Goal: Check status: Check status

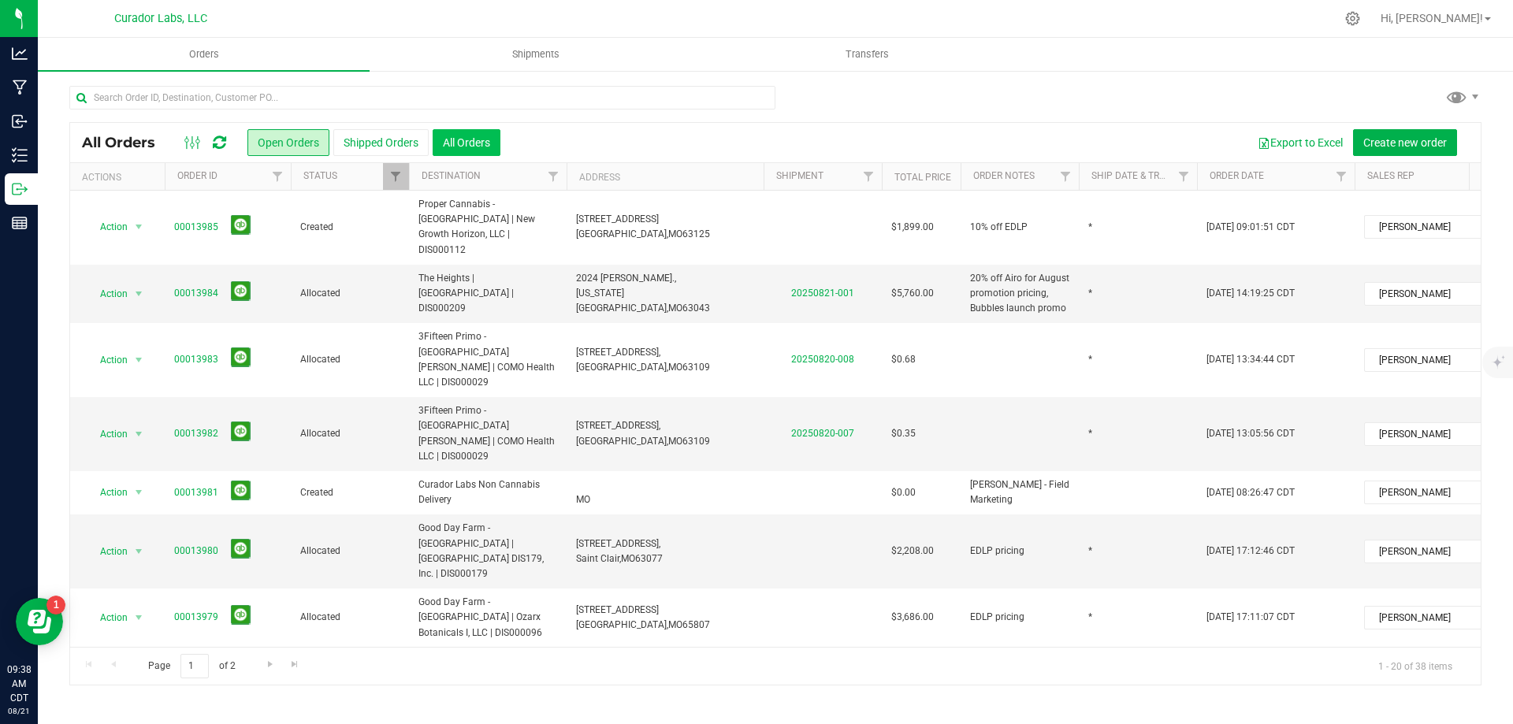
click at [484, 141] on button "All Orders" at bounding box center [467, 142] width 68 height 27
click at [193, 664] on input "1" at bounding box center [194, 666] width 28 height 24
type input "5"
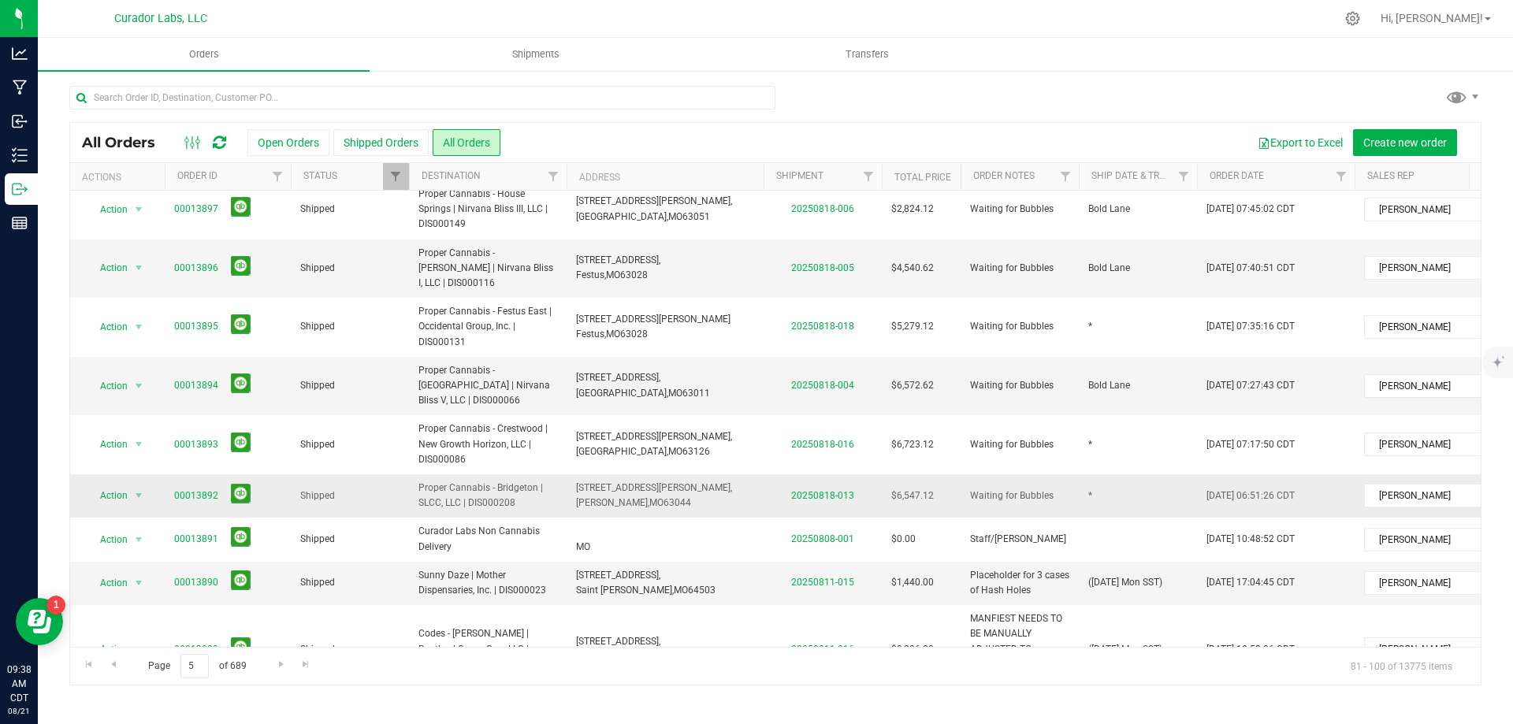
scroll to position [452, 0]
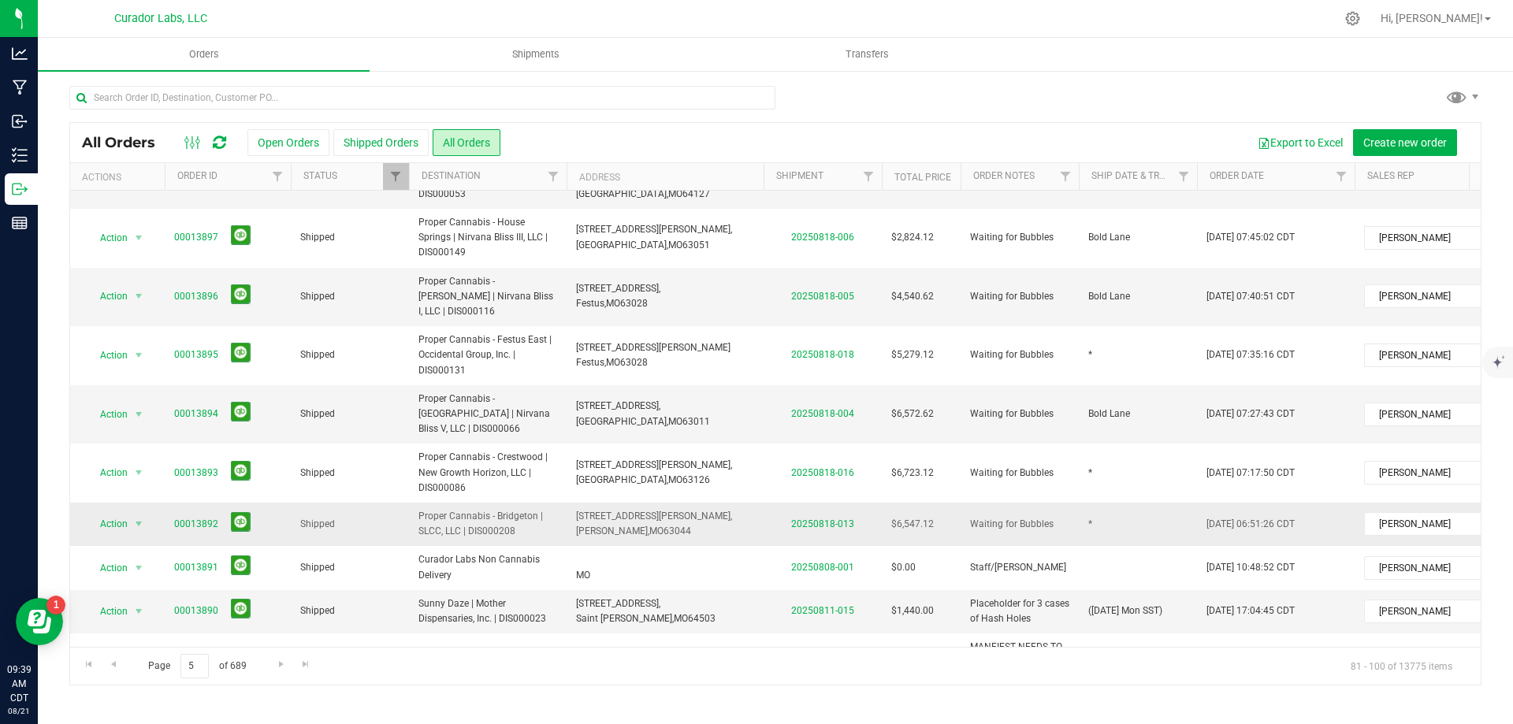
click at [528, 503] on td "Proper Cannabis - Bridgeton | SLCC, LLC | DIS000208" at bounding box center [488, 524] width 158 height 43
click at [1098, 503] on td "*" at bounding box center [1138, 524] width 118 height 43
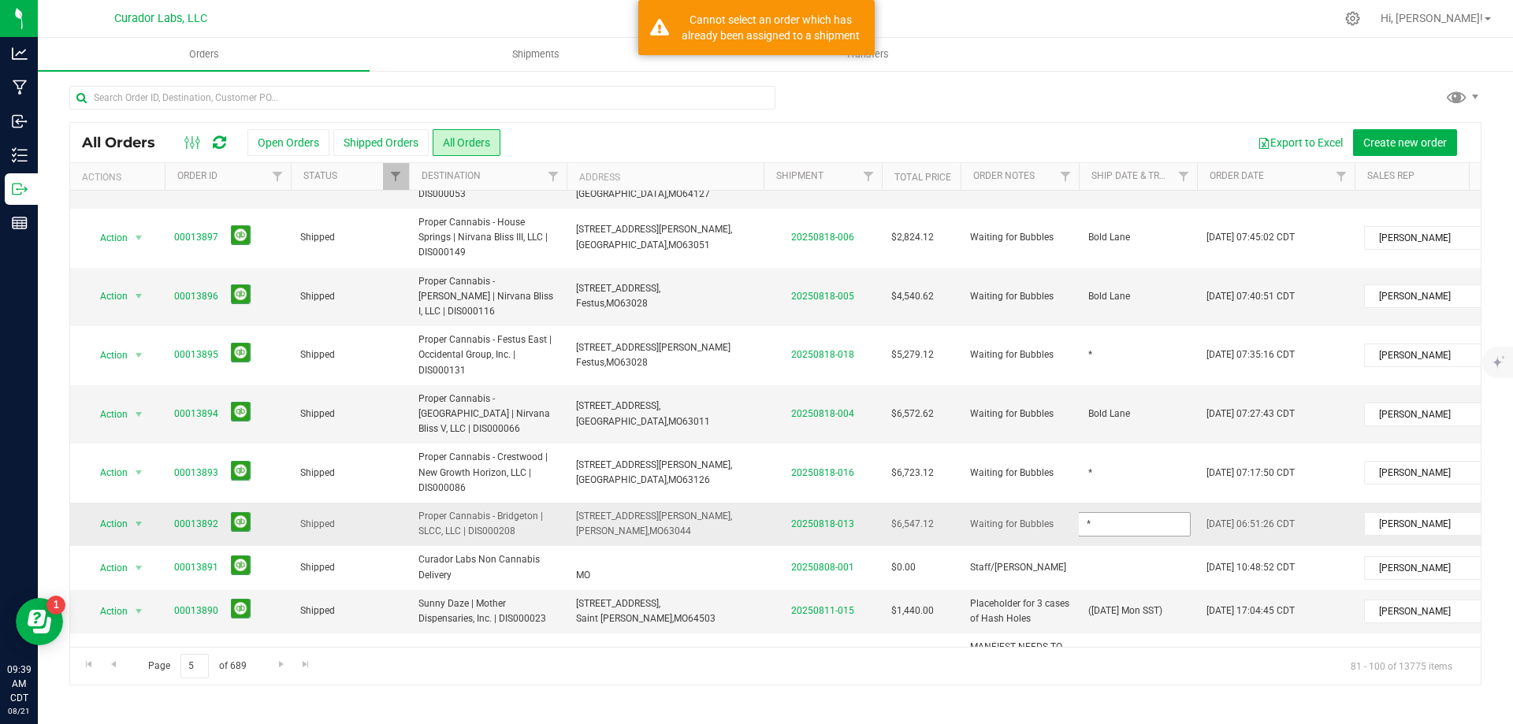
click at [1098, 512] on input "*" at bounding box center [1134, 524] width 113 height 24
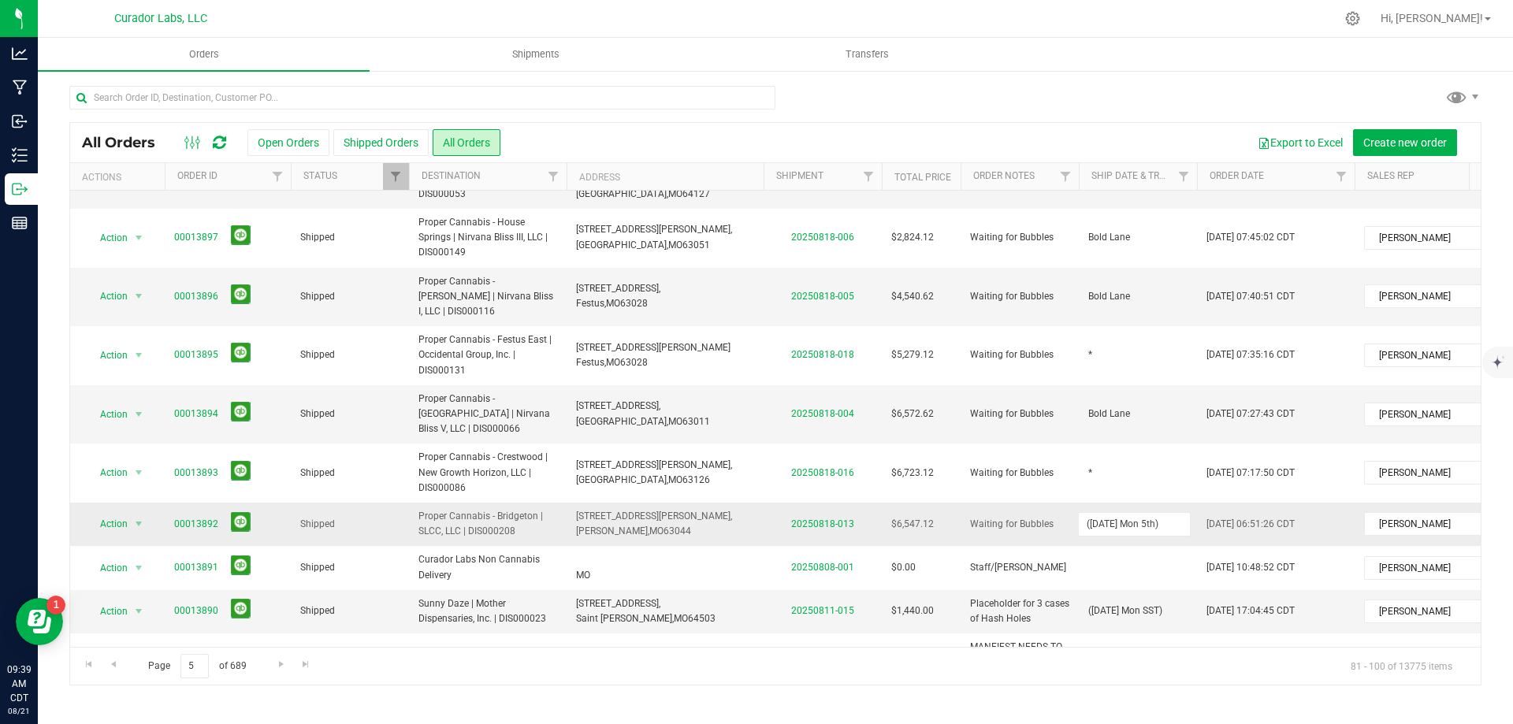
drag, startPoint x: 1170, startPoint y: 437, endPoint x: 1016, endPoint y: 452, distance: 155.2
click at [1016, 503] on tr "Action Action Clone order Mark as fully paid Order audit log Print COAs (single…" at bounding box center [850, 524] width 1560 height 43
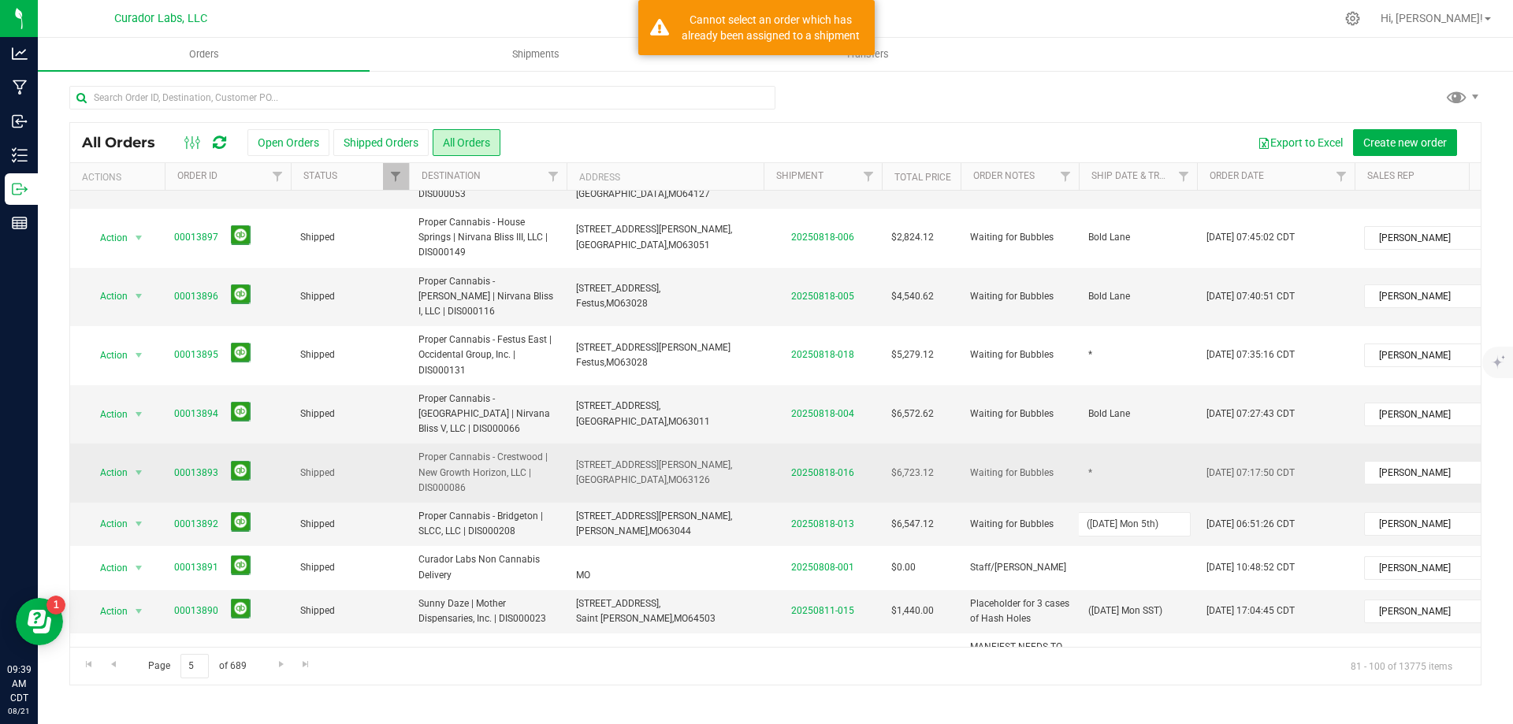
type input "([DATE] Mon 5th)"
click at [1130, 380] on div "All Orders Open Orders Shipped Orders All Orders Export to Excel Create new ord…" at bounding box center [775, 403] width 1412 height 563
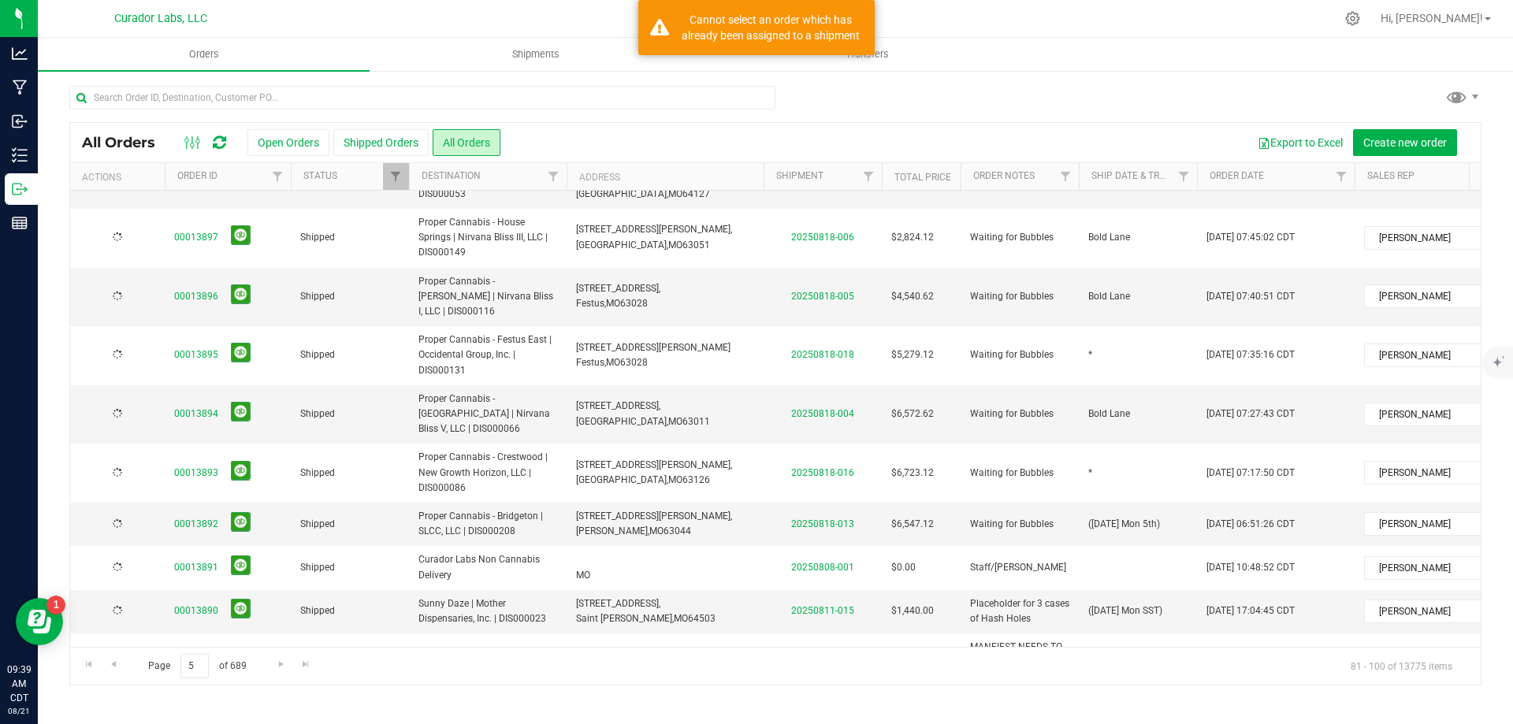
click at [1129, 444] on td "*" at bounding box center [1138, 473] width 118 height 59
type input "([DATE] Mon 5th)"
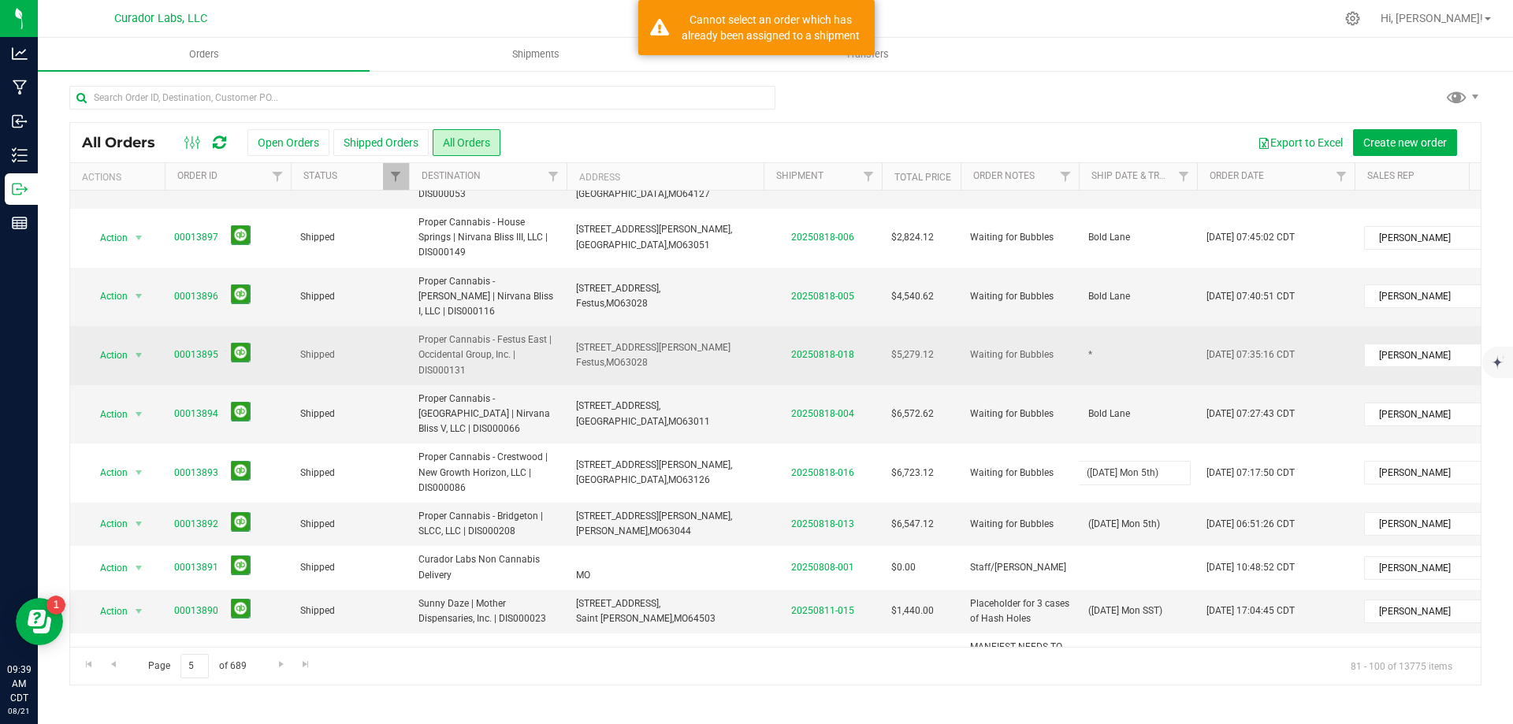
click at [1122, 292] on div "All Orders Open Orders Shipped Orders All Orders Export to Excel Create new ord…" at bounding box center [775, 403] width 1412 height 563
click at [1117, 326] on td "*" at bounding box center [1138, 355] width 118 height 59
type input "([DATE] Mon 5th)"
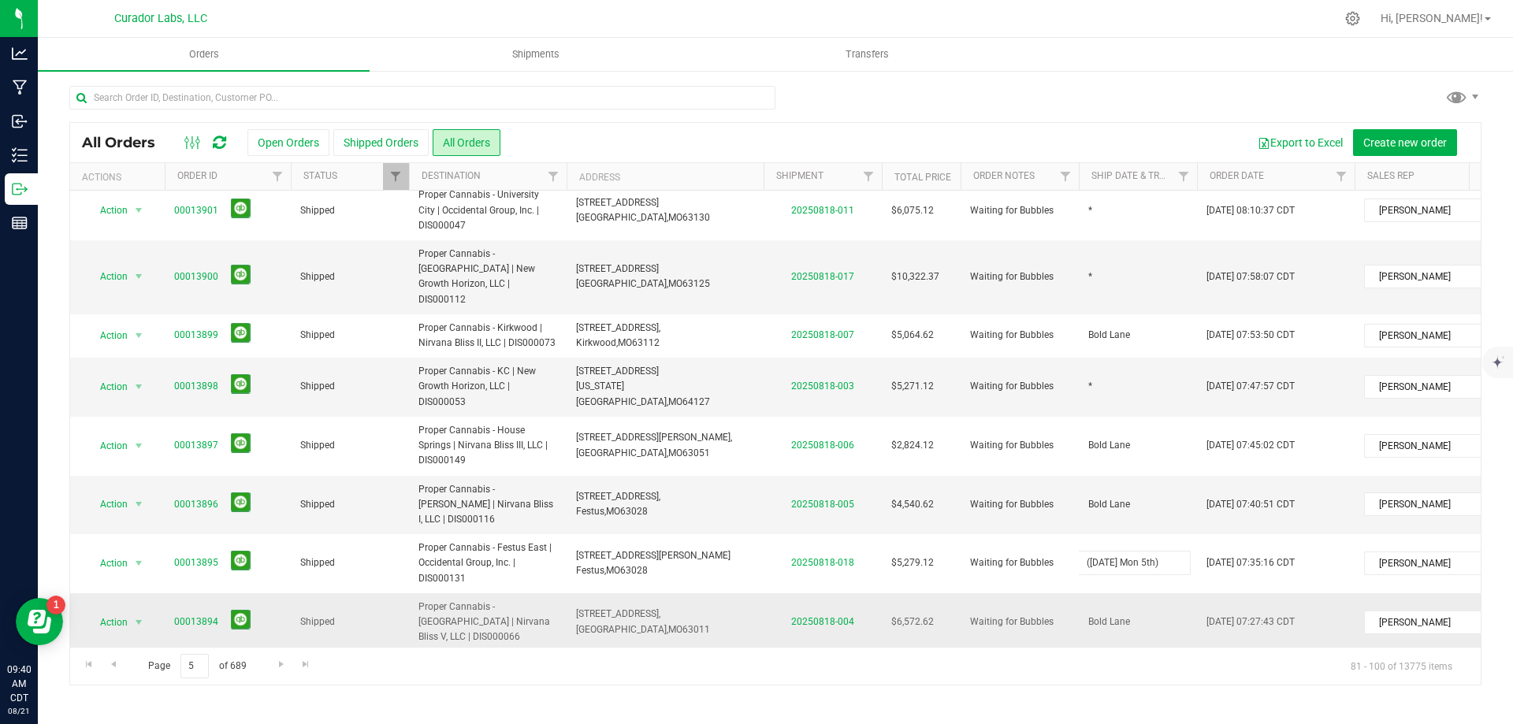
scroll to position [216, 0]
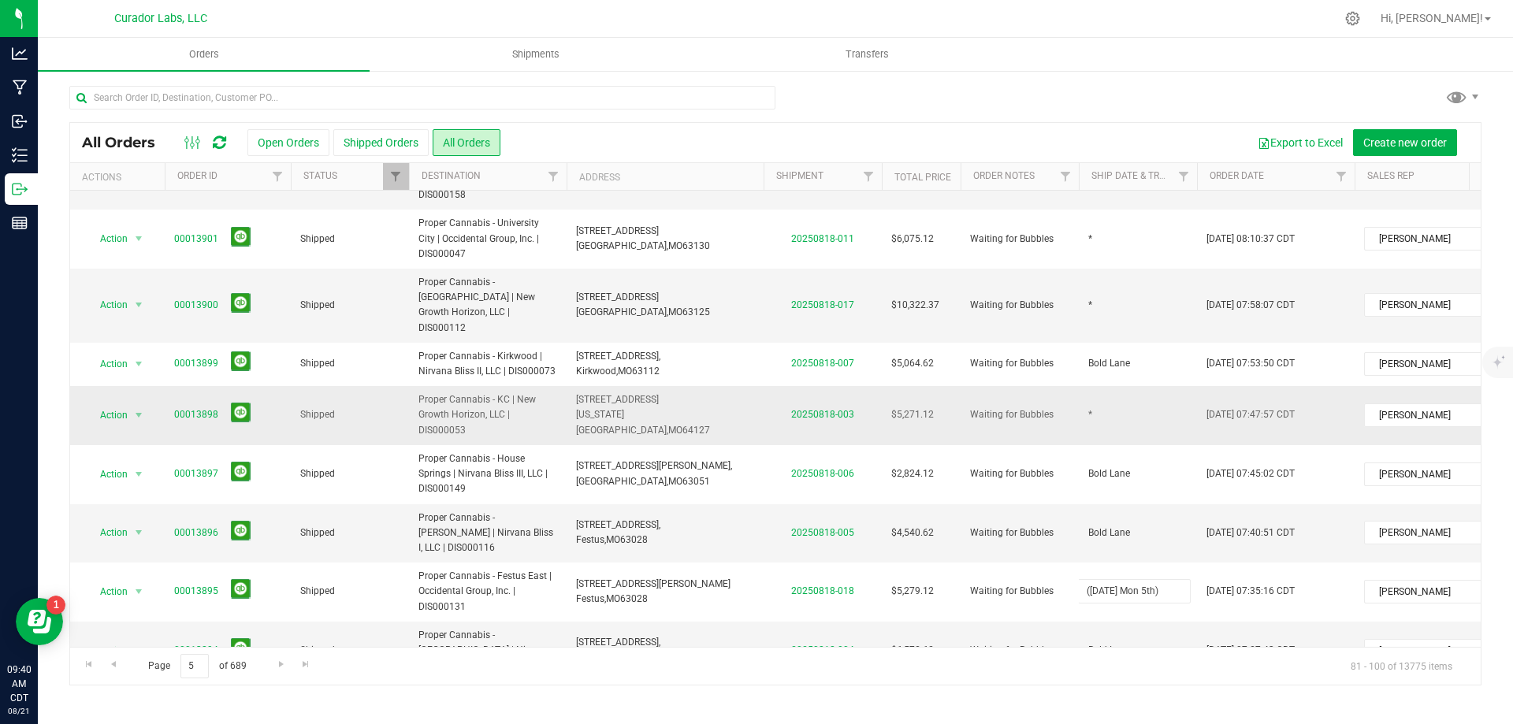
click at [1160, 354] on div "All Orders Open Orders Shipped Orders All Orders Export to Excel Create new ord…" at bounding box center [775, 403] width 1412 height 563
click at [1096, 386] on td "*" at bounding box center [1138, 415] width 118 height 59
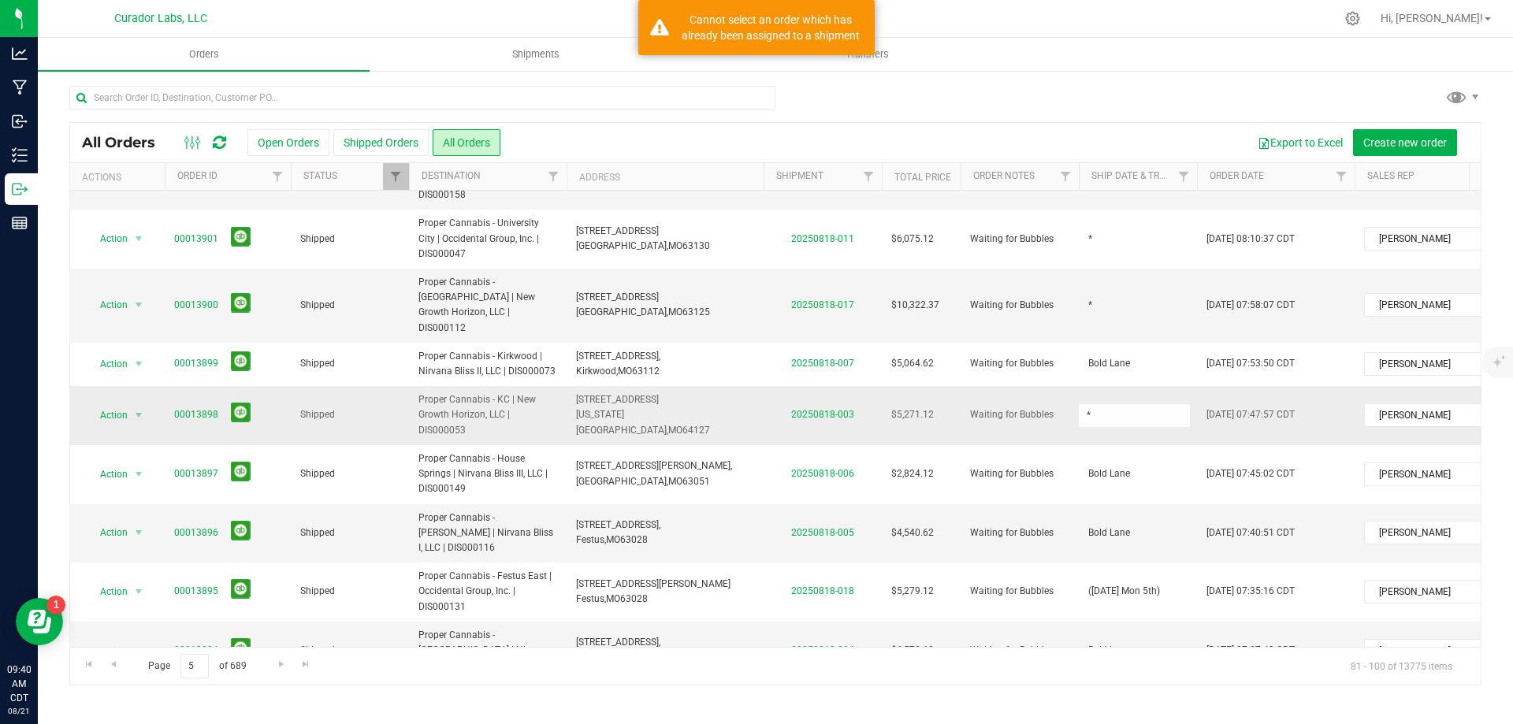
click at [1096, 403] on input "*" at bounding box center [1134, 415] width 113 height 24
type input "([DATE] Mon 5th)"
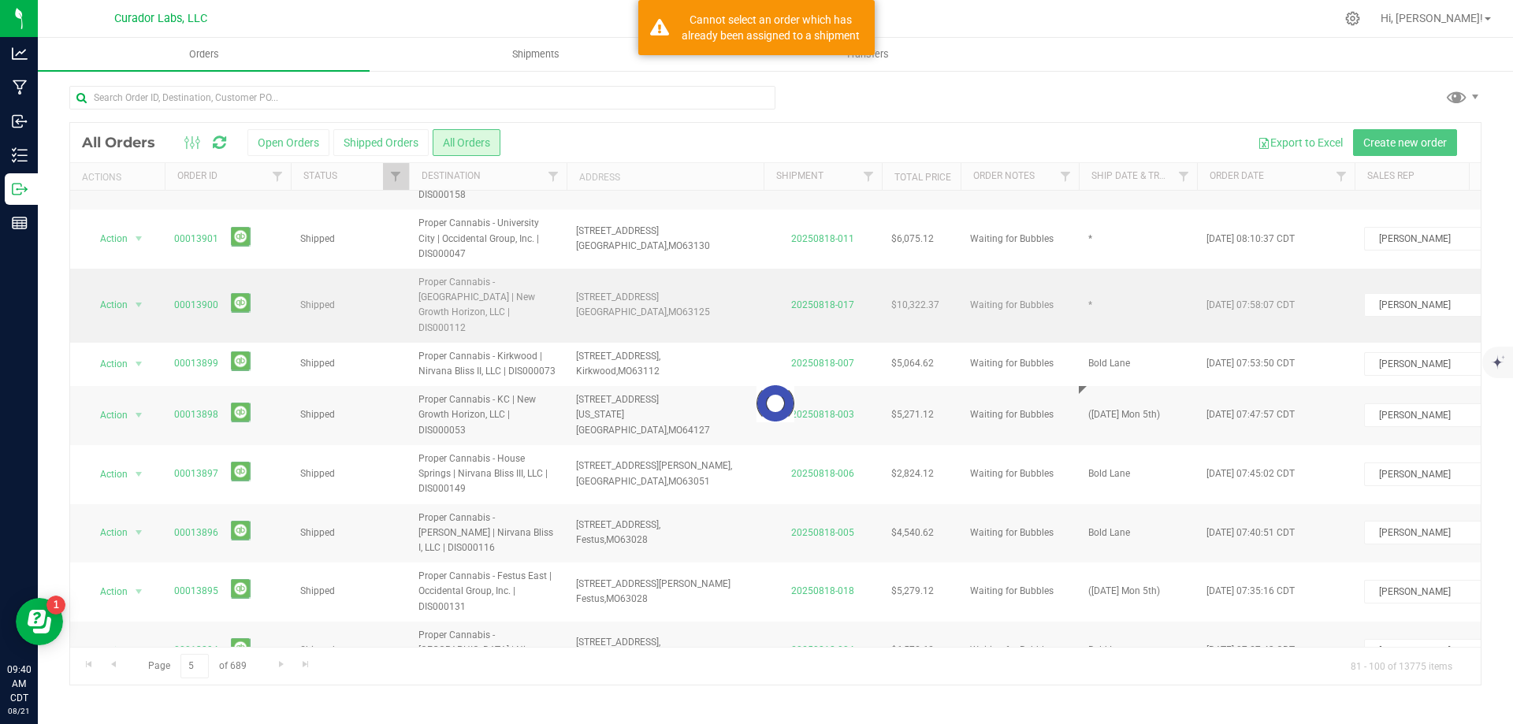
click at [1115, 256] on div "Loading... All Orders Open Orders Shipped Orders All Orders Export to Excel Cre…" at bounding box center [775, 403] width 1412 height 563
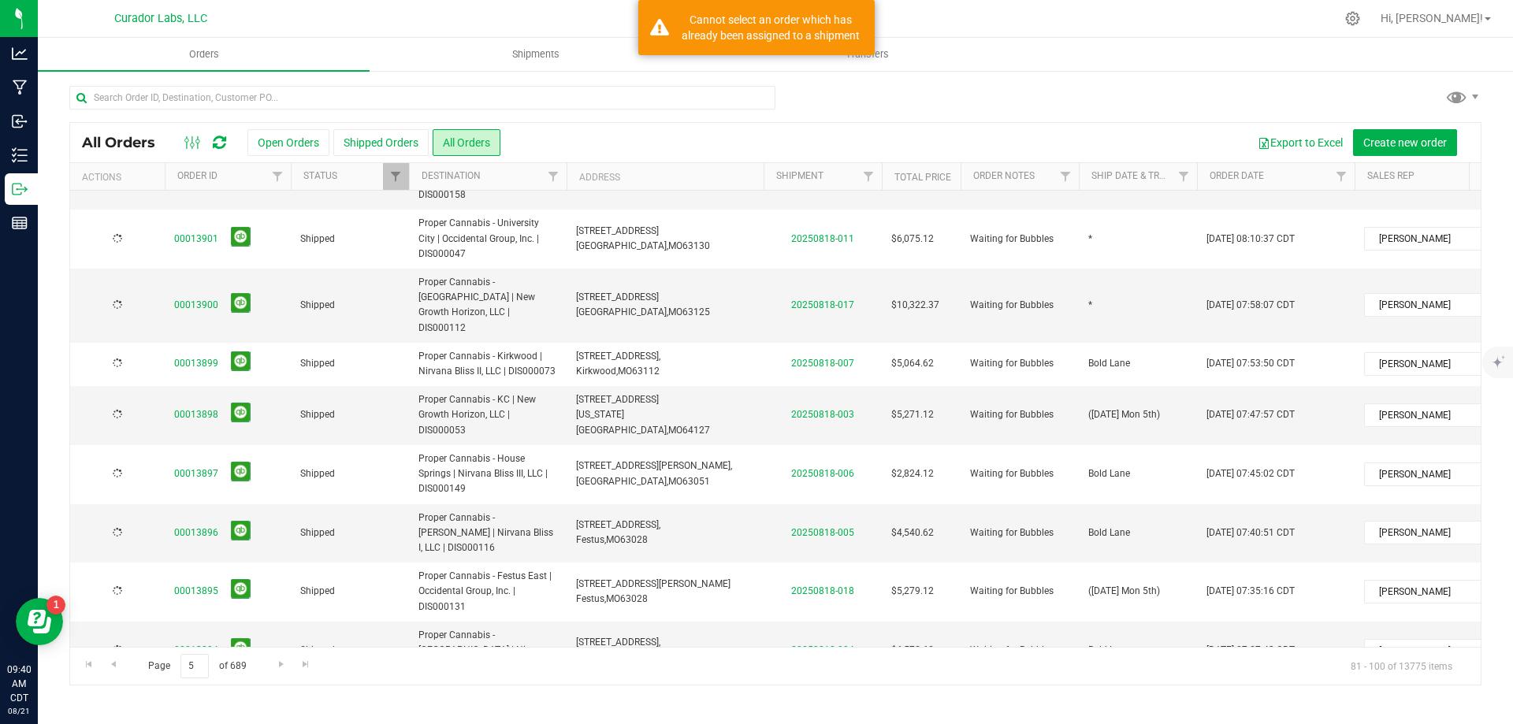
click at [1115, 269] on td "*" at bounding box center [1138, 306] width 118 height 74
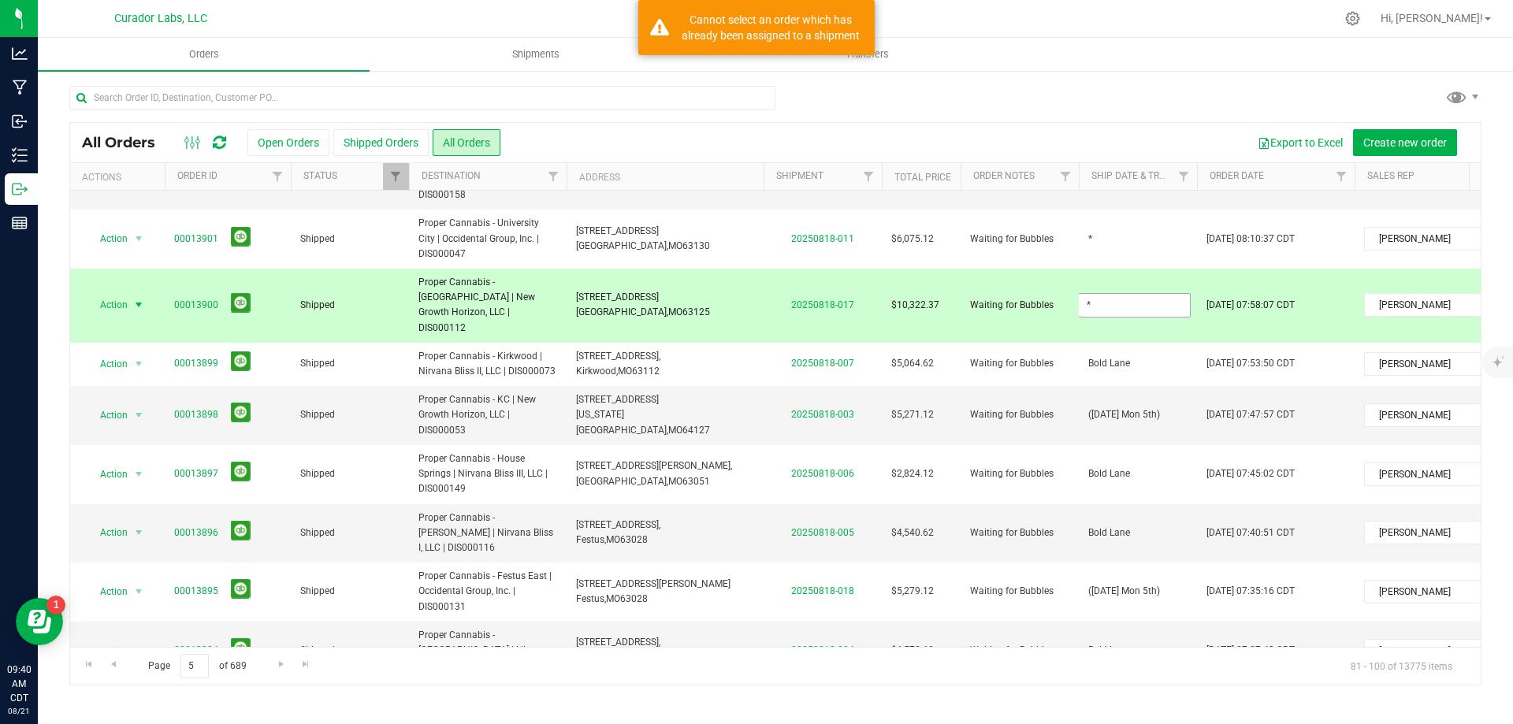
click at [1115, 293] on input "*" at bounding box center [1134, 305] width 113 height 24
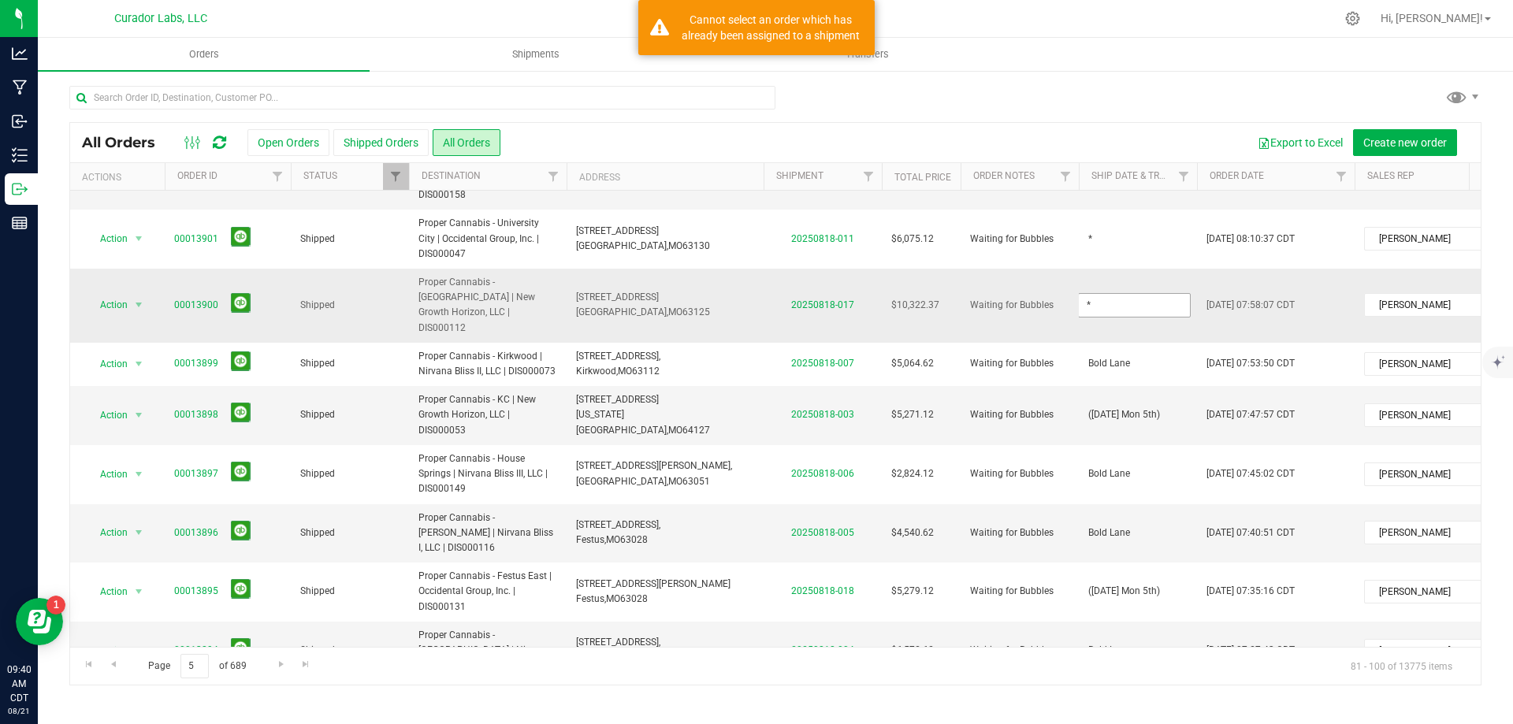
type input "([DATE] Mon 5th)"
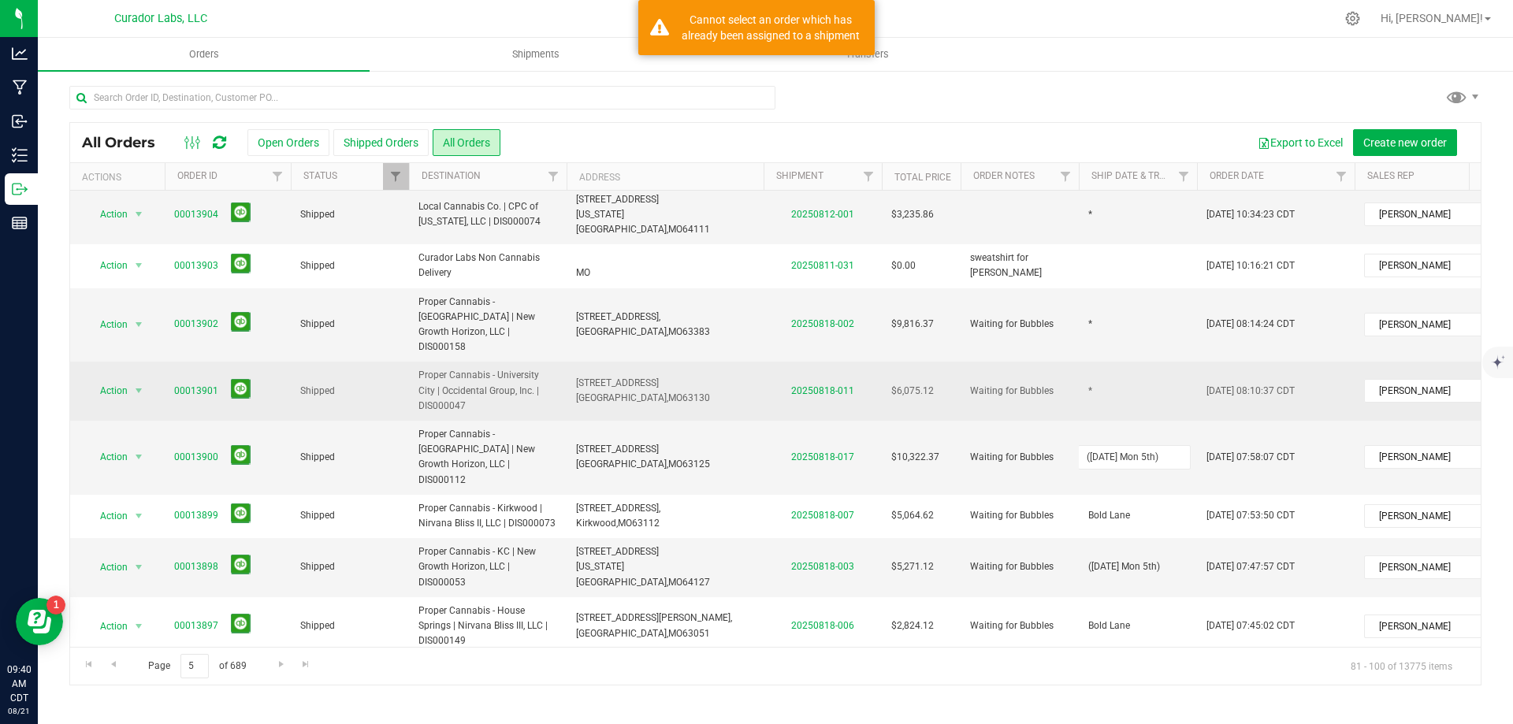
scroll to position [58, 0]
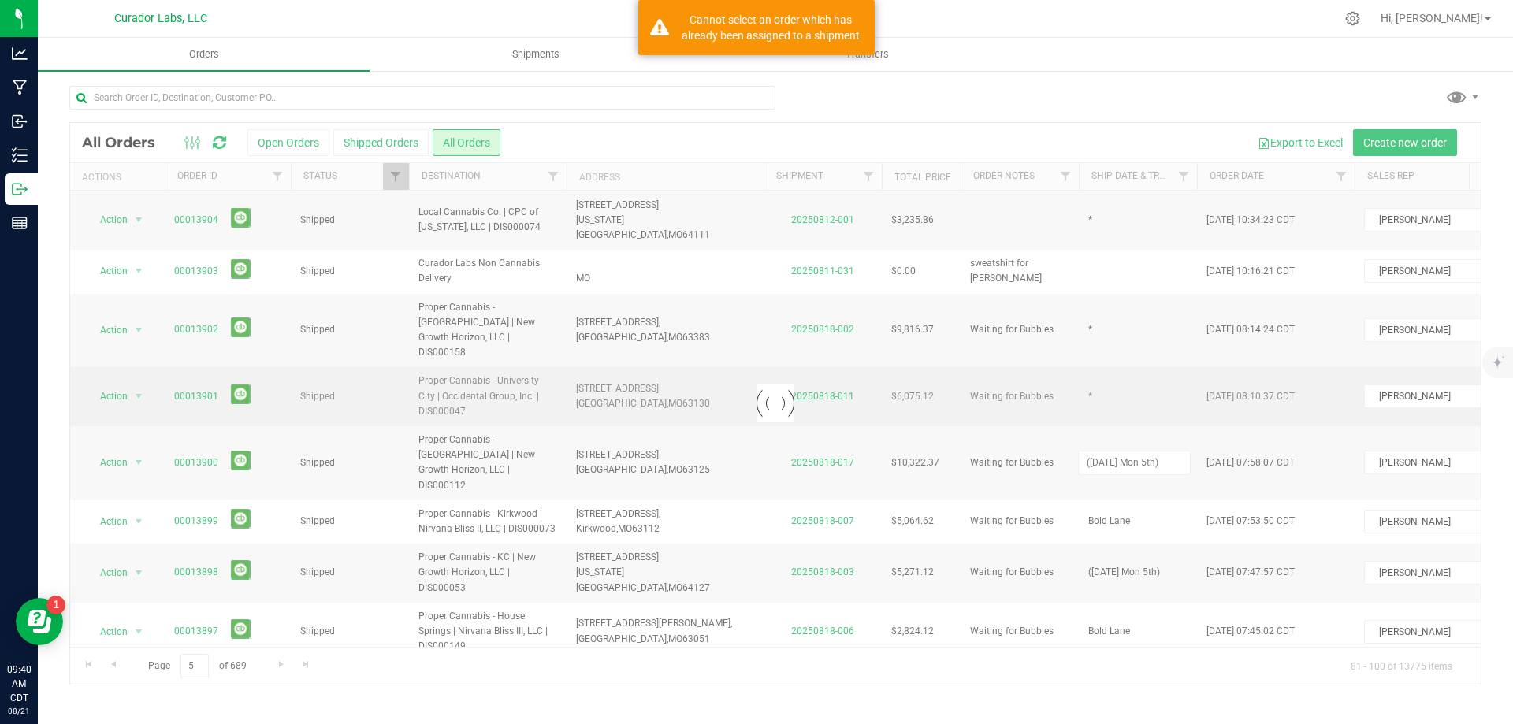
click at [1095, 346] on div "Loading... All Orders Open Orders Shipped Orders All Orders Export to Excel Cre…" at bounding box center [775, 403] width 1412 height 563
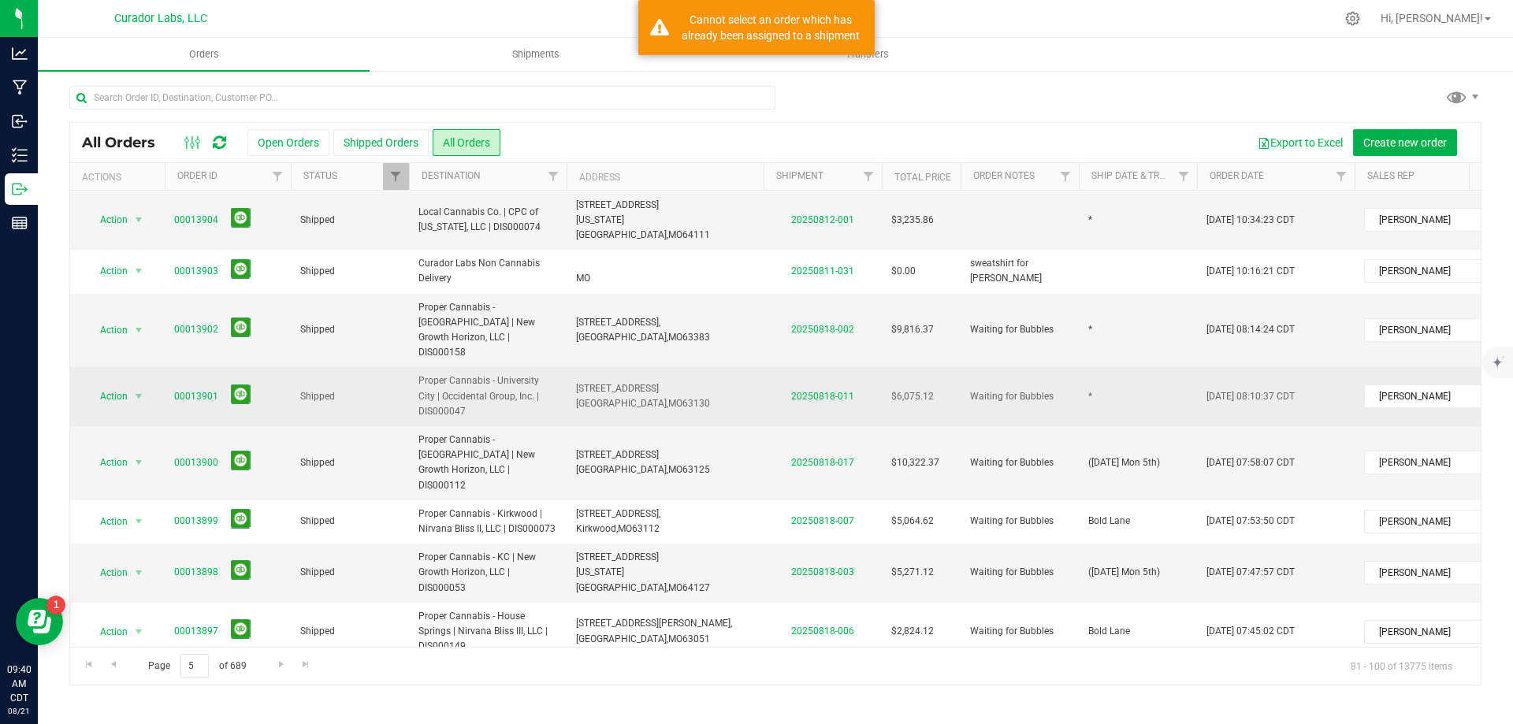
click at [1095, 367] on td "*" at bounding box center [1138, 396] width 118 height 59
click at [1095, 385] on input "*" at bounding box center [1134, 397] width 113 height 24
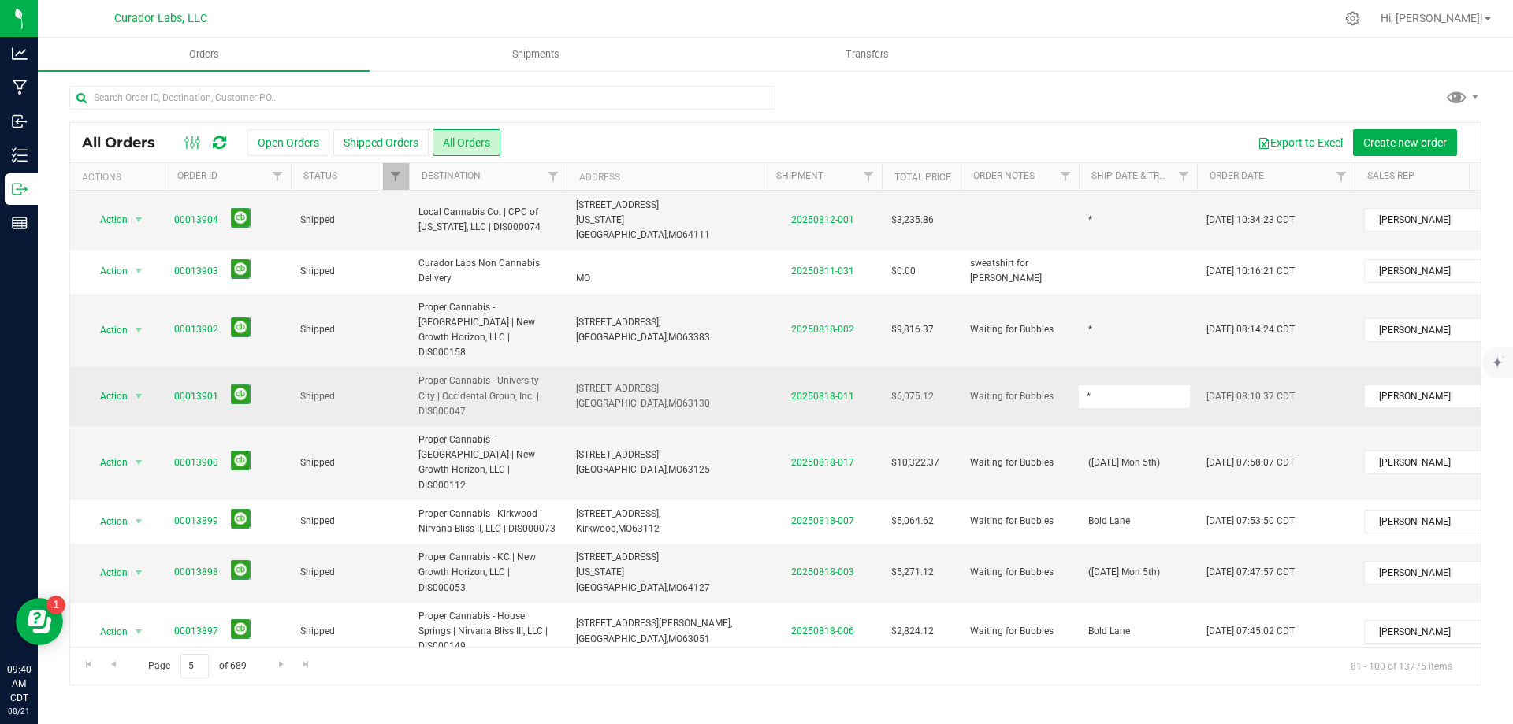
type input "([DATE] Mon 5th)"
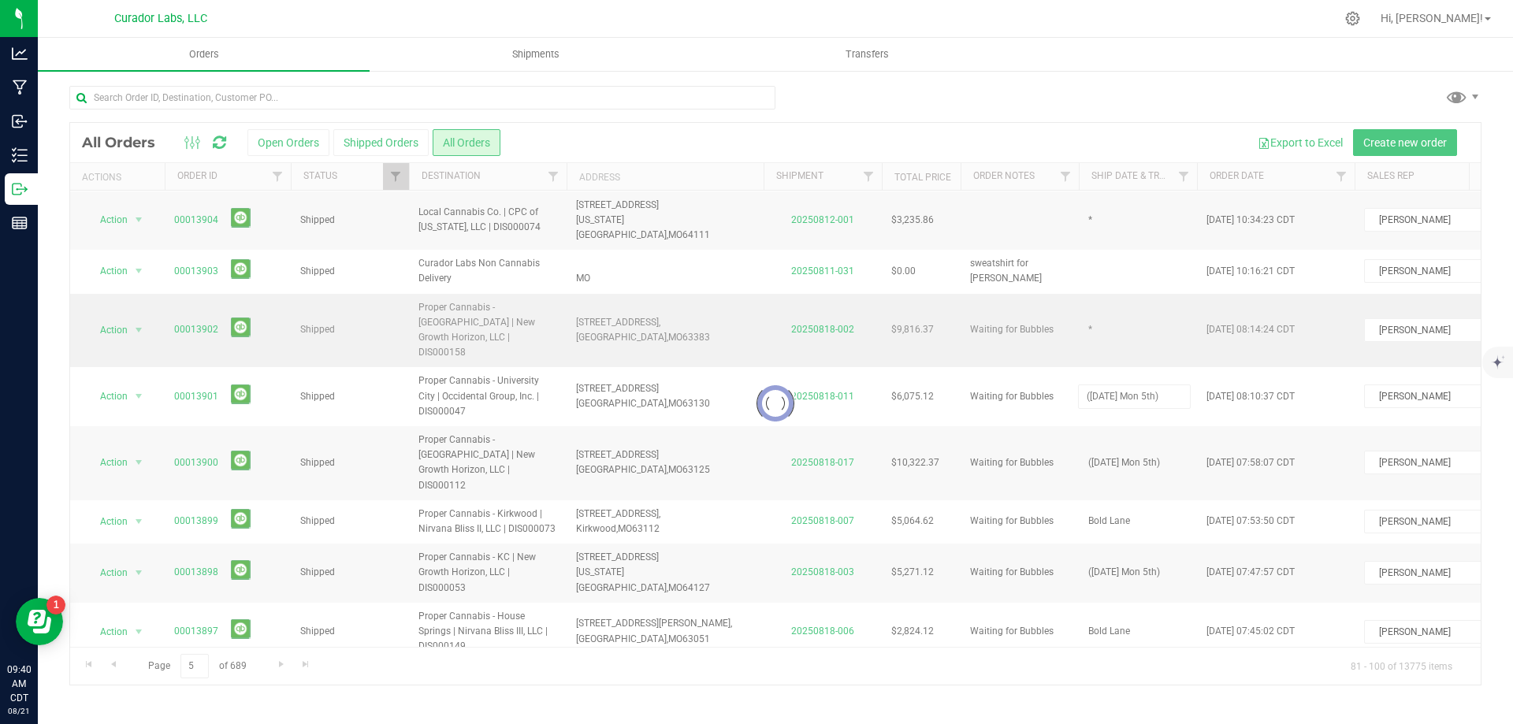
click at [1111, 302] on div "Loading... All Orders Open Orders Shipped Orders All Orders Export to Excel Cre…" at bounding box center [775, 403] width 1412 height 563
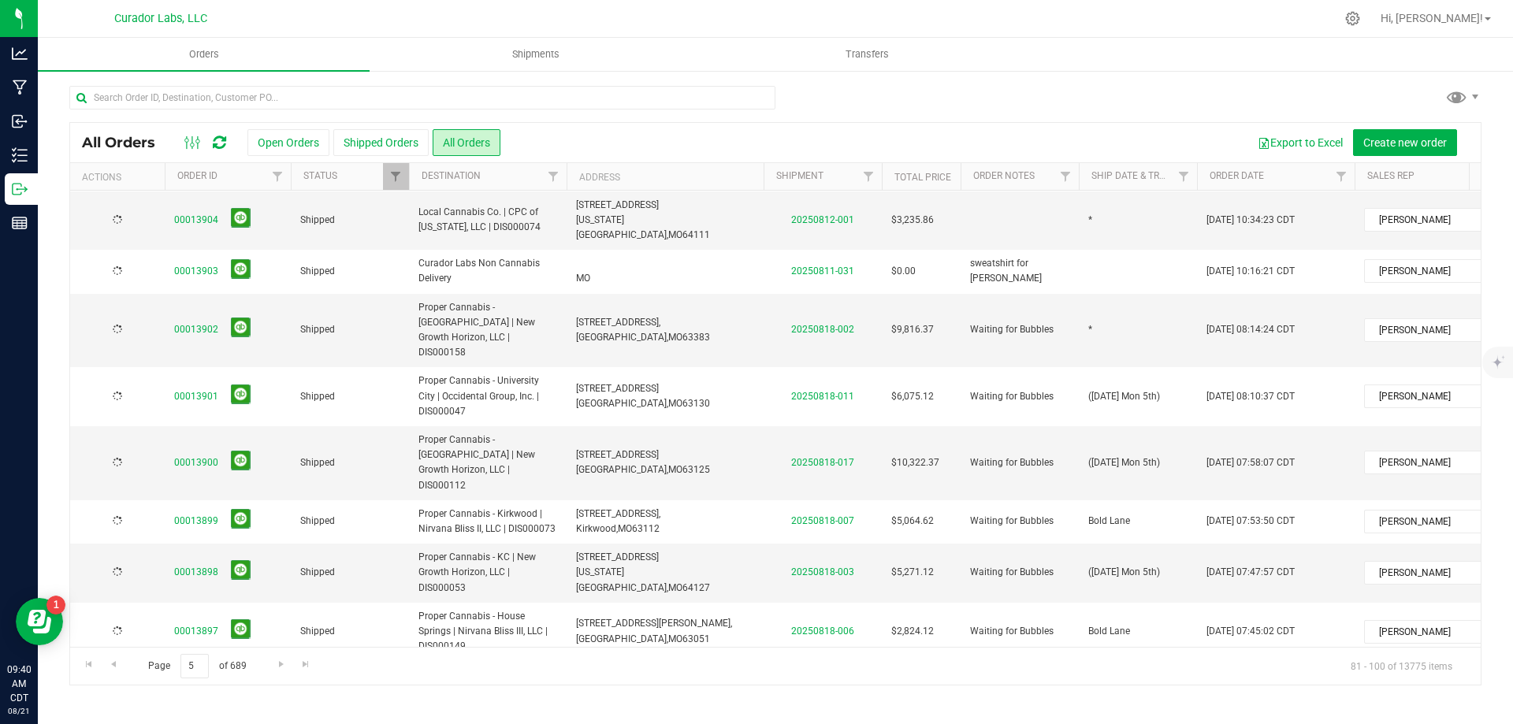
click at [1111, 302] on td "*" at bounding box center [1138, 331] width 118 height 74
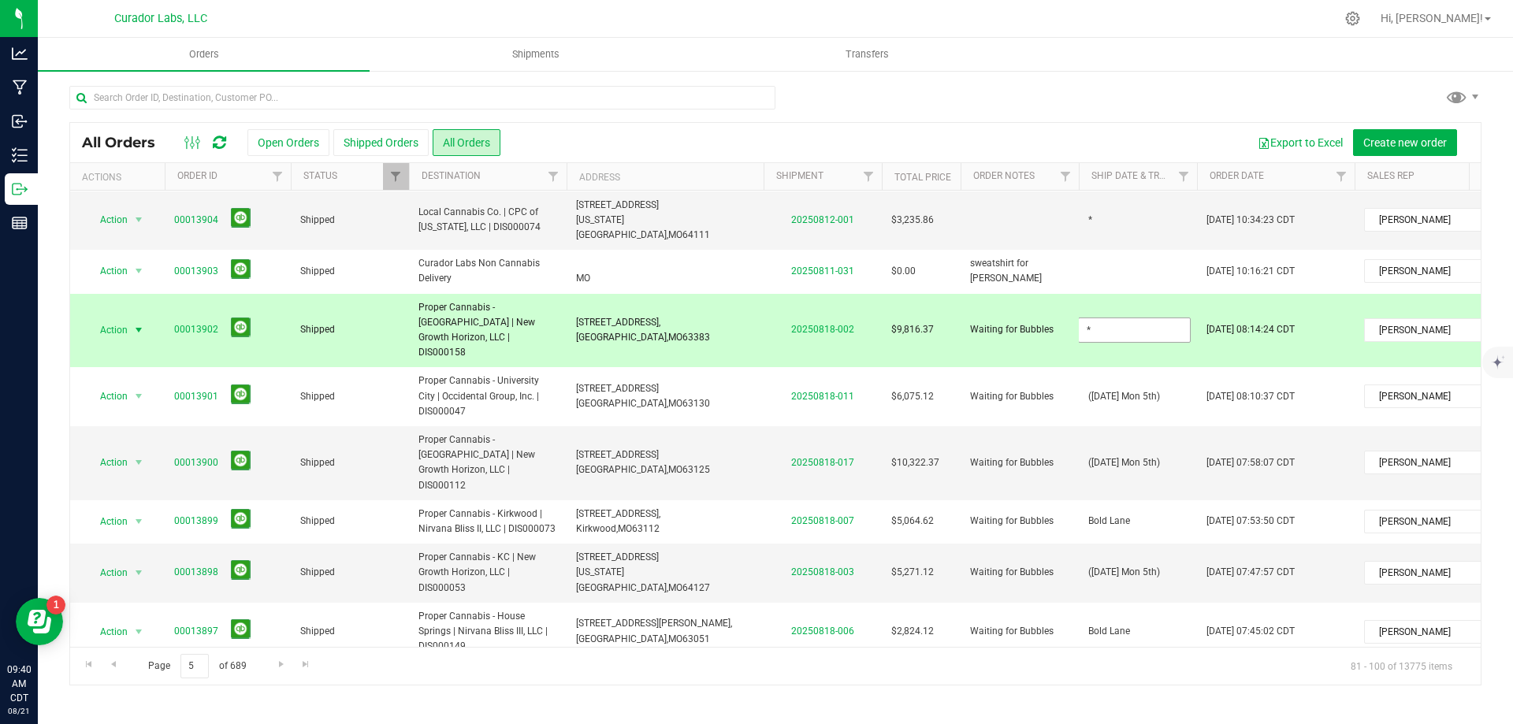
click at [1111, 318] on input "*" at bounding box center [1134, 330] width 113 height 24
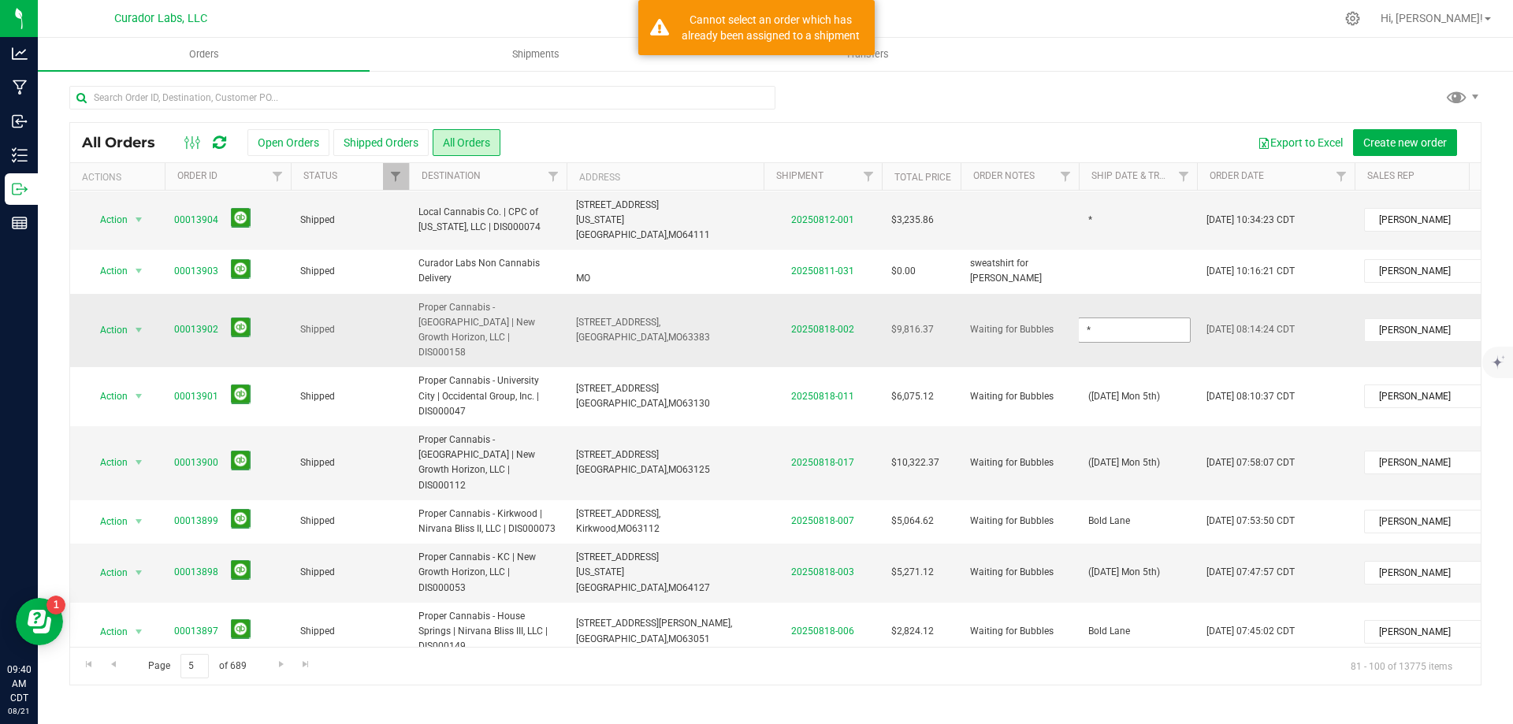
type input "([DATE] Mon 5th)"
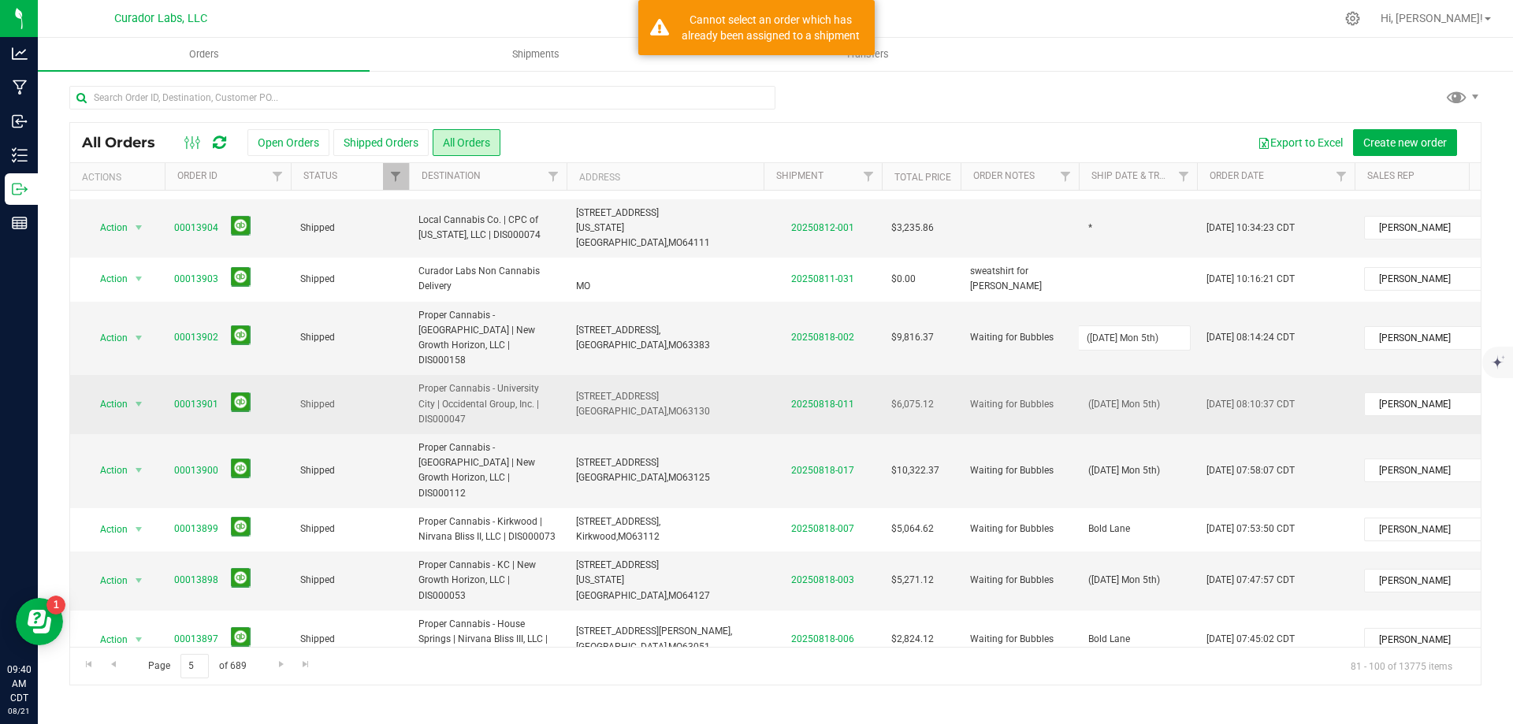
scroll to position [79, 0]
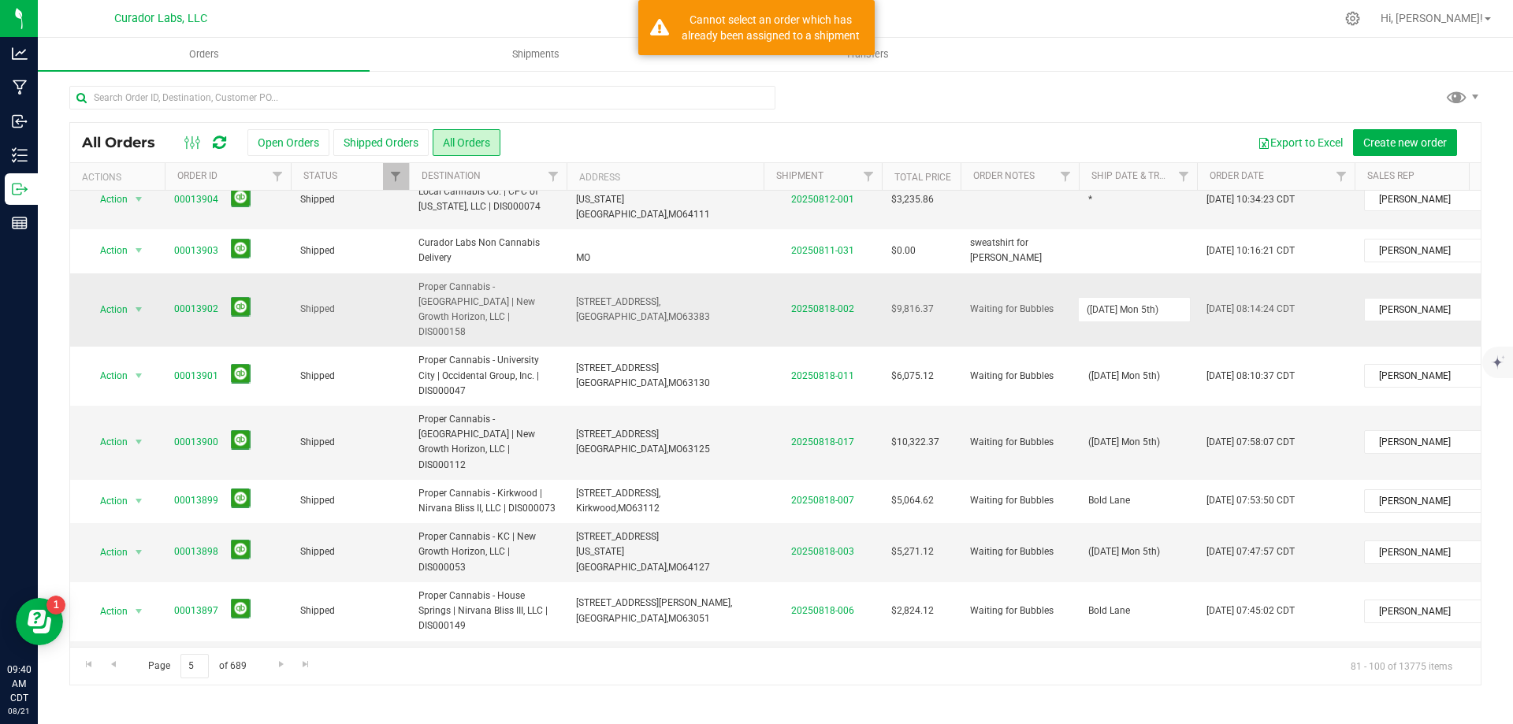
click at [1003, 269] on div "All Orders Open Orders Shipped Orders All Orders Export to Excel Create new ord…" at bounding box center [775, 403] width 1412 height 563
click at [1003, 302] on span "Waiting for Bubbles" at bounding box center [1012, 309] width 84 height 15
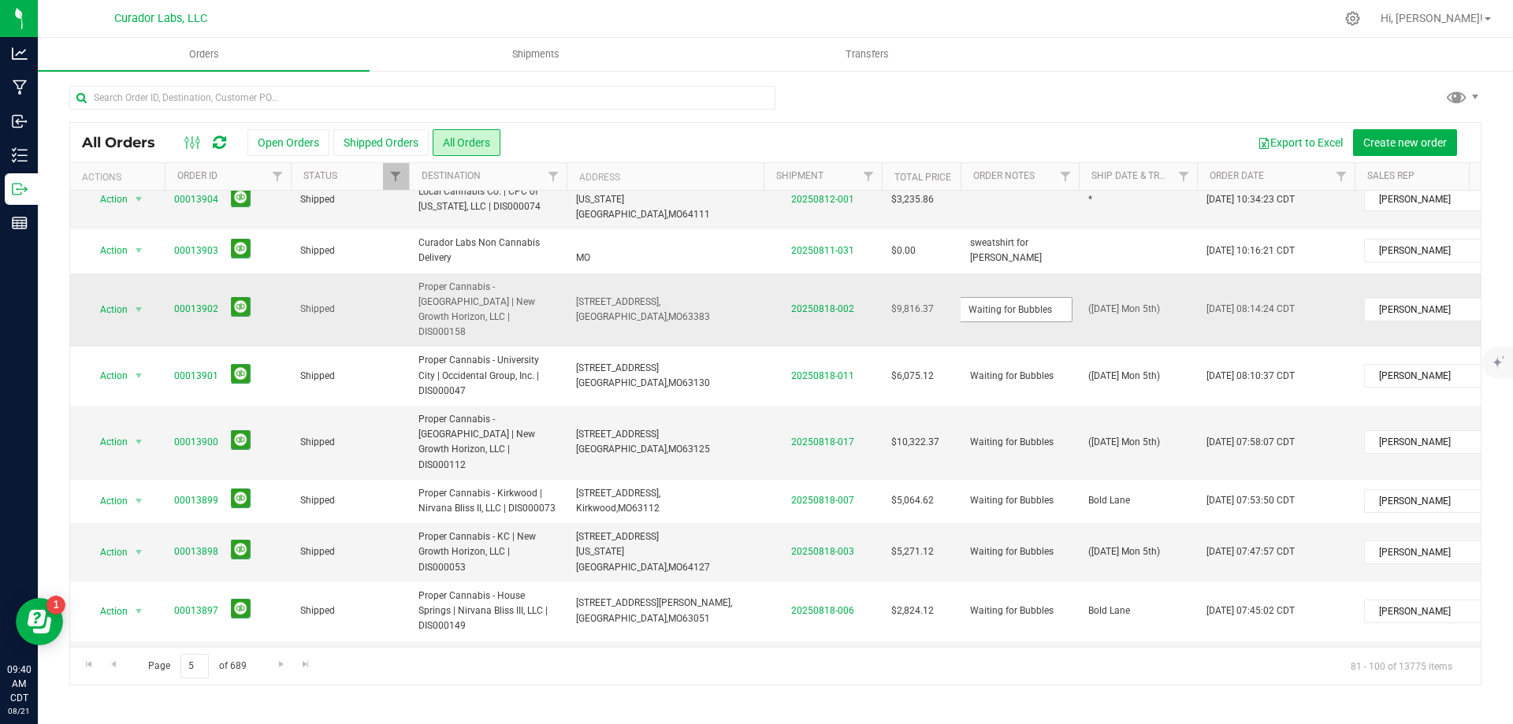
click at [1021, 297] on input "Waiting for Bubbles" at bounding box center [1016, 309] width 113 height 24
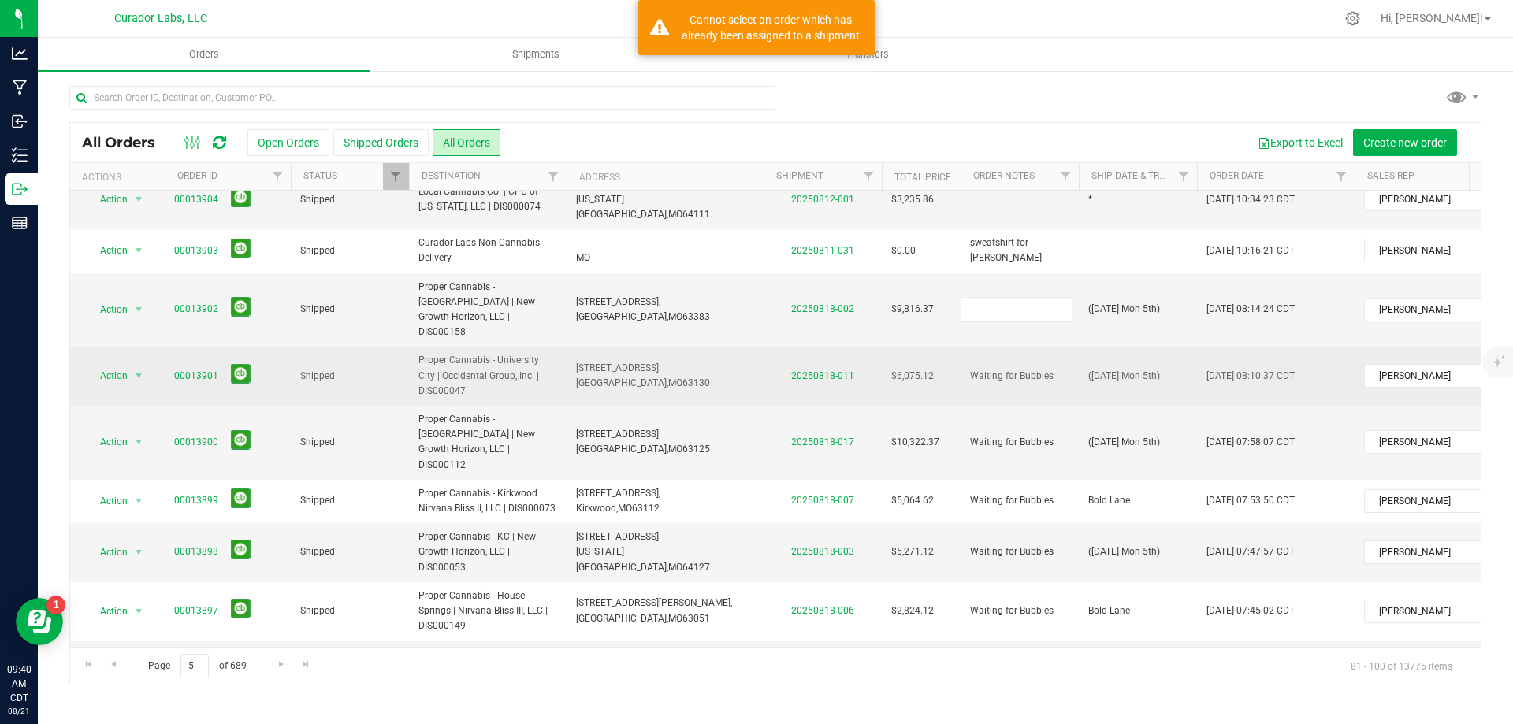
click at [1020, 335] on div "All Orders Open Orders Shipped Orders All Orders Export to Excel Create new ord…" at bounding box center [775, 403] width 1412 height 563
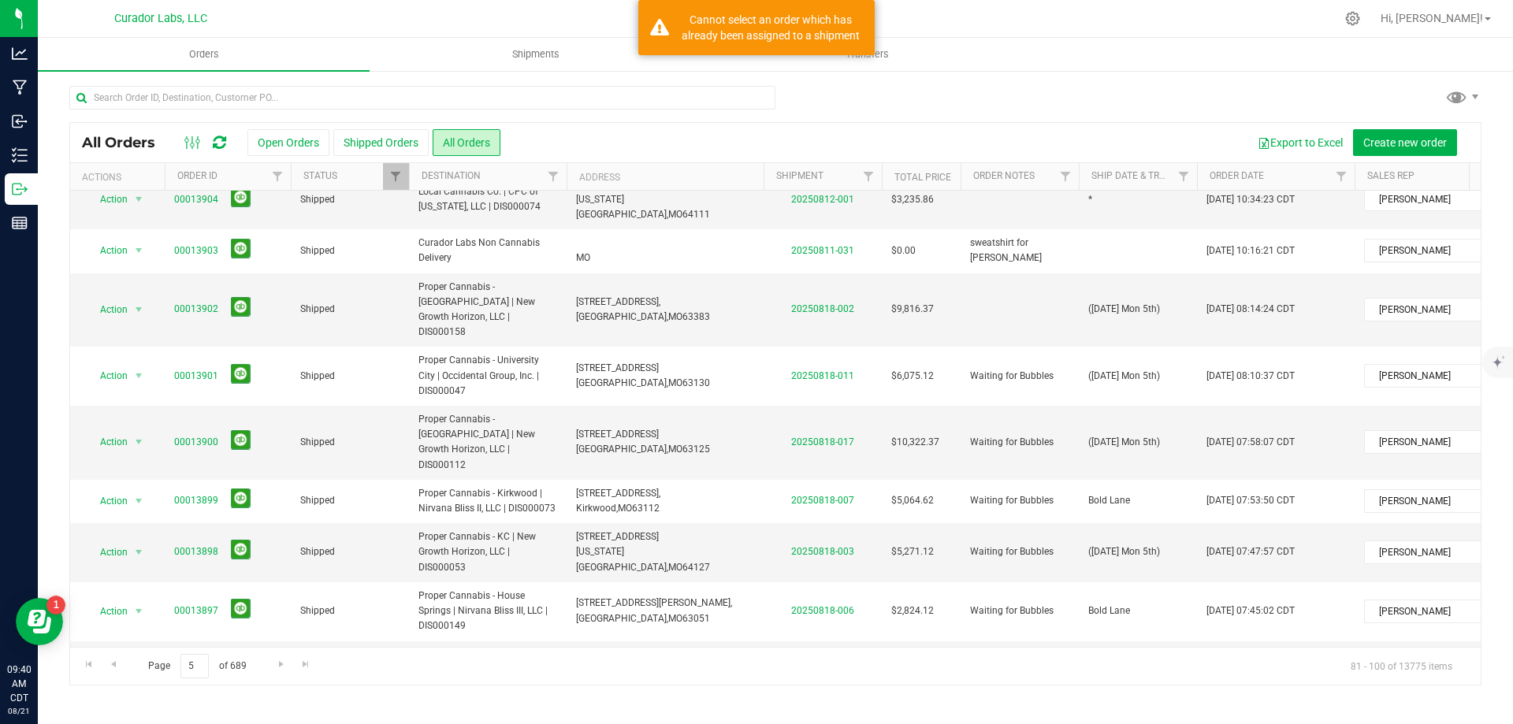
click at [1020, 369] on span "Waiting for Bubbles" at bounding box center [1012, 376] width 84 height 15
click at [1027, 394] on div "All Orders Open Orders Shipped Orders All Orders Export to Excel Create new ord…" at bounding box center [775, 403] width 1412 height 563
type input "Waiting for"
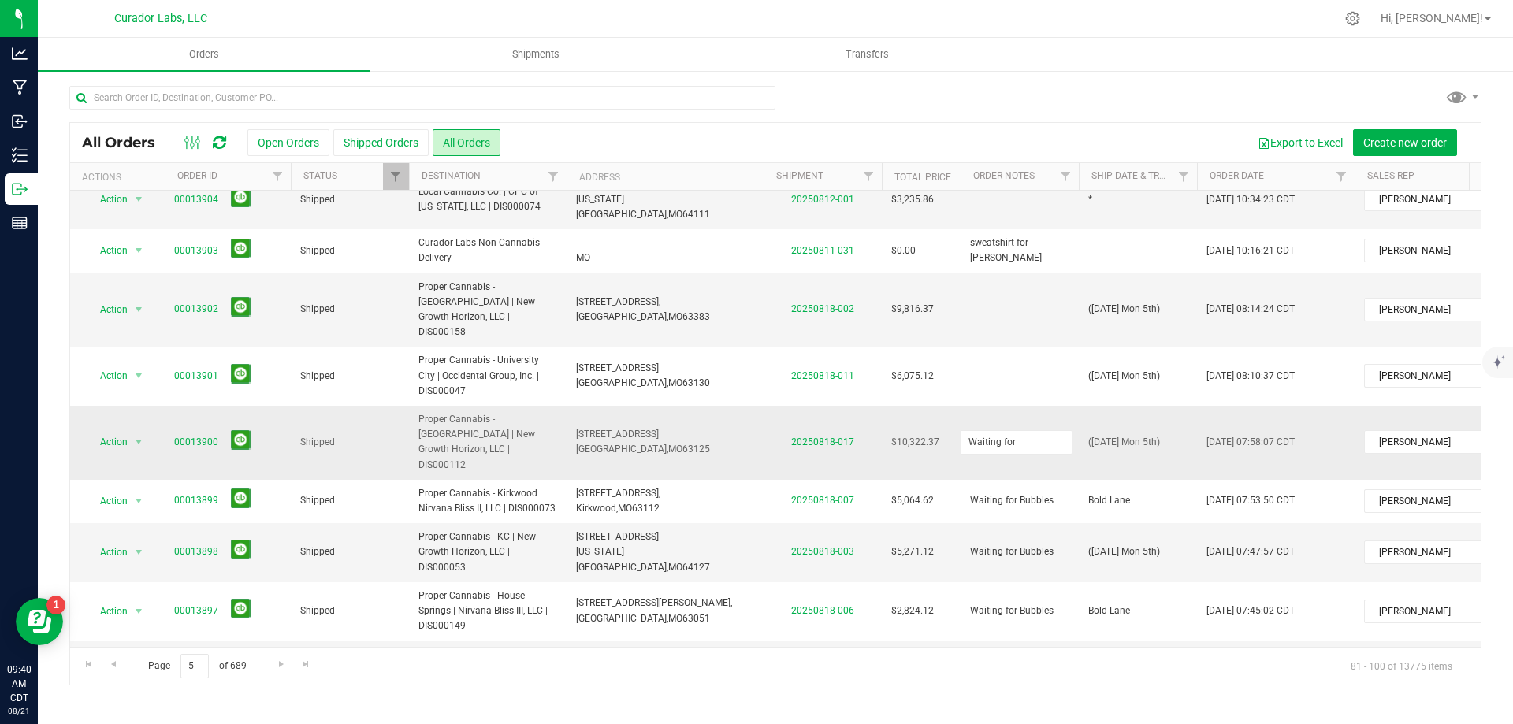
drag, startPoint x: 1021, startPoint y: 388, endPoint x: 942, endPoint y: 382, distance: 79.8
click at [931, 406] on tr "Action Action Clone order Mark as fully paid Order audit log Print COAs (single…" at bounding box center [850, 443] width 1560 height 74
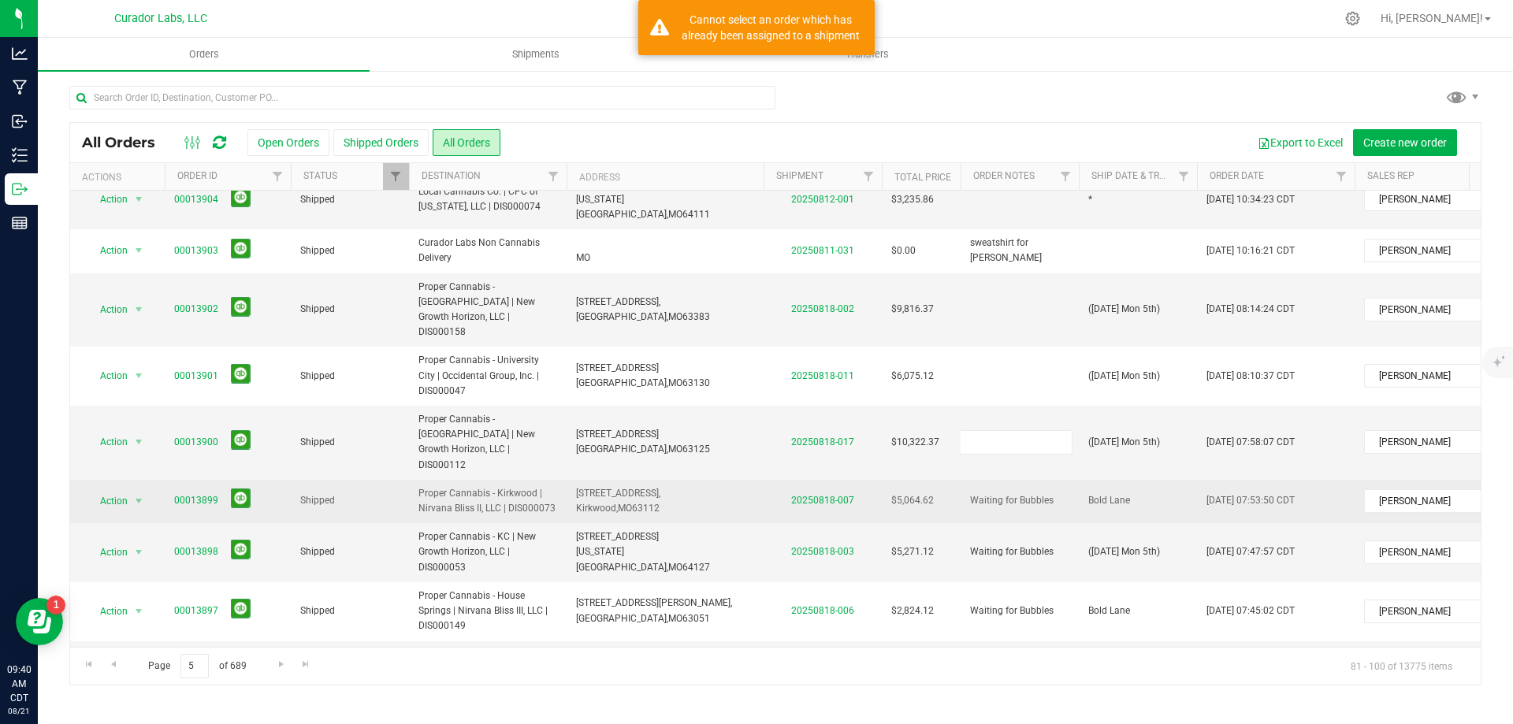
click at [1050, 442] on div "All Orders Open Orders Shipped Orders All Orders Export to Excel Create new ord…" at bounding box center [775, 403] width 1412 height 563
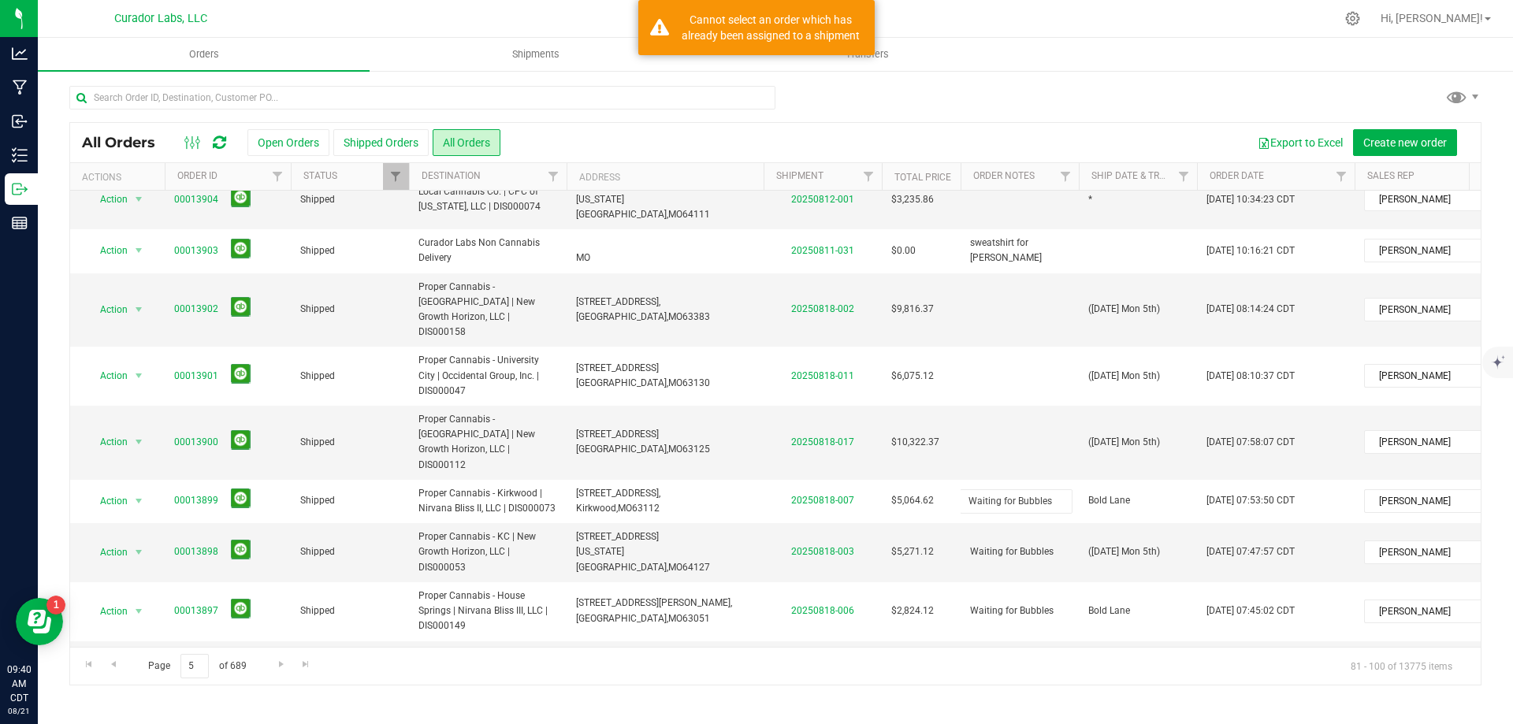
click at [1037, 489] on input "Waiting for Bubbles" at bounding box center [1016, 501] width 113 height 24
click at [1032, 489] on div "All Orders Open Orders Shipped Orders All Orders Export to Excel Create new ord…" at bounding box center [775, 403] width 1412 height 563
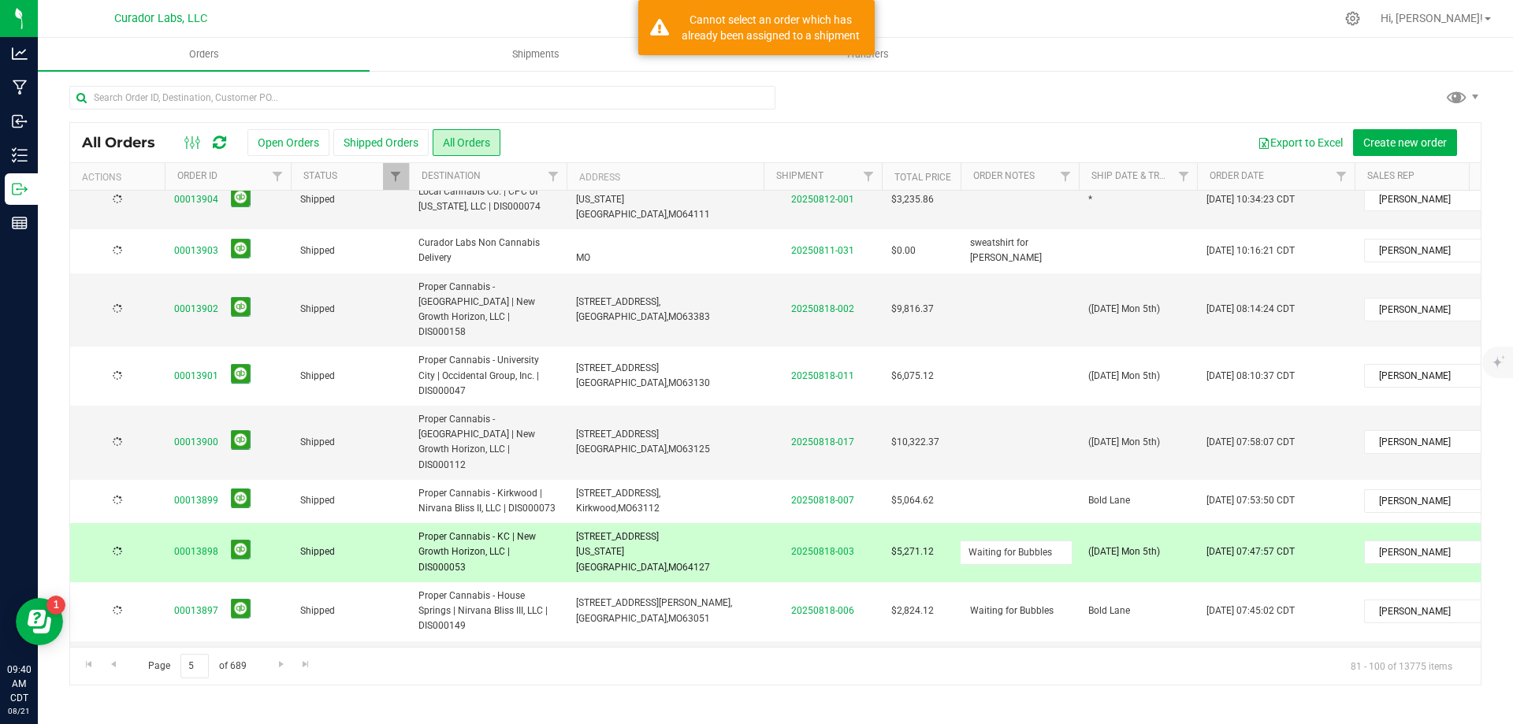
click at [1032, 541] on input "Waiting for Bubbles" at bounding box center [1016, 553] width 113 height 24
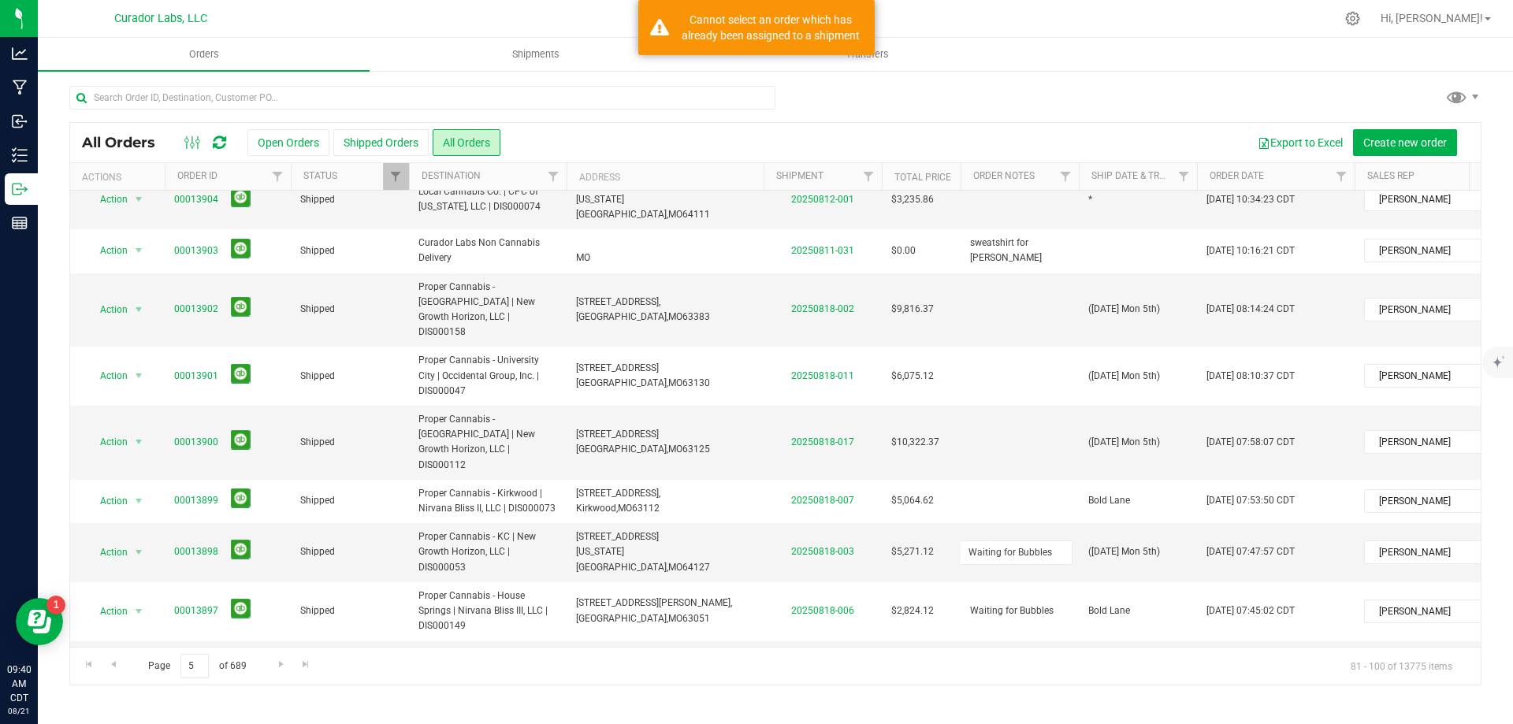
type input "Waiting for"
click at [1032, 541] on input "Waiting for" at bounding box center [1016, 553] width 113 height 24
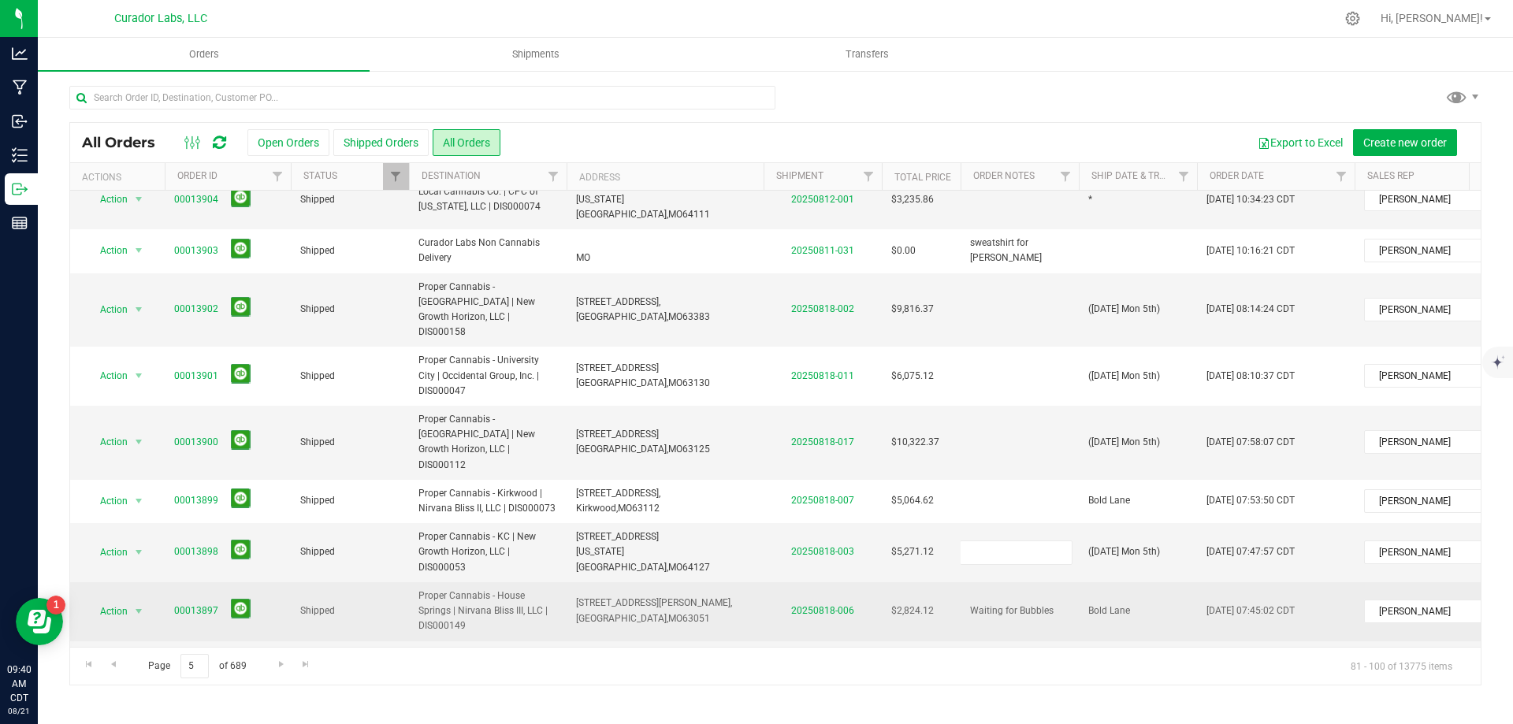
click at [1011, 548] on div "All Orders Open Orders Shipped Orders All Orders Export to Excel Create new ord…" at bounding box center [775, 403] width 1412 height 563
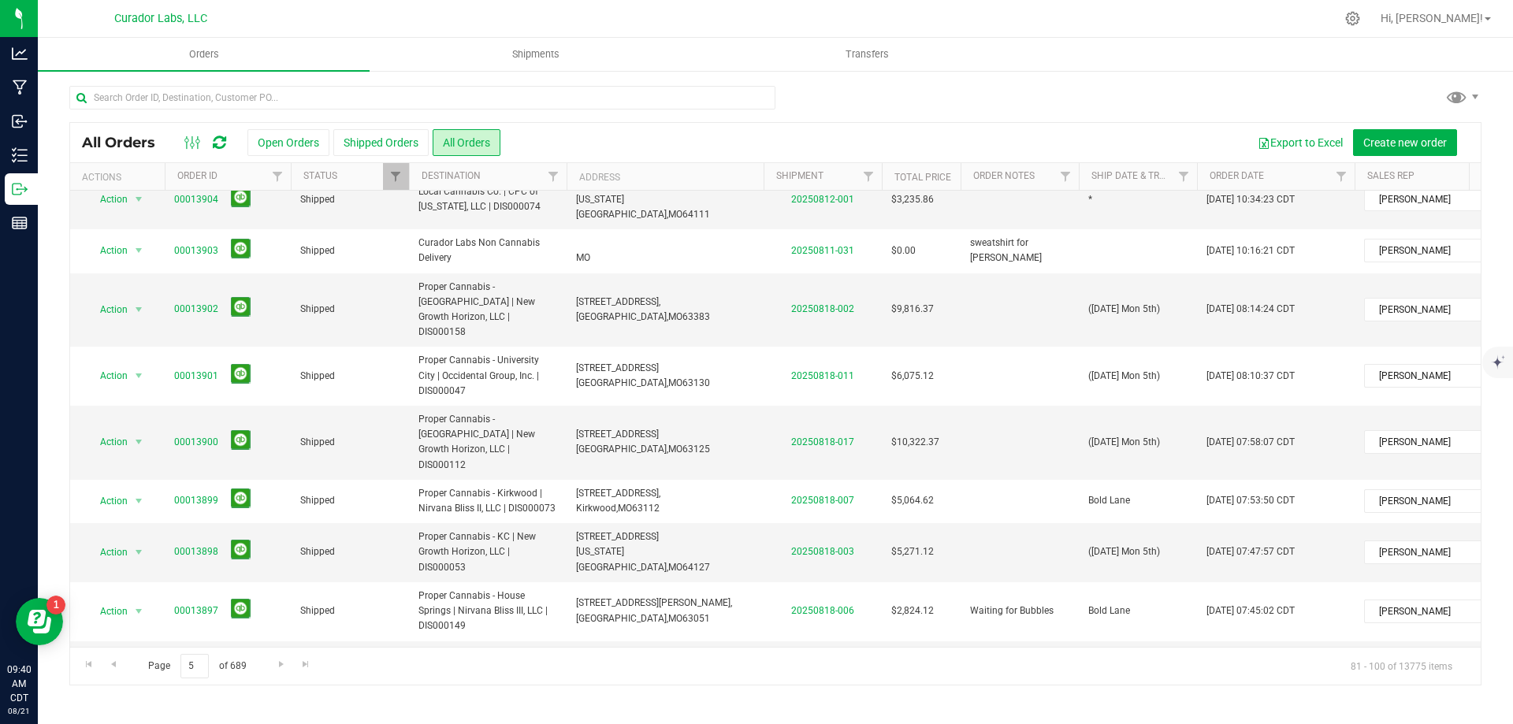
click at [1011, 604] on span "Waiting for Bubbles" at bounding box center [1012, 611] width 84 height 15
click at [1011, 599] on input "Waiting for Bubbles" at bounding box center [1016, 611] width 113 height 24
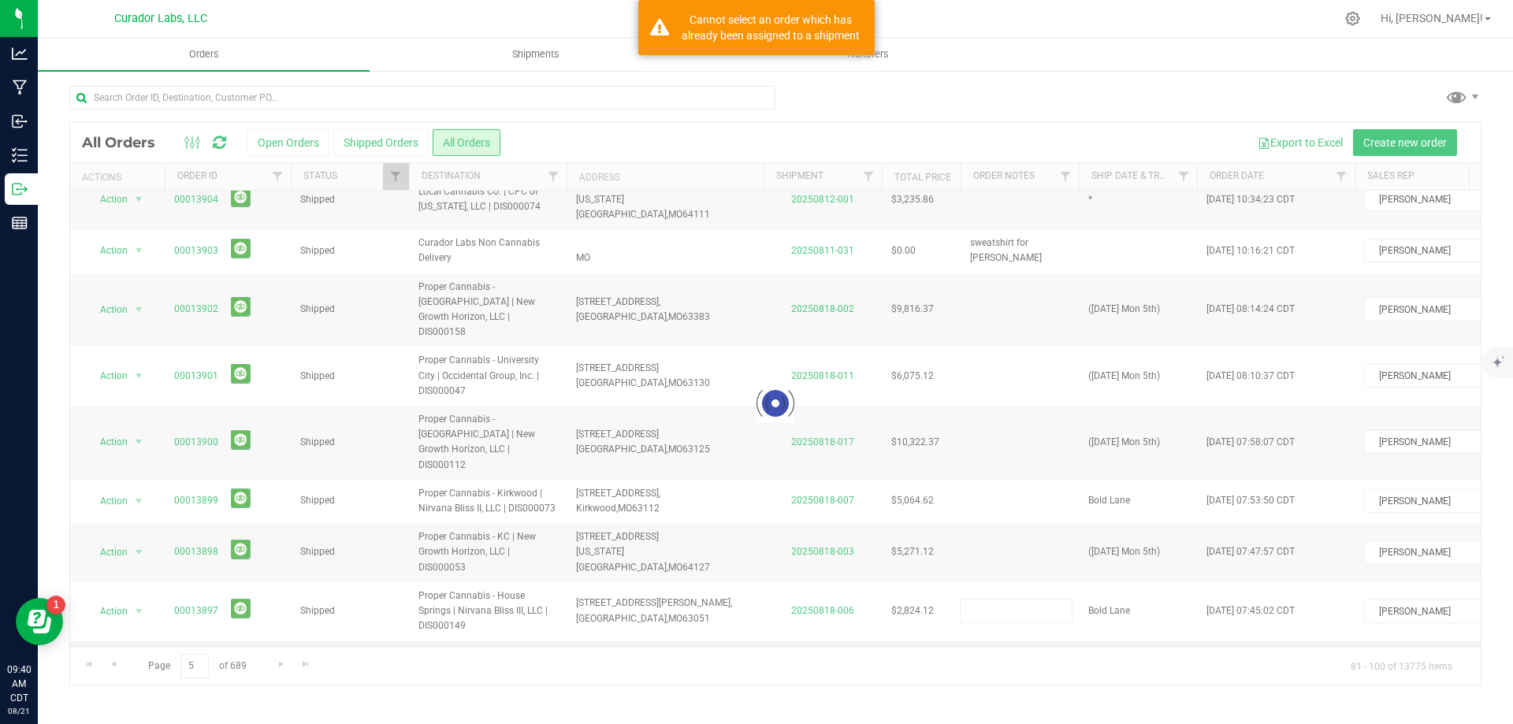
click at [1011, 595] on div "Loading... All Orders Open Orders Shipped Orders All Orders Export to Excel Cre…" at bounding box center [775, 403] width 1412 height 563
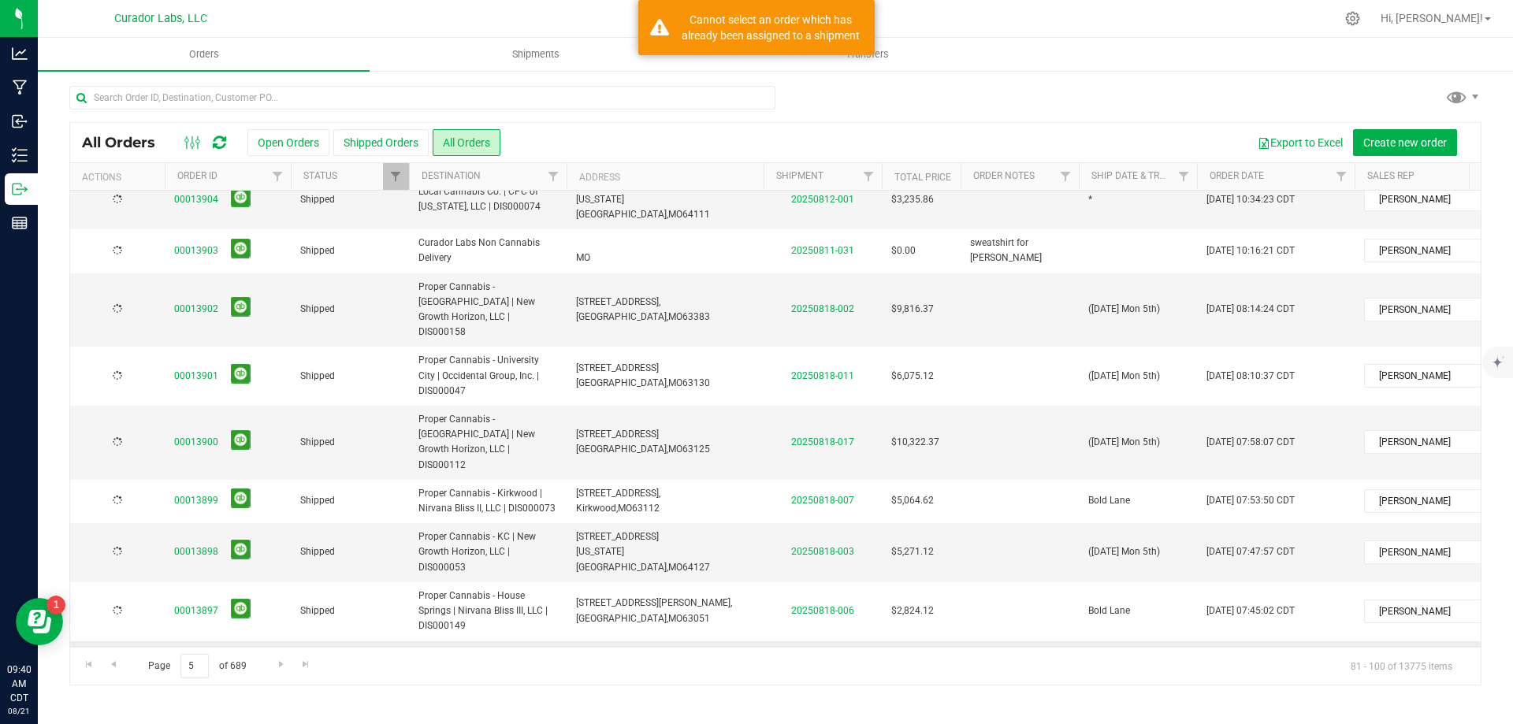
click at [1011, 663] on span "Waiting for Bubbles" at bounding box center [1012, 670] width 84 height 15
click at [1011, 658] on input "Waiting for Bubbles" at bounding box center [1016, 670] width 113 height 24
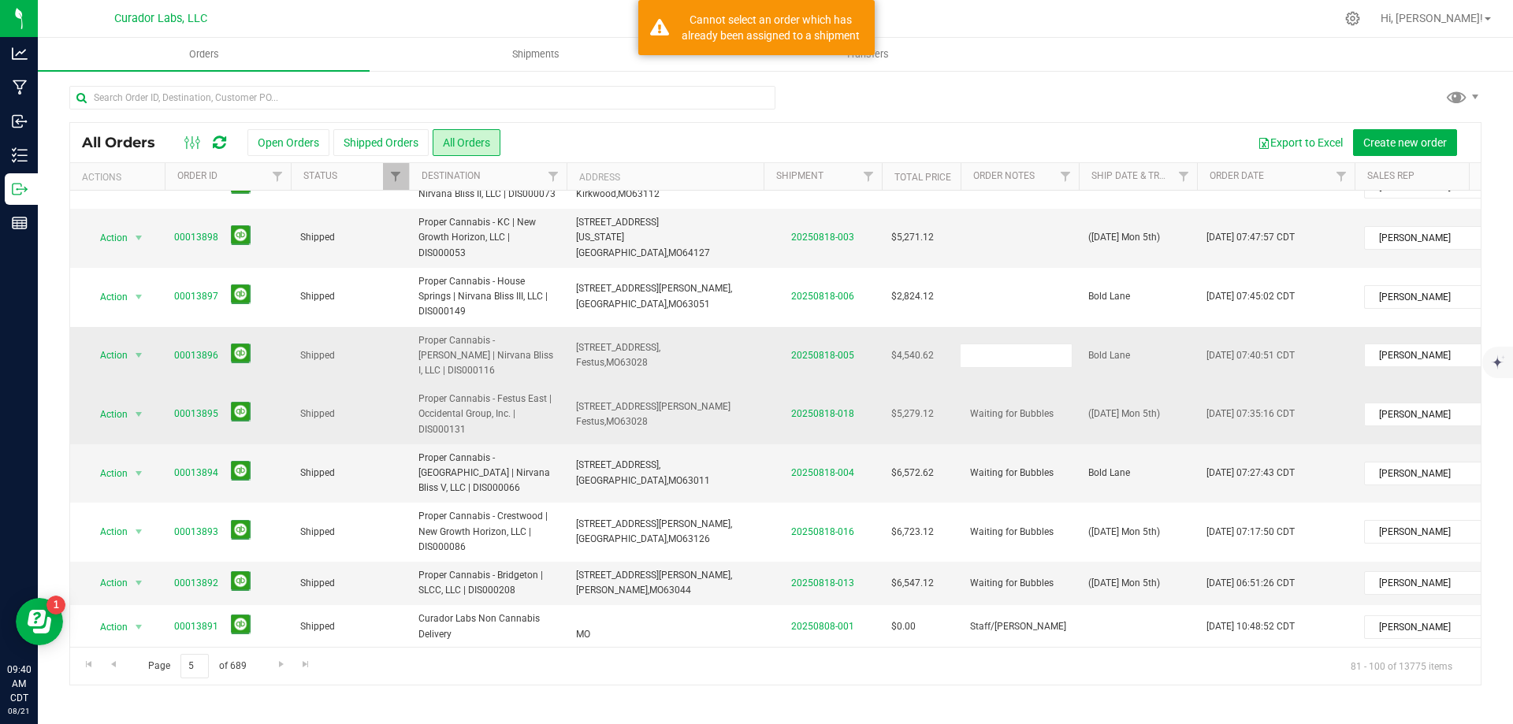
scroll to position [394, 0]
click at [1013, 339] on div "All Orders Open Orders Shipped Orders All Orders Export to Excel Create new ord…" at bounding box center [775, 403] width 1412 height 563
click at [1013, 406] on span "Waiting for Bubbles" at bounding box center [1012, 413] width 84 height 15
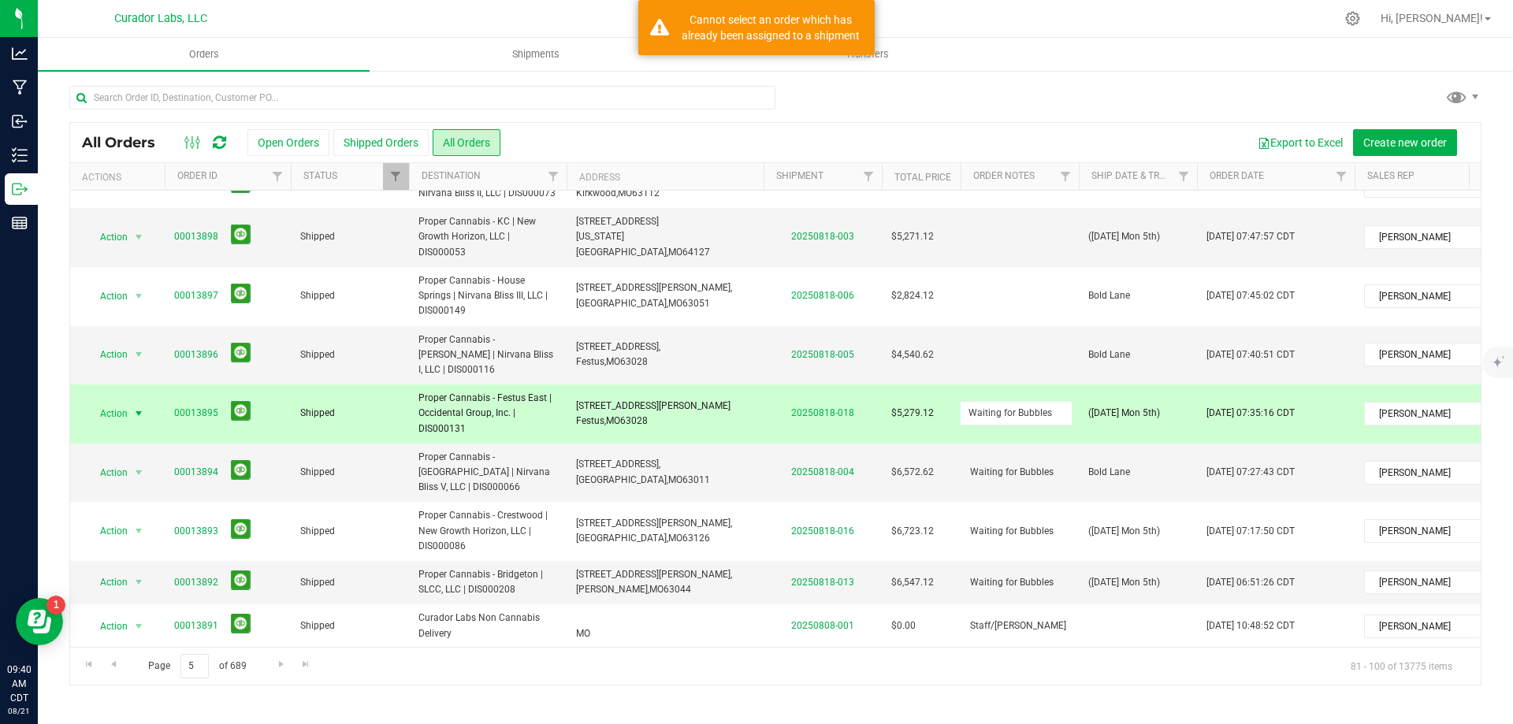
click at [1013, 401] on input "Waiting for Bubbles" at bounding box center [1016, 413] width 113 height 24
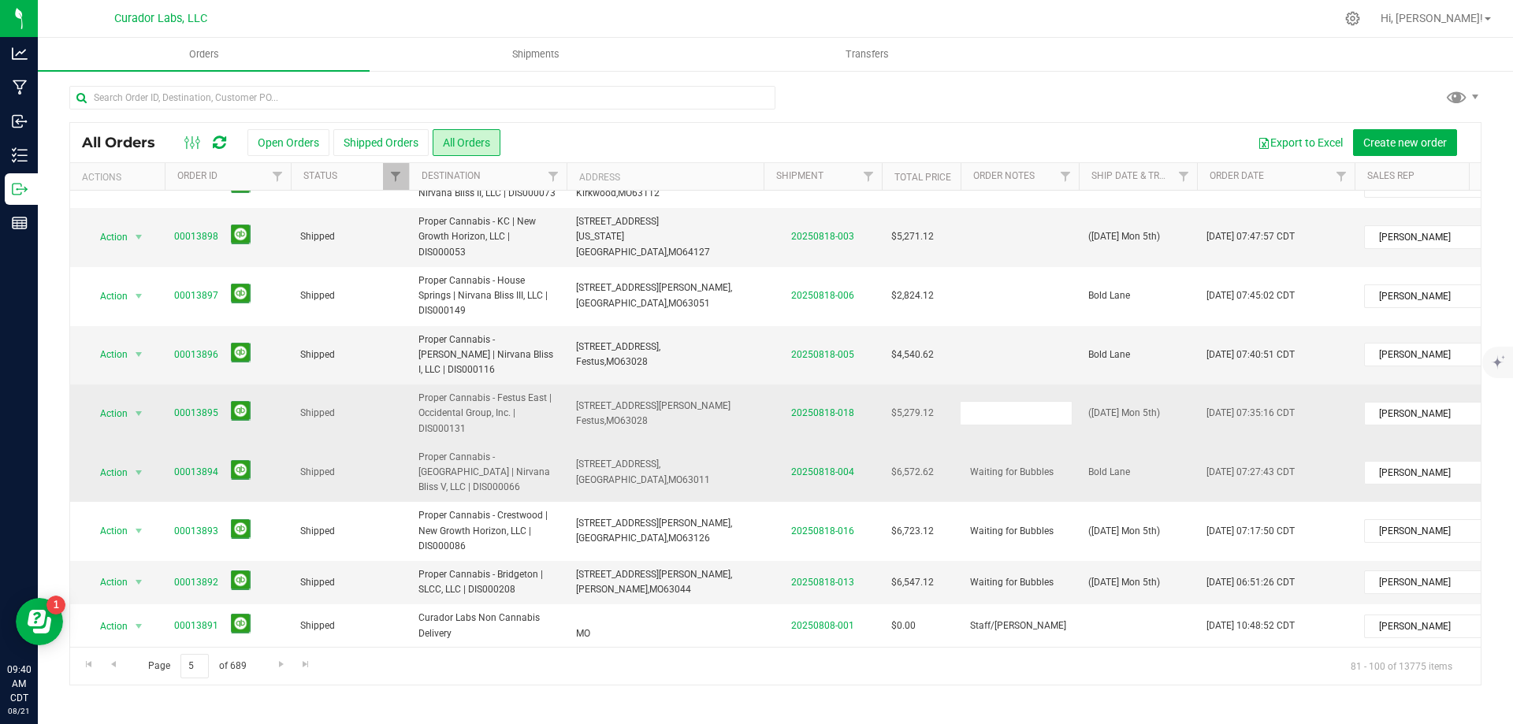
click at [1011, 384] on div "All Orders Open Orders Shipped Orders All Orders Export to Excel Create new ord…" at bounding box center [775, 403] width 1412 height 563
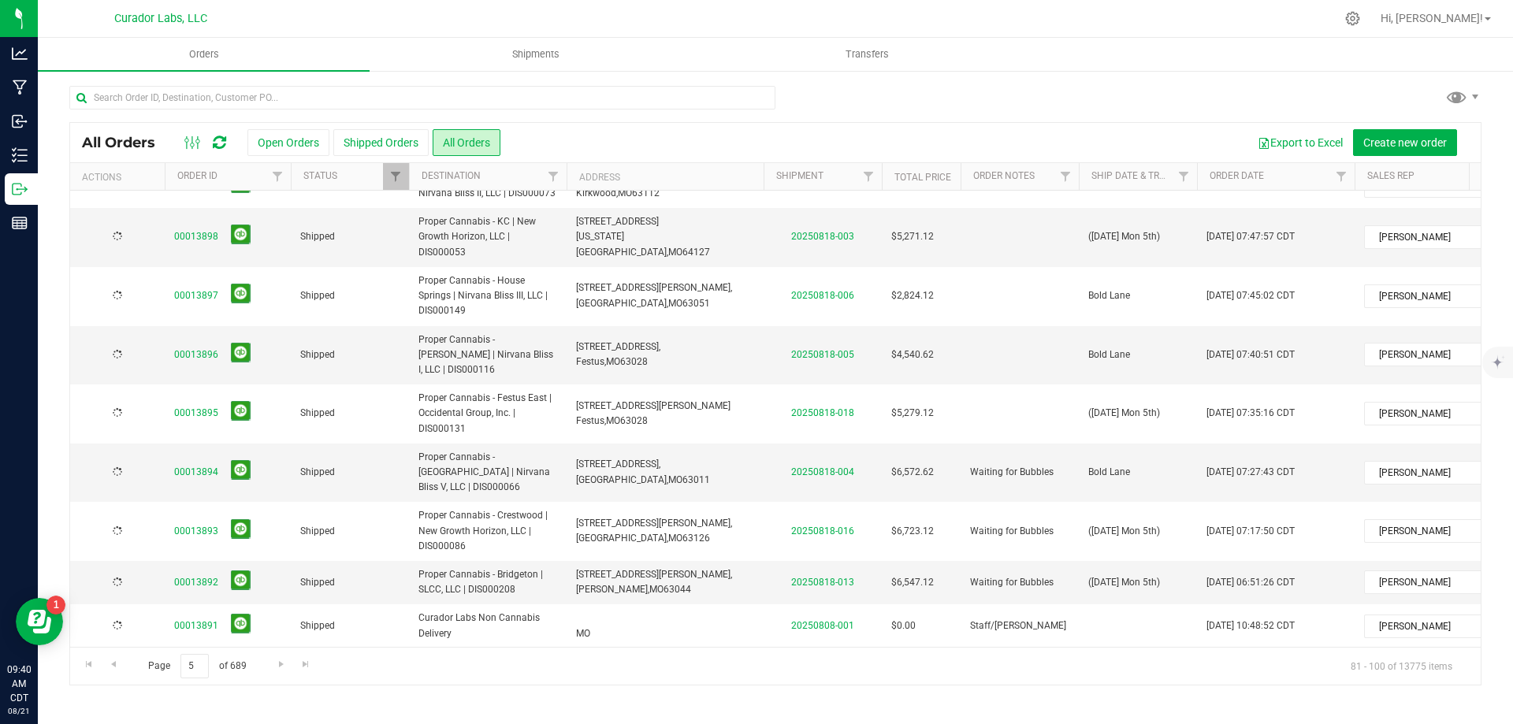
click at [1011, 465] on span "Waiting for Bubbles" at bounding box center [1012, 472] width 84 height 15
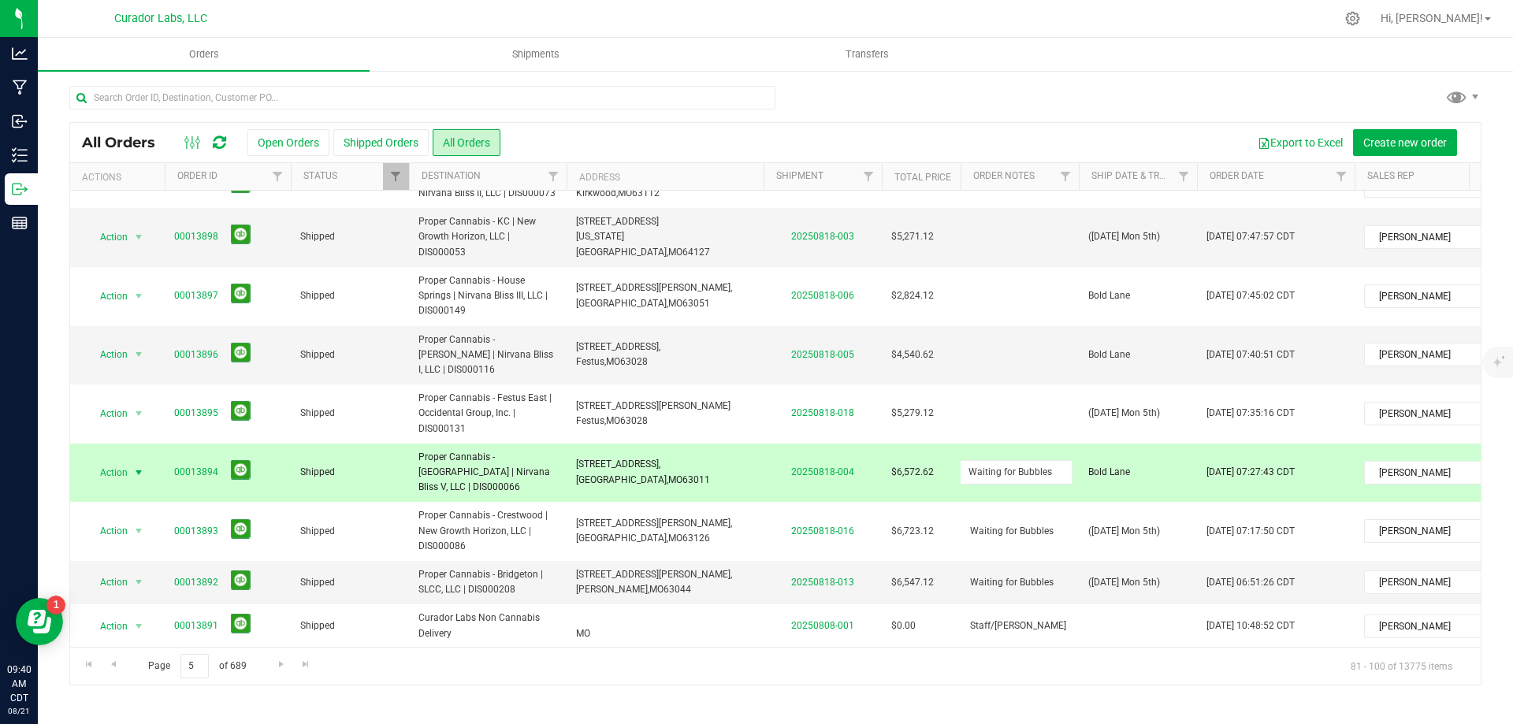
click at [1011, 460] on input "Waiting for Bubbles" at bounding box center [1016, 472] width 113 height 24
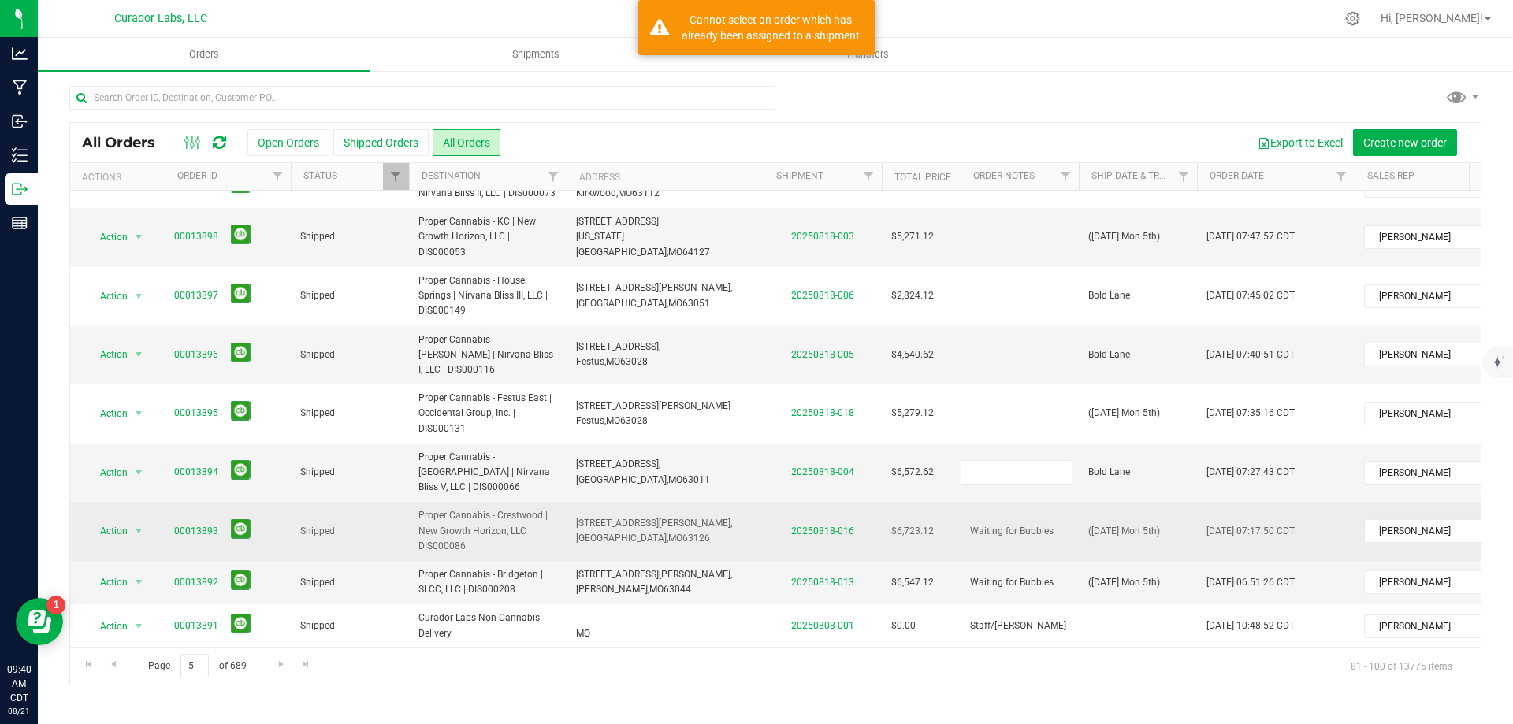
click at [1026, 434] on div "All Orders Open Orders Shipped Orders All Orders Export to Excel Create new ord…" at bounding box center [775, 403] width 1412 height 563
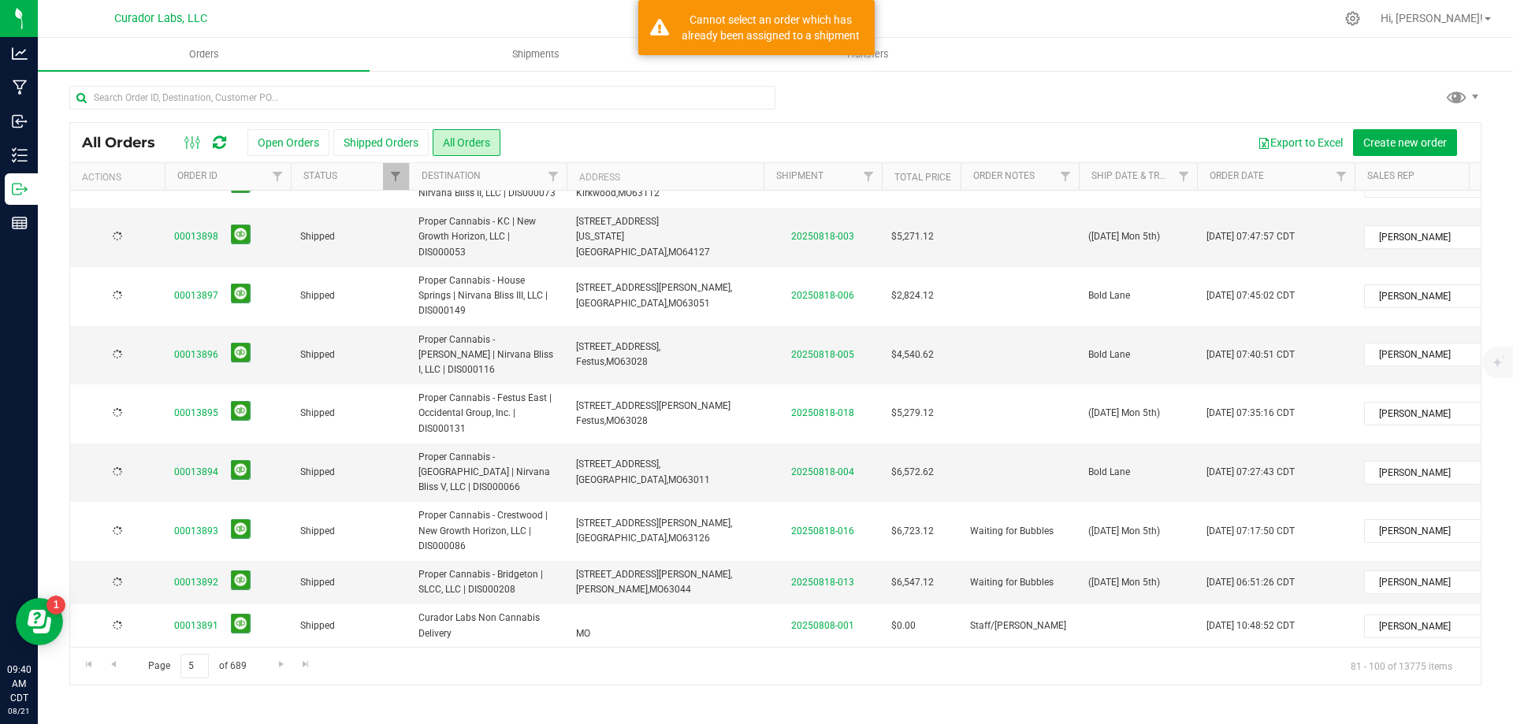
click at [1026, 524] on span "Waiting for Bubbles" at bounding box center [1012, 531] width 84 height 15
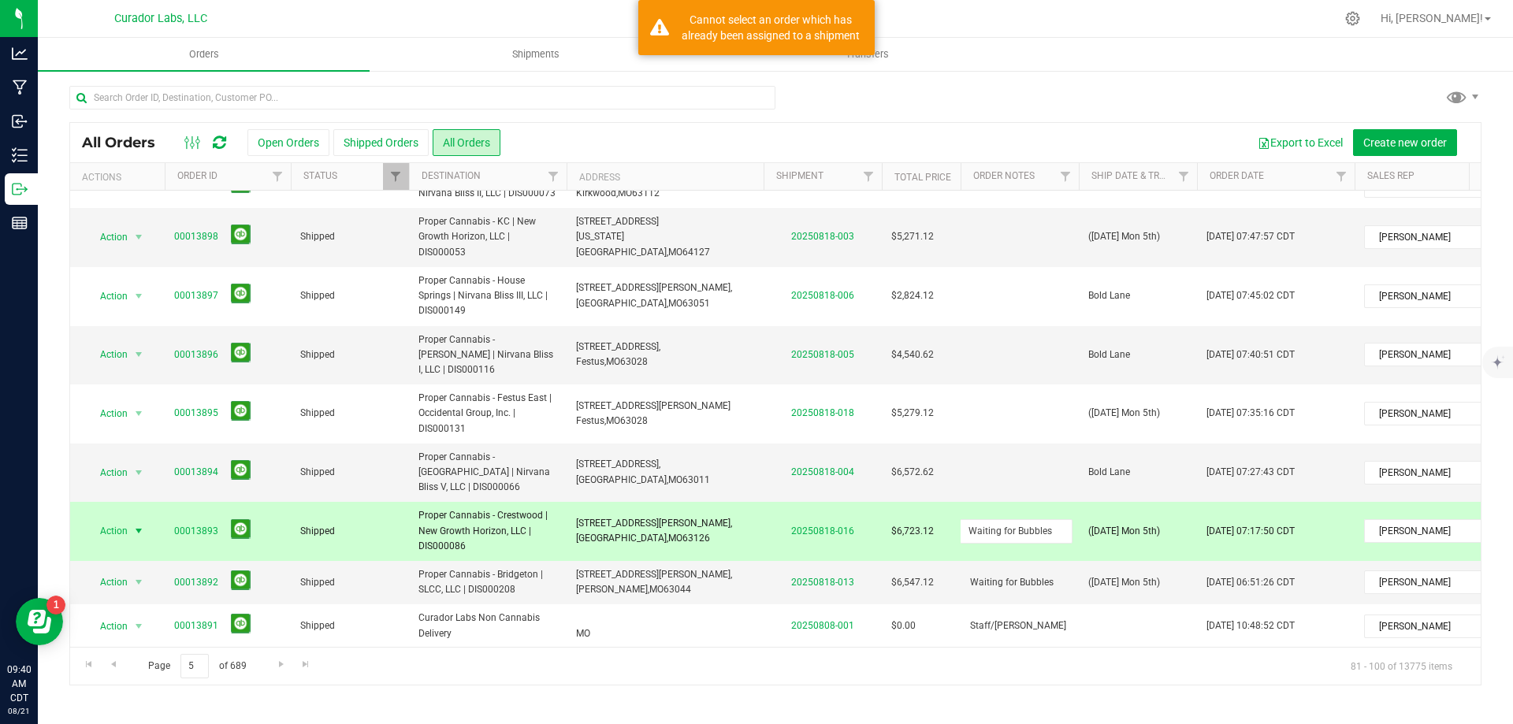
click at [1026, 519] on input "Waiting for Bubbles" at bounding box center [1016, 531] width 113 height 24
type input "Waiting for"
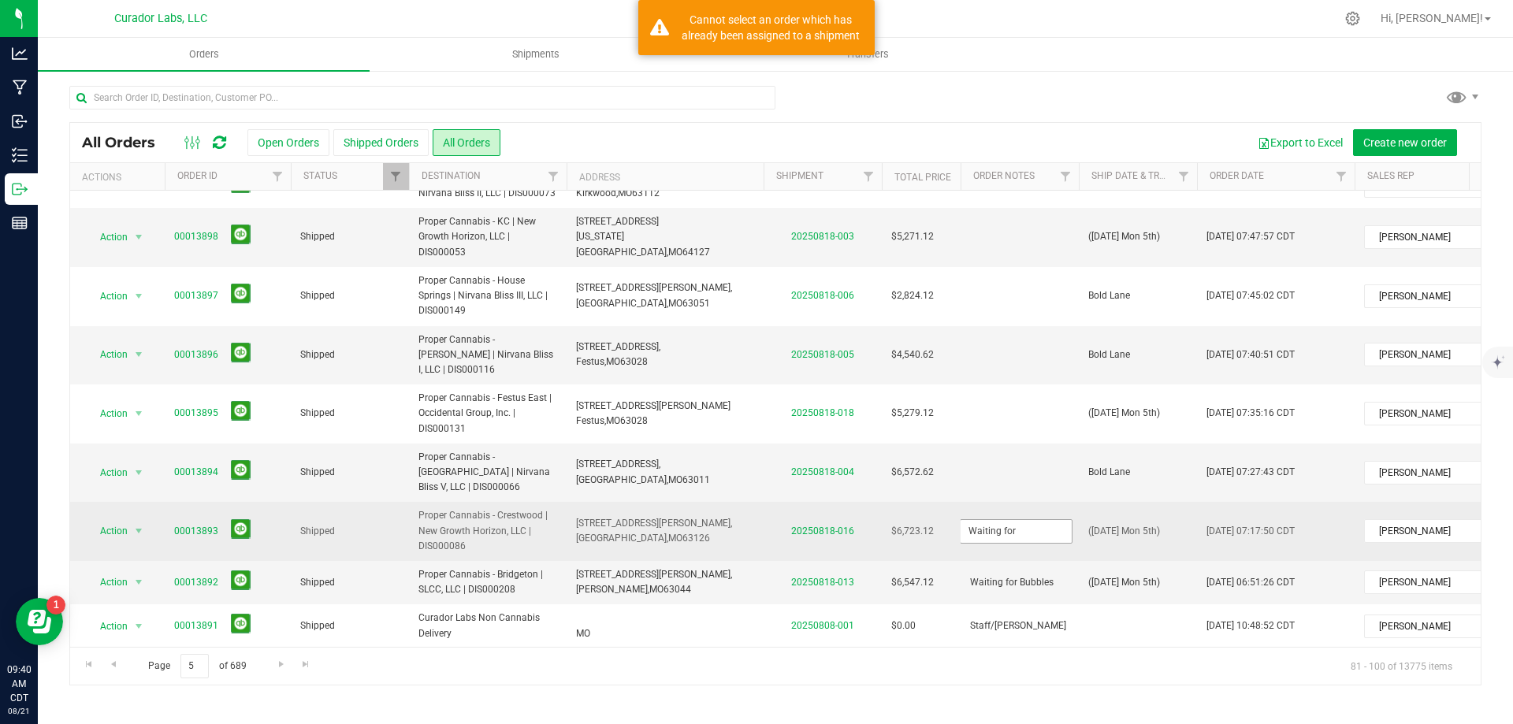
click at [1026, 519] on input "Waiting for" at bounding box center [1016, 531] width 113 height 24
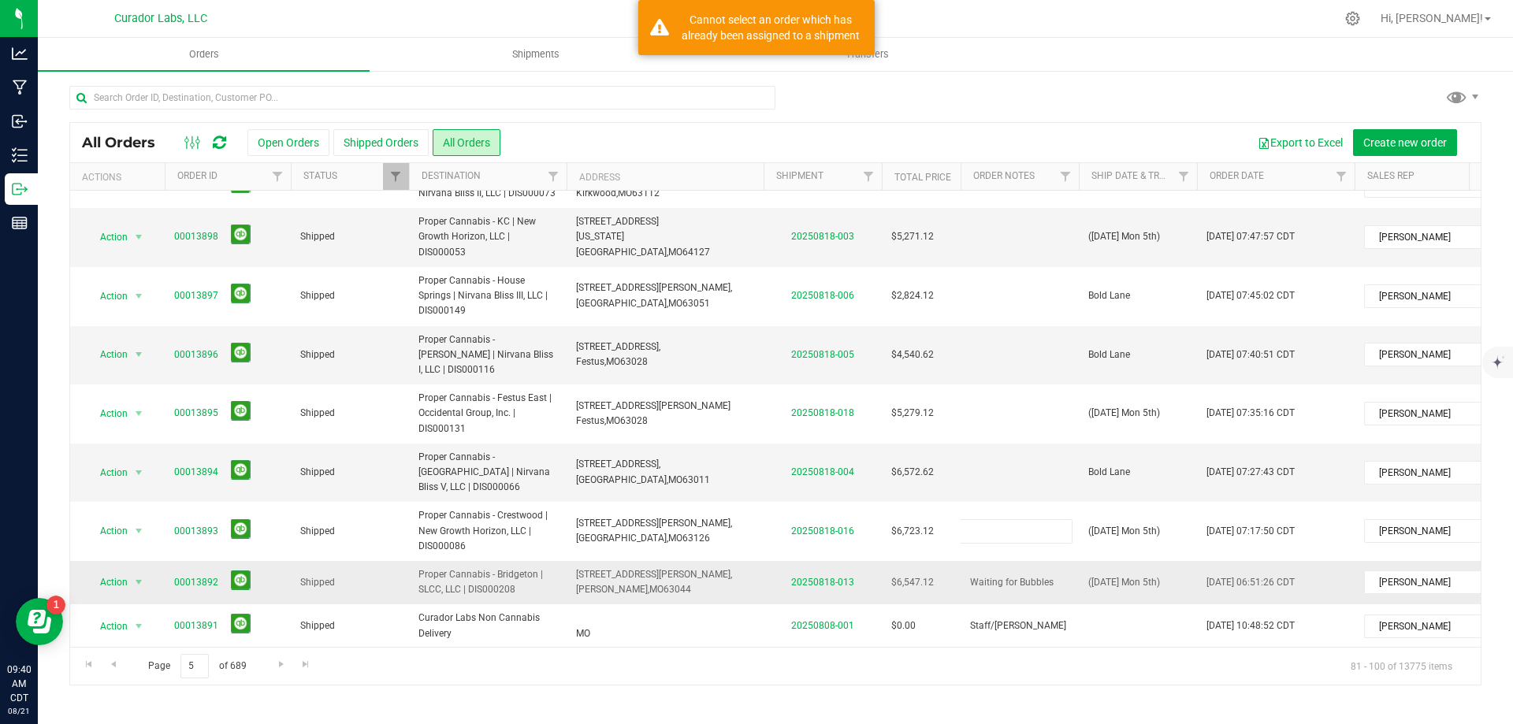
click at [1024, 494] on div "All Orders Open Orders Shipped Orders All Orders Export to Excel Create new ord…" at bounding box center [775, 403] width 1412 height 563
click at [1024, 575] on span "Waiting for Bubbles" at bounding box center [1012, 582] width 84 height 15
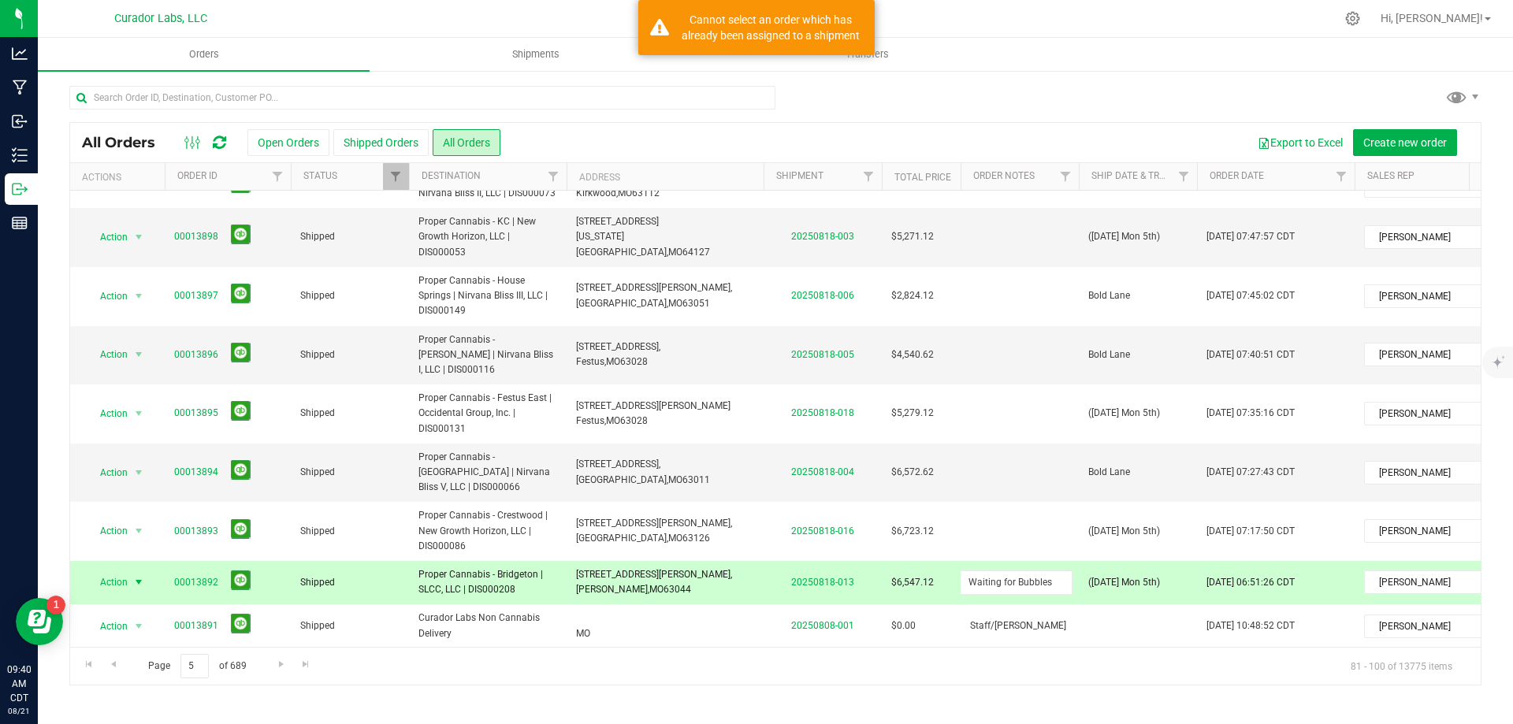
click at [1024, 571] on input "Waiting for Bubbles" at bounding box center [1016, 583] width 113 height 24
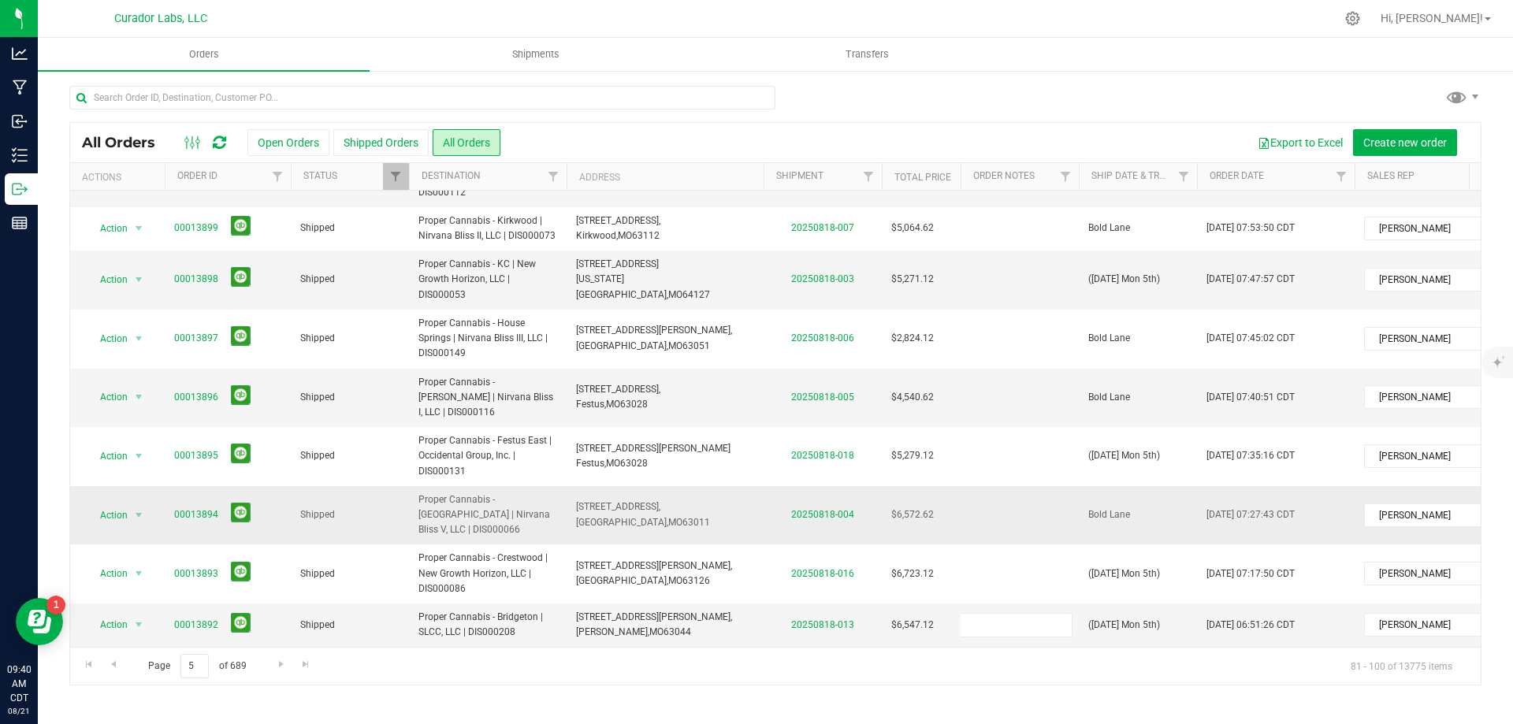
scroll to position [374, 0]
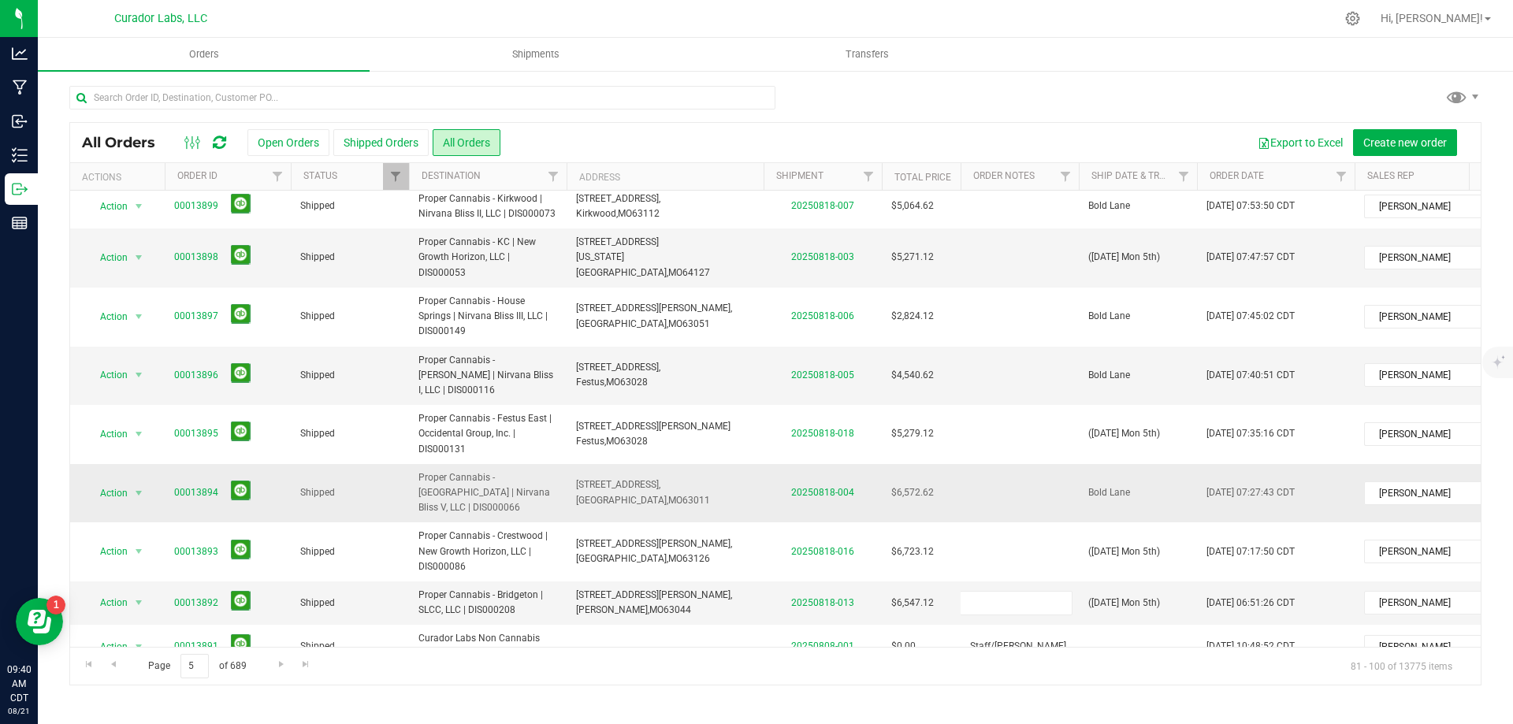
click at [1136, 389] on div "All Orders Open Orders Shipped Orders All Orders Export to Excel Create new ord…" at bounding box center [775, 403] width 1412 height 563
click at [1086, 464] on td "Bold Lane" at bounding box center [1138, 493] width 118 height 59
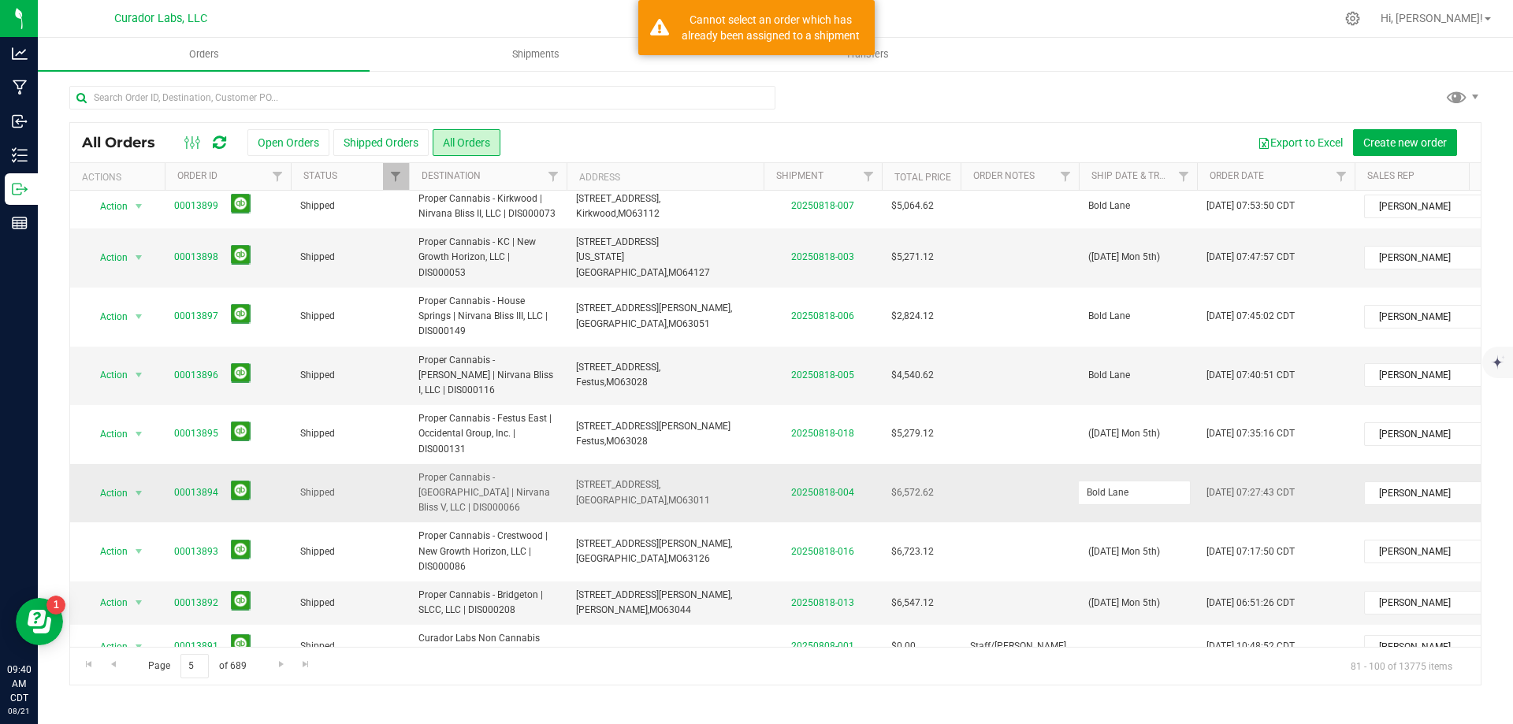
click at [1086, 481] on input "Bold Lane" at bounding box center [1134, 493] width 113 height 24
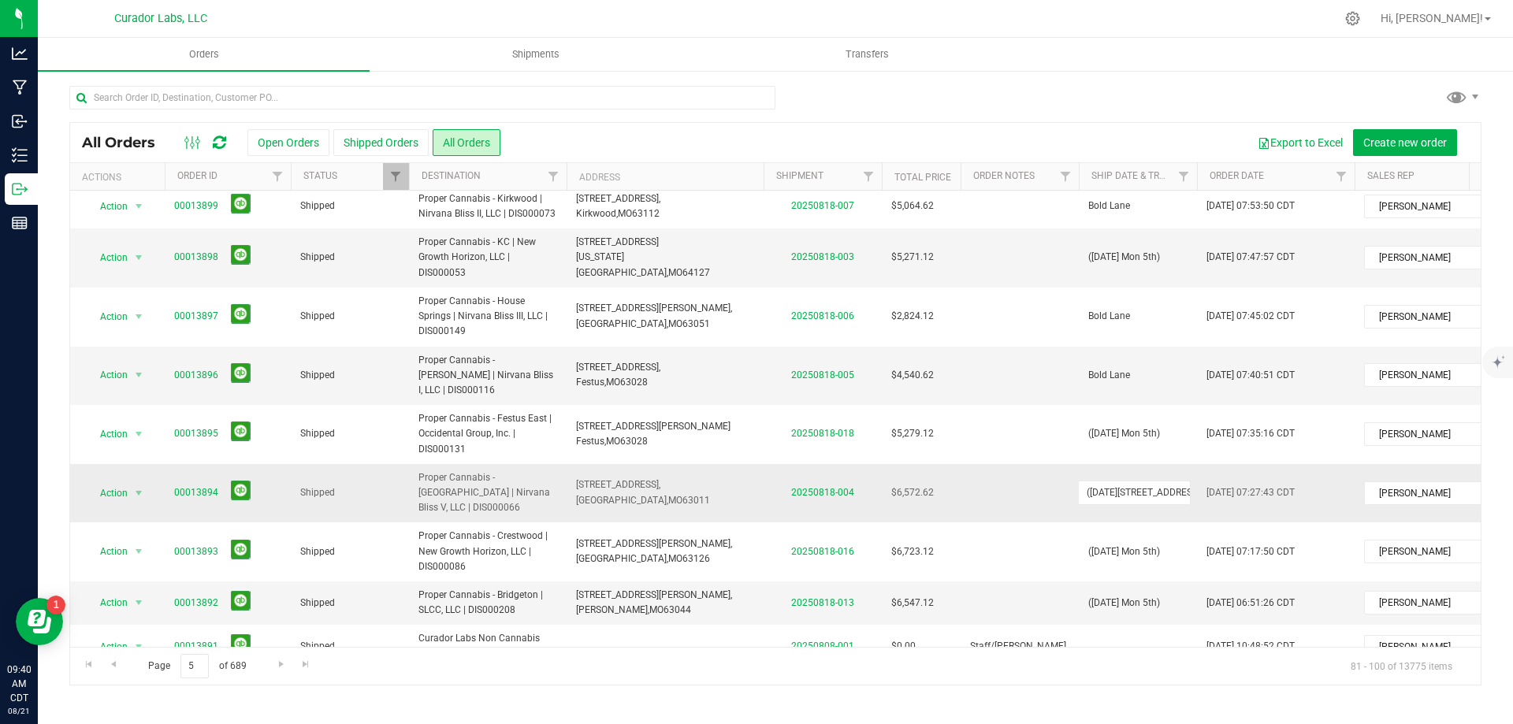
type input "([DATE][STREET_ADDRESS])"
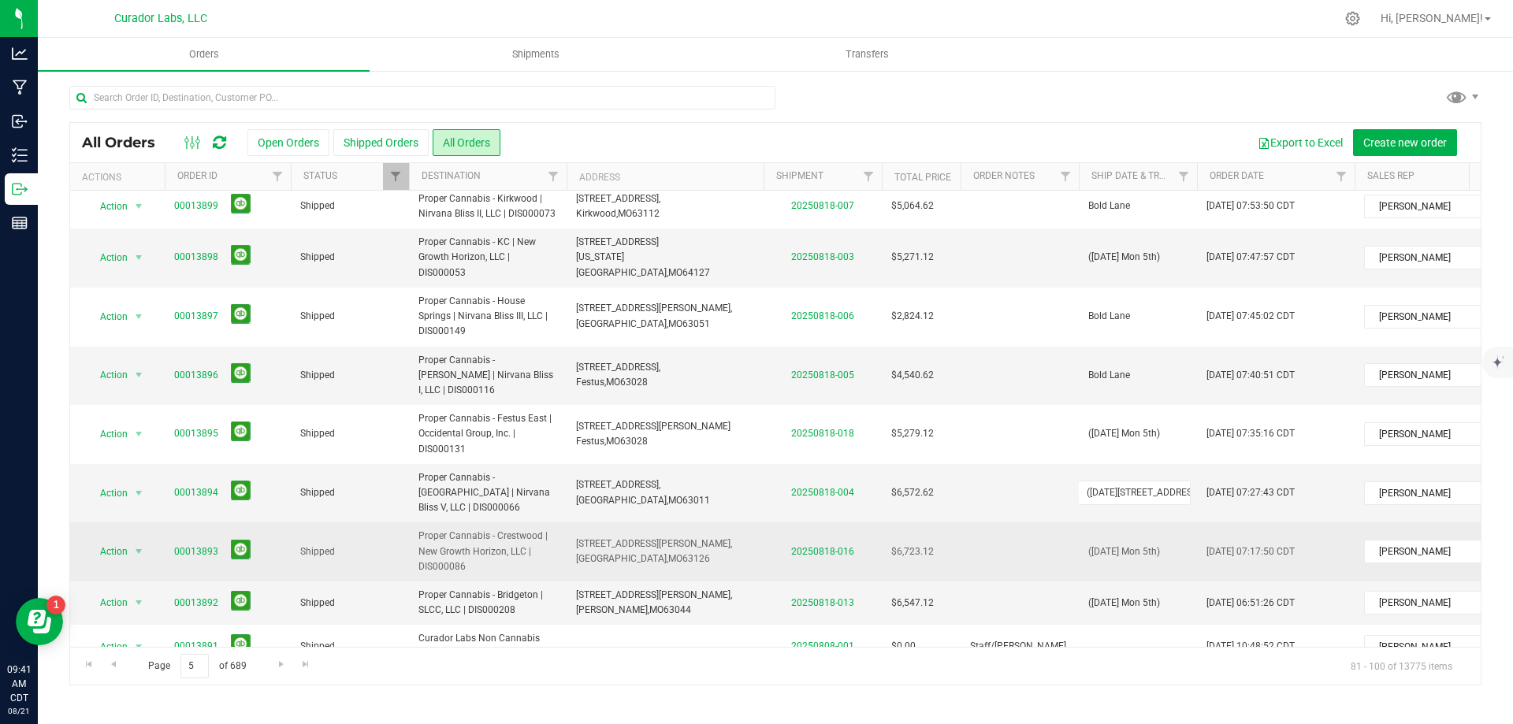
drag, startPoint x: 1088, startPoint y: 408, endPoint x: 1295, endPoint y: 439, distance: 209.5
click at [1295, 439] on tbody "Action Action Clone order Mark as fully paid Order audit log Print COAs (single…" at bounding box center [850, 397] width 1560 height 1160
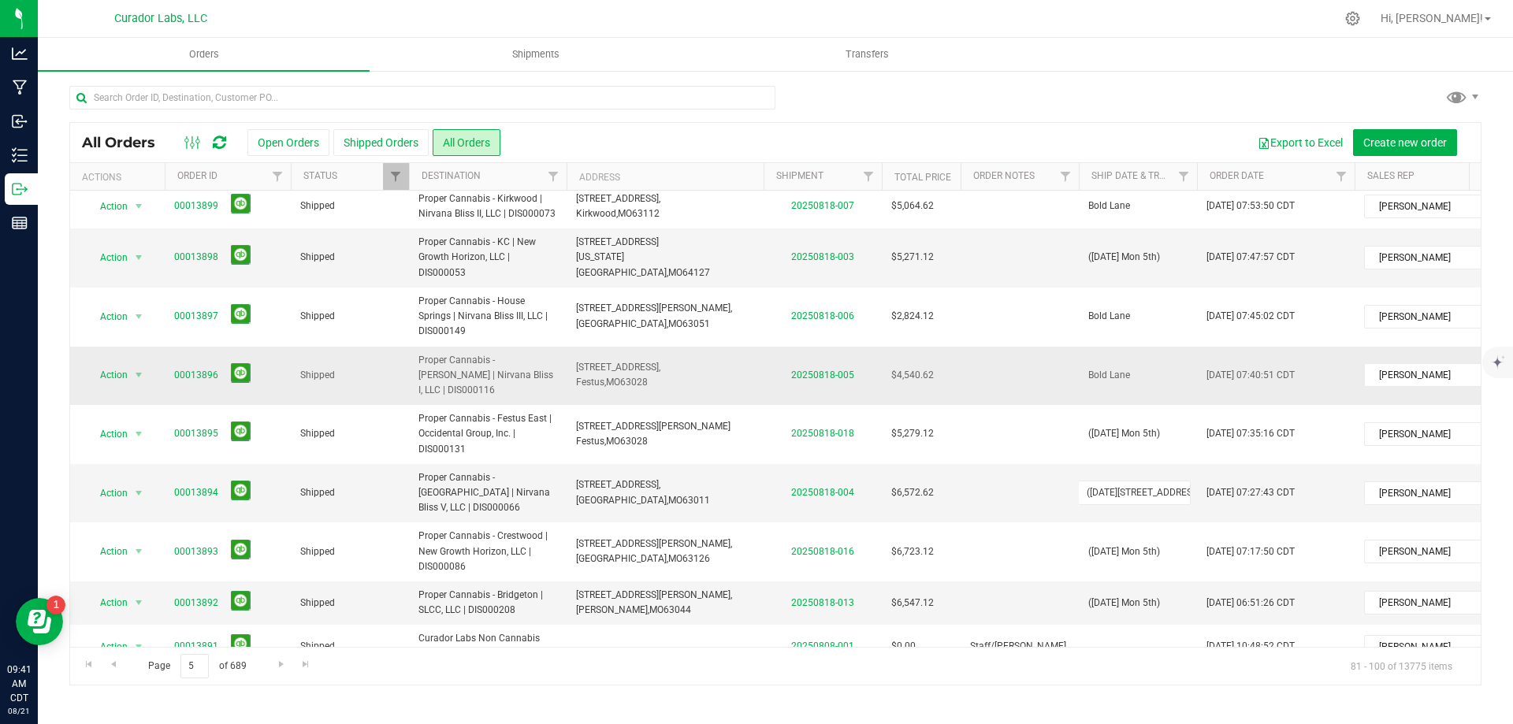
click at [1158, 322] on div "All Orders Open Orders Shipped Orders All Orders Export to Excel Create new ord…" at bounding box center [775, 403] width 1412 height 563
click at [1152, 347] on td "Bold Lane" at bounding box center [1138, 376] width 118 height 59
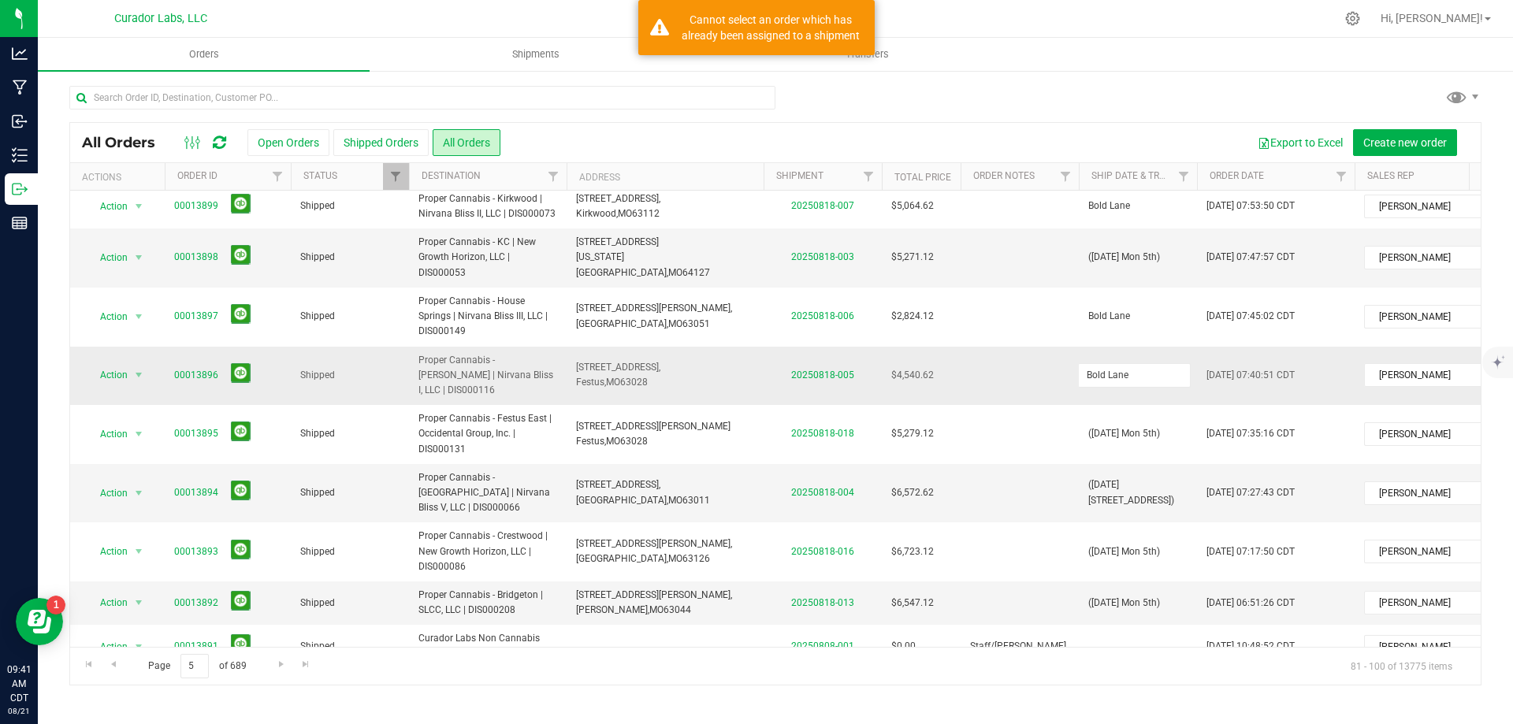
click at [1152, 363] on input "Bold Lane" at bounding box center [1134, 375] width 113 height 24
type input "([DATE][STREET_ADDRESS])"
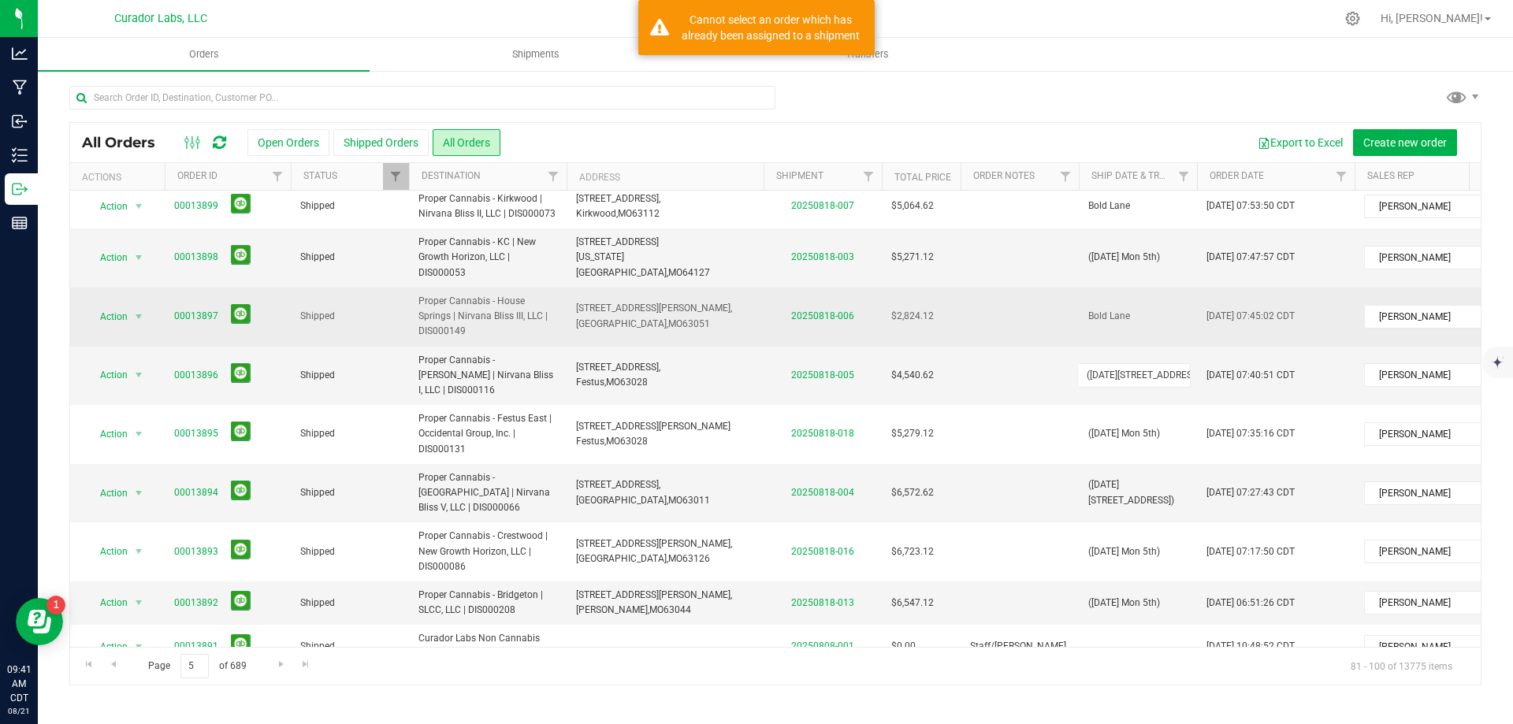
click at [1160, 257] on div "All Orders Open Orders Shipped Orders All Orders Export to Excel Create new ord…" at bounding box center [775, 403] width 1412 height 563
click at [1156, 288] on td "Bold Lane" at bounding box center [1138, 317] width 118 height 59
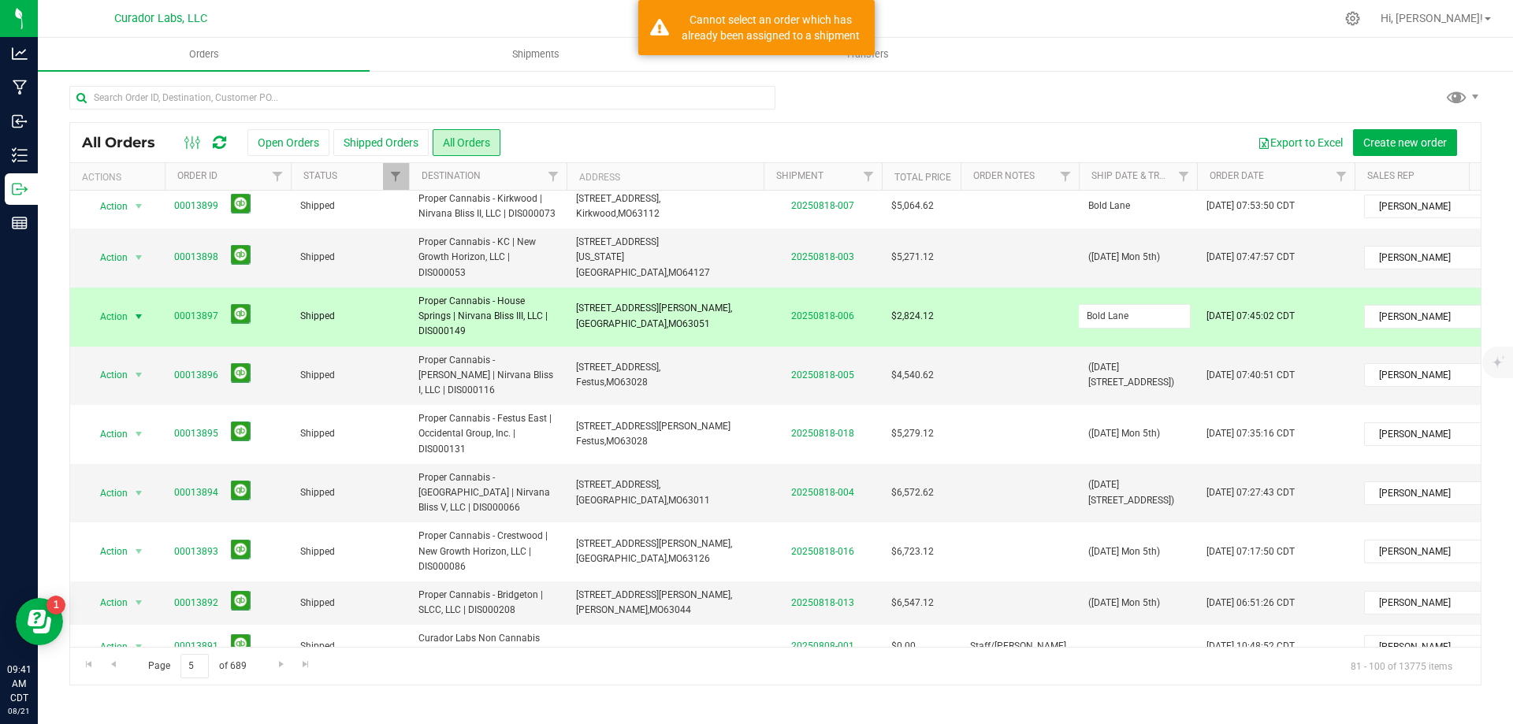
click at [1156, 304] on input "Bold Lane" at bounding box center [1134, 316] width 113 height 24
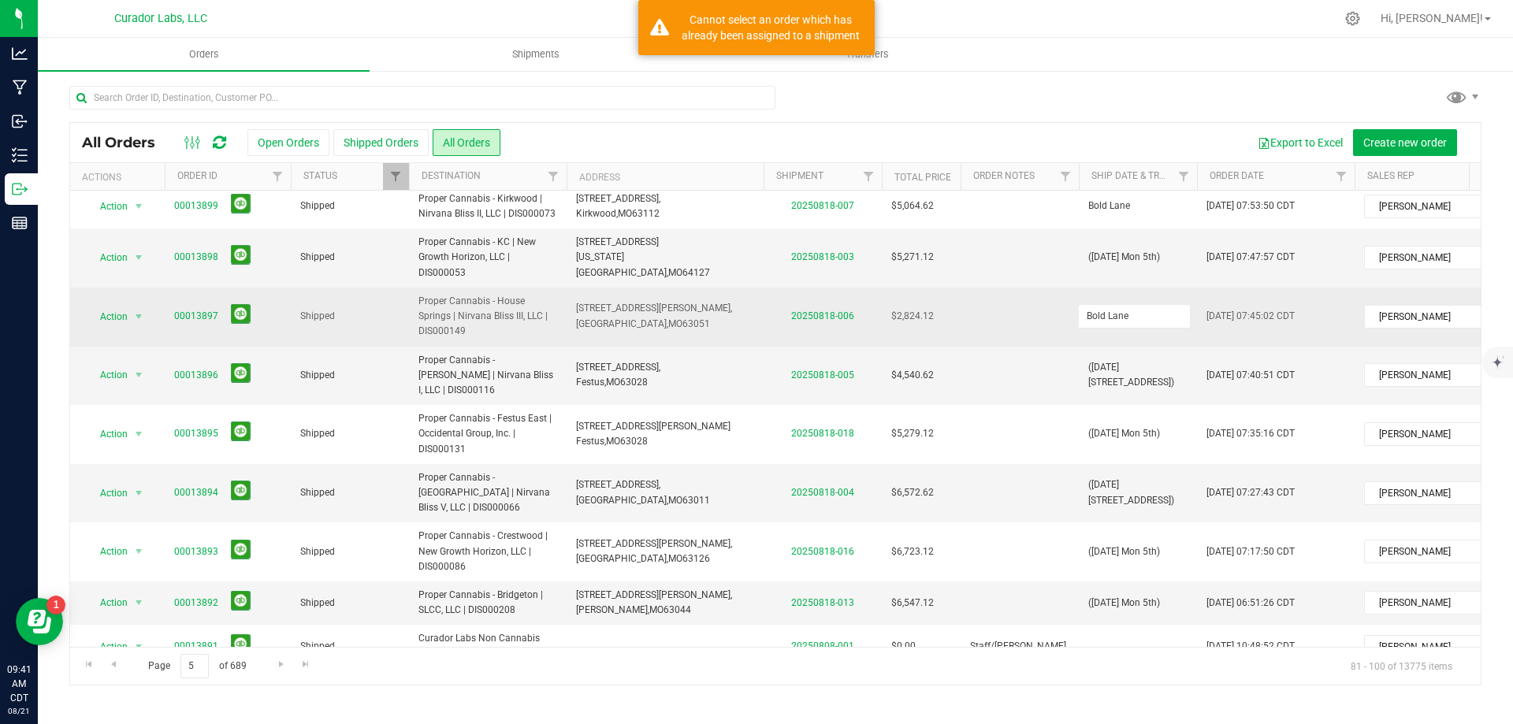
type input "([DATE][STREET_ADDRESS])"
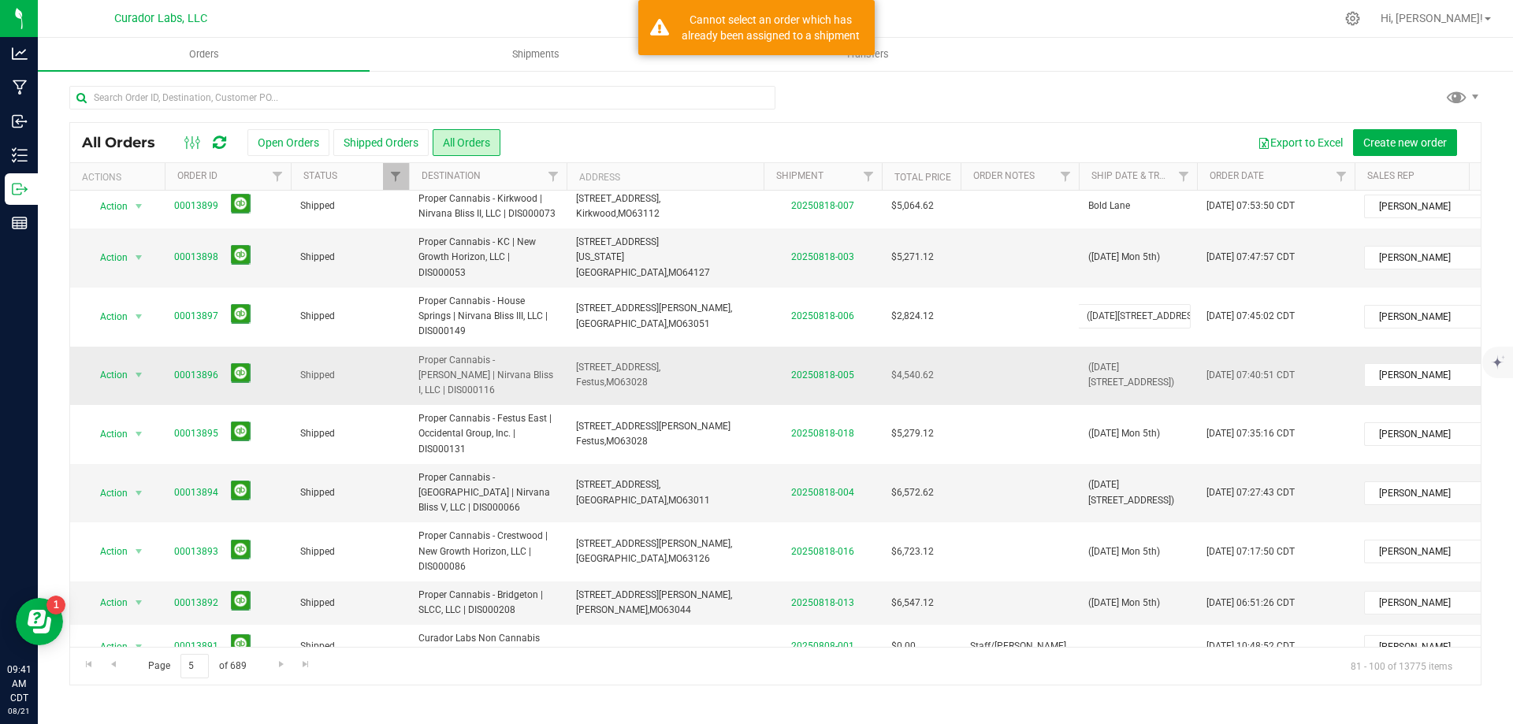
click at [1024, 328] on div "All Orders Open Orders Shipped Orders All Orders Export to Excel Create new ord…" at bounding box center [775, 403] width 1412 height 563
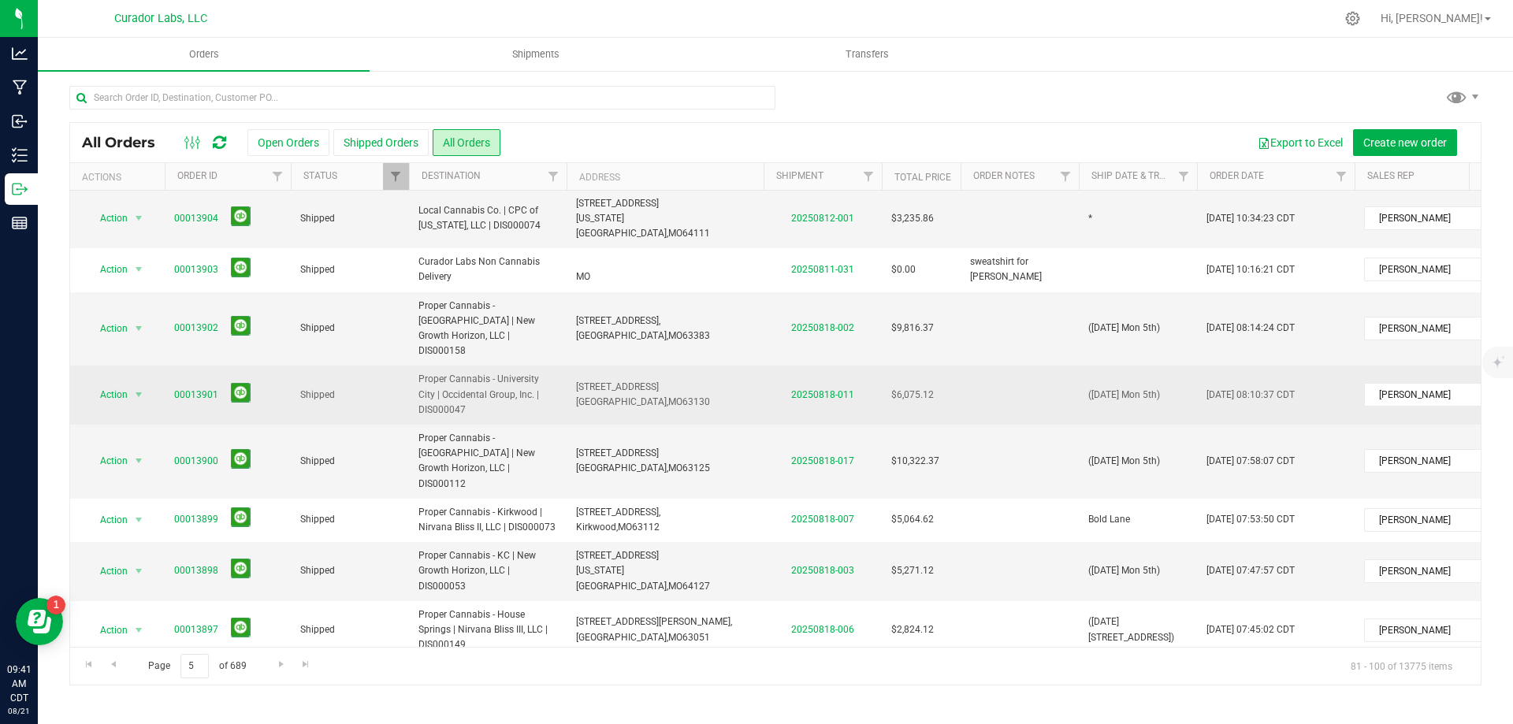
scroll to position [58, 0]
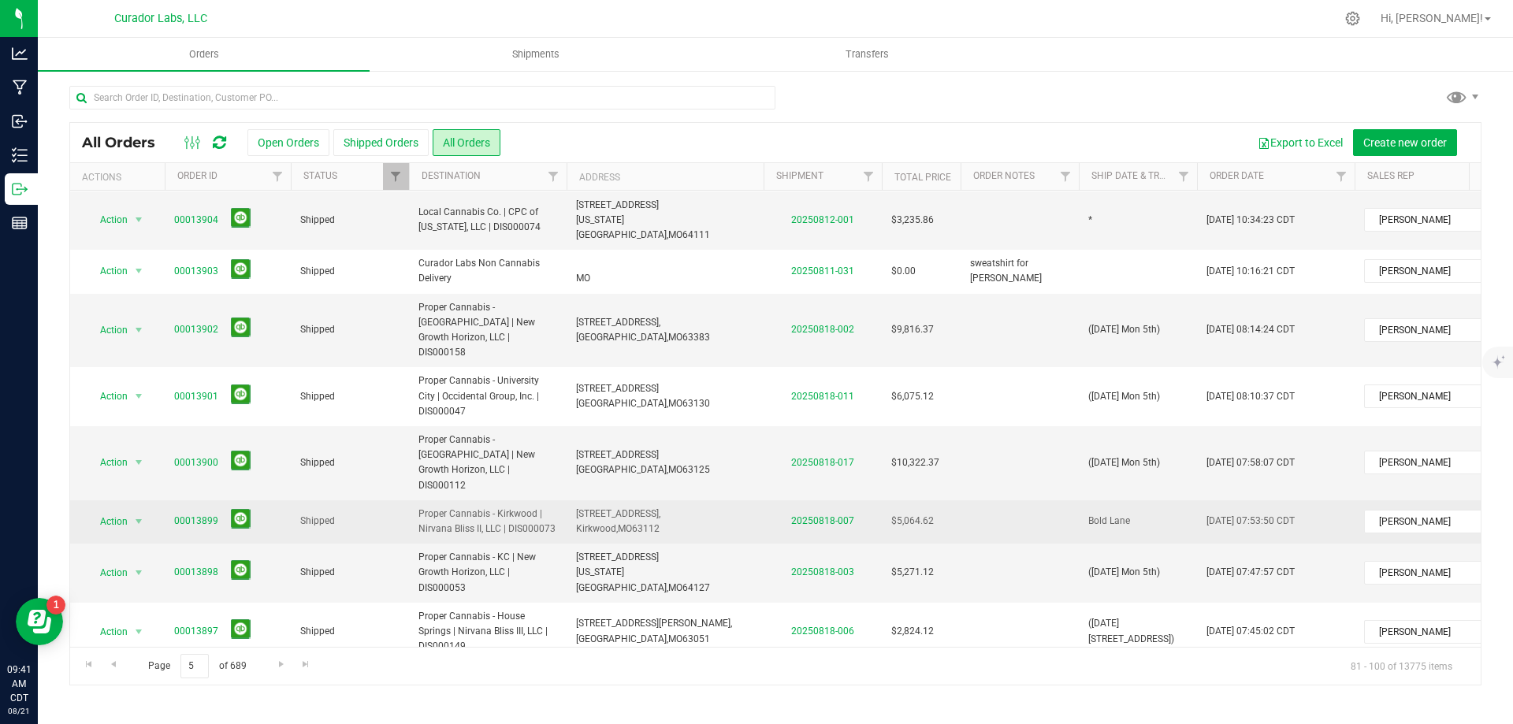
click at [1127, 514] on span "Bold Lane" at bounding box center [1109, 521] width 42 height 15
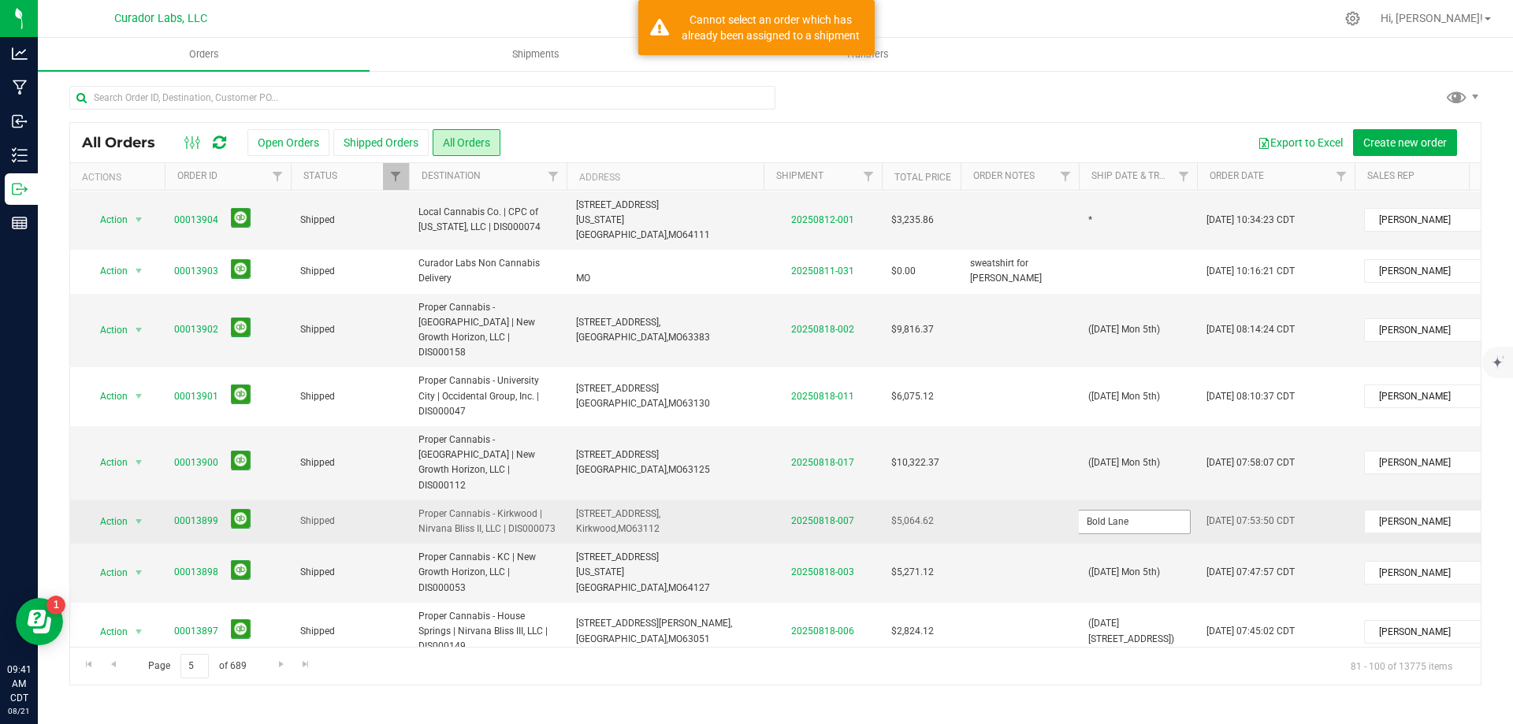
click at [1133, 510] on input "Bold Lane" at bounding box center [1134, 522] width 113 height 24
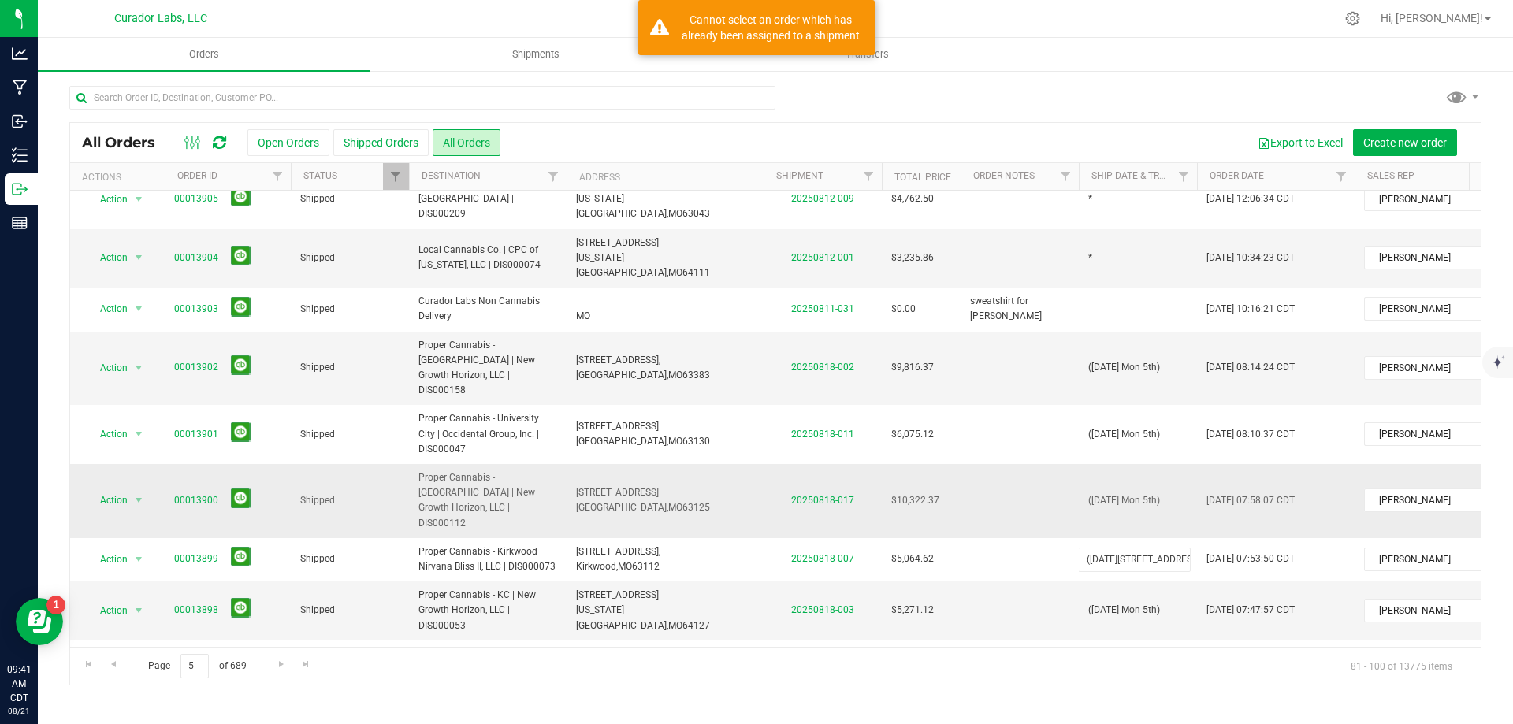
scroll to position [0, 0]
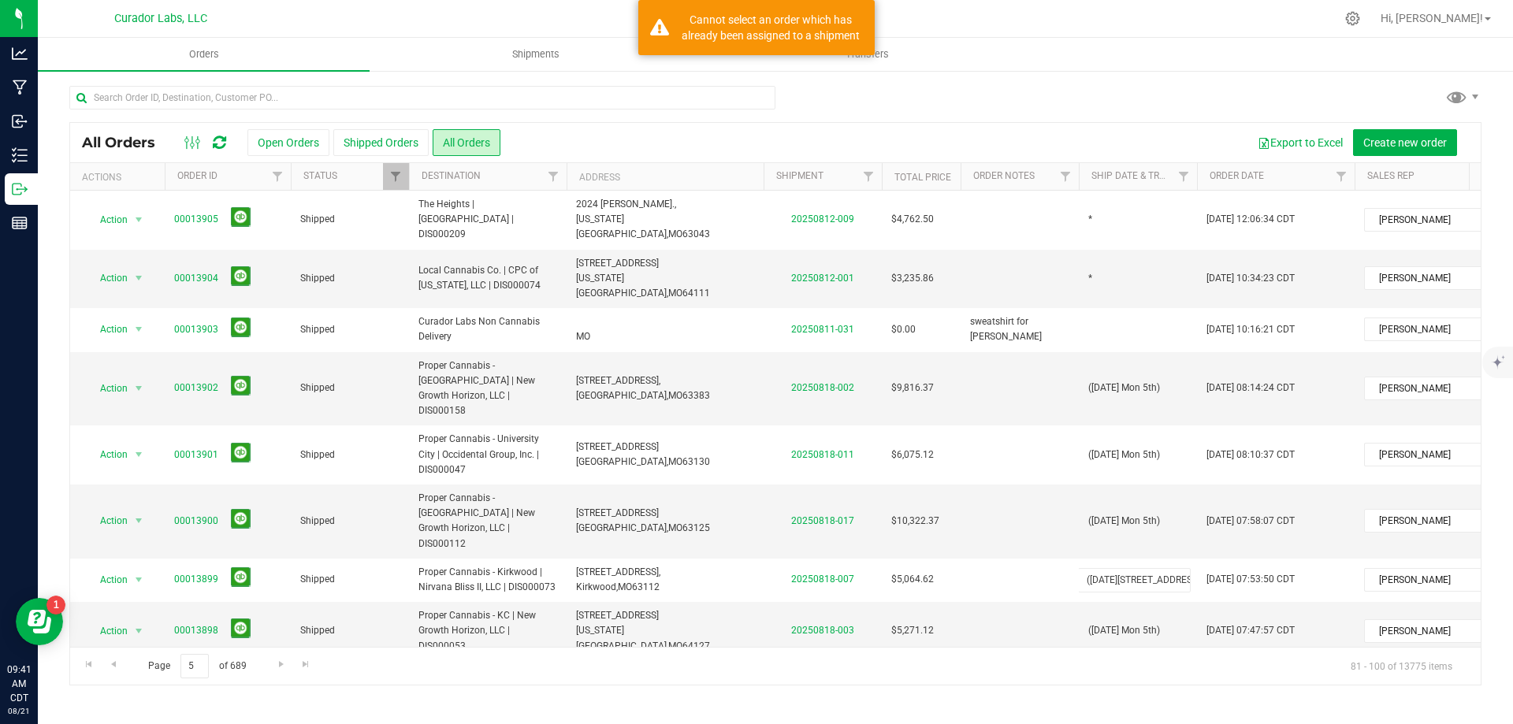
type input "([DATE][STREET_ADDRESS])"
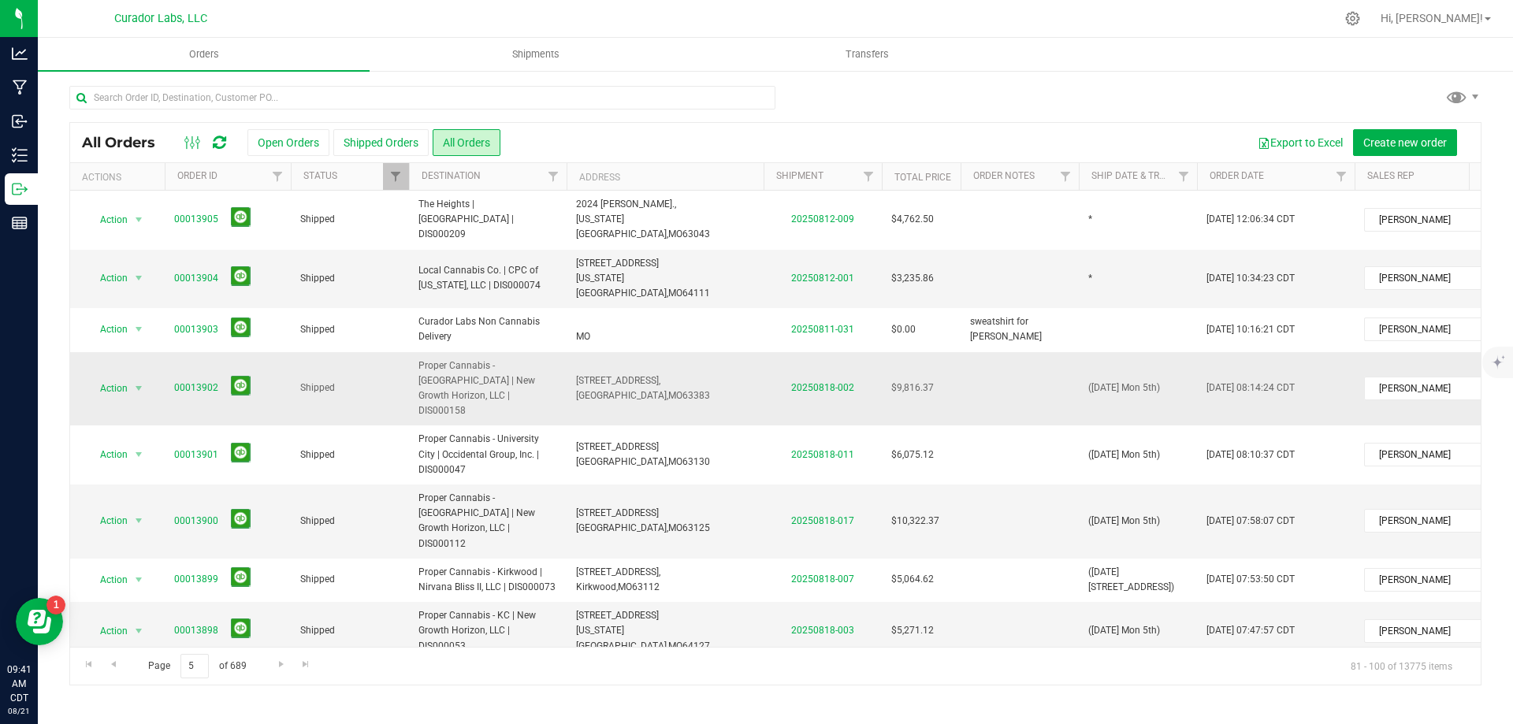
click at [596, 352] on td "[STREET_ADDRESS], [GEOGRAPHIC_DATA], [GEOGRAPHIC_DATA] 63383" at bounding box center [665, 389] width 197 height 74
click at [1097, 251] on td "*" at bounding box center [1138, 279] width 118 height 59
click at [1097, 266] on input "*" at bounding box center [1134, 278] width 113 height 24
type input "([DATE] Tues 5th)"
drag, startPoint x: 1173, startPoint y: 262, endPoint x: 1032, endPoint y: 251, distance: 141.6
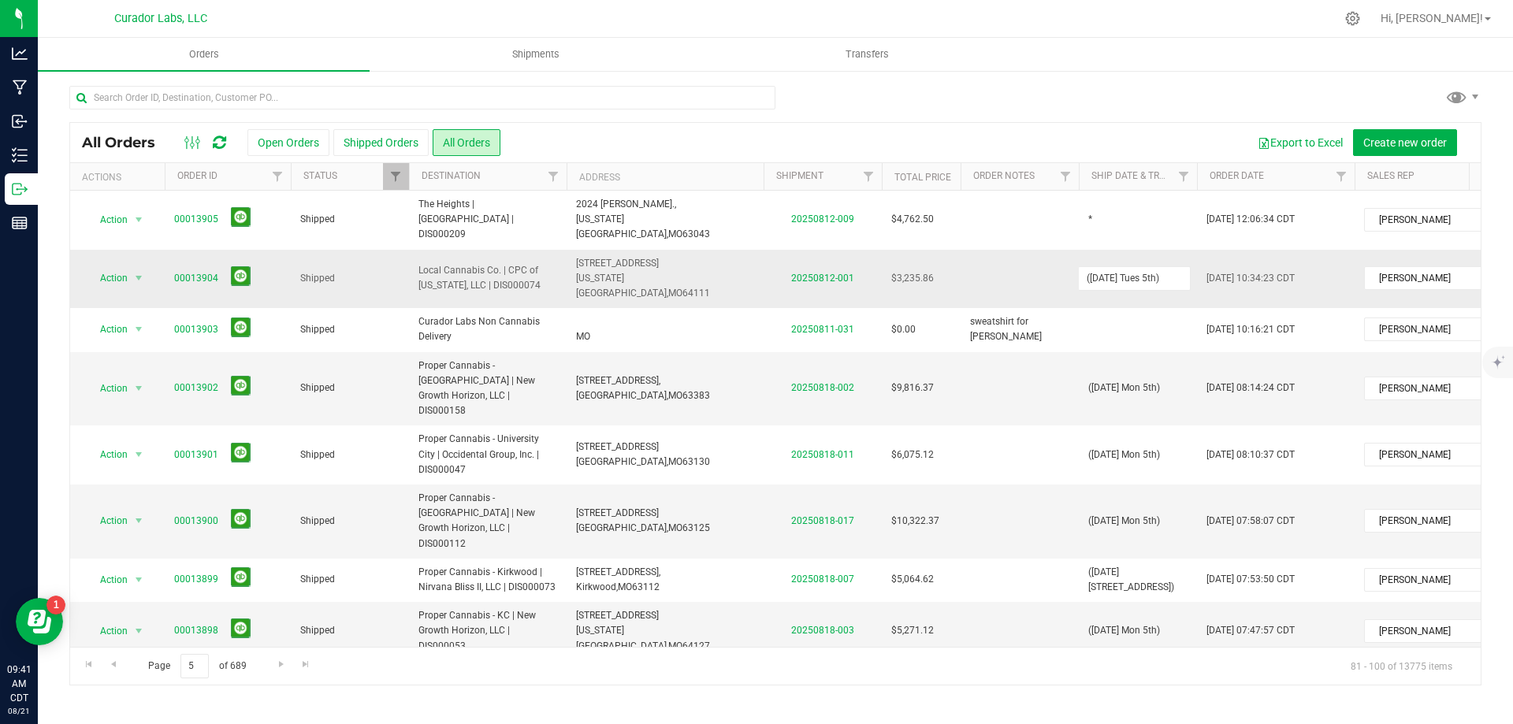
click at [1032, 251] on tr "Action Action Clone order Mark as fully paid Order audit log Print COAs (single…" at bounding box center [850, 279] width 1560 height 59
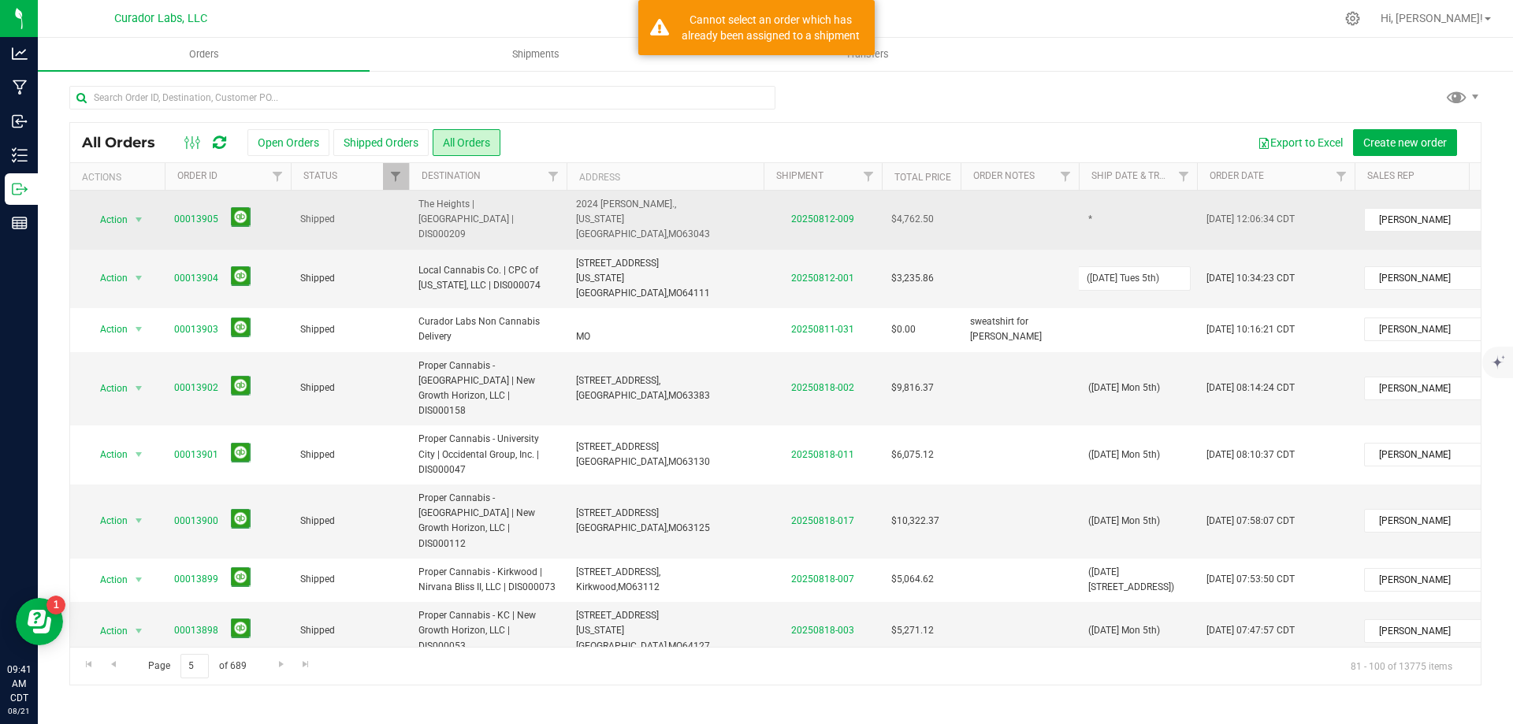
click at [1105, 233] on div "All Orders Open Orders Shipped Orders All Orders Export to Excel Create new ord…" at bounding box center [775, 403] width 1412 height 563
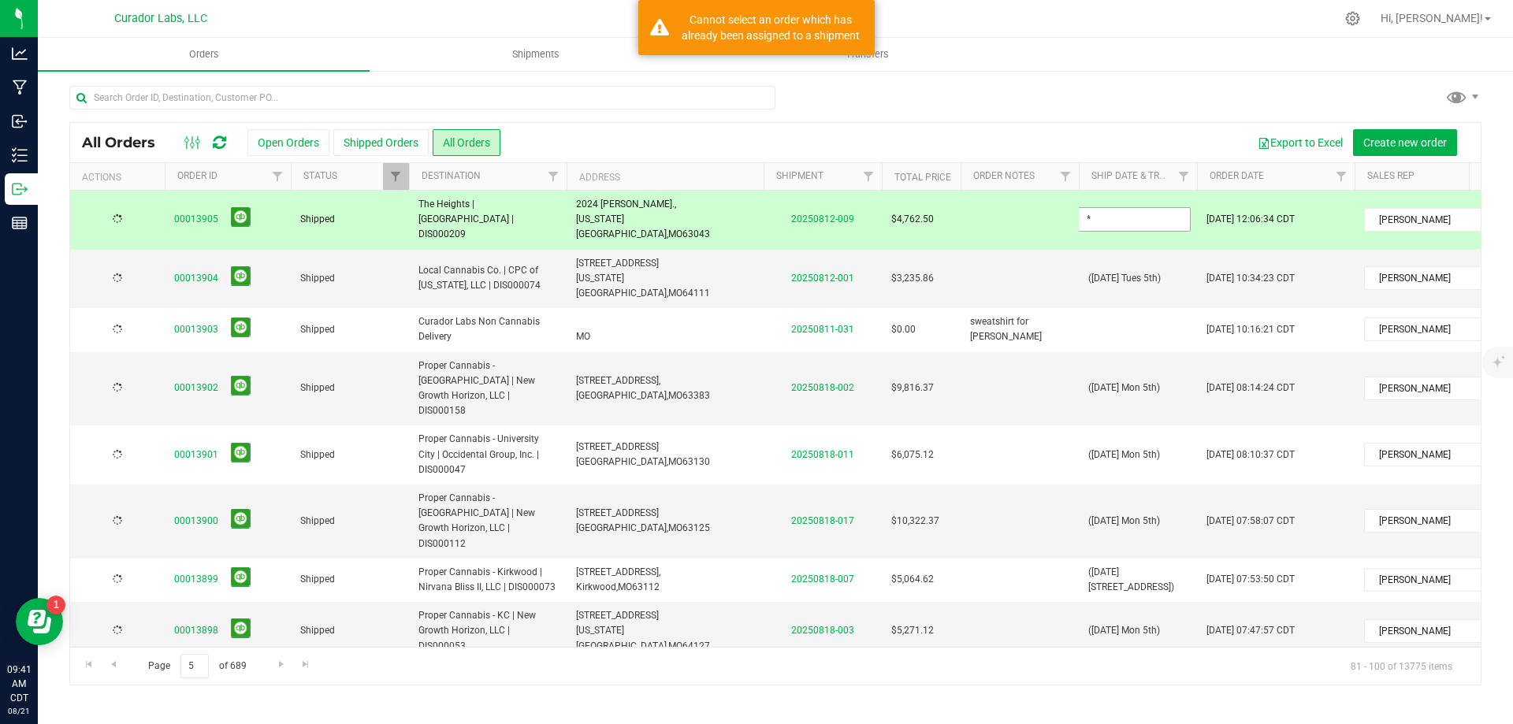
click at [1106, 224] on input "*" at bounding box center [1134, 219] width 113 height 24
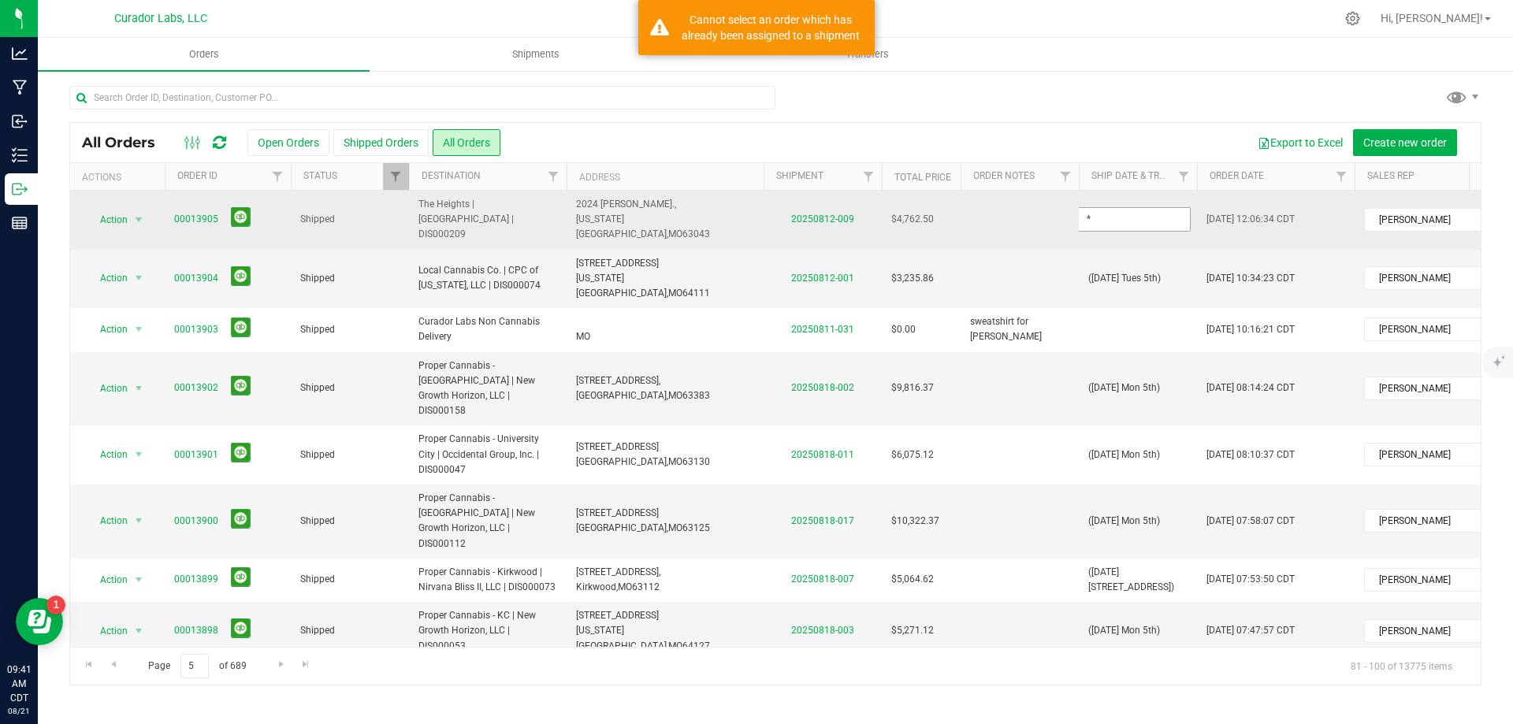
click at [1106, 224] on input "*" at bounding box center [1134, 219] width 113 height 24
type input "([DATE] Tues 5th)"
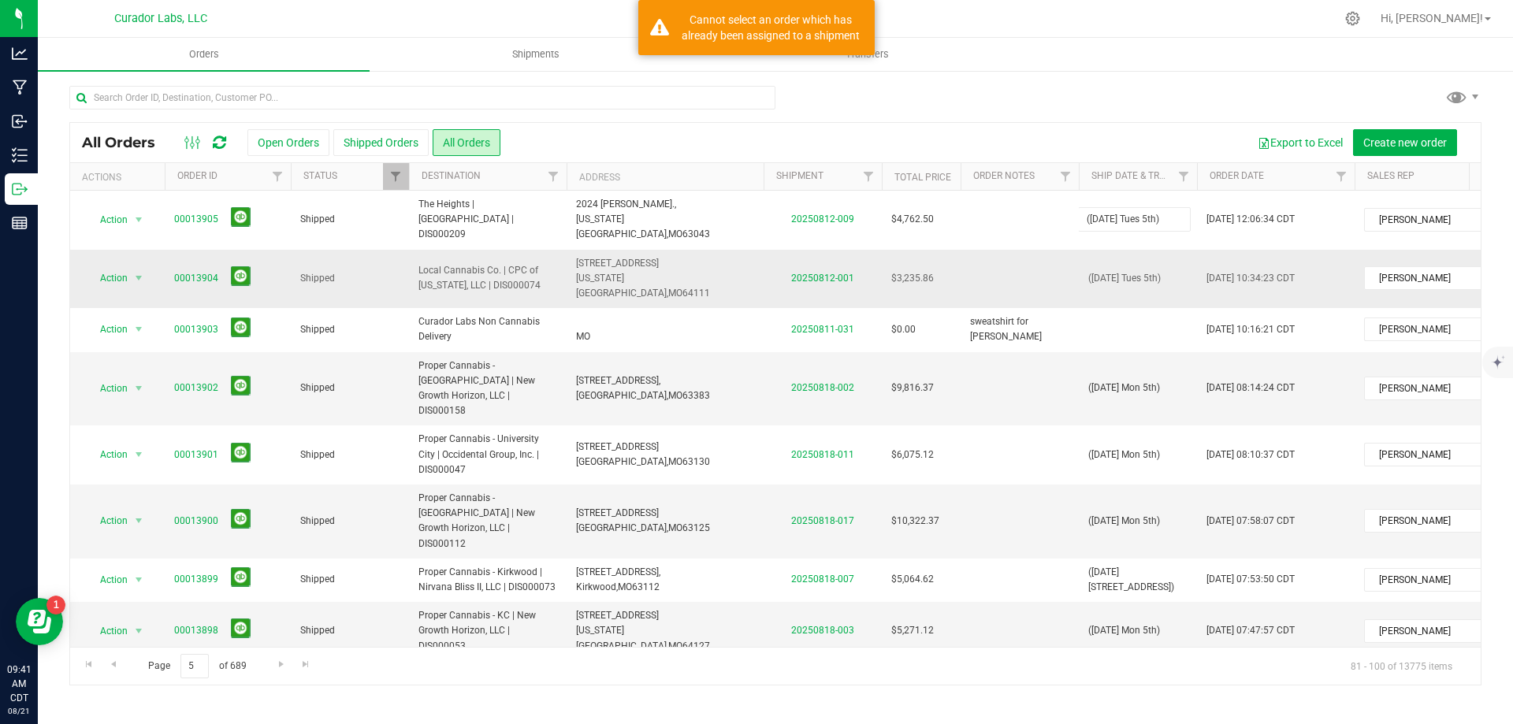
click at [1008, 248] on div "All Orders Open Orders Shipped Orders All Orders Export to Excel Create new ord…" at bounding box center [775, 403] width 1412 height 563
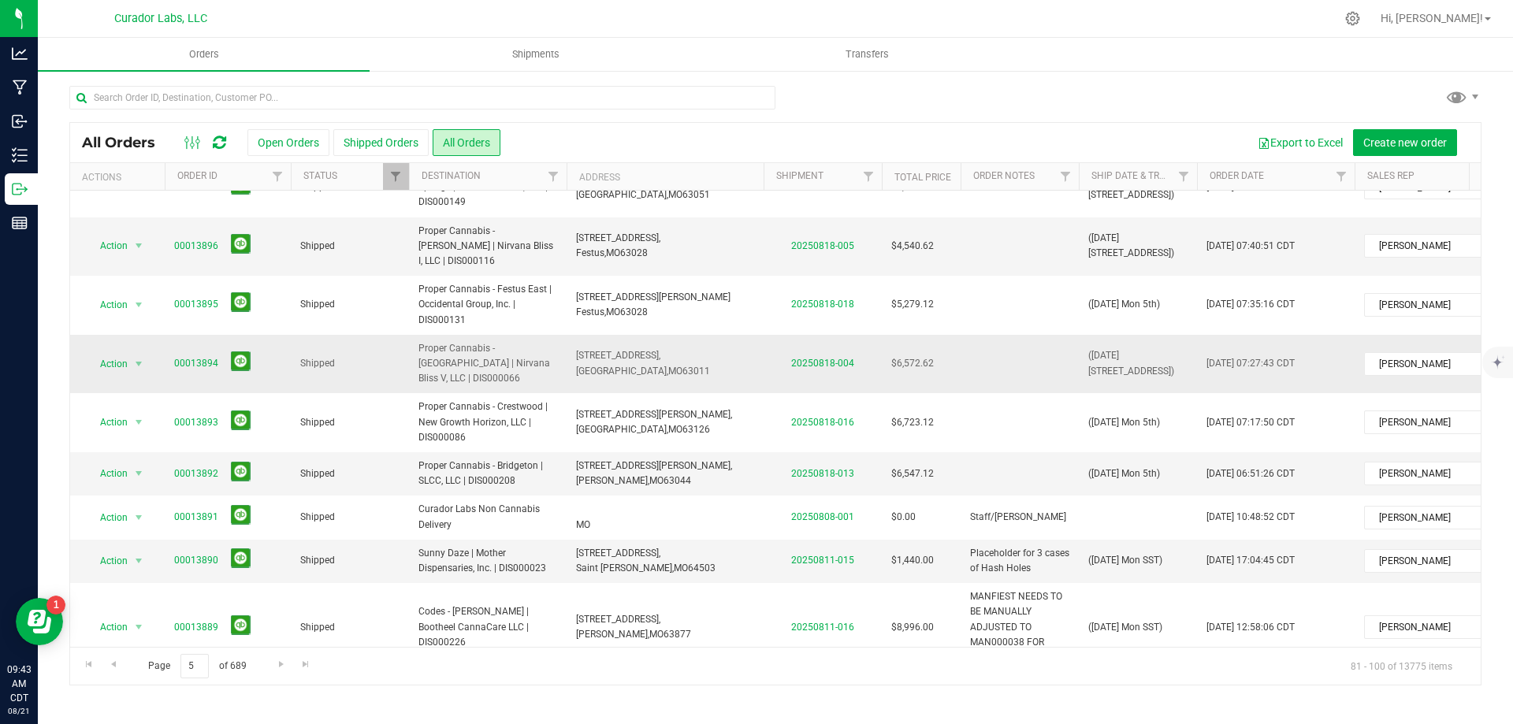
scroll to position [610, 0]
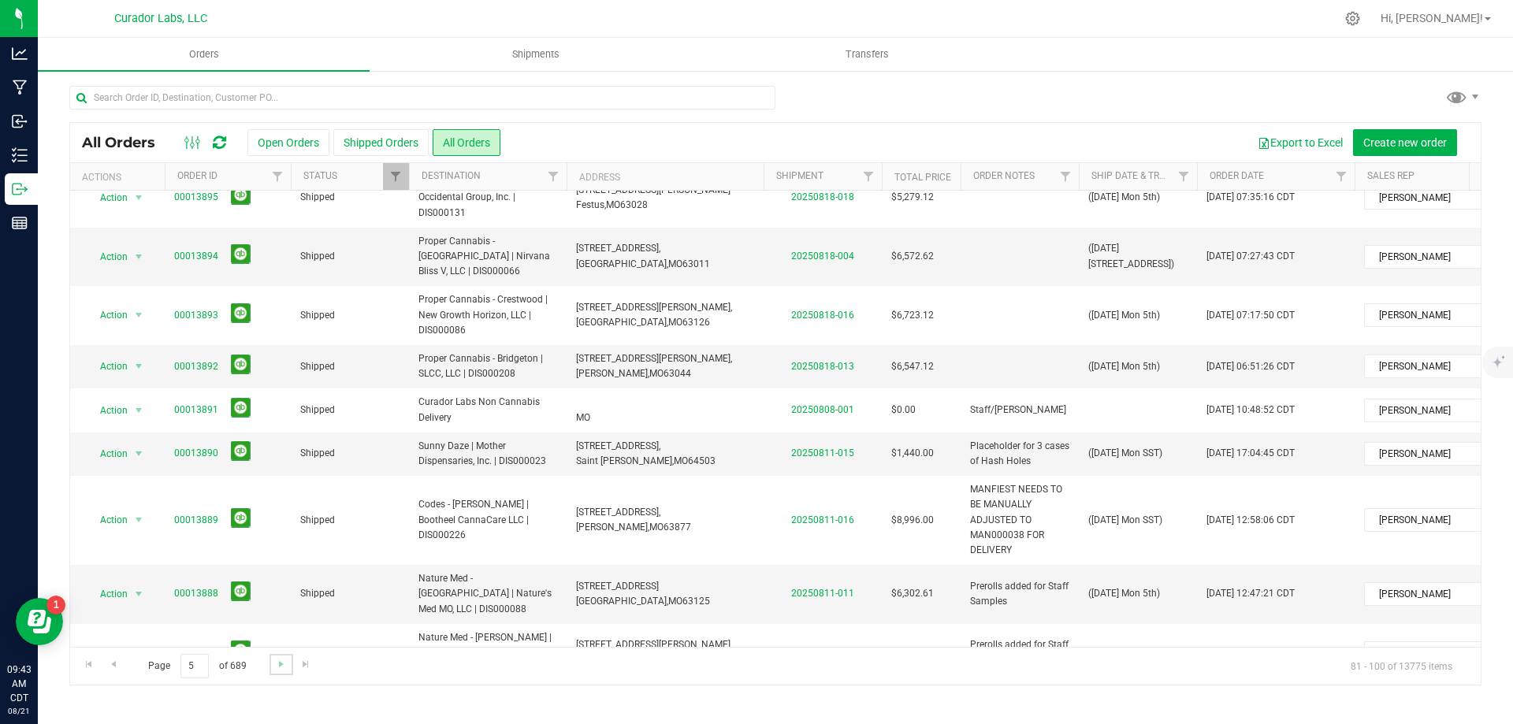
click at [270, 660] on link "Go to the next page" at bounding box center [281, 664] width 23 height 21
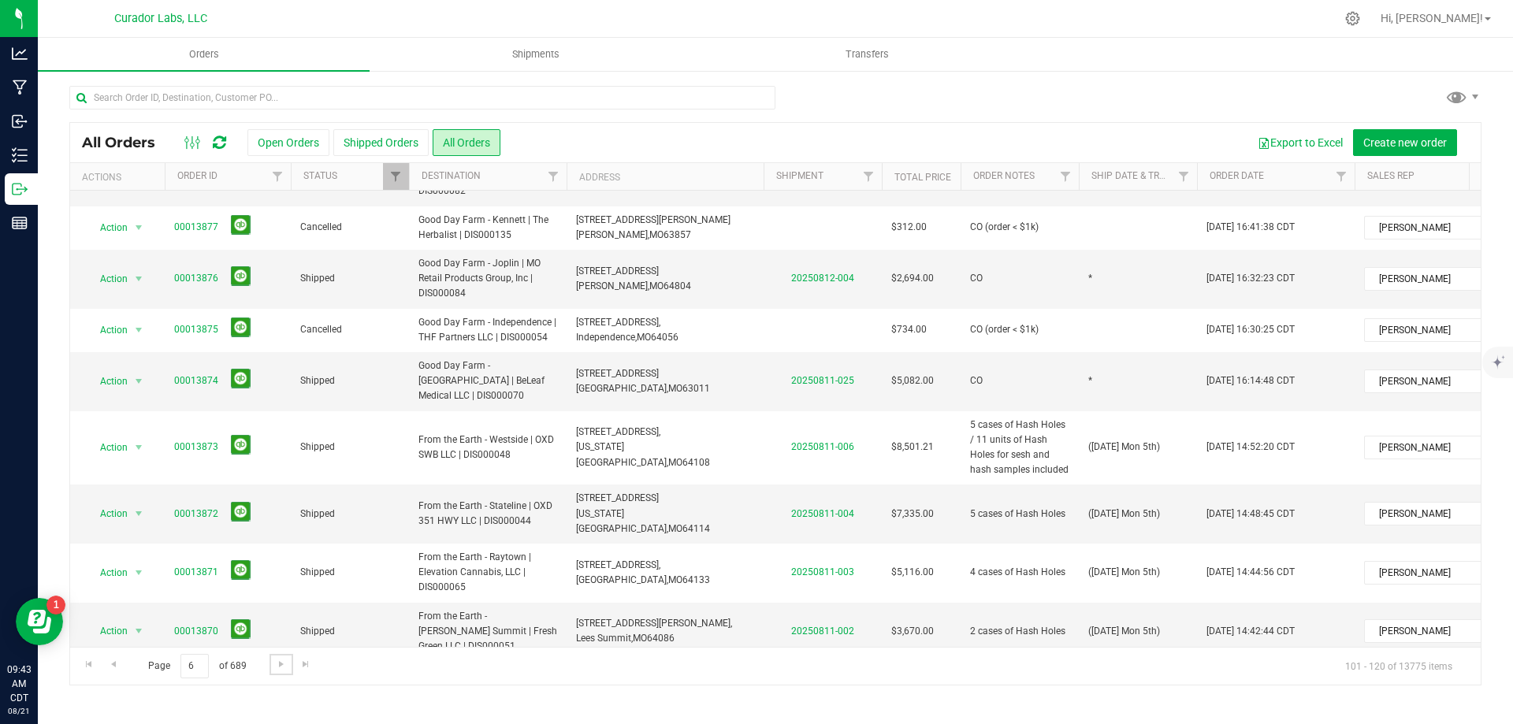
scroll to position [549, 0]
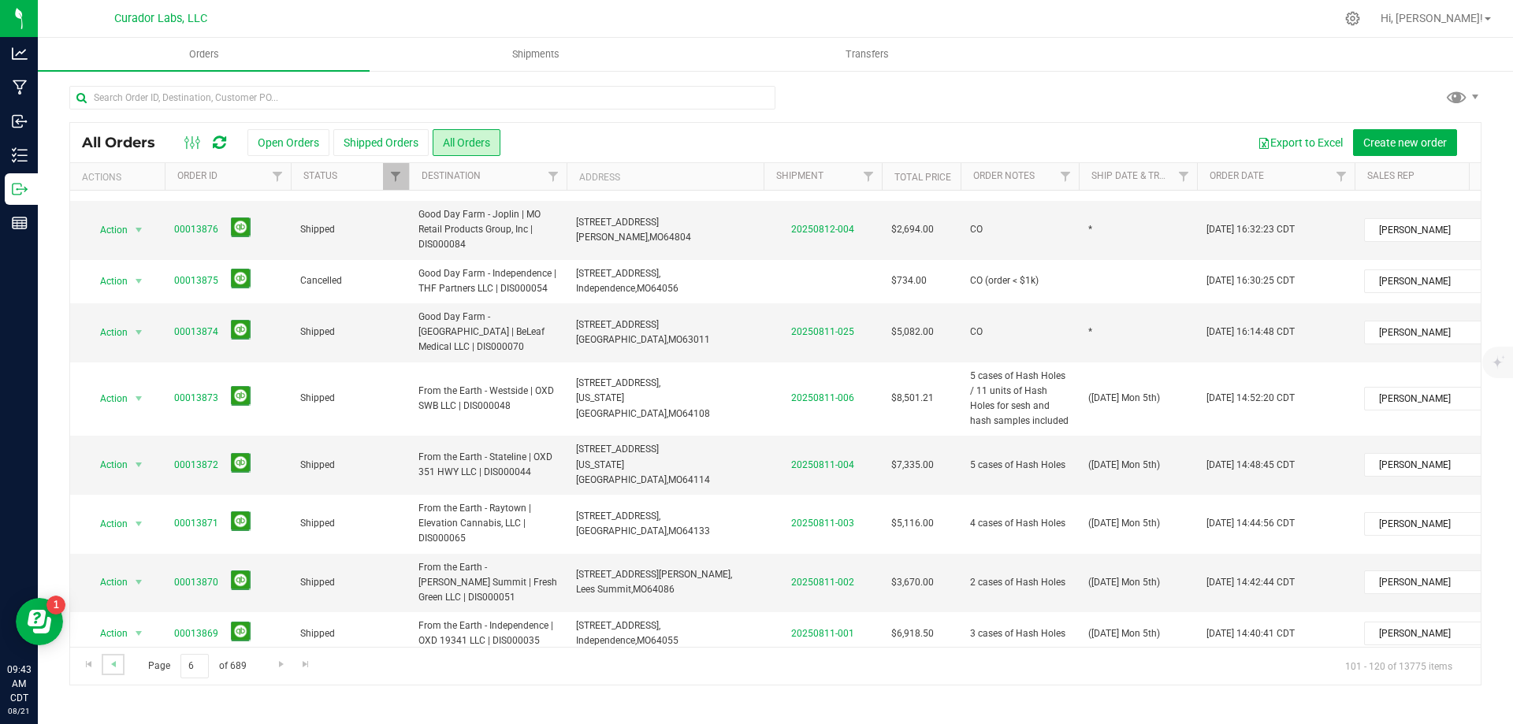
click at [114, 671] on link "Go to the previous page" at bounding box center [113, 664] width 23 height 21
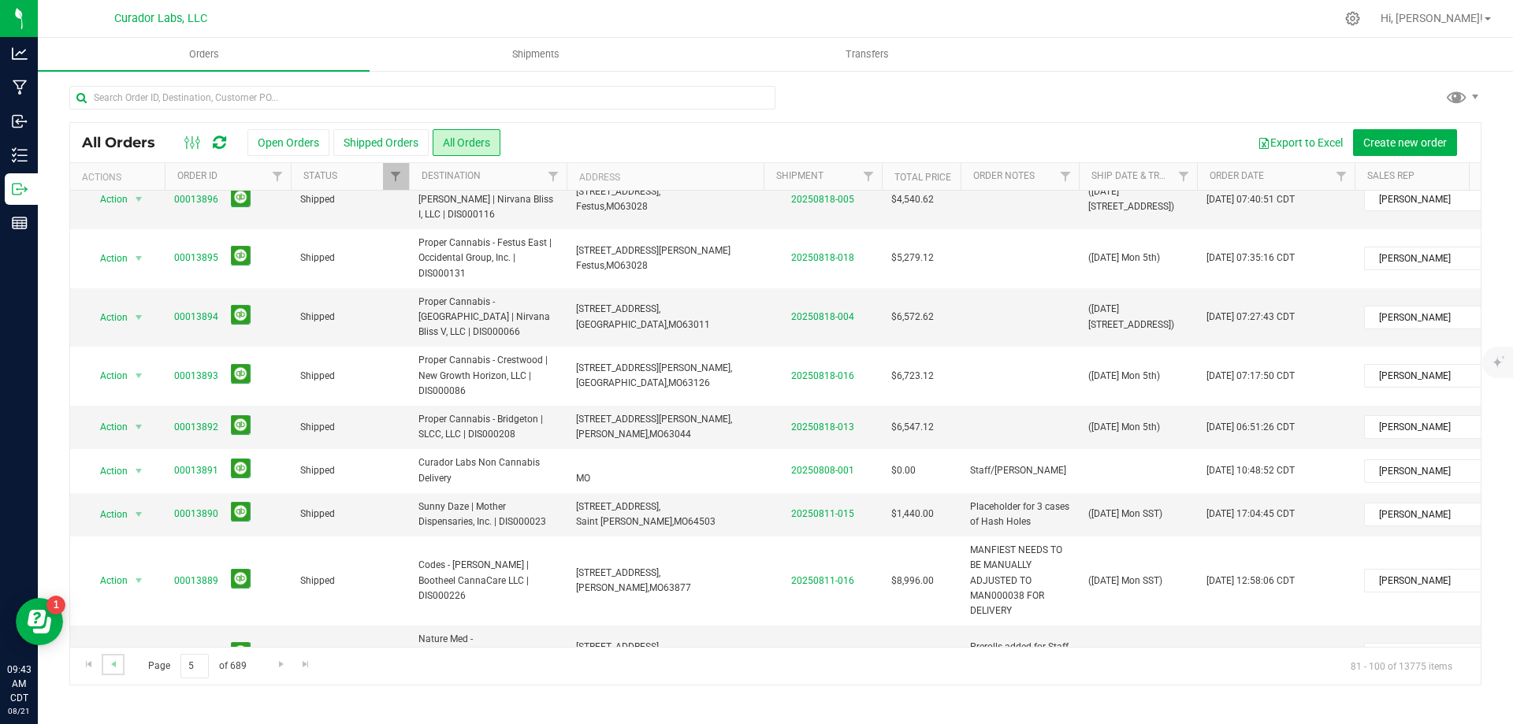
scroll to position [0, 0]
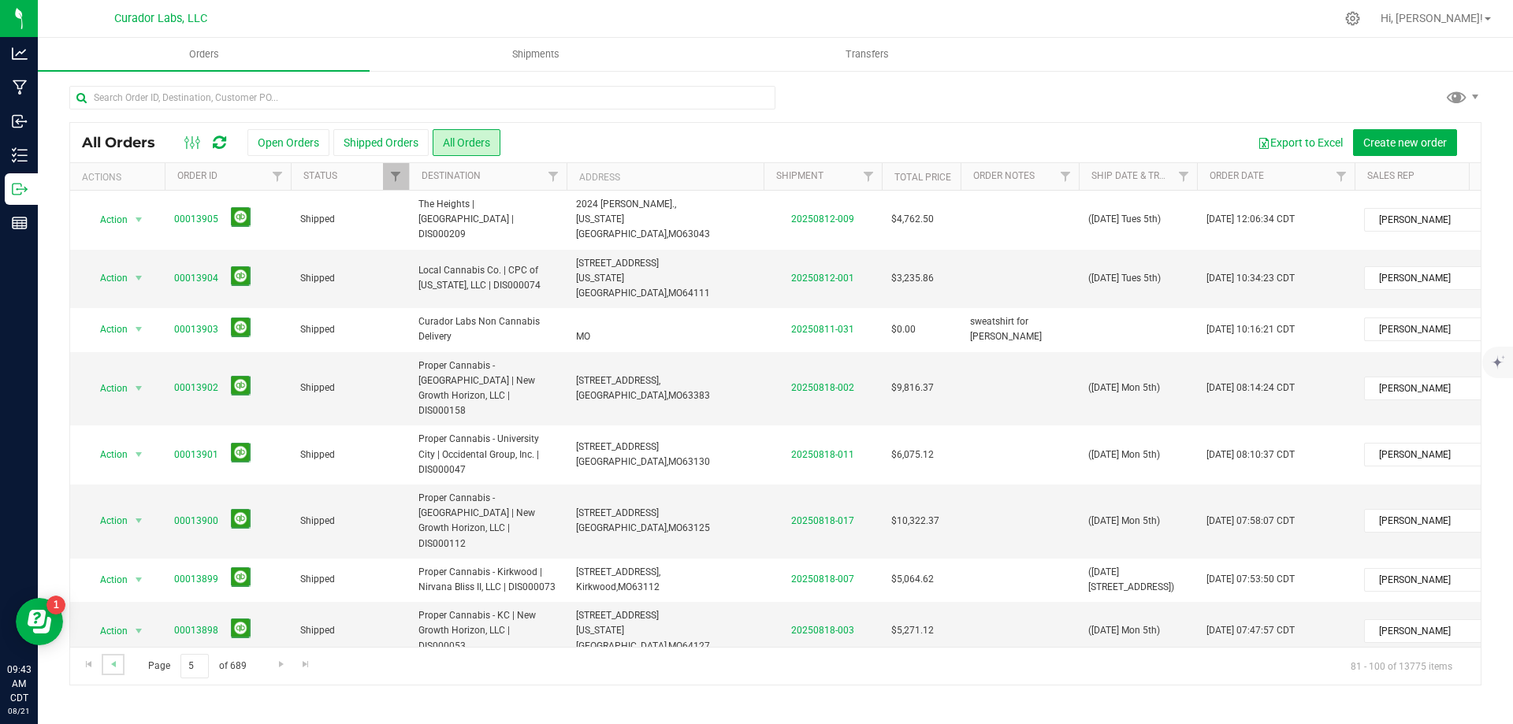
click at [114, 671] on link "Go to the previous page" at bounding box center [113, 664] width 23 height 21
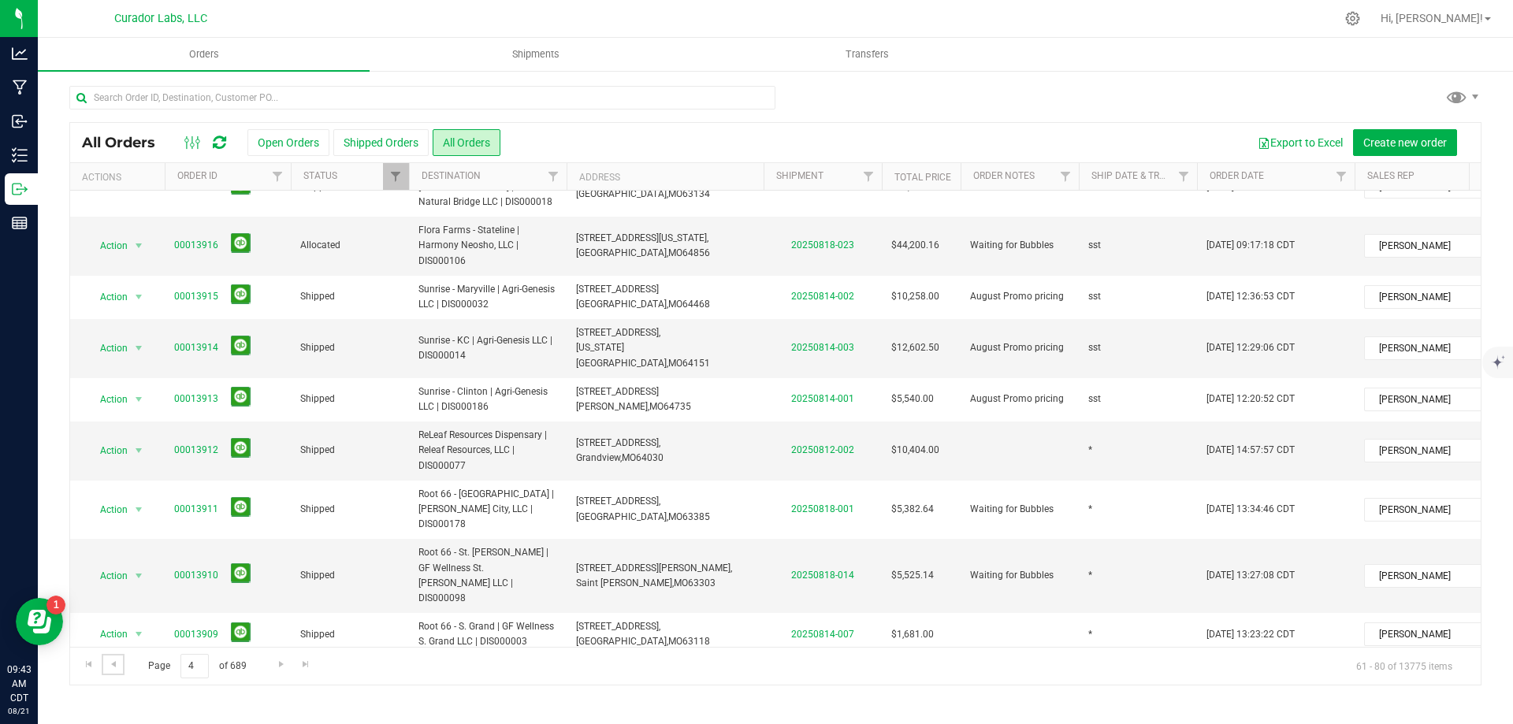
scroll to position [519, 0]
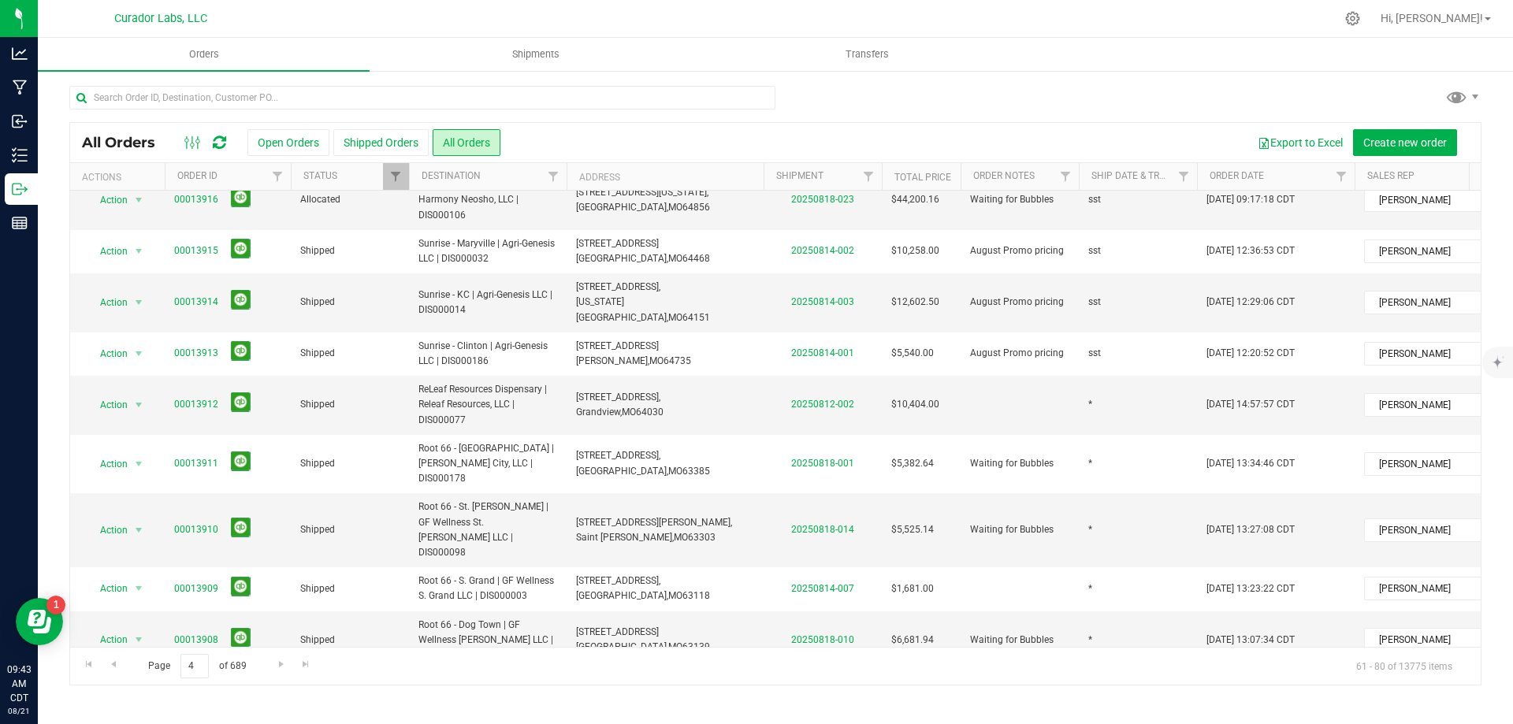
click at [1026, 691] on span "Waiting for Bubbles" at bounding box center [1012, 698] width 84 height 15
click at [1026, 686] on input "Waiting for Bubbles" at bounding box center [1016, 698] width 113 height 24
click at [1035, 495] on div "All Orders Open Orders Shipped Orders All Orders Export to Excel Create new ord…" at bounding box center [775, 403] width 1412 height 563
click at [1028, 633] on span "Waiting for Bubbles" at bounding box center [1012, 640] width 84 height 15
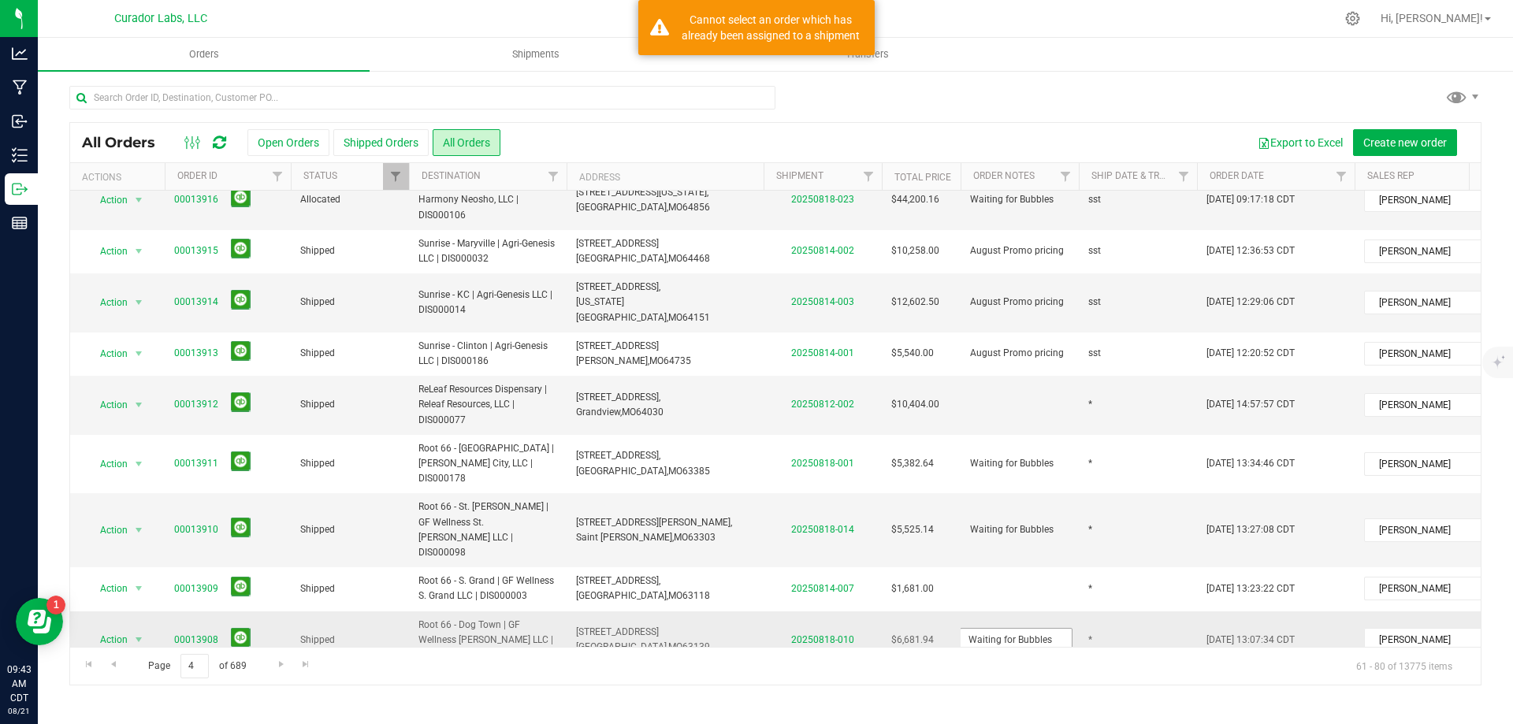
type input "Waiting for"
drag, startPoint x: 1020, startPoint y: 505, endPoint x: 956, endPoint y: 508, distance: 63.9
click at [956, 612] on tr "Action Action Clone order Mark as fully paid Order audit log Print COAs (single…" at bounding box center [850, 641] width 1560 height 59
click at [1032, 409] on div "All Orders Open Orders Shipped Orders All Orders Export to Excel Create new ord…" at bounding box center [775, 403] width 1412 height 563
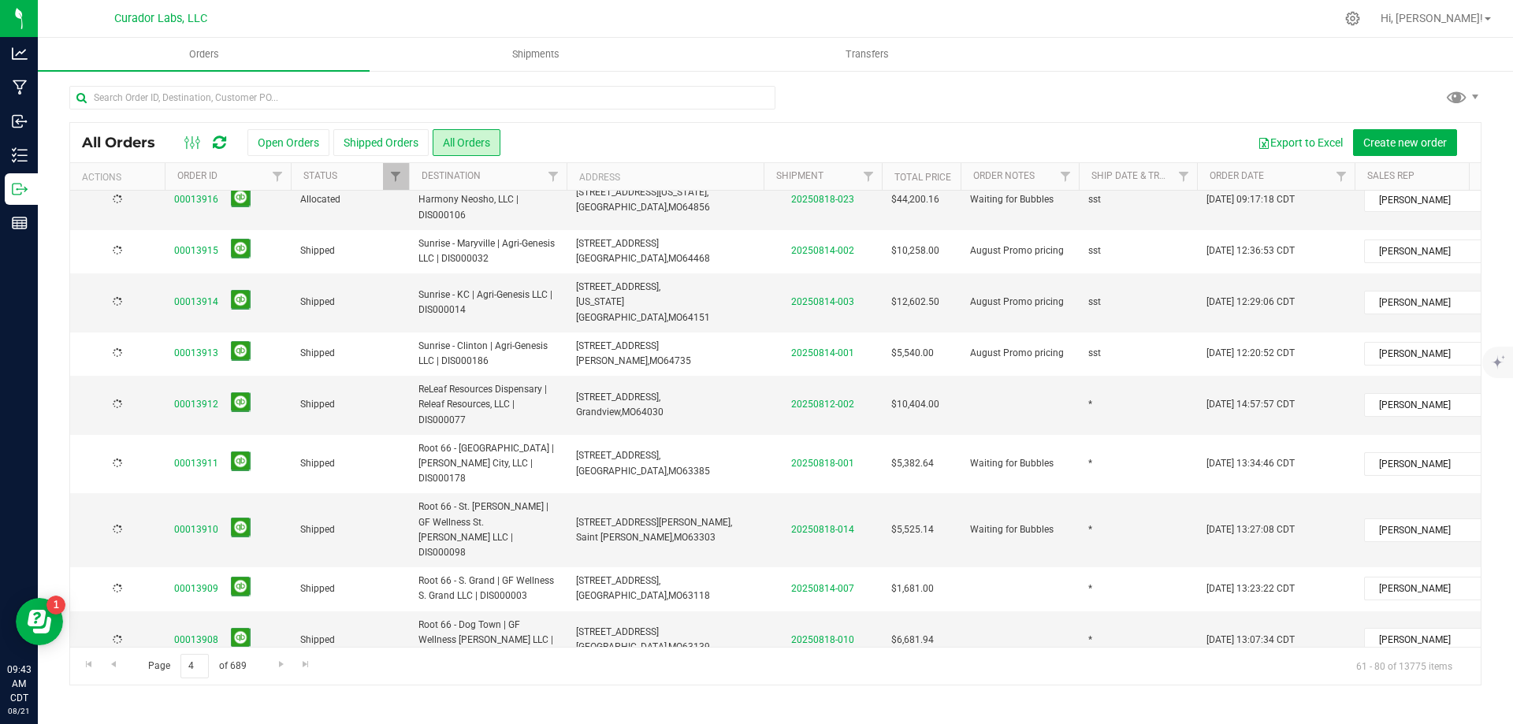
click at [1047, 522] on span "Waiting for Bubbles" at bounding box center [1012, 529] width 84 height 15
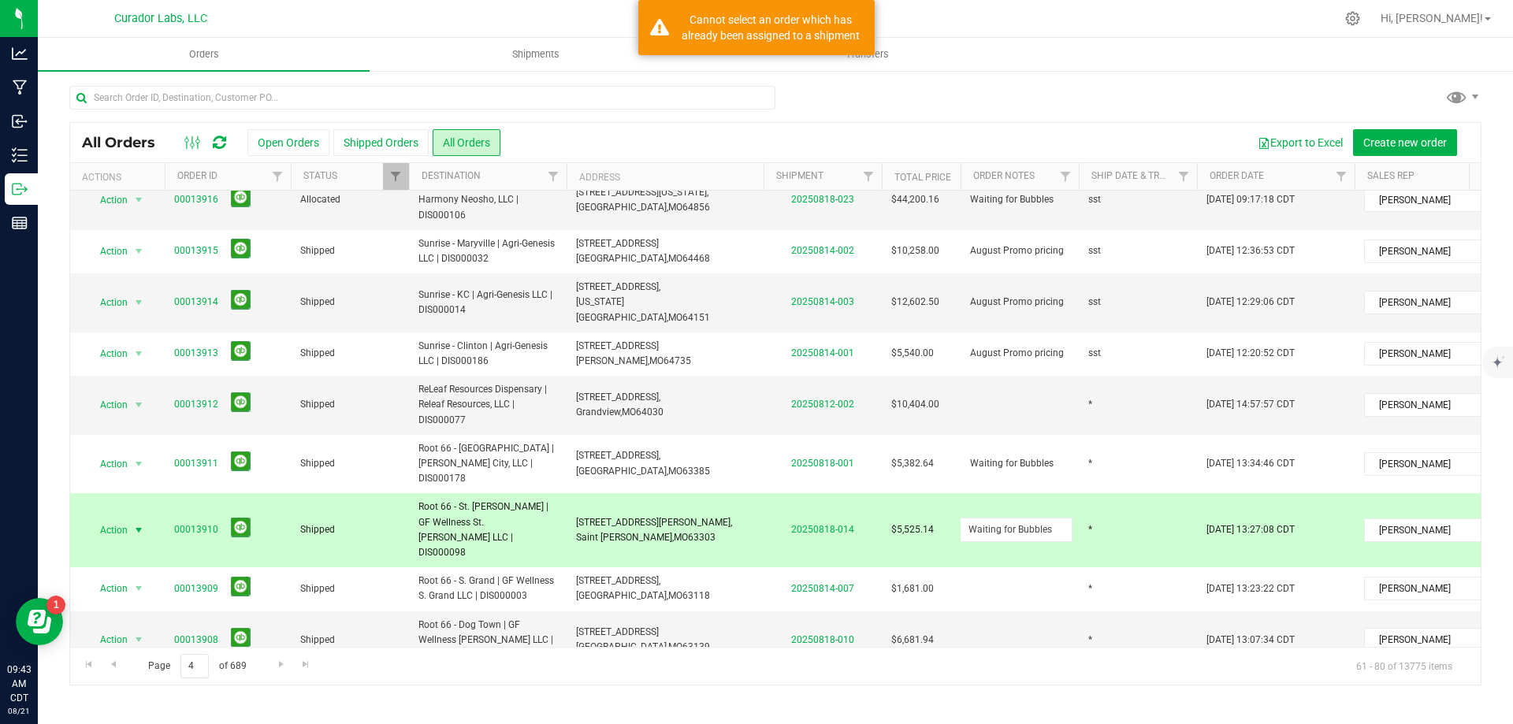
click at [1047, 518] on input "Waiting for Bubbles" at bounding box center [1016, 530] width 113 height 24
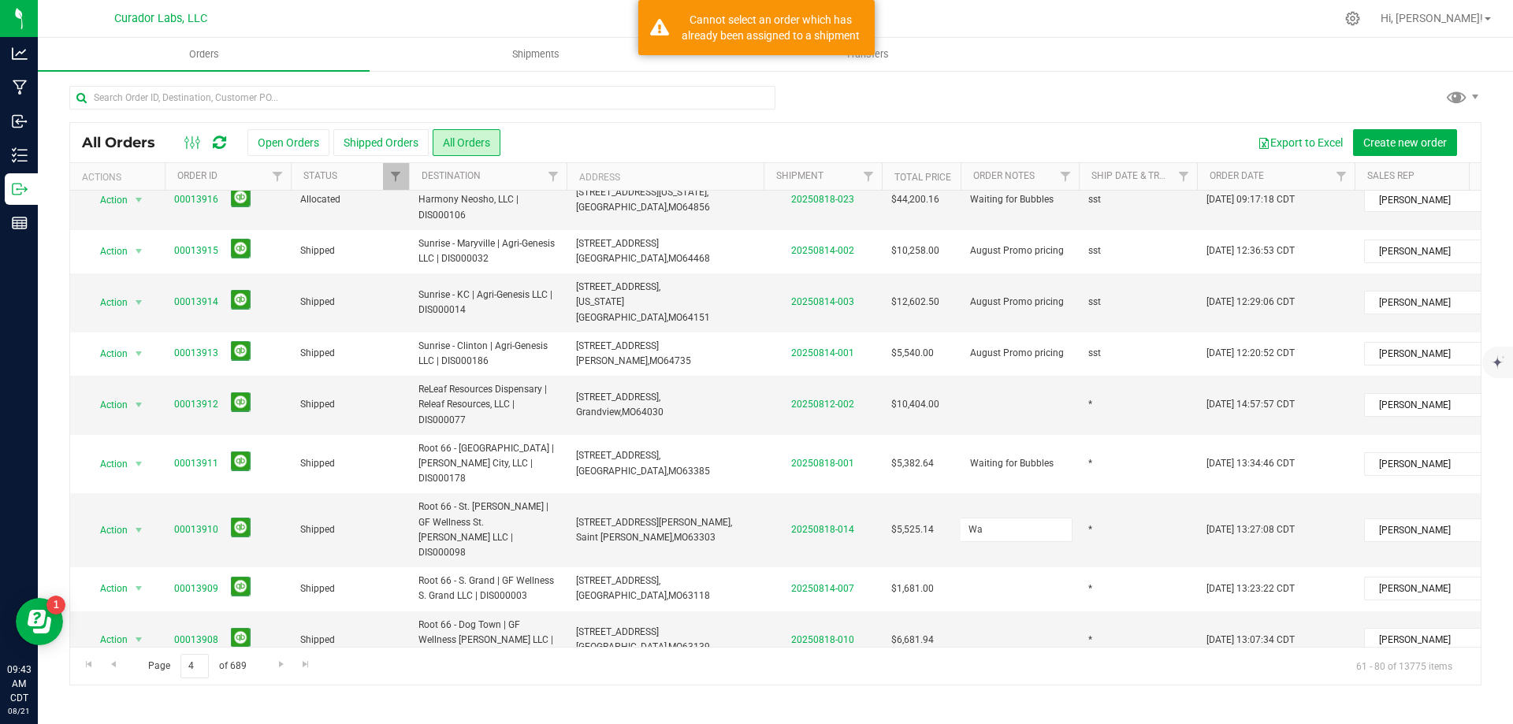
type input "W"
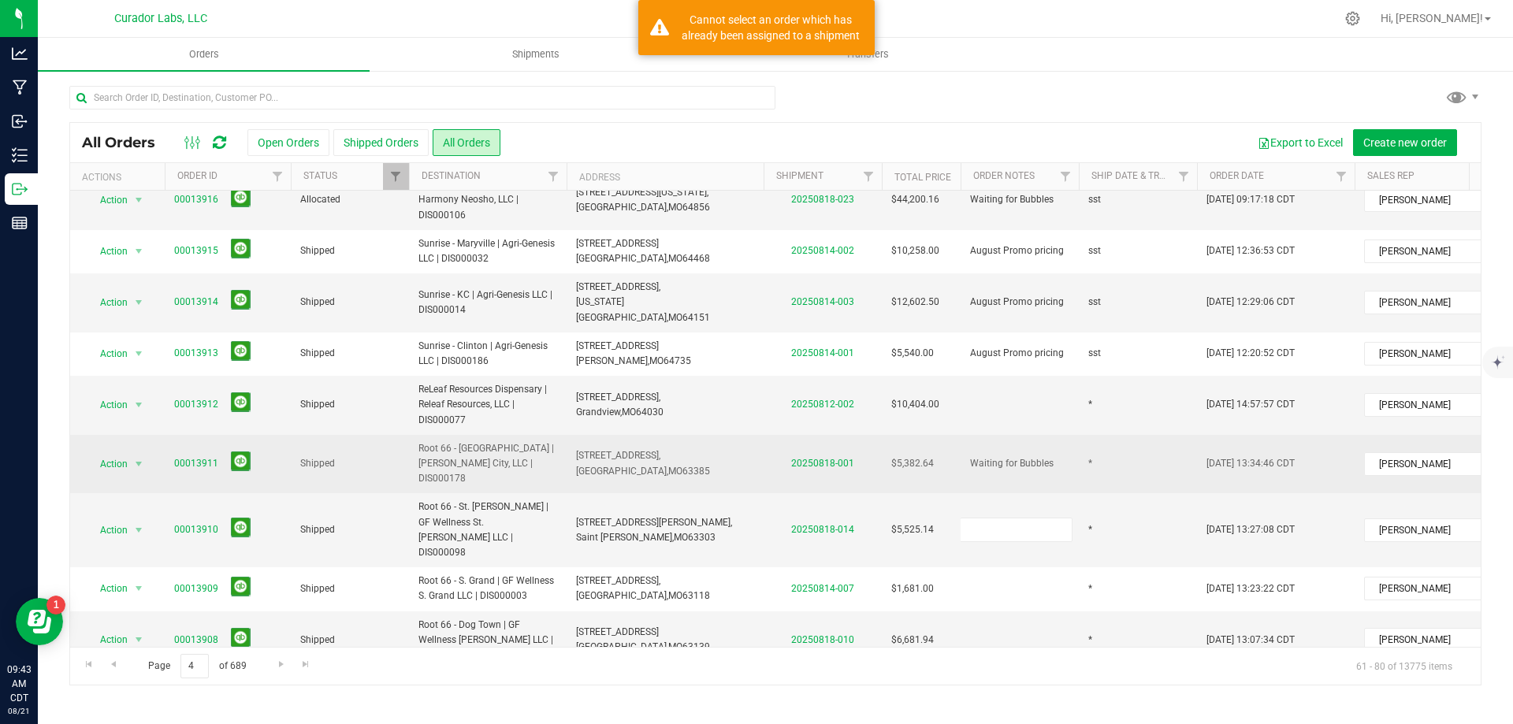
click at [1039, 336] on div "All Orders Open Orders Shipped Orders All Orders Export to Excel Create new ord…" at bounding box center [775, 403] width 1412 height 563
click at [1041, 456] on span "Waiting for Bubbles" at bounding box center [1012, 463] width 84 height 15
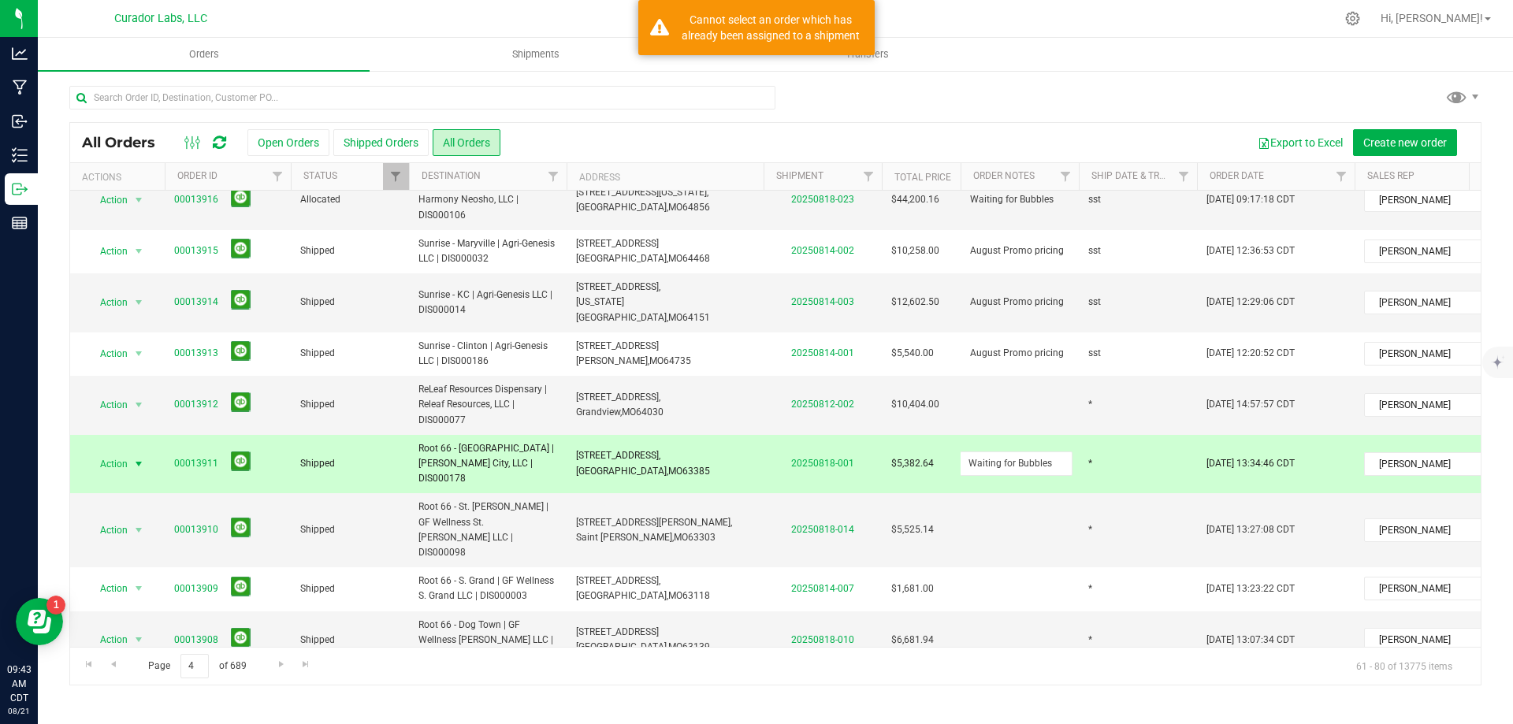
click at [1041, 452] on input "Waiting for Bubbles" at bounding box center [1016, 464] width 113 height 24
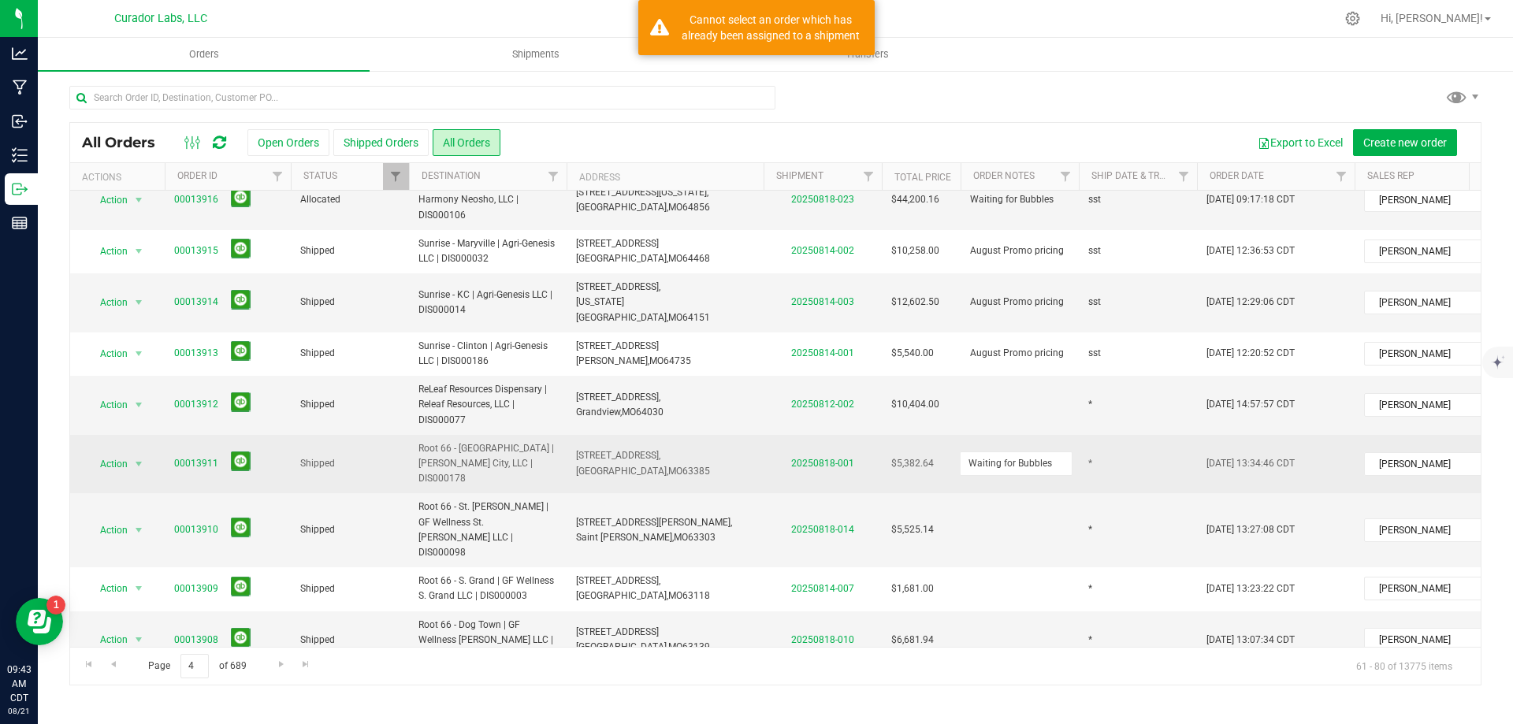
click at [1041, 452] on input "Waiting for Bubbles" at bounding box center [1016, 464] width 113 height 24
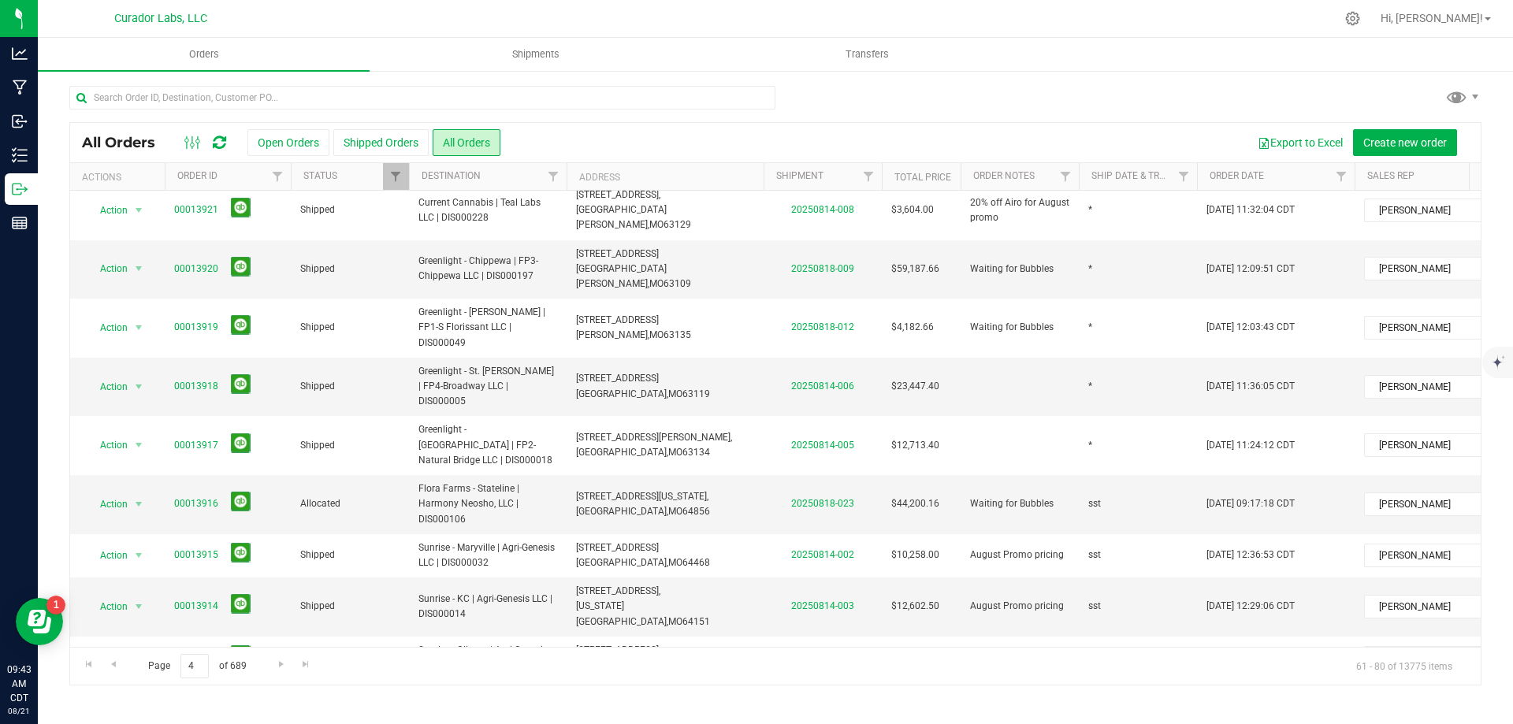
scroll to position [203, 0]
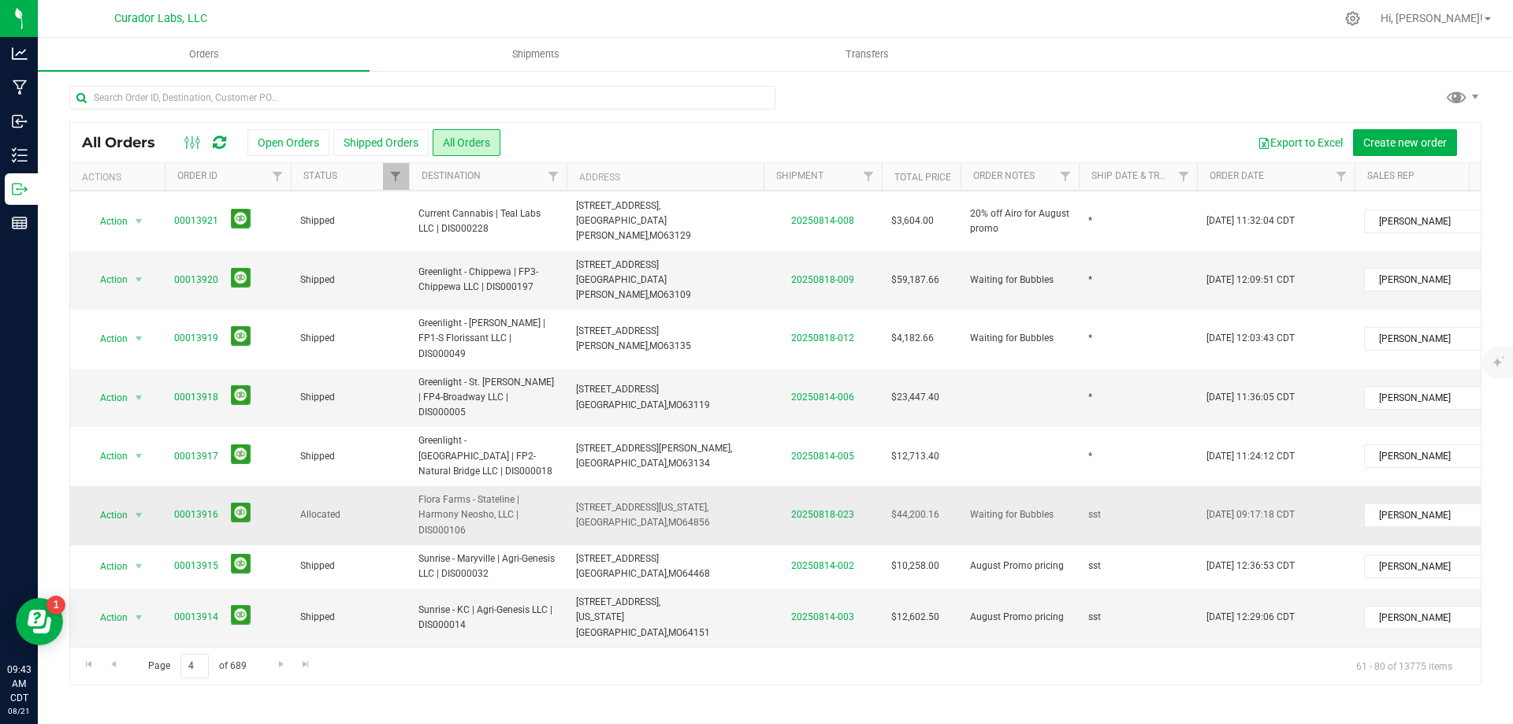
click at [1028, 429] on div "All Orders Open Orders Shipped Orders All Orders Export to Excel Create new ord…" at bounding box center [775, 403] width 1412 height 563
click at [1028, 508] on span "Waiting for Bubbles" at bounding box center [1012, 515] width 84 height 15
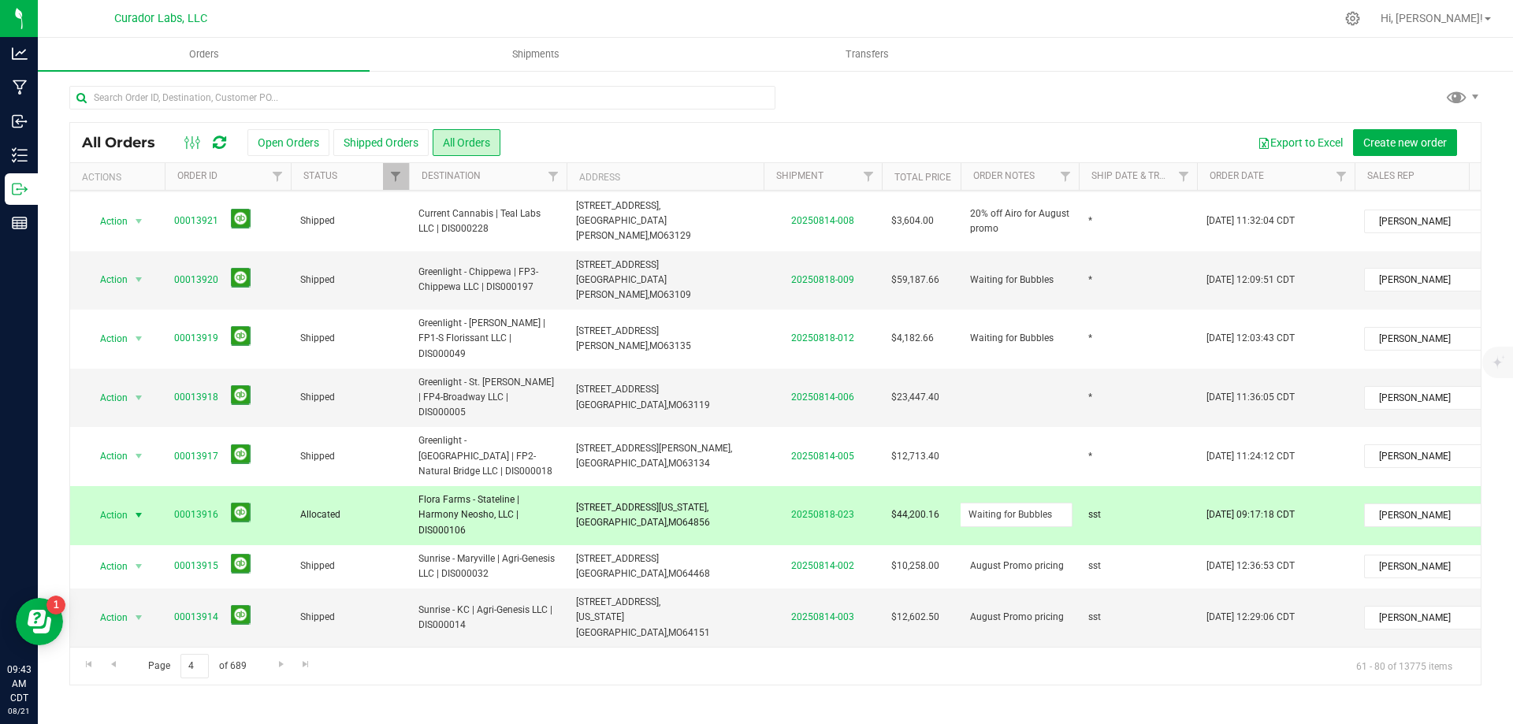
click at [1028, 503] on input "Waiting for Bubbles" at bounding box center [1016, 515] width 113 height 24
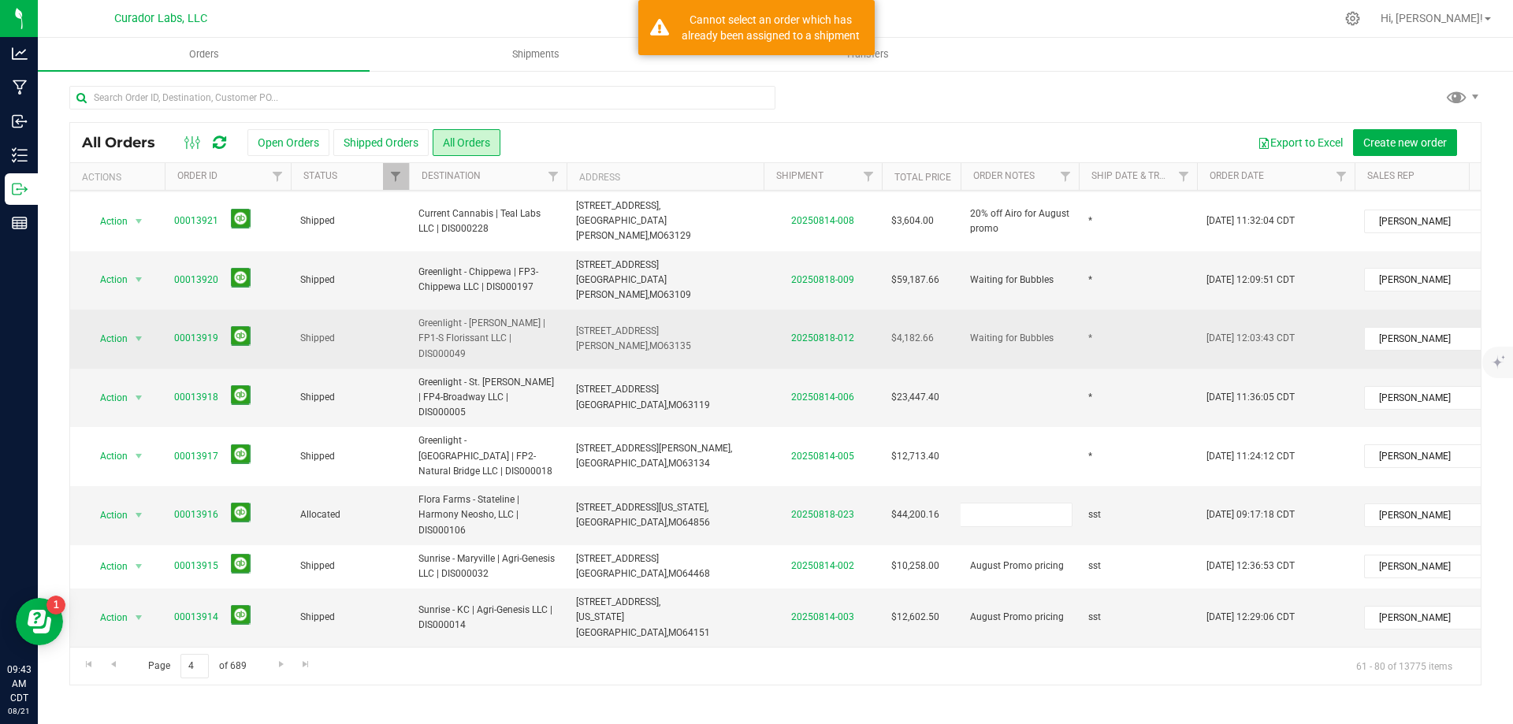
click at [1013, 292] on div "All Orders Open Orders Shipped Orders All Orders Export to Excel Create new ord…" at bounding box center [775, 403] width 1412 height 563
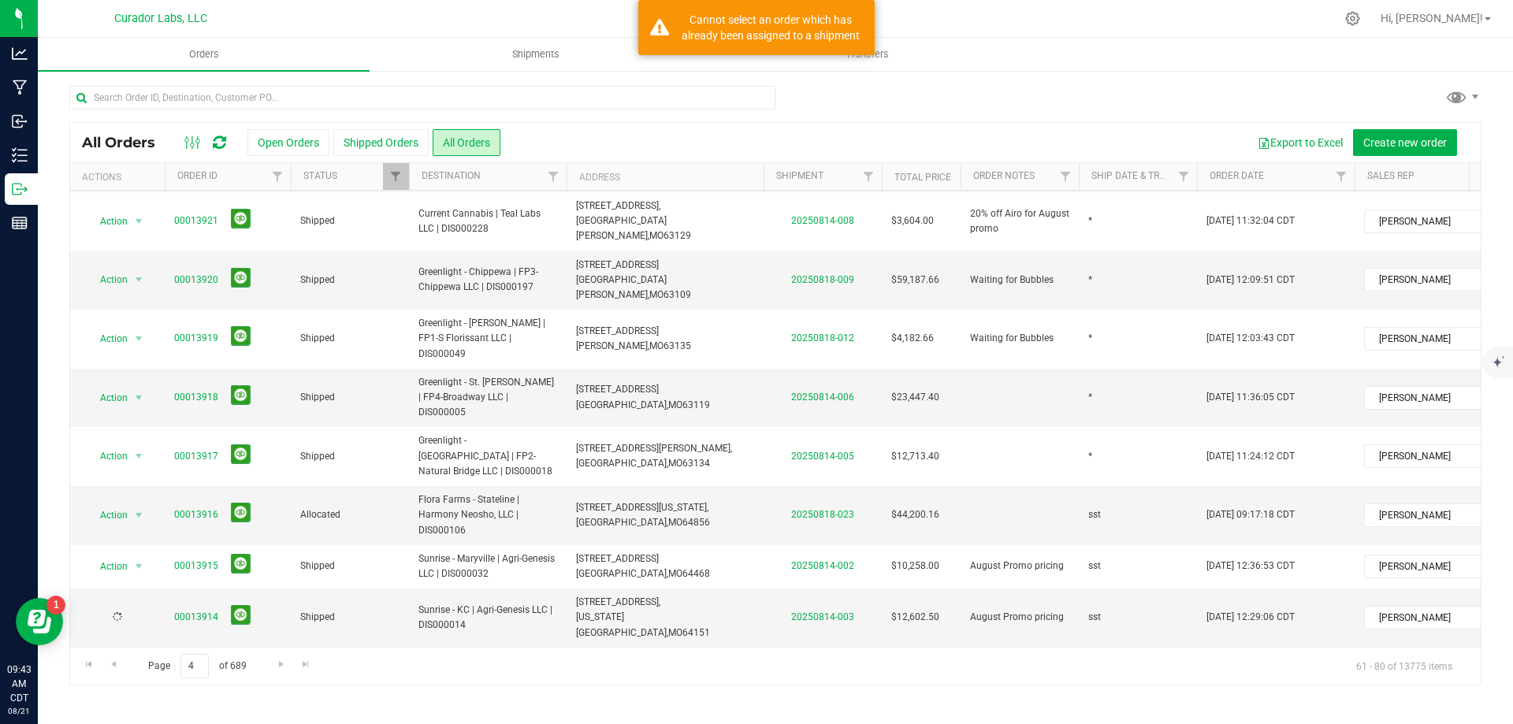
click at [1013, 331] on span "Waiting for Bubbles" at bounding box center [1012, 338] width 84 height 15
click at [1017, 237] on div "All Orders Open Orders Shipped Orders All Orders Export to Excel Create new ord…" at bounding box center [775, 403] width 1412 height 563
click at [1013, 273] on span "Waiting for Bubbles" at bounding box center [1012, 280] width 84 height 15
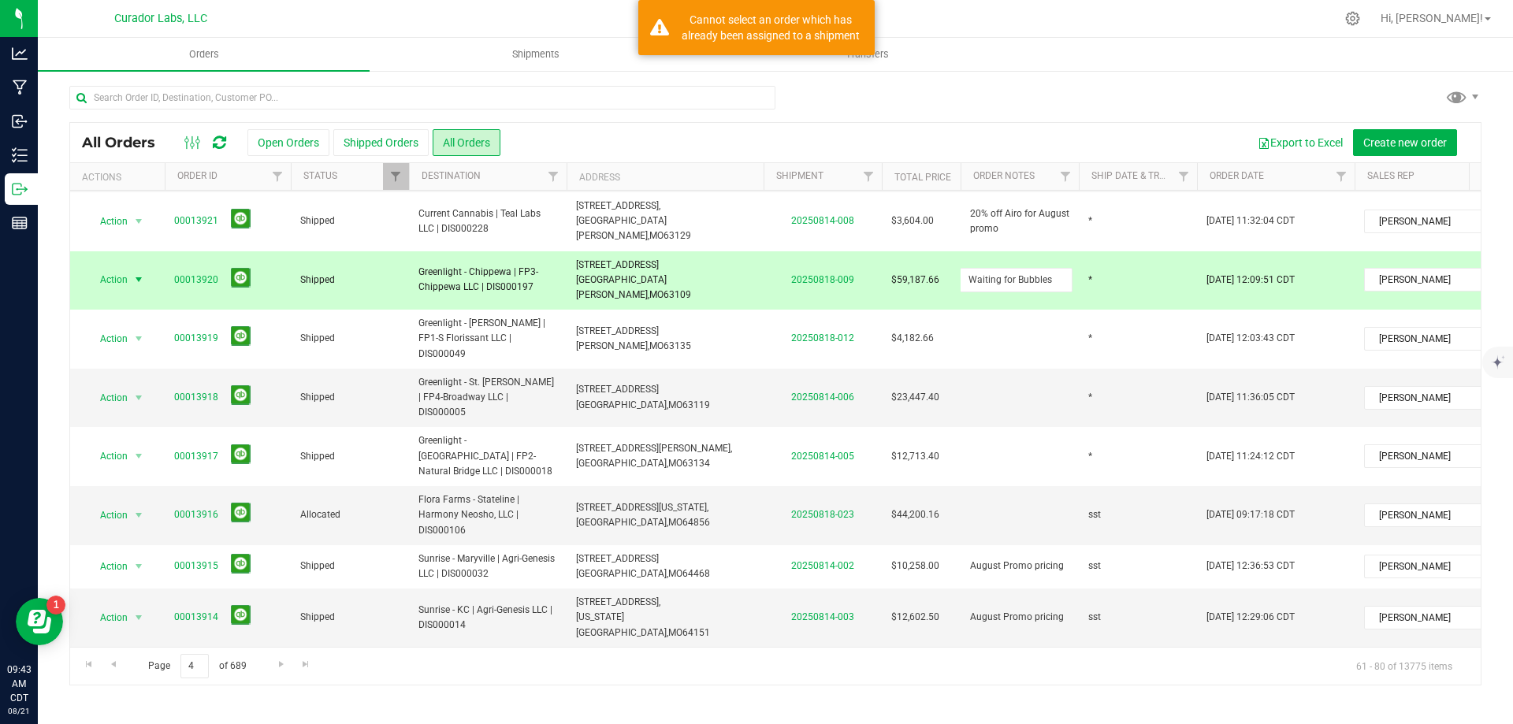
click at [1013, 268] on input "Waiting for Bubbles" at bounding box center [1016, 280] width 113 height 24
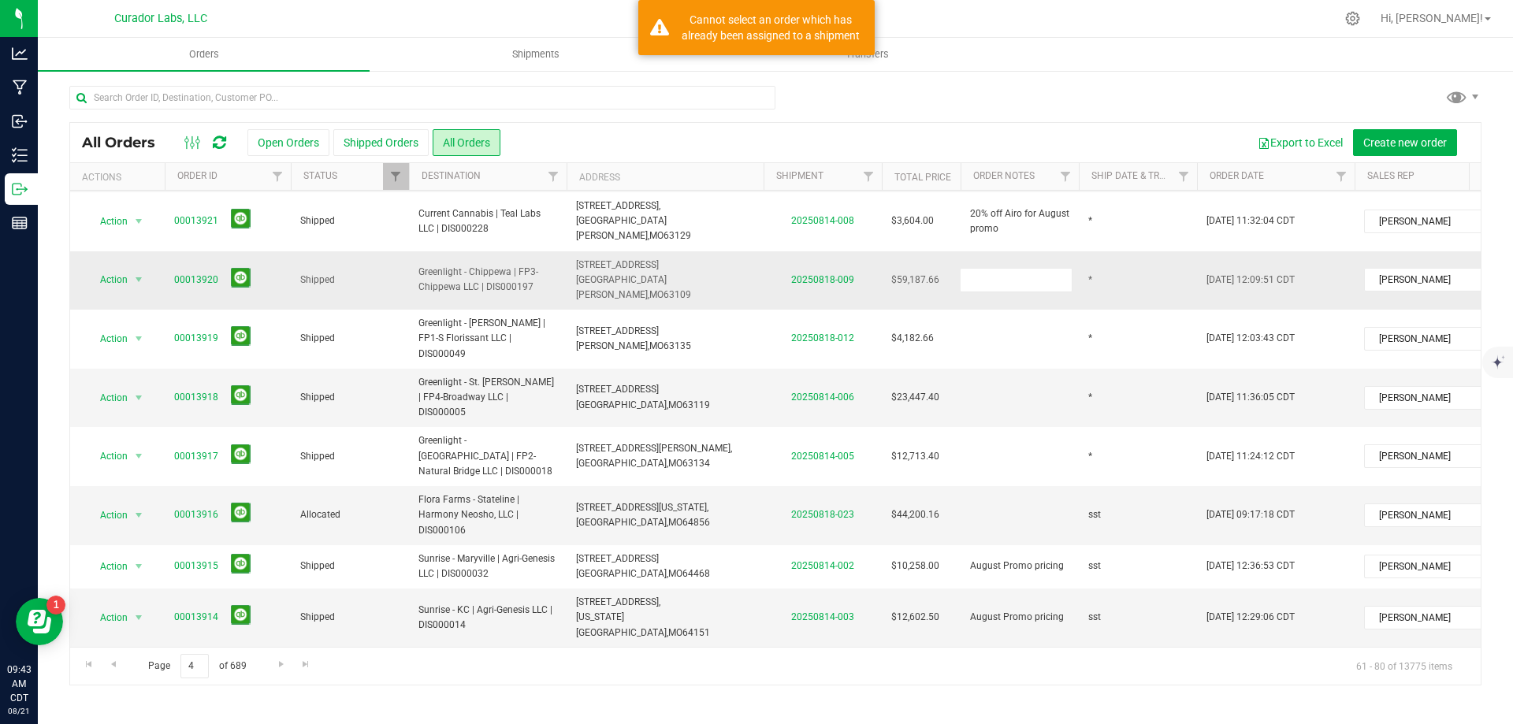
scroll to position [0, 0]
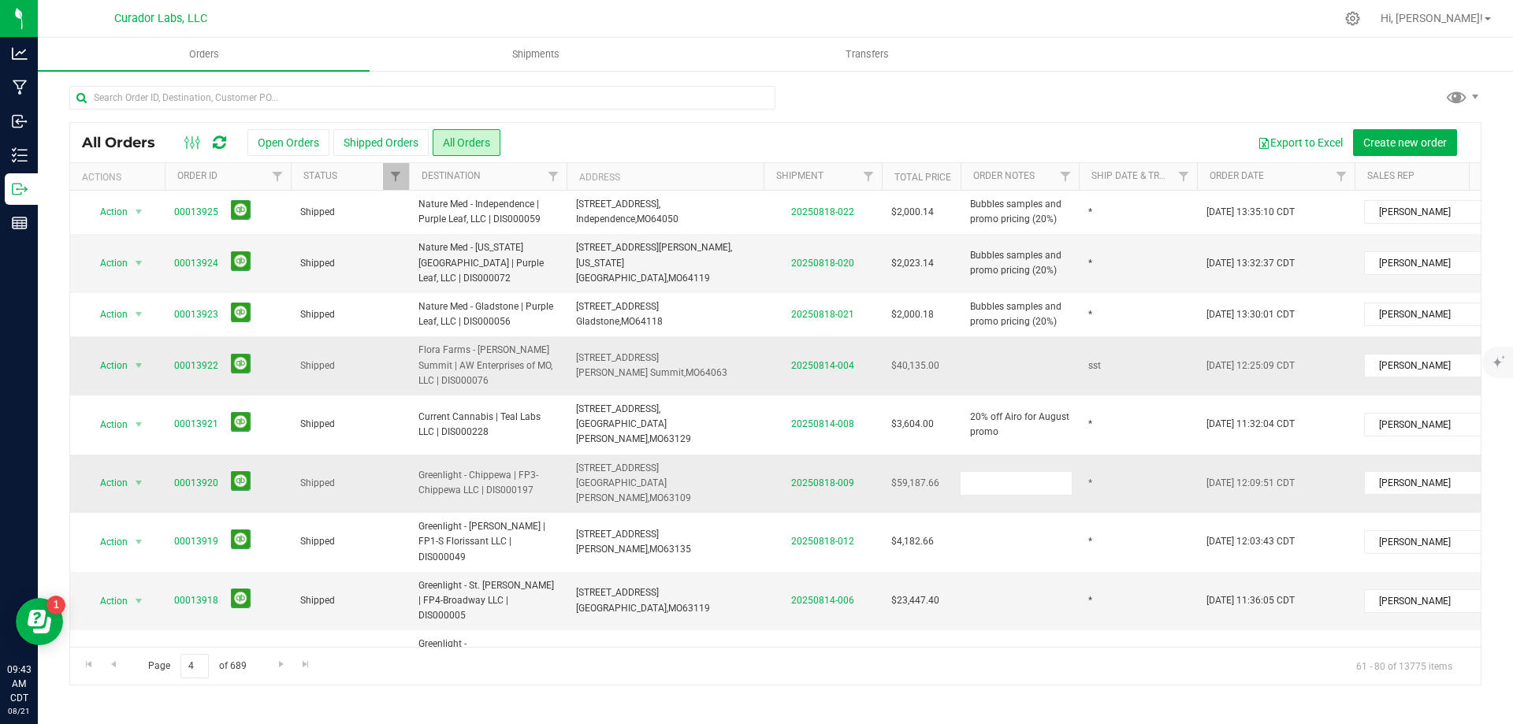
click at [1032, 373] on div "All Orders Open Orders Shipped Orders All Orders Export to Excel Create new ord…" at bounding box center [775, 403] width 1412 height 563
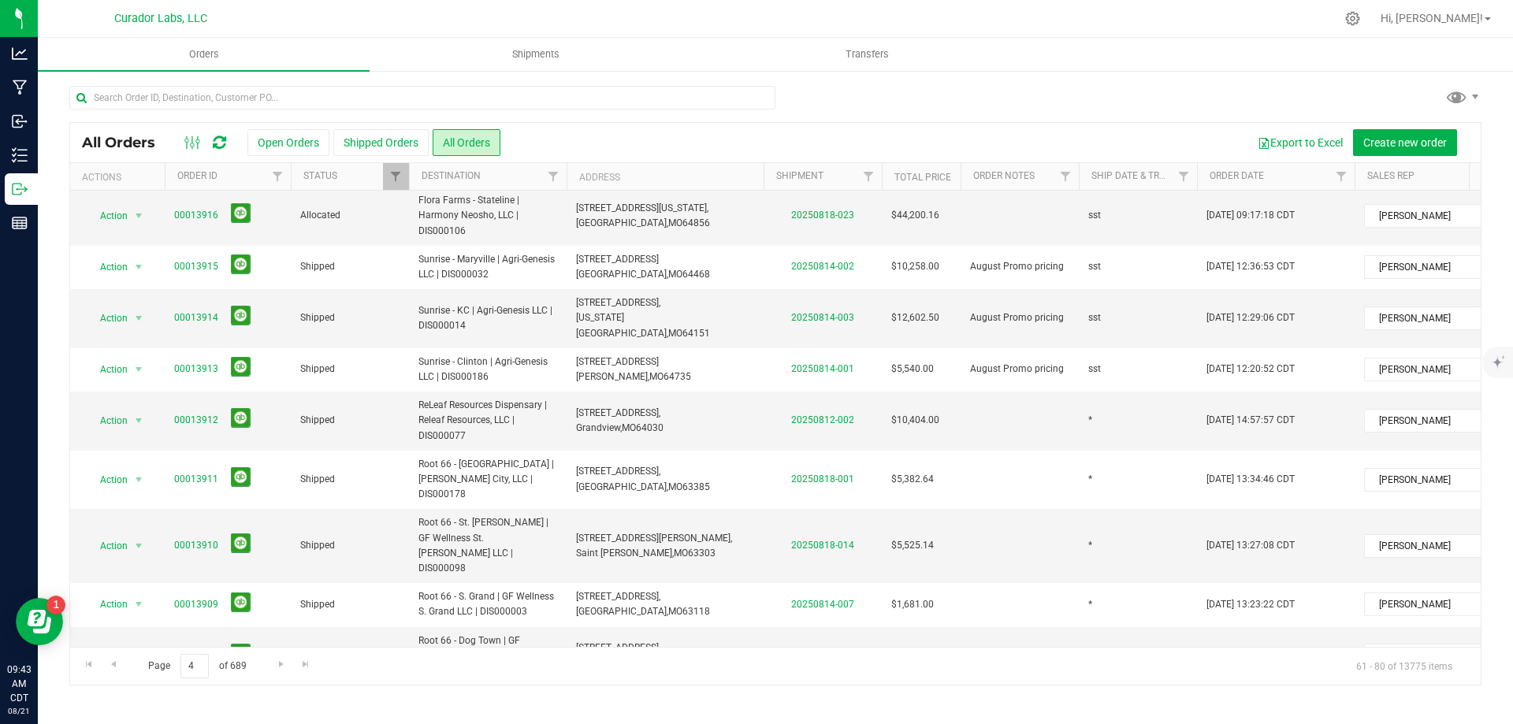
scroll to position [519, 0]
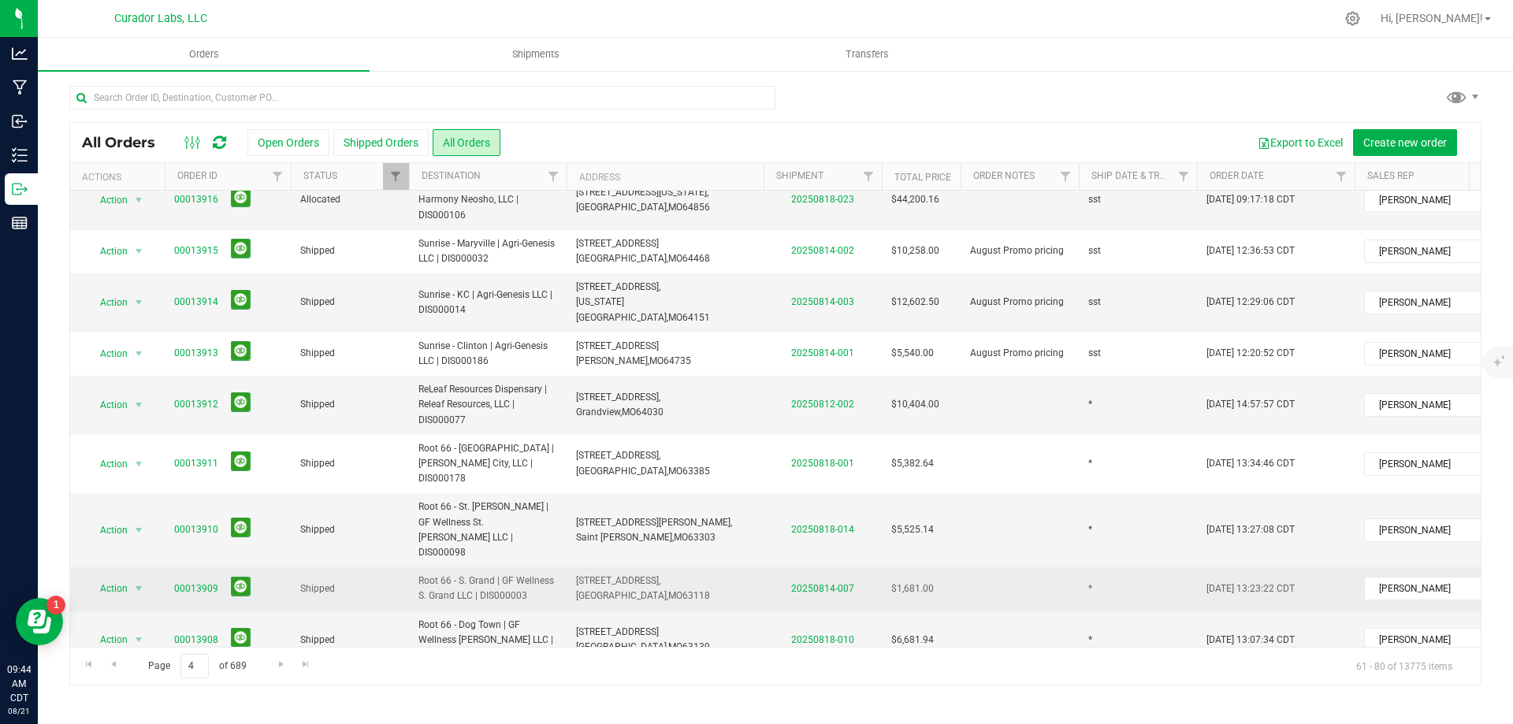
click at [560, 567] on td "Root 66 - S. Grand | GF Wellness S. Grand LLC | DIS000003" at bounding box center [488, 588] width 158 height 43
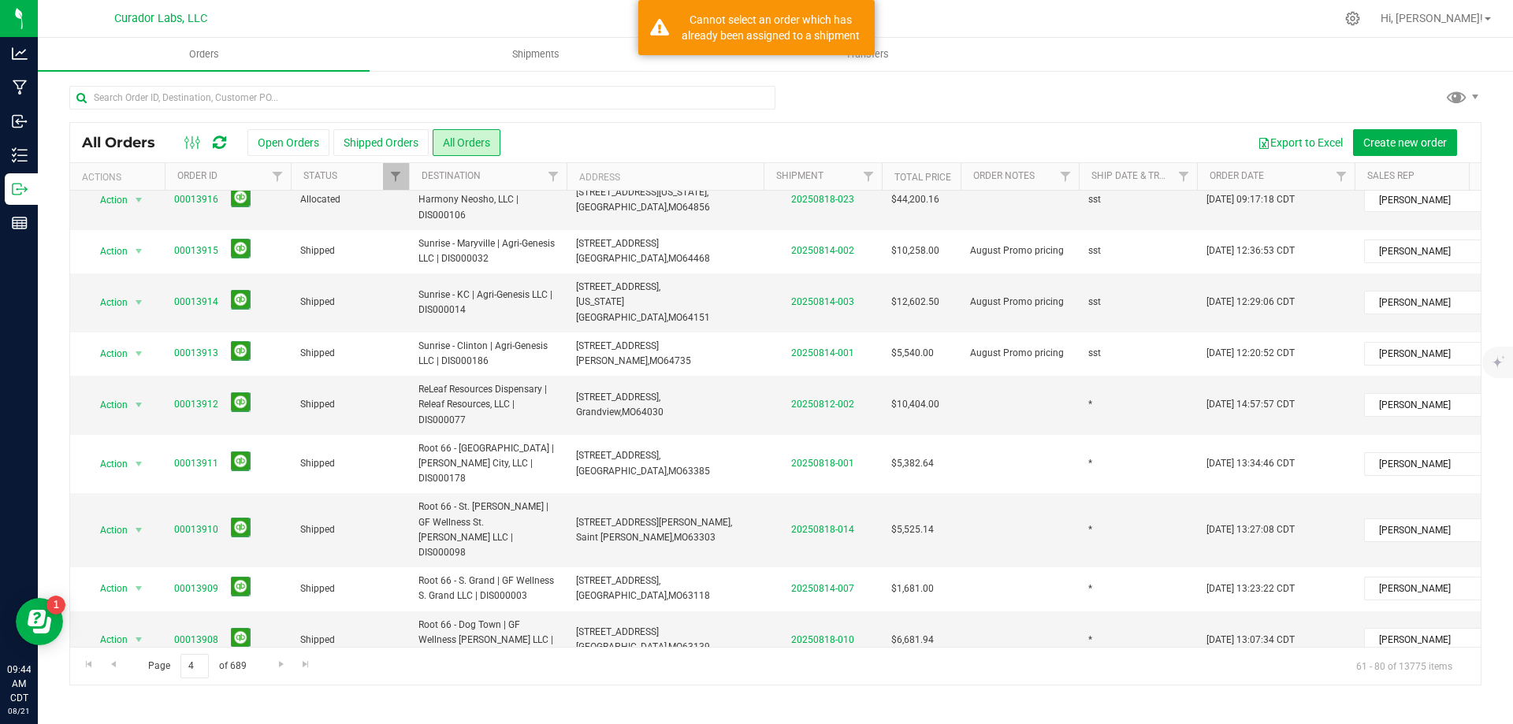
type input "([DATE] Tues 5th)"
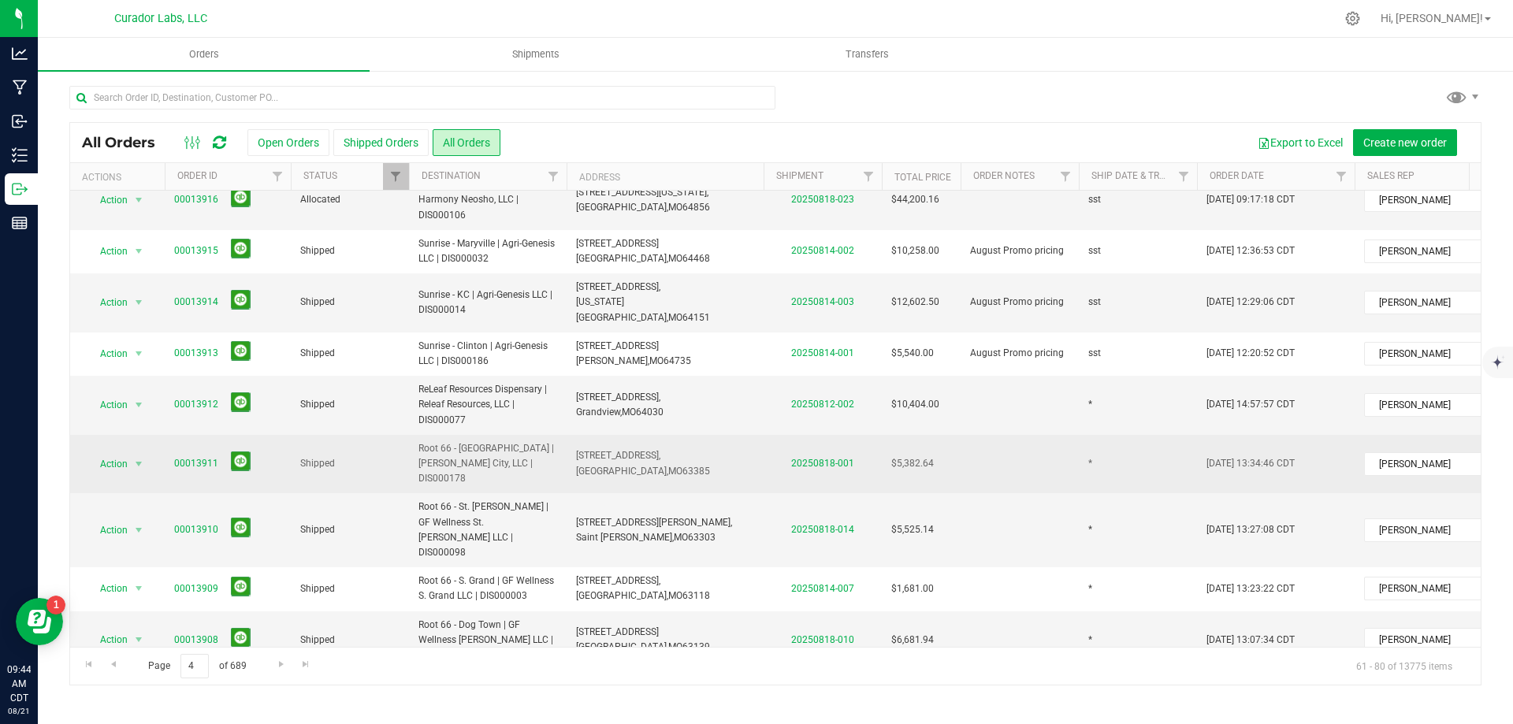
drag, startPoint x: 522, startPoint y: 393, endPoint x: 767, endPoint y: 358, distance: 246.9
click at [522, 500] on span "Root 66 - St. [PERSON_NAME] | GF Wellness St. [PERSON_NAME] LLC | DIS000098" at bounding box center [487, 530] width 139 height 61
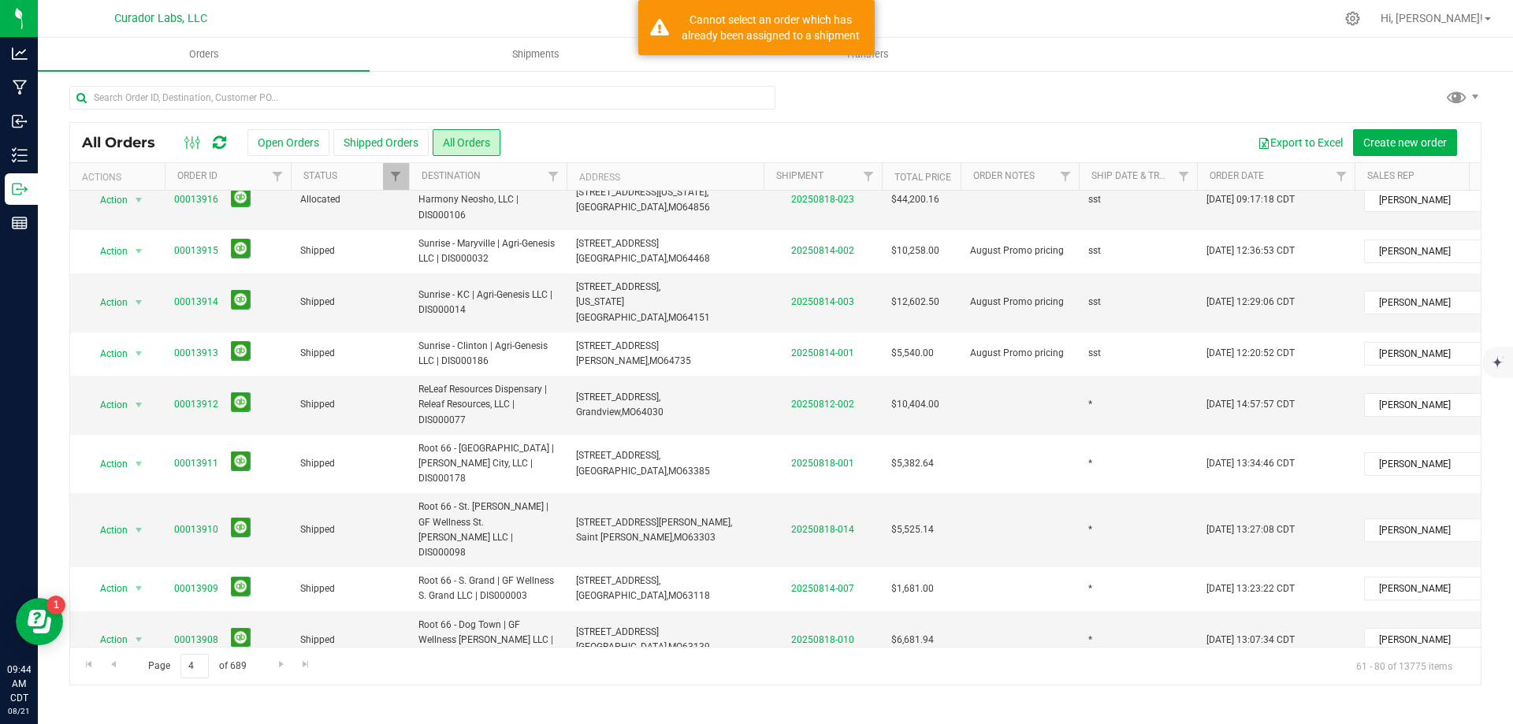
click at [1127, 670] on td "*" at bounding box center [1138, 699] width 118 height 59
type input "([DATE] Mon 5th)"
drag, startPoint x: 1162, startPoint y: 553, endPoint x: 1008, endPoint y: 564, distance: 154.9
click at [1008, 670] on tr "Action Action Clone order Mark as fully paid Order audit log Print COAs (single…" at bounding box center [850, 699] width 1560 height 59
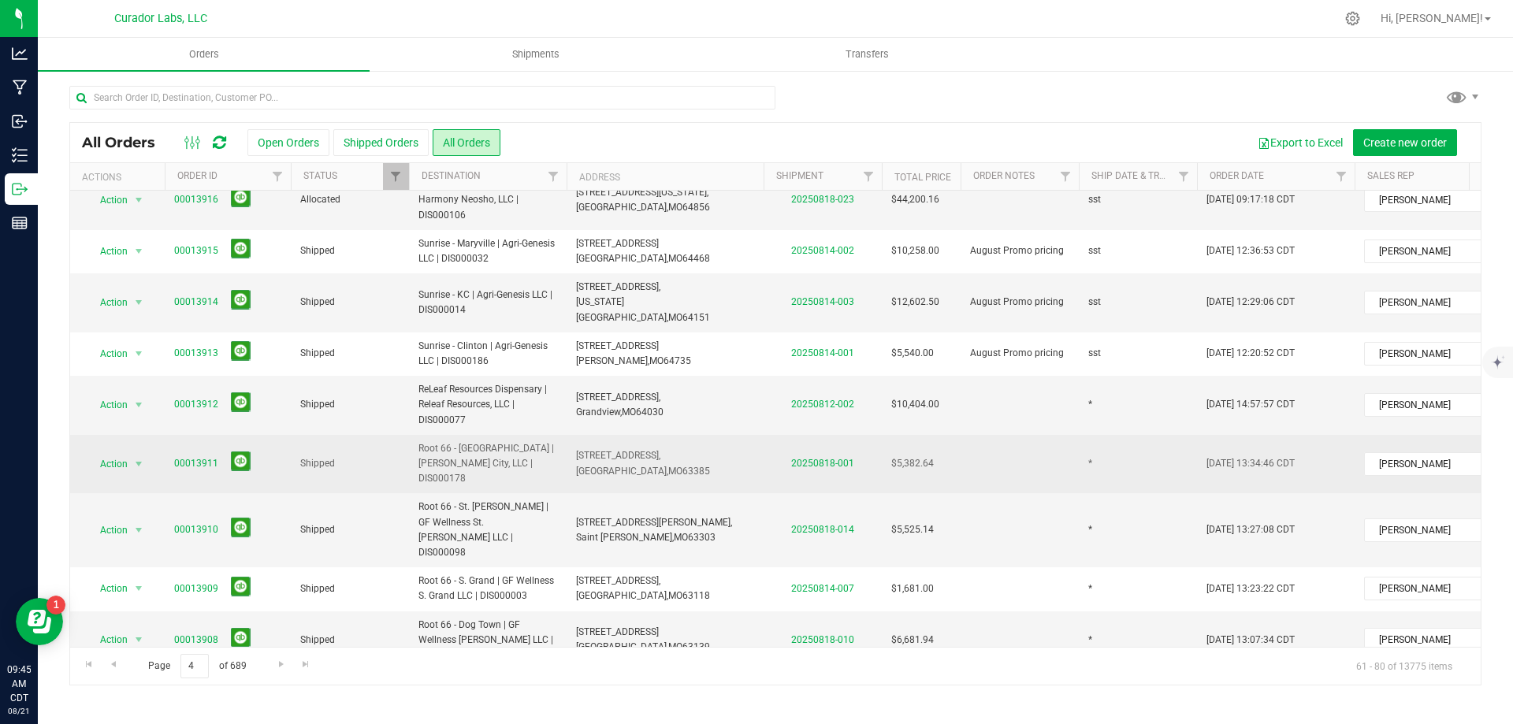
click at [556, 441] on span "Root 66 - [GEOGRAPHIC_DATA] | [PERSON_NAME] City, LLC | DIS000178" at bounding box center [487, 464] width 139 height 46
click at [1106, 435] on td "*" at bounding box center [1138, 464] width 118 height 59
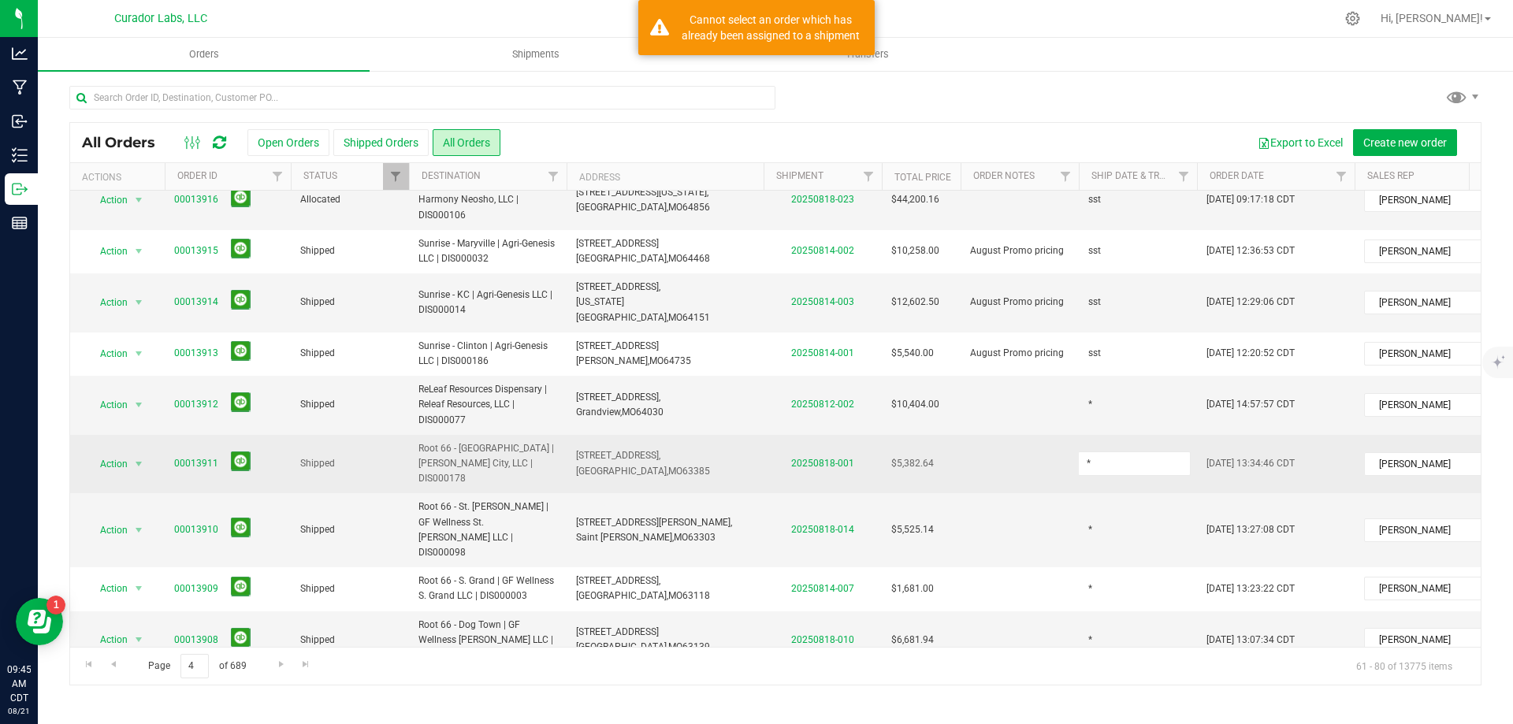
type input "([DATE] Mon 5th)"
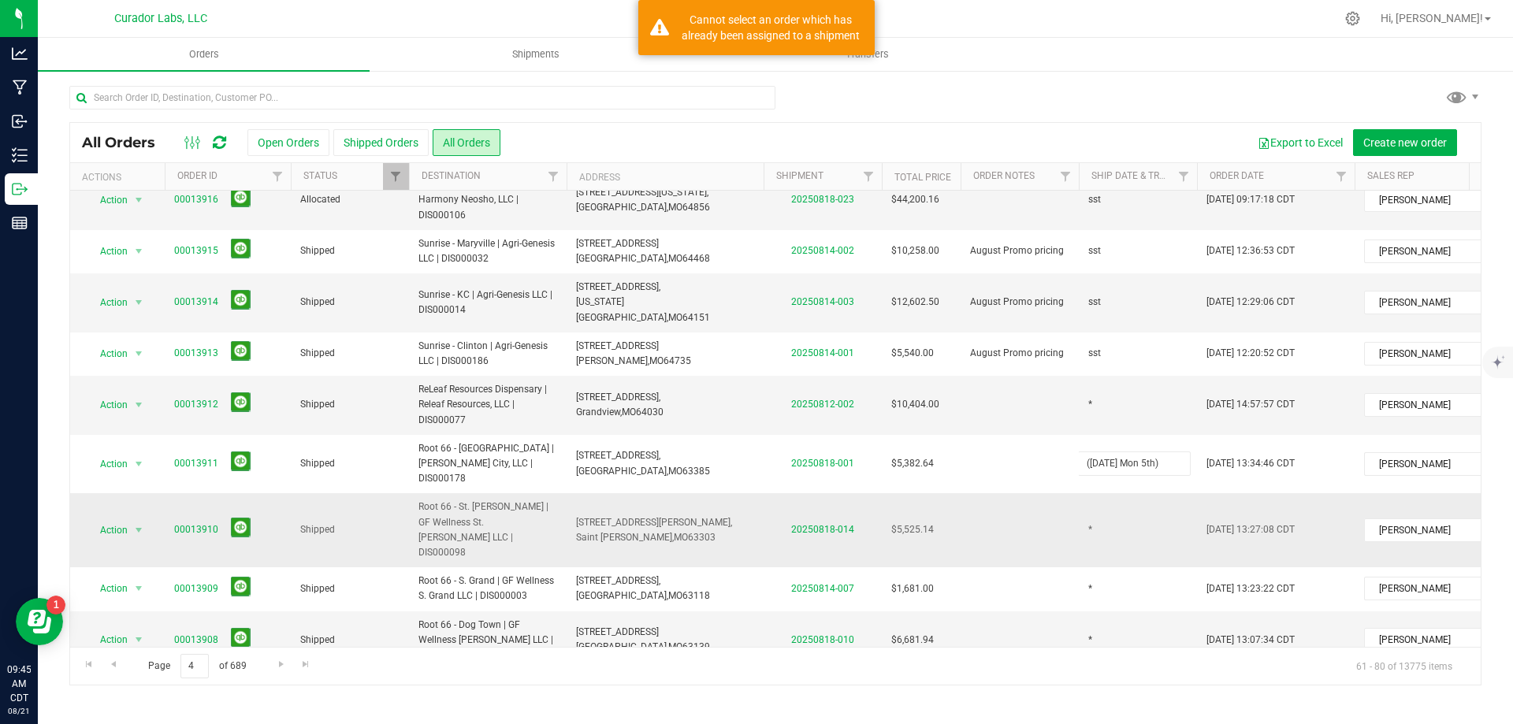
click at [1091, 380] on div "All Orders Open Orders Shipped Orders All Orders Export to Excel Create new ord…" at bounding box center [775, 403] width 1412 height 563
click at [1100, 493] on td "*" at bounding box center [1138, 530] width 118 height 74
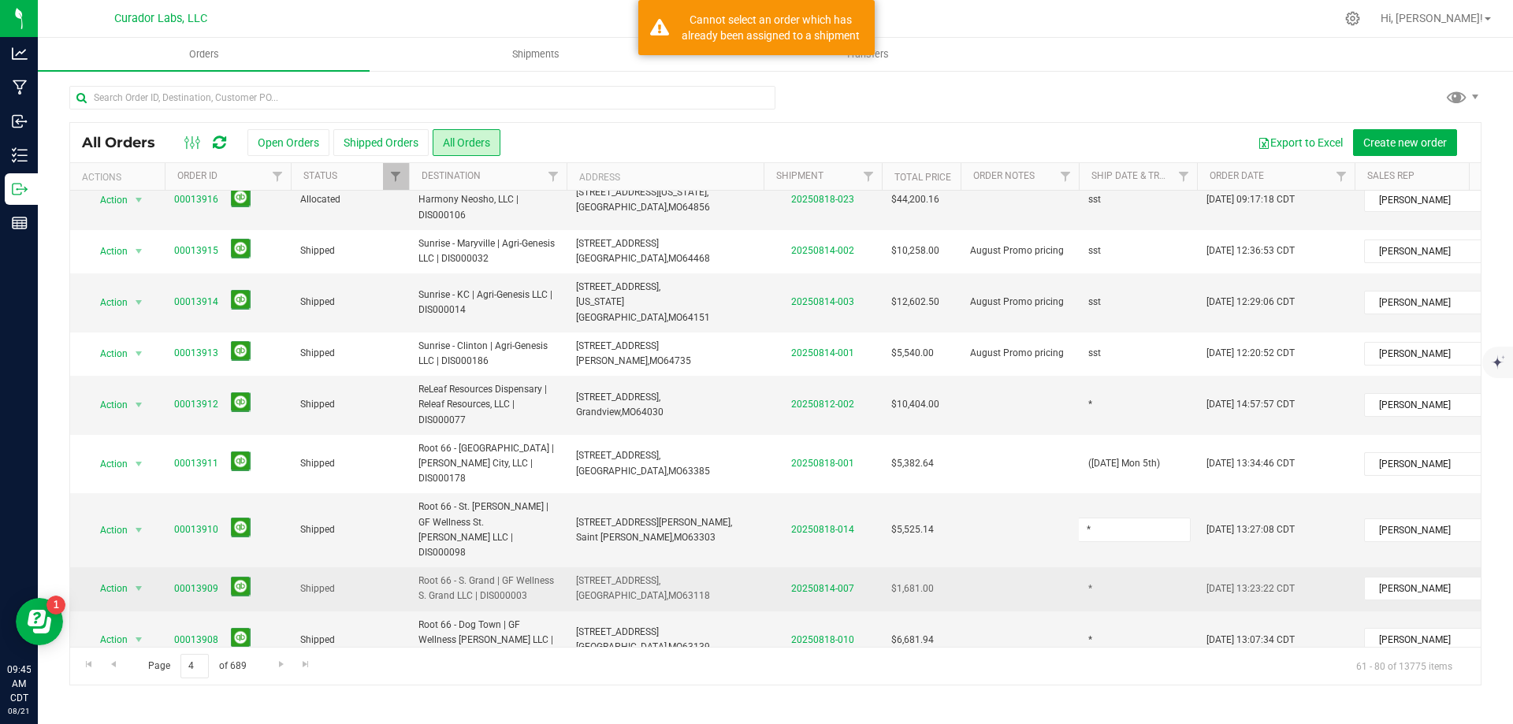
type input "([DATE] Mon 5th)"
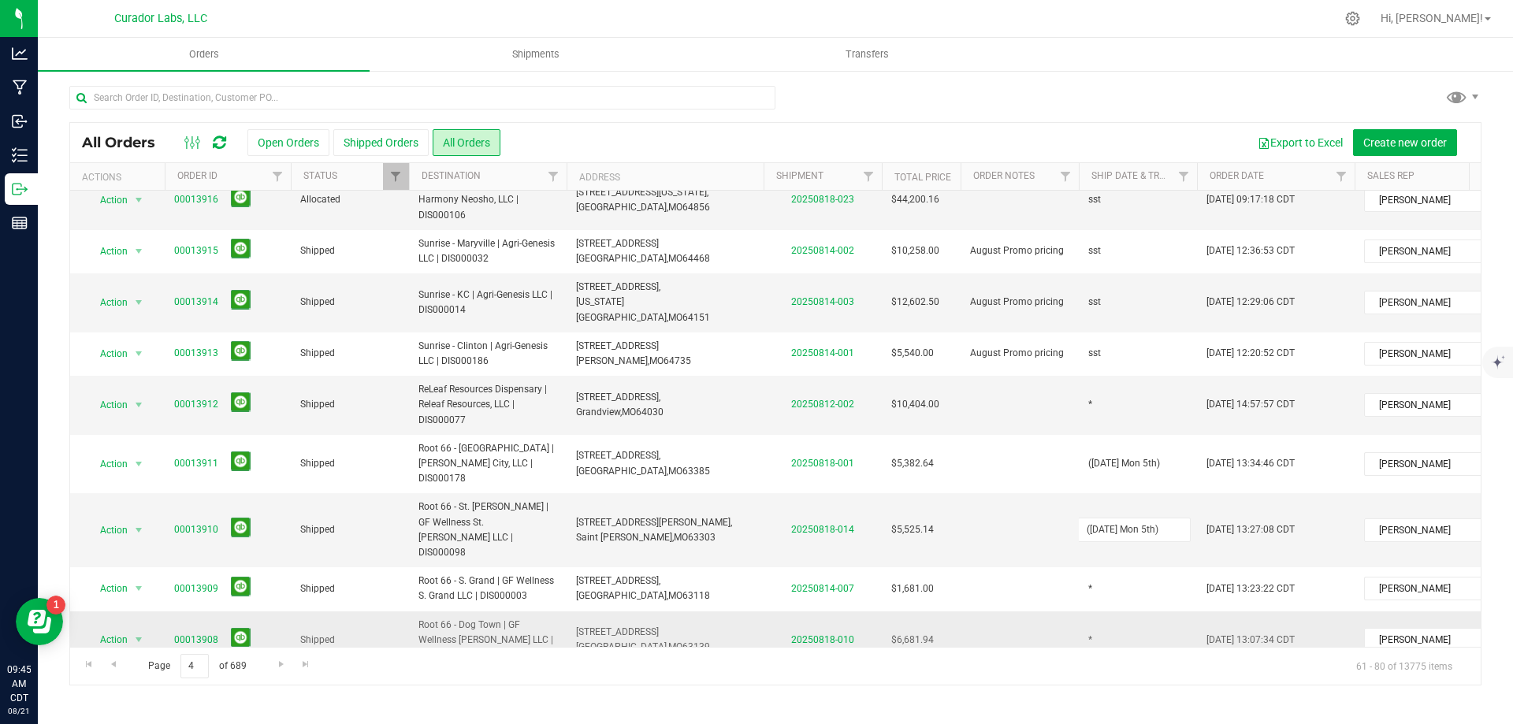
click at [1120, 503] on div "All Orders Open Orders Shipped Orders All Orders Export to Excel Create new ord…" at bounding box center [775, 403] width 1412 height 563
click at [1120, 612] on td "*" at bounding box center [1138, 641] width 118 height 59
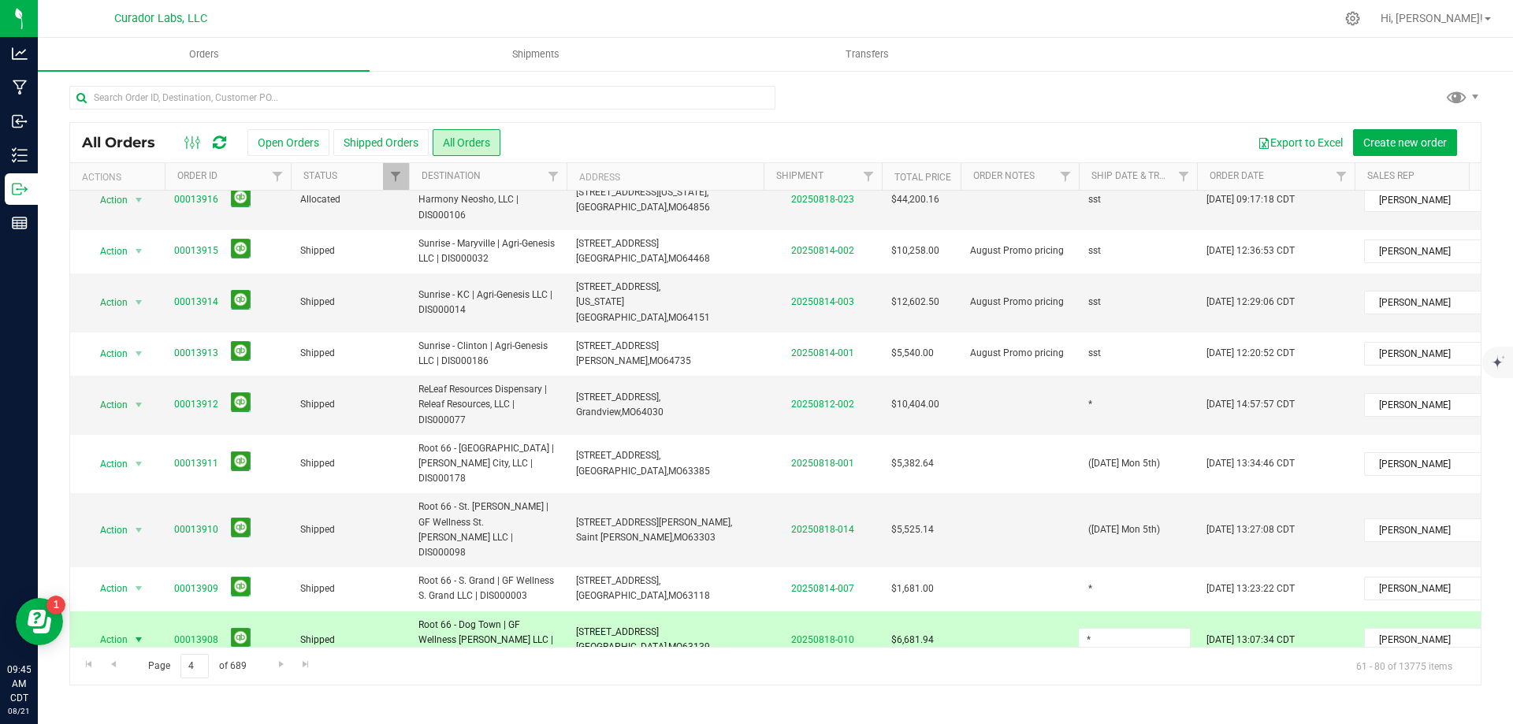
click at [1120, 628] on input "*" at bounding box center [1134, 640] width 113 height 24
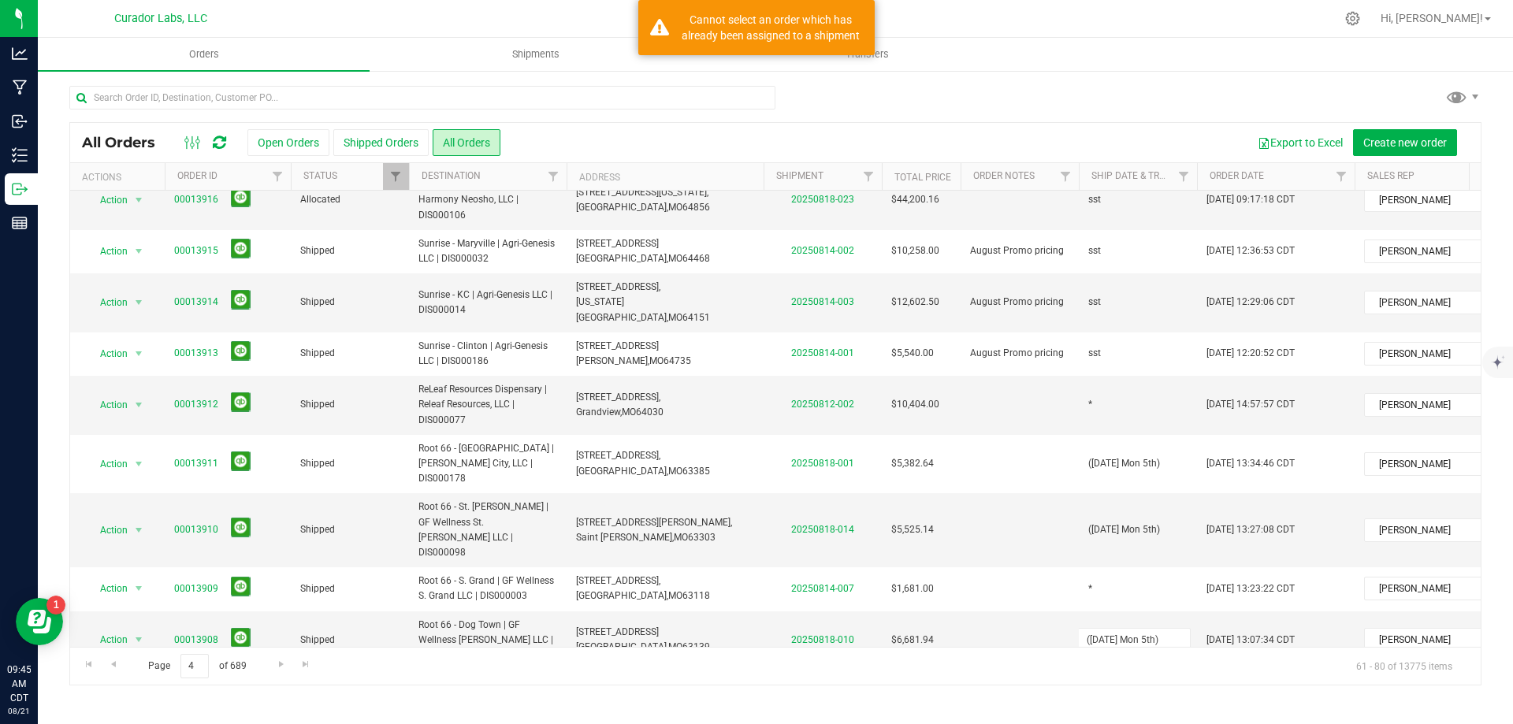
type input "([DATE] Mon 5th)"
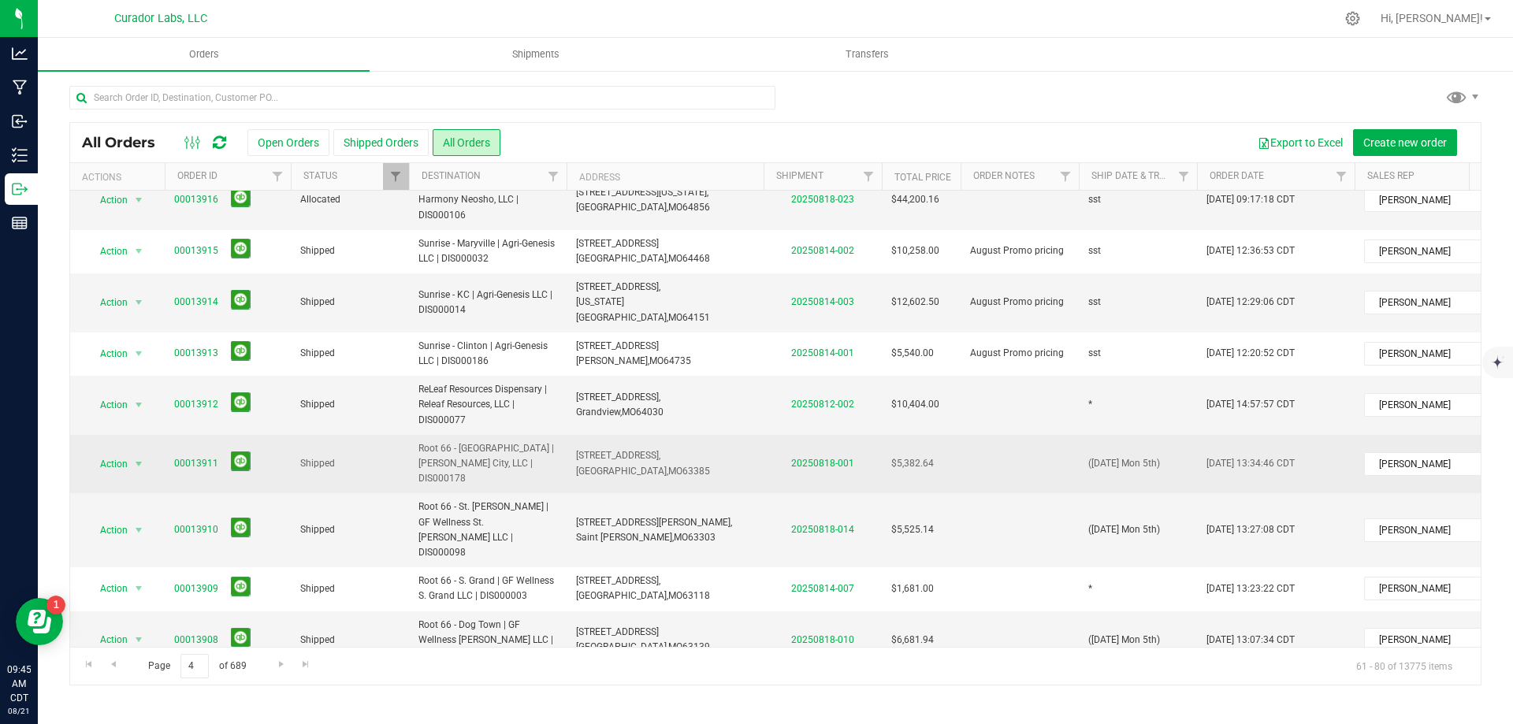
click at [610, 435] on td "[STREET_ADDRESS], [GEOGRAPHIC_DATA], [GEOGRAPHIC_DATA] 63385" at bounding box center [665, 464] width 197 height 59
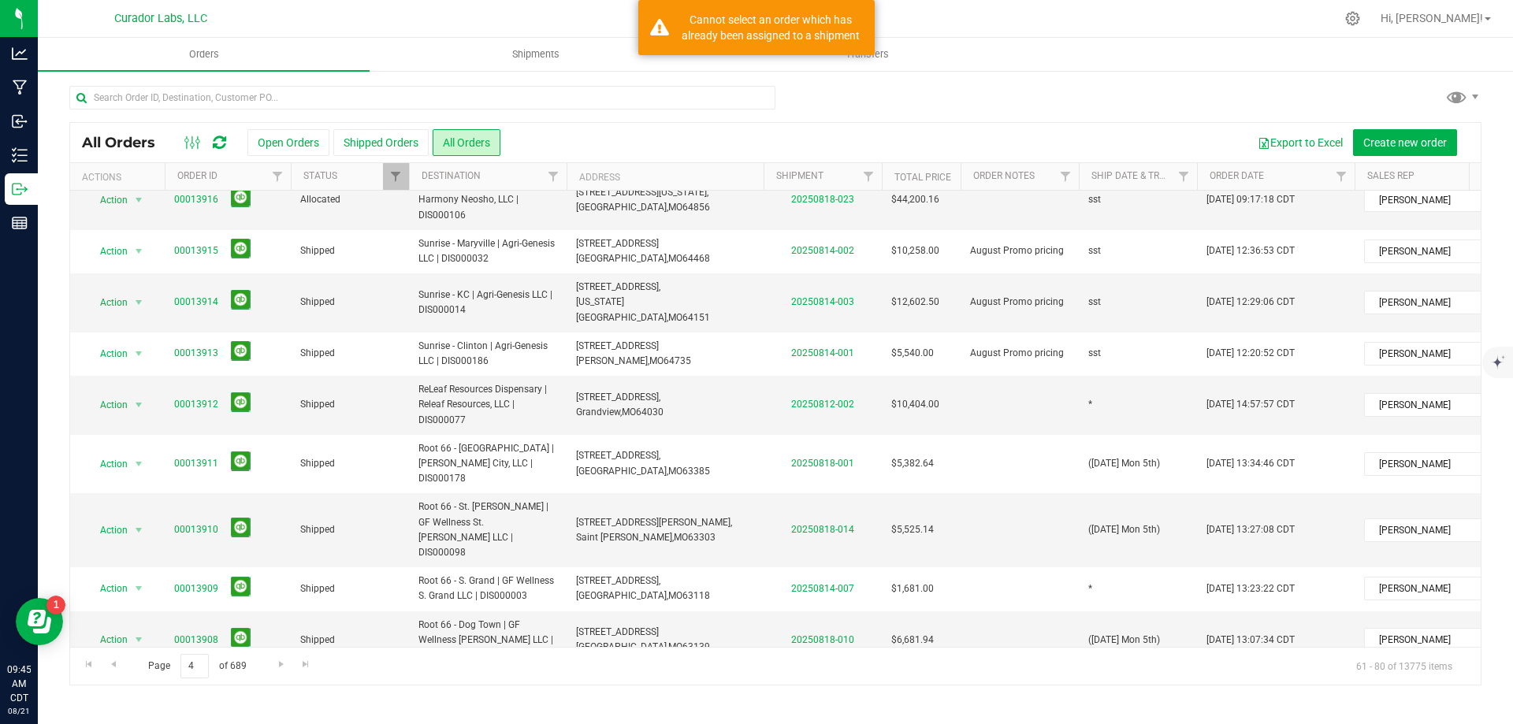
click at [1117, 376] on td "*" at bounding box center [1138, 405] width 118 height 59
click at [1117, 392] on input "*" at bounding box center [1134, 404] width 113 height 24
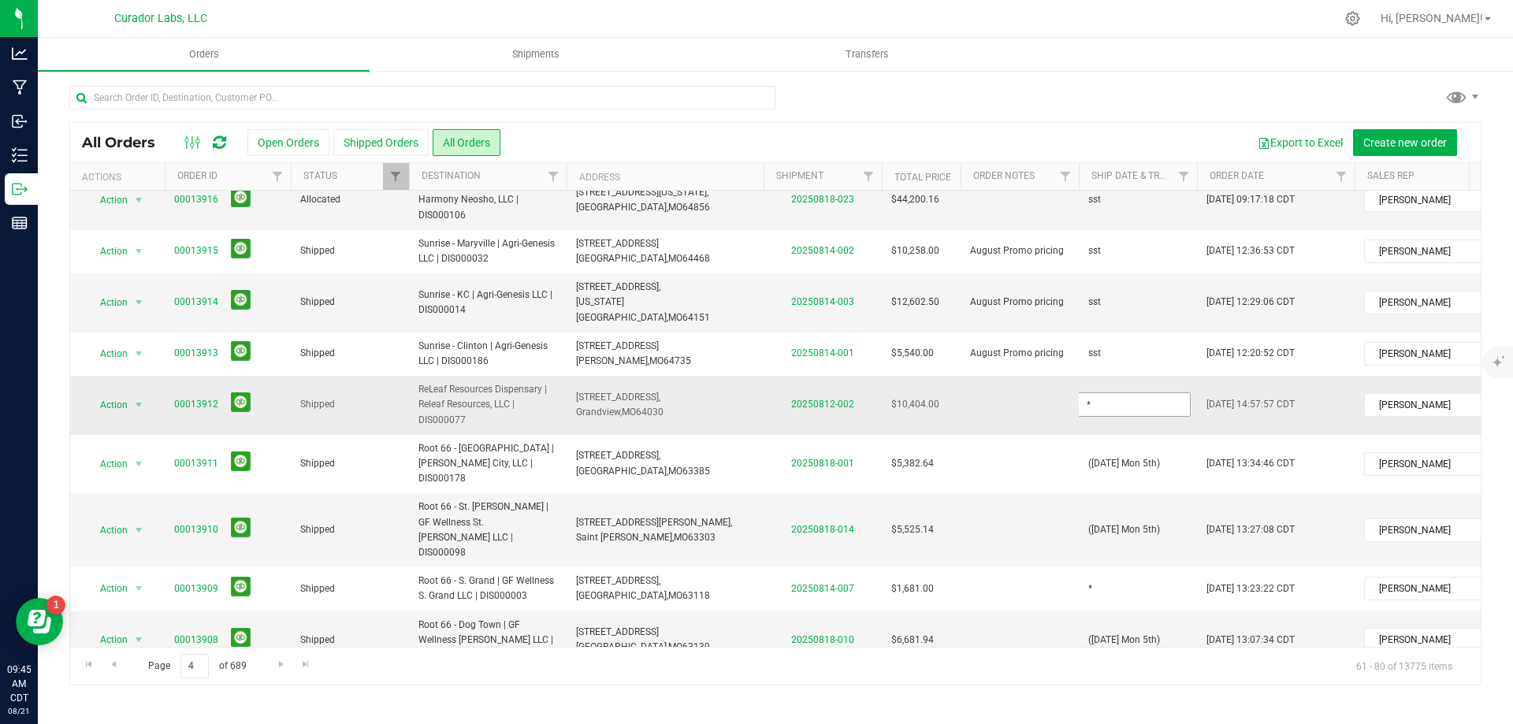
type input "([DATE] Tues 5th)"
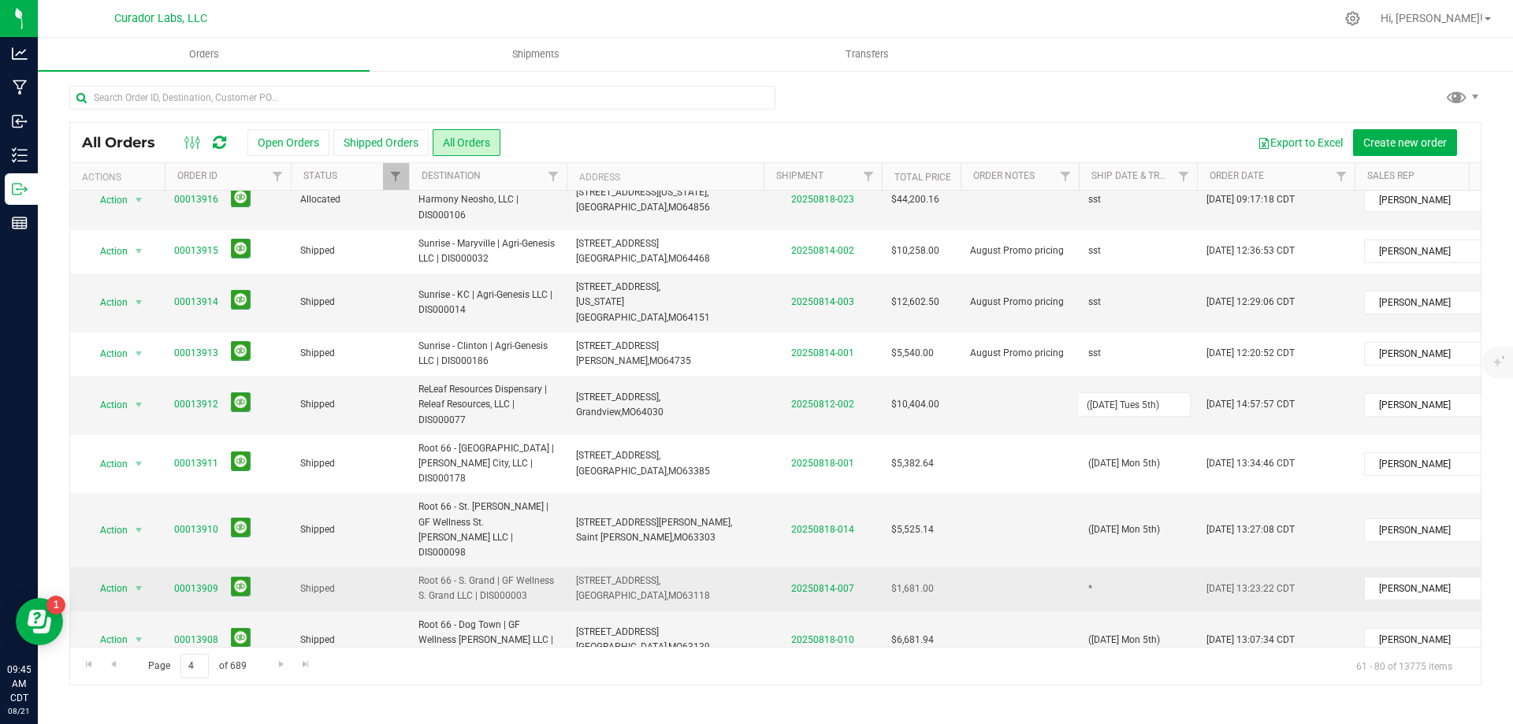
click at [1117, 449] on div "All Orders Open Orders Shipped Orders All Orders Export to Excel Create new ord…" at bounding box center [775, 403] width 1412 height 563
click at [1117, 567] on td "*" at bounding box center [1138, 588] width 118 height 43
type input "([DATE] Thurs 5th)"
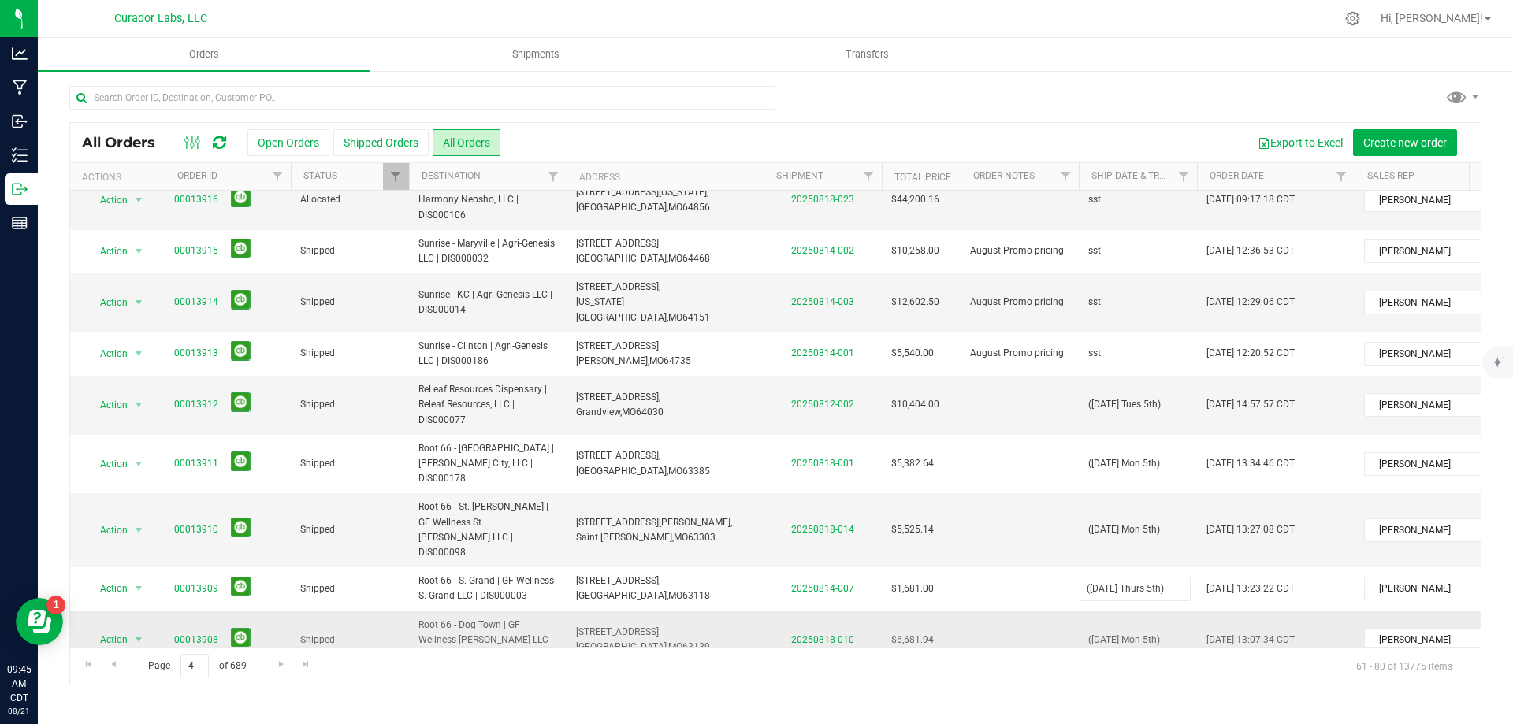
click at [1117, 480] on div "All Orders Open Orders Shipped Orders All Orders Export to Excel Create new ord…" at bounding box center [775, 403] width 1412 height 563
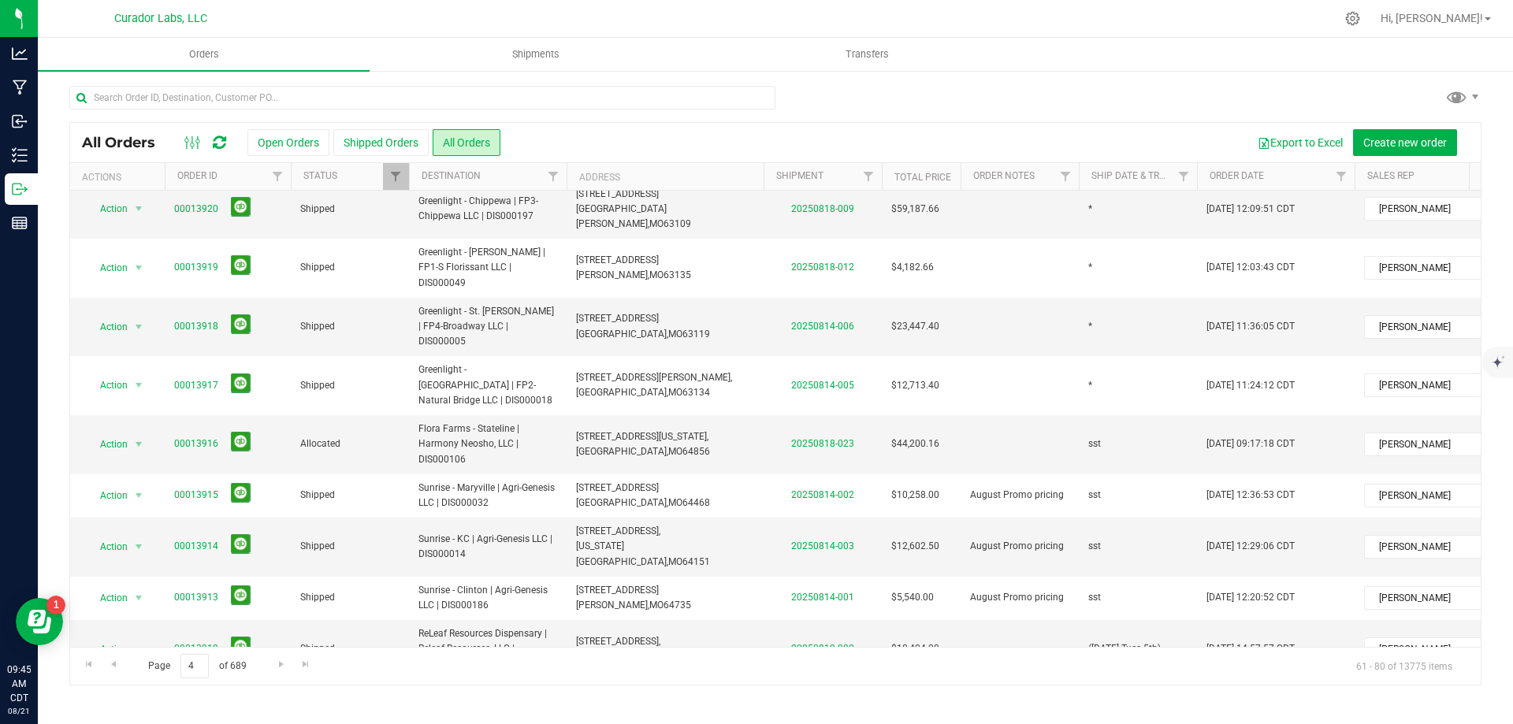
scroll to position [282, 0]
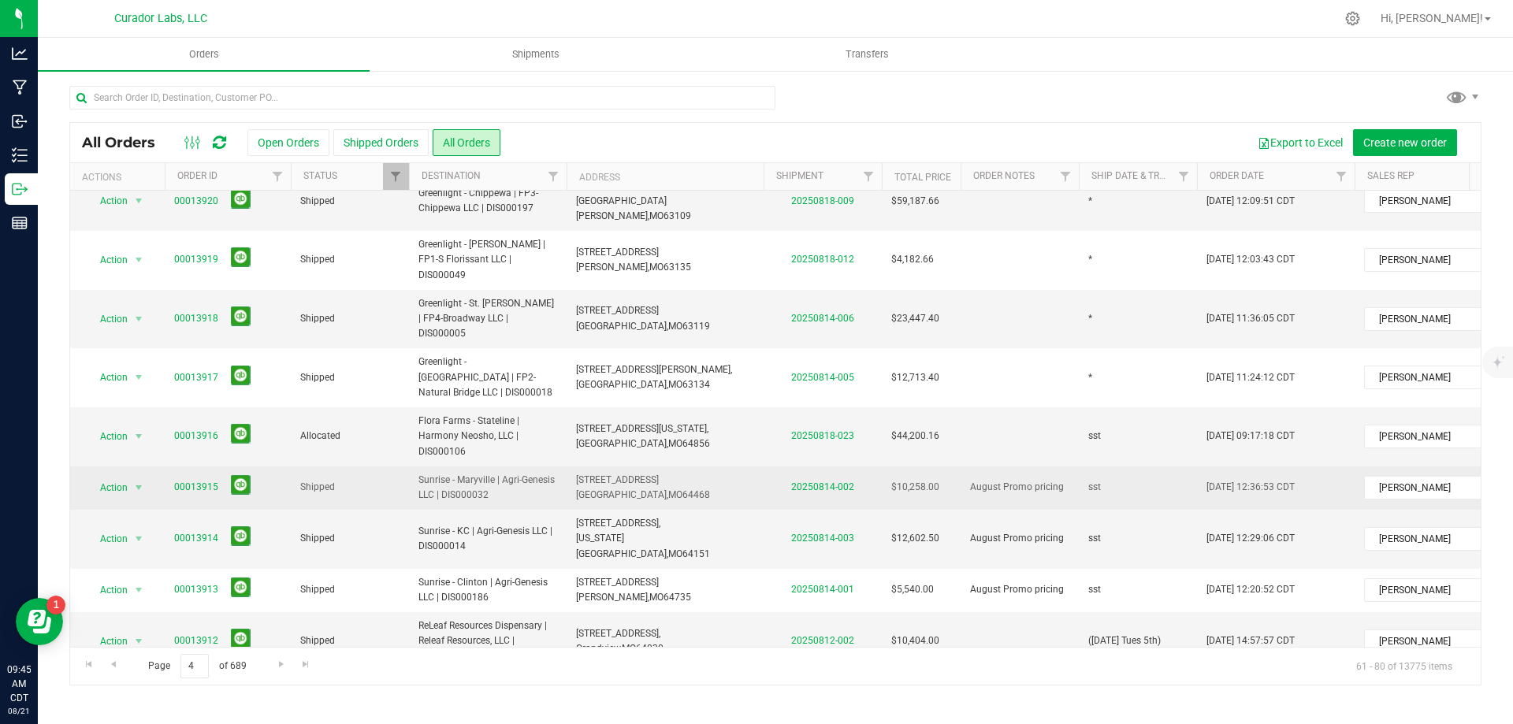
drag, startPoint x: 505, startPoint y: 320, endPoint x: 820, endPoint y: 383, distance: 320.7
click at [505, 407] on td "Flora Farms - Stateline | Harmony Neosho, LLC | DIS000106" at bounding box center [488, 436] width 158 height 59
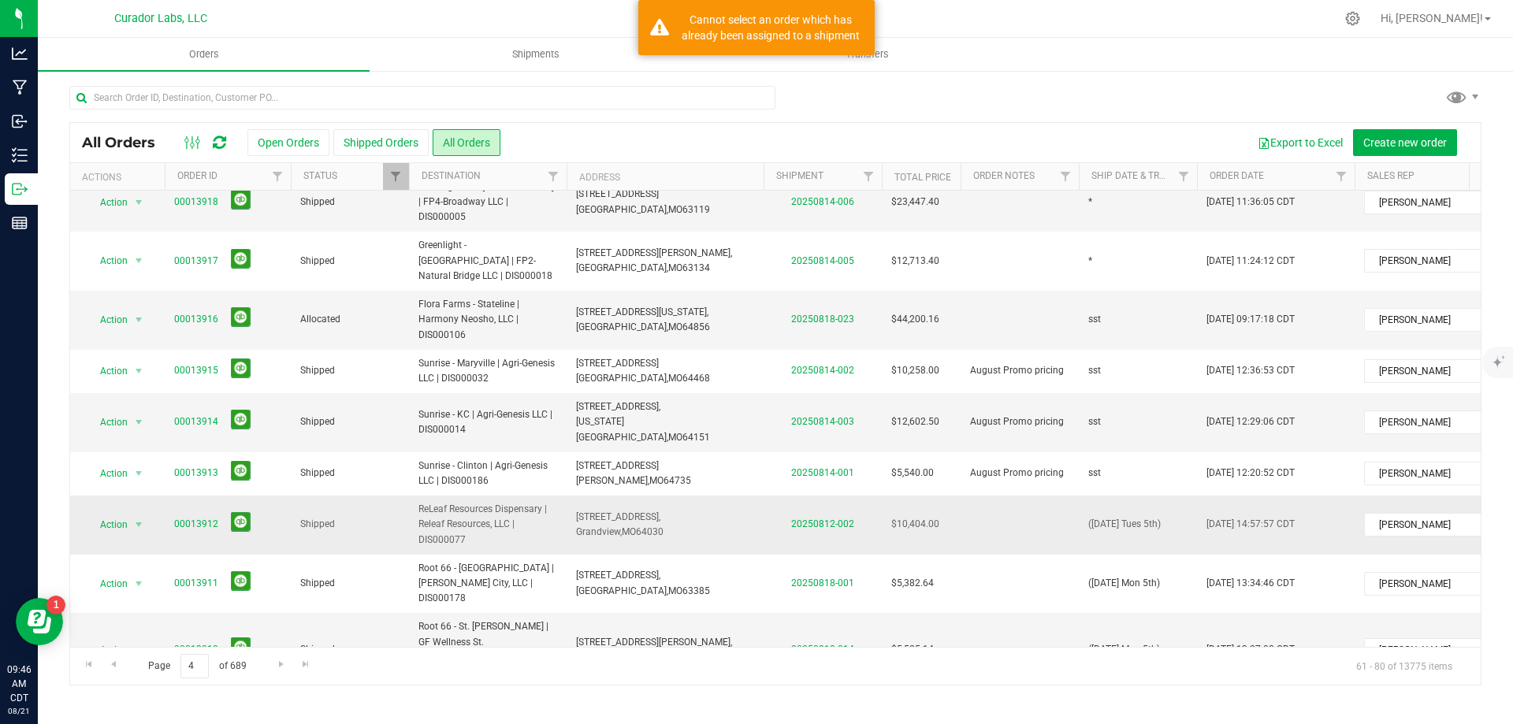
scroll to position [440, 0]
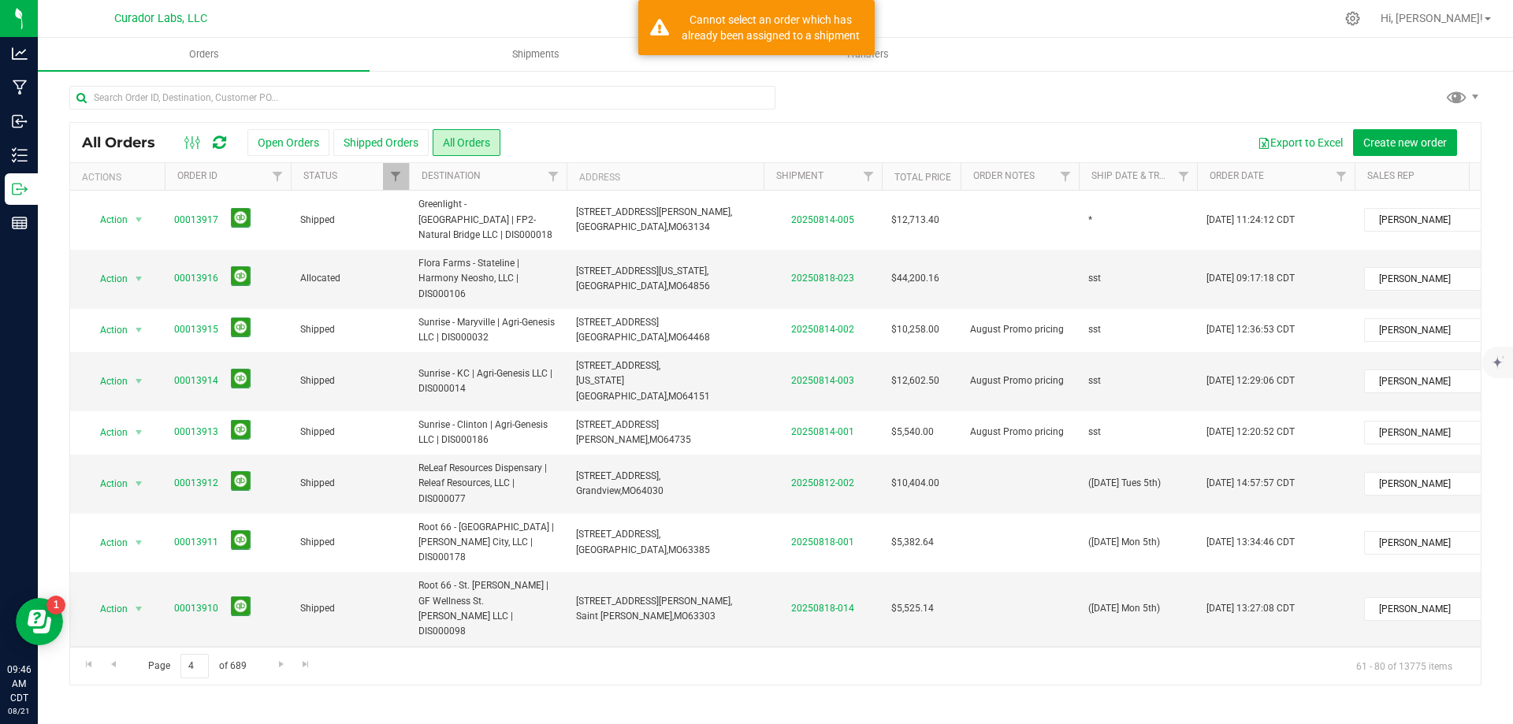
drag, startPoint x: 1172, startPoint y: 527, endPoint x: 1010, endPoint y: 525, distance: 161.6
click at [1010, 646] on tr "Action Action Clone order Mark as fully paid Order audit log Print COAs (single…" at bounding box center [850, 667] width 1560 height 43
click at [1158, 660] on span "([DATE] Thurs 5th)" at bounding box center [1126, 667] width 77 height 15
drag, startPoint x: 1147, startPoint y: 532, endPoint x: 1039, endPoint y: 537, distance: 107.3
click at [1039, 646] on tr "Action Action Clone order Mark as fully paid Order audit log Print COAs (single…" at bounding box center [850, 667] width 1560 height 43
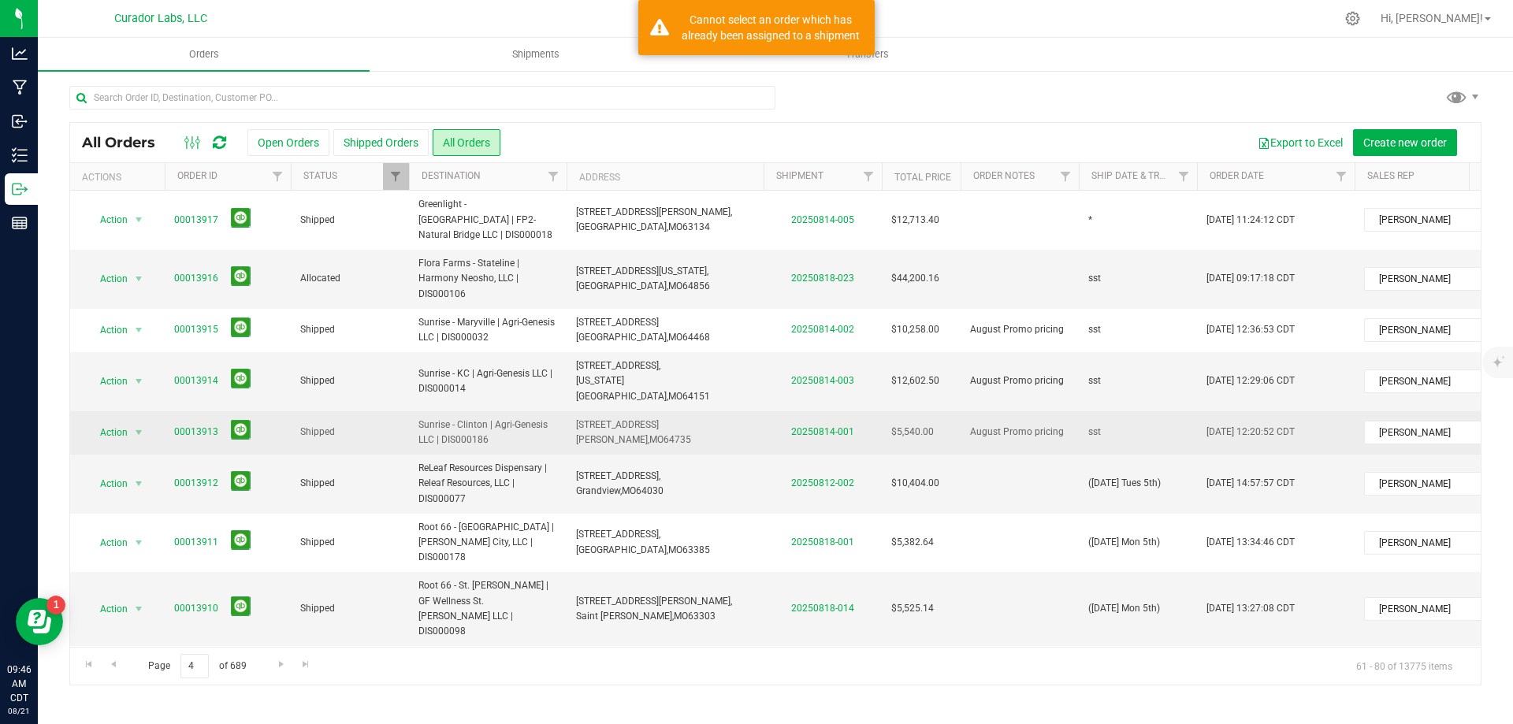
click at [1111, 411] on td "sst" at bounding box center [1138, 432] width 118 height 43
click at [1111, 420] on input "sst" at bounding box center [1134, 432] width 113 height 24
drag, startPoint x: 1169, startPoint y: 325, endPoint x: 1036, endPoint y: 334, distance: 132.7
click at [1036, 411] on tr "Action Action Clone order Mark as fully paid Order audit log Print COAs (single…" at bounding box center [850, 432] width 1560 height 43
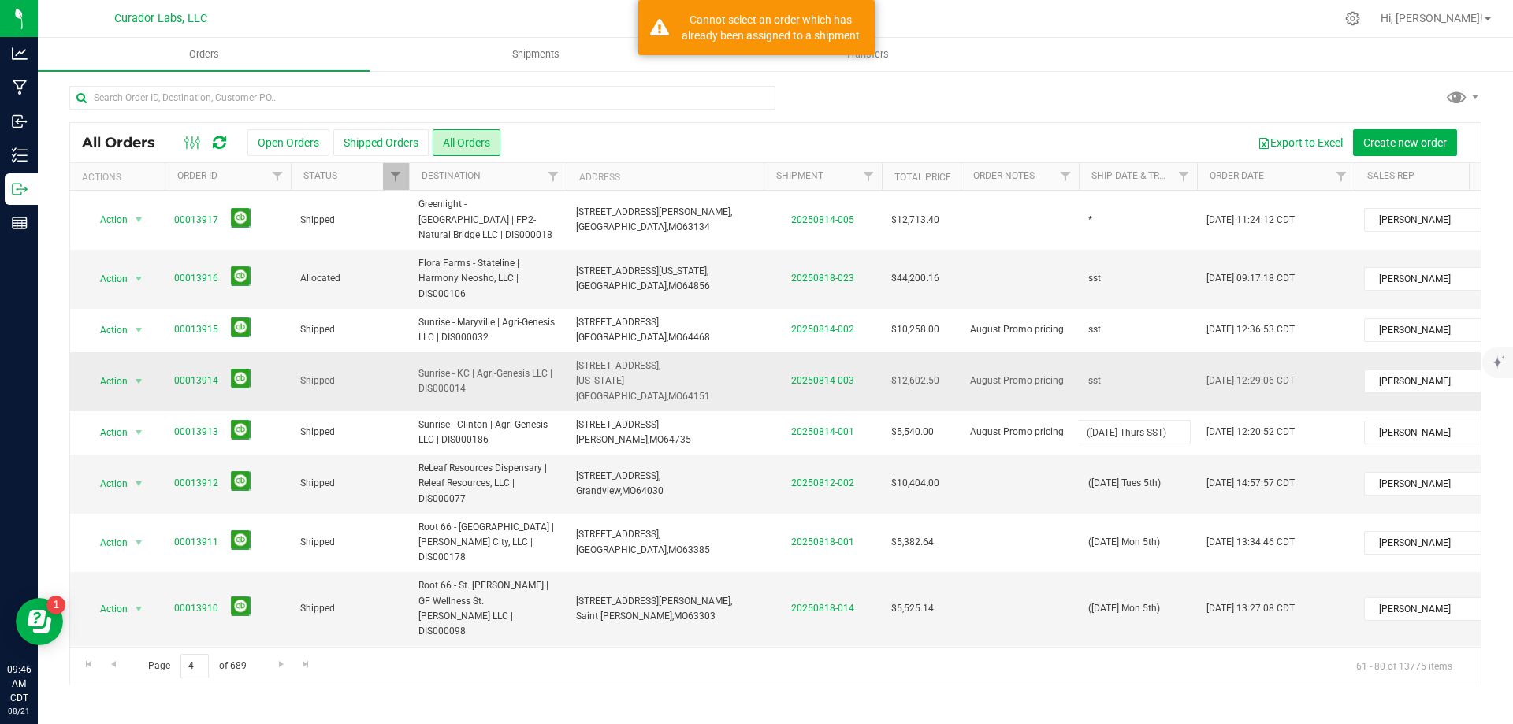
type input "([DATE] Thurs SST)"
click at [1107, 296] on div "All Orders Open Orders Shipped Orders All Orders Export to Excel Create new ord…" at bounding box center [775, 403] width 1412 height 563
click at [1109, 352] on td "sst" at bounding box center [1138, 381] width 118 height 59
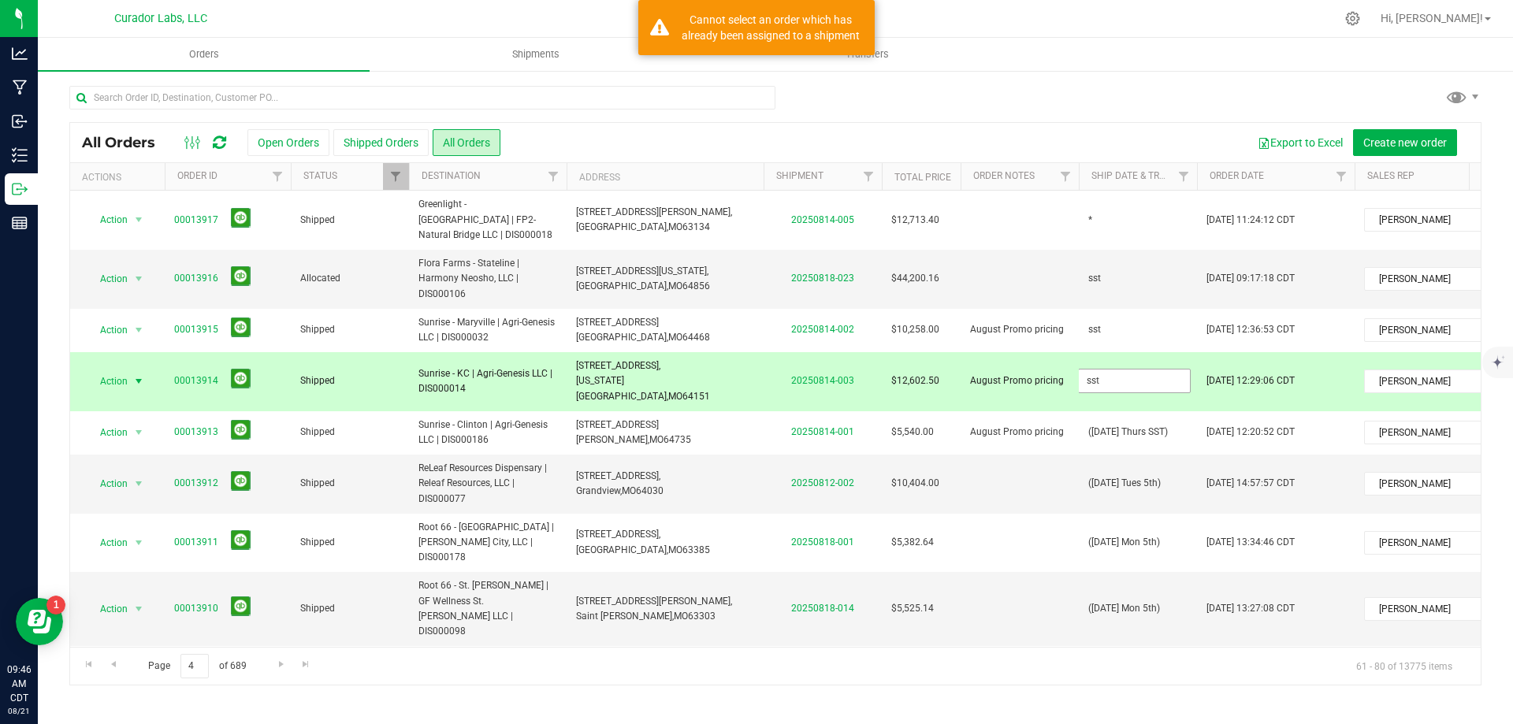
click at [1110, 369] on input "sst" at bounding box center [1134, 381] width 113 height 24
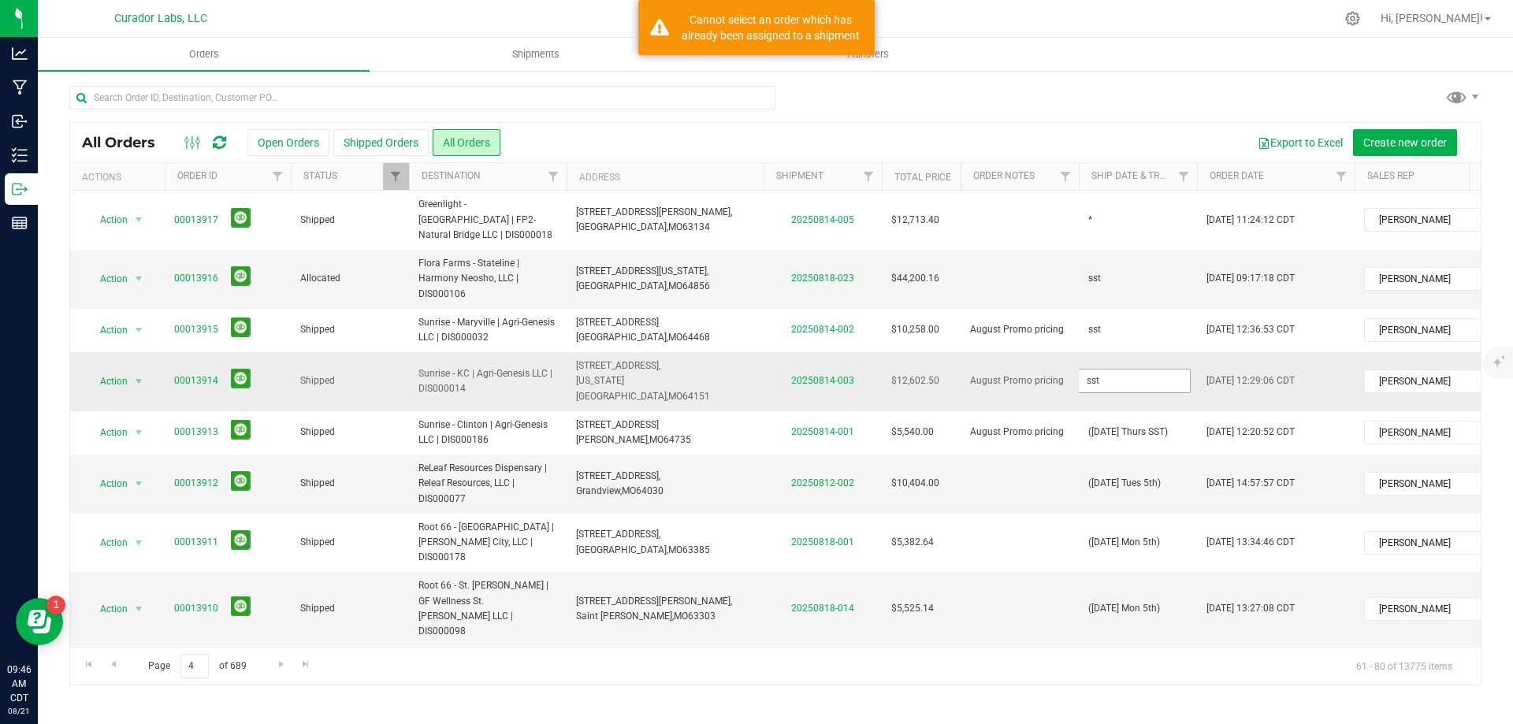
type input "([DATE] Thurs SST"
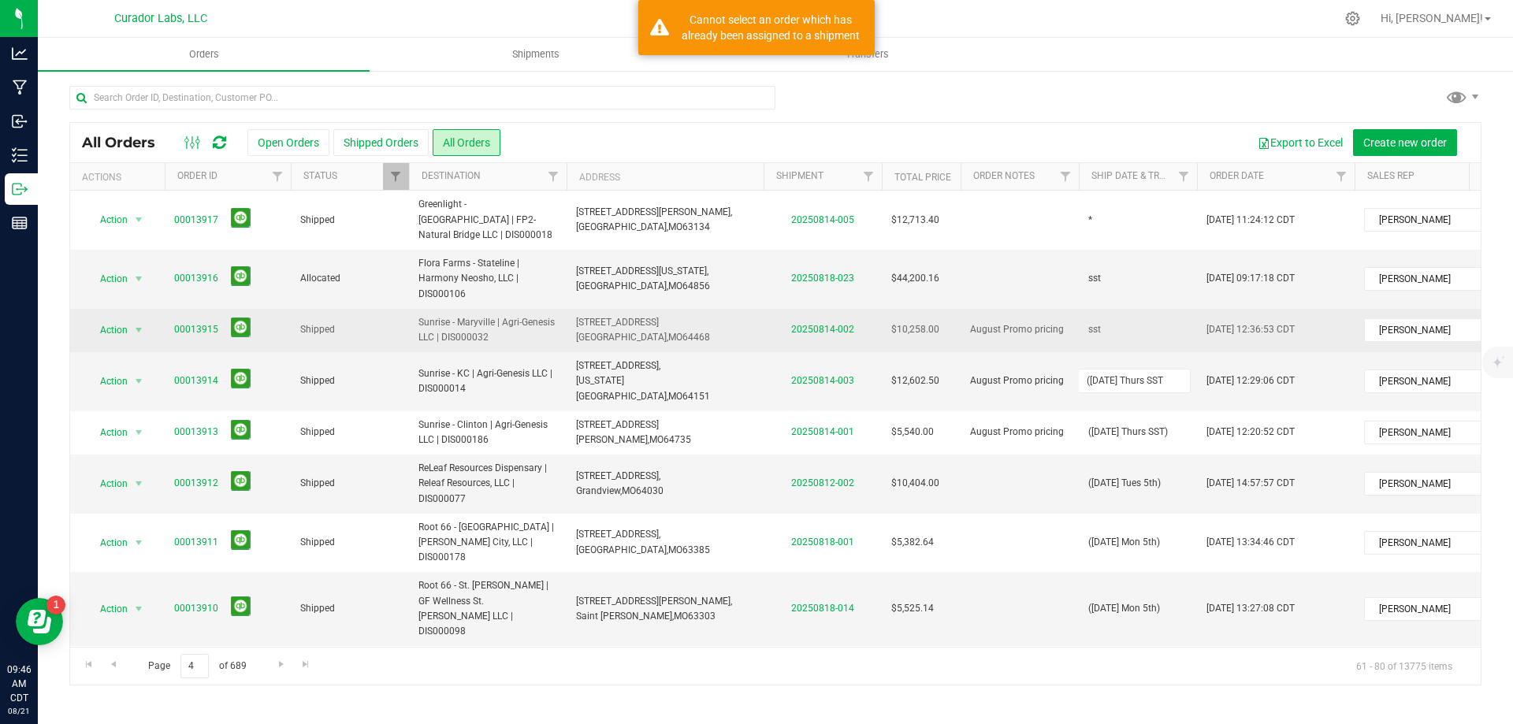
click at [1109, 230] on div "All Orders Open Orders Shipped Orders All Orders Export to Excel Create new ord…" at bounding box center [775, 403] width 1412 height 563
click at [1111, 309] on td "sst" at bounding box center [1138, 330] width 118 height 43
type input "([DATE] Thurs SST"
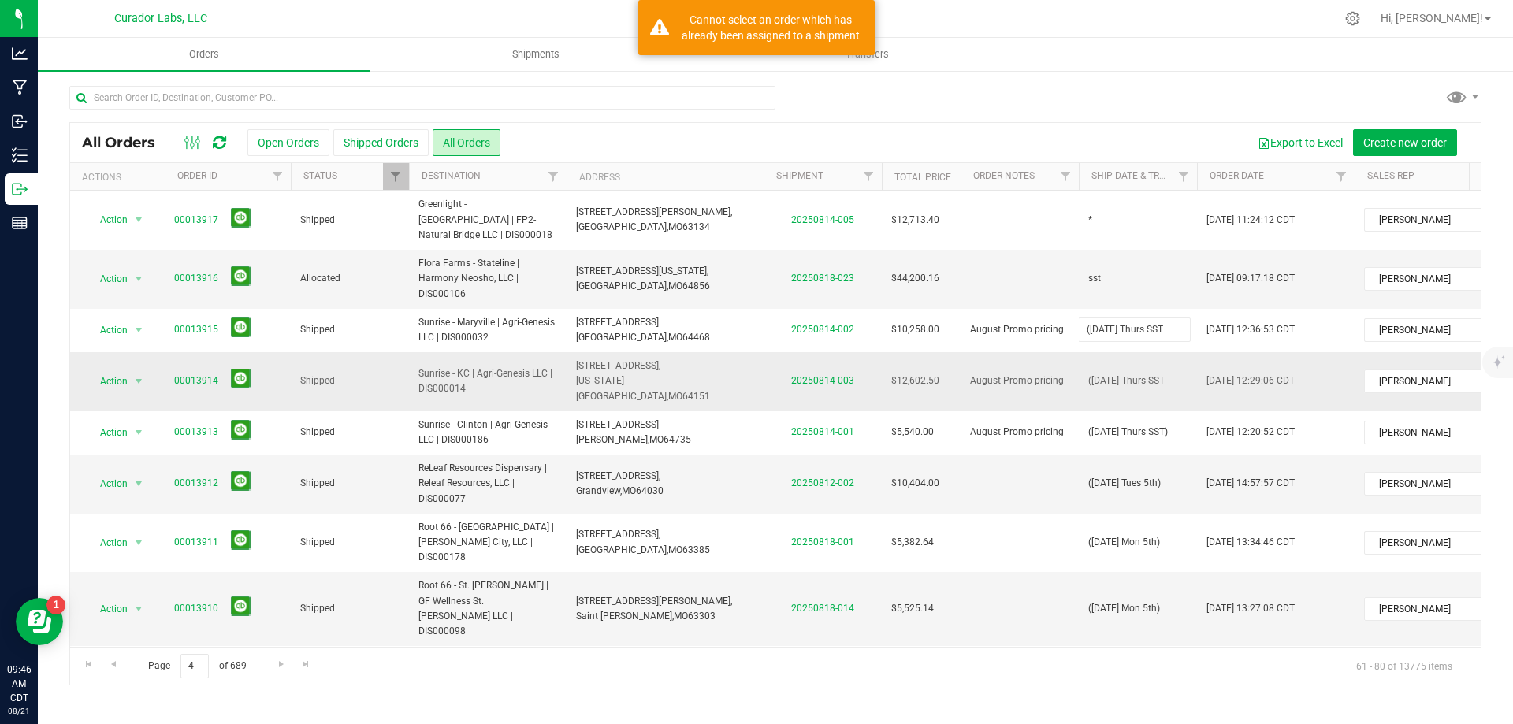
click at [1057, 269] on div "All Orders Open Orders Shipped Orders All Orders Export to Excel Create new ord…" at bounding box center [775, 403] width 1412 height 563
click at [1165, 374] on span "([DATE] Thurs SST" at bounding box center [1126, 381] width 76 height 15
type input "([DATE] Thurs SST)"
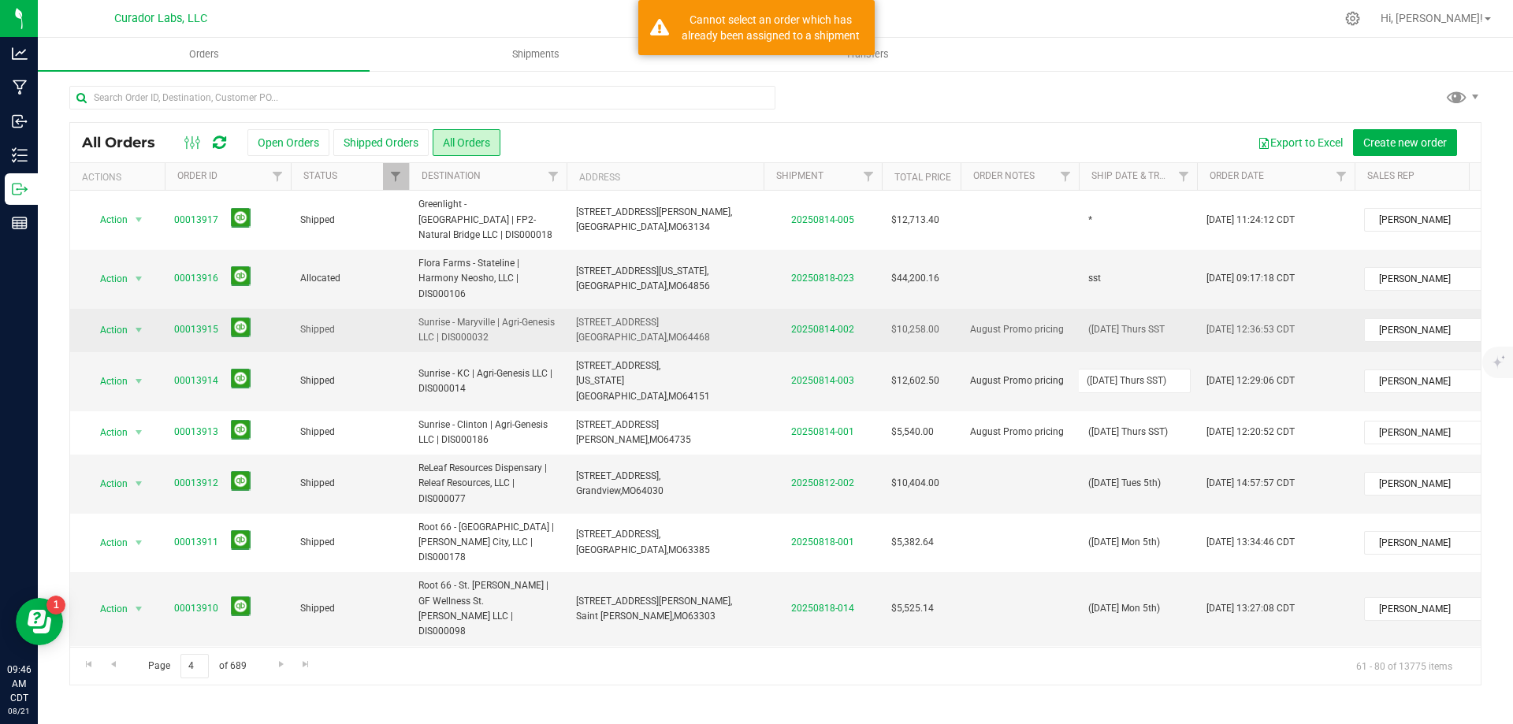
click at [1177, 234] on div "All Orders Open Orders Shipped Orders All Orders Export to Excel Create new ord…" at bounding box center [775, 403] width 1412 height 563
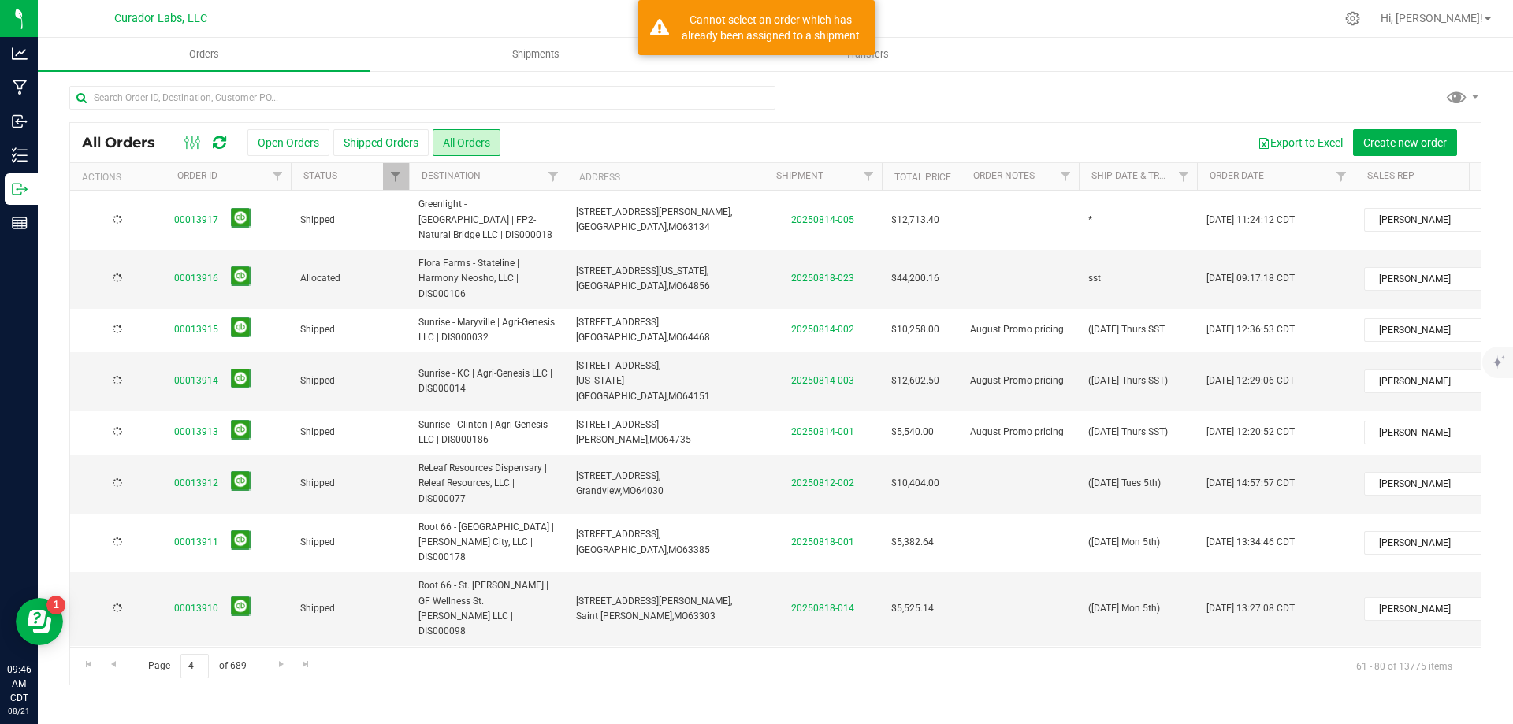
click at [1177, 309] on td "([DATE] Thurs SST" at bounding box center [1138, 330] width 118 height 43
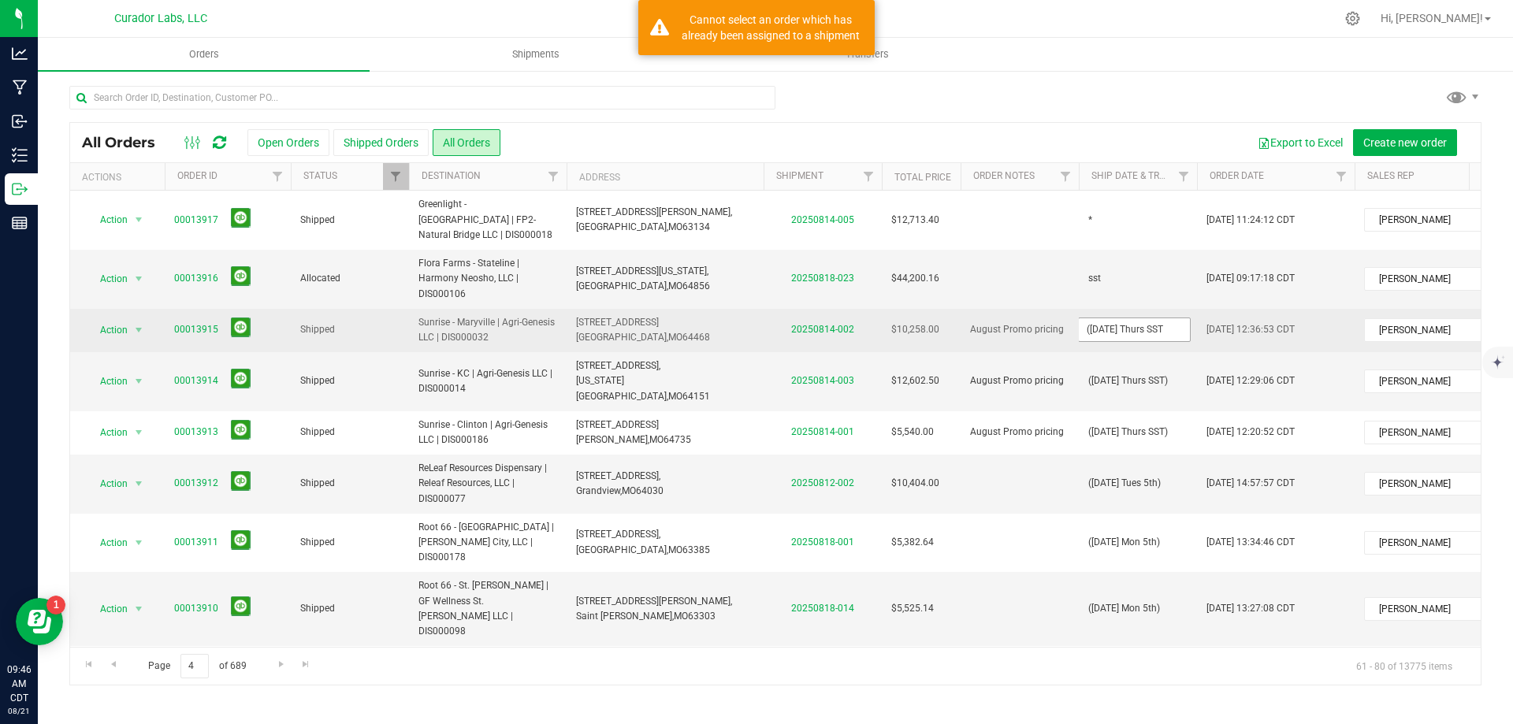
type input "([DATE] Thurs SST)"
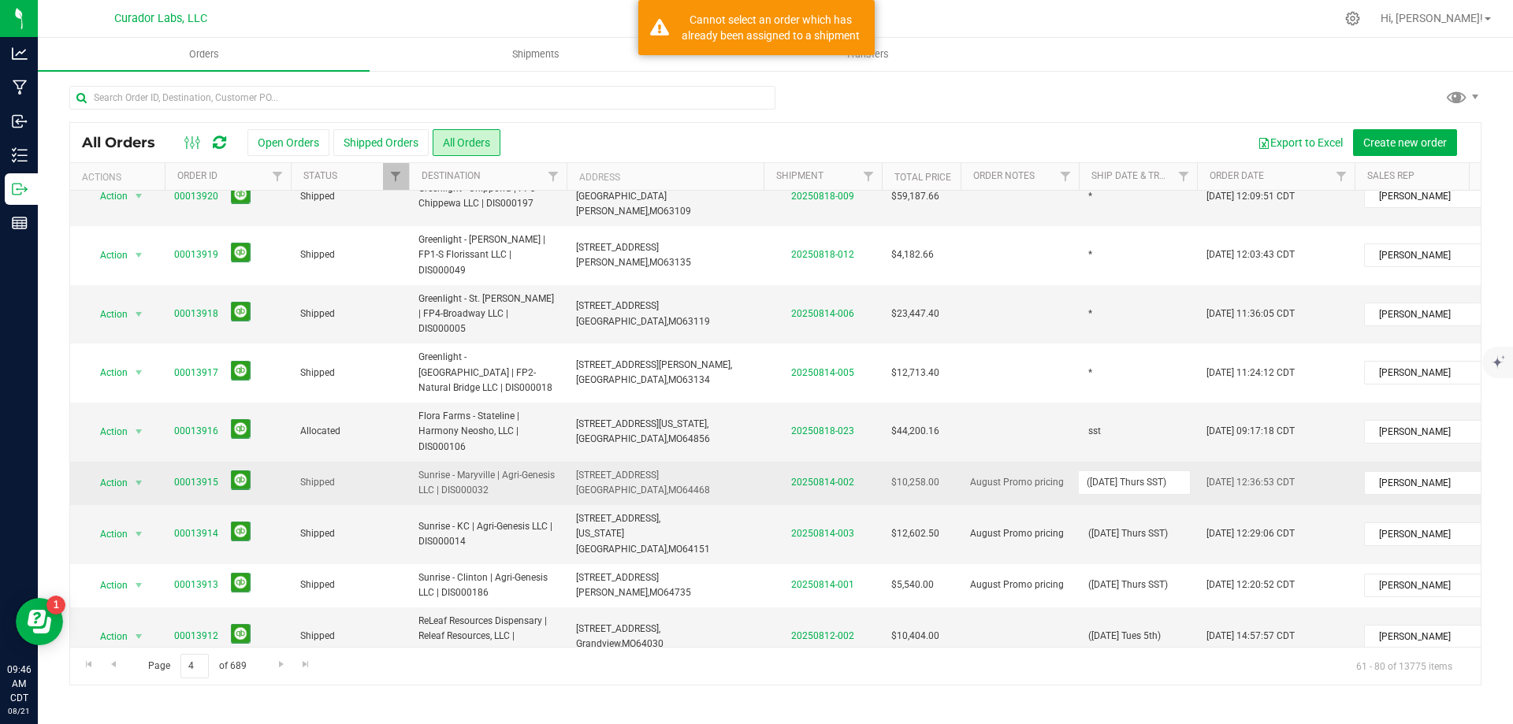
scroll to position [282, 0]
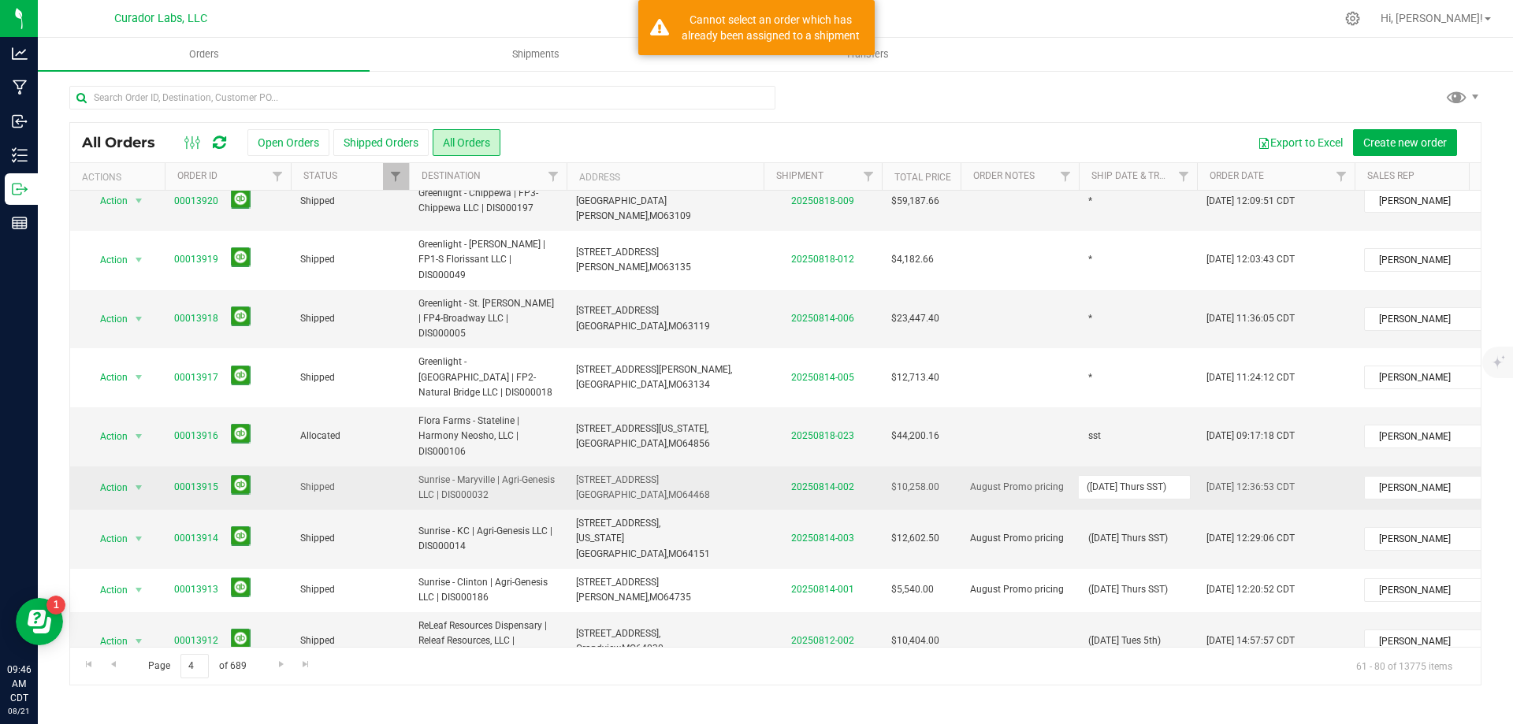
drag, startPoint x: 1182, startPoint y: 394, endPoint x: 980, endPoint y: 393, distance: 202.5
click at [980, 467] on tr "Action Action Clone order Mark as fully paid Order audit log Print COAs (single…" at bounding box center [850, 488] width 1560 height 43
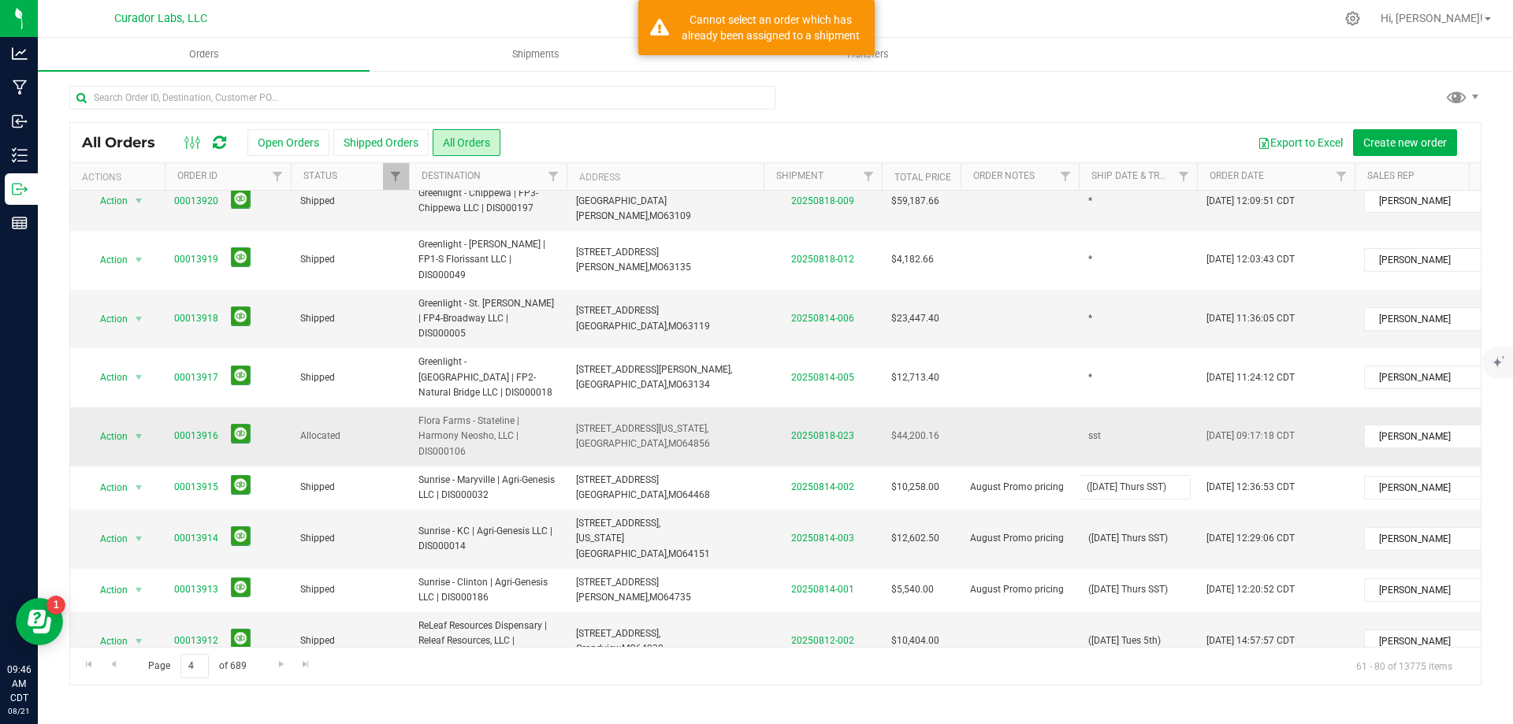
click at [1122, 349] on div "All Orders Open Orders Shipped Orders All Orders Export to Excel Create new ord…" at bounding box center [775, 403] width 1412 height 563
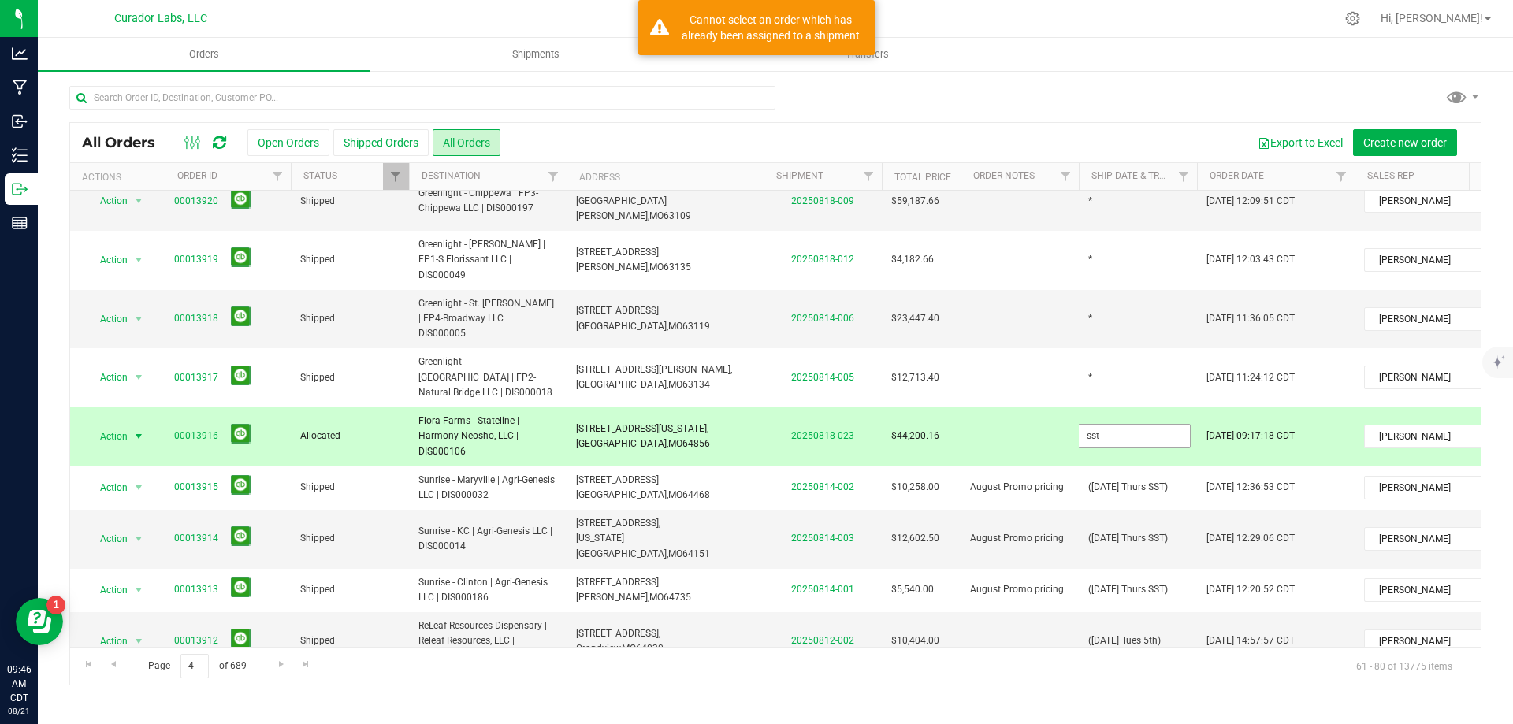
click at [1127, 424] on input "sst" at bounding box center [1134, 436] width 113 height 24
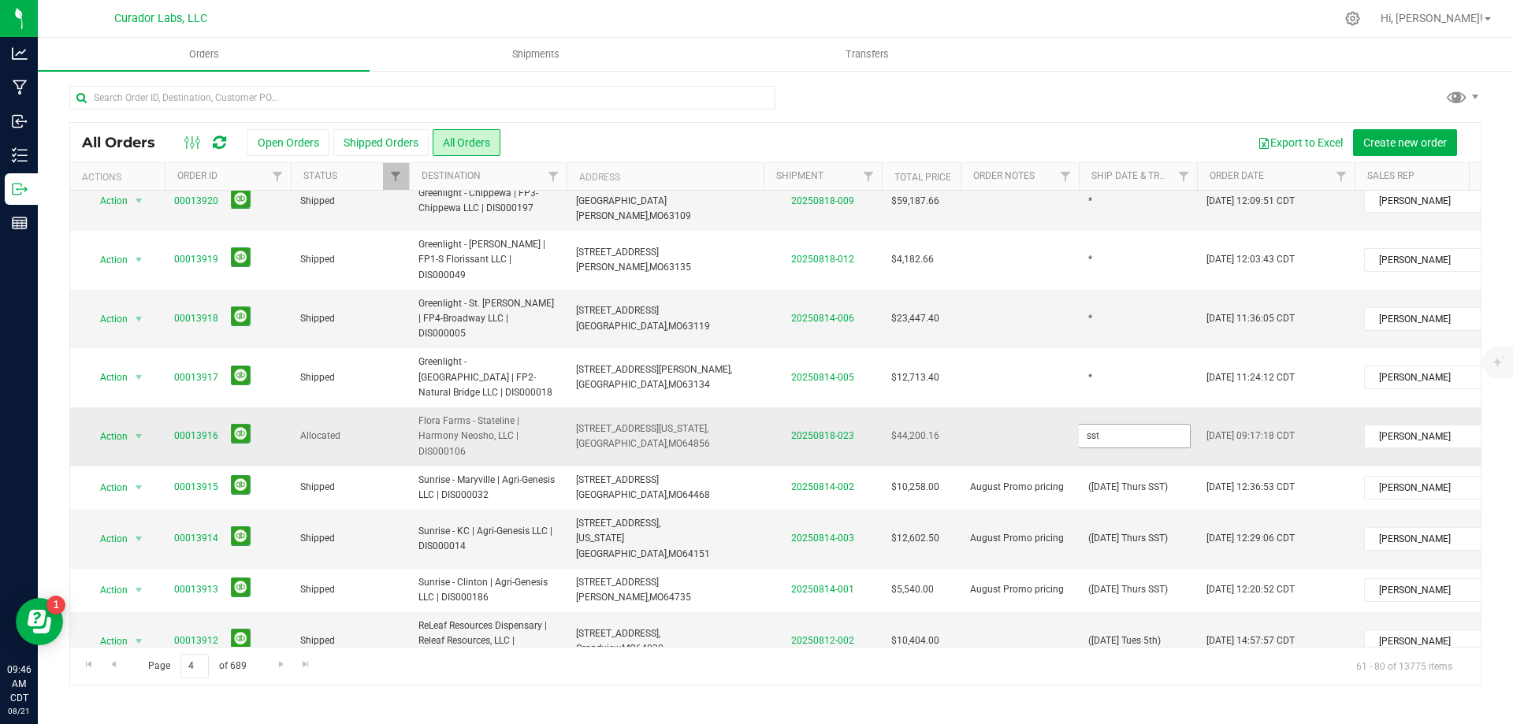
type input "([DATE] Thurs SST)"
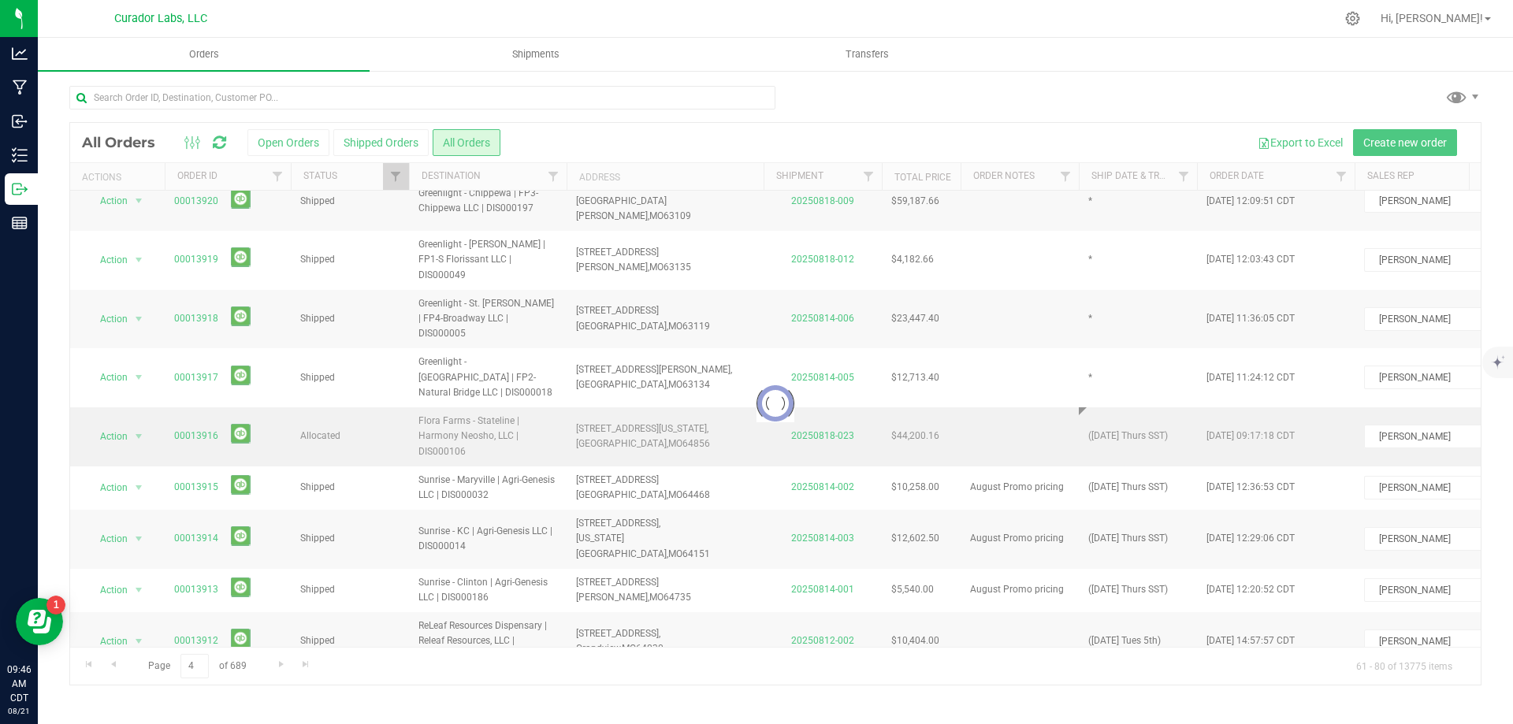
click at [1049, 360] on div "Loading... All Orders Open Orders Shipped Orders All Orders Export to Excel Cre…" at bounding box center [775, 403] width 1412 height 563
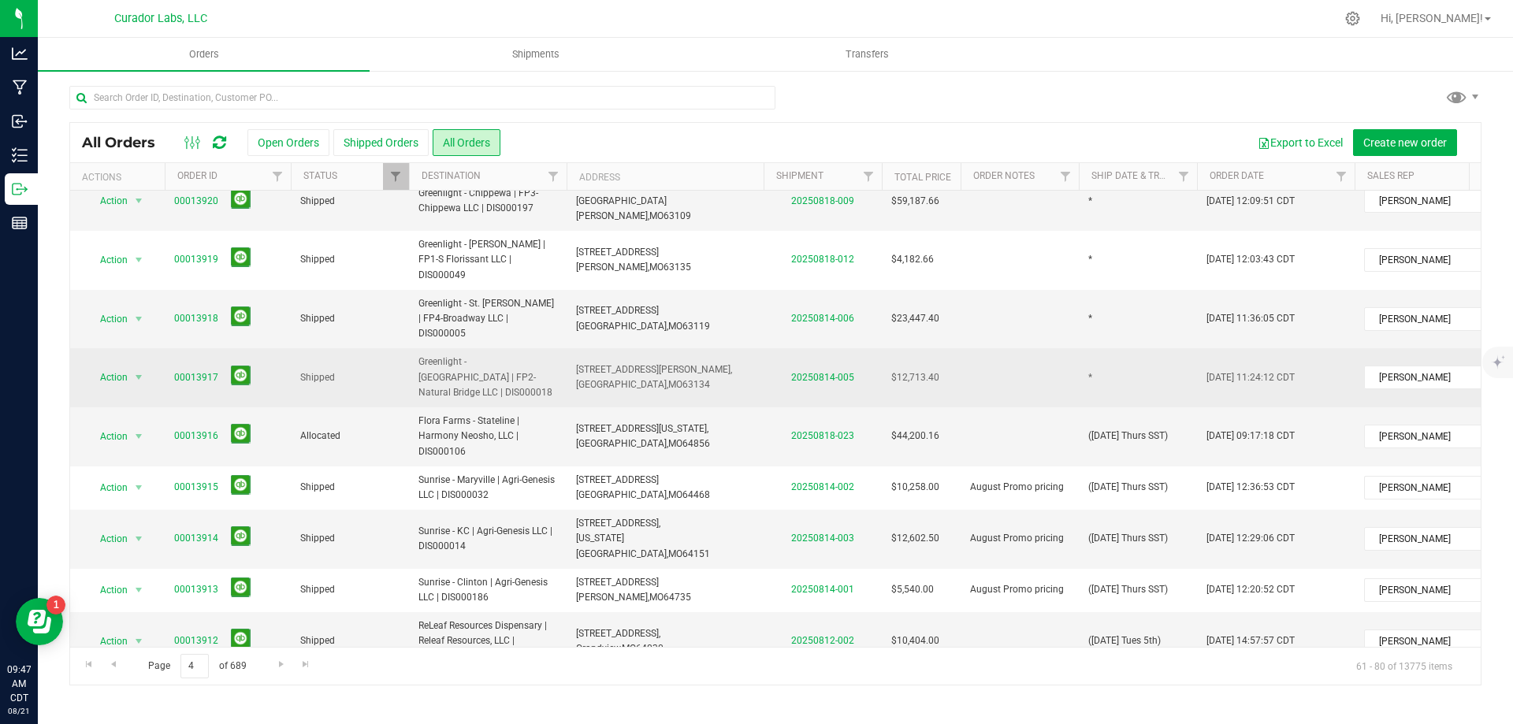
click at [588, 364] on span "[STREET_ADDRESS][PERSON_NAME]," at bounding box center [654, 369] width 156 height 11
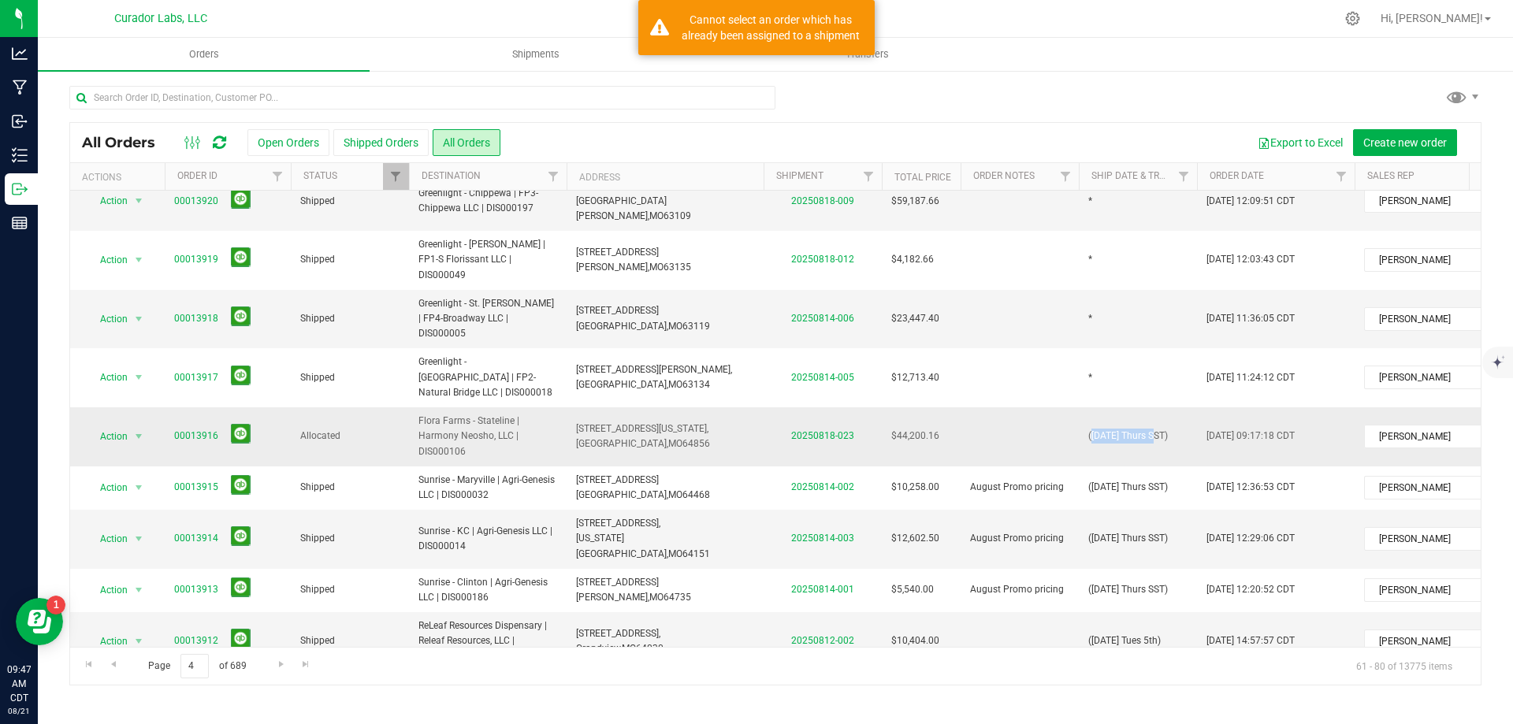
drag, startPoint x: 1086, startPoint y: 348, endPoint x: 1147, endPoint y: 346, distance: 61.5
click at [1147, 407] on td "([DATE] Thurs SST)" at bounding box center [1138, 436] width 118 height 59
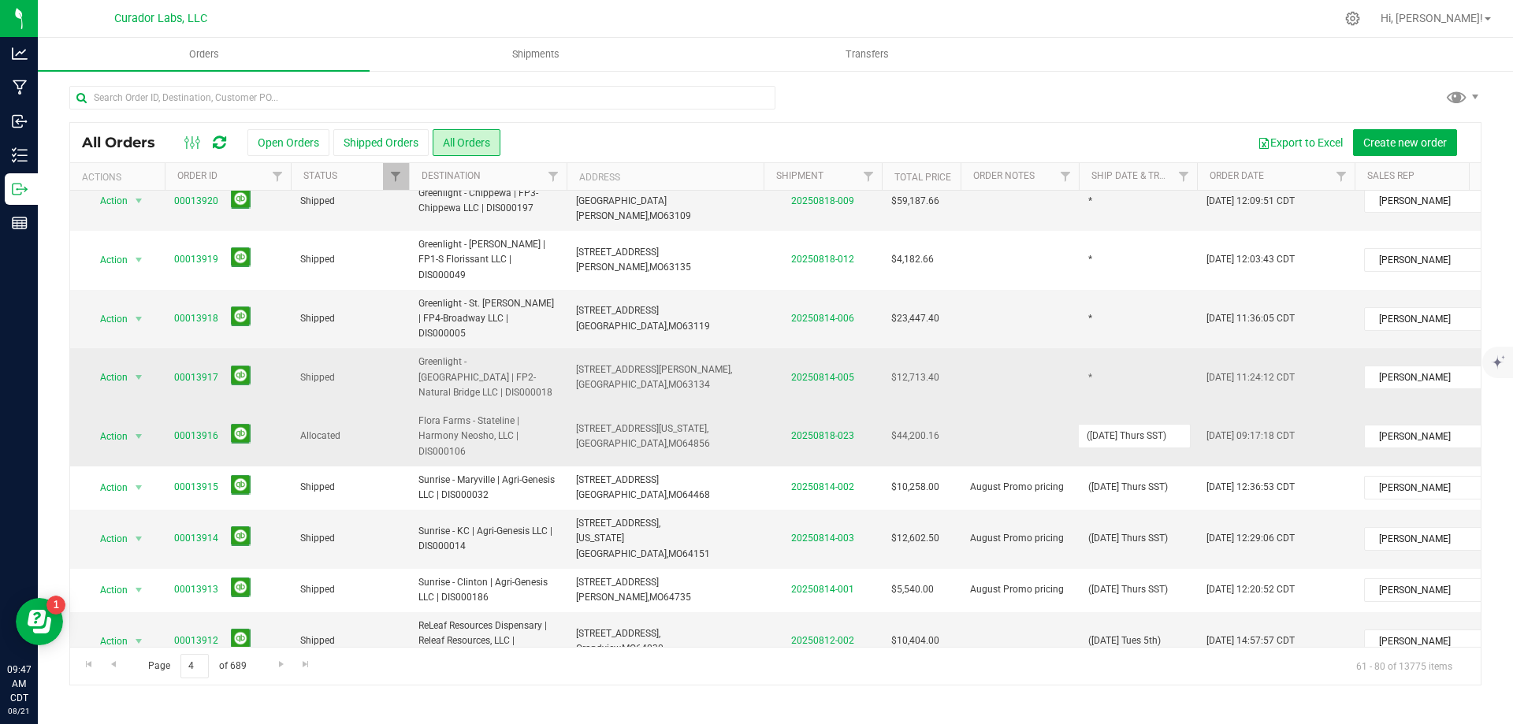
click at [1114, 348] on td "*" at bounding box center [1138, 377] width 118 height 59
click at [1114, 366] on input "*" at bounding box center [1134, 378] width 113 height 24
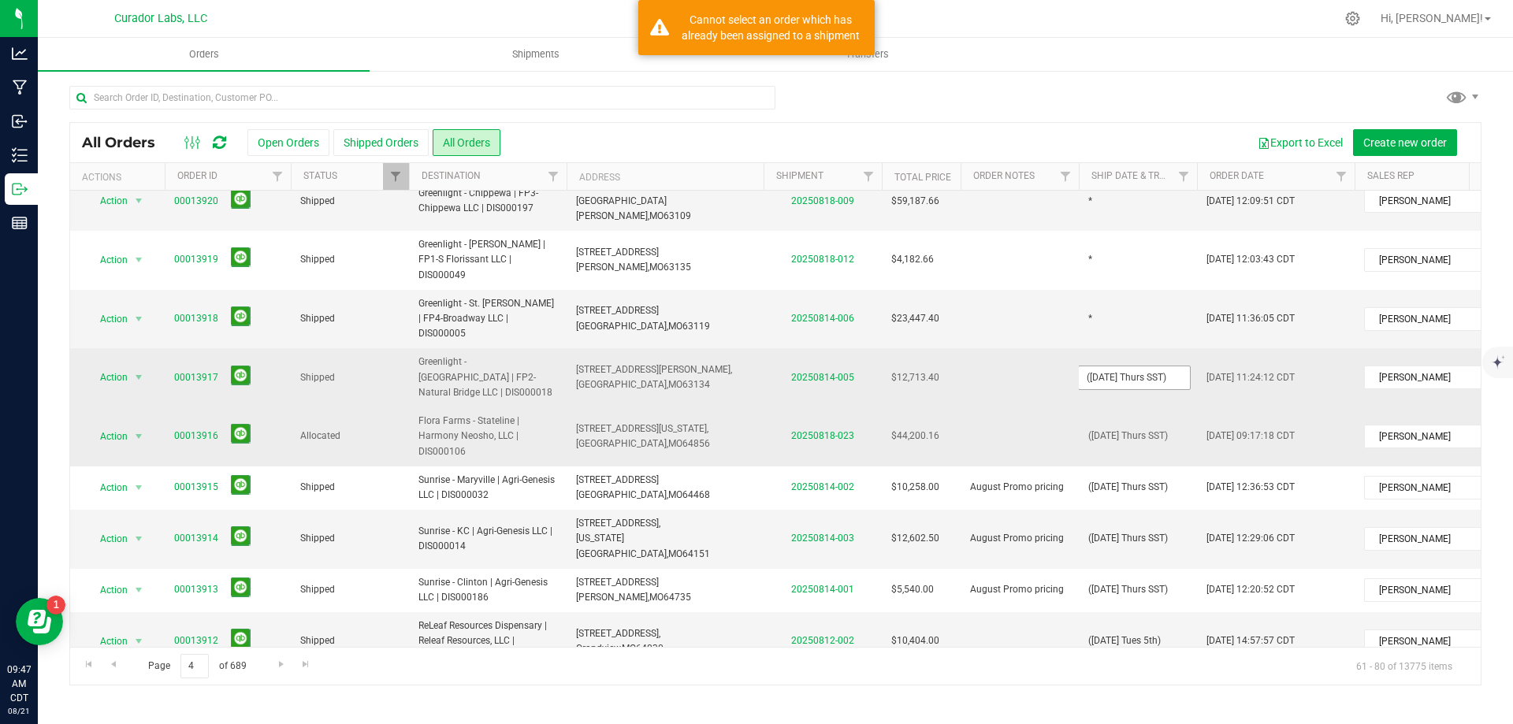
drag, startPoint x: 1178, startPoint y: 292, endPoint x: 1150, endPoint y: 292, distance: 28.4
click at [1150, 366] on input "([DATE] Thurs SST)" at bounding box center [1134, 378] width 113 height 24
type input "([DATE] Thurs 5th)"
drag, startPoint x: 1178, startPoint y: 301, endPoint x: 1017, endPoint y: 303, distance: 161.6
click at [1017, 348] on tr "Action Action Clone order Mark as fully paid Order audit log Print COAs (single…" at bounding box center [850, 377] width 1560 height 59
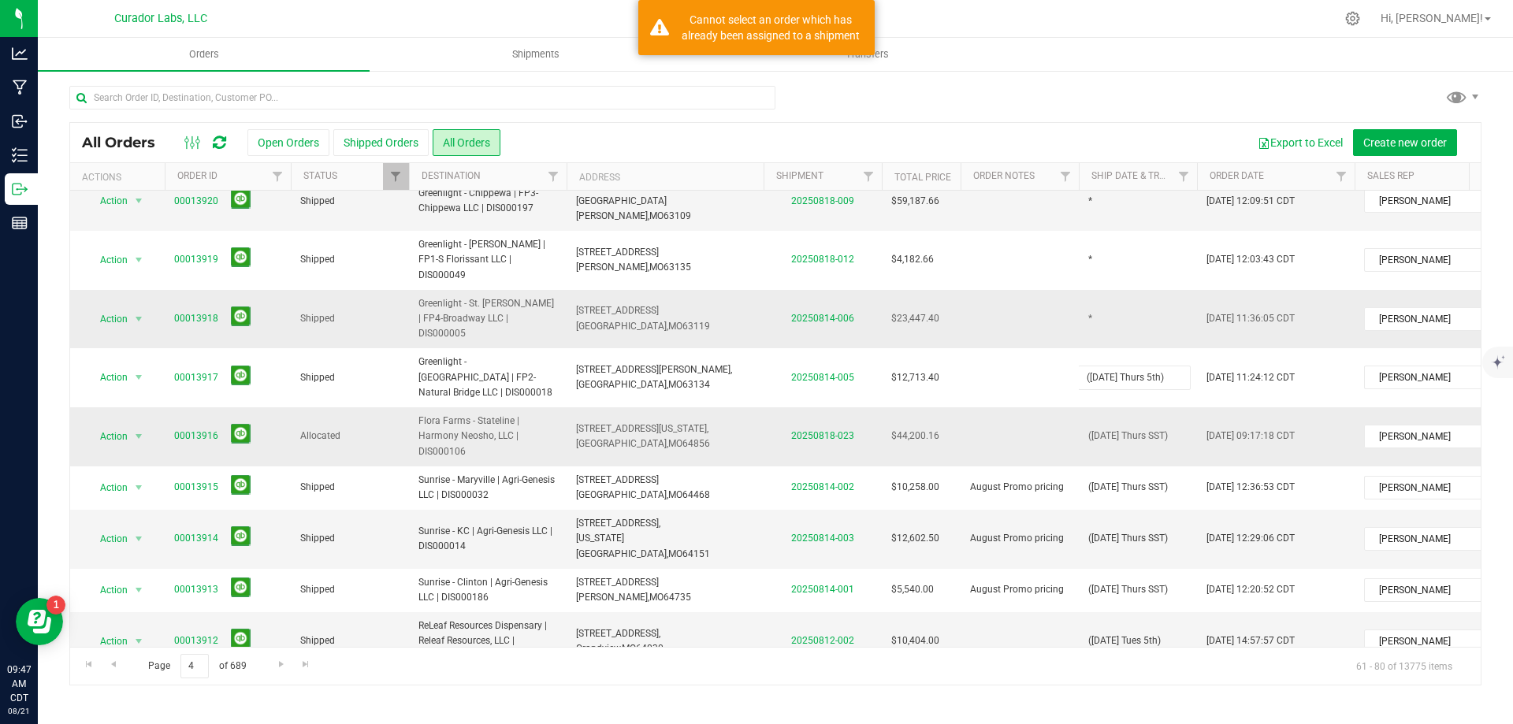
click at [1125, 254] on div "All Orders Open Orders Shipped Orders All Orders Export to Excel Create new ord…" at bounding box center [775, 403] width 1412 height 563
click at [1125, 290] on td "*" at bounding box center [1138, 319] width 118 height 59
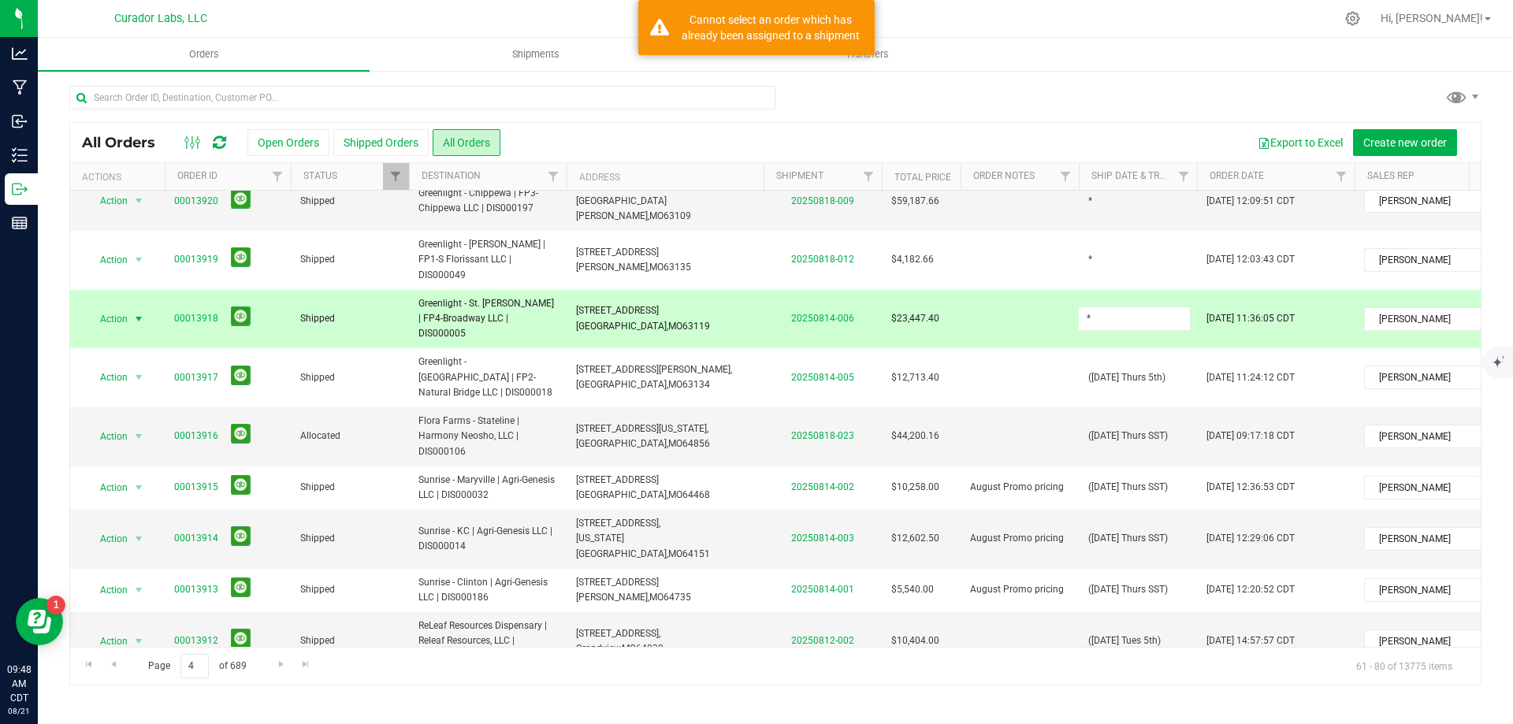
click at [1125, 307] on input "*" at bounding box center [1134, 319] width 113 height 24
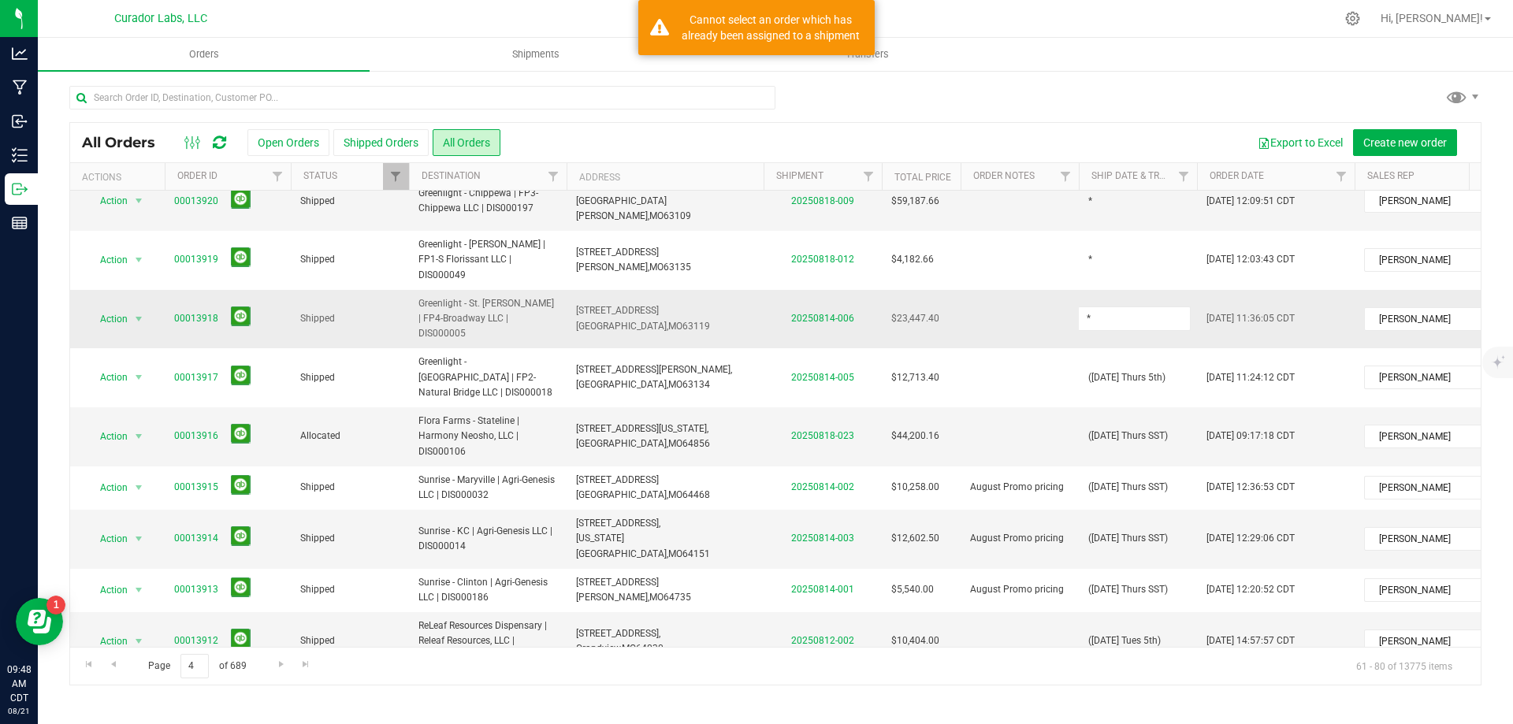
type input "([DATE] Thurs 5th)"
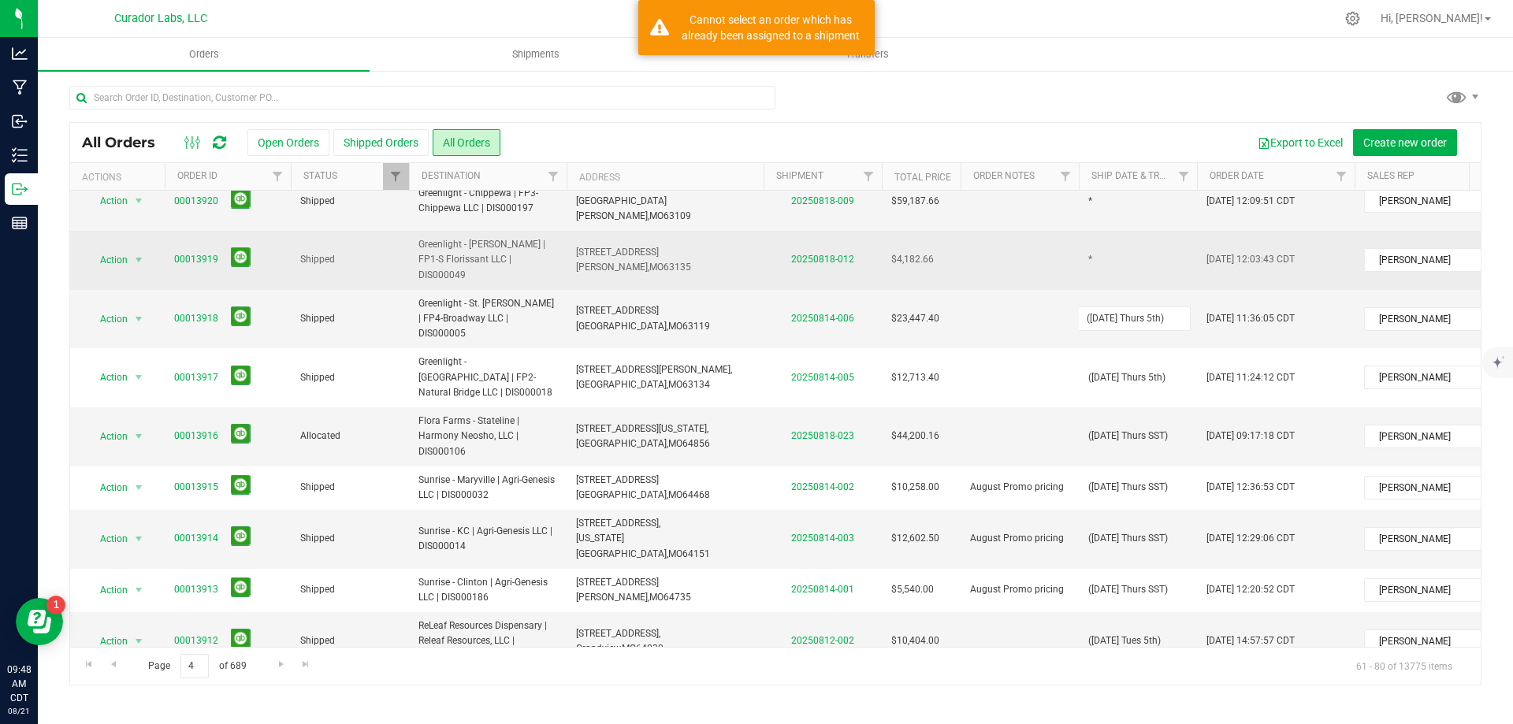
click at [1097, 211] on div "All Orders Open Orders Shipped Orders All Orders Export to Excel Create new ord…" at bounding box center [775, 403] width 1412 height 563
click at [1098, 231] on td "*" at bounding box center [1138, 260] width 118 height 59
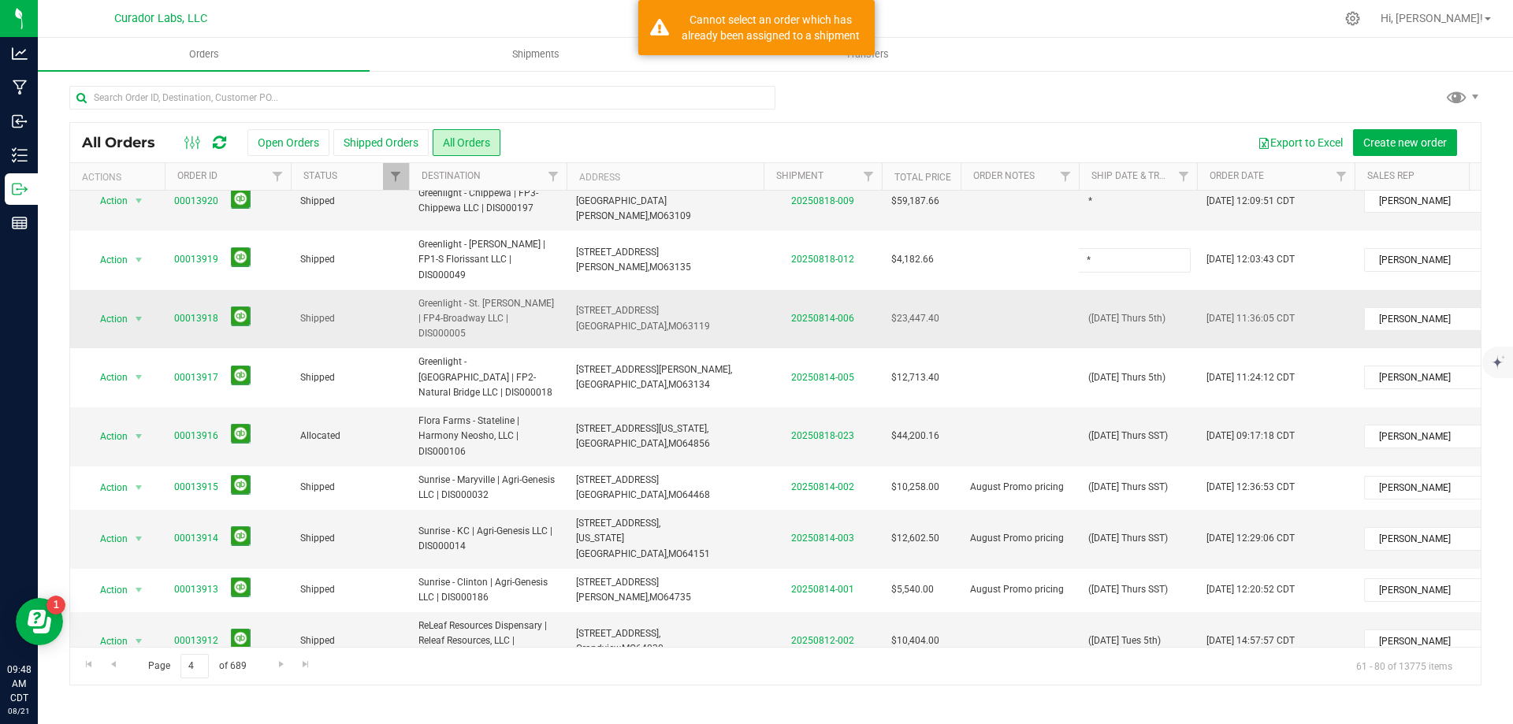
type input "([DATE] Thurs 5th)"
click at [1024, 247] on div "All Orders Open Orders Shipped Orders All Orders Export to Excel Create new ord…" at bounding box center [775, 403] width 1412 height 563
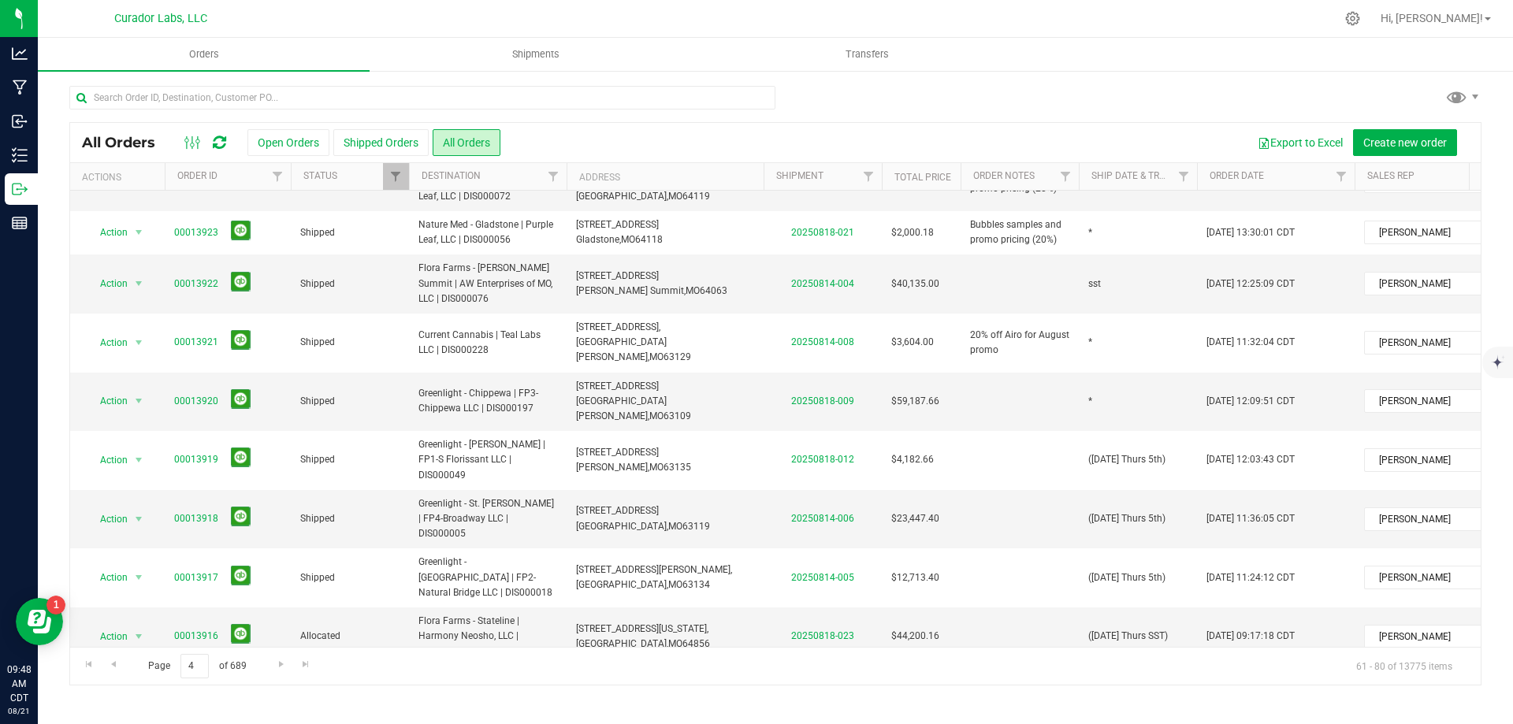
scroll to position [46, 0]
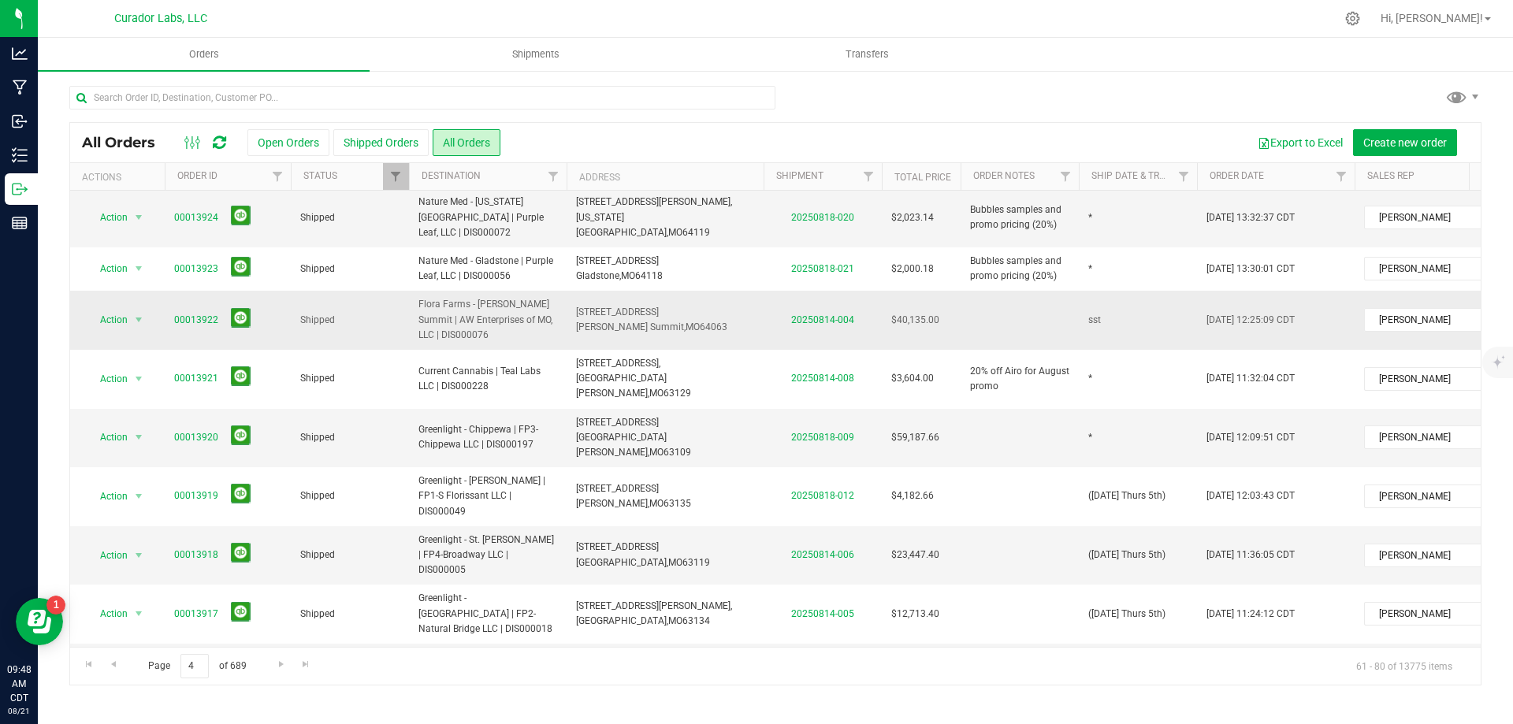
click at [600, 305] on span "[STREET_ADDRESS] [PERSON_NAME][GEOGRAPHIC_DATA], [GEOGRAPHIC_DATA] 64063" at bounding box center [651, 320] width 151 height 30
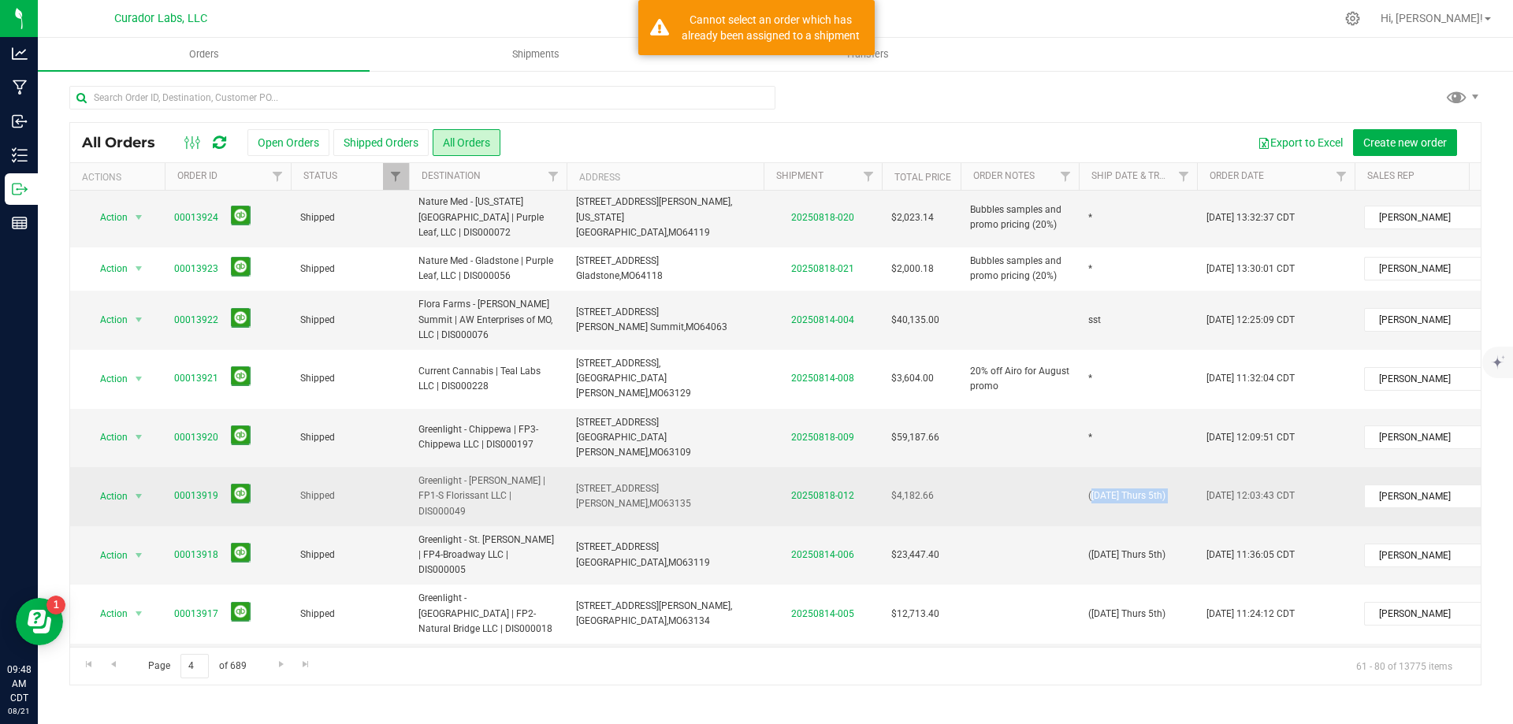
drag, startPoint x: 1084, startPoint y: 439, endPoint x: 1208, endPoint y: 447, distance: 124.8
click at [1208, 467] on tr "Action Action Clone order Mark as fully paid Order audit log Print COAs (single…" at bounding box center [850, 496] width 1560 height 59
click at [1155, 489] on span "([DATE] Thurs 5th)" at bounding box center [1126, 496] width 77 height 15
drag, startPoint x: 1155, startPoint y: 444, endPoint x: 1026, endPoint y: 442, distance: 129.2
click at [1019, 467] on tr "Action Action Clone order Mark as fully paid Order audit log Print COAs (single…" at bounding box center [850, 496] width 1560 height 59
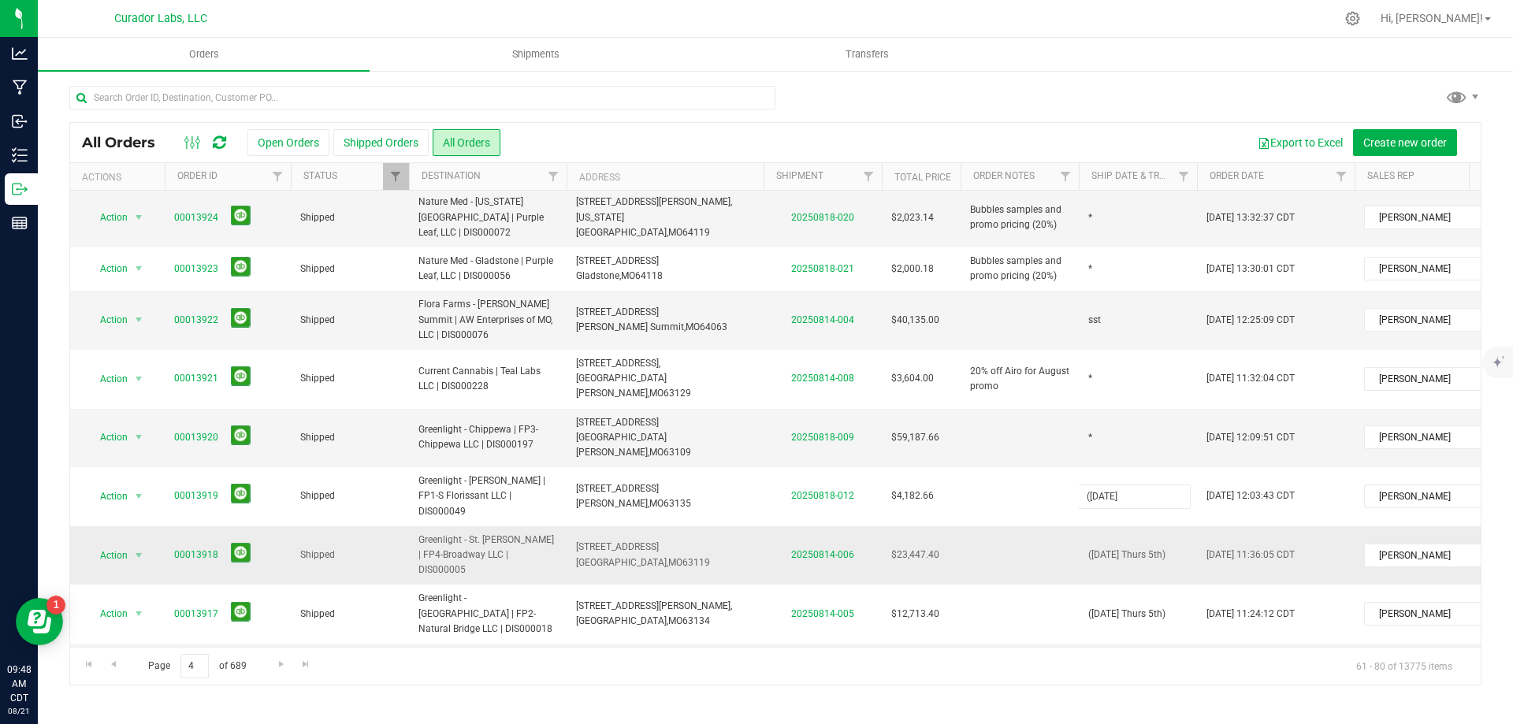
type input "([DATE] Mon 5th)"
drag, startPoint x: 467, startPoint y: 368, endPoint x: 1076, endPoint y: 390, distance: 609.6
click at [469, 368] on span "Current Cannabis | Teal Labs LLC | DIS000228" at bounding box center [487, 379] width 139 height 30
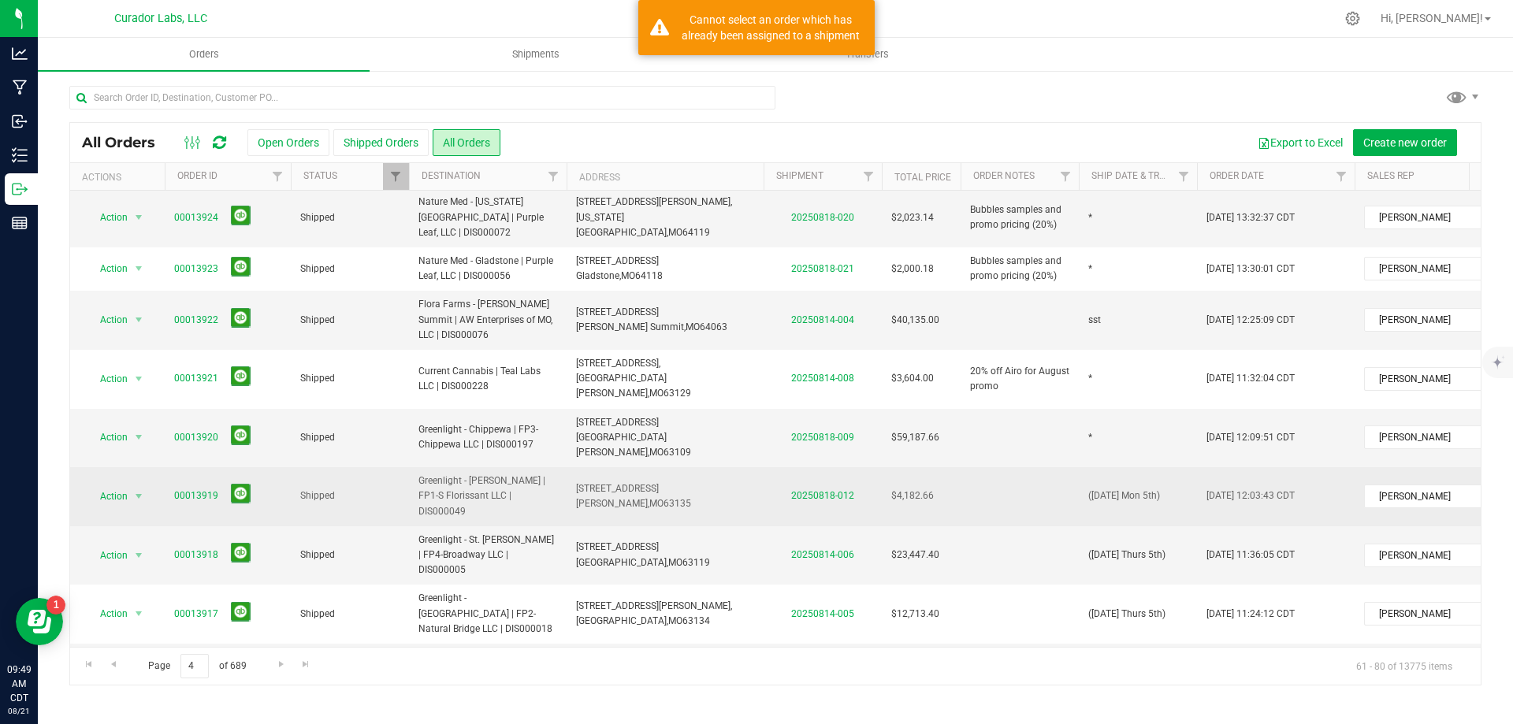
drag, startPoint x: 1076, startPoint y: 448, endPoint x: 1295, endPoint y: 453, distance: 218.4
click at [1295, 467] on tr "Action Action Clone order Mark as fully paid Order audit log Print COAs (single…" at bounding box center [850, 496] width 1560 height 59
click at [1173, 467] on td "([DATE] Mon 5th)" at bounding box center [1138, 496] width 118 height 59
drag, startPoint x: 1173, startPoint y: 430, endPoint x: 1047, endPoint y: 443, distance: 126.7
click at [1047, 467] on tr "Action Action Clone order Mark as fully paid Order audit log Print COAs (single…" at bounding box center [850, 496] width 1560 height 59
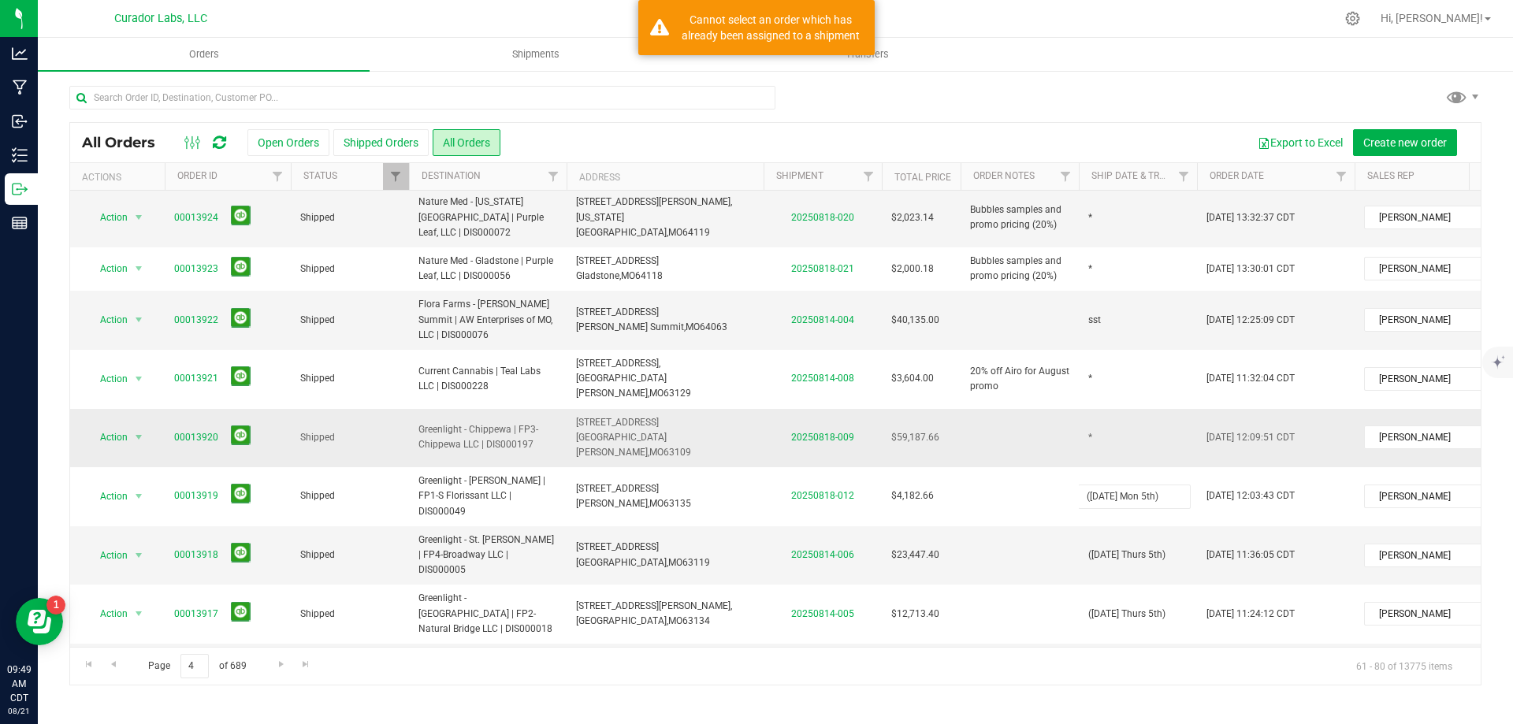
click at [1096, 409] on td "*" at bounding box center [1138, 438] width 118 height 59
click at [1095, 426] on input "*" at bounding box center [1134, 438] width 113 height 24
drag, startPoint x: 1096, startPoint y: 387, endPoint x: 1095, endPoint y: 396, distance: 8.7
click at [1095, 426] on input "*" at bounding box center [1134, 438] width 113 height 24
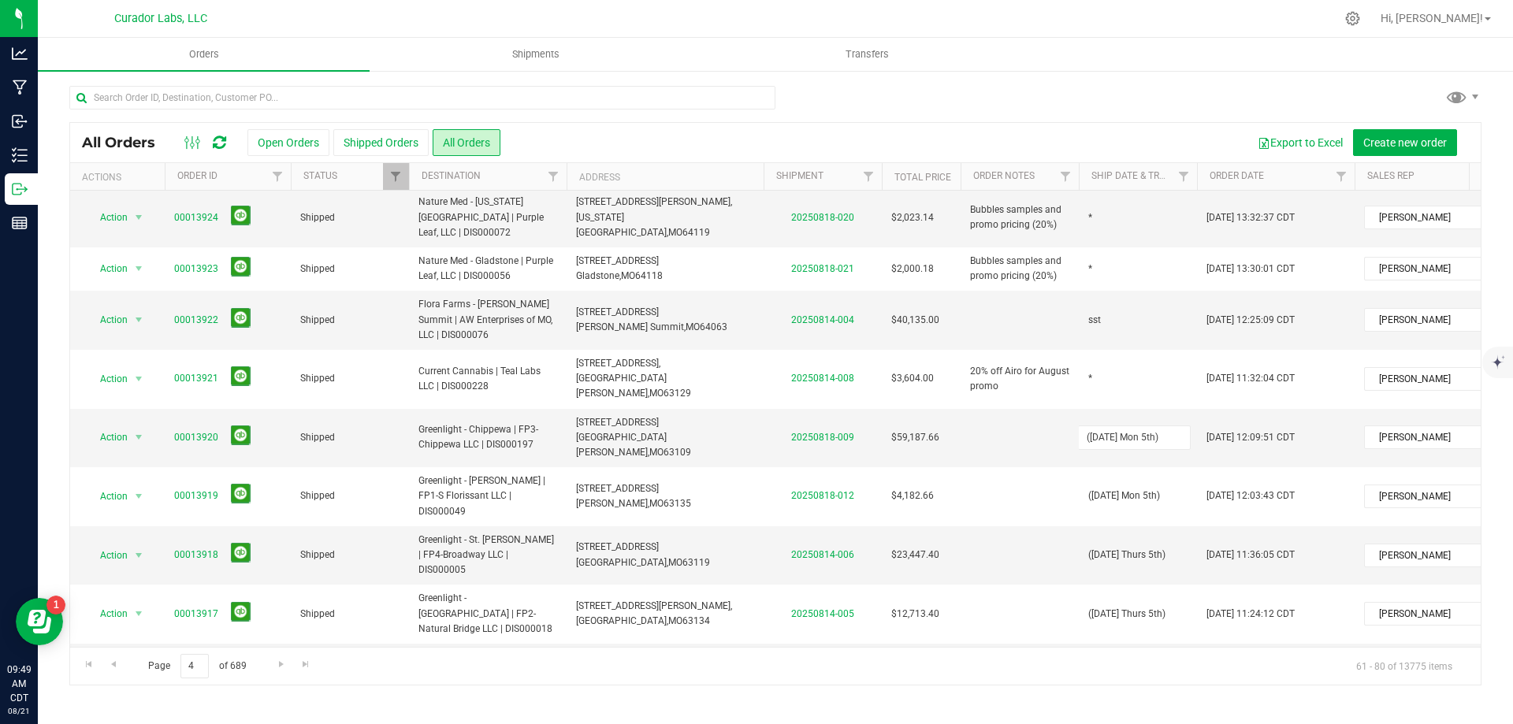
type input "([DATE] Mon 5th)"
drag, startPoint x: 455, startPoint y: 391, endPoint x: 470, endPoint y: 389, distance: 15.2
click at [455, 422] on span "Greenlight - Chippewa | FP3-Chippewa LLC | DIS000197" at bounding box center [487, 437] width 139 height 30
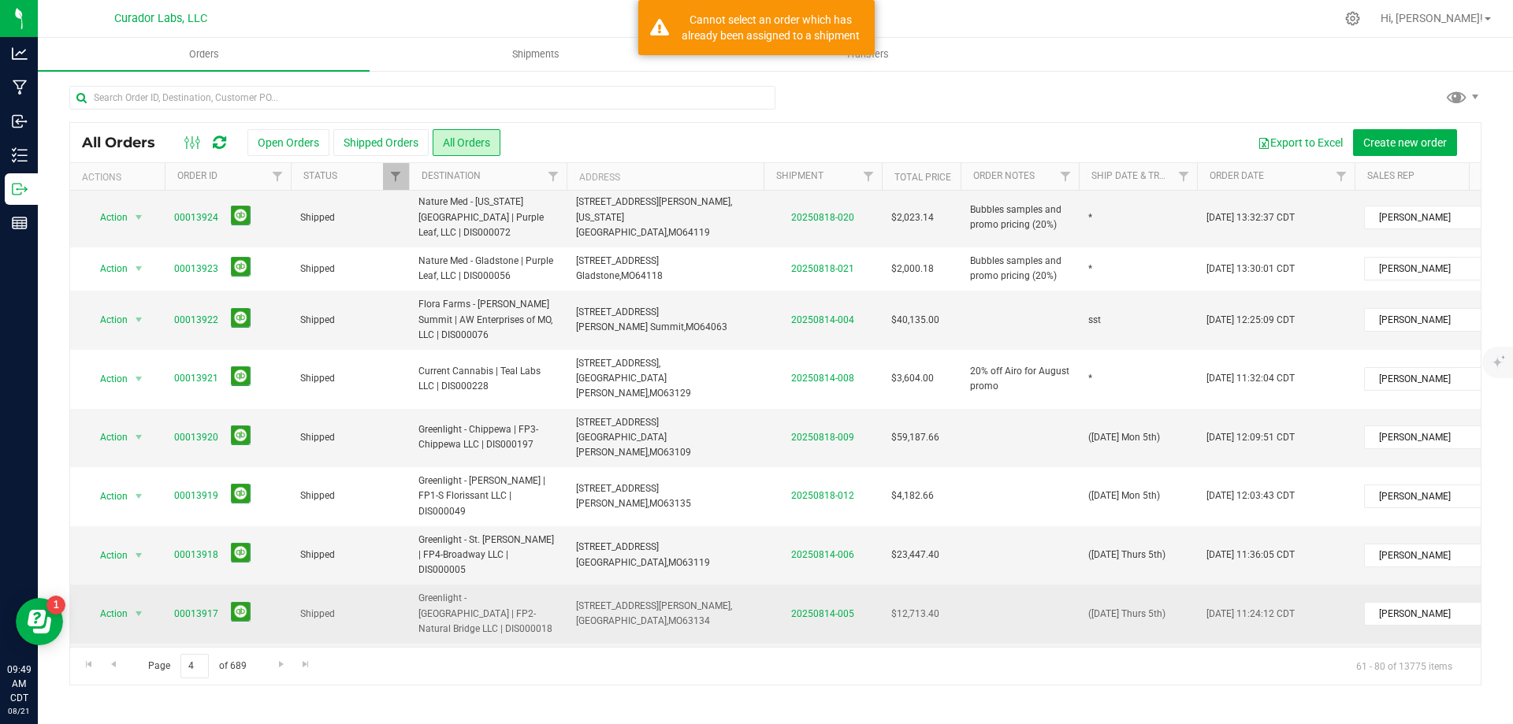
drag, startPoint x: 1084, startPoint y: 531, endPoint x: 1186, endPoint y: 527, distance: 101.7
click at [1186, 585] on td "([DATE] Thurs 5th)" at bounding box center [1138, 614] width 118 height 59
drag, startPoint x: 1177, startPoint y: 529, endPoint x: 1038, endPoint y: 539, distance: 139.9
click at [1038, 585] on tr "Action Action Clone order Mark as fully paid Order audit log Print COAs (single…" at bounding box center [850, 614] width 1560 height 59
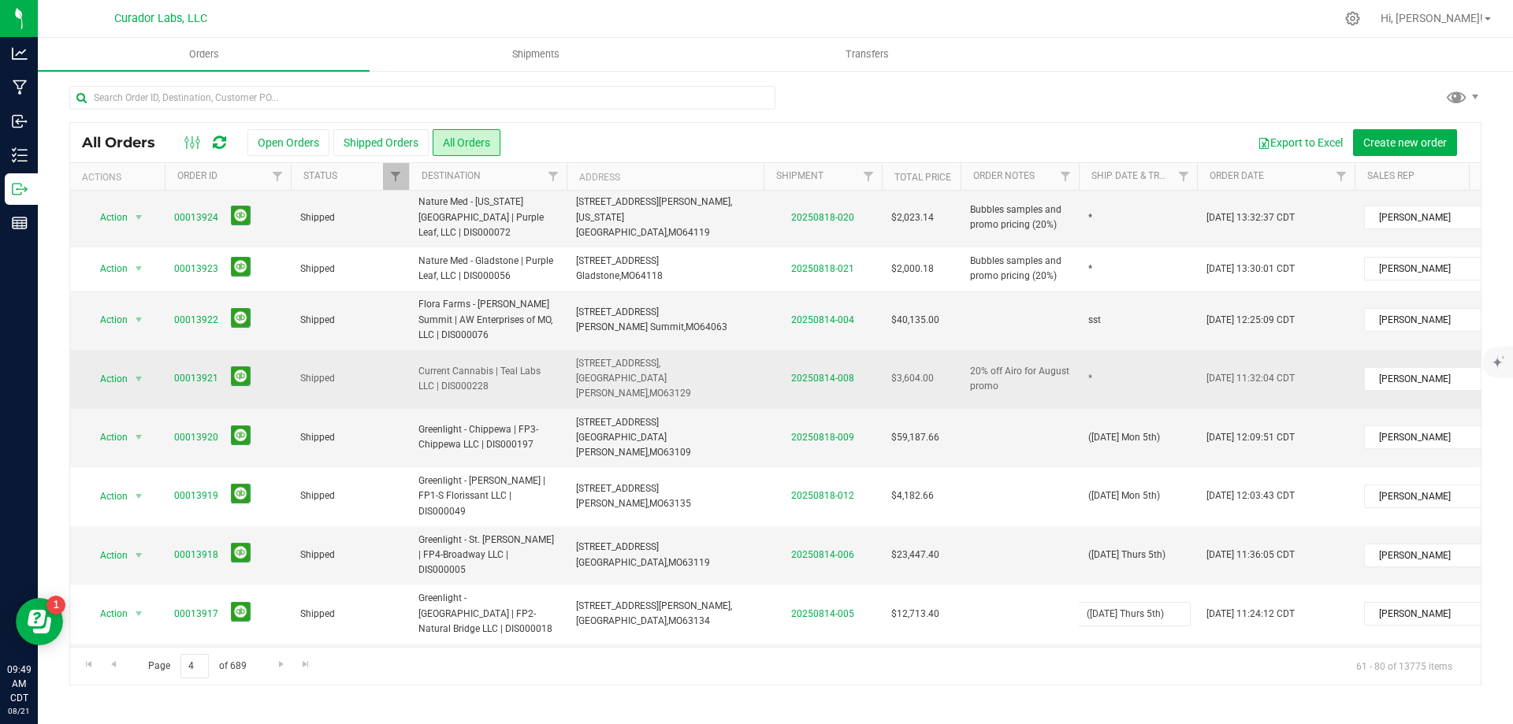
click at [1123, 350] on td "*" at bounding box center [1138, 379] width 118 height 59
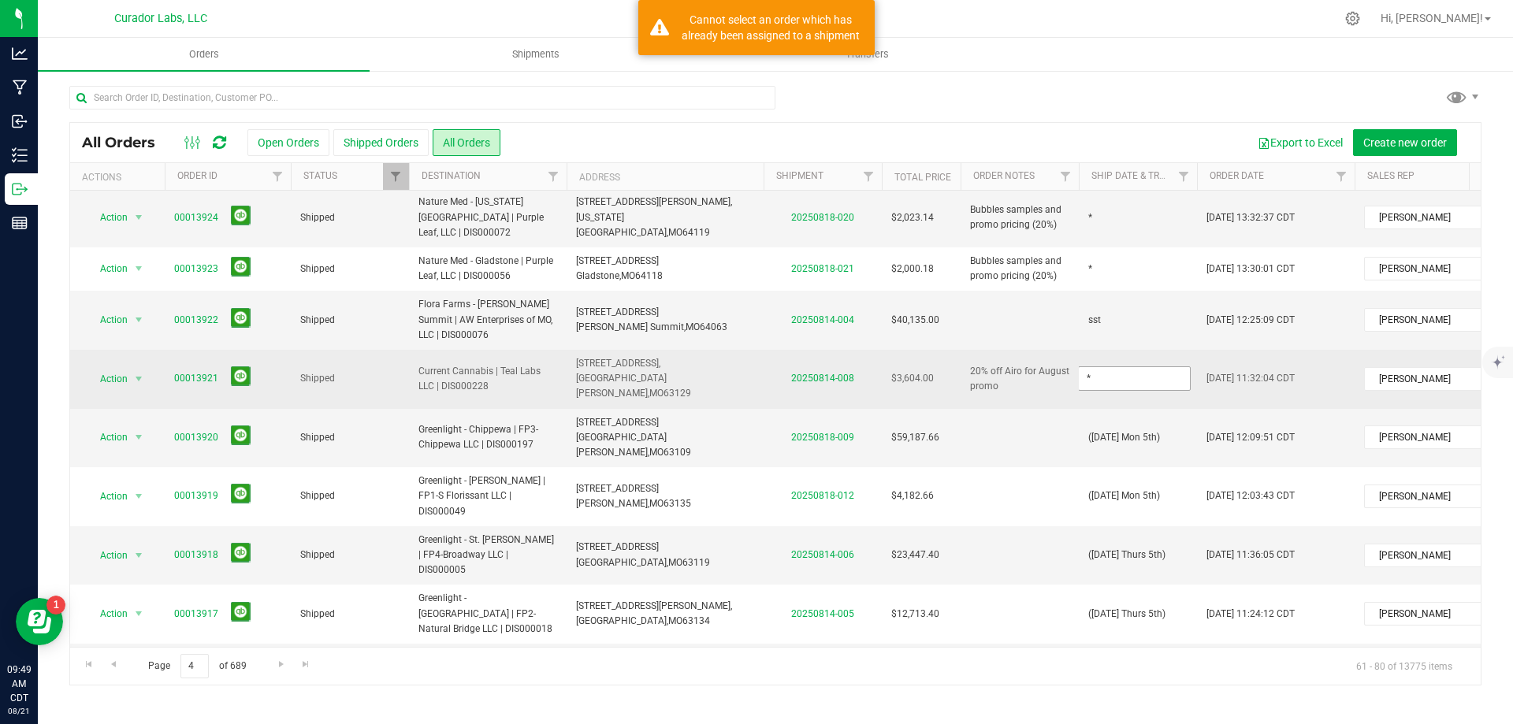
click at [1122, 366] on input "*" at bounding box center [1134, 378] width 113 height 24
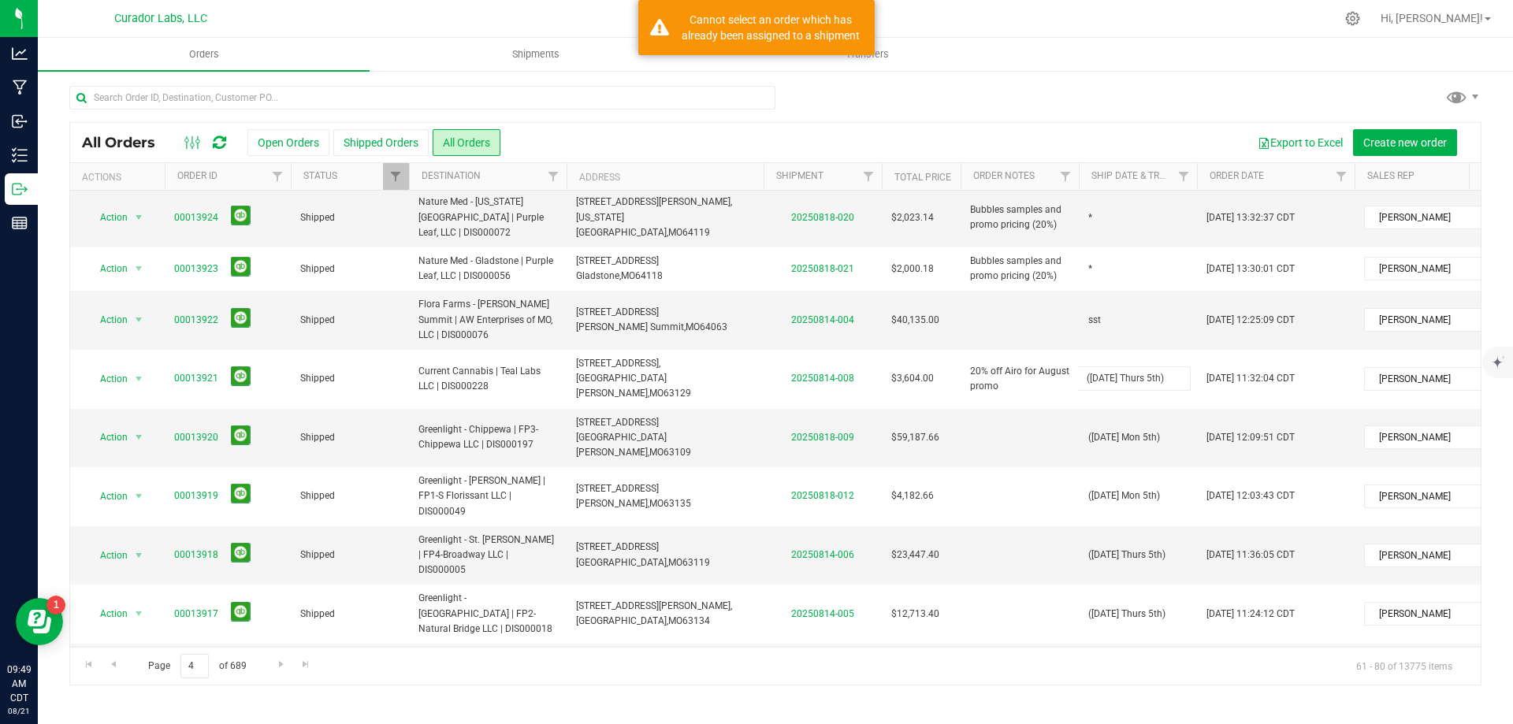
type input "([DATE] Thurs 5th)"
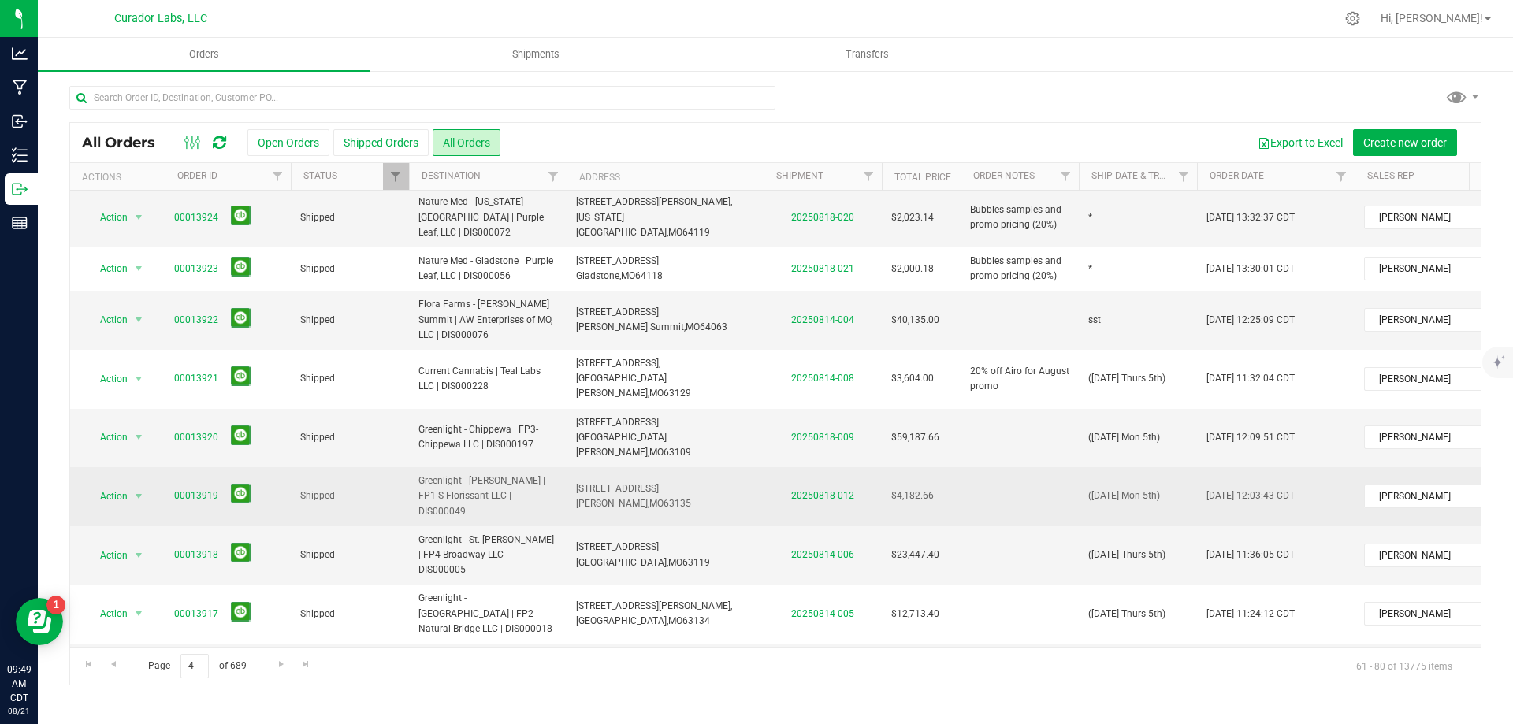
drag, startPoint x: 626, startPoint y: 322, endPoint x: 1069, endPoint y: 424, distance: 453.8
click at [626, 322] on td "[STREET_ADDRESS] [PERSON_NAME][GEOGRAPHIC_DATA], [GEOGRAPHIC_DATA] 64063" at bounding box center [665, 320] width 197 height 59
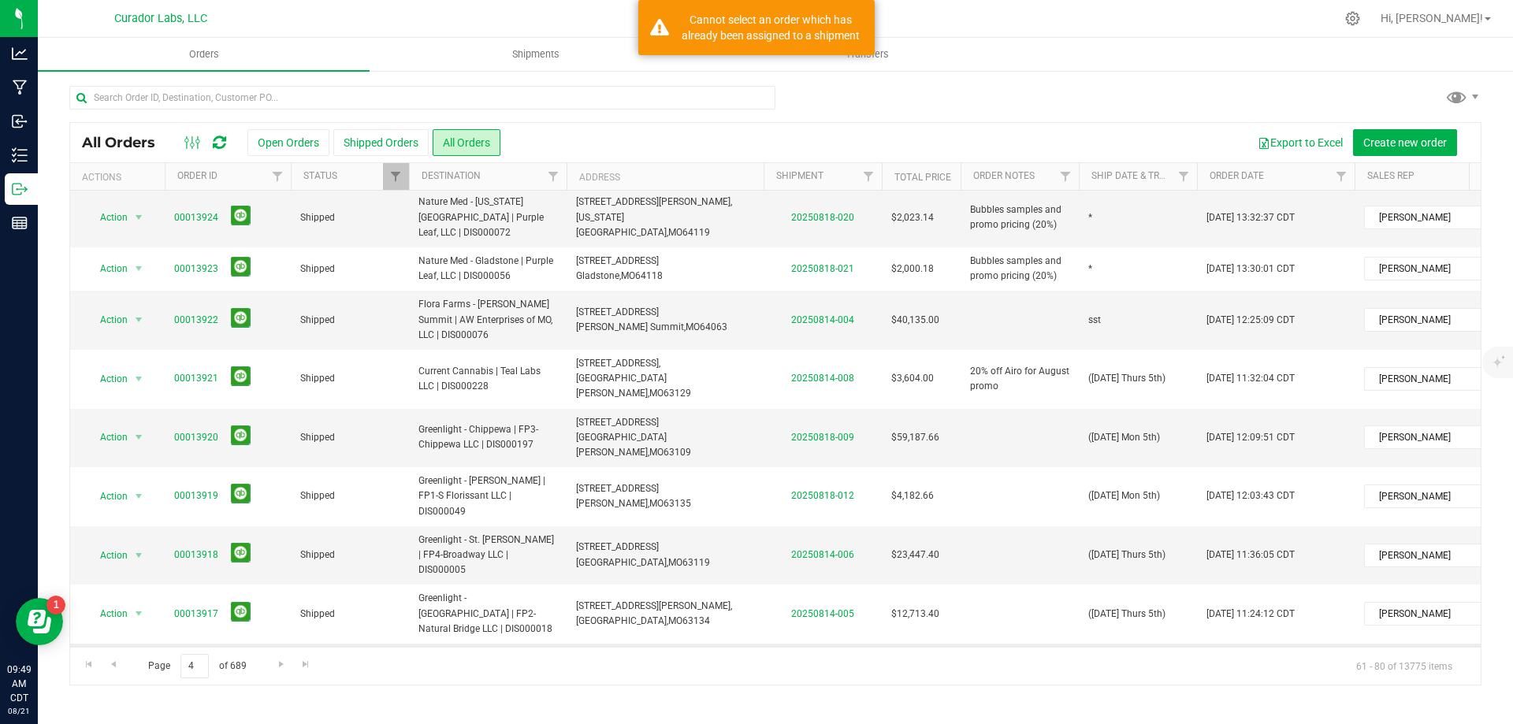
drag, startPoint x: 1084, startPoint y: 582, endPoint x: 1237, endPoint y: 600, distance: 154.6
click at [1237, 644] on tr "Action Action Cancel order Clone order Edit order Mark as fully paid Order audi…" at bounding box center [850, 673] width 1560 height 59
copy span "([DATE] Thurs SST)"
click at [1131, 310] on td "sst" at bounding box center [1138, 320] width 118 height 59
drag, startPoint x: 1131, startPoint y: 310, endPoint x: 1119, endPoint y: 307, distance: 12.5
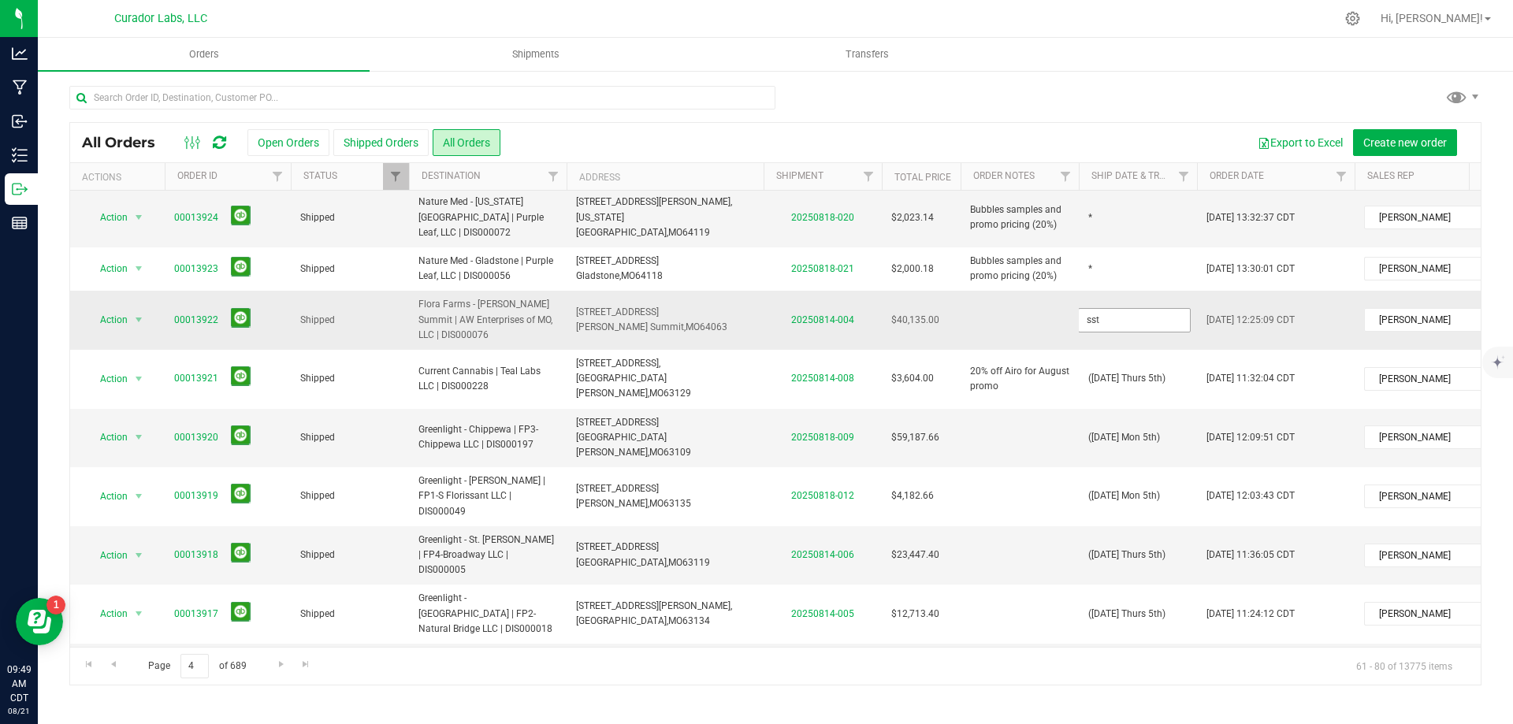
click at [1119, 308] on input "sst" at bounding box center [1134, 320] width 113 height 24
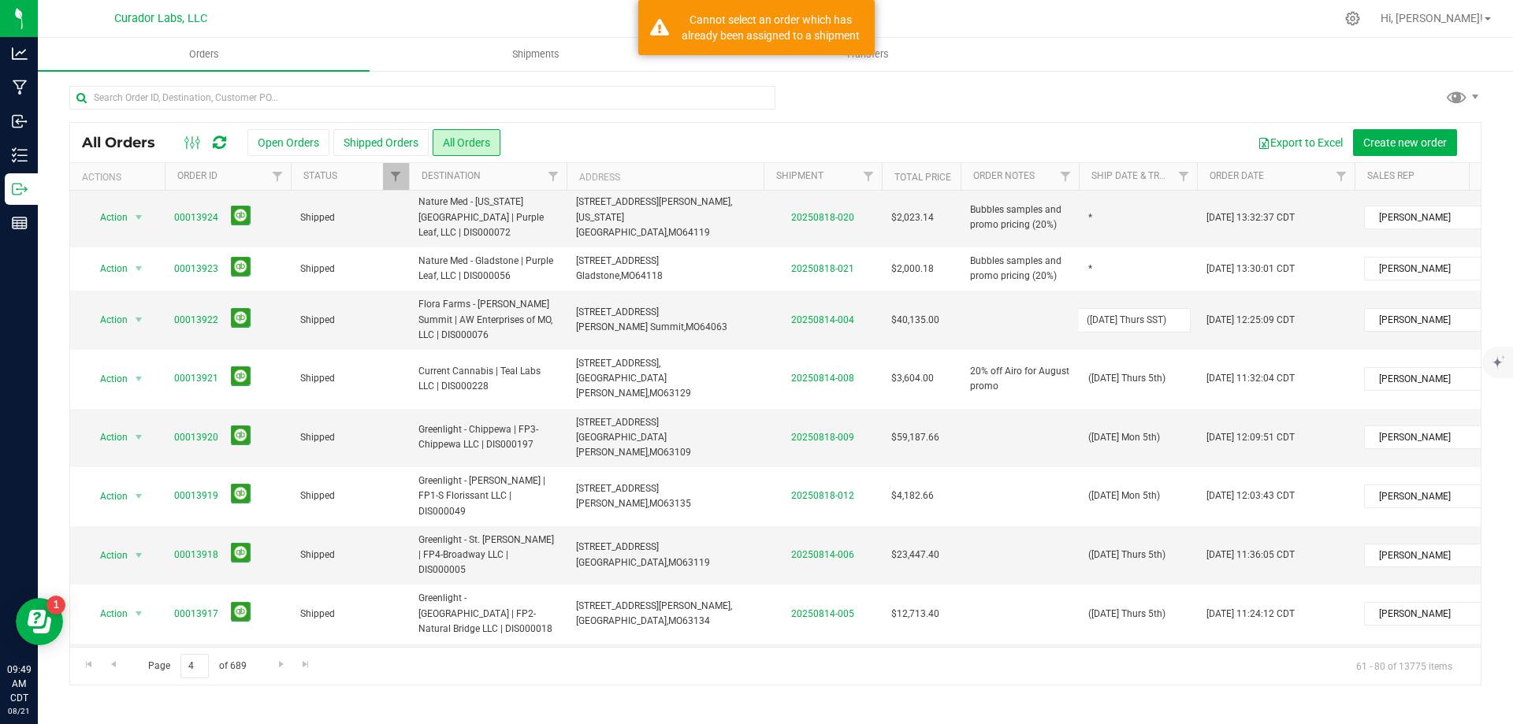
type input "([DATE] Thurs SST)"
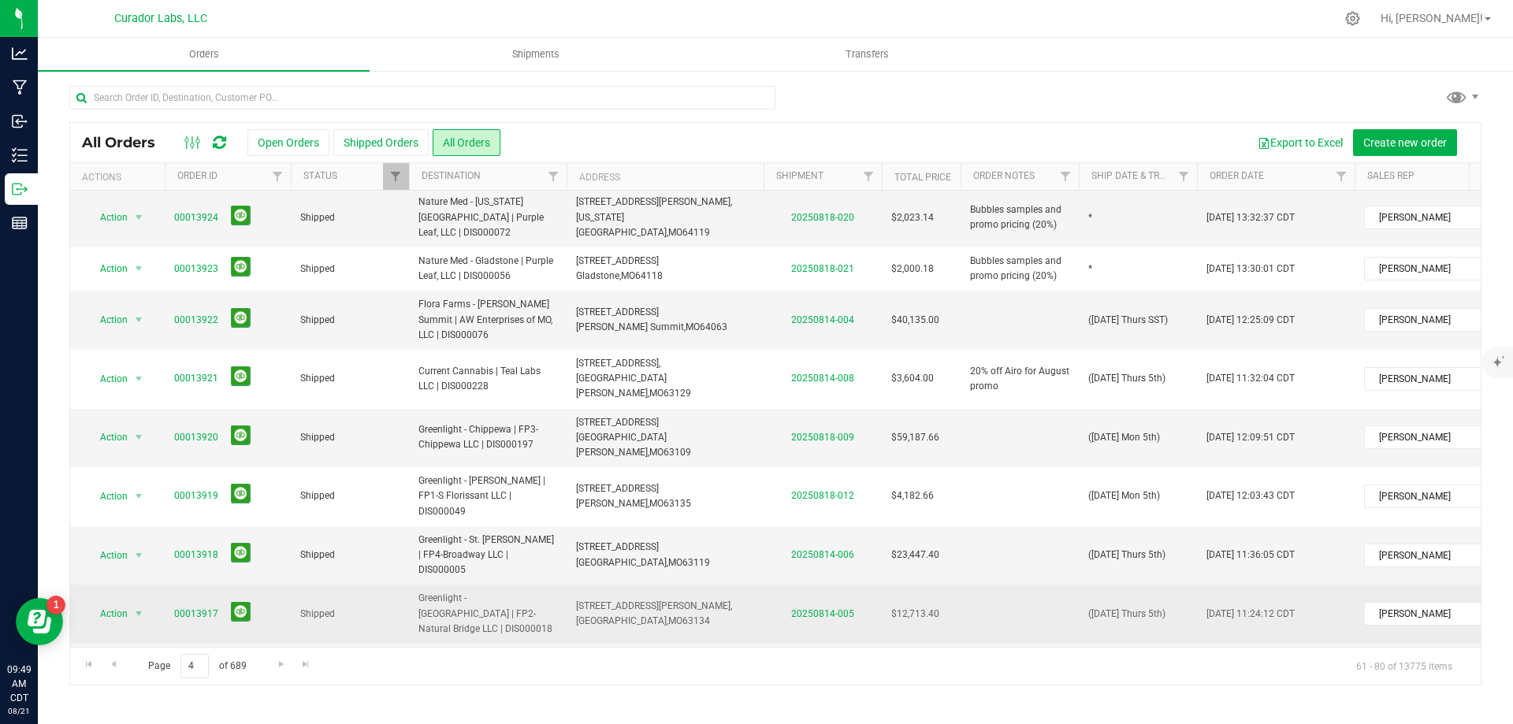
drag, startPoint x: 555, startPoint y: 534, endPoint x: 539, endPoint y: 547, distance: 20.2
click at [555, 591] on span "Greenlight - [GEOGRAPHIC_DATA] | FP2-Natural Bridge LLC | DIS000018" at bounding box center [487, 614] width 139 height 46
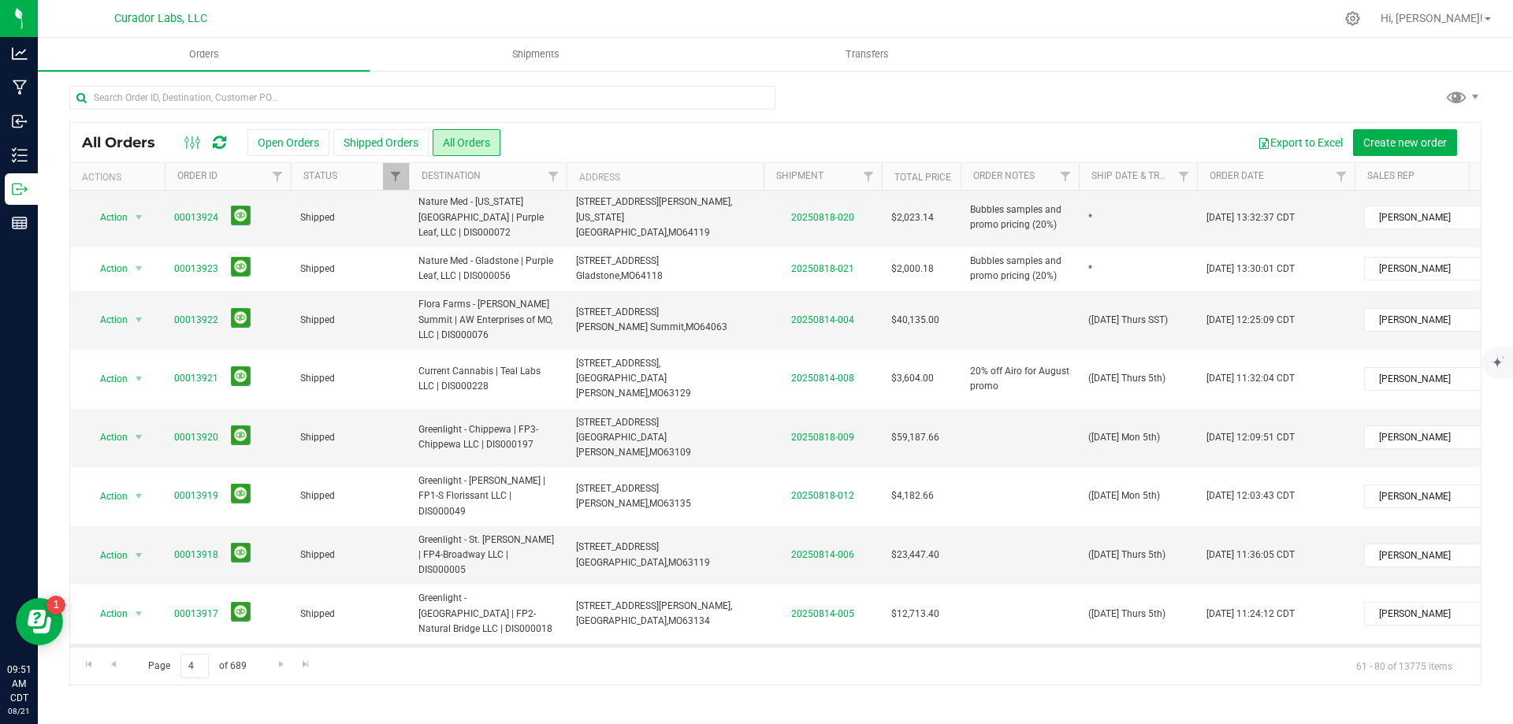
click at [579, 675] on span "[GEOGRAPHIC_DATA]," at bounding box center [622, 680] width 92 height 11
click at [1103, 665] on span "([DATE] Thurs SST)" at bounding box center [1128, 672] width 80 height 15
drag, startPoint x: 1106, startPoint y: 582, endPoint x: 1077, endPoint y: 589, distance: 30.2
click at [1107, 660] on input "([DATE] Thurs SST)" at bounding box center [1134, 672] width 113 height 24
click at [1141, 660] on input "([DATE] Thurs SST)" at bounding box center [1134, 672] width 113 height 24
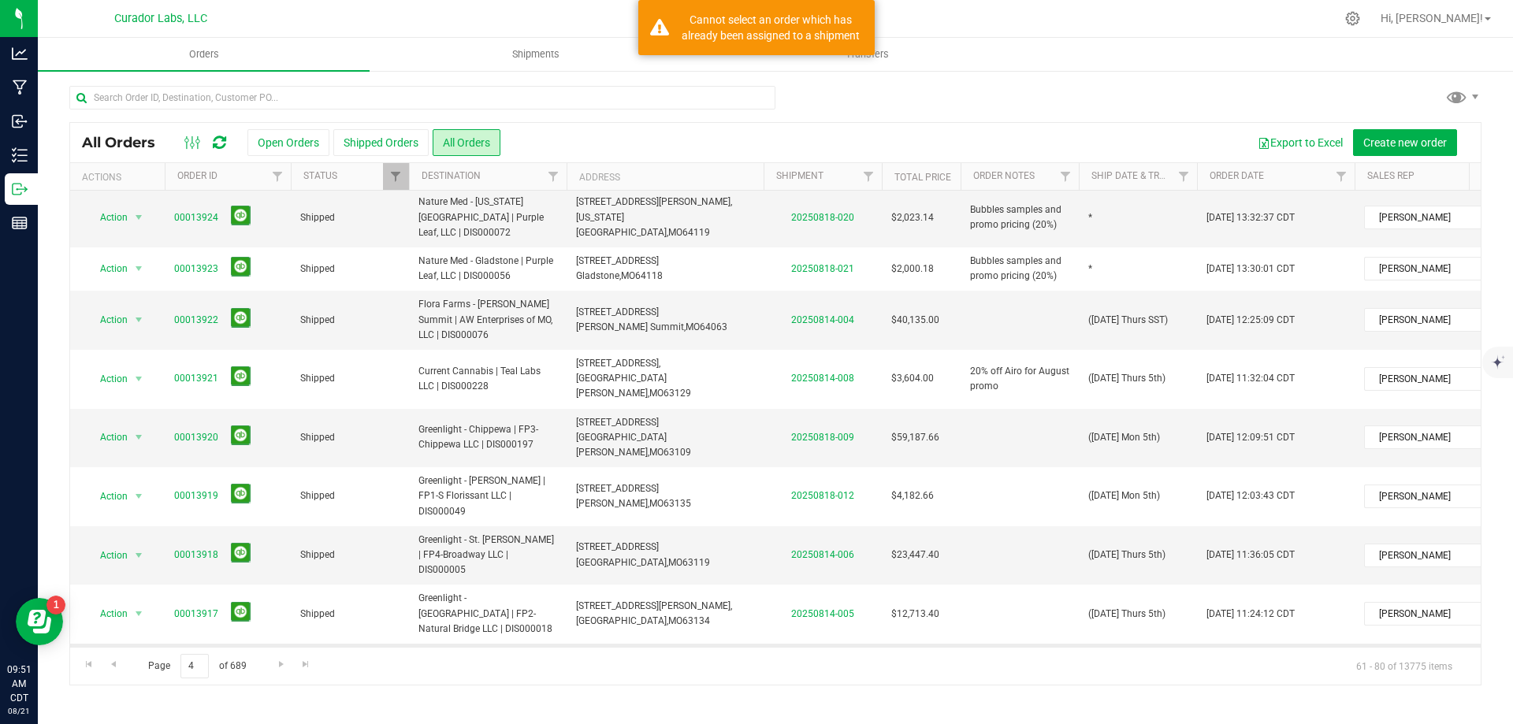
drag, startPoint x: 1147, startPoint y: 582, endPoint x: 1123, endPoint y: 586, distance: 24.7
click at [1123, 660] on input "([DATE] Thurs SST)" at bounding box center [1134, 672] width 113 height 24
type input "([DATE] Mon SST)"
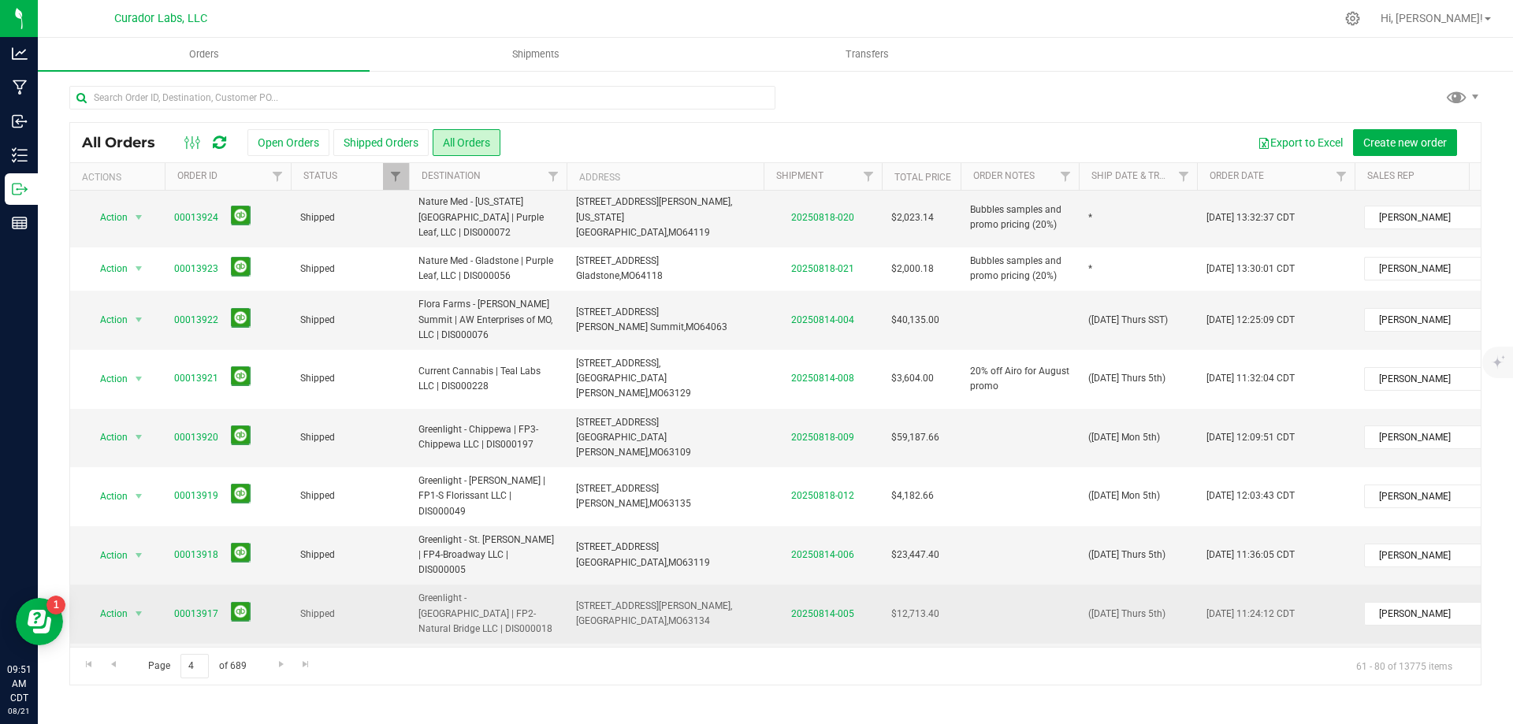
click at [1148, 538] on div "All Orders Open Orders Shipped Orders All Orders Export to Excel Create new ord…" at bounding box center [775, 403] width 1412 height 563
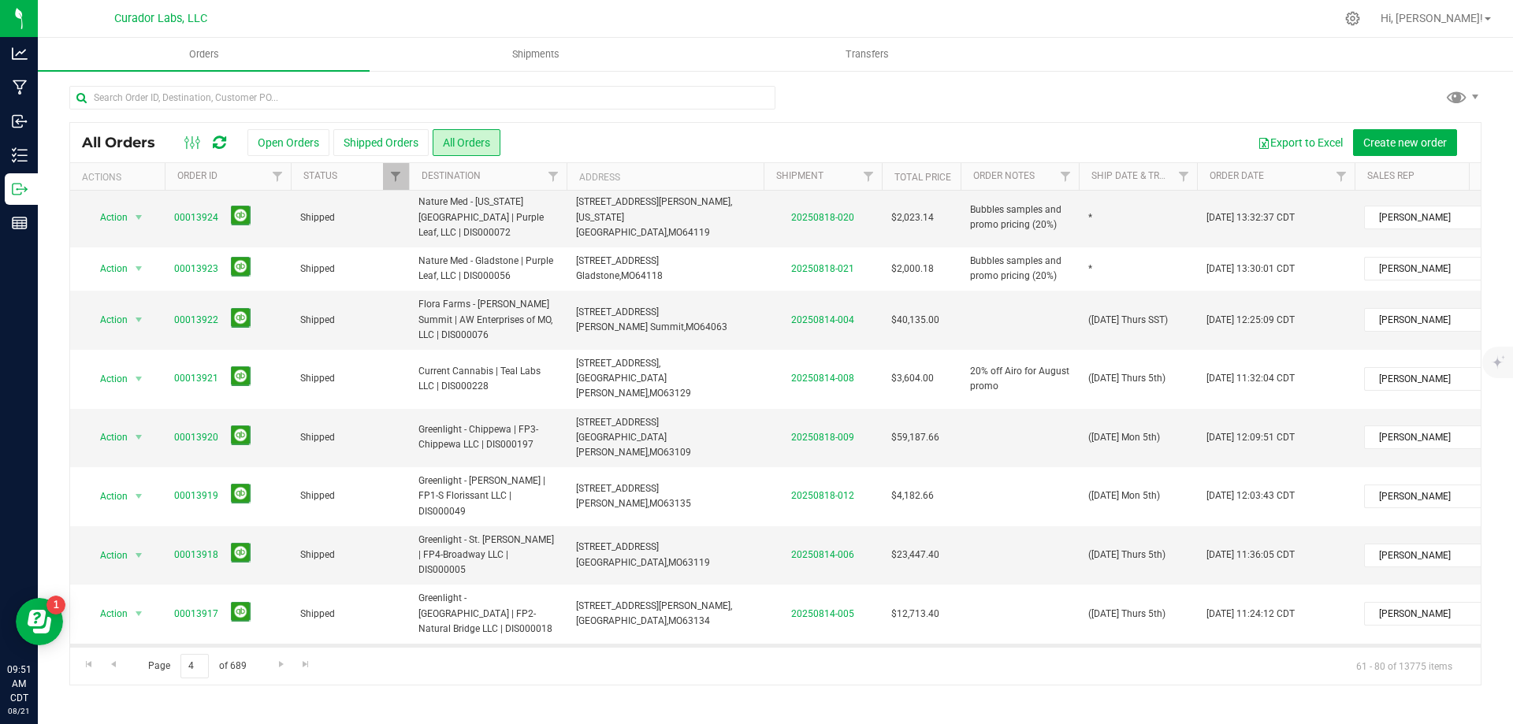
scroll to position [0, 0]
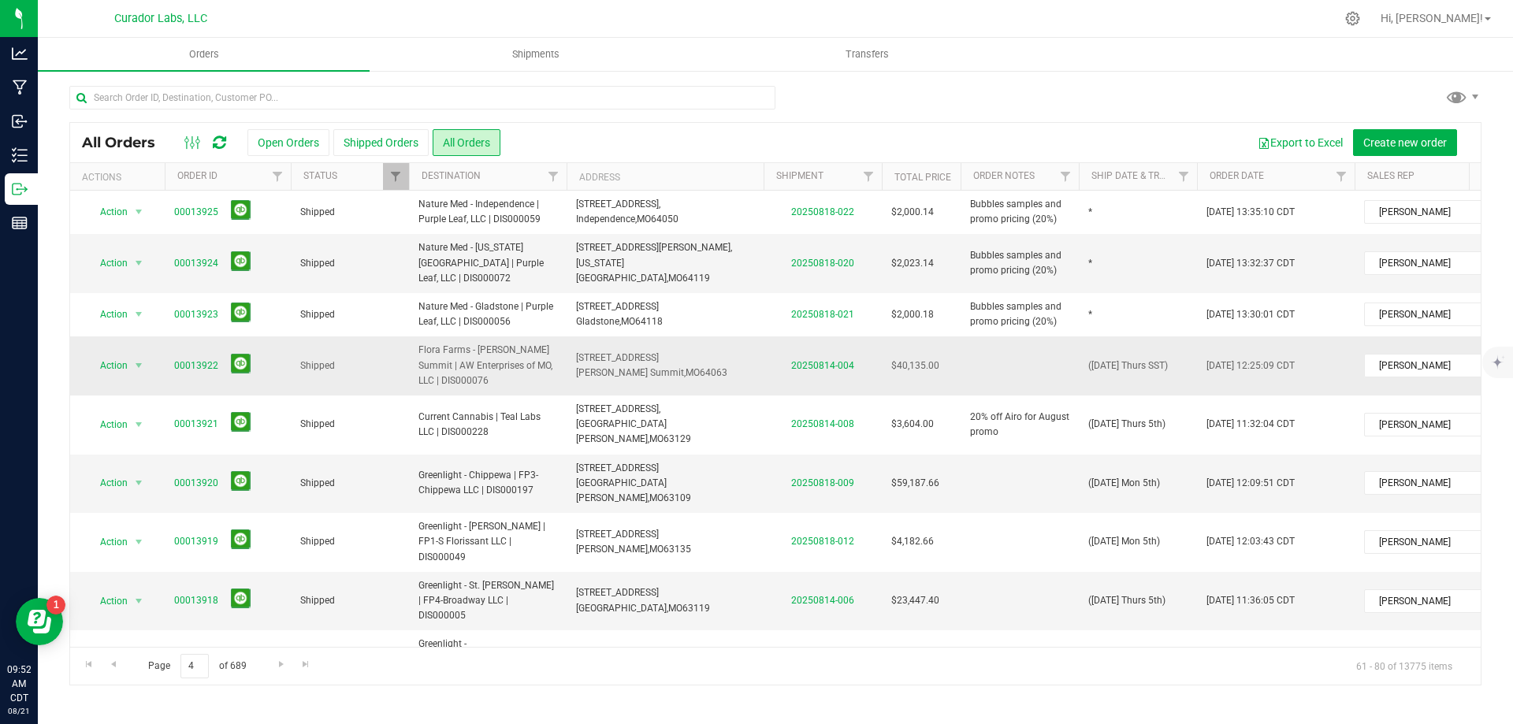
click at [546, 343] on span "Flora Farms - [PERSON_NAME] Summit | AW Enterprises of MO, LLC | DIS000076" at bounding box center [487, 366] width 139 height 46
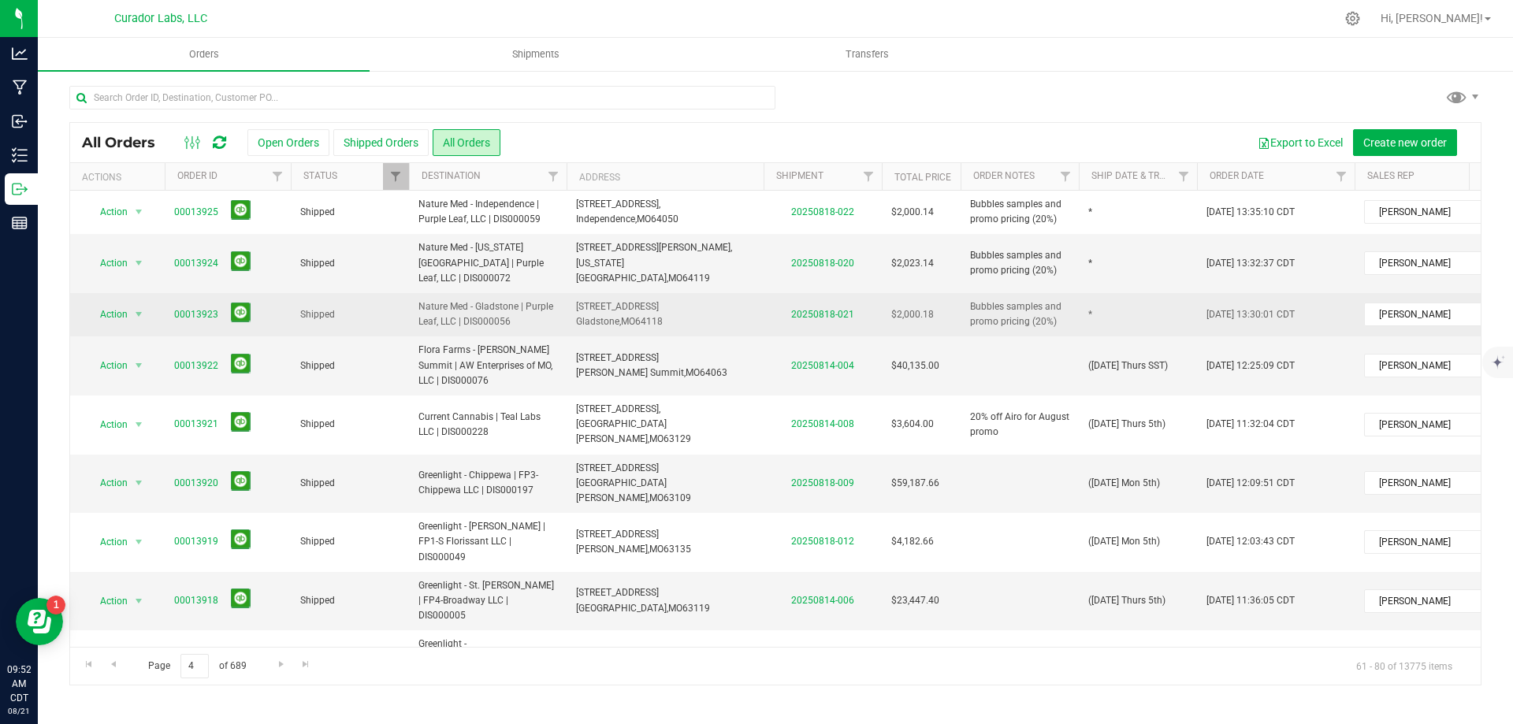
drag, startPoint x: 504, startPoint y: 305, endPoint x: 526, endPoint y: 297, distance: 23.4
click at [504, 305] on span "Nature Med - Gladstone | Purple Leaf, LLC | DIS000056" at bounding box center [487, 314] width 139 height 30
click at [1101, 296] on td "*" at bounding box center [1138, 314] width 118 height 43
type input "([DATE] Tues 5th)"
drag, startPoint x: 1178, startPoint y: 294, endPoint x: 1051, endPoint y: 300, distance: 127.0
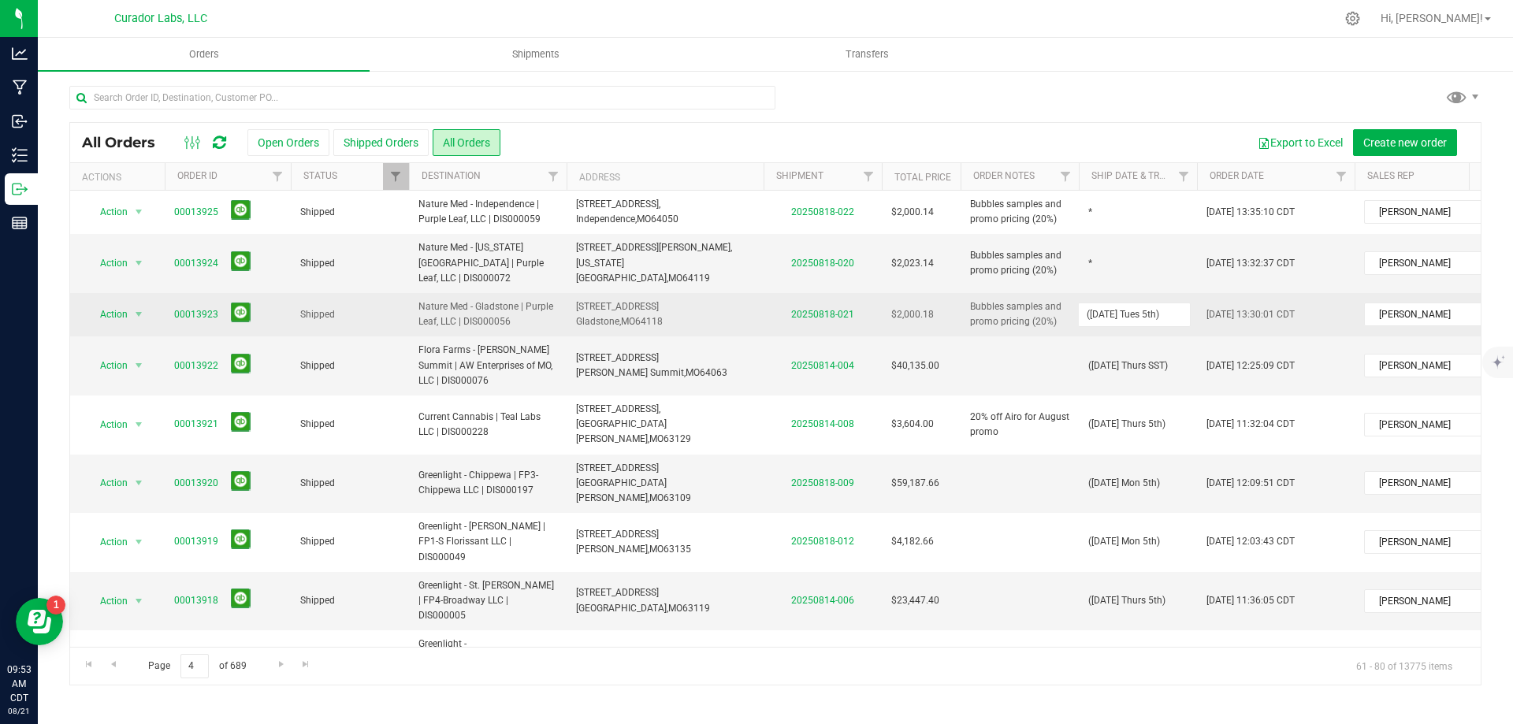
click at [1051, 300] on tr "Action Action Clone order Mark as fully paid Order audit log Print COAs (single…" at bounding box center [850, 314] width 1560 height 43
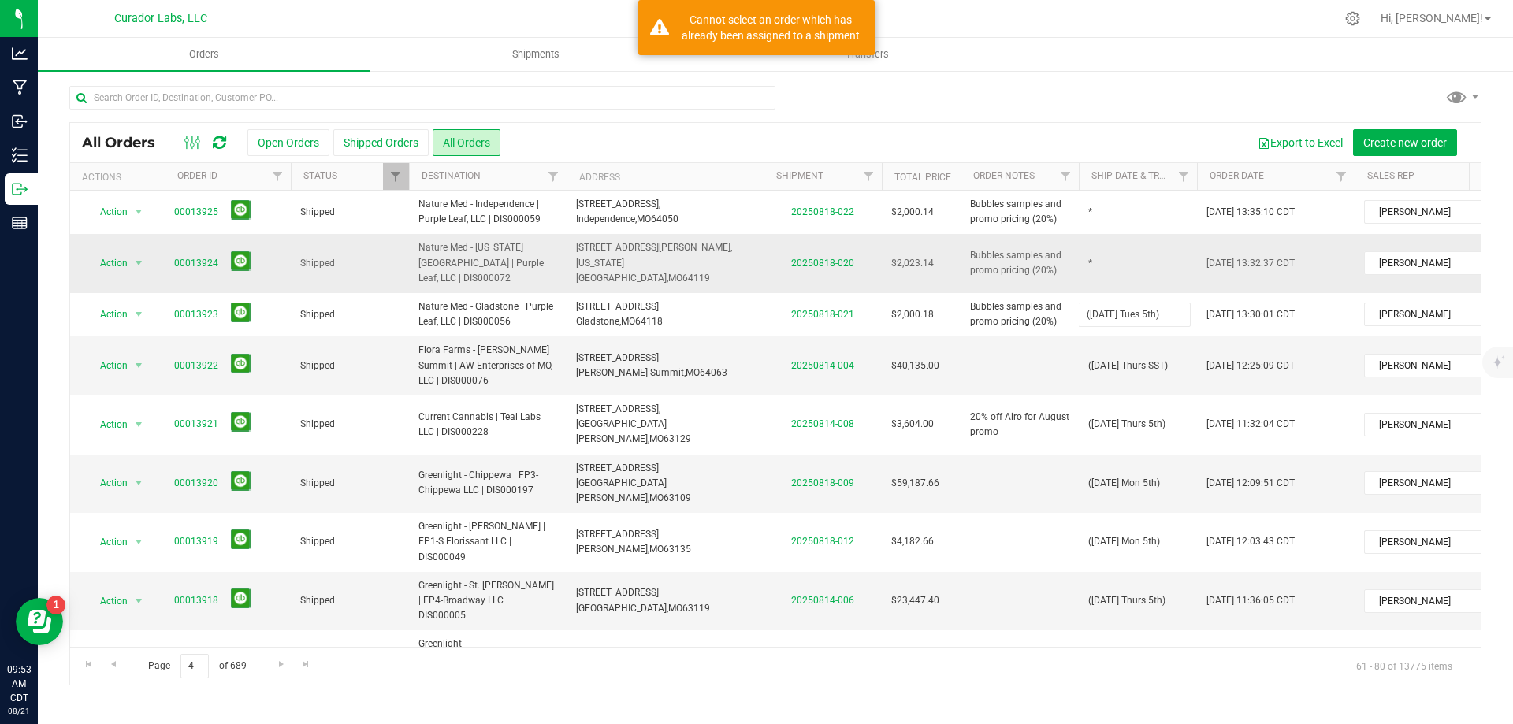
click at [1095, 250] on div "All Orders Open Orders Shipped Orders All Orders Export to Excel Create new ord…" at bounding box center [775, 403] width 1412 height 563
click at [1097, 249] on td "*" at bounding box center [1138, 263] width 118 height 59
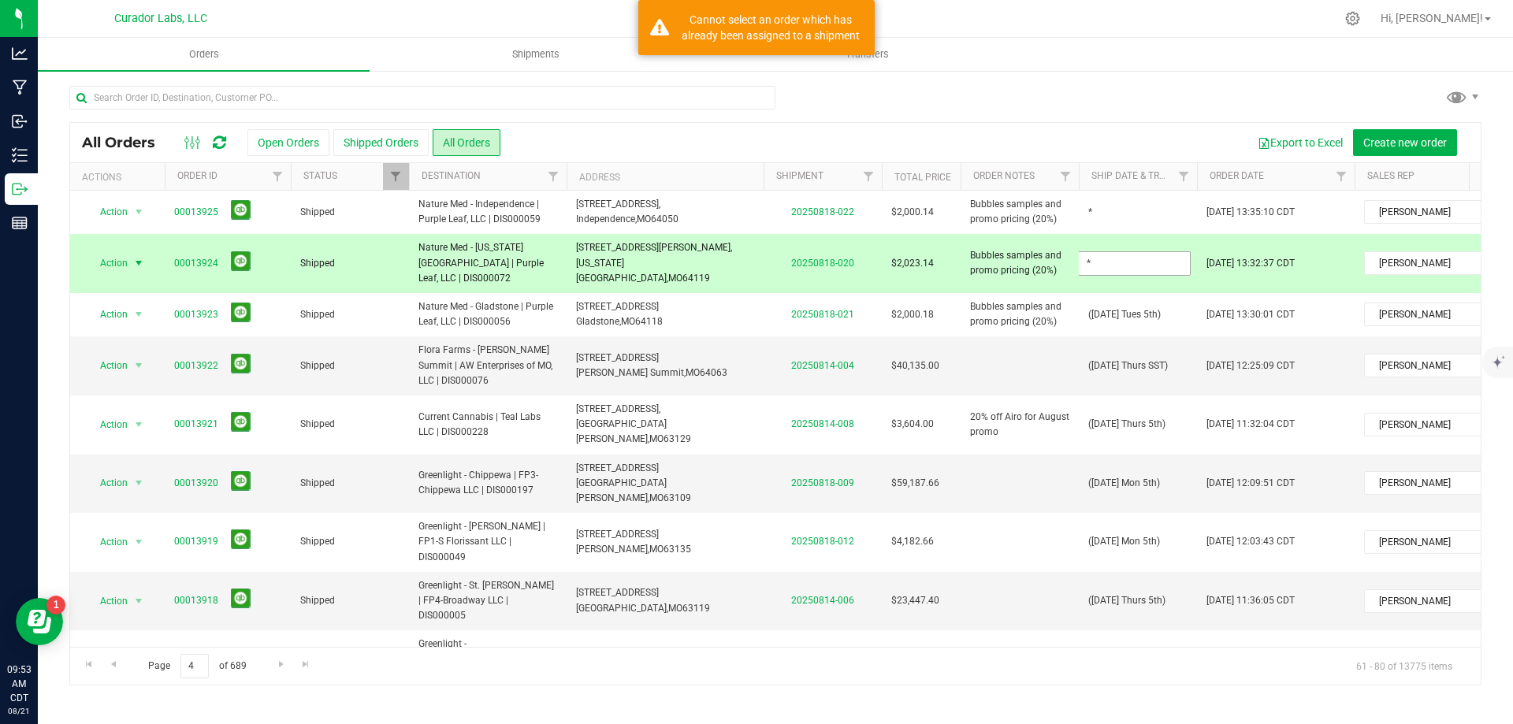
click at [1097, 251] on input "*" at bounding box center [1134, 263] width 113 height 24
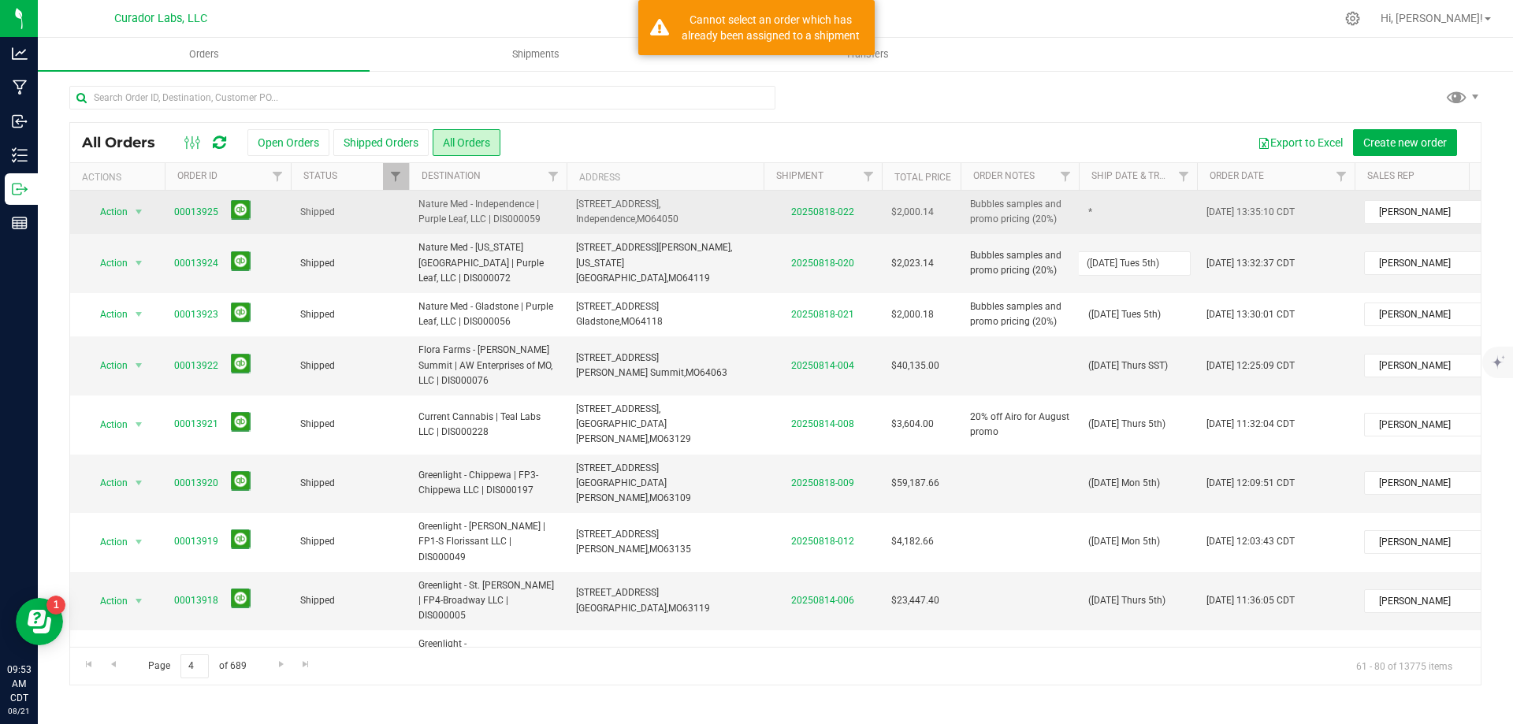
type input "([DATE] Tues 5th)"
click at [1102, 220] on div "All Orders Open Orders Shipped Orders All Orders Export to Excel Create new ord…" at bounding box center [775, 403] width 1412 height 563
click at [1109, 210] on td "*" at bounding box center [1138, 212] width 118 height 43
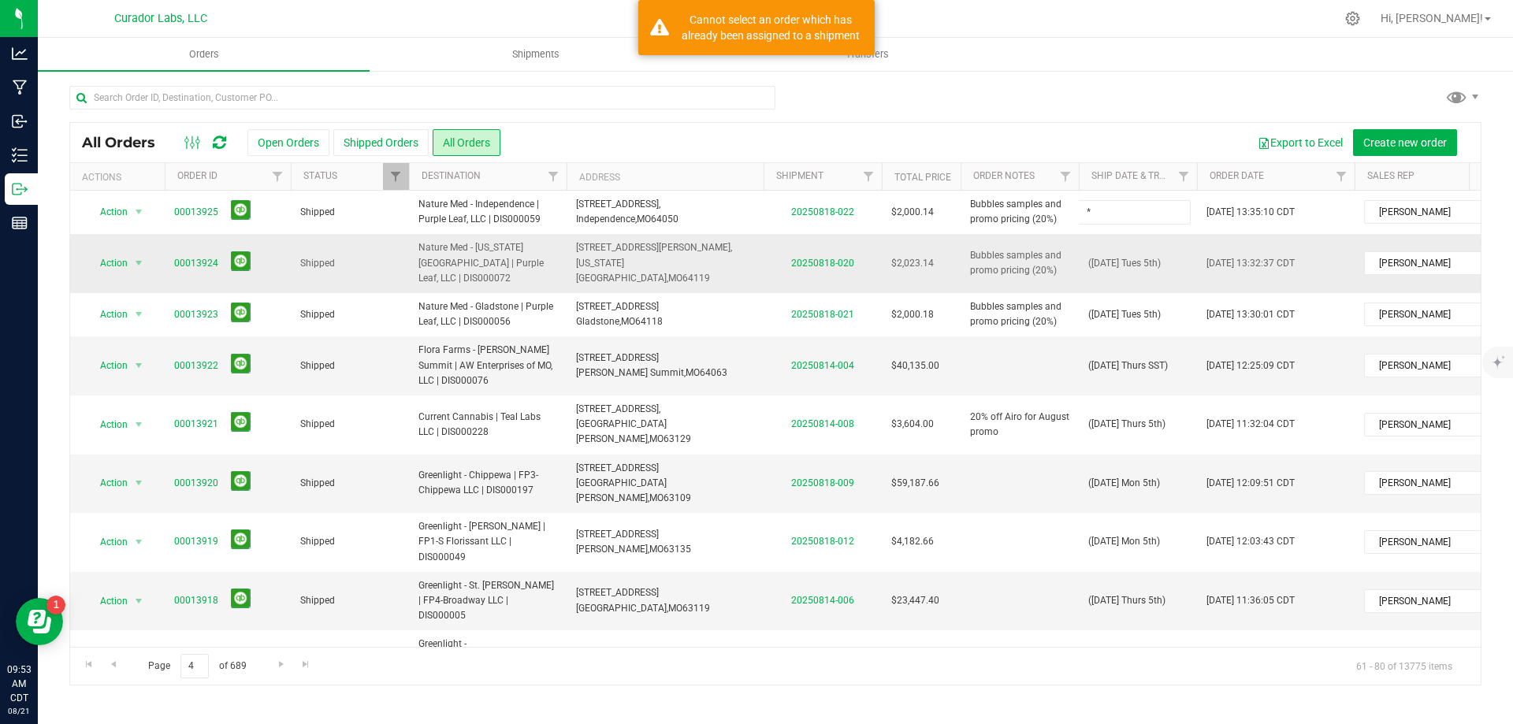
type input "([DATE] Tues 5th)"
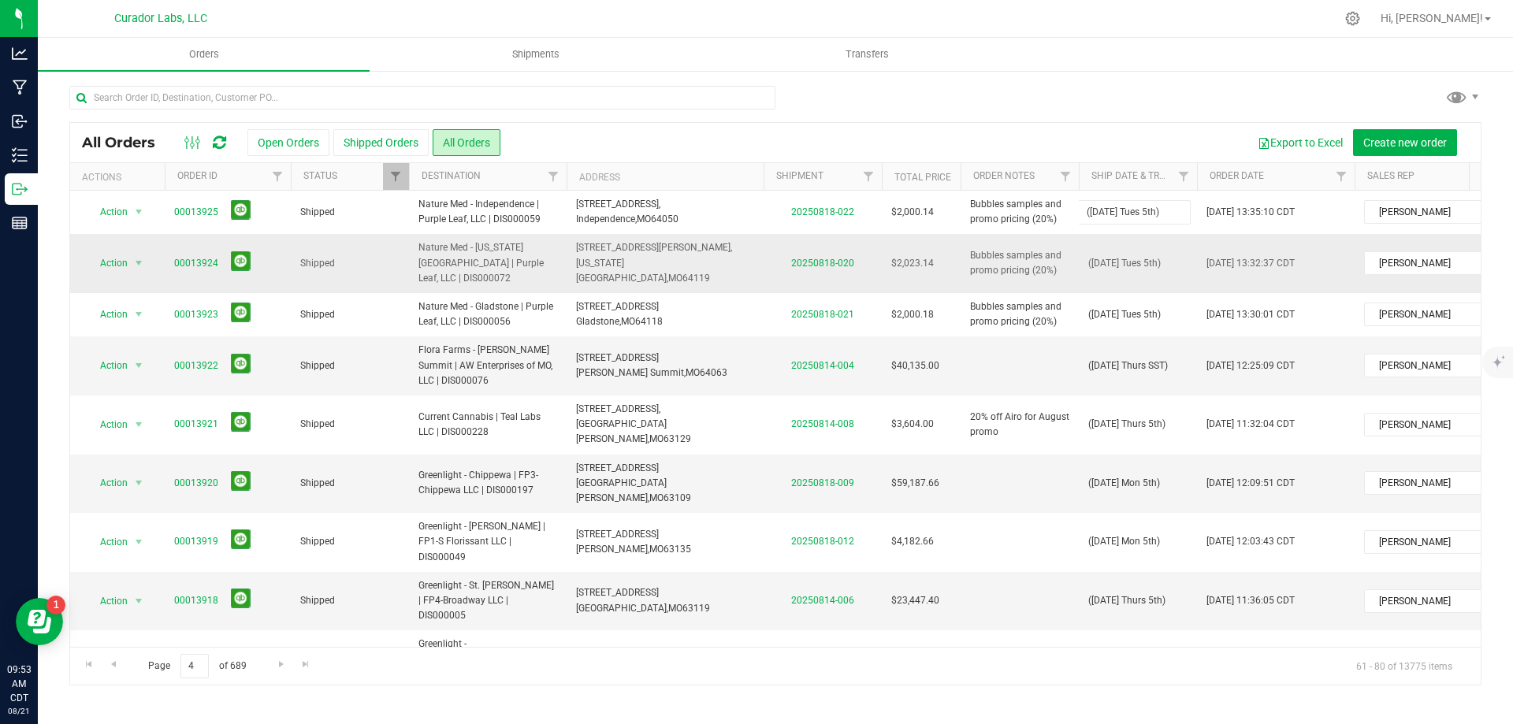
click at [1103, 259] on div "All Orders Open Orders Shipped Orders All Orders Export to Excel Create new ord…" at bounding box center [775, 403] width 1412 height 563
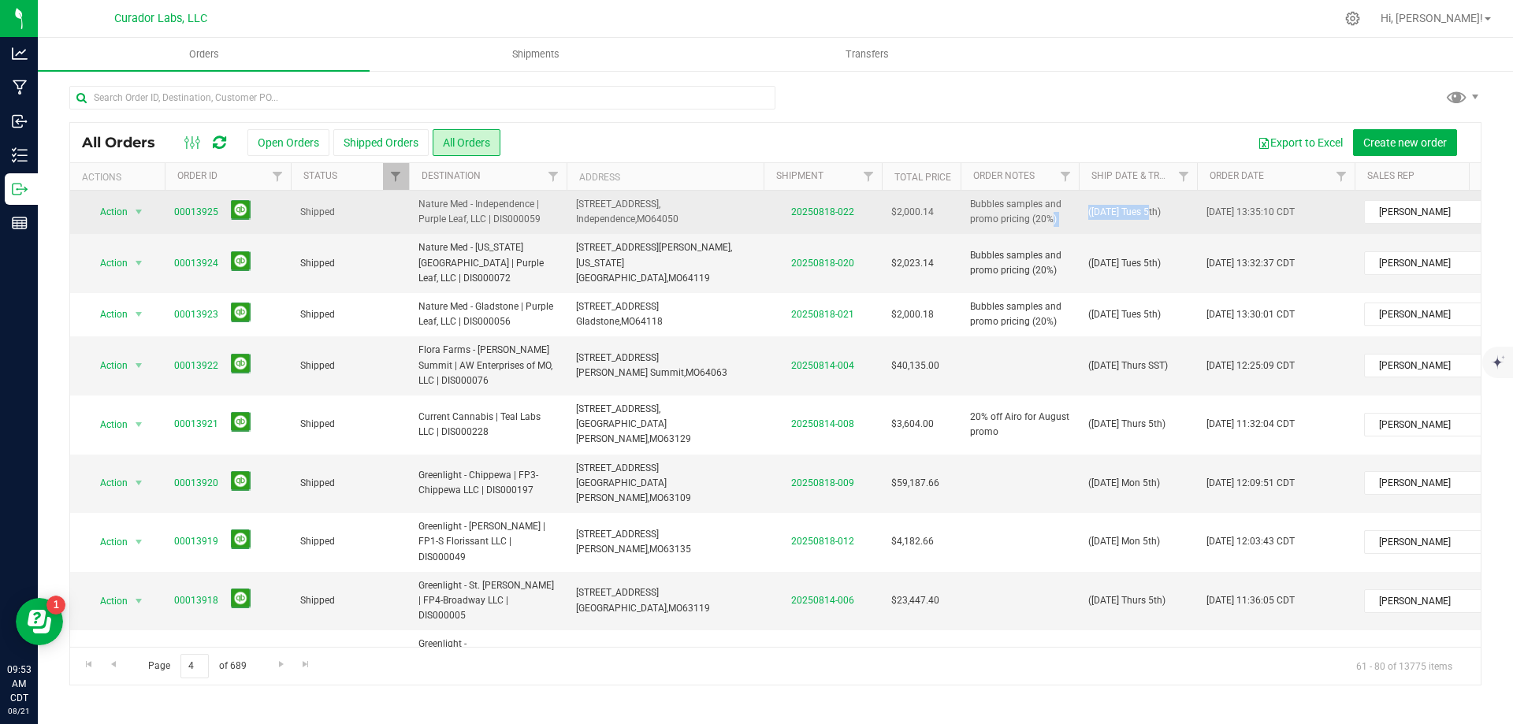
drag, startPoint x: 1144, startPoint y: 214, endPoint x: 1045, endPoint y: 227, distance: 100.1
click at [1047, 227] on tr "Action Action Clone order Mark as fully paid Order audit log Print COAs (single…" at bounding box center [850, 212] width 1560 height 43
click at [1141, 218] on span "([DATE] Tues 5th)" at bounding box center [1124, 212] width 73 height 15
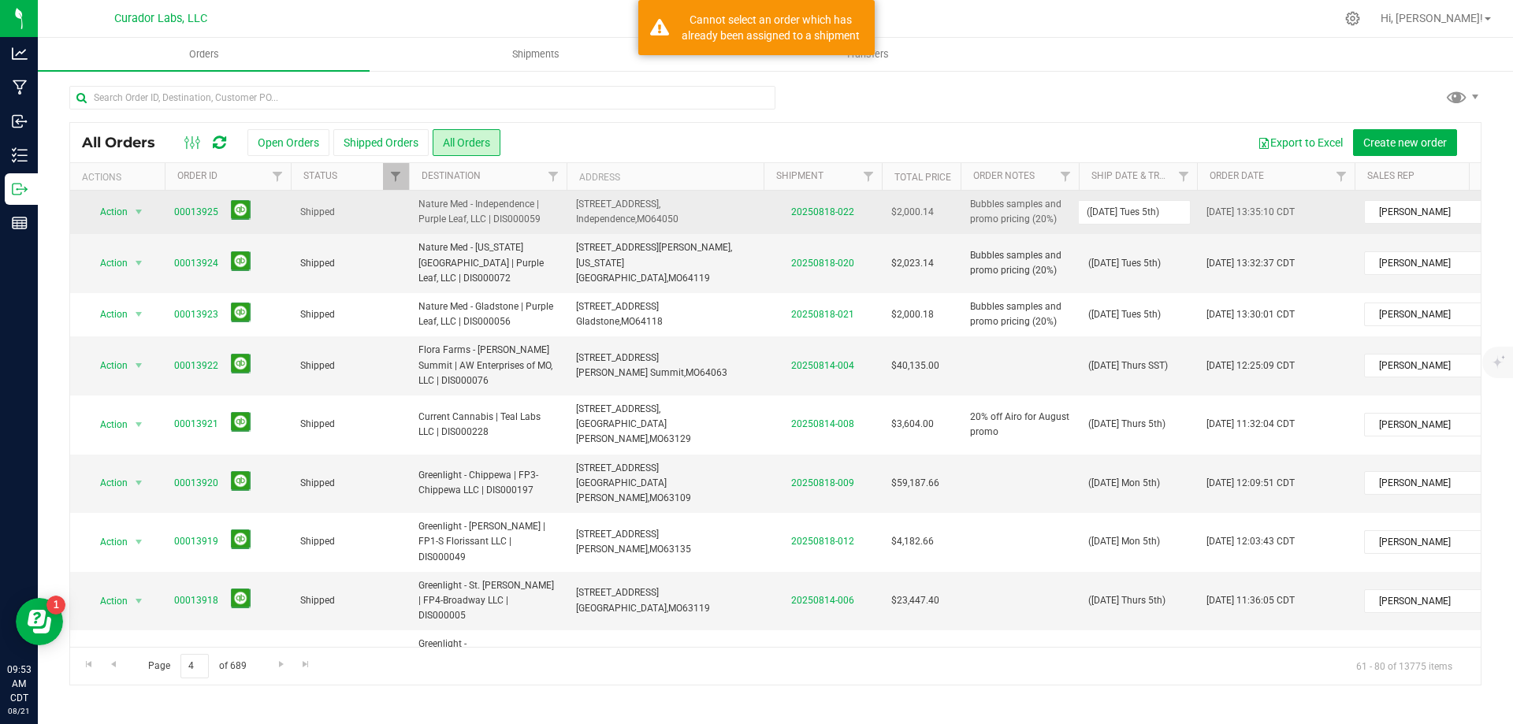
click at [1143, 215] on input "([DATE] Tues 5th)" at bounding box center [1134, 212] width 113 height 24
drag, startPoint x: 1143, startPoint y: 214, endPoint x: 1084, endPoint y: 221, distance: 59.4
click at [1084, 221] on input "([DATE] Tues 5th)" at bounding box center [1134, 212] width 113 height 24
click at [1146, 224] on input "([DATE] Tues 5th)" at bounding box center [1134, 212] width 113 height 24
drag, startPoint x: 1143, startPoint y: 212, endPoint x: 1080, endPoint y: 220, distance: 62.8
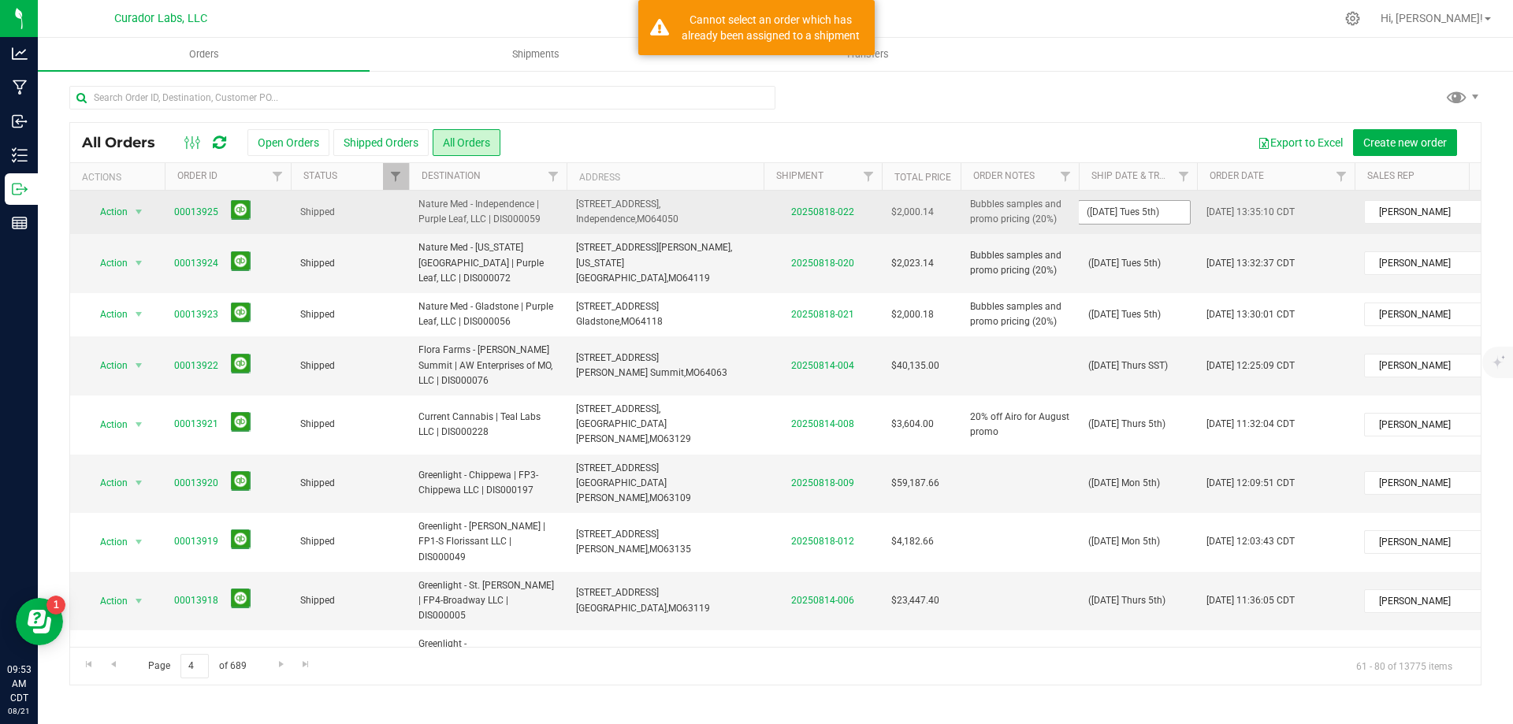
click at [1080, 220] on input "([DATE] Tues 5th)" at bounding box center [1134, 212] width 113 height 24
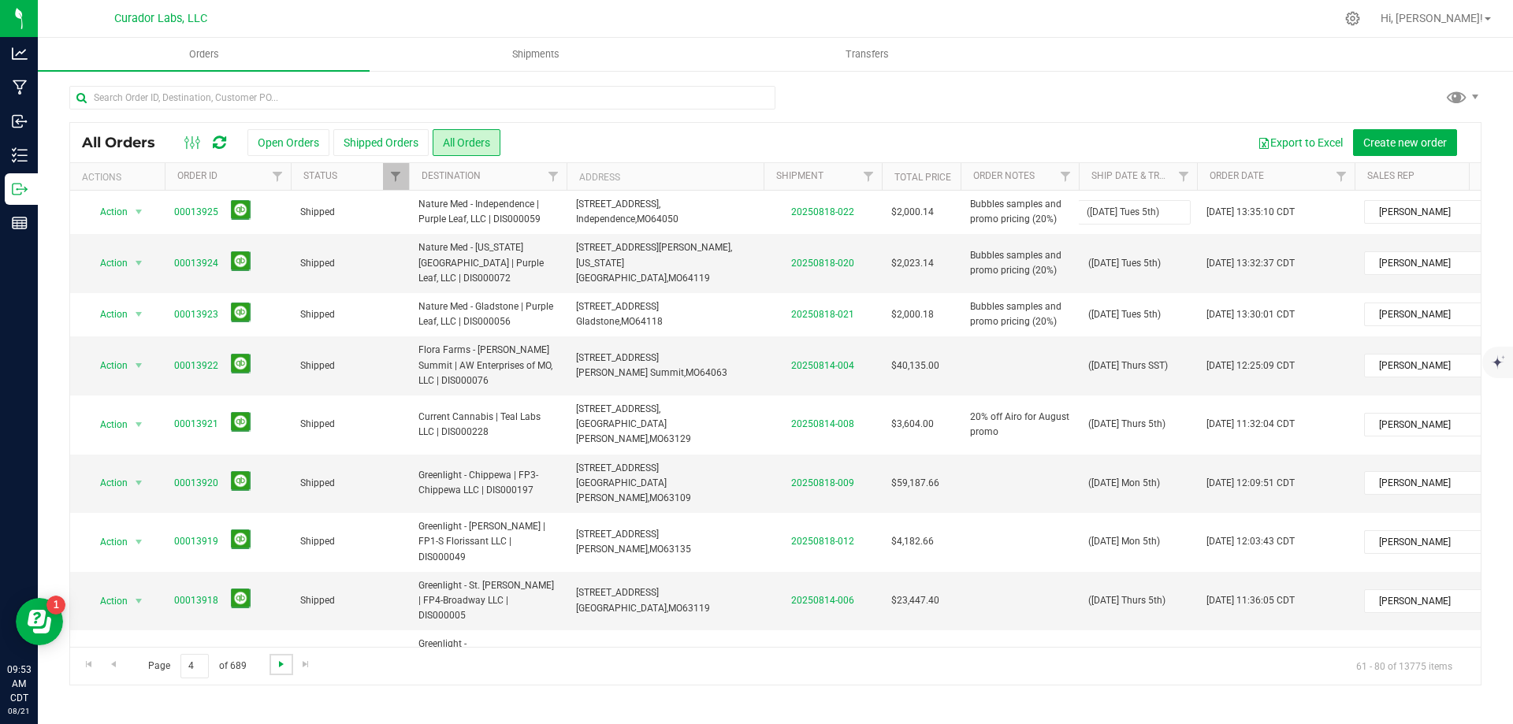
click at [277, 665] on span "Go to the next page" at bounding box center [281, 664] width 13 height 13
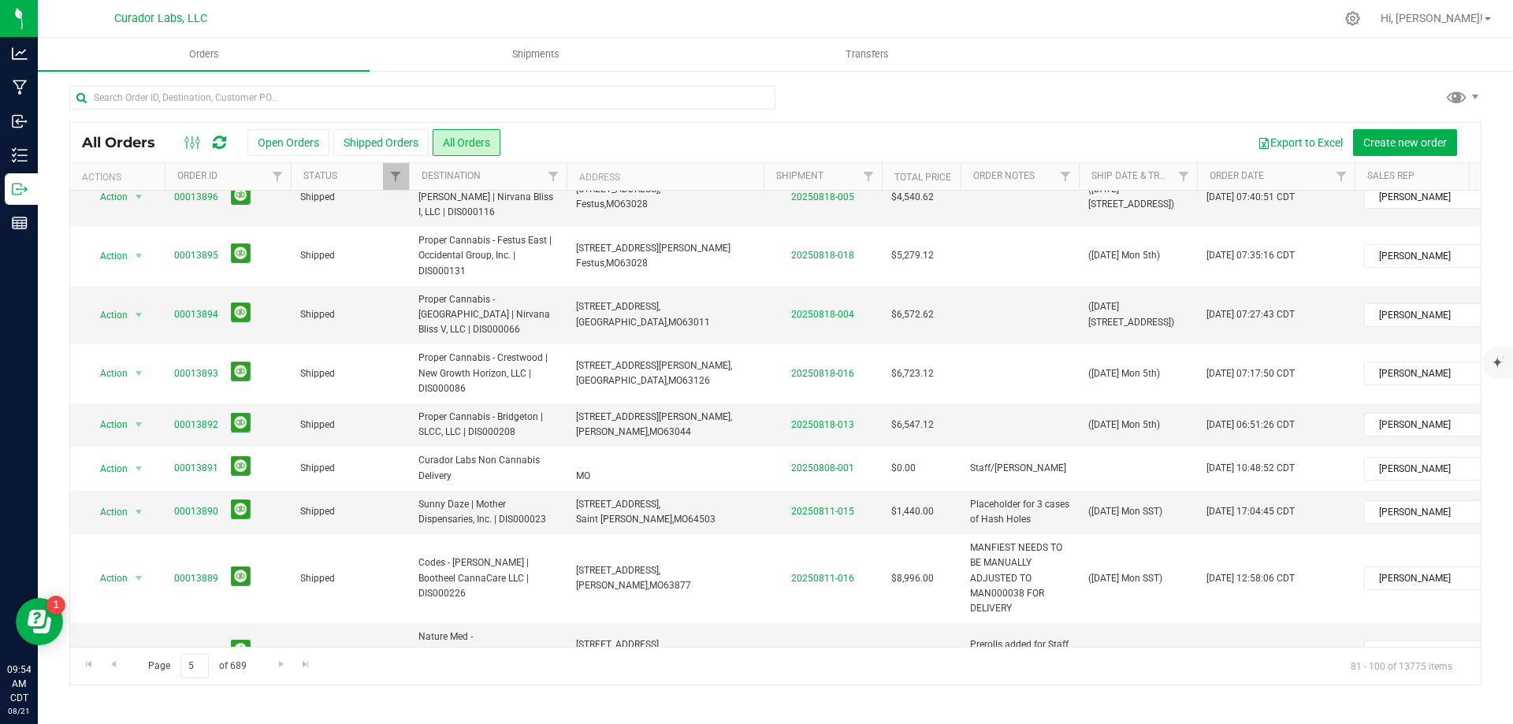
scroll to position [610, 0]
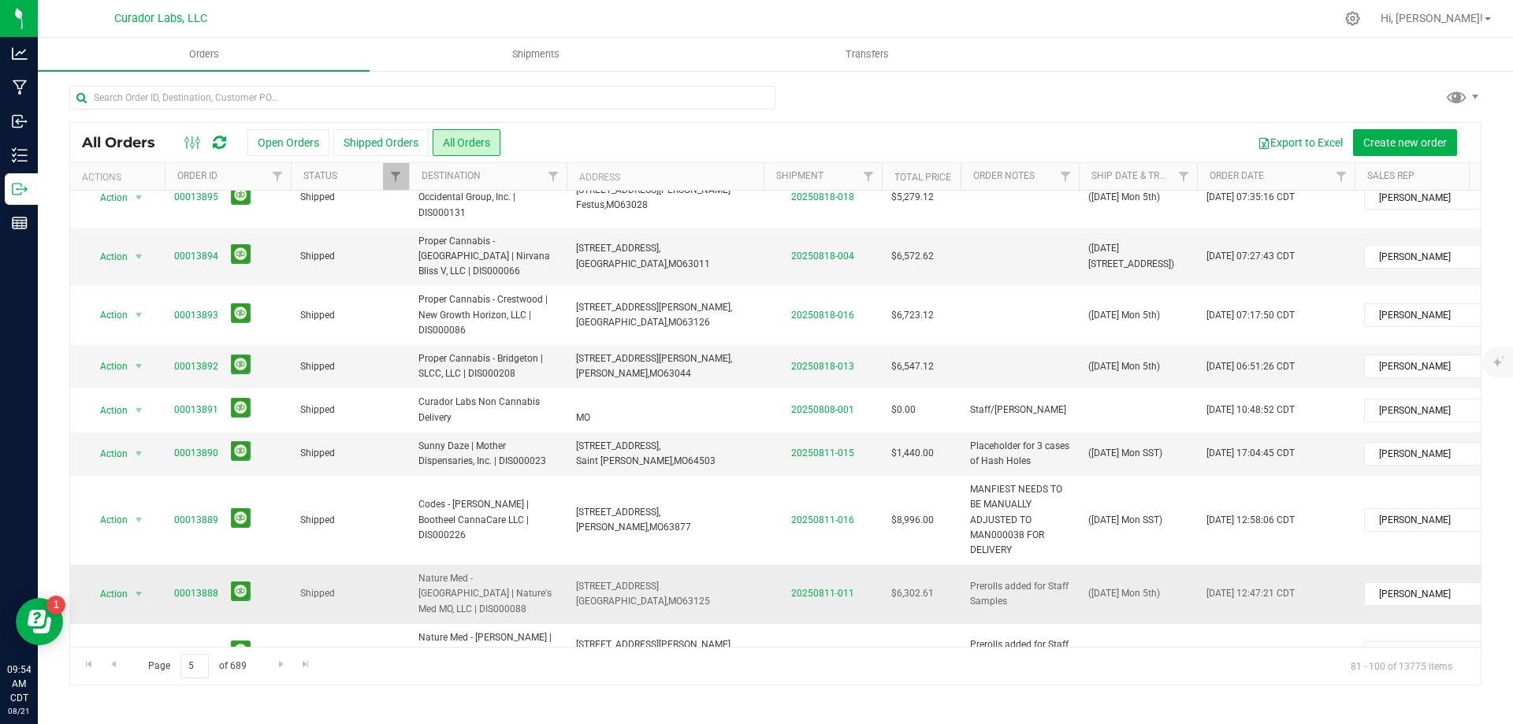
click at [601, 581] on span "[STREET_ADDRESS]" at bounding box center [617, 586] width 83 height 11
click at [1139, 586] on span "([DATE] Mon 5th)" at bounding box center [1124, 593] width 72 height 15
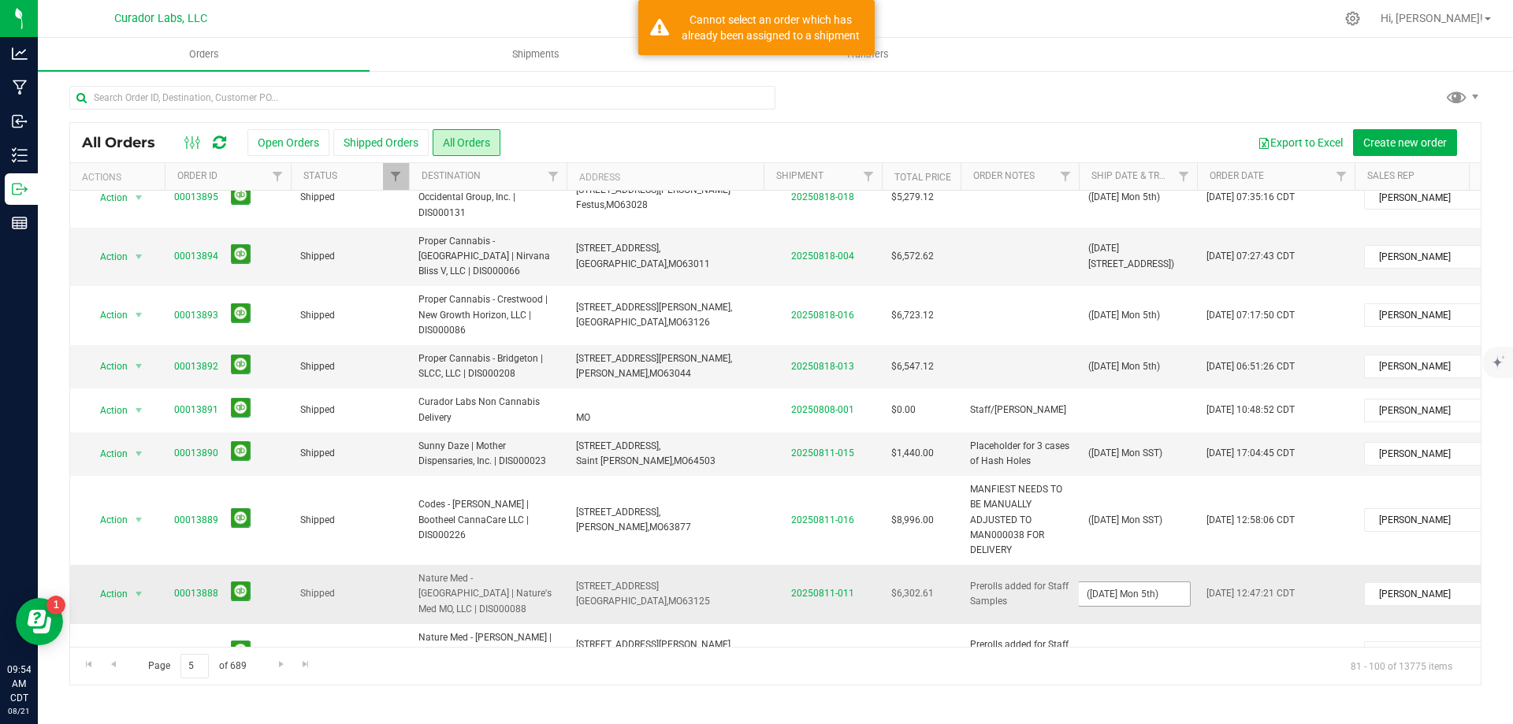
click at [1132, 582] on input "([DATE] Mon 5th)" at bounding box center [1134, 594] width 113 height 24
click at [1140, 582] on input "([DATE] Mon 5th)" at bounding box center [1134, 594] width 113 height 24
drag, startPoint x: 1140, startPoint y: 496, endPoint x: 1065, endPoint y: 501, distance: 75.0
click at [1068, 565] on tr "Action Action Clone order Mark as fully paid Order audit log Print COAs (single…" at bounding box center [850, 594] width 1560 height 59
type input "([DATE] Tues 5th)"
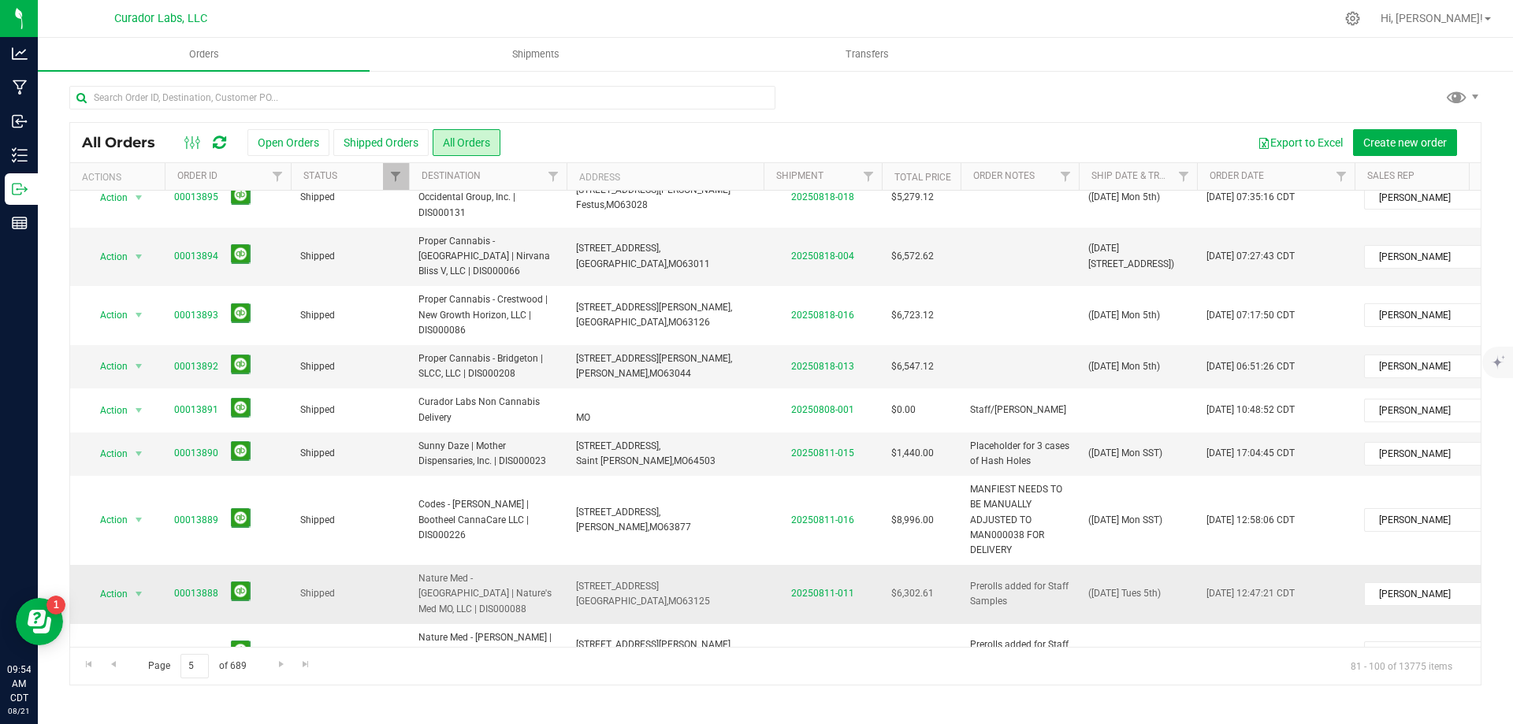
drag, startPoint x: 619, startPoint y: 533, endPoint x: 863, endPoint y: 517, distance: 244.0
click at [619, 639] on span "[STREET_ADDRESS][PERSON_NAME]," at bounding box center [654, 644] width 156 height 11
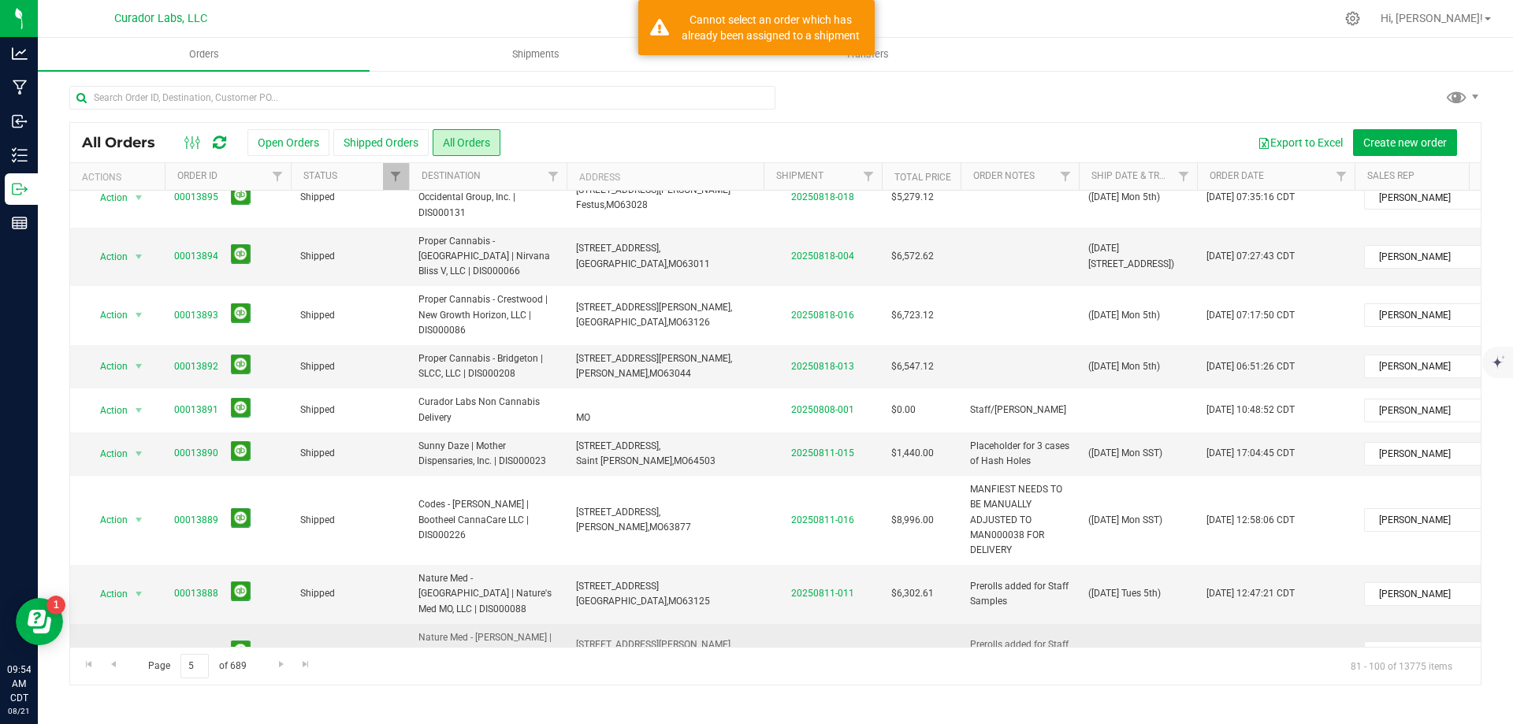
click at [1131, 645] on span "([DATE] Mon 5th)" at bounding box center [1124, 652] width 72 height 15
drag, startPoint x: 1140, startPoint y: 548, endPoint x: 1047, endPoint y: 546, distance: 93.8
click at [1047, 624] on tr "Action Action Clone order Mark as fully paid Order audit log Print COAs (single…" at bounding box center [850, 653] width 1560 height 59
type input "([DATE] Tues 5th)"
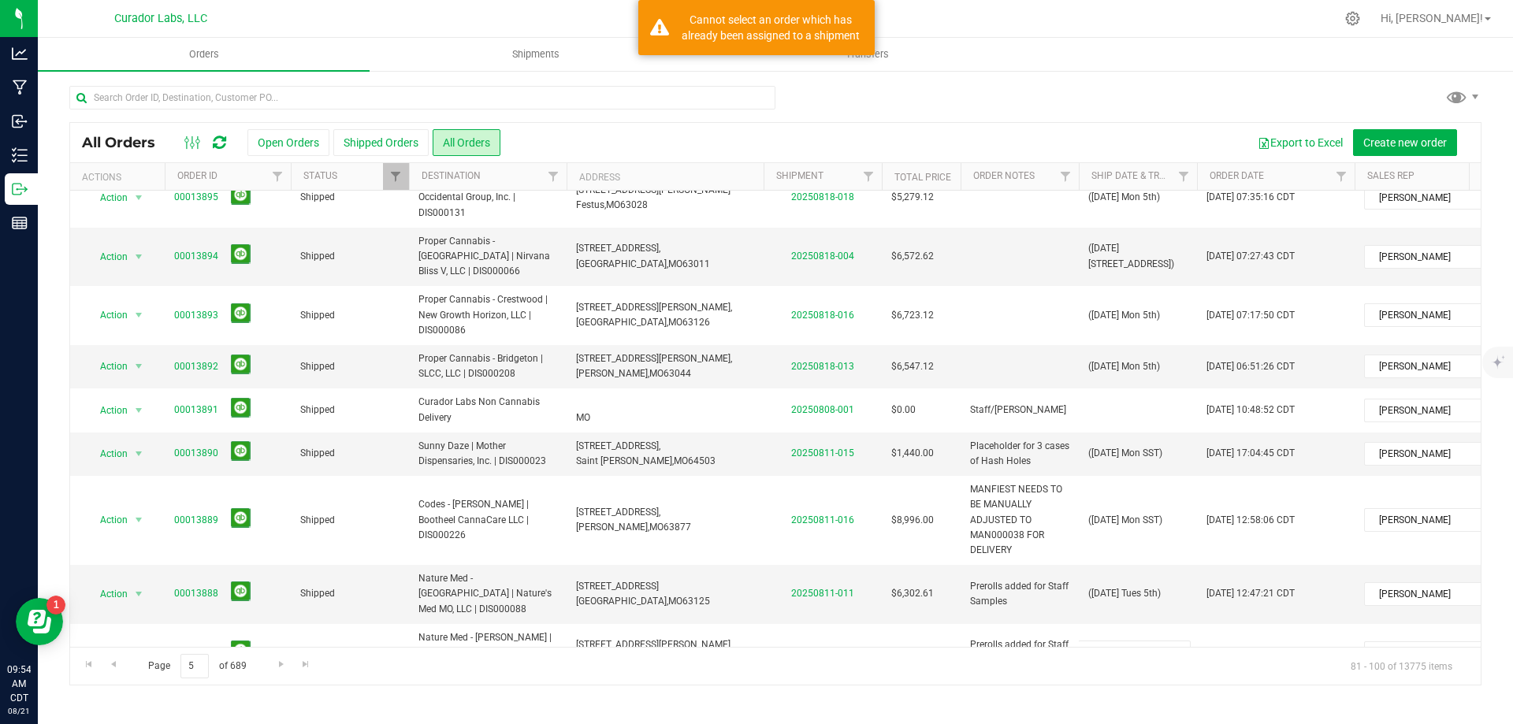
click at [1140, 609] on div "All Orders Open Orders Shipped Orders All Orders Export to Excel Create new ord…" at bounding box center [775, 403] width 1412 height 563
drag, startPoint x: 1144, startPoint y: 604, endPoint x: 1071, endPoint y: 604, distance: 73.3
click at [1073, 682] on tr "Action Action Clone order Mark as fully paid Order audit log Print COAs (single…" at bounding box center [850, 711] width 1560 height 58
click at [1134, 705] on span "([DATE] Mon 5th)" at bounding box center [1124, 712] width 72 height 15
drag, startPoint x: 1134, startPoint y: 610, endPoint x: 1050, endPoint y: 600, distance: 84.9
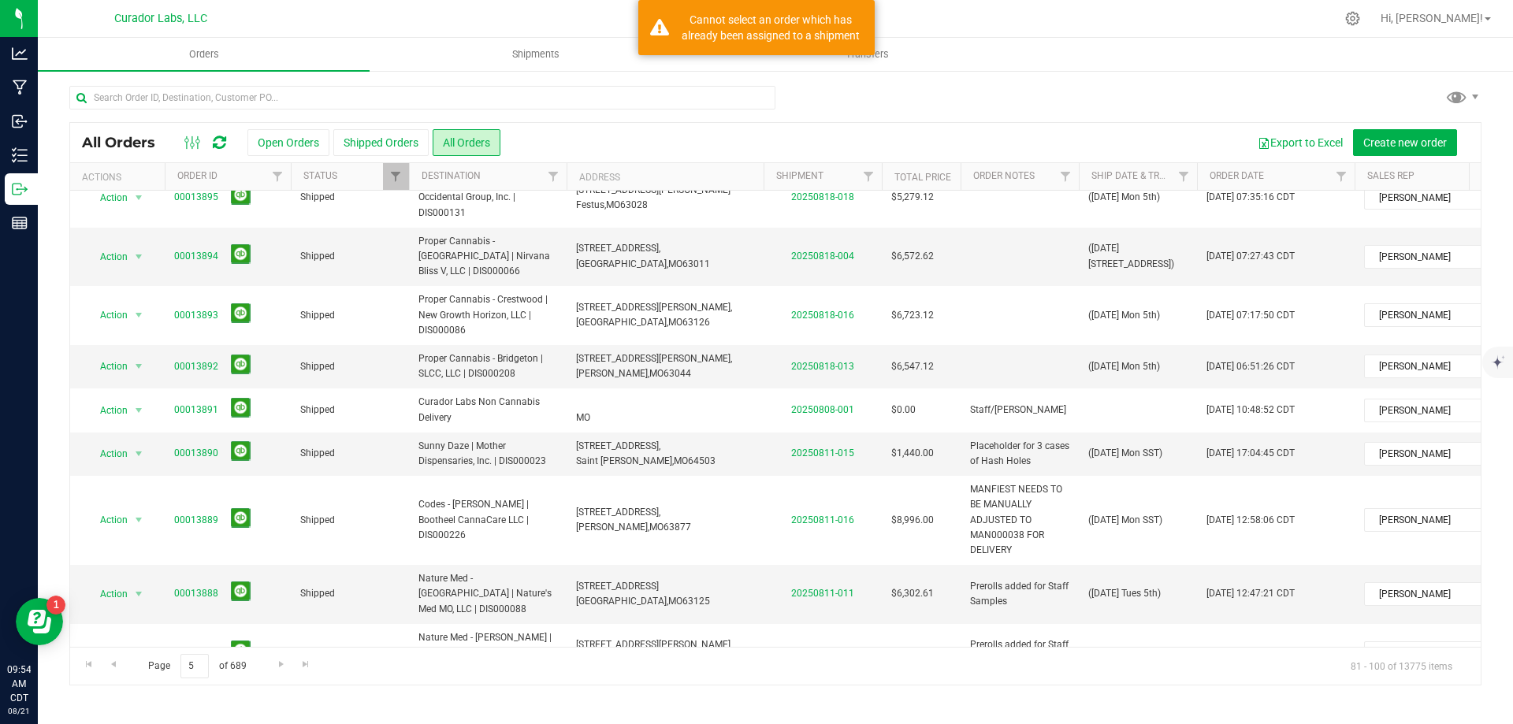
click at [1050, 682] on tr "Action Action Clone order Mark as fully paid Order audit log Print COAs (single…" at bounding box center [850, 711] width 1560 height 58
type input "([DATE] Tues 5th)"
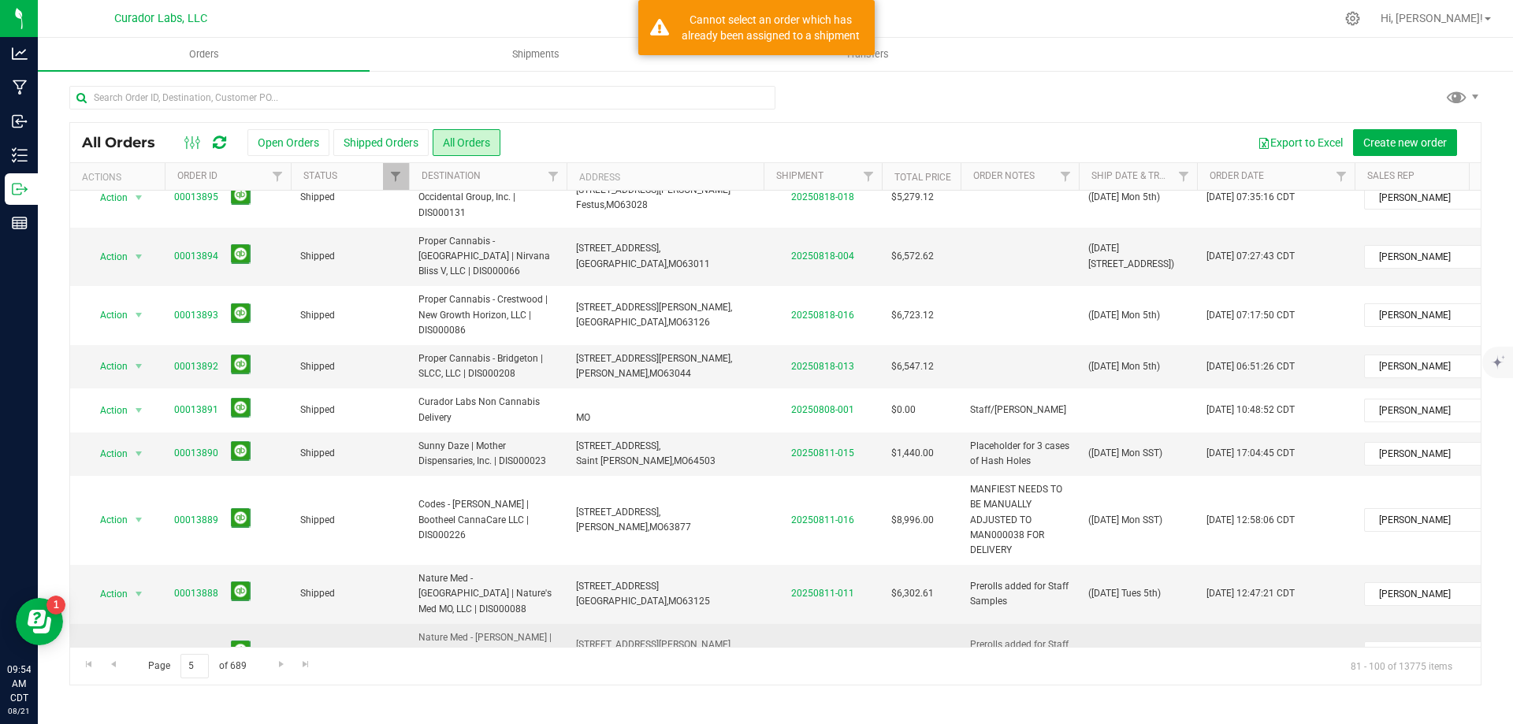
click at [1182, 568] on div "All Orders Open Orders Shipped Orders All Orders Export to Excel Create new ord…" at bounding box center [775, 403] width 1412 height 563
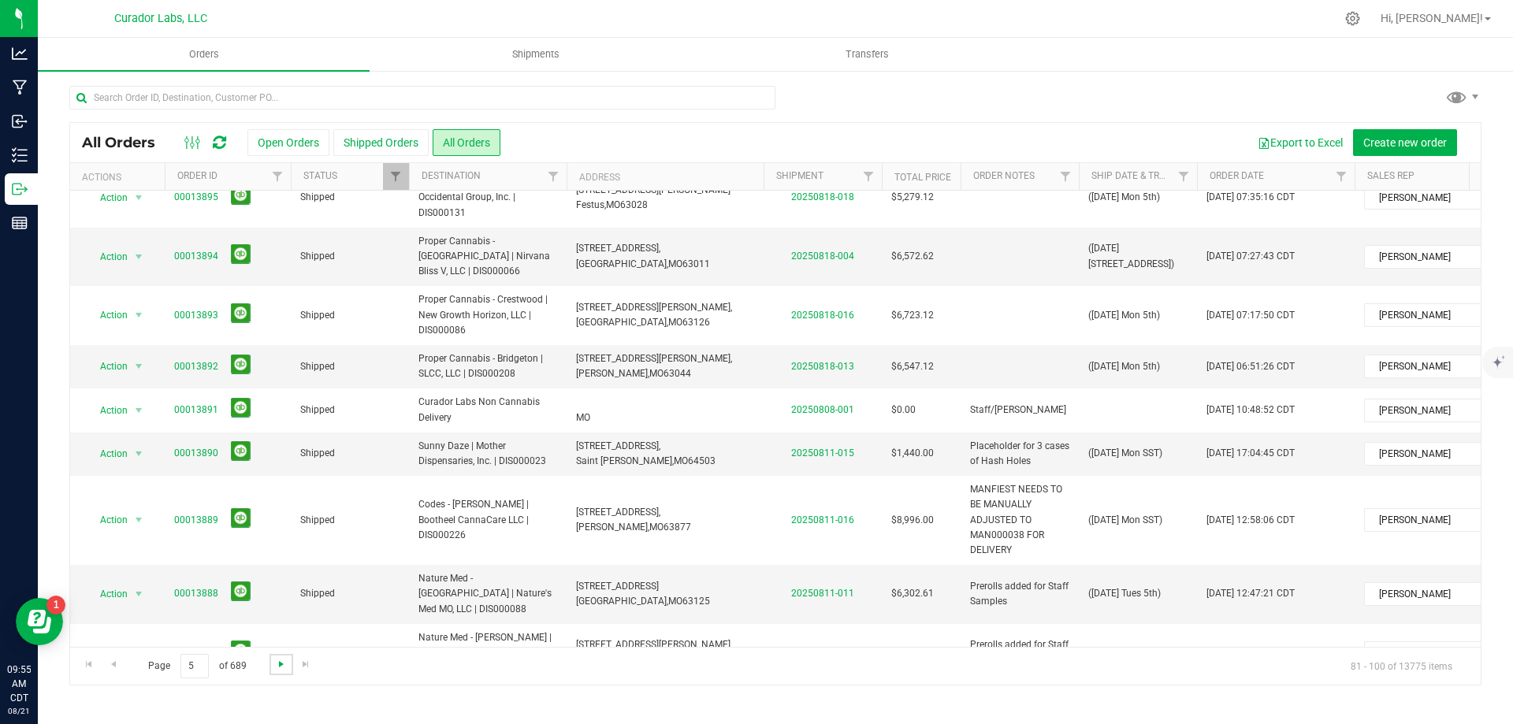
click at [281, 668] on span "Go to the next page" at bounding box center [281, 664] width 13 height 13
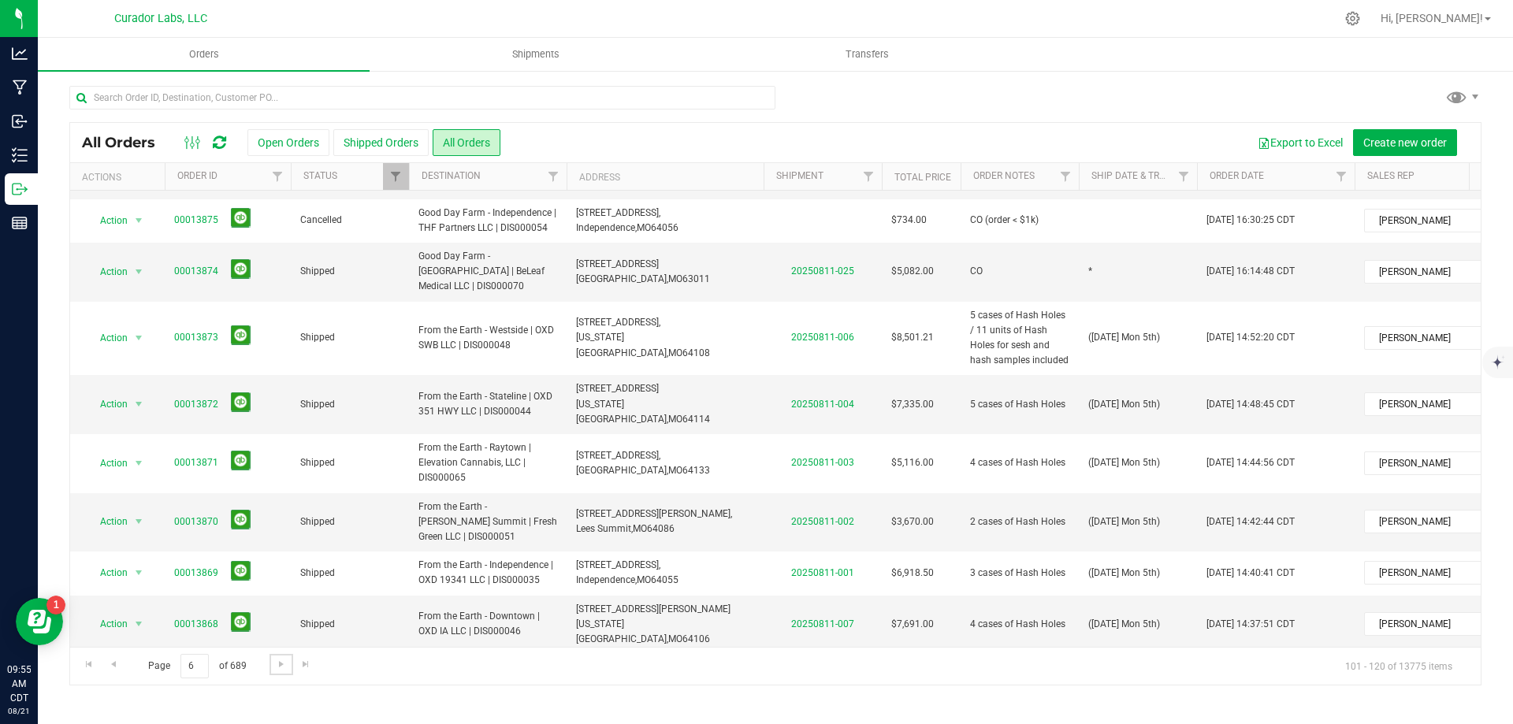
scroll to position [0, 0]
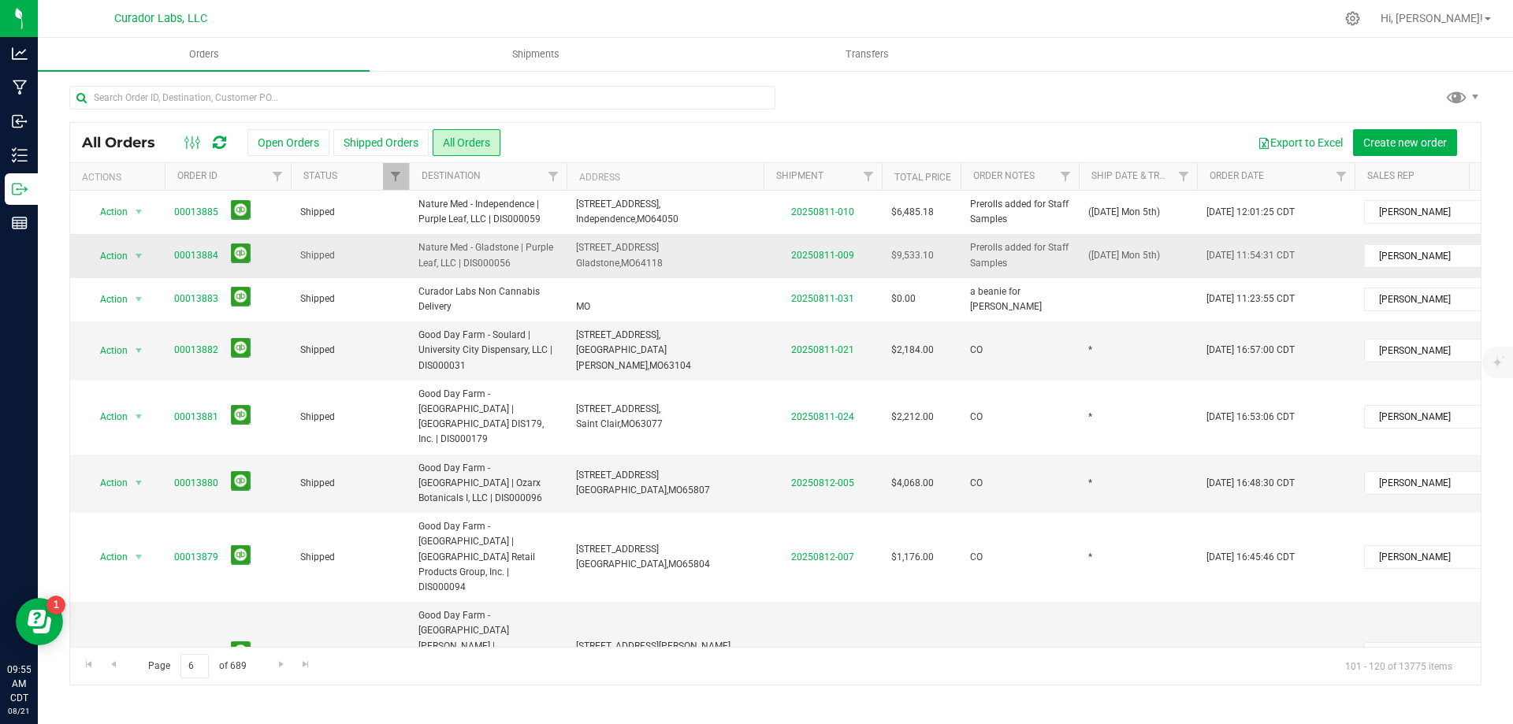
click at [1096, 251] on span "([DATE] Mon 5th)" at bounding box center [1124, 255] width 72 height 15
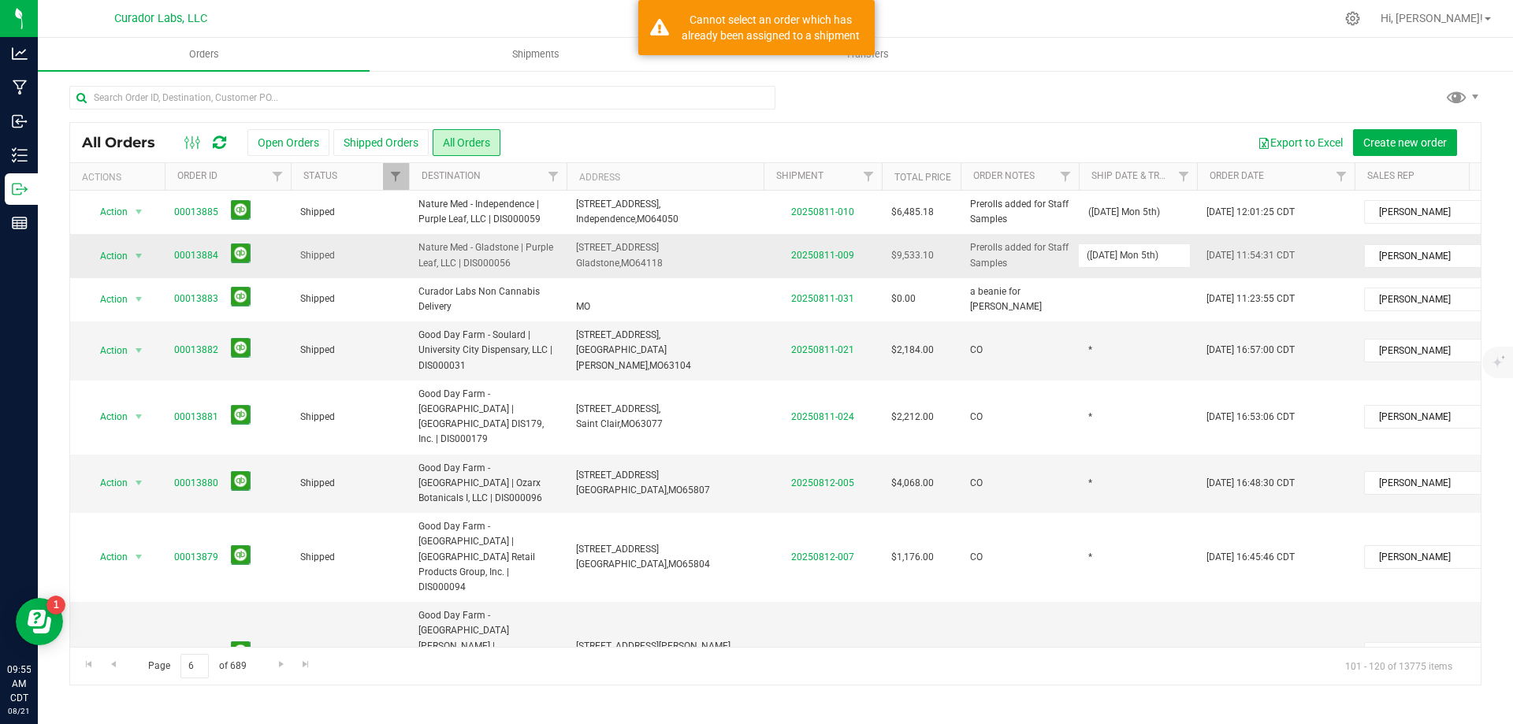
drag, startPoint x: 1140, startPoint y: 258, endPoint x: 1064, endPoint y: 258, distance: 76.4
click at [1064, 258] on tr "Action Action Clone order Mark as fully paid Order audit log Print COAs (single…" at bounding box center [850, 255] width 1560 height 43
type input "([DATE] Tues 5th)"
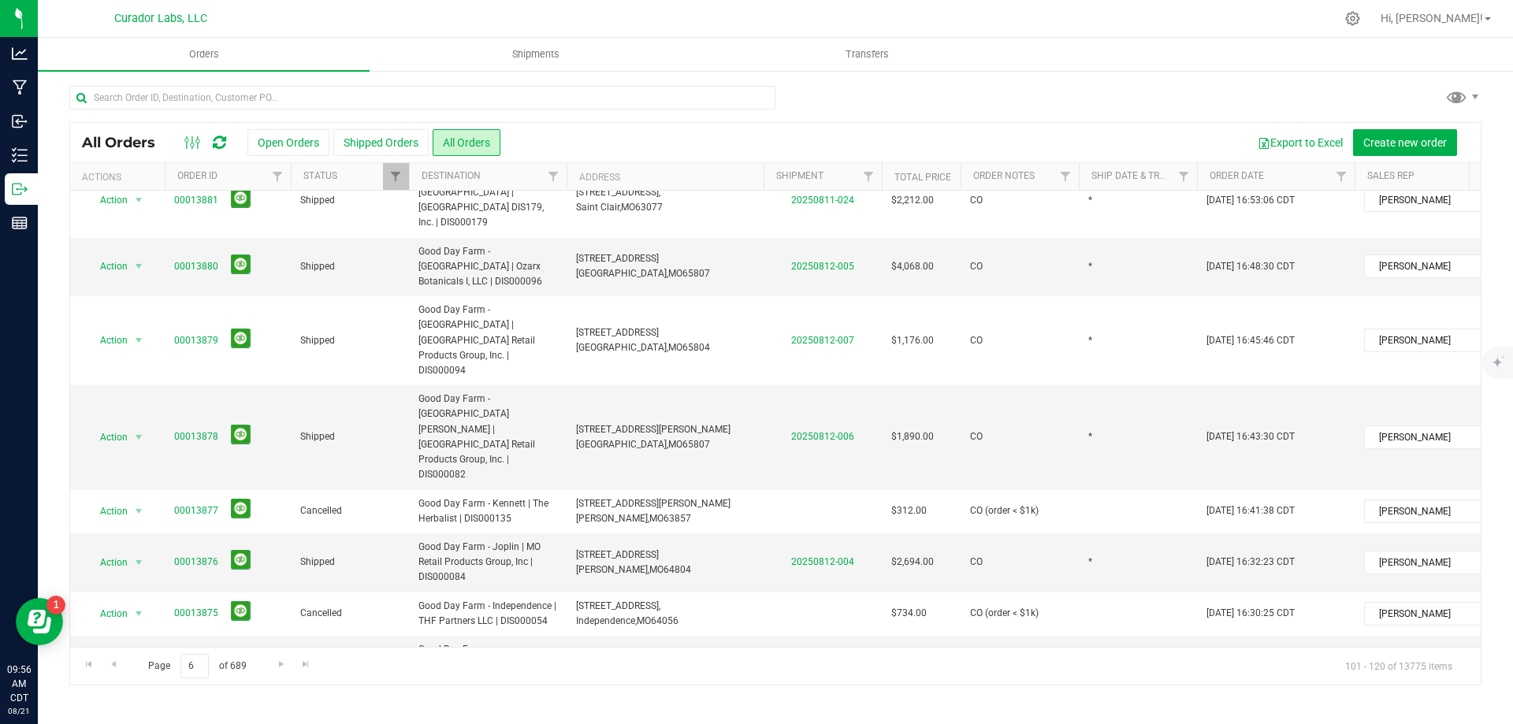
scroll to position [236, 0]
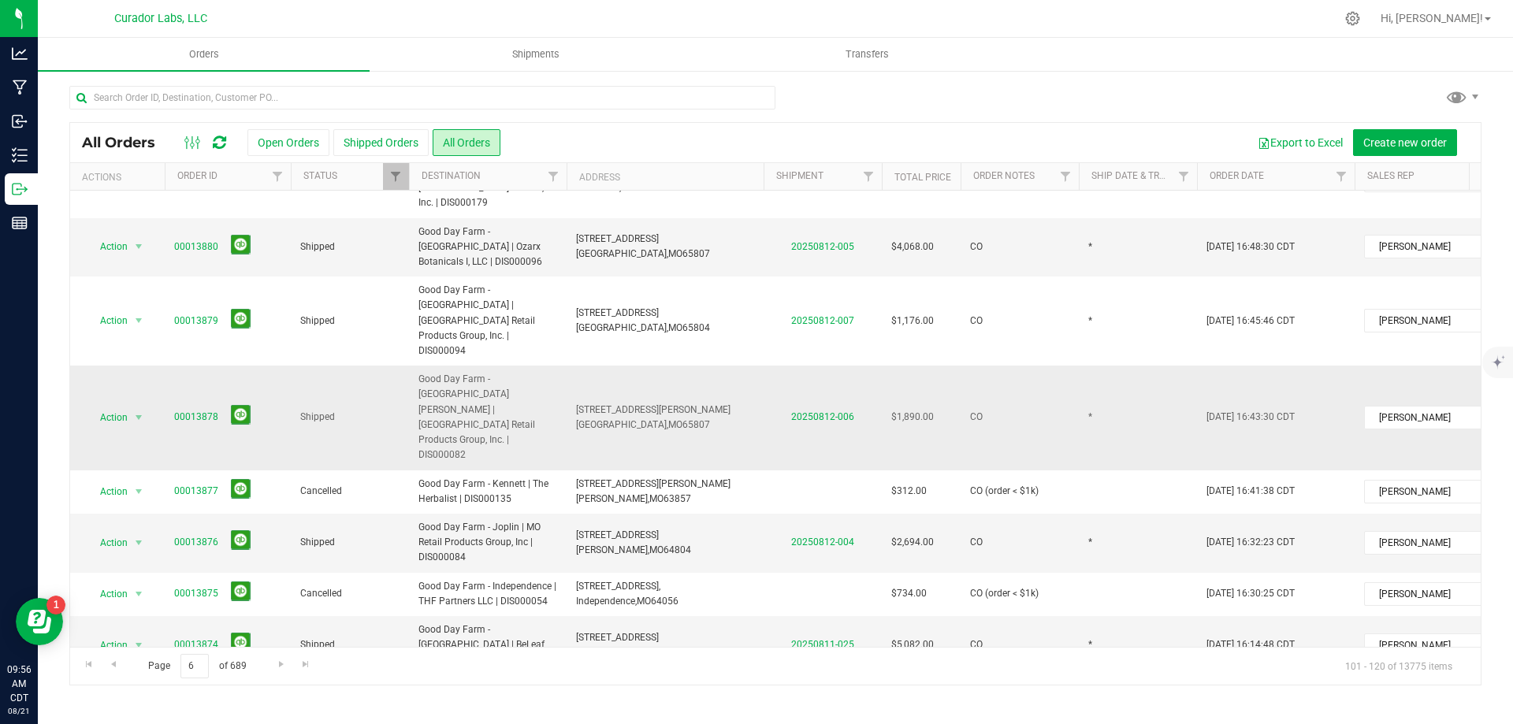
click at [603, 403] on span "[STREET_ADDRESS][PERSON_NAME] [GEOGRAPHIC_DATA], [GEOGRAPHIC_DATA] 65807" at bounding box center [653, 418] width 154 height 30
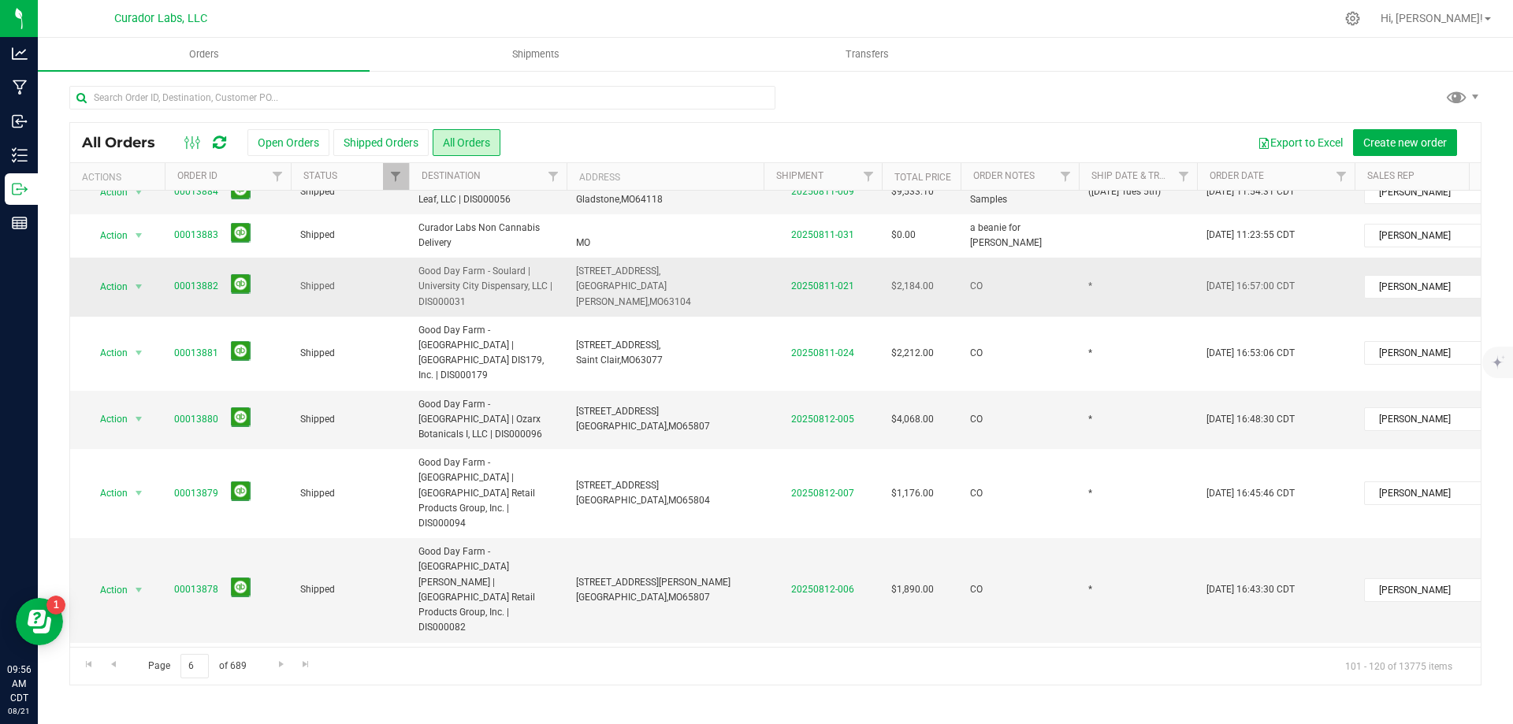
scroll to position [0, 0]
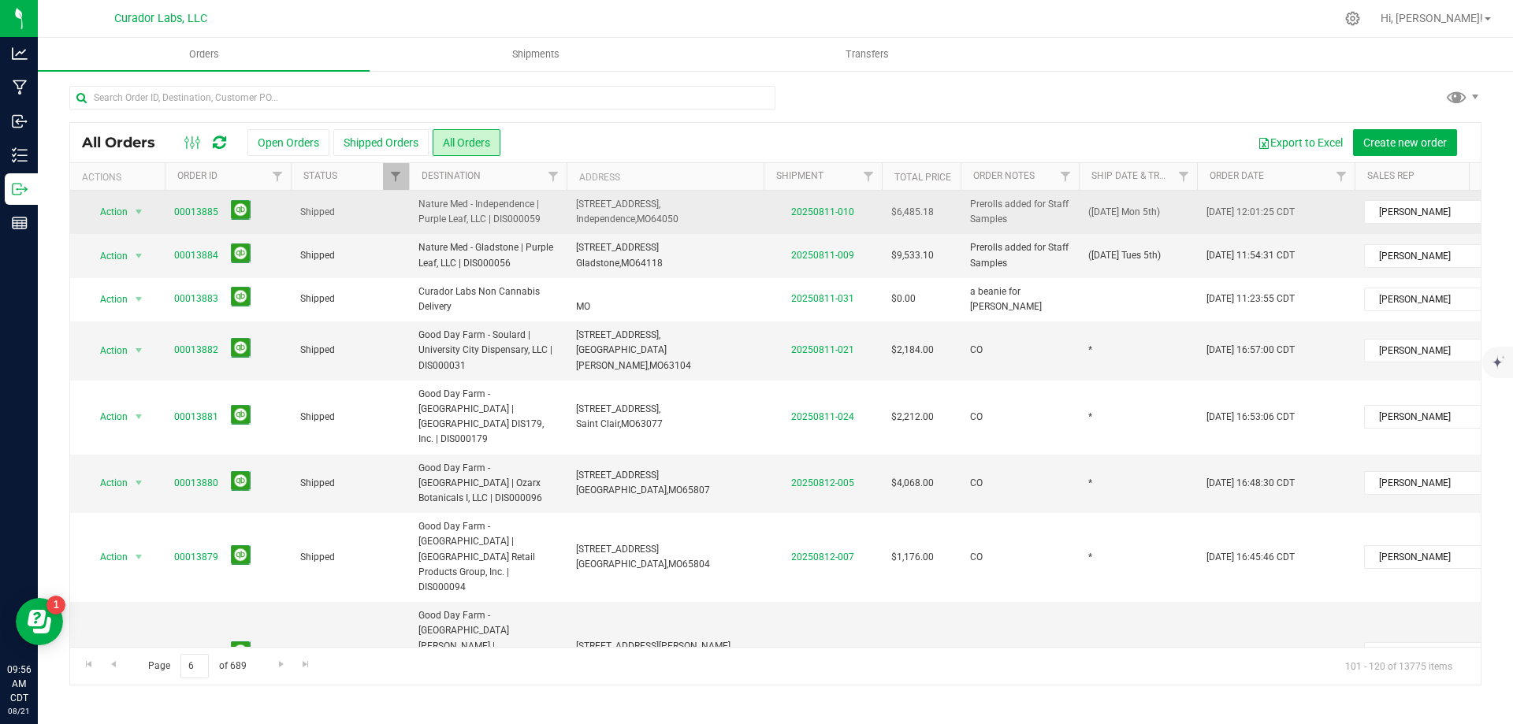
click at [1088, 207] on td "([DATE] Mon 5th)" at bounding box center [1138, 212] width 118 height 43
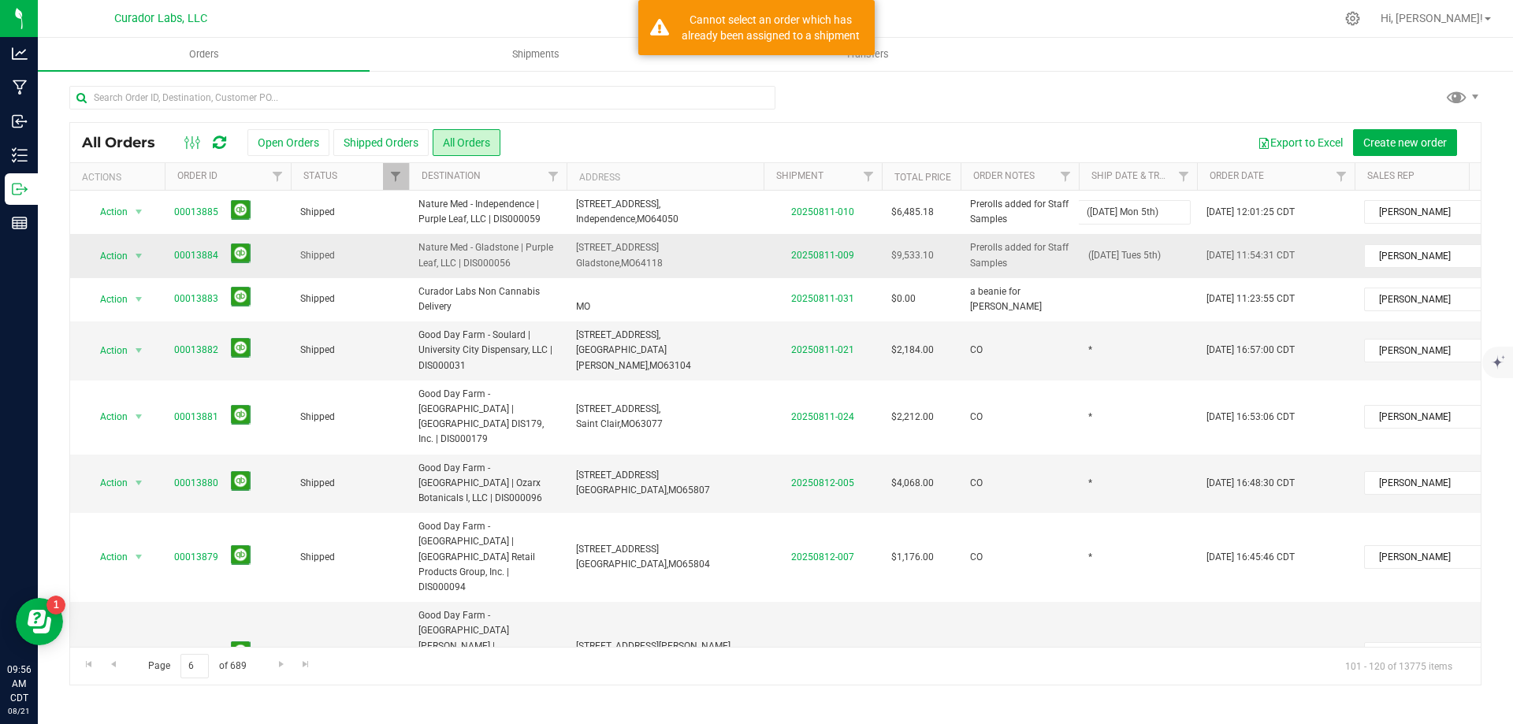
drag, startPoint x: 1088, startPoint y: 218, endPoint x: 1146, endPoint y: 263, distance: 74.1
click at [1062, 210] on tr "Action Action Clone order Mark as fully paid Order audit log Print COAs (single…" at bounding box center [850, 212] width 1560 height 43
click at [1144, 255] on span "([DATE] Tues 5th)" at bounding box center [1124, 255] width 73 height 15
click at [1106, 257] on input "([DATE] Tues 5th)" at bounding box center [1134, 256] width 113 height 24
drag, startPoint x: 1132, startPoint y: 260, endPoint x: 1147, endPoint y: 260, distance: 14.2
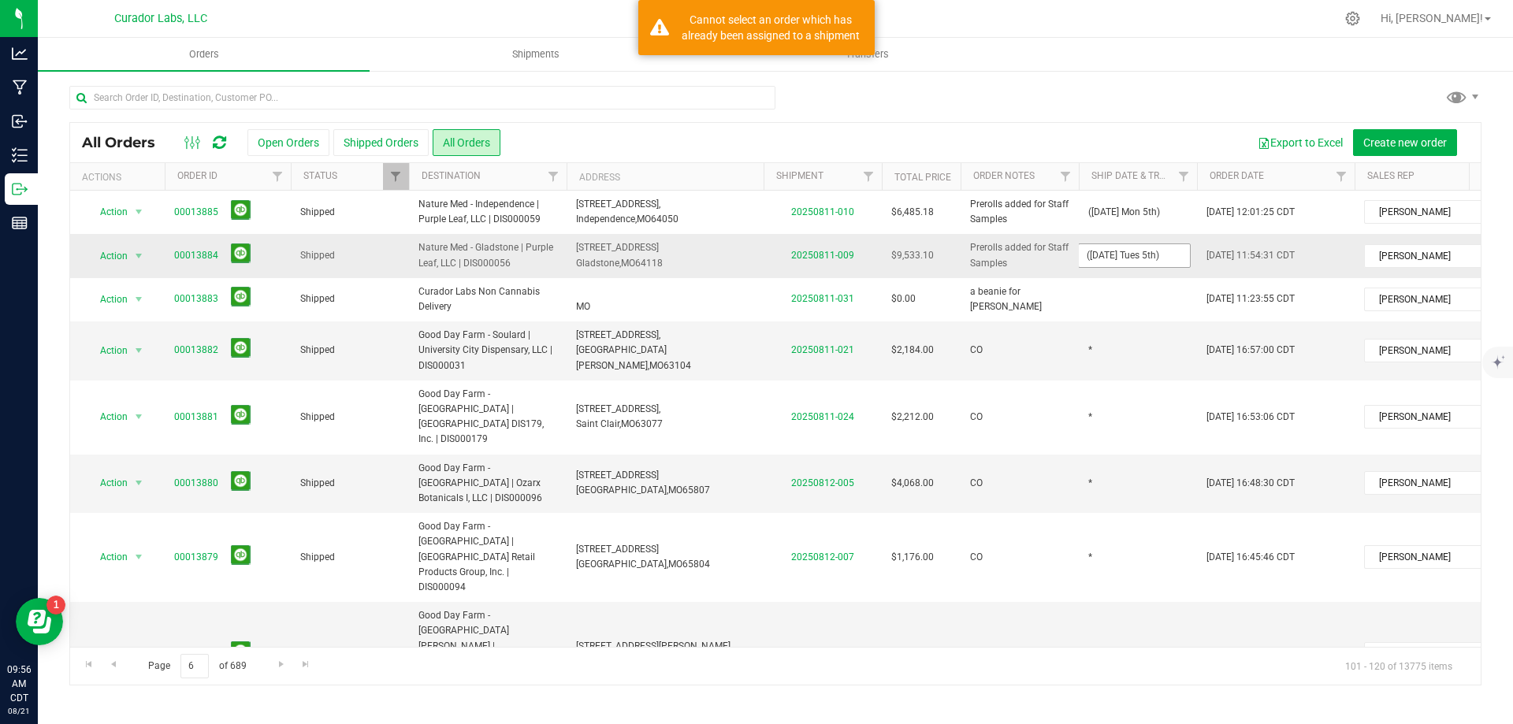
click at [1132, 259] on input "([DATE] Tues 5th)" at bounding box center [1134, 256] width 113 height 24
type input "([DATE] Mon 5th)"
click at [1123, 340] on div "All Orders Open Orders Shipped Orders All Orders Export to Excel Create new ord…" at bounding box center [775, 403] width 1412 height 563
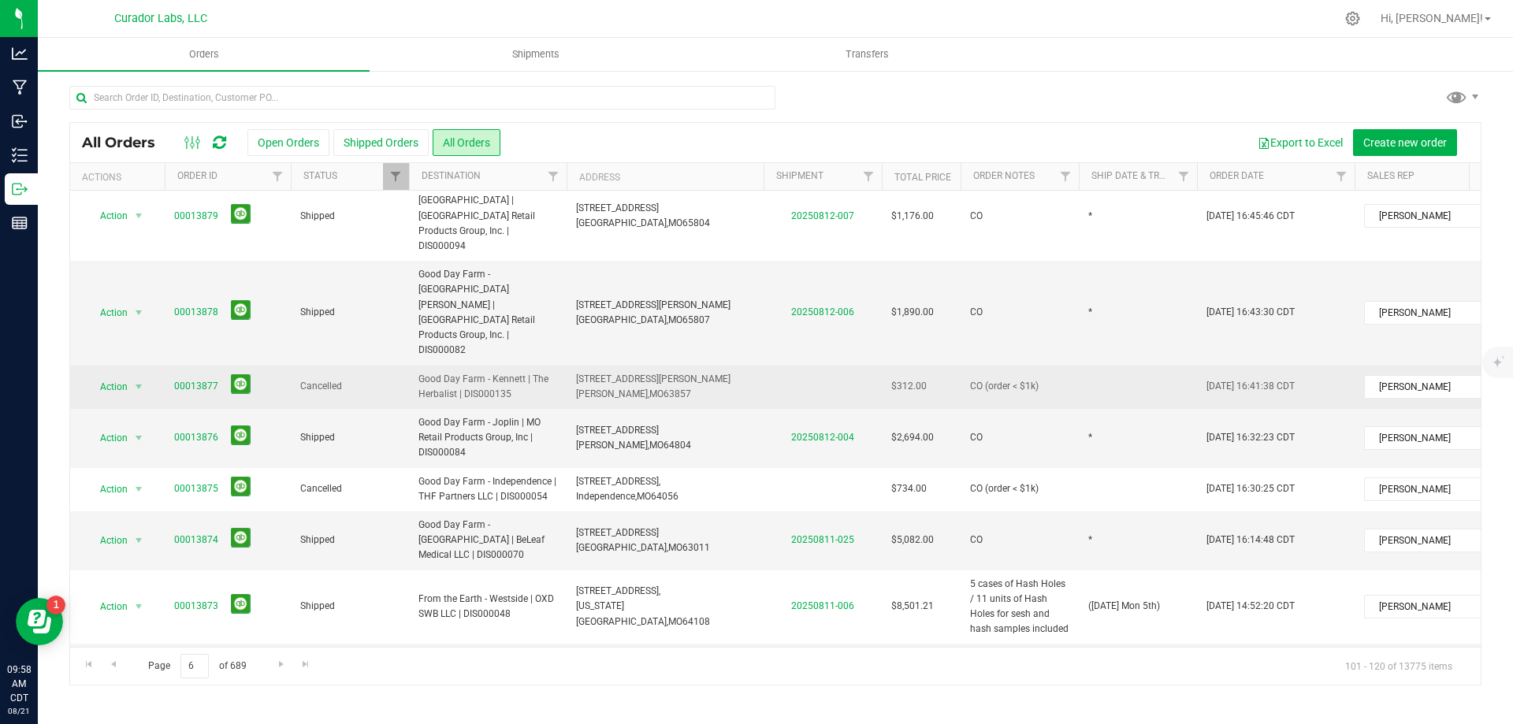
scroll to position [313, 0]
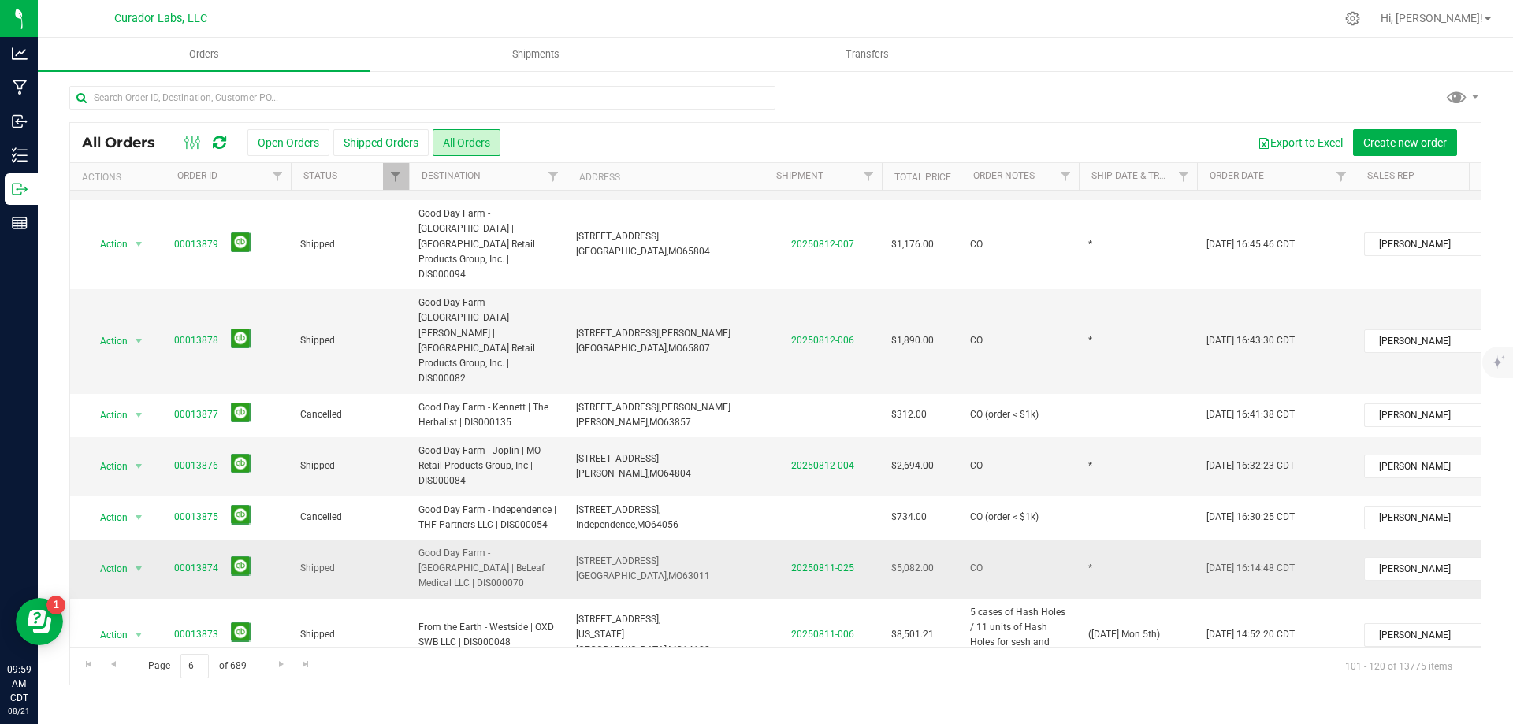
click at [586, 554] on span "[STREET_ADDRESS] [GEOGRAPHIC_DATA], [GEOGRAPHIC_DATA] 63011" at bounding box center [643, 569] width 134 height 30
click at [1084, 537] on td "*" at bounding box center [1138, 566] width 118 height 59
type input "([DATE] Tues 5th)"
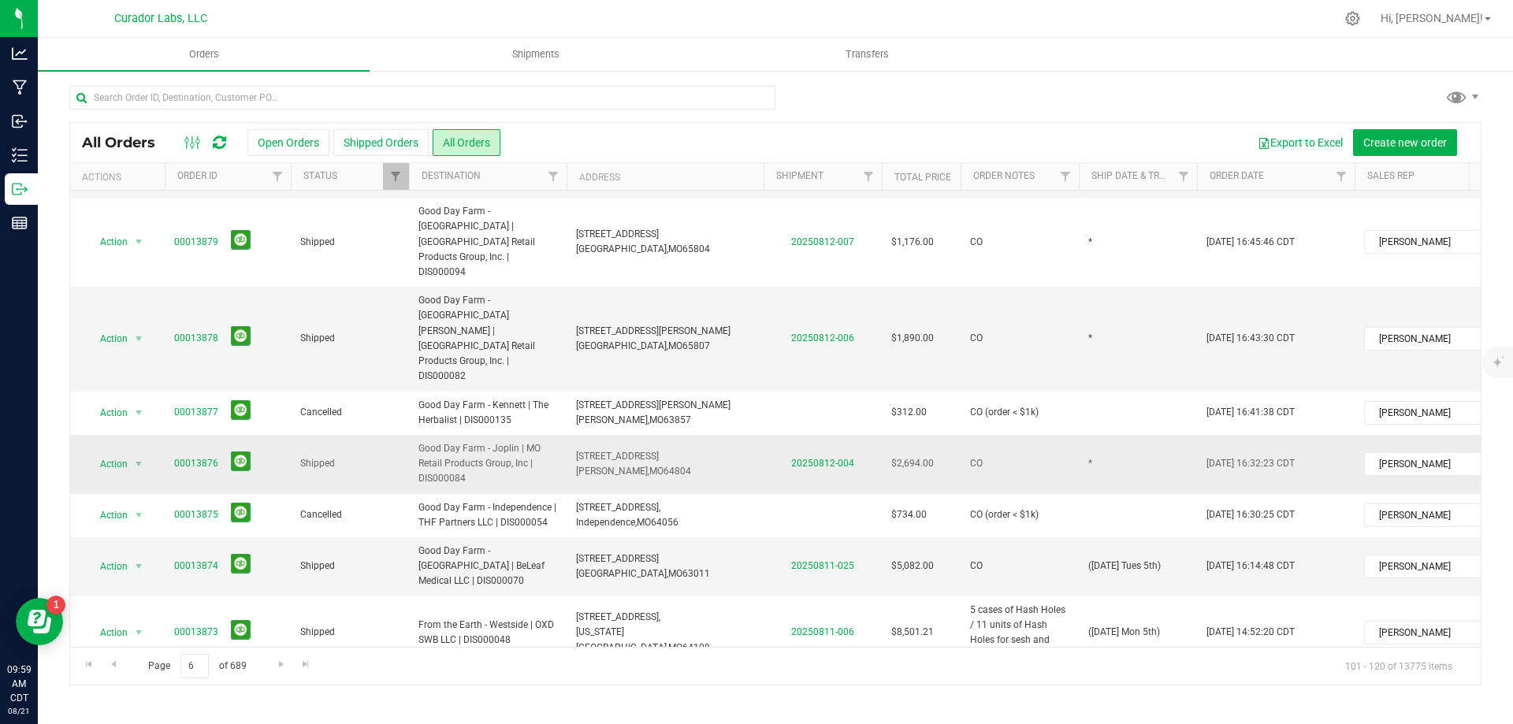
click at [1110, 435] on td "*" at bounding box center [1138, 464] width 118 height 59
type input "([DATE] Thurs 5th)"
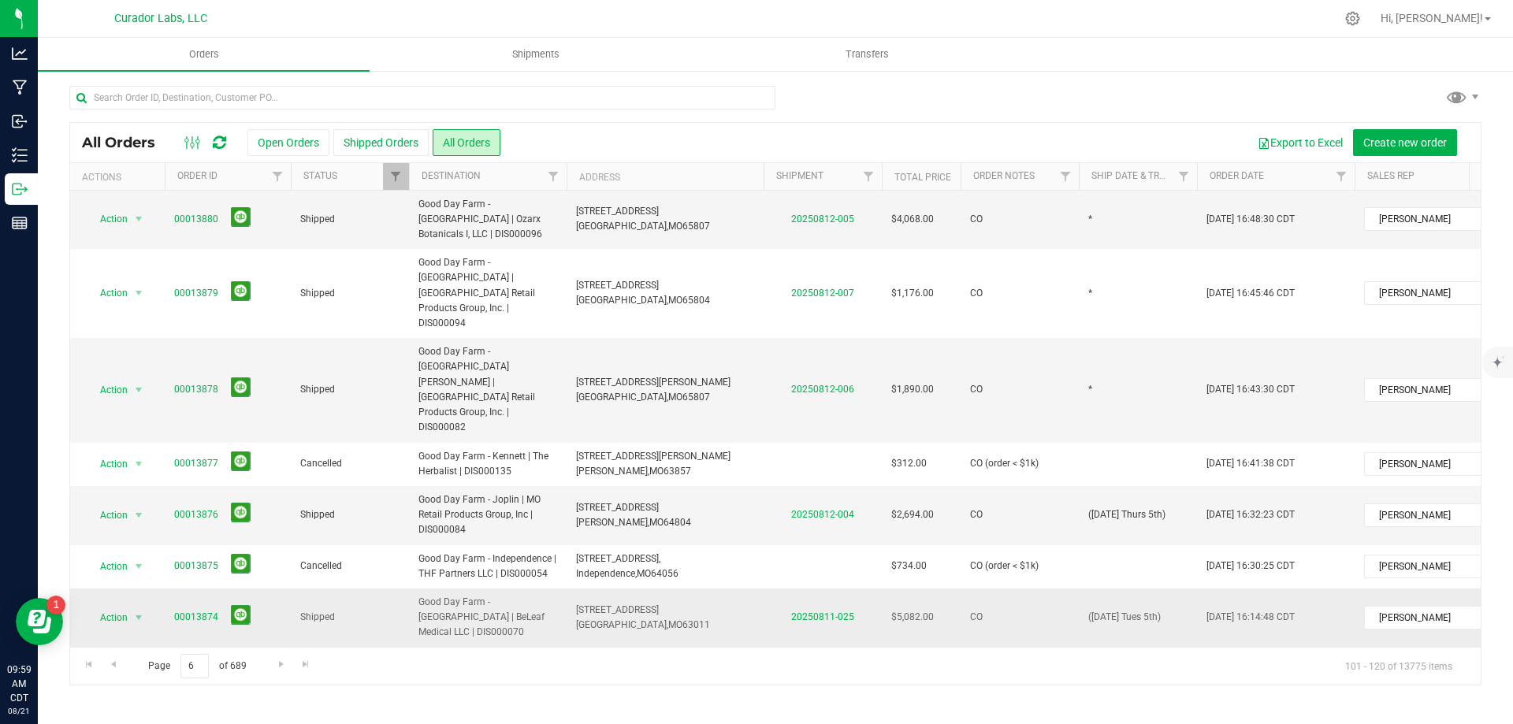
scroll to position [236, 0]
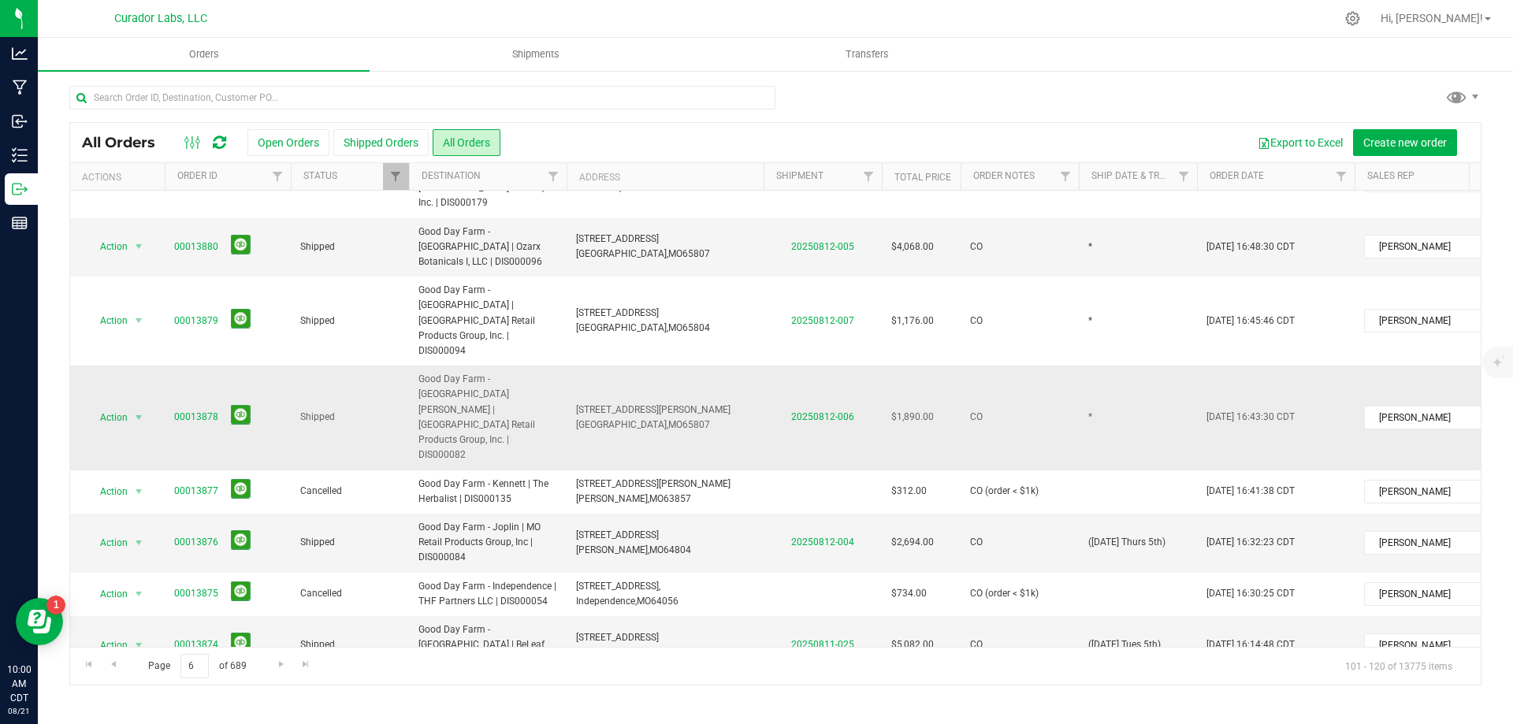
click at [591, 404] on span "[STREET_ADDRESS][PERSON_NAME]" at bounding box center [653, 409] width 154 height 11
click at [1105, 535] on span "([DATE] Thurs 5th)" at bounding box center [1126, 542] width 77 height 15
drag, startPoint x: 1101, startPoint y: 439, endPoint x: 1149, endPoint y: 443, distance: 48.2
click at [1149, 530] on input "([DATE] Thurs 5th)" at bounding box center [1134, 542] width 113 height 24
type input "([DATE] Weds 5th)"
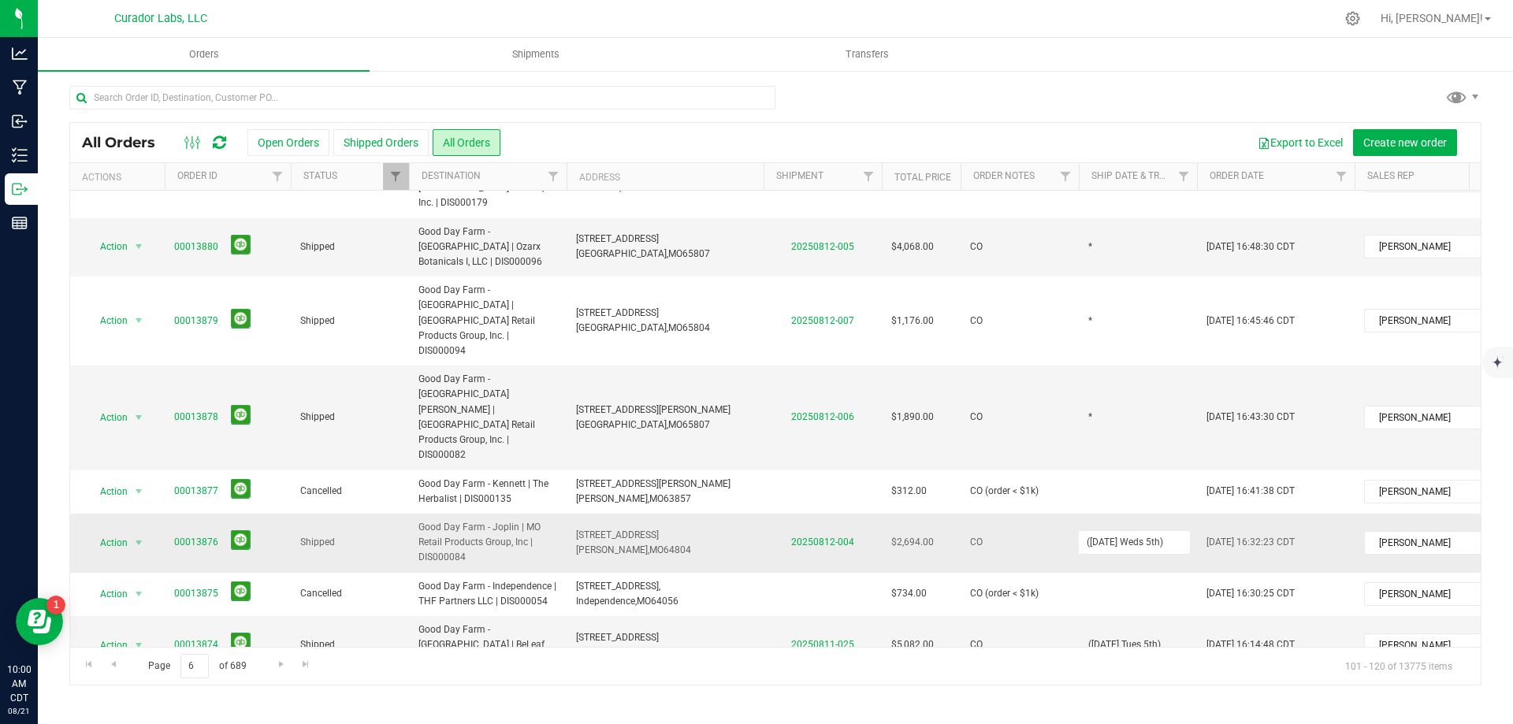
drag, startPoint x: 1087, startPoint y: 437, endPoint x: 1194, endPoint y: 436, distance: 107.2
click at [1194, 514] on td "([DATE] Weds 5th)" at bounding box center [1138, 543] width 118 height 59
click at [1101, 329] on div "All Orders Open Orders Shipped Orders All Orders Export to Excel Create new ord…" at bounding box center [775, 403] width 1412 height 563
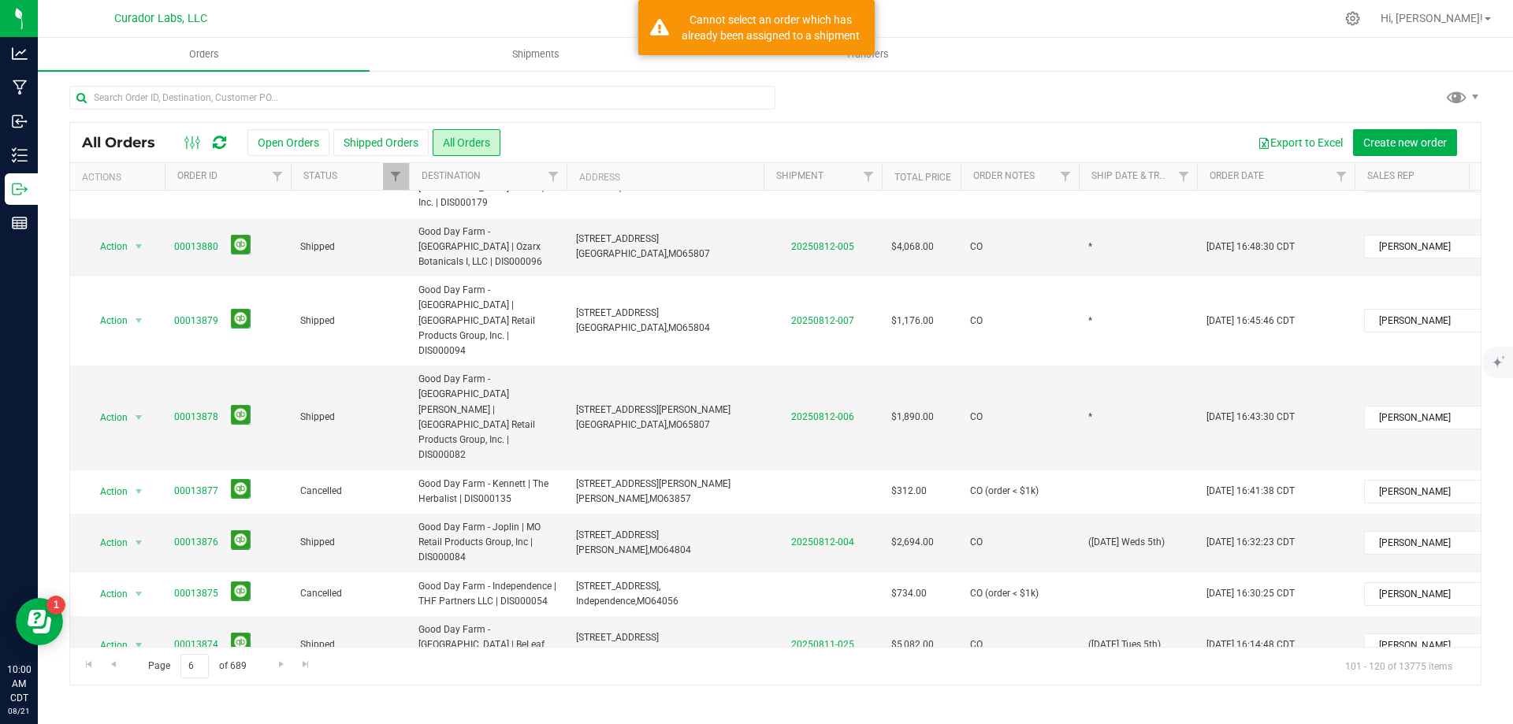
click at [1101, 366] on td "*" at bounding box center [1138, 418] width 118 height 104
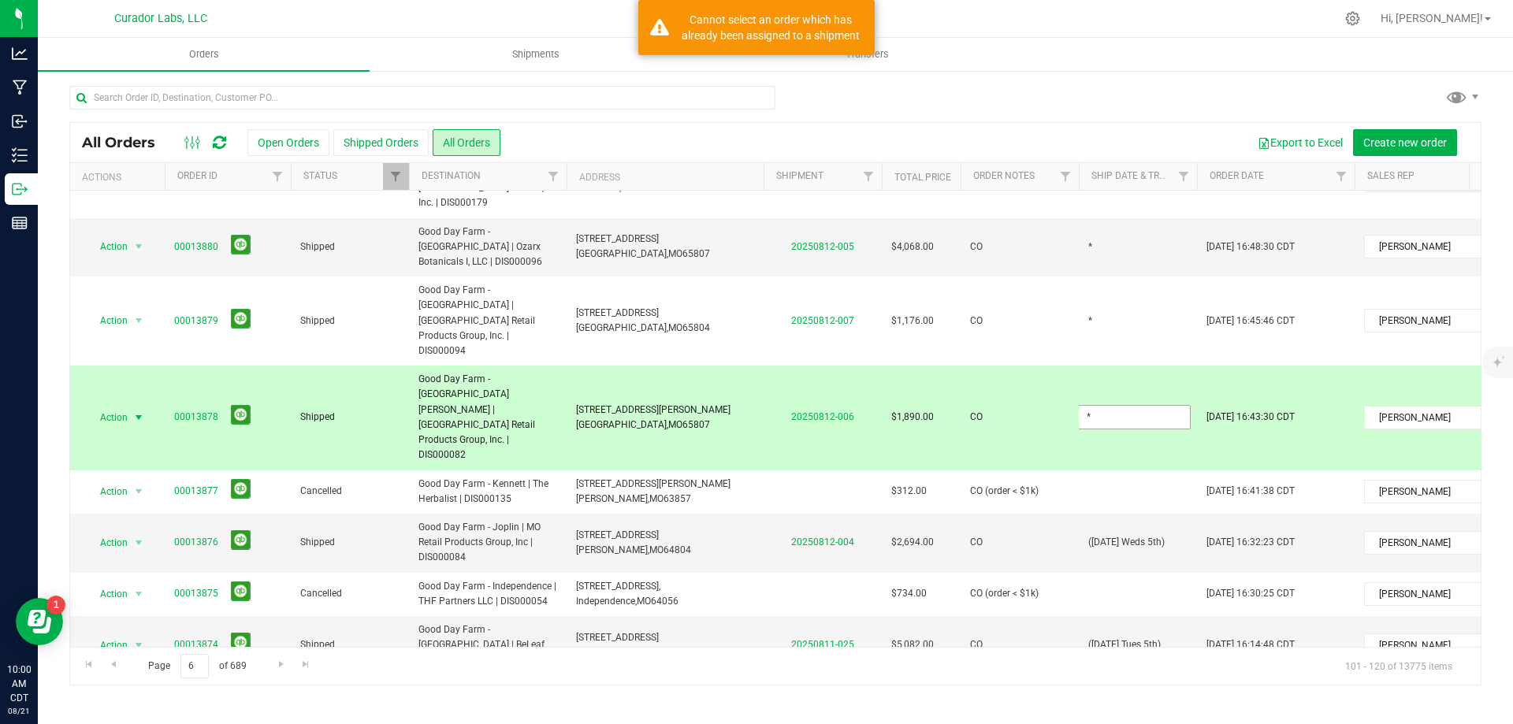
click at [1101, 405] on input "*" at bounding box center [1134, 417] width 113 height 24
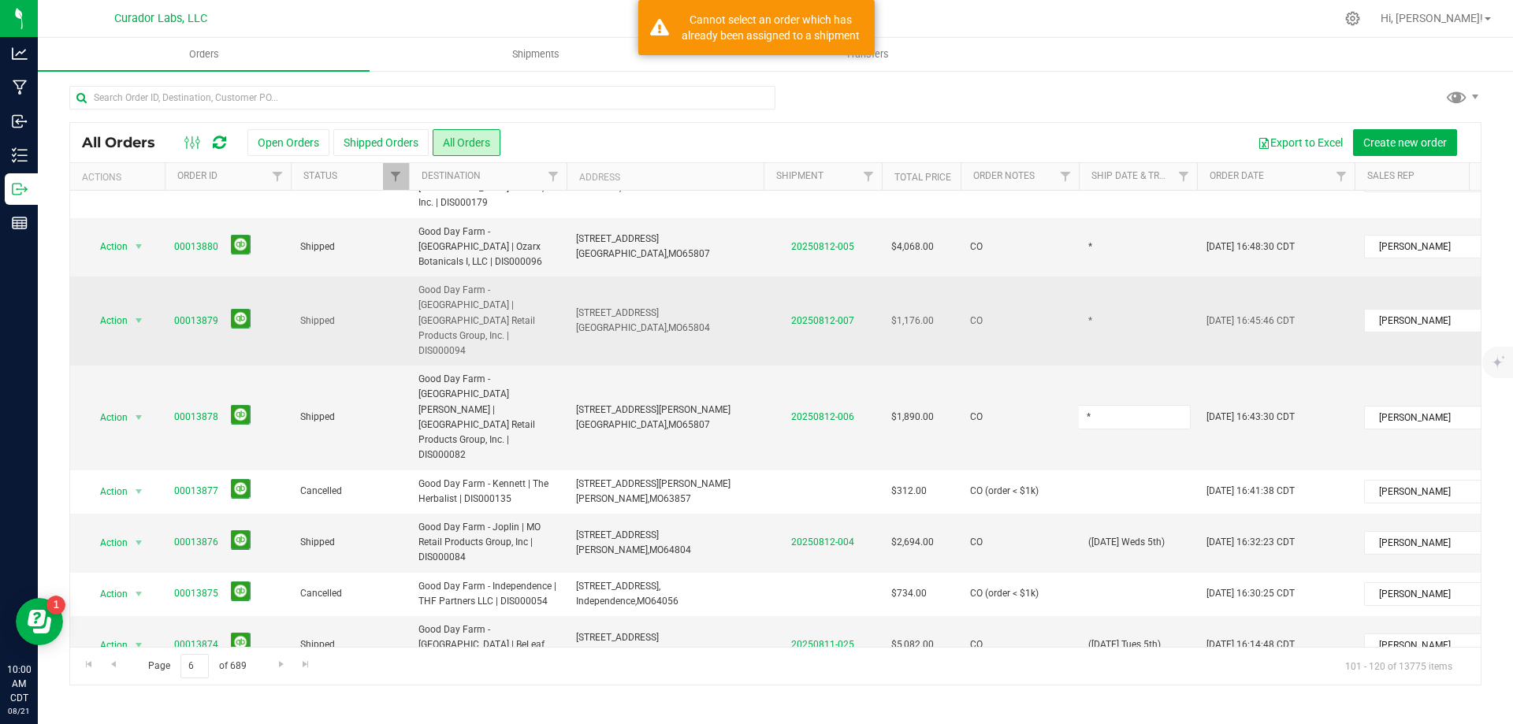
type input "([DATE] Weds 5th)"
click at [1100, 261] on div "All Orders Open Orders Shipped Orders All Orders Export to Excel Create new ord…" at bounding box center [775, 403] width 1412 height 563
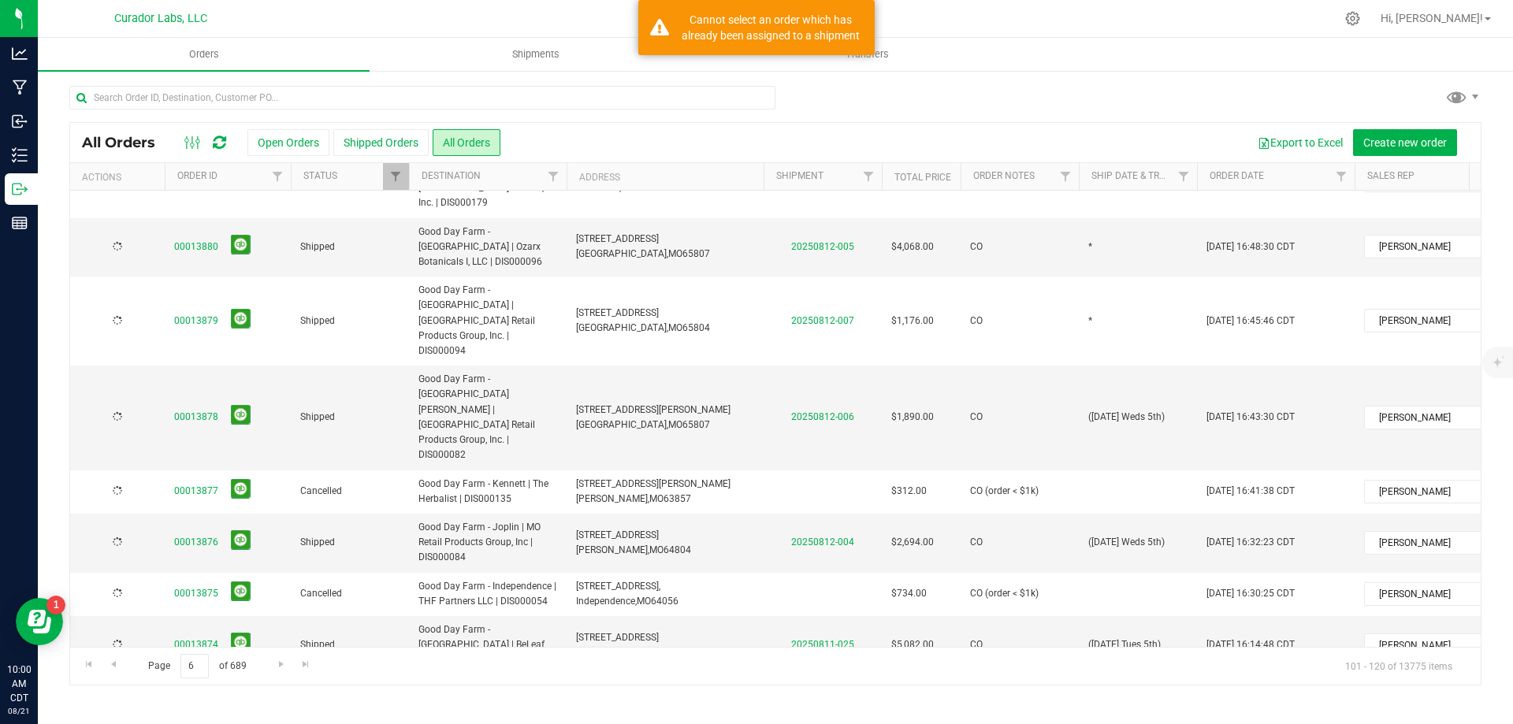
click at [1100, 277] on td "*" at bounding box center [1138, 321] width 118 height 89
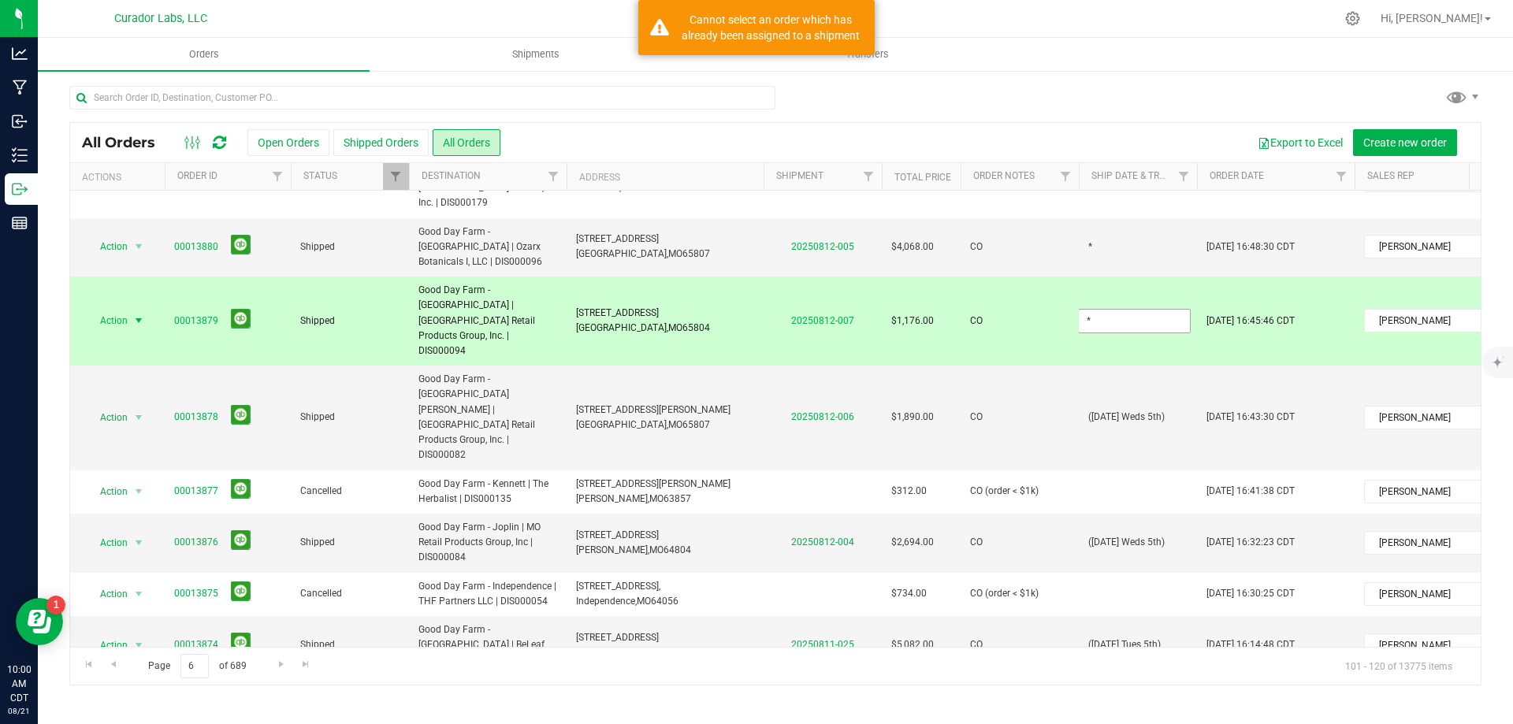
click at [1100, 309] on input "*" at bounding box center [1134, 321] width 113 height 24
type input "([DATE] Weds 5th)"
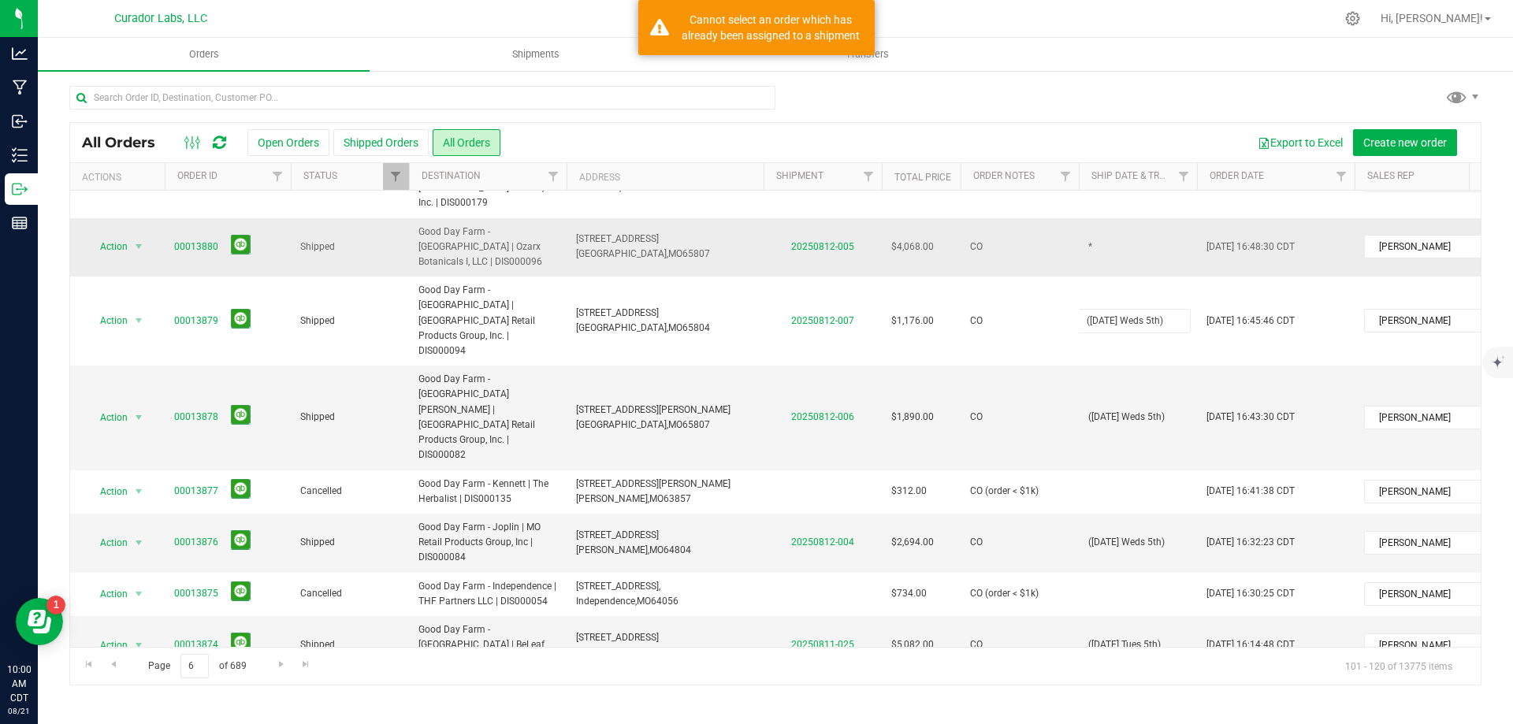
click at [1098, 206] on div "All Orders Open Orders Shipped Orders All Orders Export to Excel Create new ord…" at bounding box center [775, 403] width 1412 height 563
click at [1098, 218] on td "*" at bounding box center [1138, 247] width 118 height 59
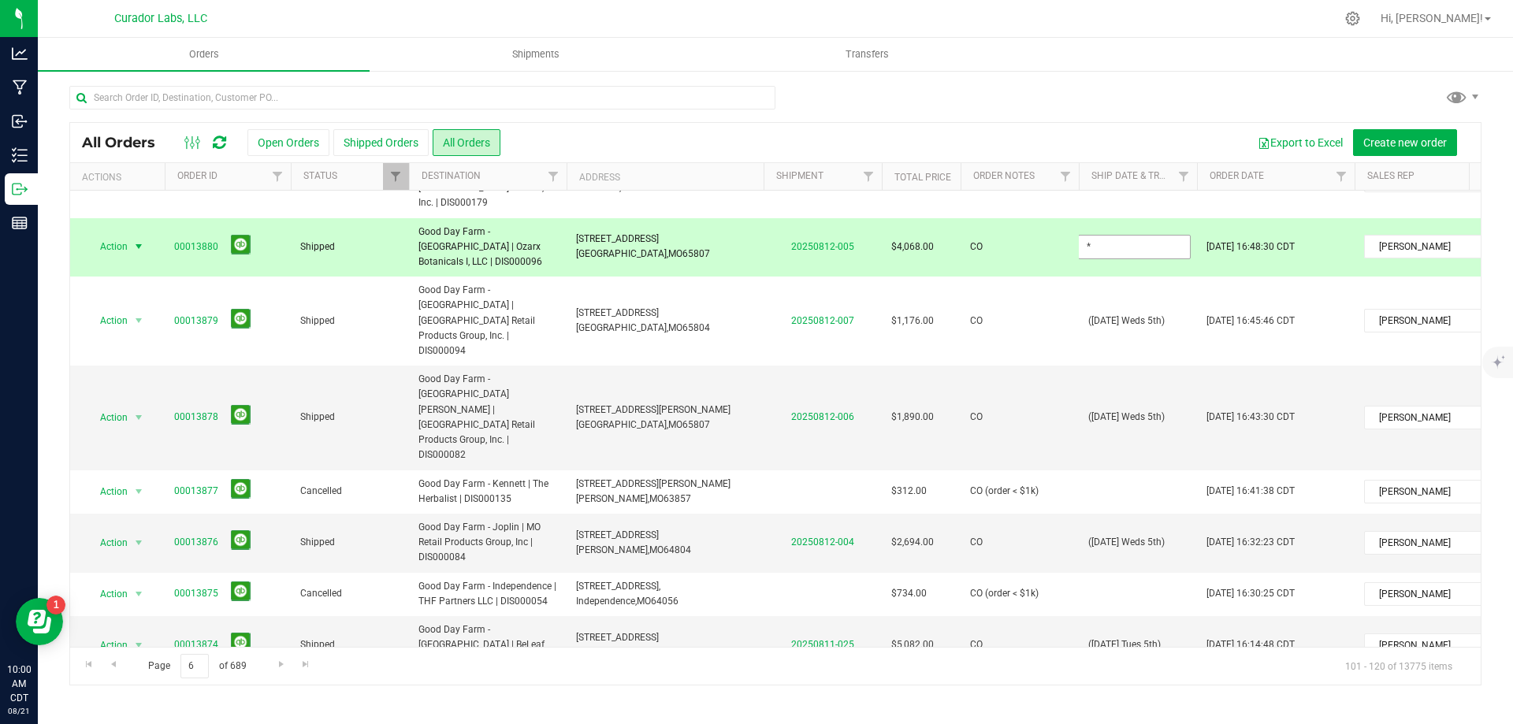
click at [1098, 235] on input "*" at bounding box center [1134, 247] width 113 height 24
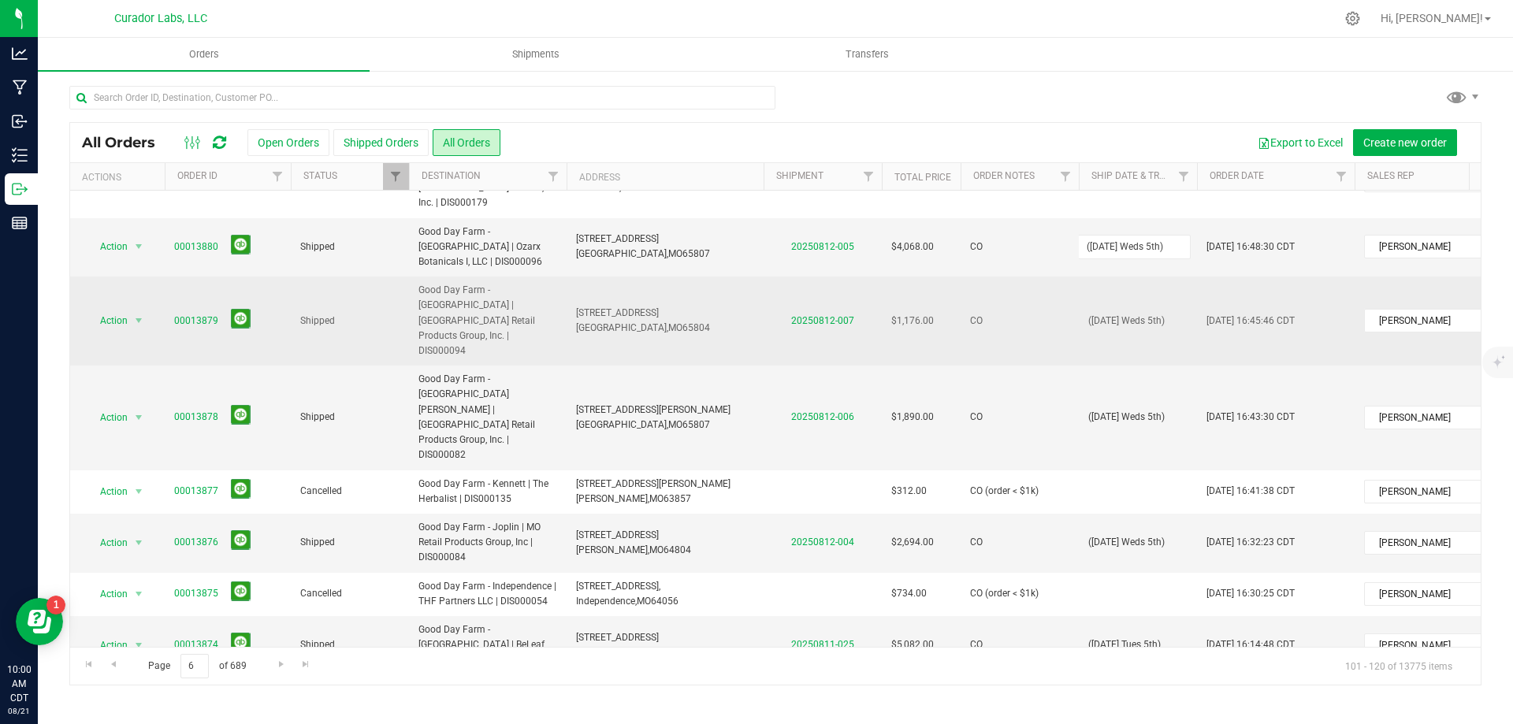
type input "([DATE] Weds 5th)"
click at [1066, 258] on div "All Orders Open Orders Shipped Orders All Orders Export to Excel Create new ord…" at bounding box center [775, 403] width 1412 height 563
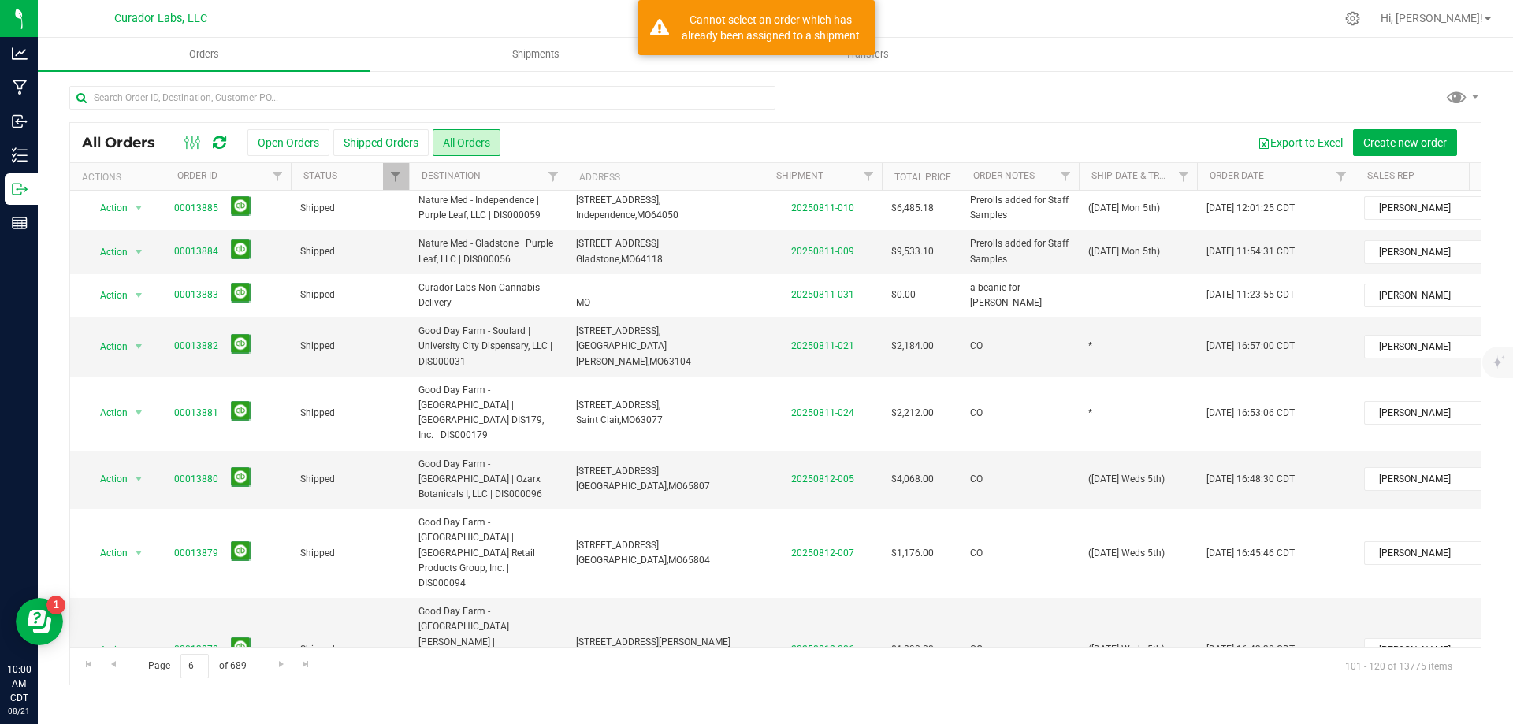
scroll to position [0, 0]
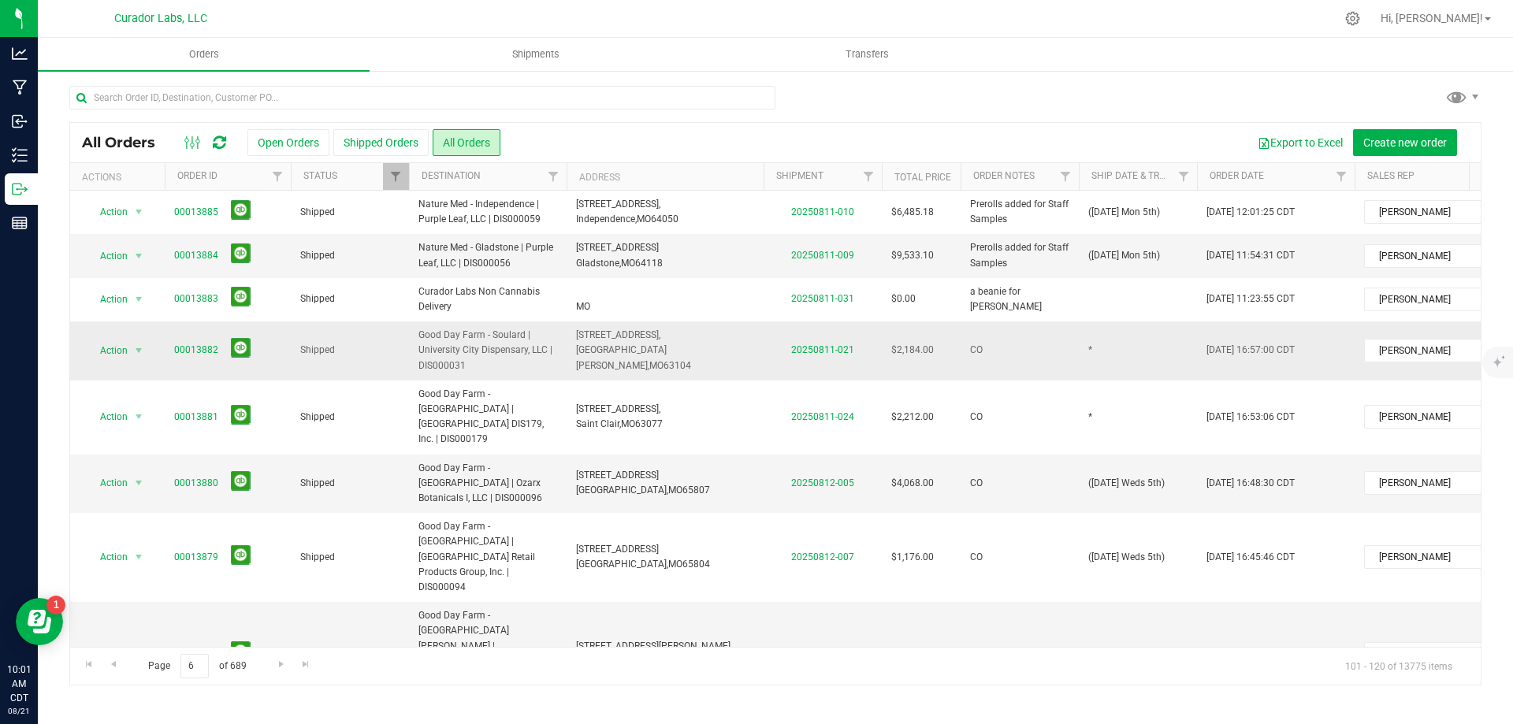
drag, startPoint x: 646, startPoint y: 349, endPoint x: 677, endPoint y: 351, distance: 30.8
click at [646, 349] on span "[STREET_ADDRESS], [GEOGRAPHIC_DATA][PERSON_NAME], [GEOGRAPHIC_DATA] 63104" at bounding box center [665, 351] width 178 height 46
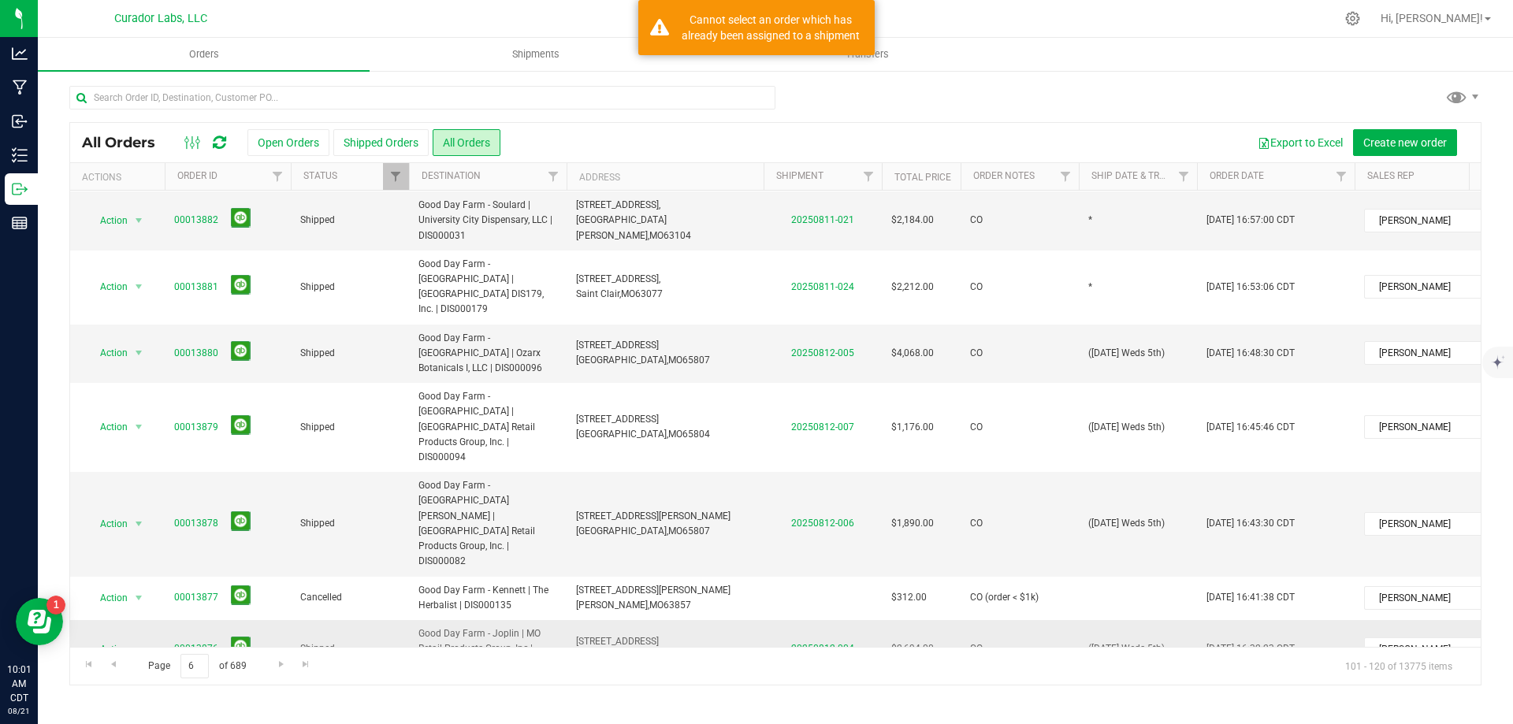
scroll to position [158, 0]
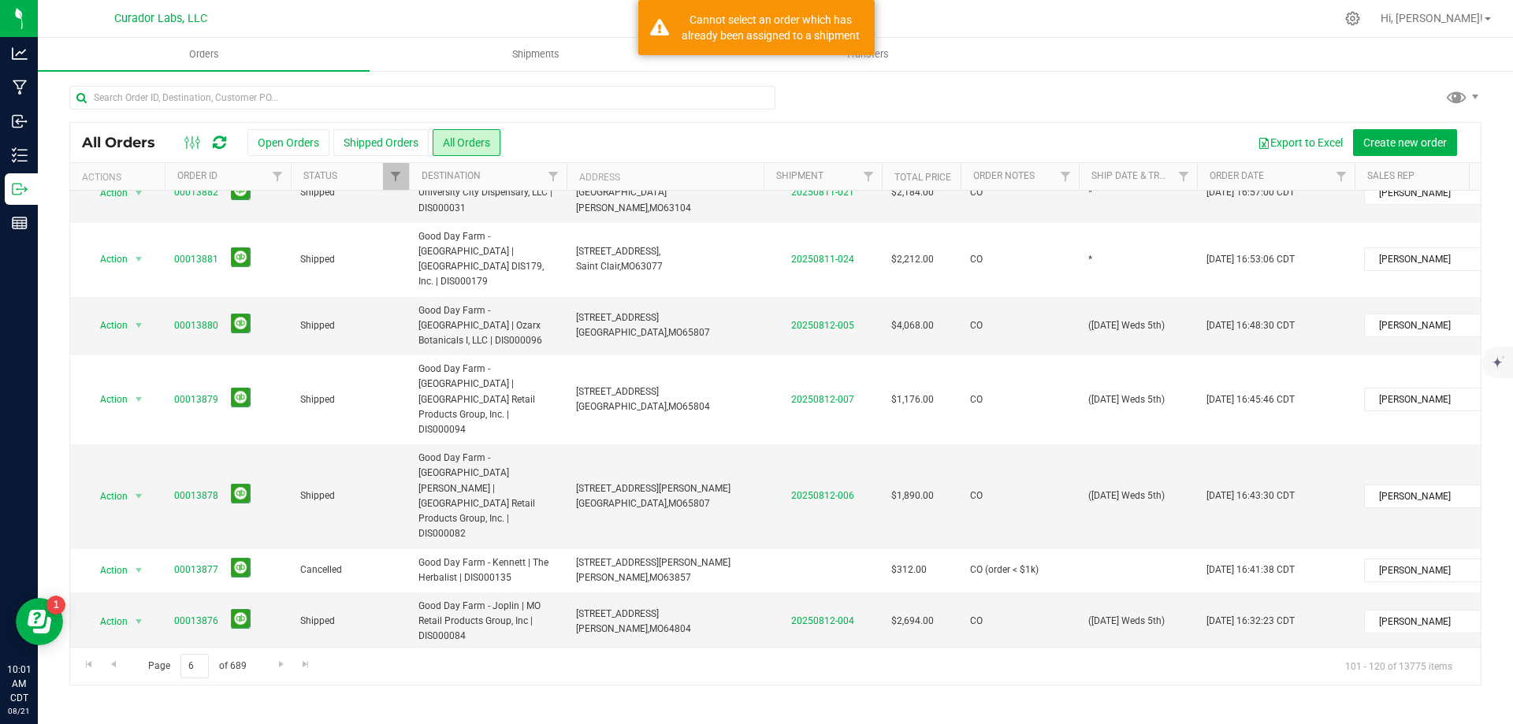
click at [1080, 695] on td "([DATE] Tues 5th)" at bounding box center [1138, 724] width 118 height 59
click at [1080, 712] on input "([DATE] Tues 5th)" at bounding box center [1134, 724] width 113 height 24
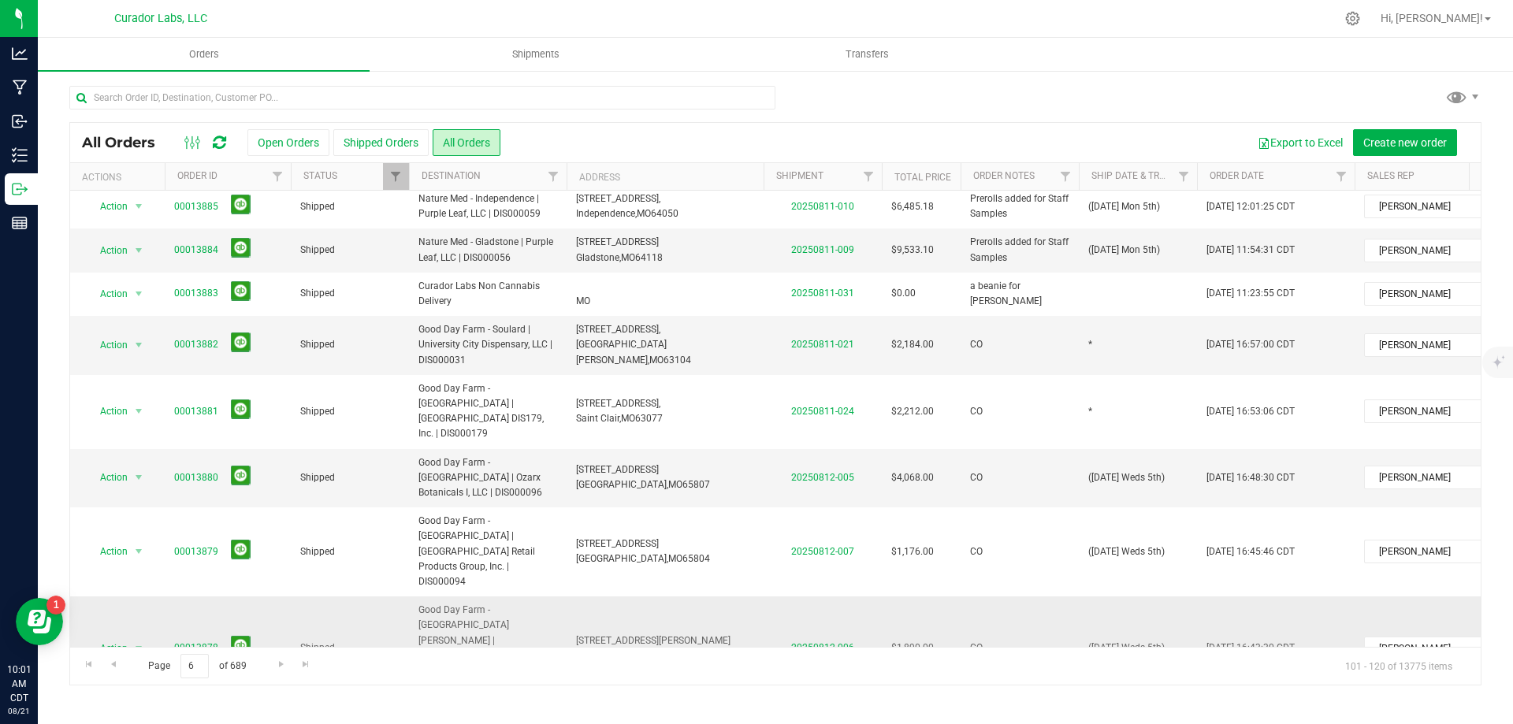
scroll to position [0, 0]
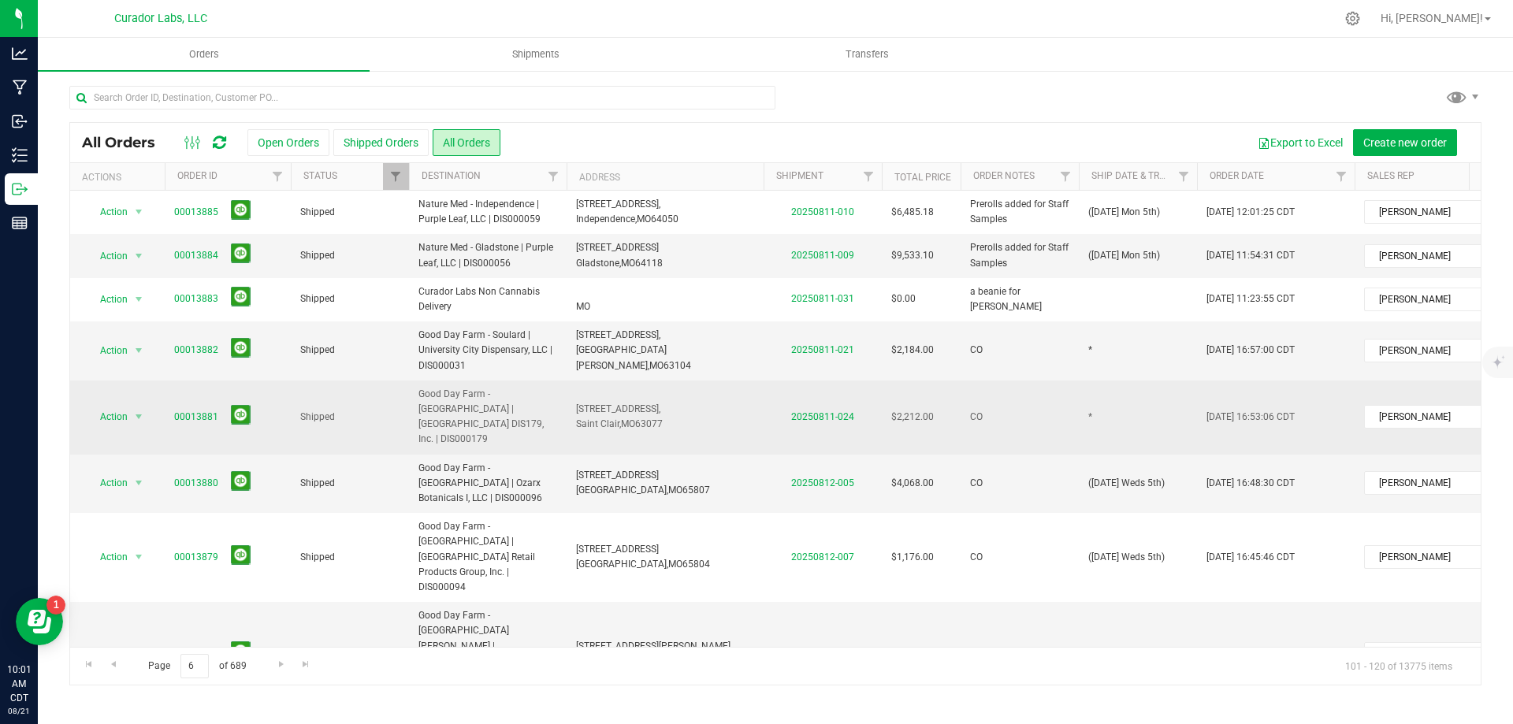
click at [1120, 410] on td "*" at bounding box center [1138, 418] width 118 height 74
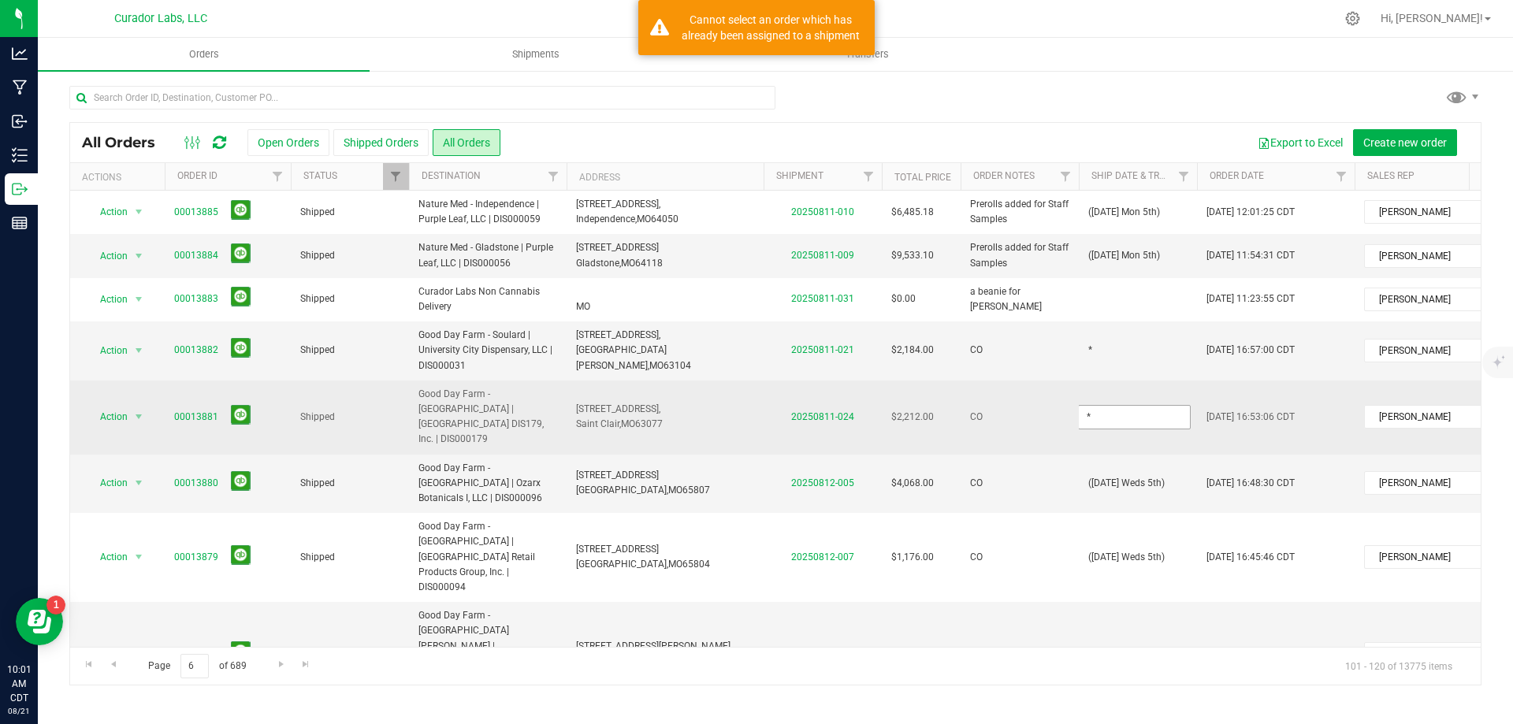
click at [1120, 410] on input "*" at bounding box center [1134, 417] width 113 height 24
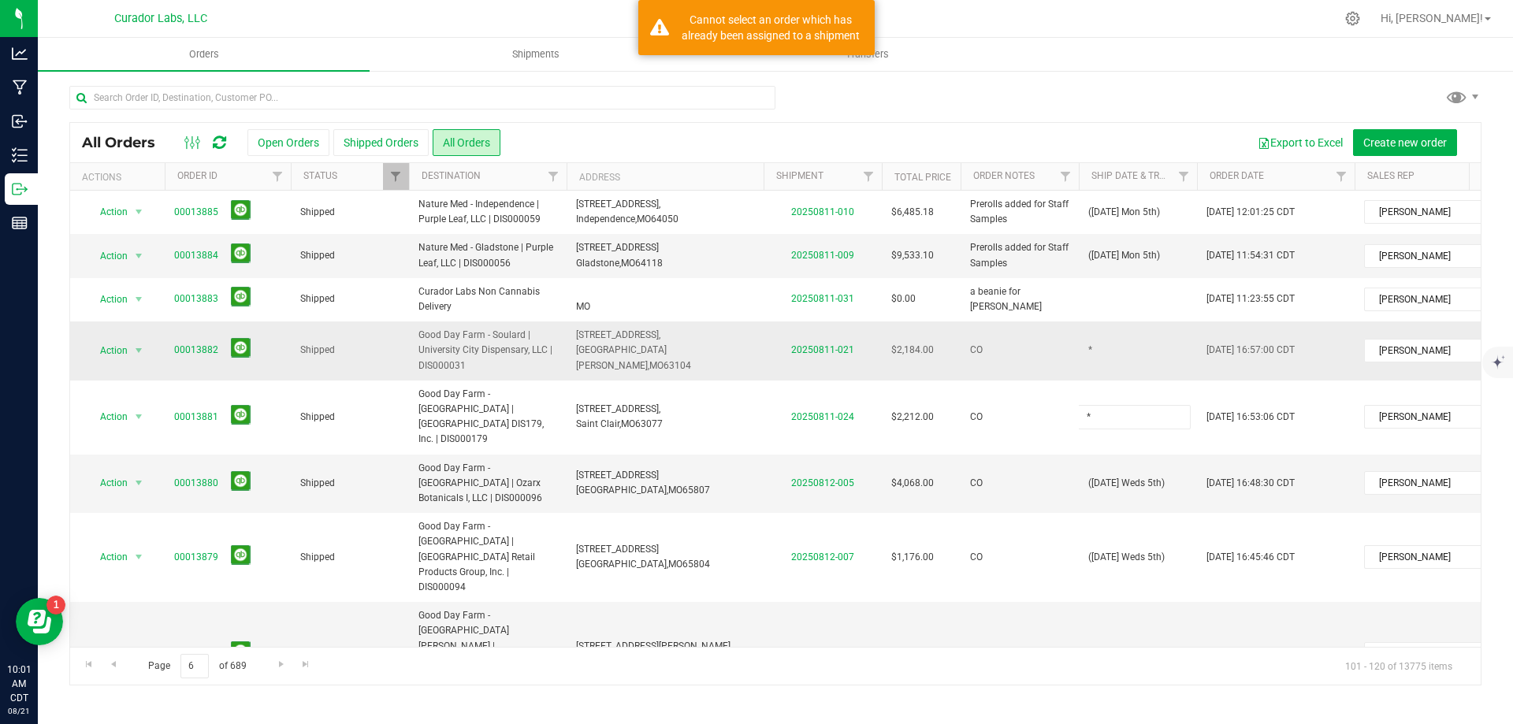
type input "([DATE] Tues 5th)"
click at [1110, 346] on div "All Orders Open Orders Shipped Orders All Orders Export to Excel Create new ord…" at bounding box center [775, 403] width 1412 height 563
click at [1110, 346] on td "*" at bounding box center [1138, 351] width 118 height 59
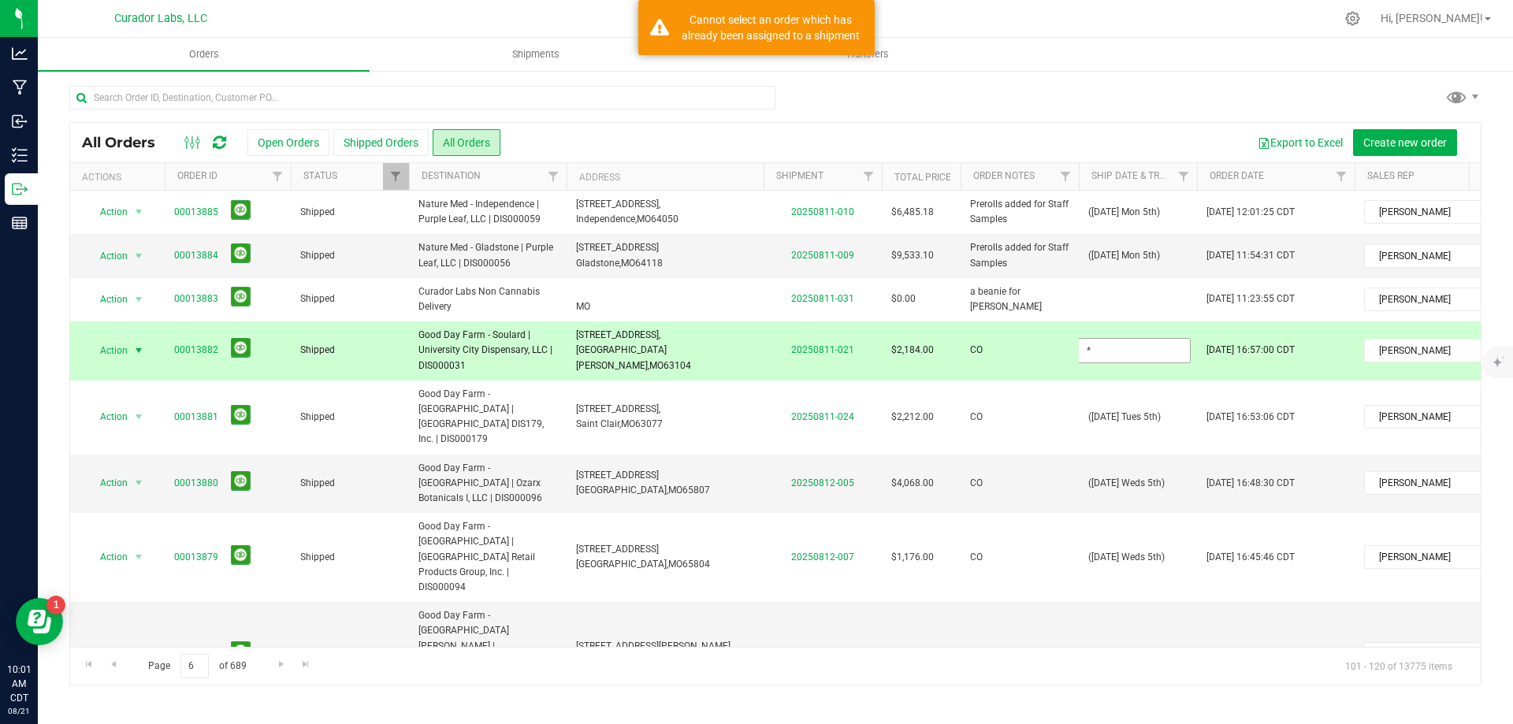
drag, startPoint x: 1110, startPoint y: 346, endPoint x: 1088, endPoint y: 356, distance: 25.0
click at [1110, 346] on input "*" at bounding box center [1134, 350] width 113 height 24
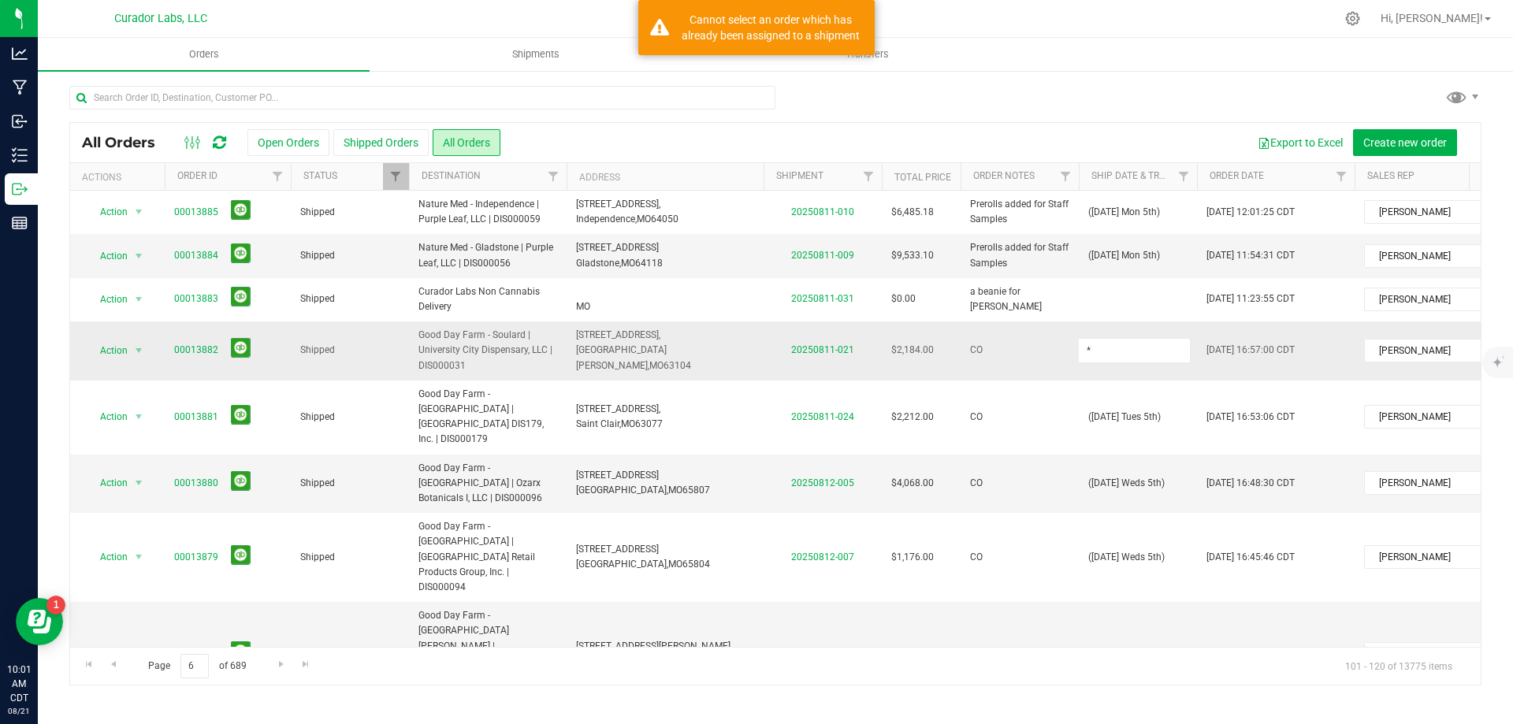
type input "([DATE] Tues 5th)"
click at [1047, 378] on div "All Orders Open Orders Shipped Orders All Orders Export to Excel Create new ord…" at bounding box center [775, 403] width 1412 height 563
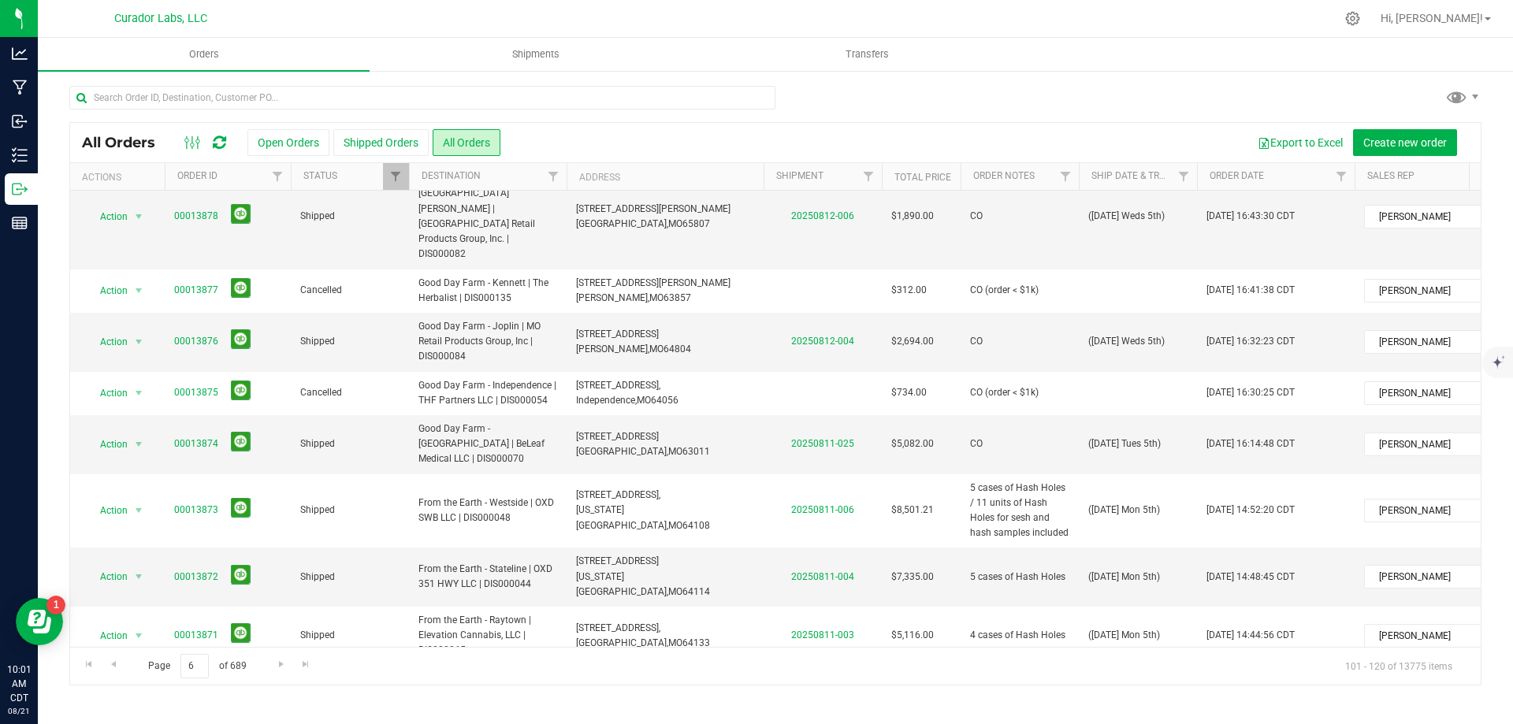
scroll to position [549, 0]
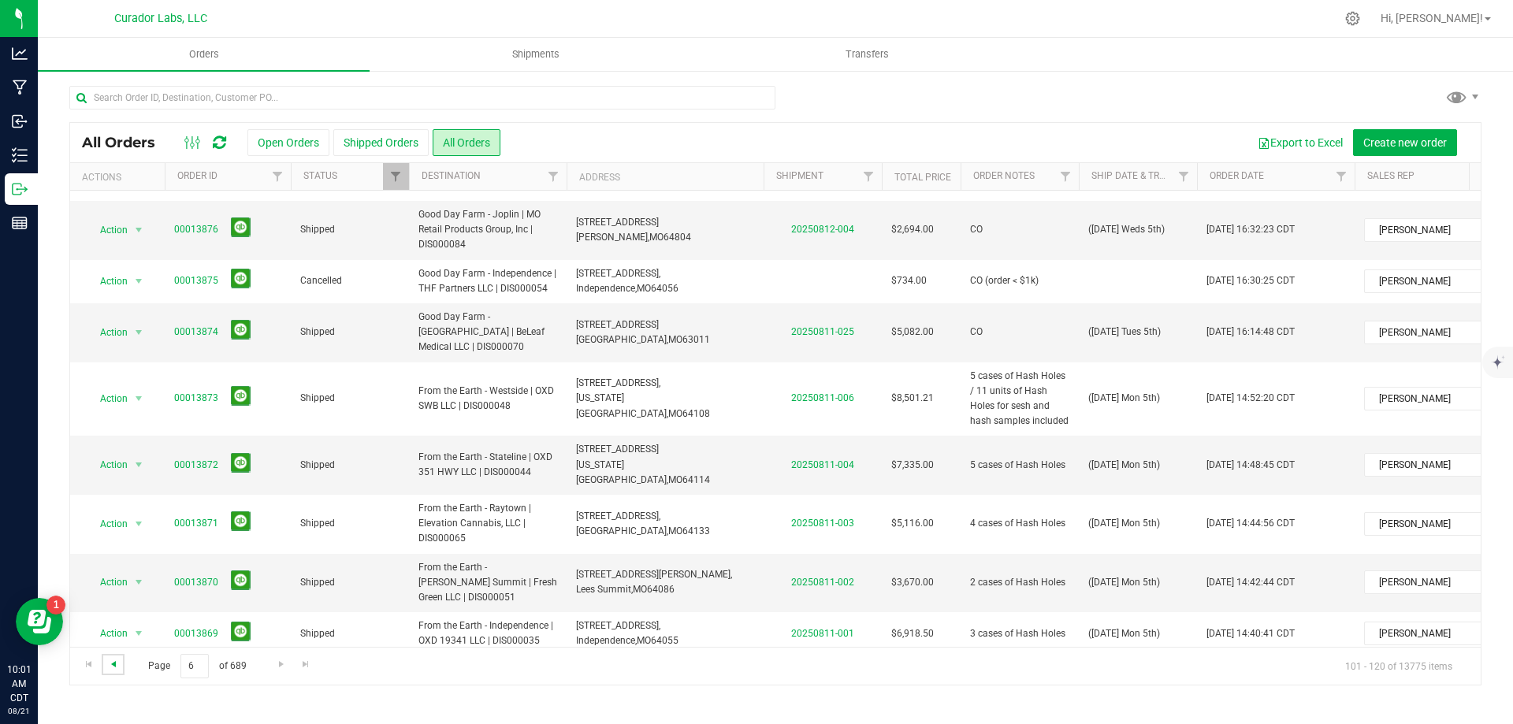
click at [117, 669] on span "Go to the previous page" at bounding box center [113, 664] width 13 height 13
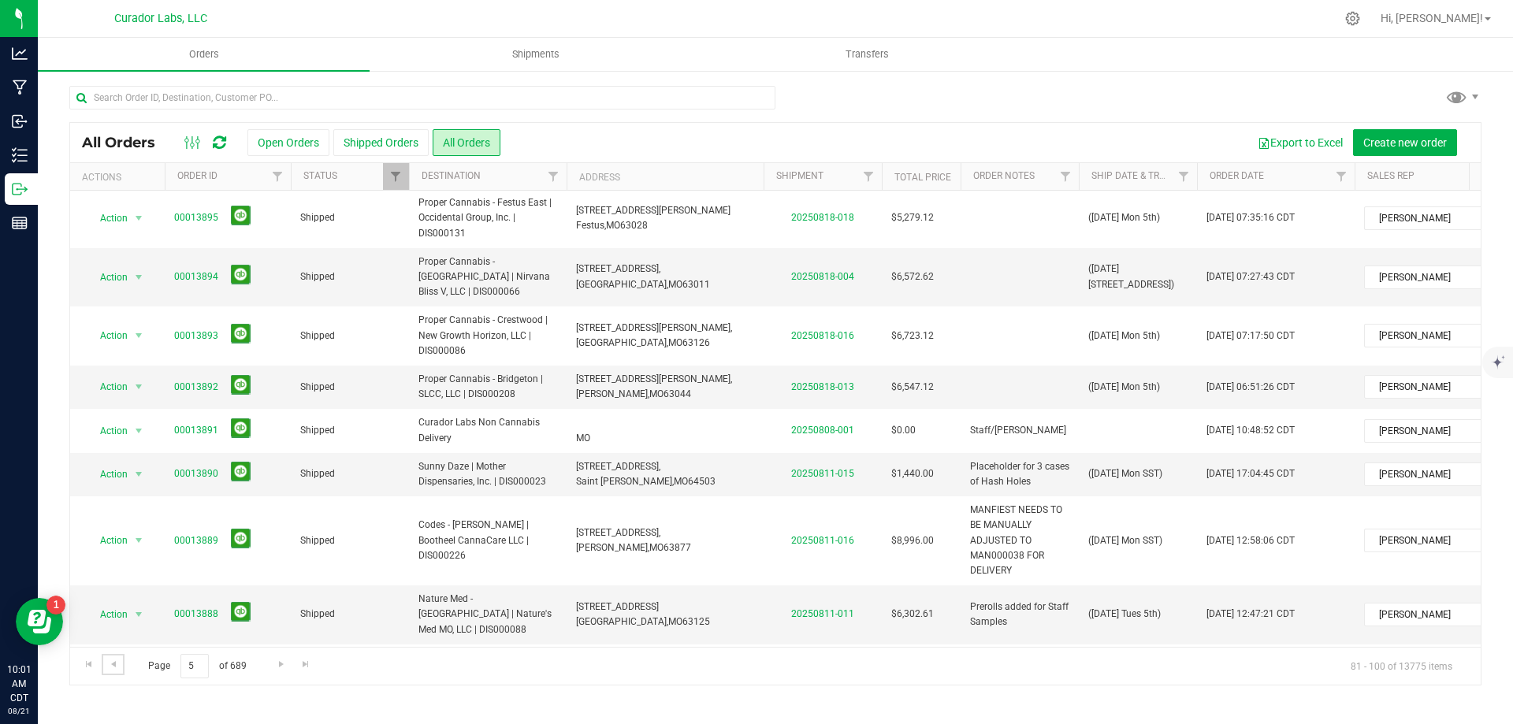
scroll to position [610, 0]
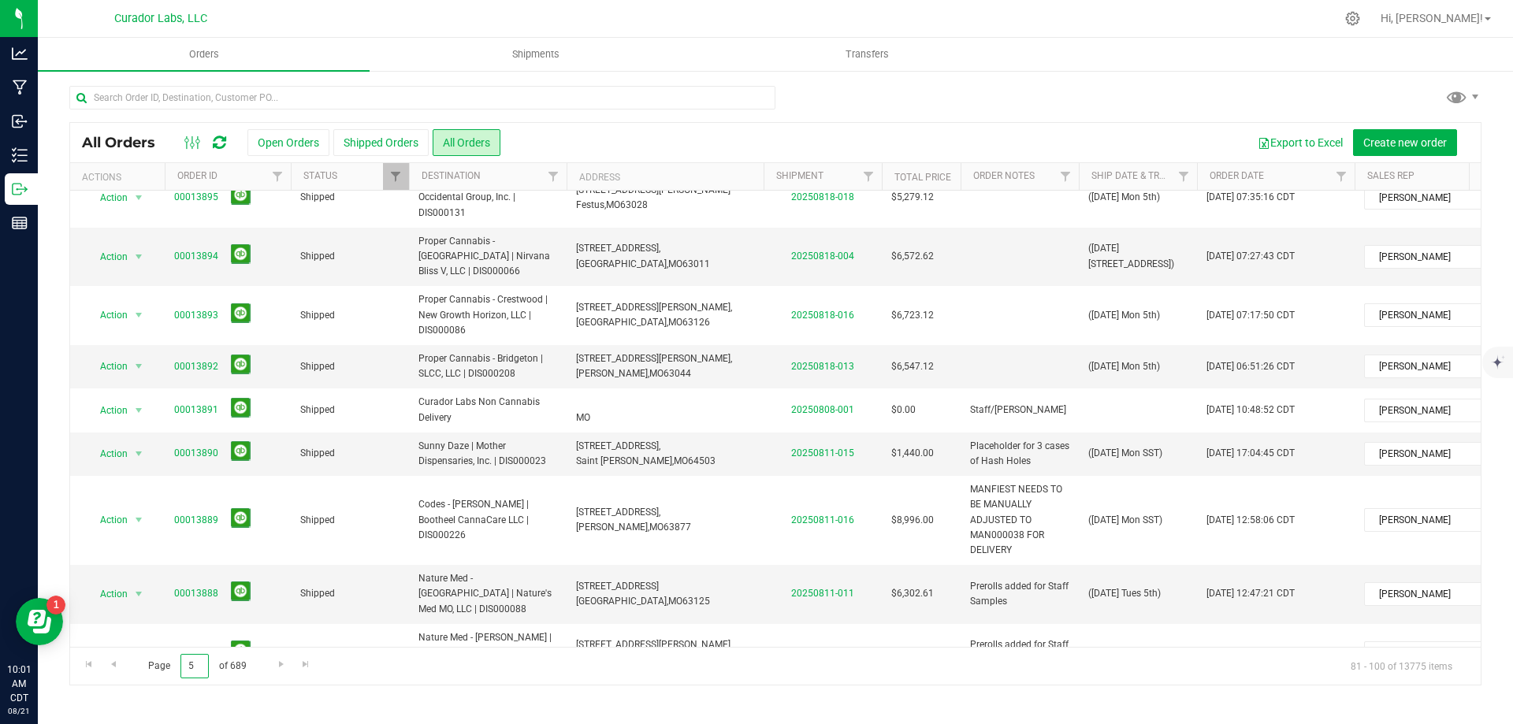
drag, startPoint x: 198, startPoint y: 665, endPoint x: 159, endPoint y: 671, distance: 39.1
click at [159, 671] on span "Page 5 of 689" at bounding box center [197, 666] width 125 height 24
type input "7"
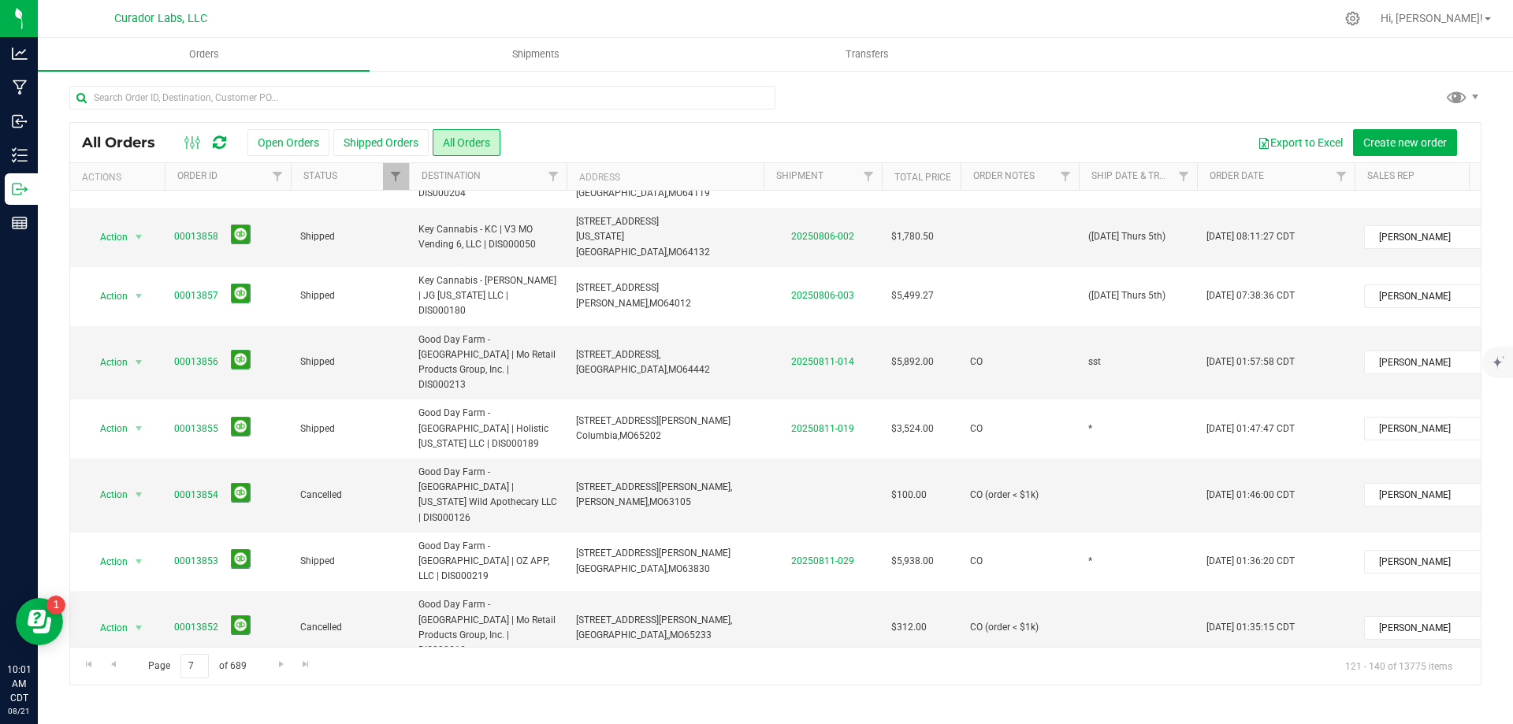
scroll to position [549, 0]
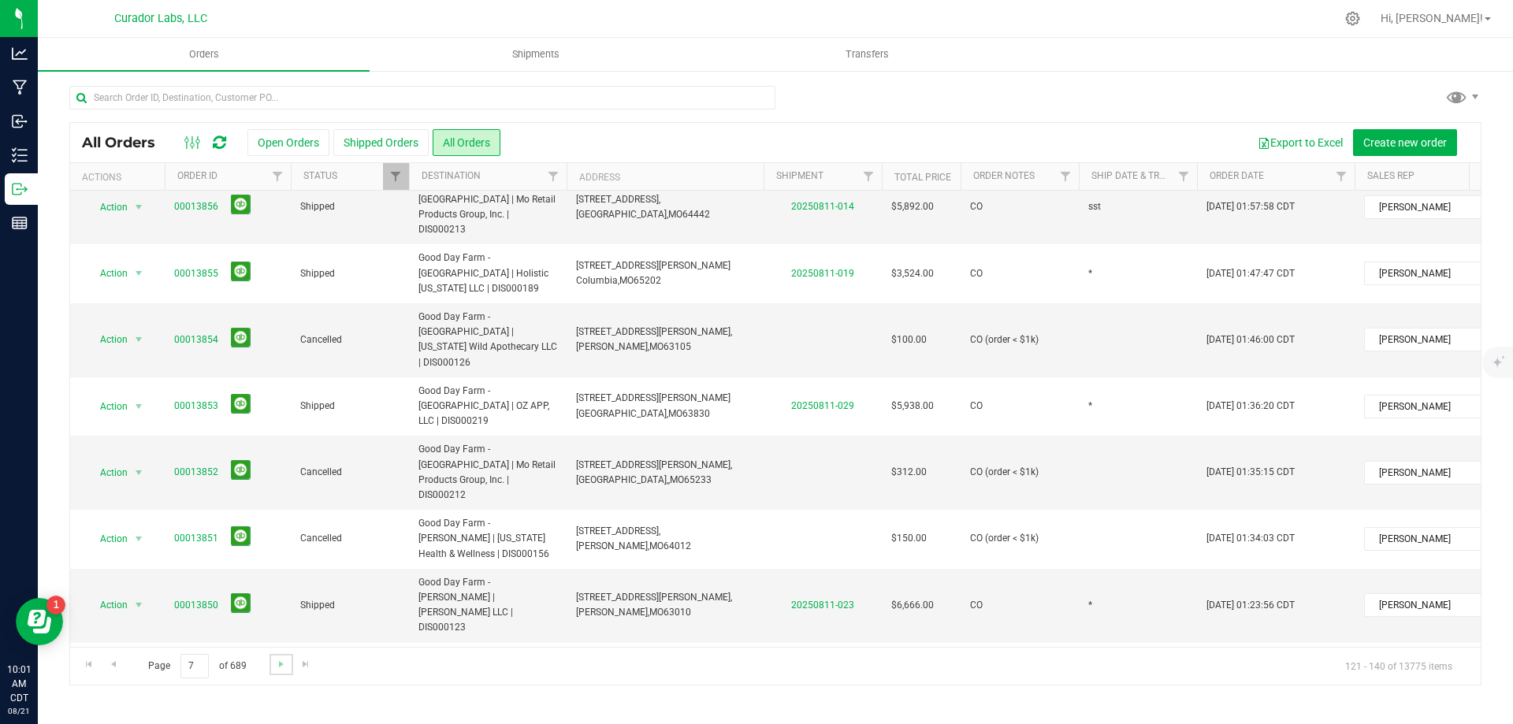
click at [271, 663] on link "Go to the next page" at bounding box center [281, 664] width 23 height 21
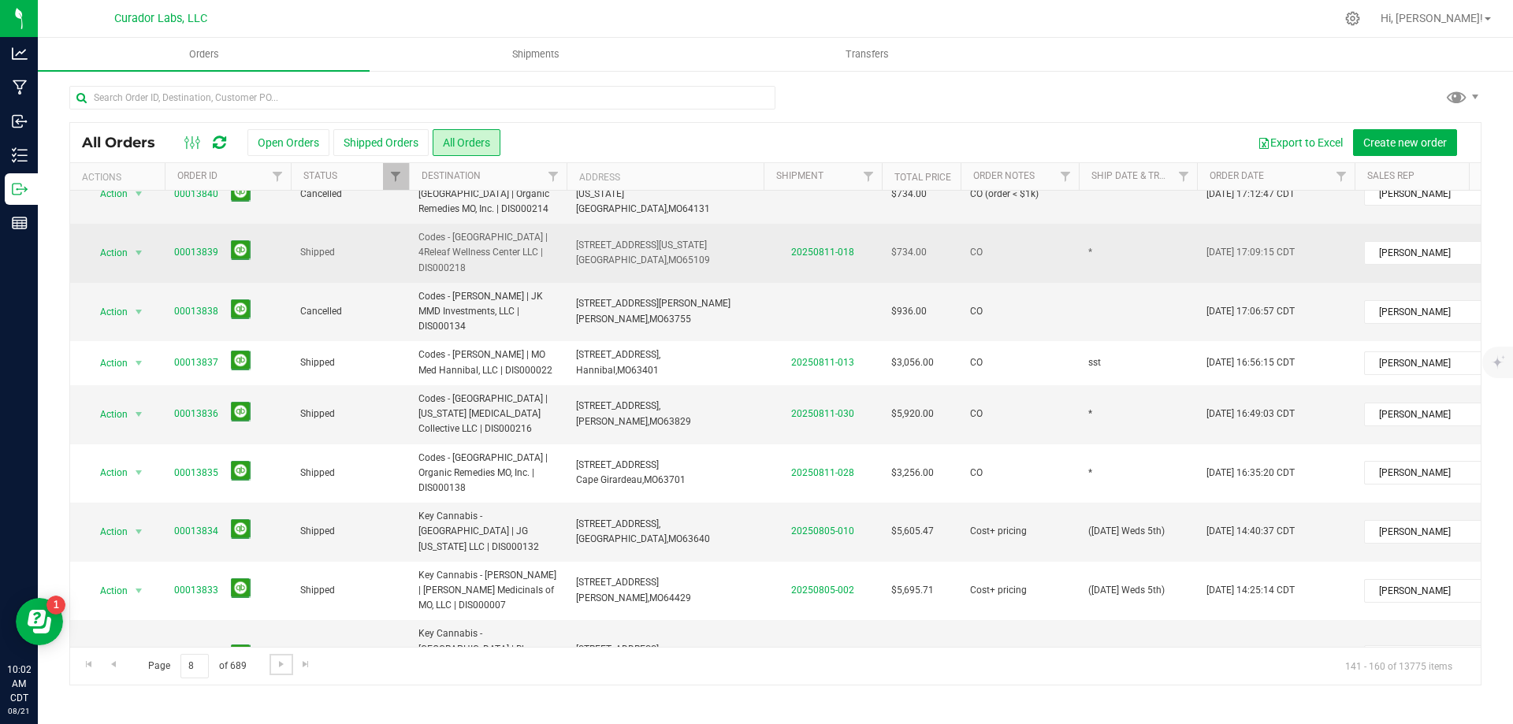
scroll to position [155, 0]
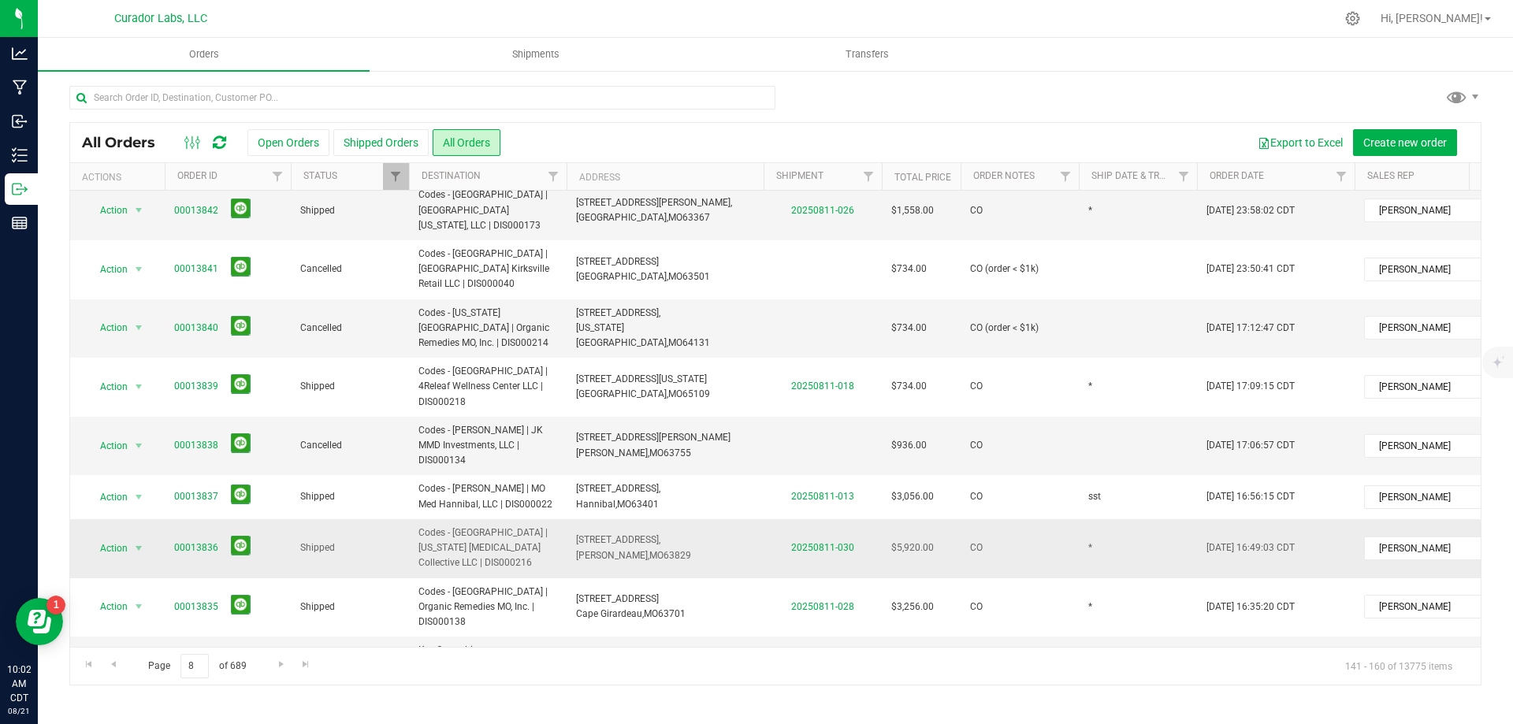
drag, startPoint x: 625, startPoint y: 488, endPoint x: 1114, endPoint y: 464, distance: 489.2
click at [625, 533] on span "[STREET_ADDRESS], [GEOGRAPHIC_DATA], [GEOGRAPHIC_DATA] 63829" at bounding box center [633, 548] width 115 height 30
click at [1095, 519] on td "*" at bounding box center [1138, 548] width 118 height 59
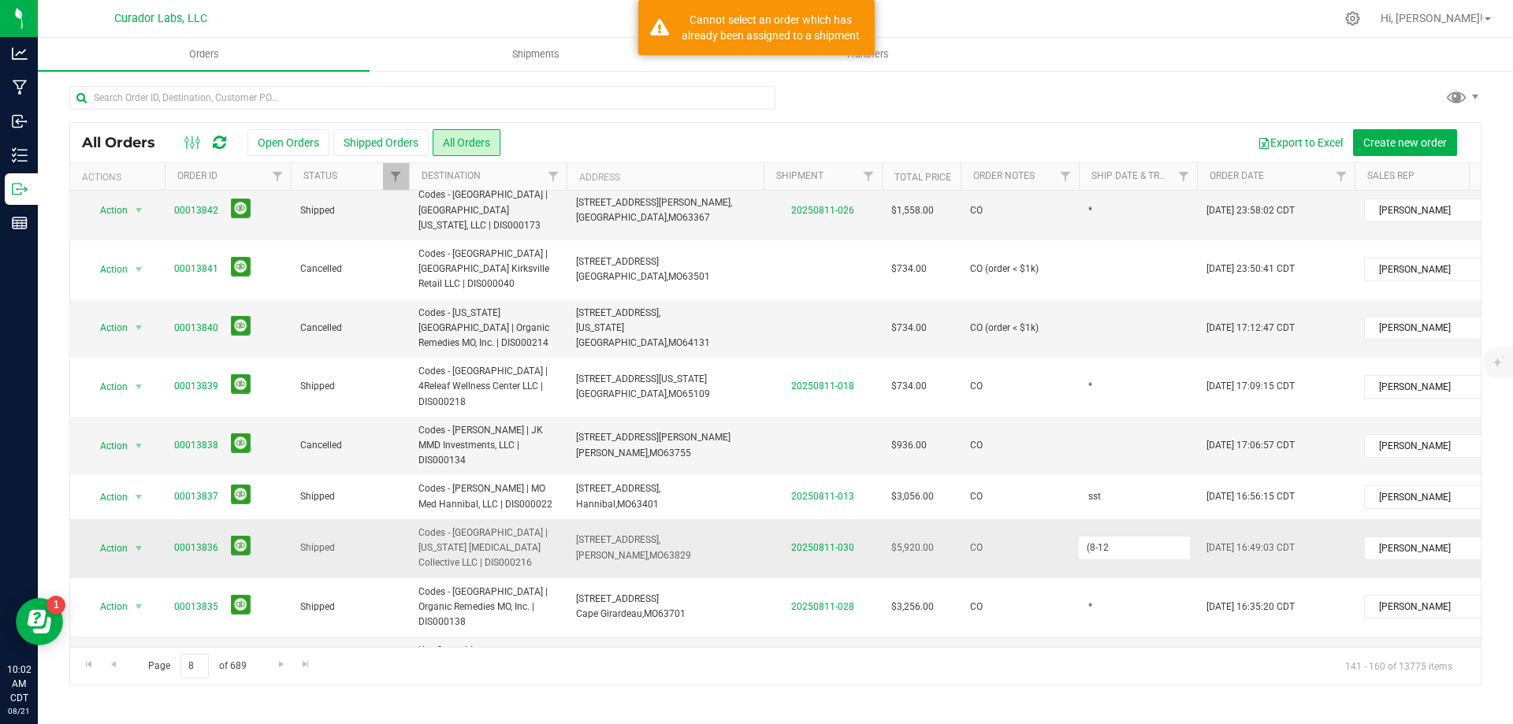
type input "([DATE] Tues 5th)"
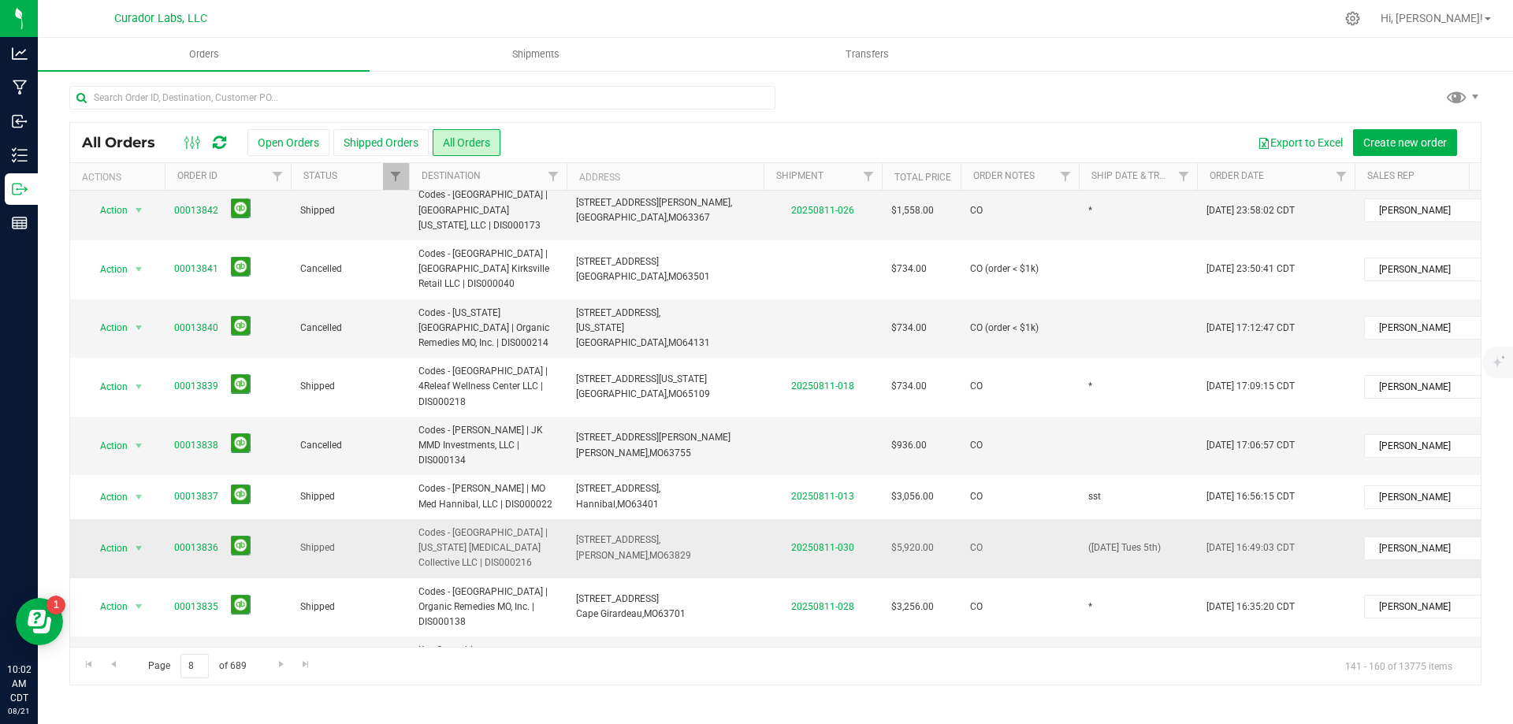
drag, startPoint x: 1163, startPoint y: 485, endPoint x: 1050, endPoint y: 470, distance: 114.6
click at [1050, 519] on tr "Action Action Clone order Mark as fully paid Order audit log Print COAs (single…" at bounding box center [850, 548] width 1560 height 59
drag, startPoint x: 1178, startPoint y: 470, endPoint x: 1067, endPoint y: 488, distance: 112.5
click at [1178, 519] on td "([DATE] Tues 5th)" at bounding box center [1138, 548] width 118 height 59
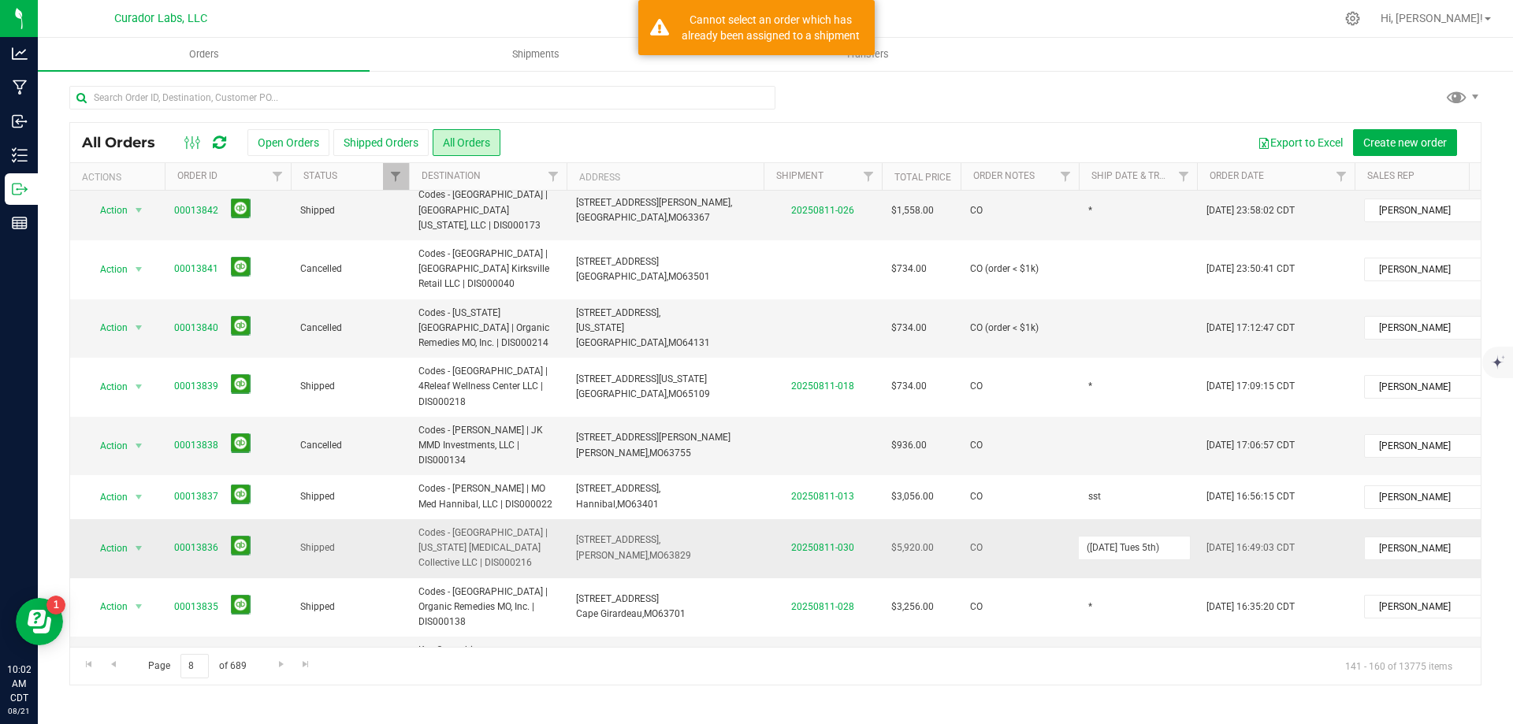
click at [1045, 519] on tr "Action Action Clone order Mark as fully paid Order audit log Print COAs (single…" at bounding box center [850, 548] width 1560 height 59
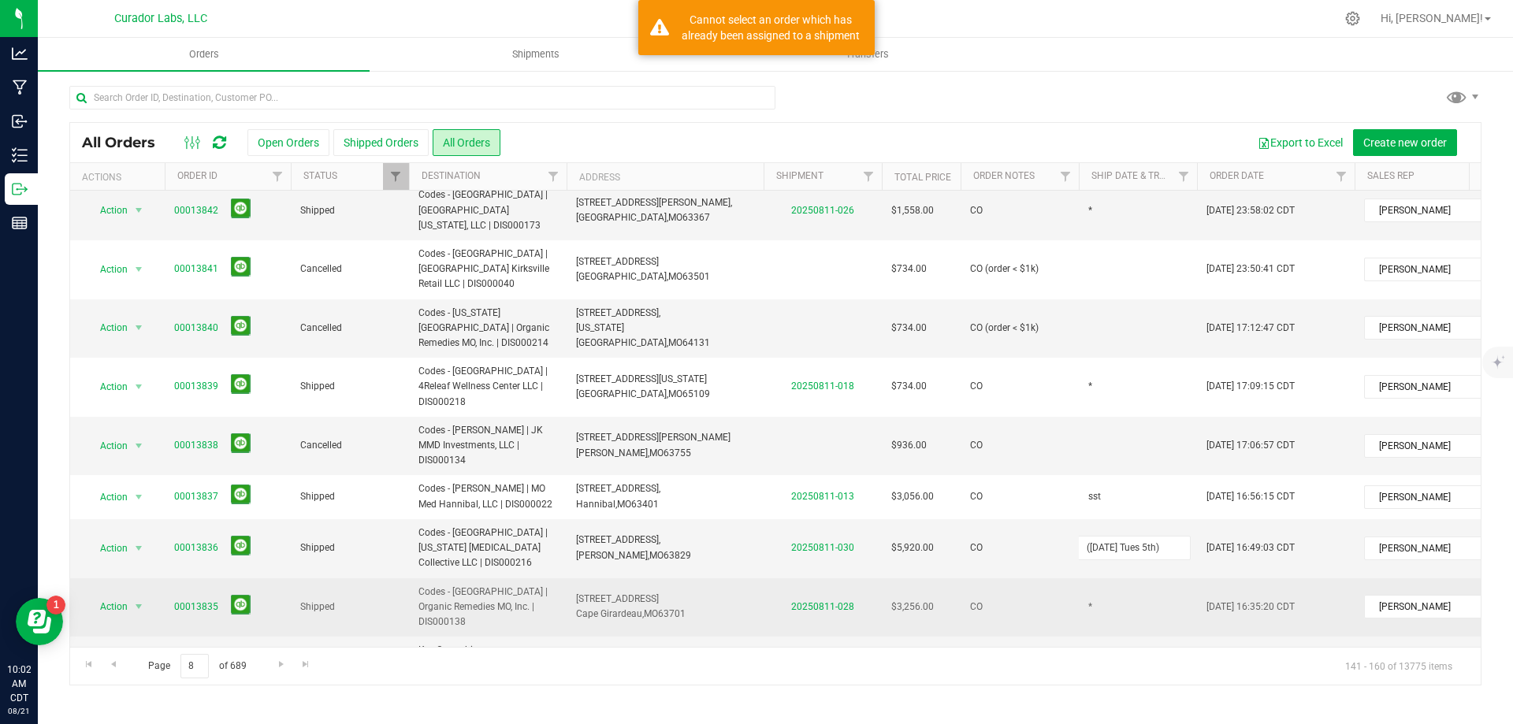
click at [1135, 578] on td "*" at bounding box center [1138, 607] width 118 height 59
type input "([DATE] Tues 5th)"
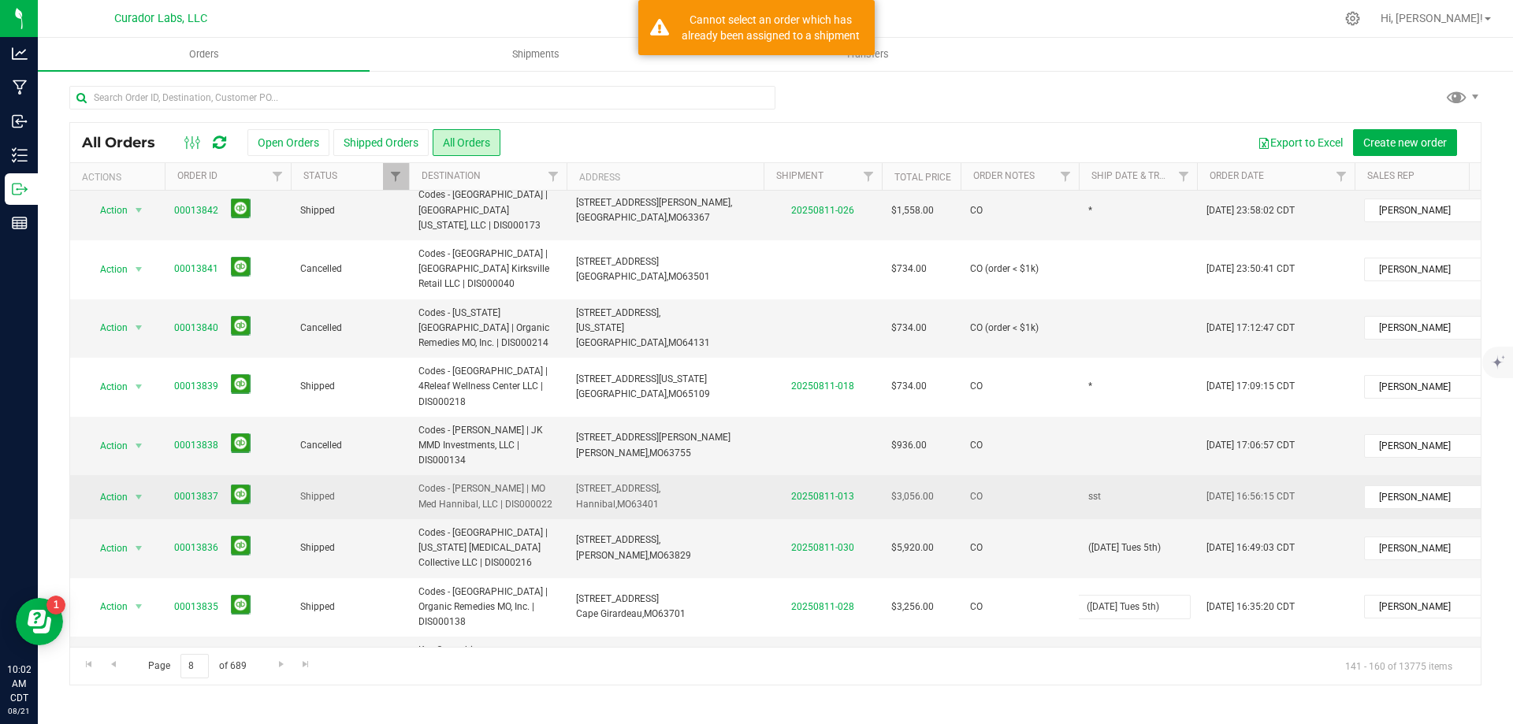
click at [1122, 445] on div "All Orders Open Orders Shipped Orders All Orders Export to Excel Create new ord…" at bounding box center [775, 403] width 1412 height 563
click at [637, 475] on td "[STREET_ADDRESS], [PERSON_NAME], [GEOGRAPHIC_DATA] 63401" at bounding box center [665, 496] width 197 height 43
click at [1117, 475] on td "sst" at bounding box center [1138, 496] width 118 height 43
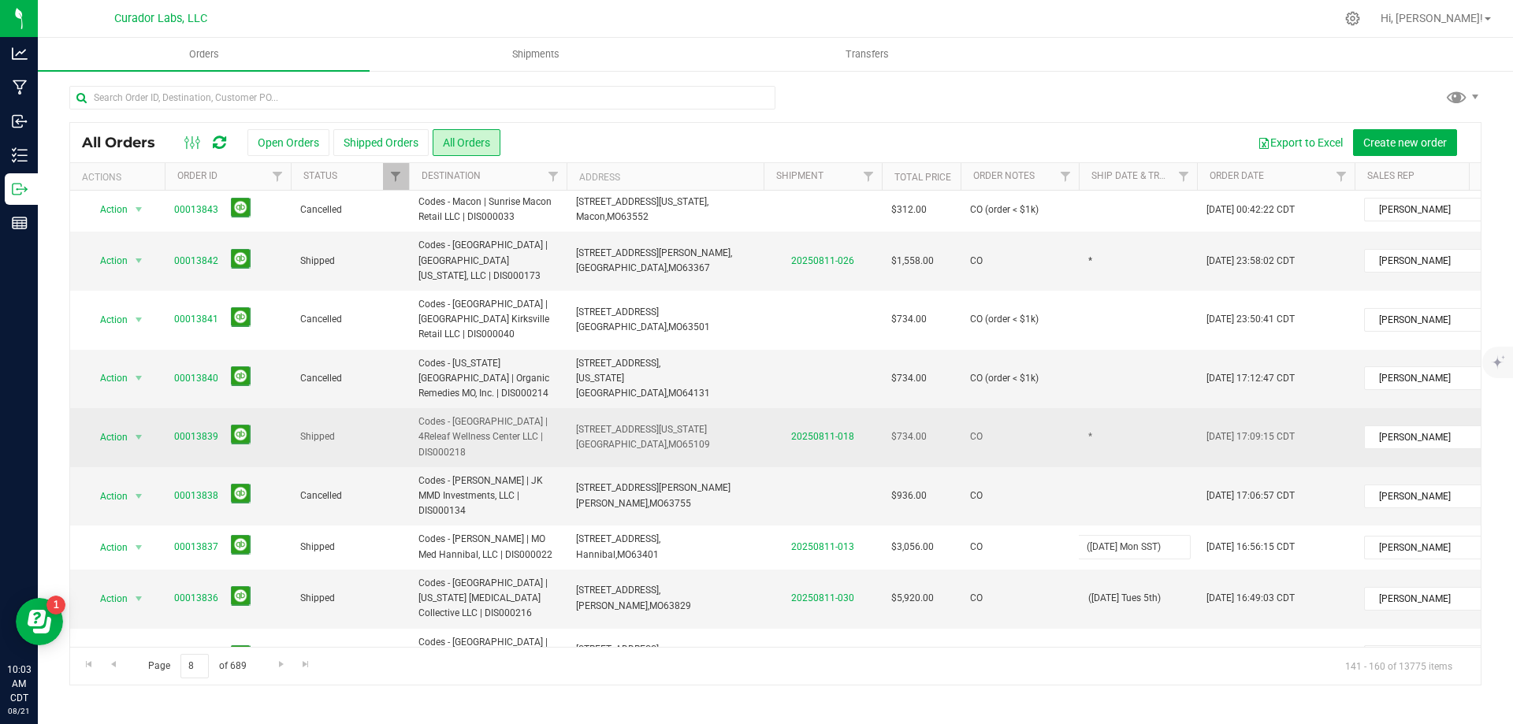
scroll to position [76, 0]
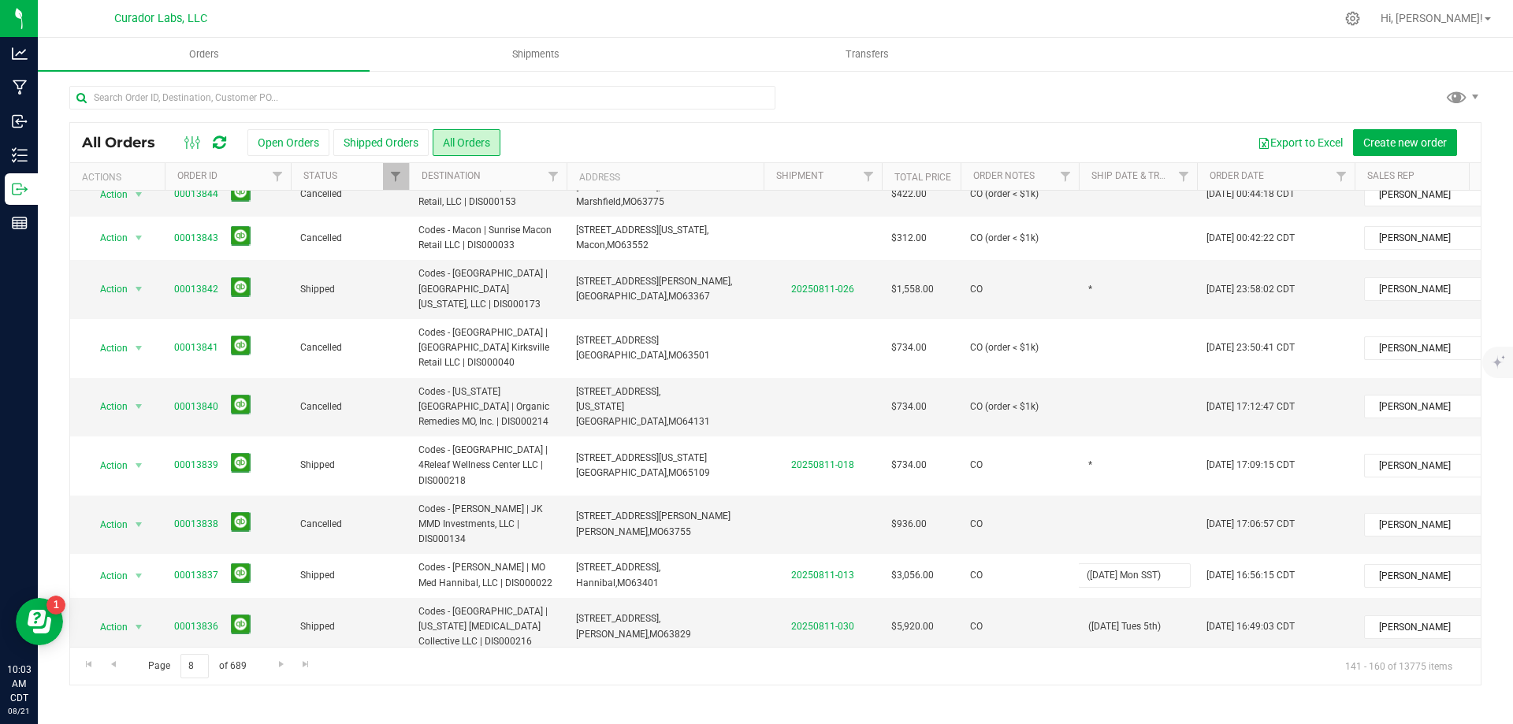
type input "([DATE] Mon SST)"
drag, startPoint x: 608, startPoint y: 346, endPoint x: 1450, endPoint y: 615, distance: 883.5
click at [608, 346] on td "[STREET_ADDRESS] [GEOGRAPHIC_DATA], [GEOGRAPHIC_DATA] 63501" at bounding box center [665, 348] width 197 height 59
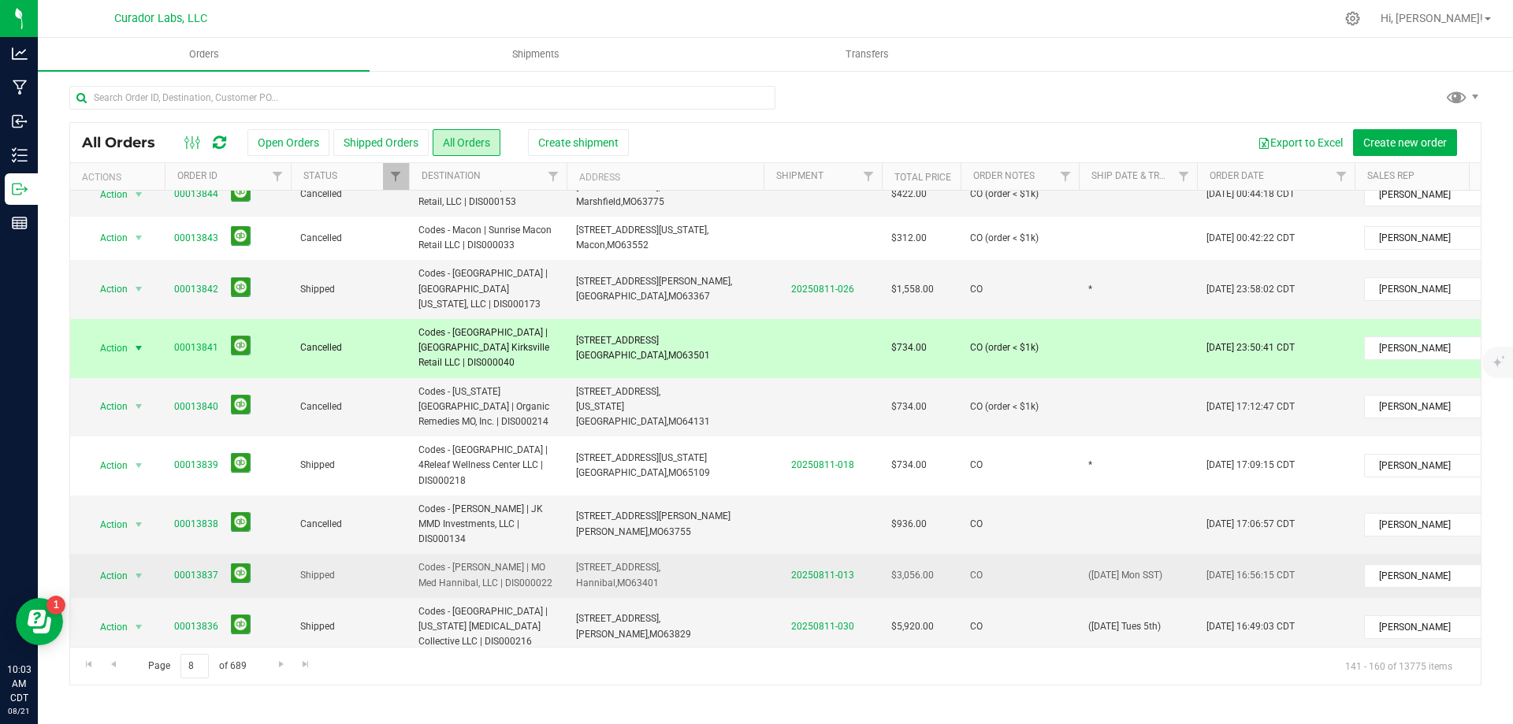
click at [1074, 554] on td "CO" at bounding box center [1020, 575] width 118 height 43
click at [1077, 554] on td "CO" at bounding box center [1020, 575] width 118 height 43
click at [1173, 554] on td "([DATE] Mon SST)" at bounding box center [1138, 575] width 118 height 43
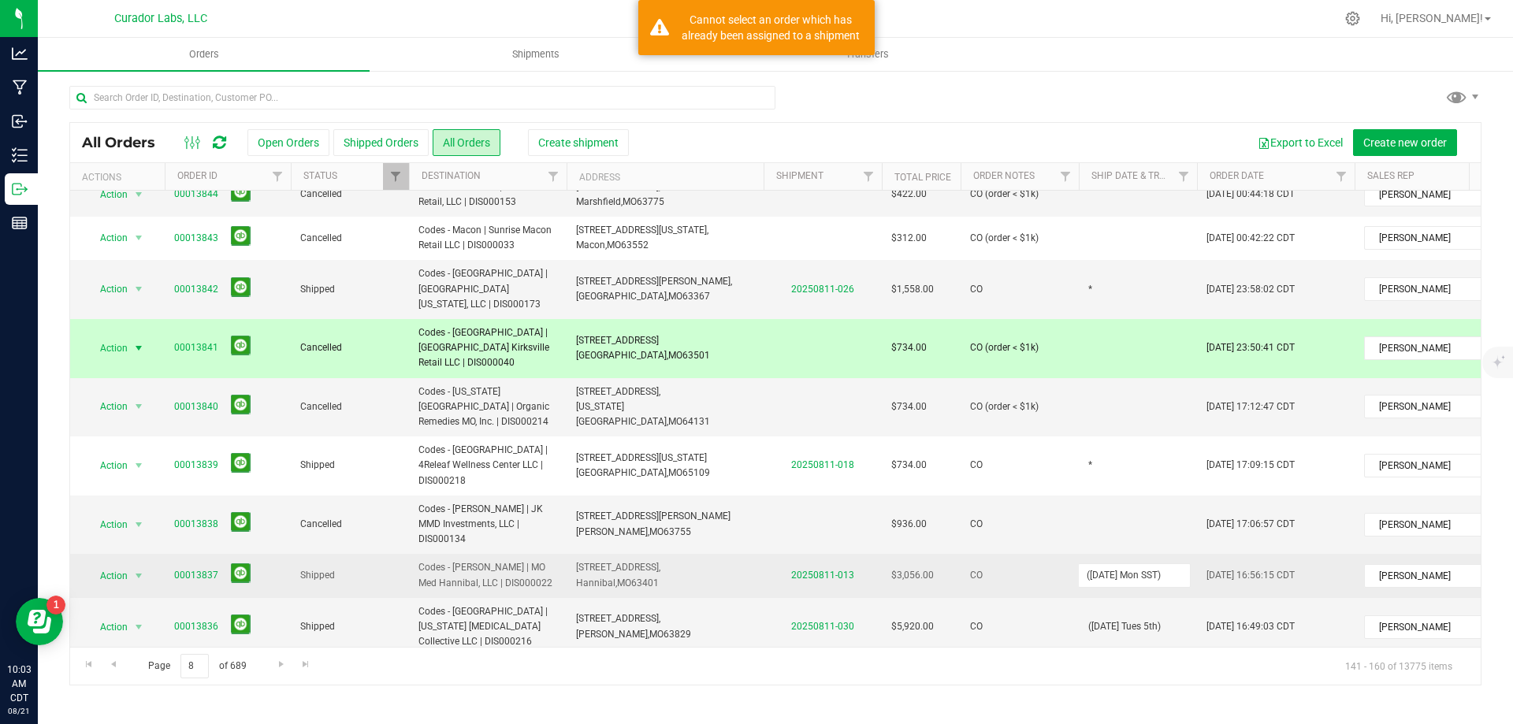
drag, startPoint x: 1173, startPoint y: 517, endPoint x: 1050, endPoint y: 514, distance: 123.8
click at [1050, 554] on tr "Action Action Clone order Mark as fully paid Order audit log Print COAs (single…" at bounding box center [850, 575] width 1560 height 43
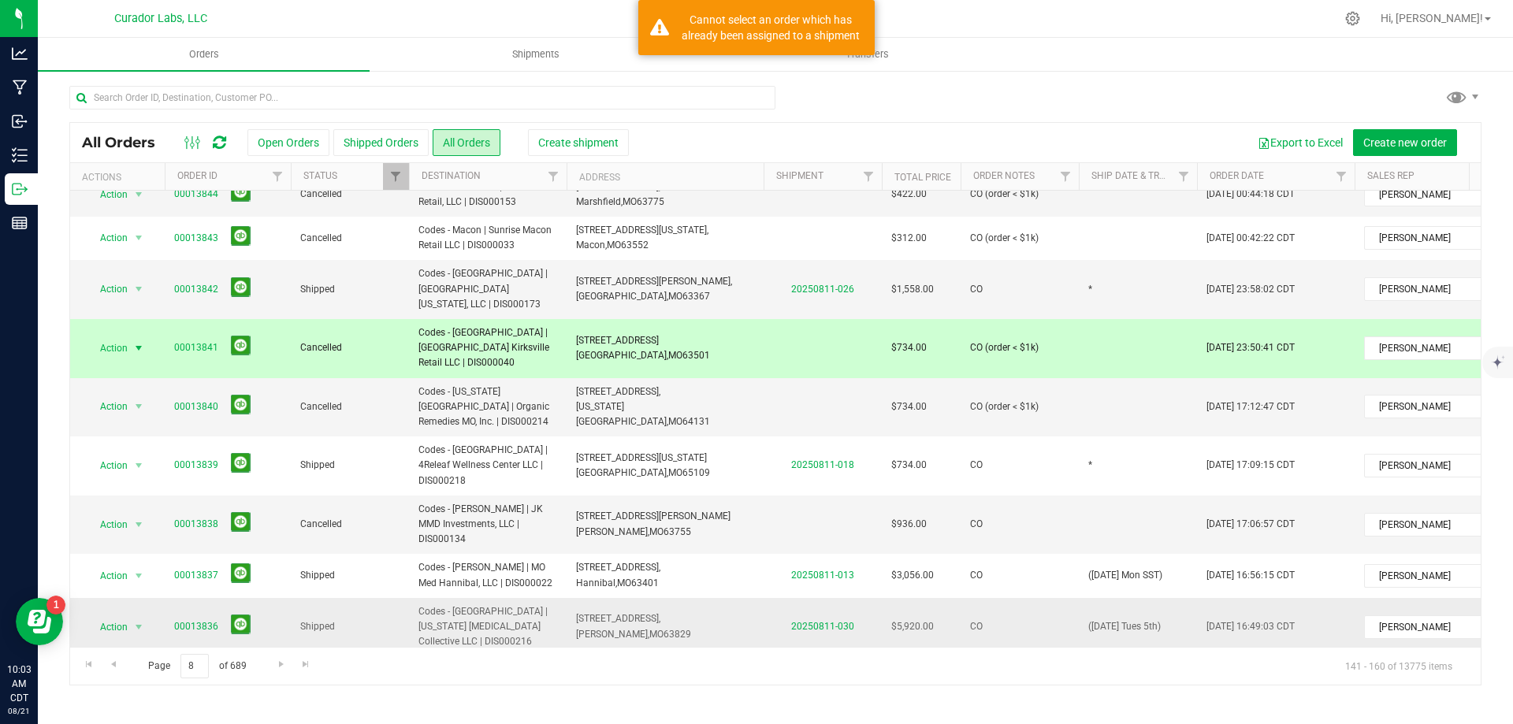
drag, startPoint x: 1160, startPoint y: 567, endPoint x: 1065, endPoint y: 557, distance: 95.1
click at [1161, 619] on span "([DATE] Tues 5th)" at bounding box center [1124, 626] width 73 height 15
click at [1049, 598] on tr "Action Action Clone order Mark as fully paid Order audit log Print COAs (single…" at bounding box center [850, 627] width 1560 height 59
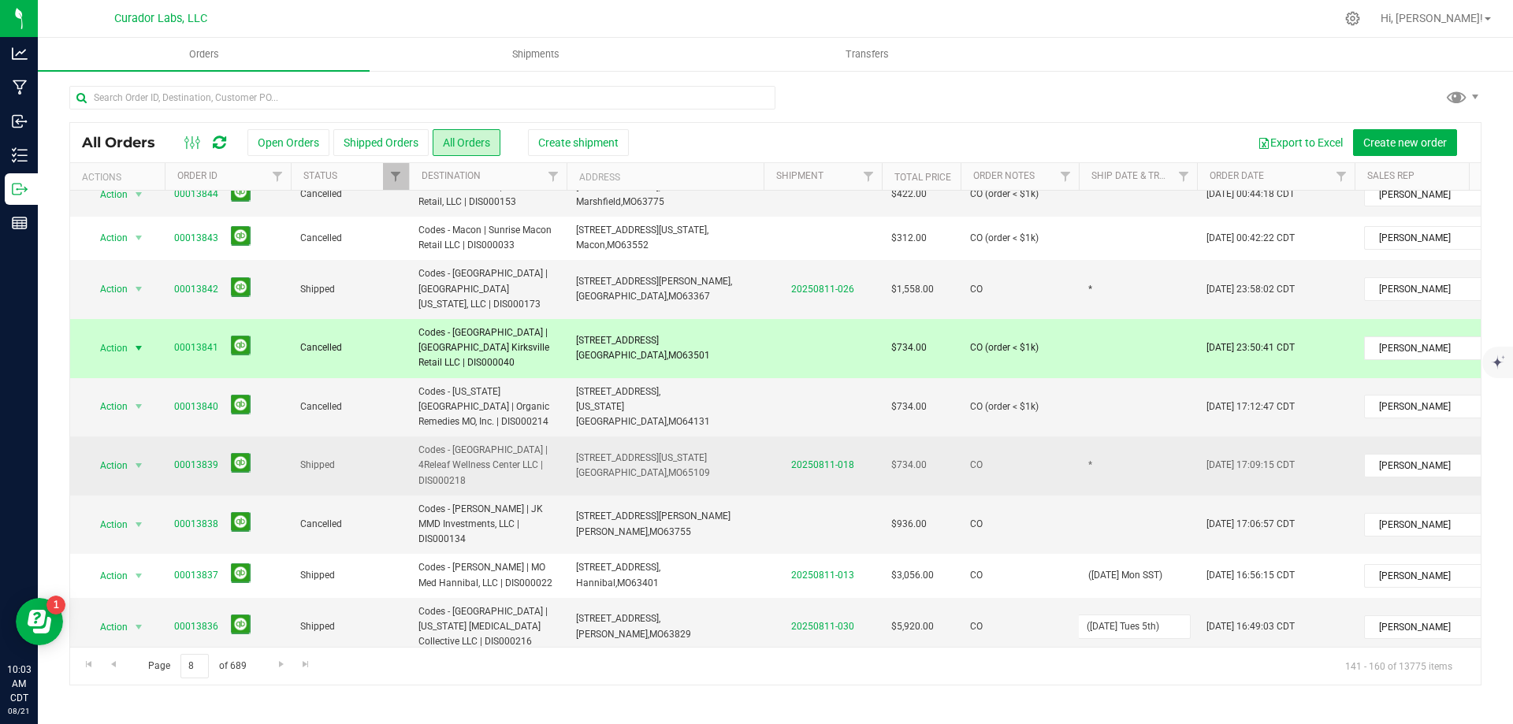
click at [1141, 437] on td "*" at bounding box center [1138, 466] width 118 height 59
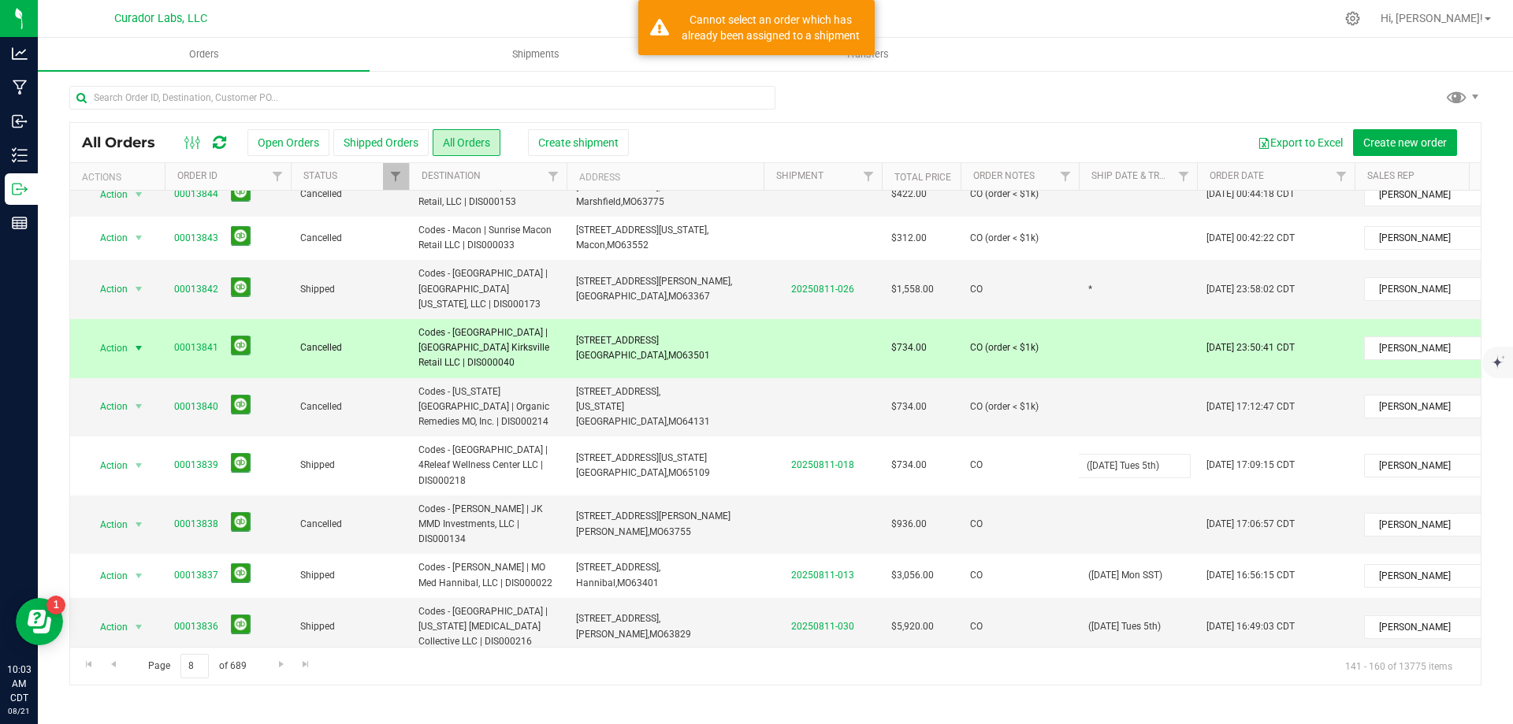
scroll to position [0, 0]
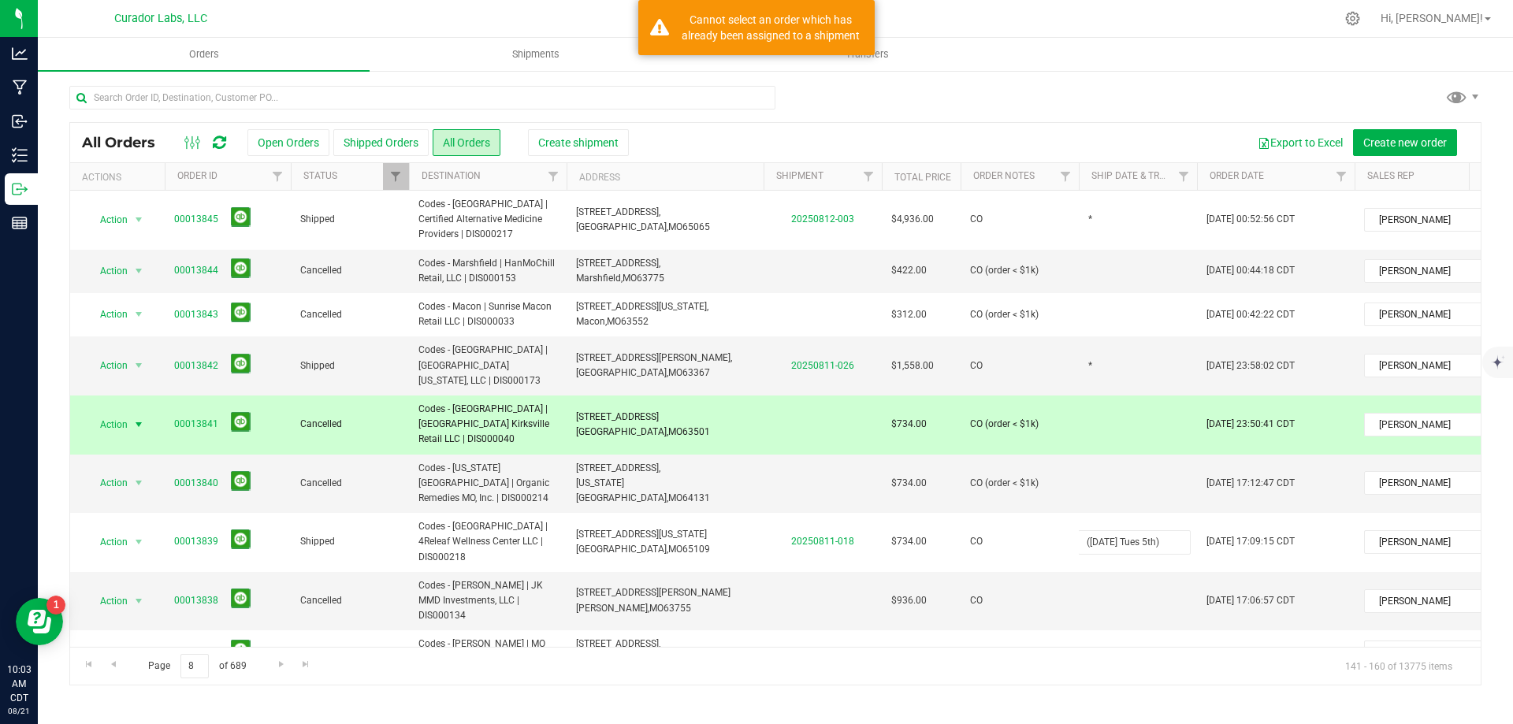
type input "([DATE] Tues 5th)"
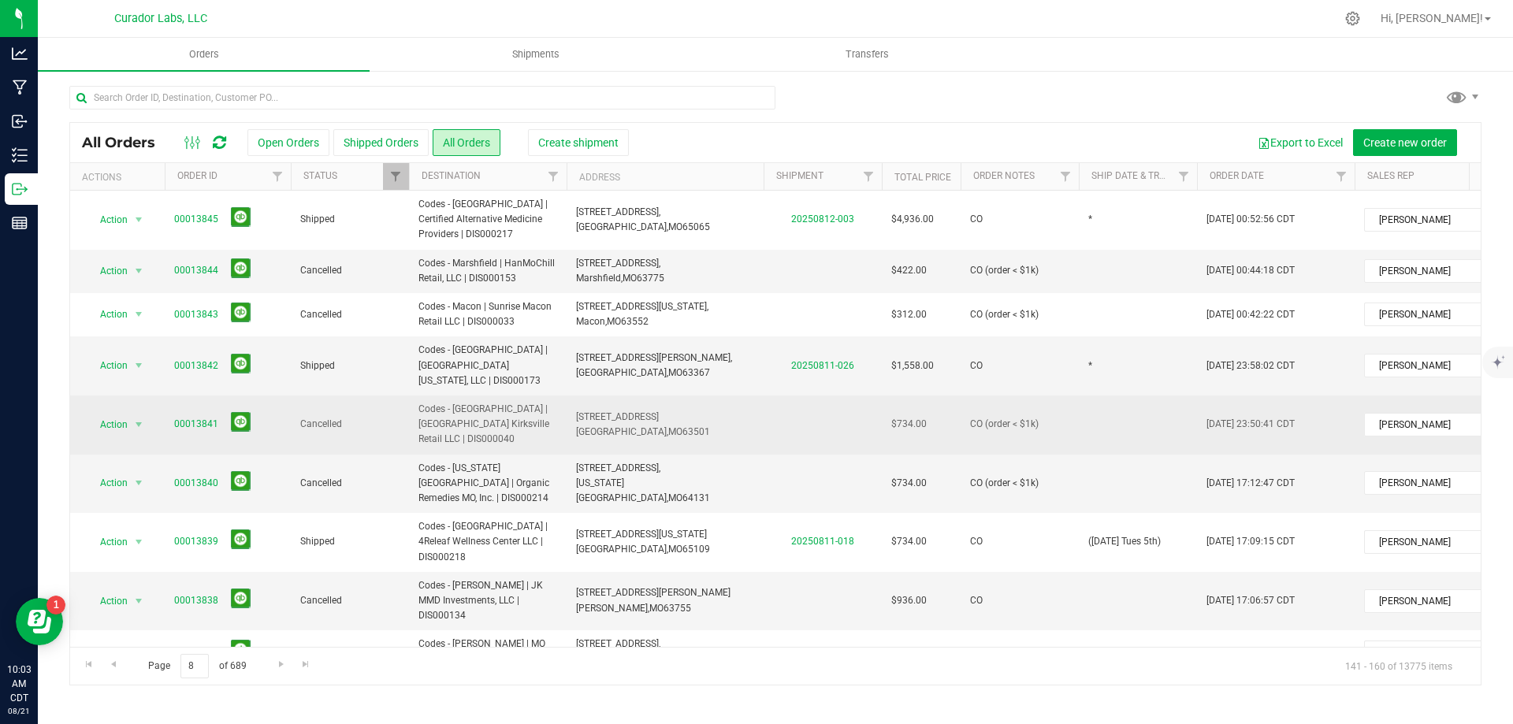
drag, startPoint x: 577, startPoint y: 350, endPoint x: 1154, endPoint y: 380, distance: 578.4
click at [578, 352] on span "[STREET_ADDRESS][PERSON_NAME]," at bounding box center [654, 357] width 156 height 11
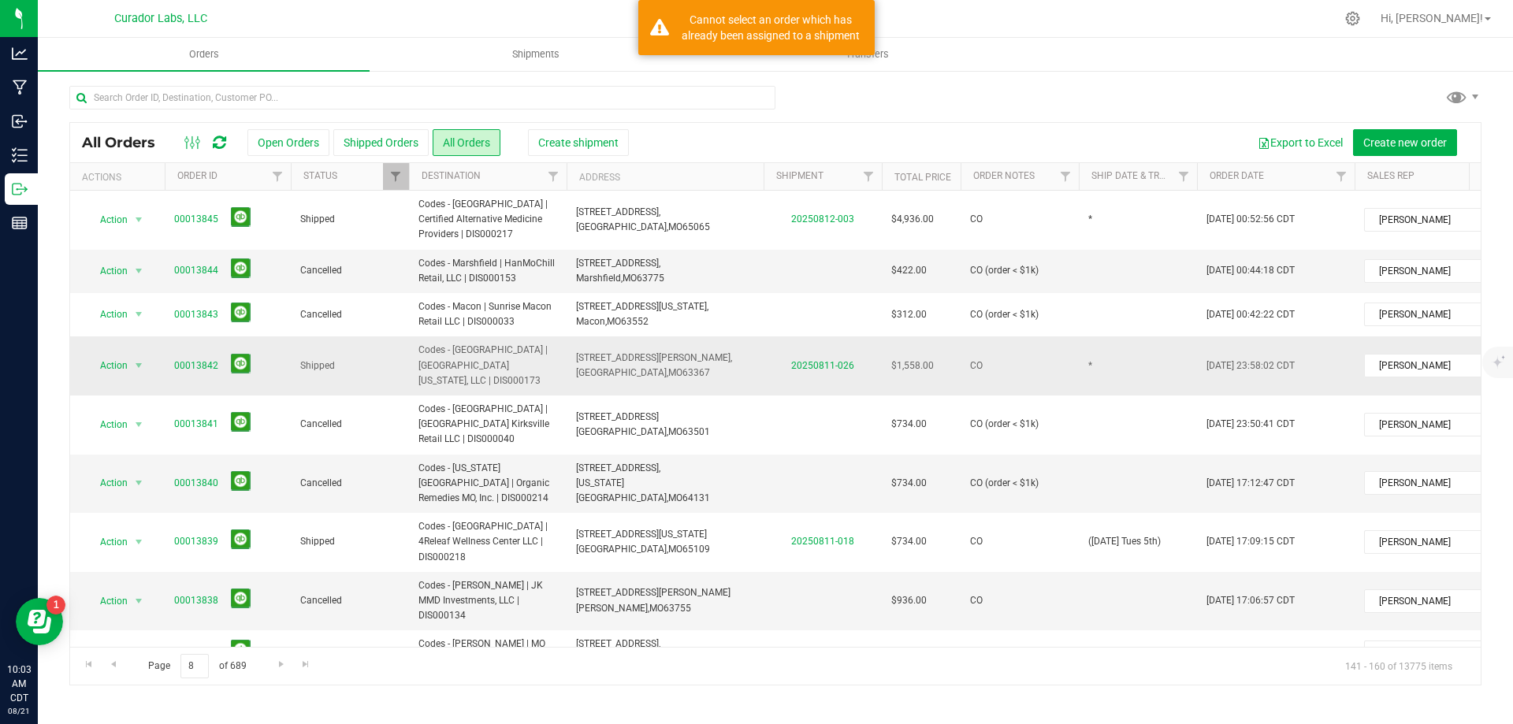
click at [1131, 360] on td "*" at bounding box center [1138, 365] width 118 height 59
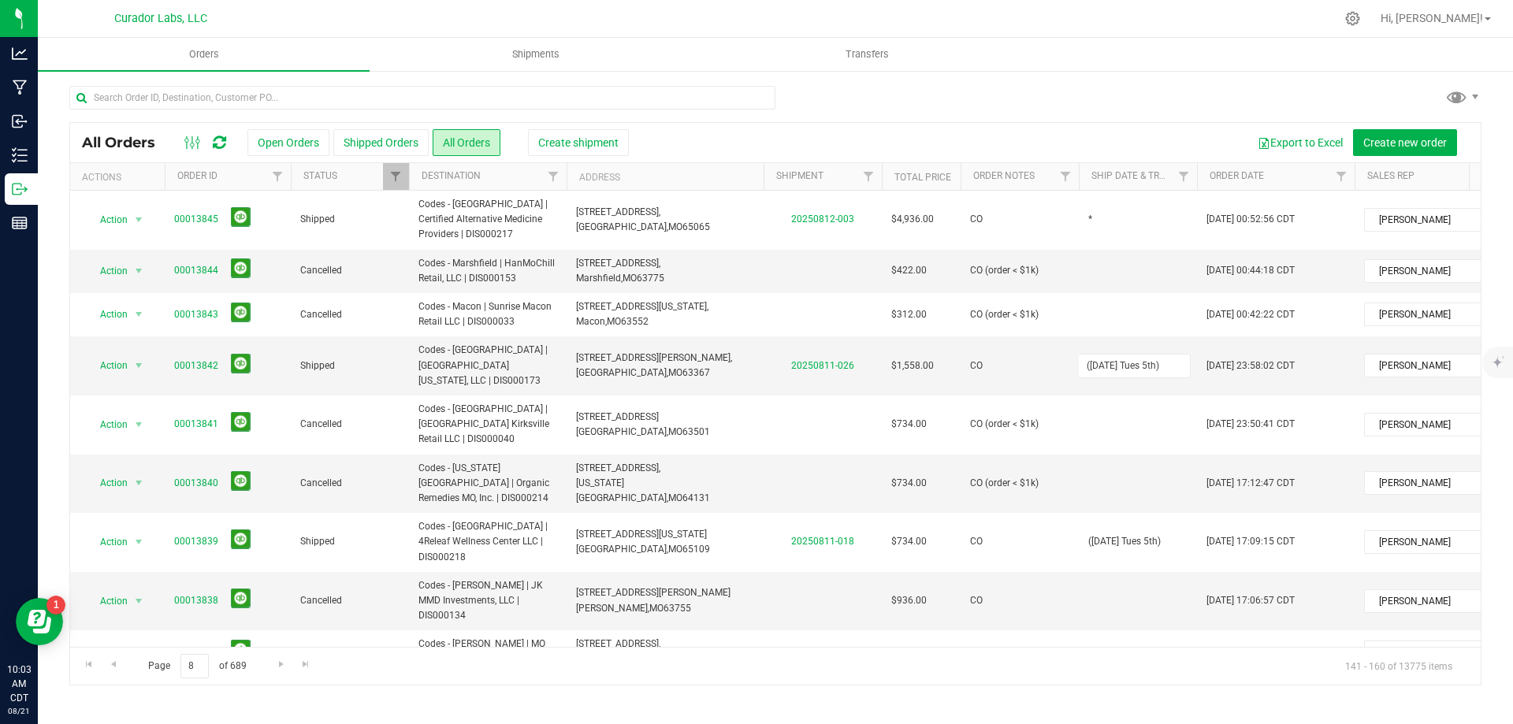
type input "([DATE] Tues 5th)"
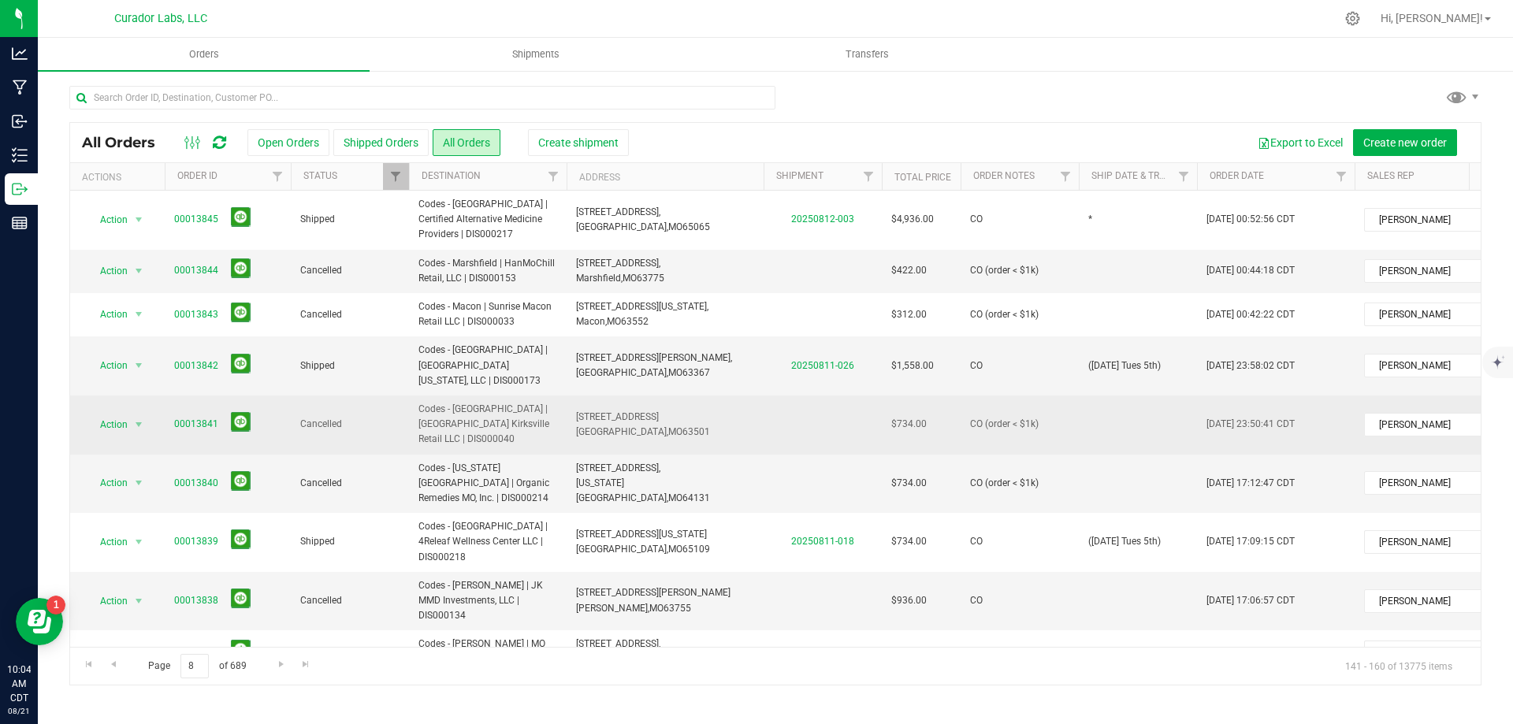
click at [529, 402] on span "Codes - [GEOGRAPHIC_DATA] | [GEOGRAPHIC_DATA] Kirksville Retail LLC | DIS000040" at bounding box center [487, 425] width 139 height 46
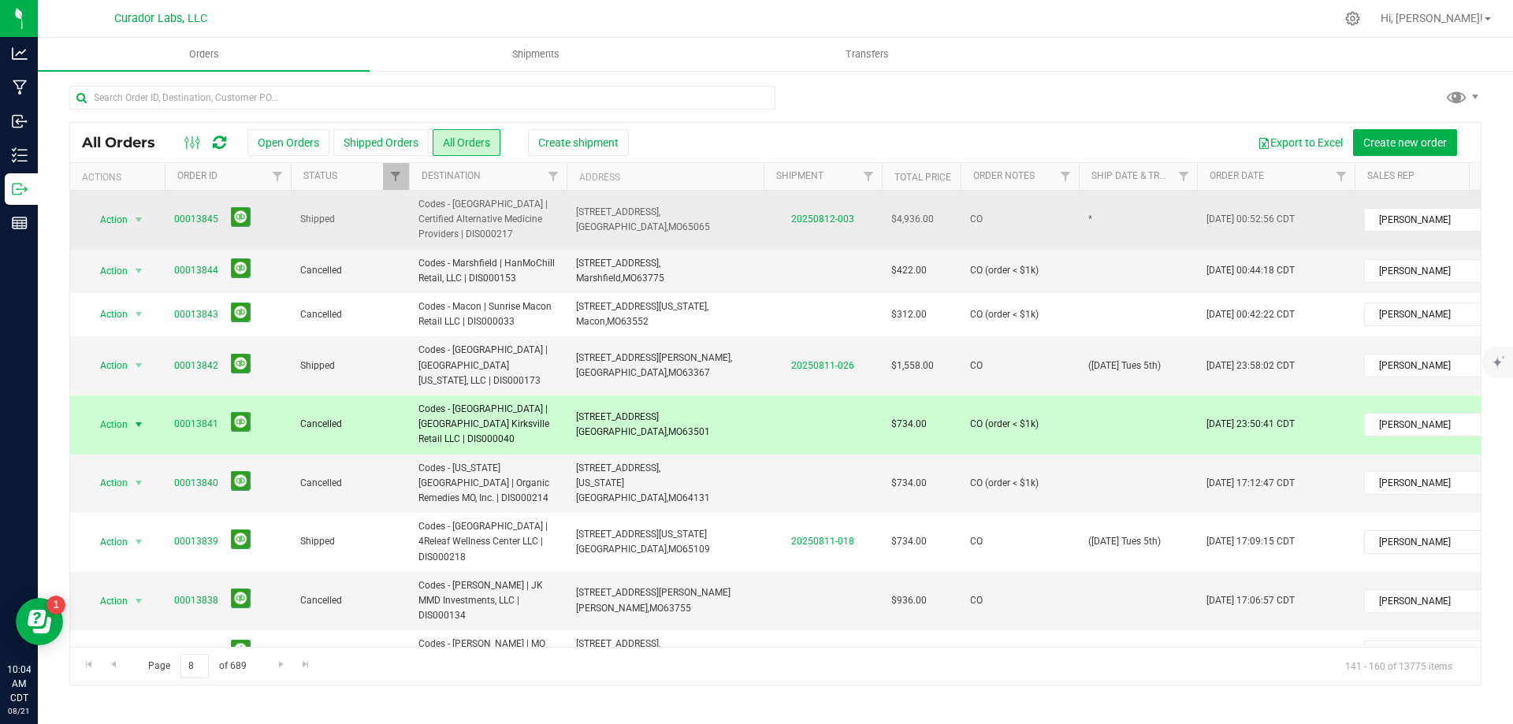
click at [1093, 233] on td "*" at bounding box center [1138, 220] width 118 height 59
type input "([DATE] Weds 5th)"
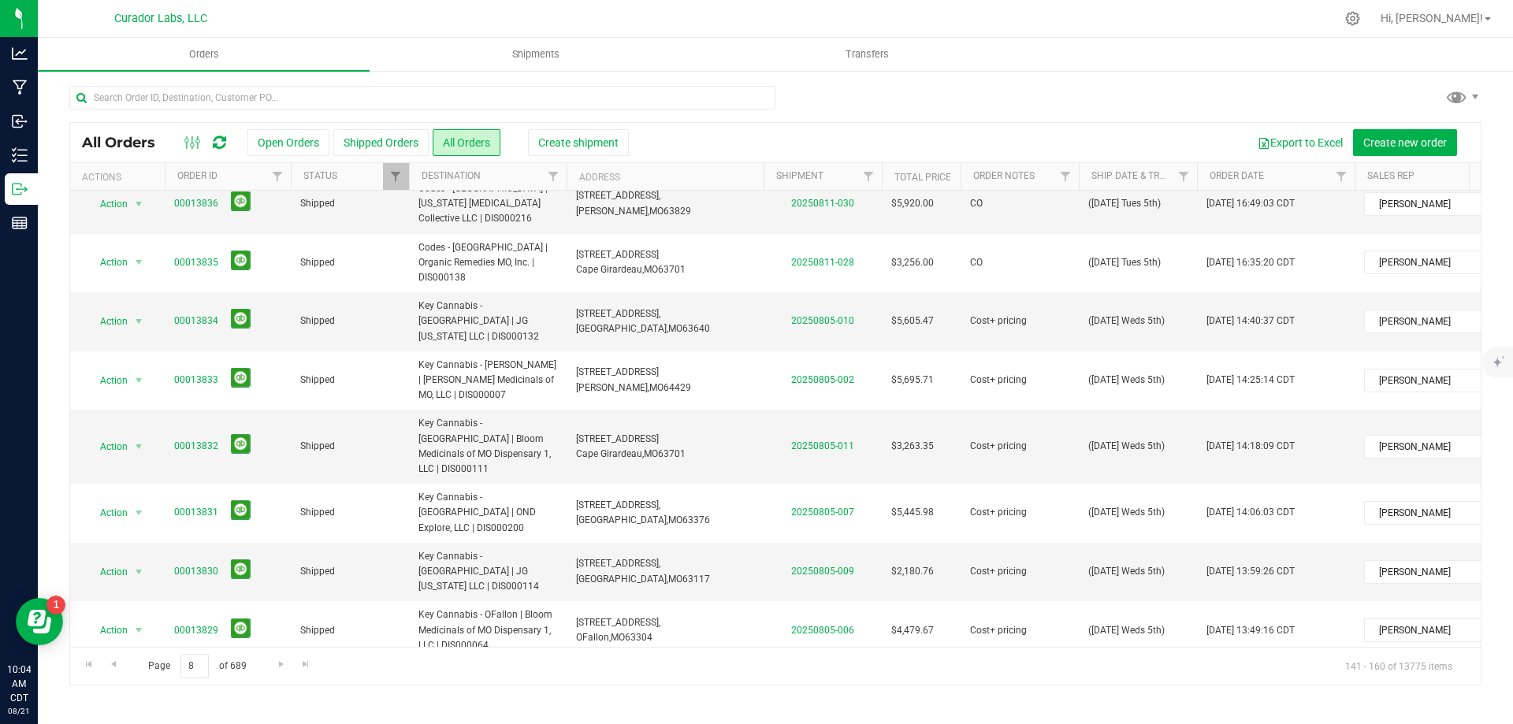
scroll to position [549, 0]
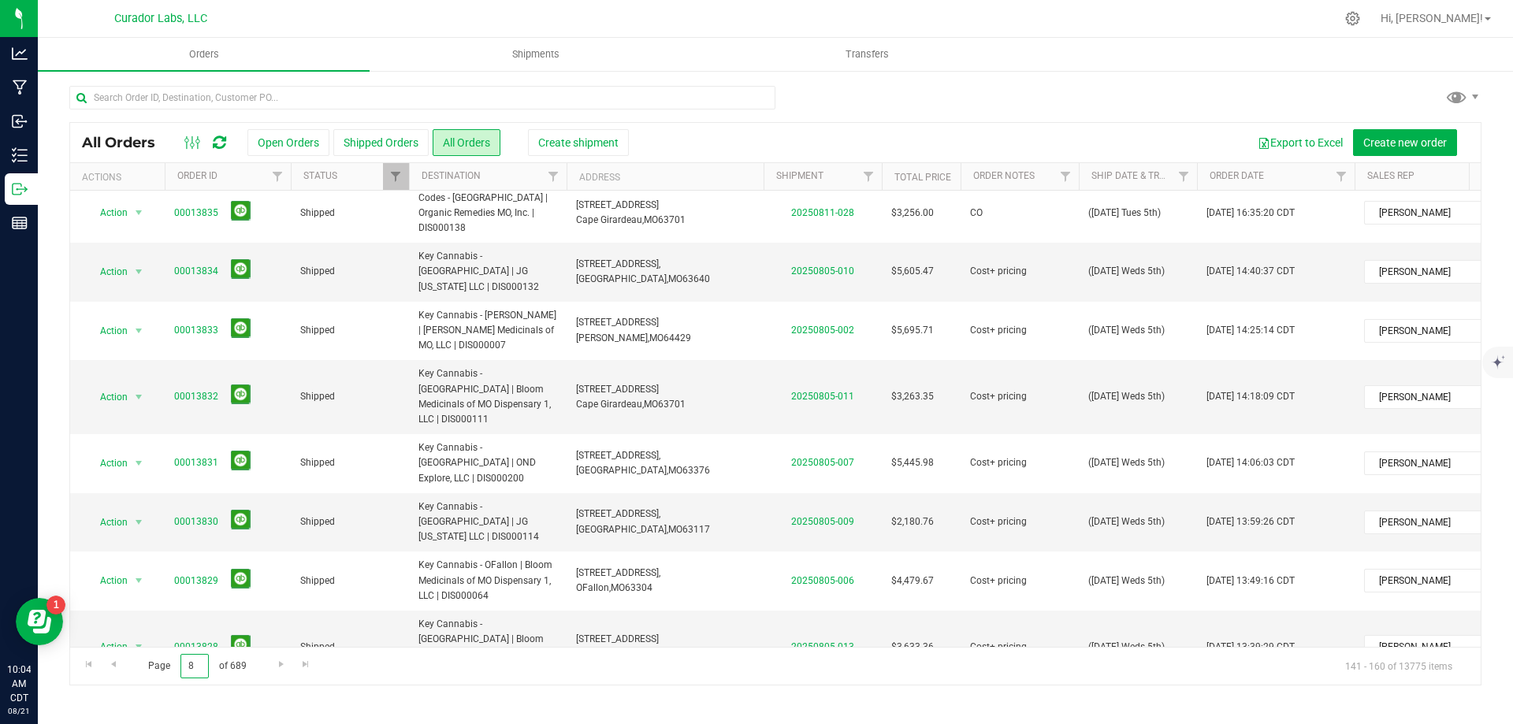
click at [200, 665] on input "8" at bounding box center [194, 666] width 28 height 24
type input "4"
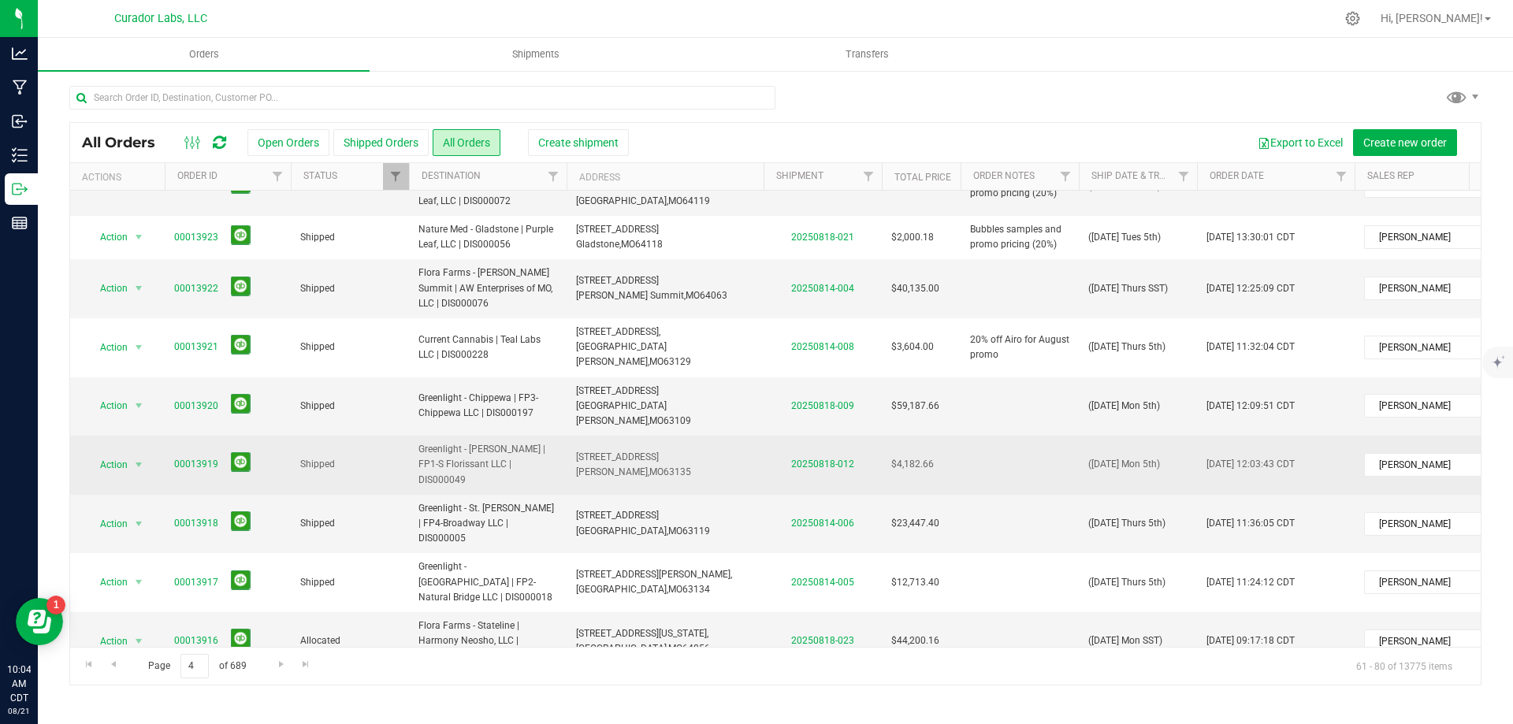
scroll to position [0, 0]
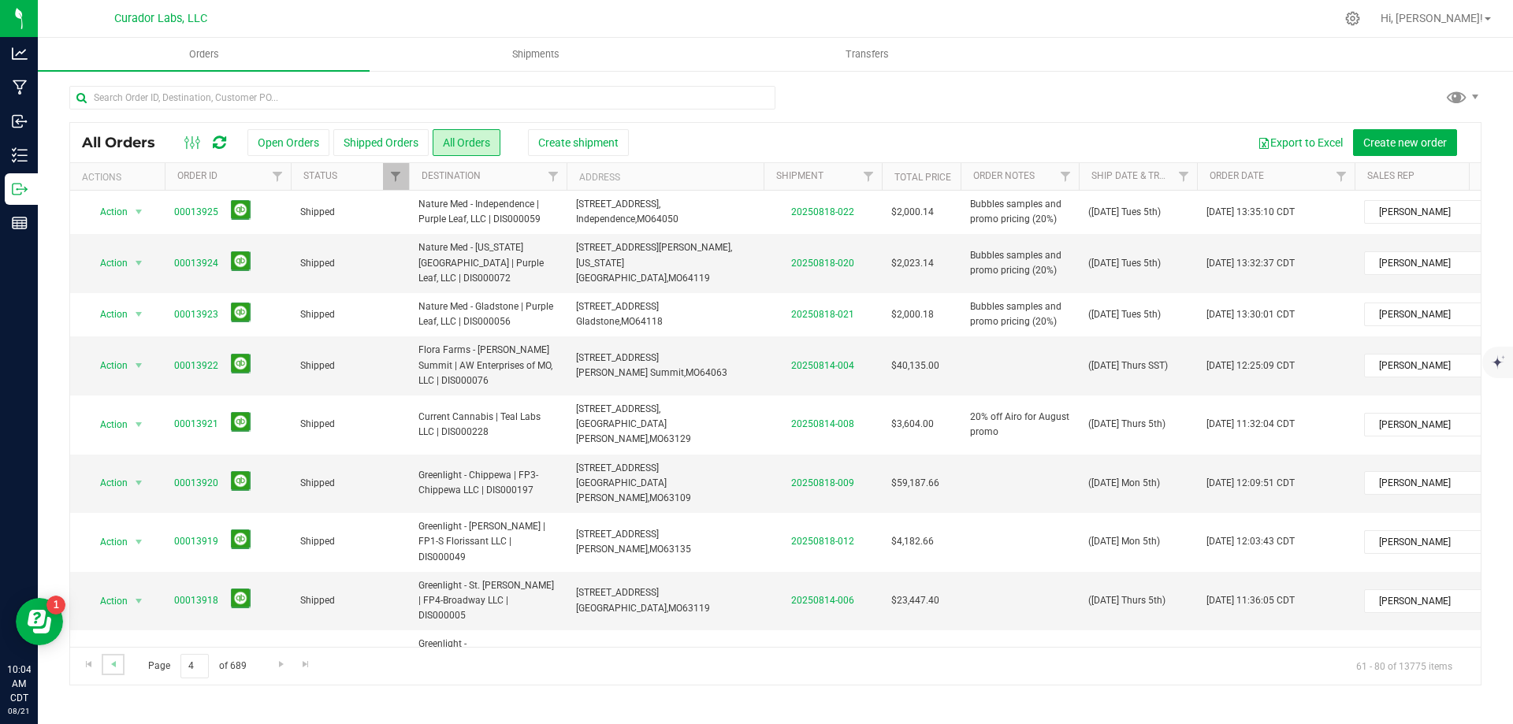
click at [118, 675] on link "Go to the previous page" at bounding box center [113, 664] width 23 height 21
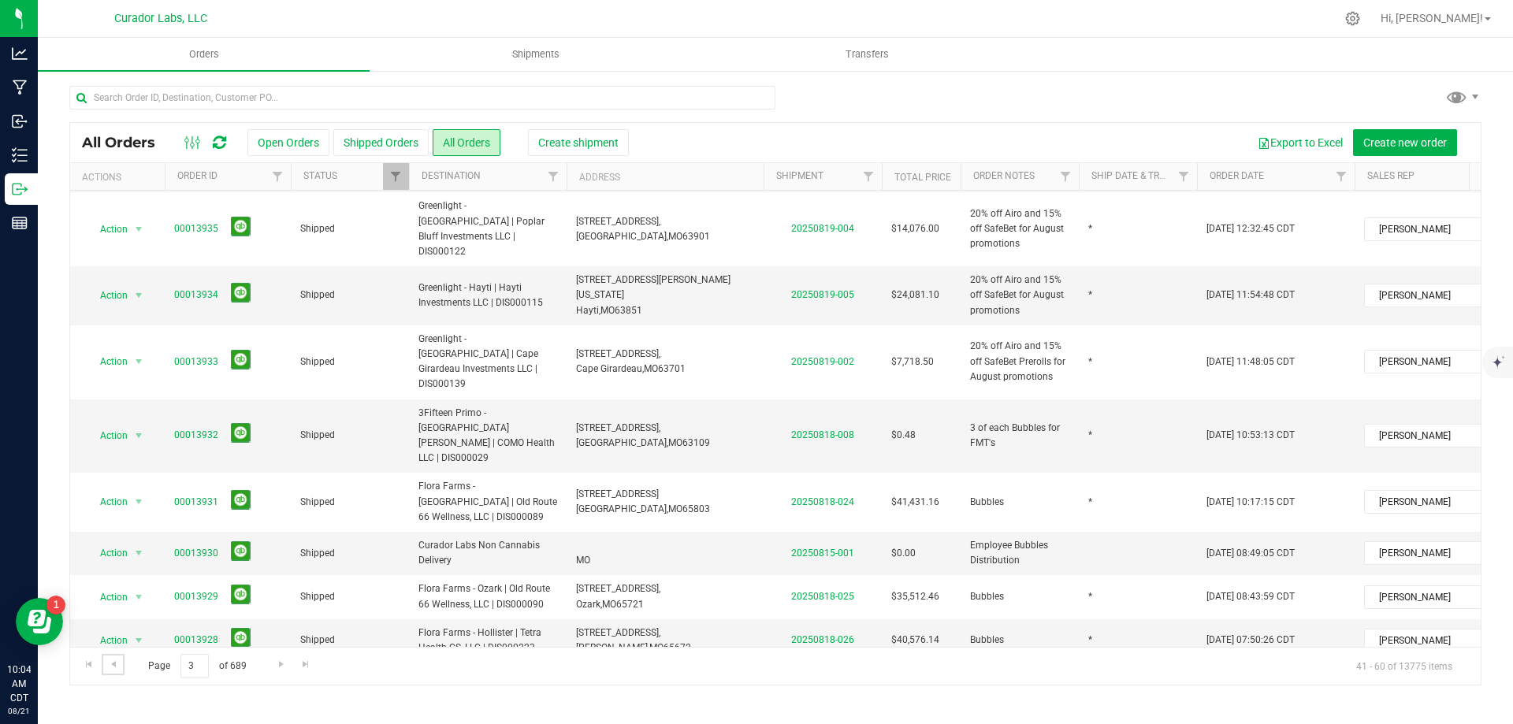
scroll to position [640, 0]
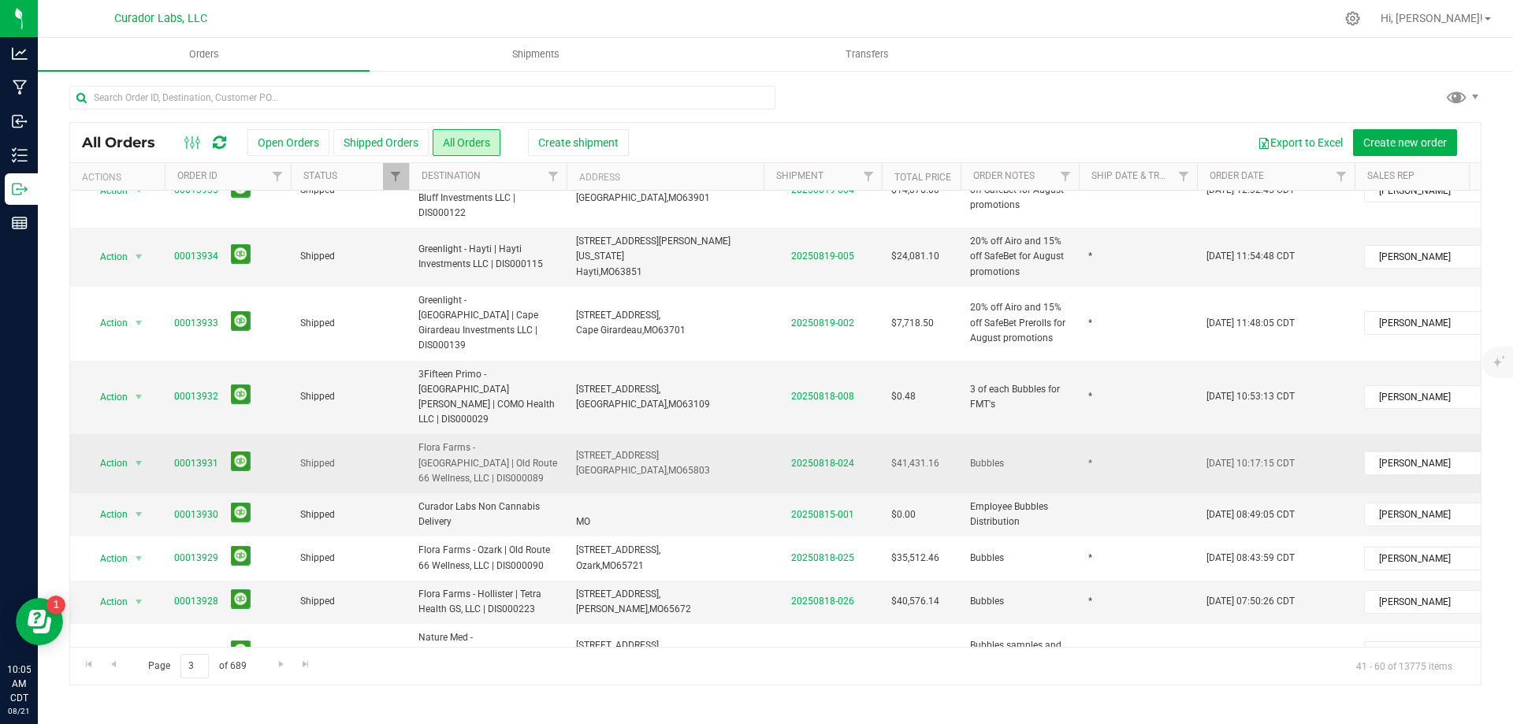
click at [592, 448] on span "[STREET_ADDRESS] [GEOGRAPHIC_DATA], [GEOGRAPHIC_DATA] 65803" at bounding box center [643, 463] width 134 height 30
click at [1120, 434] on td "*" at bounding box center [1138, 463] width 118 height 59
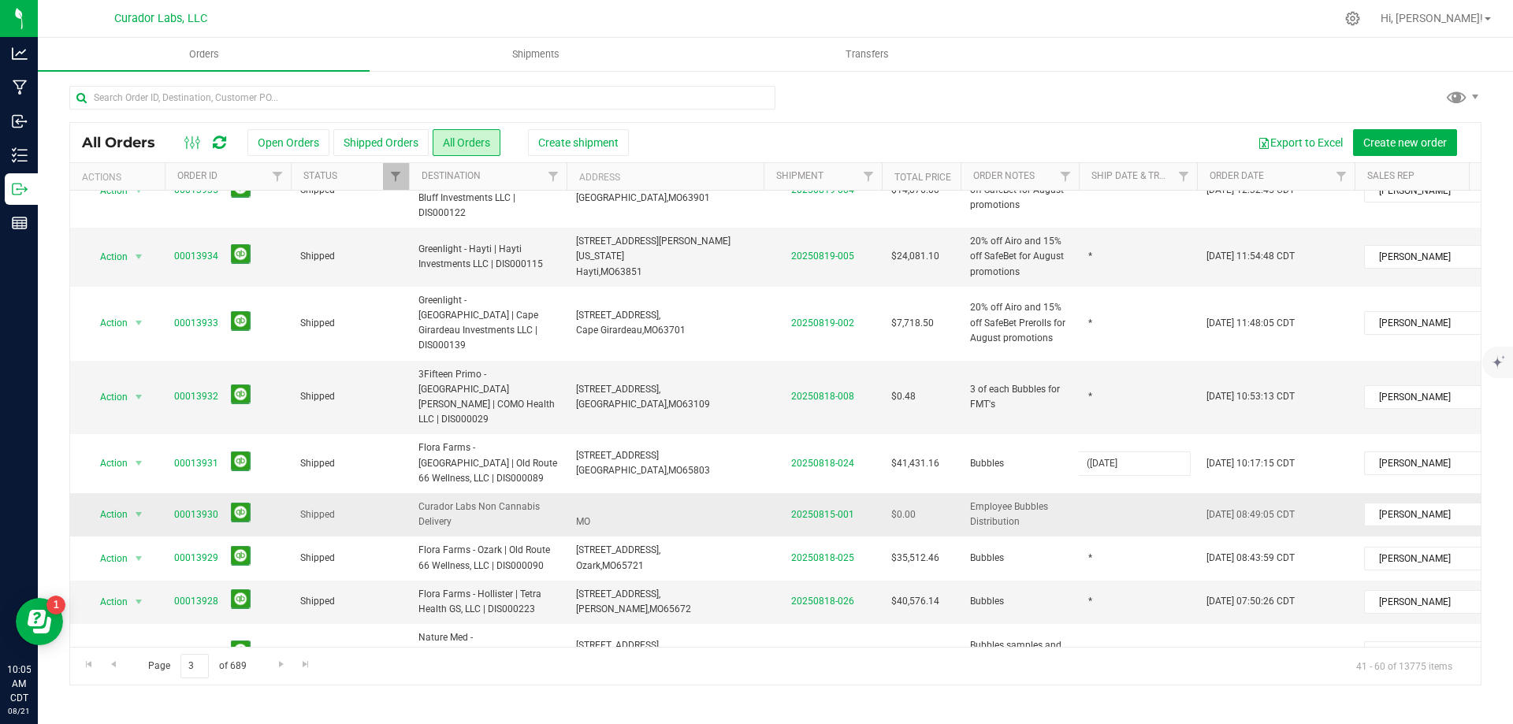
type input "([DATE] Tues 5th)"
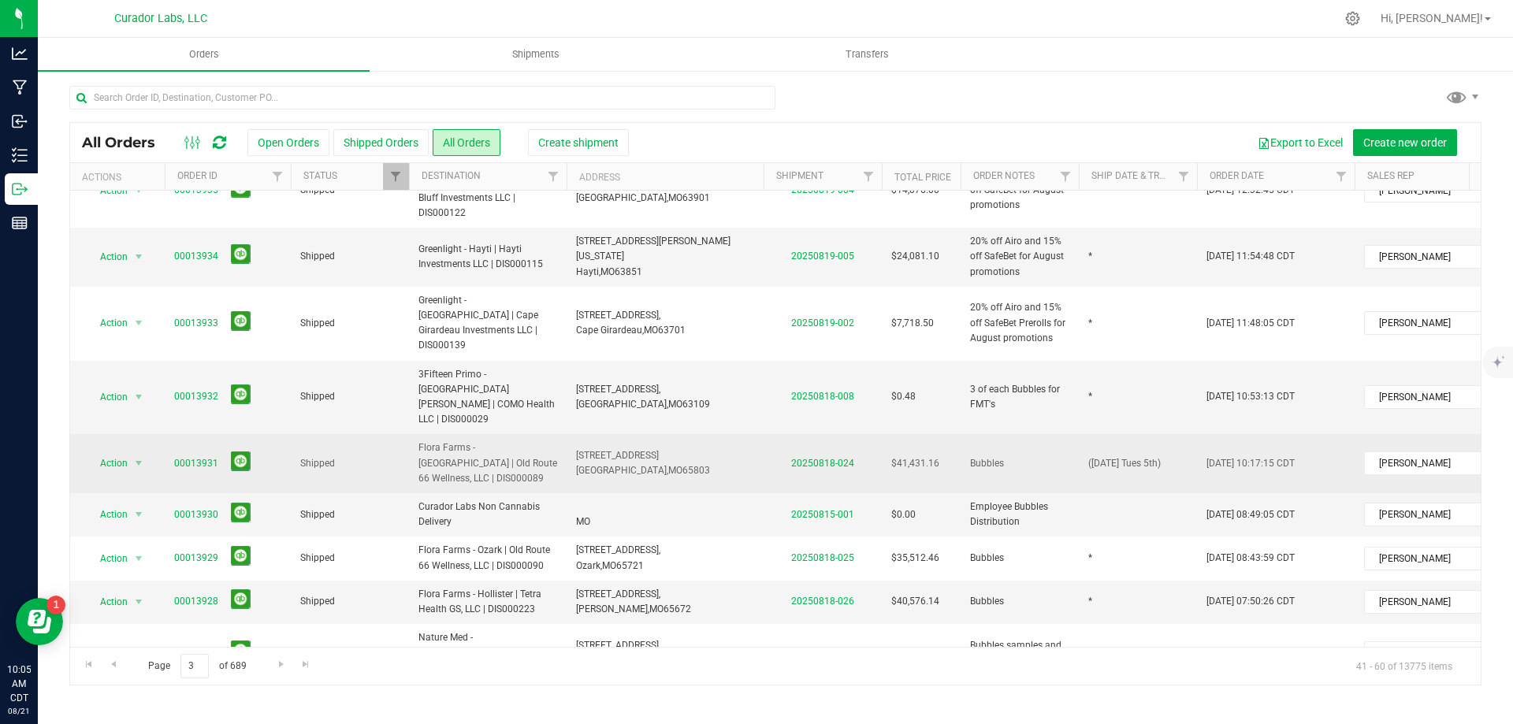
drag, startPoint x: 1177, startPoint y: 370, endPoint x: 1076, endPoint y: 384, distance: 101.8
click at [1177, 434] on td "([DATE] Tues 5th)" at bounding box center [1138, 463] width 118 height 59
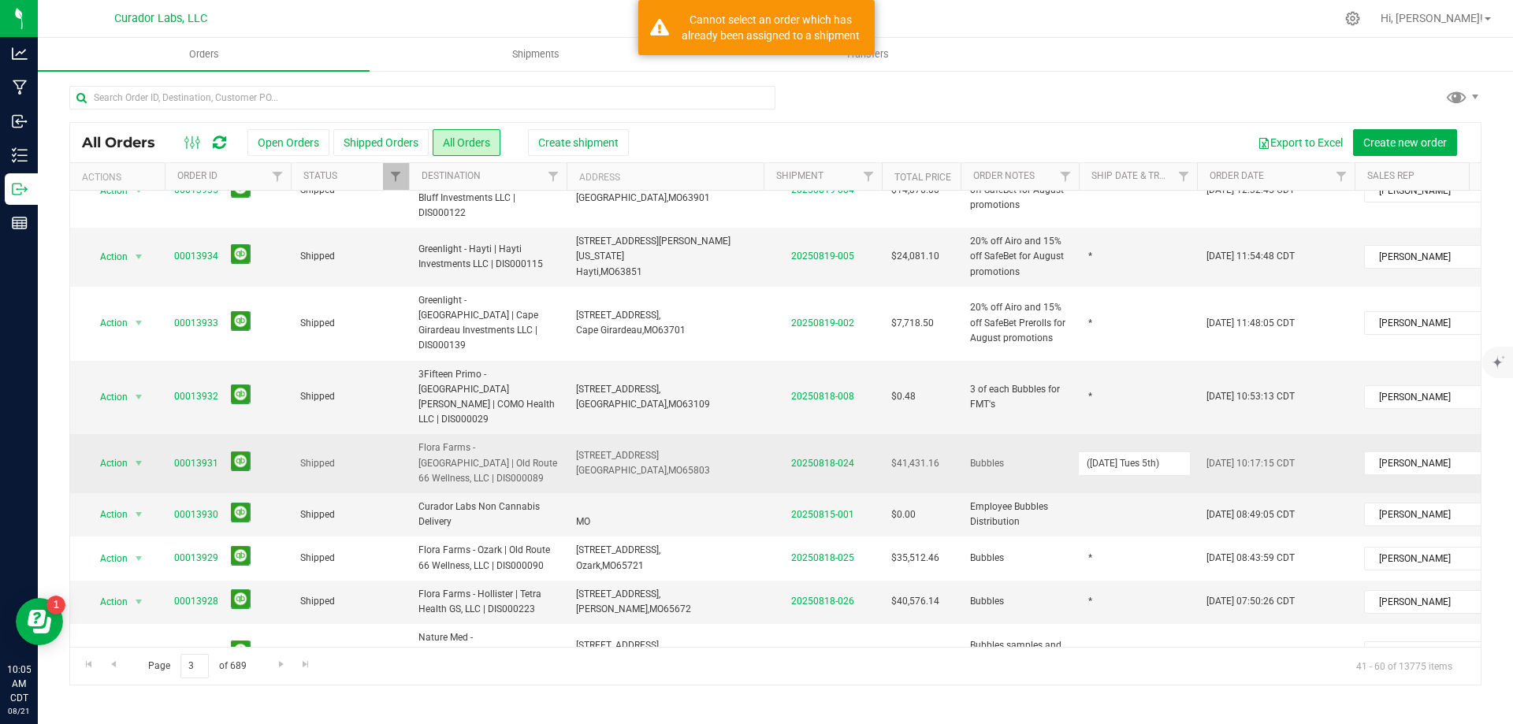
click at [1048, 434] on tr "Action Action Clone order Mark as fully paid Order audit log Print COAs (single…" at bounding box center [850, 463] width 1560 height 59
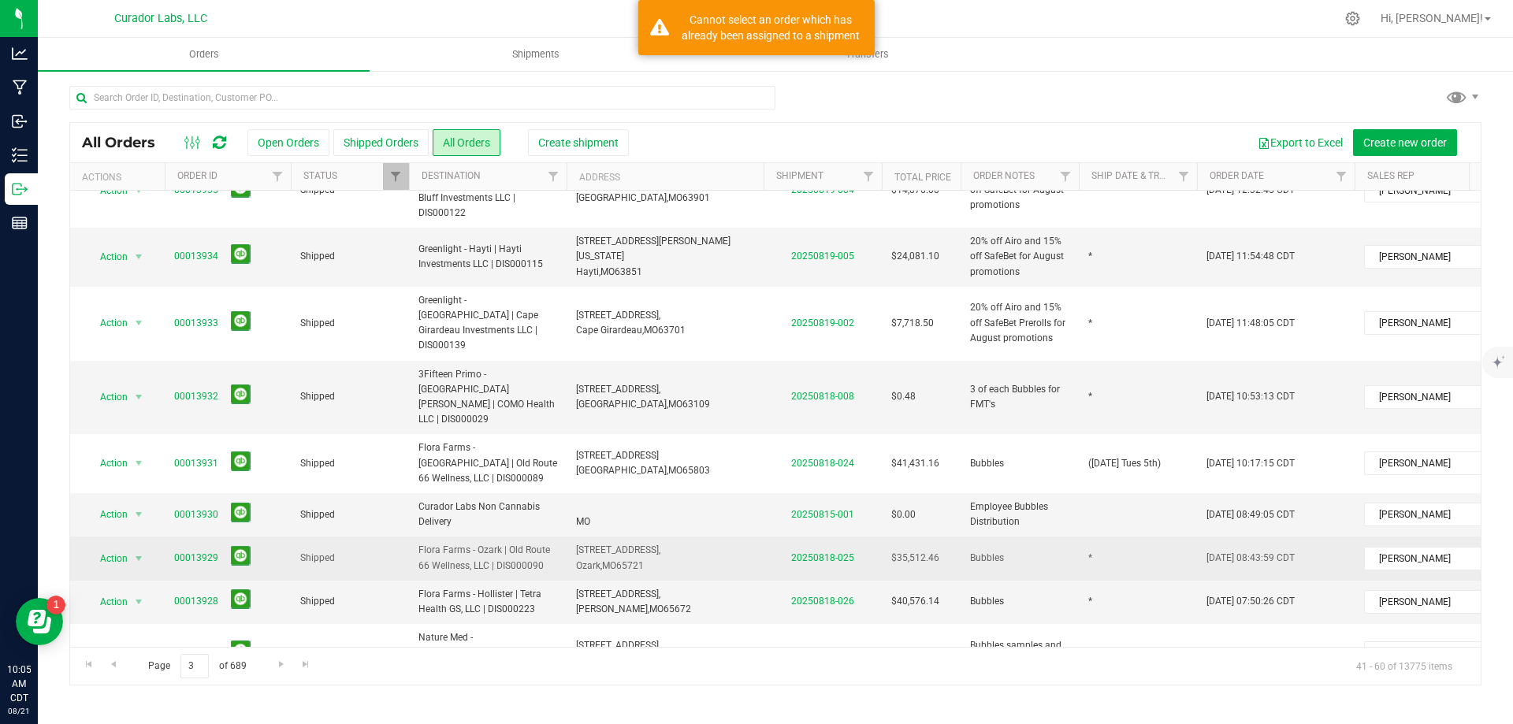
click at [1121, 537] on td "*" at bounding box center [1138, 558] width 118 height 43
click at [1121, 546] on input "*" at bounding box center [1134, 558] width 113 height 24
type input "([DATE] Tues 5th)"
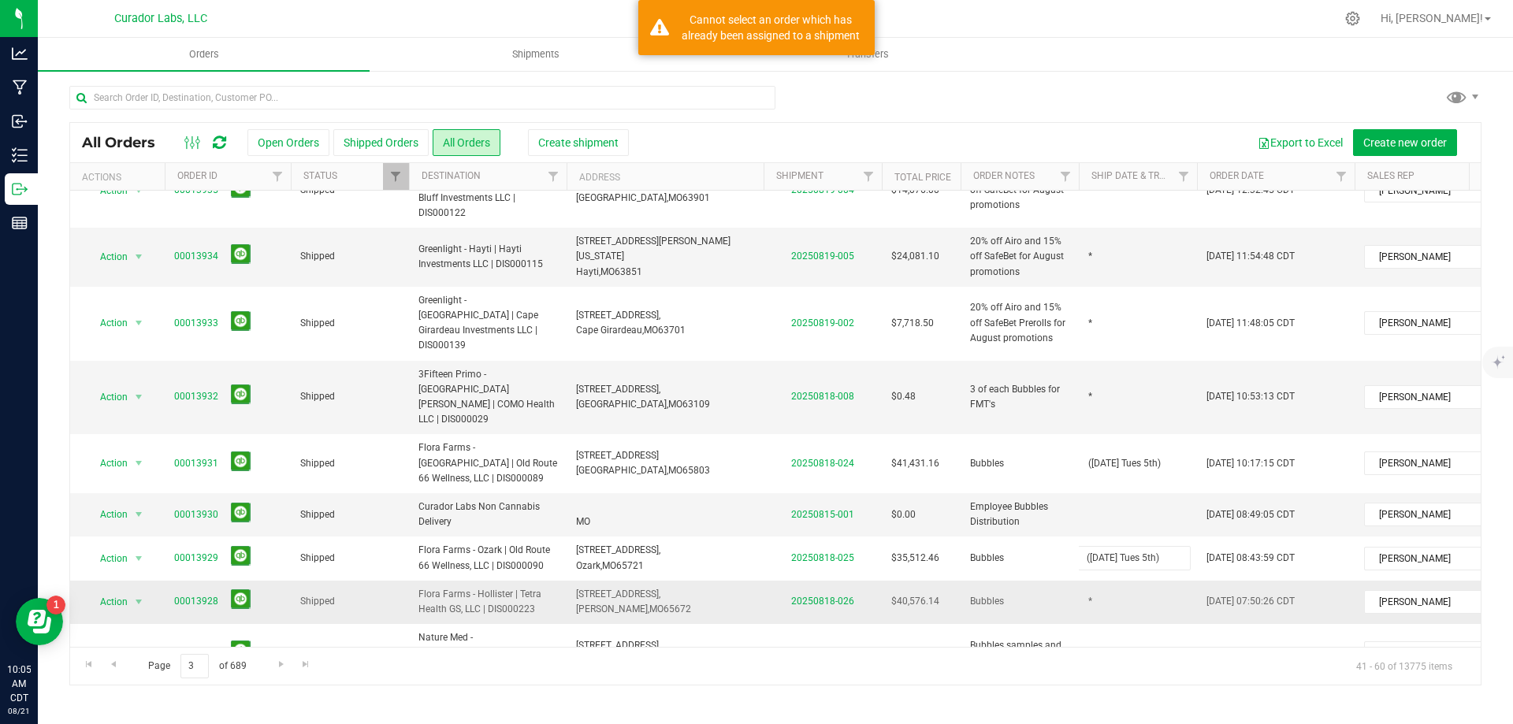
click at [1107, 509] on div "All Orders Open Orders Shipped Orders All Orders Create shipment Export to Exce…" at bounding box center [775, 403] width 1412 height 563
click at [1107, 581] on td "*" at bounding box center [1138, 602] width 118 height 43
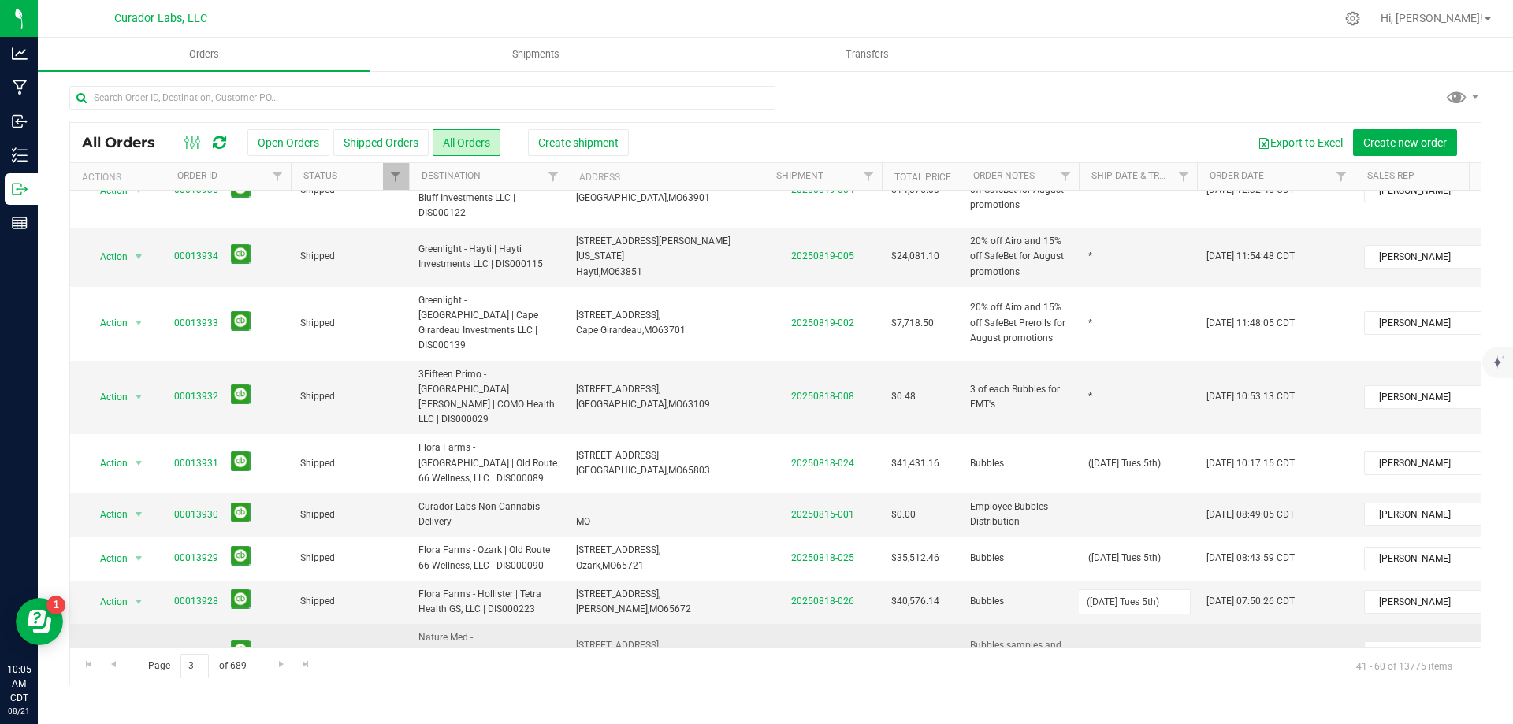
type input "([DATE] Tues 5th)"
click at [1103, 550] on div "All Orders Open Orders Shipped Orders All Orders Create shipment Export to Exce…" at bounding box center [775, 403] width 1412 height 563
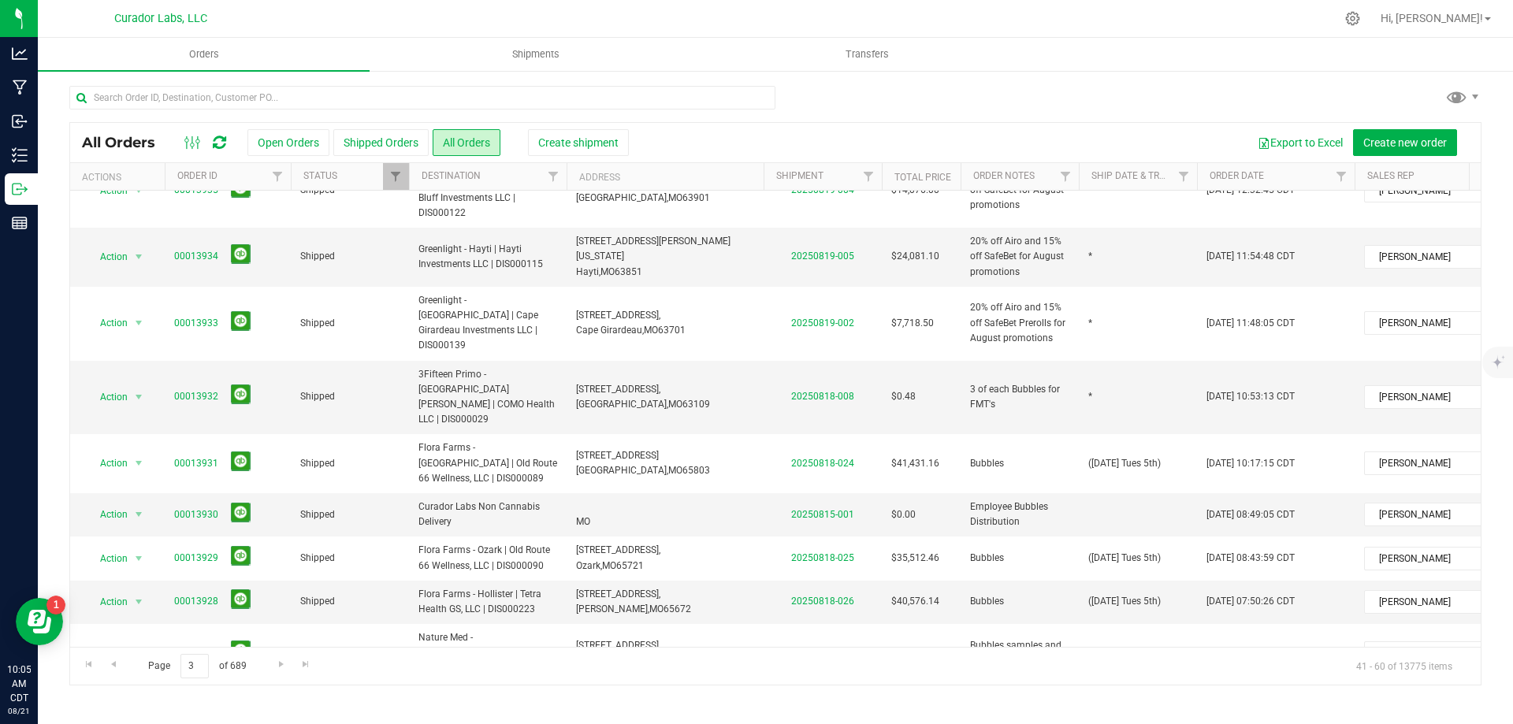
click at [1103, 624] on td "*" at bounding box center [1138, 653] width 118 height 59
type input "([DATE] Tues 5th)"
click at [1106, 598] on div "All Orders Open Orders Shipped Orders All Orders Create shipment Export to Exce…" at bounding box center [775, 403] width 1412 height 563
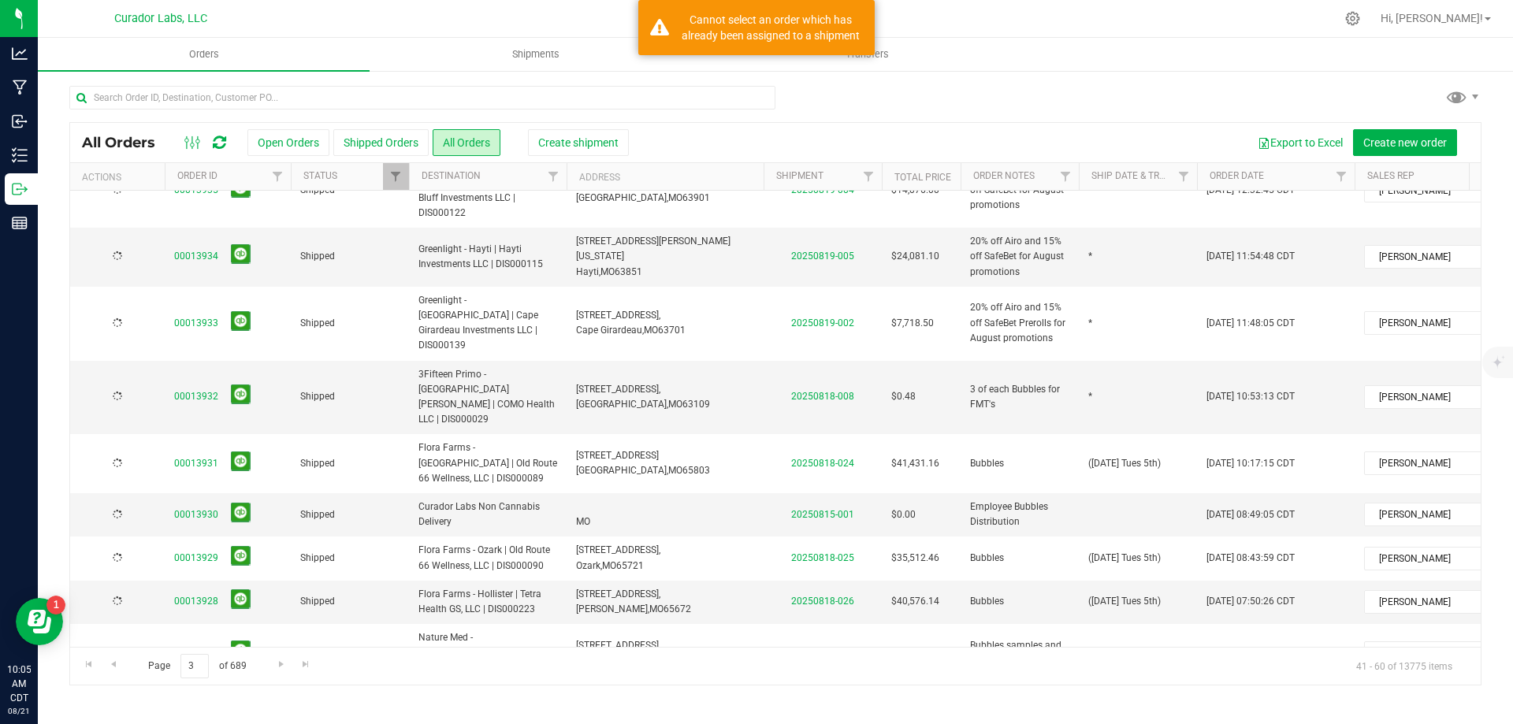
click at [1101, 683] on td "*" at bounding box center [1138, 712] width 118 height 58
click at [1101, 700] on input "*" at bounding box center [1134, 712] width 113 height 24
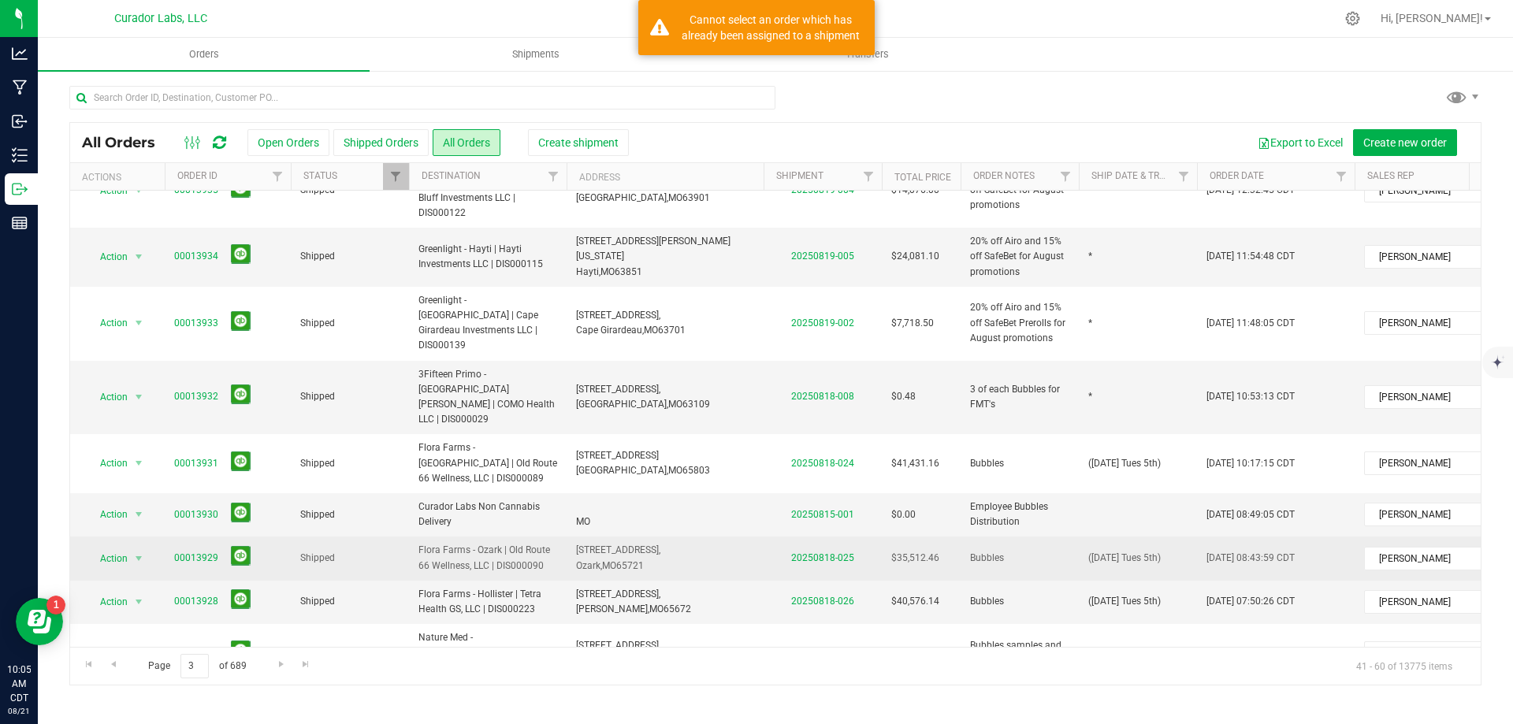
type input "([DATE] Tues 5th)"
click at [1039, 451] on div "All Orders Open Orders Shipped Orders All Orders Create shipment Export to Exce…" at bounding box center [775, 403] width 1412 height 563
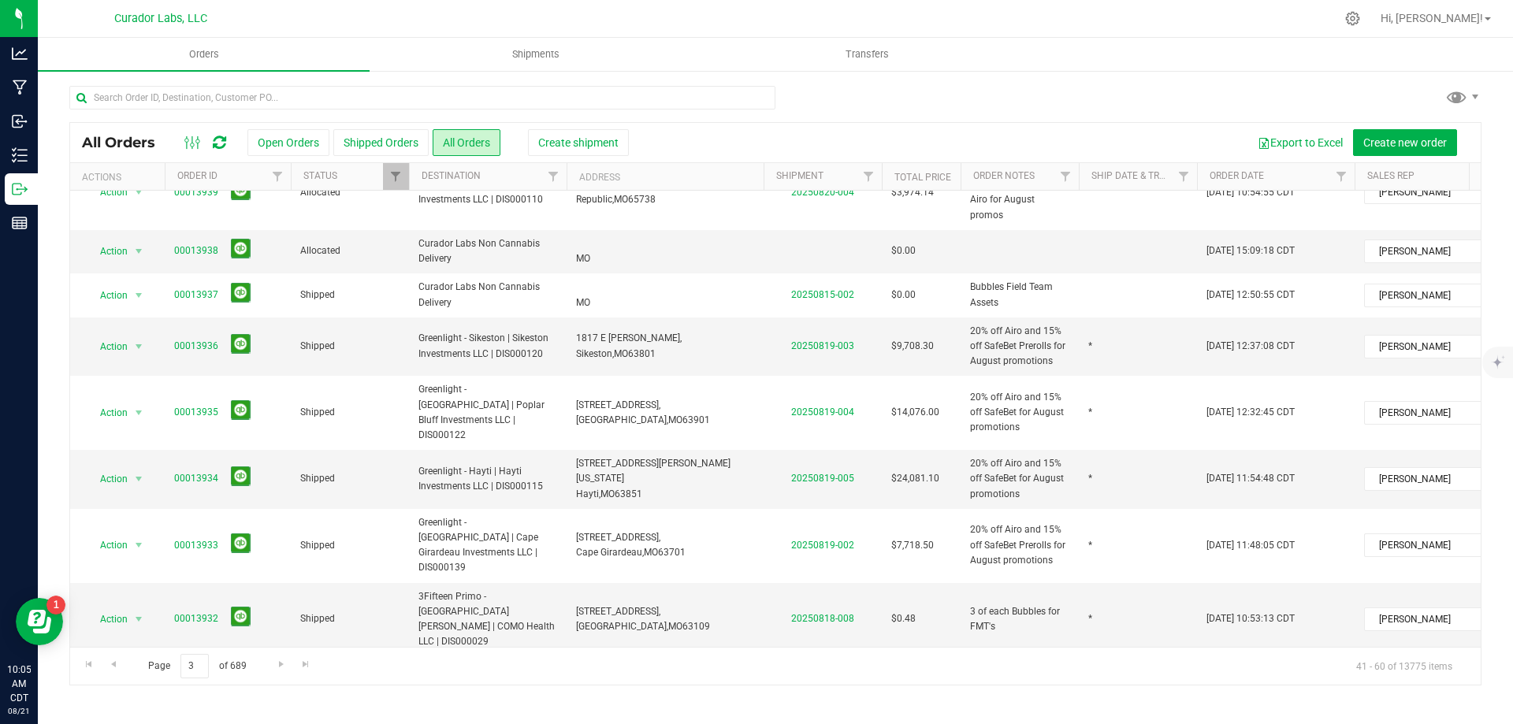
scroll to position [403, 0]
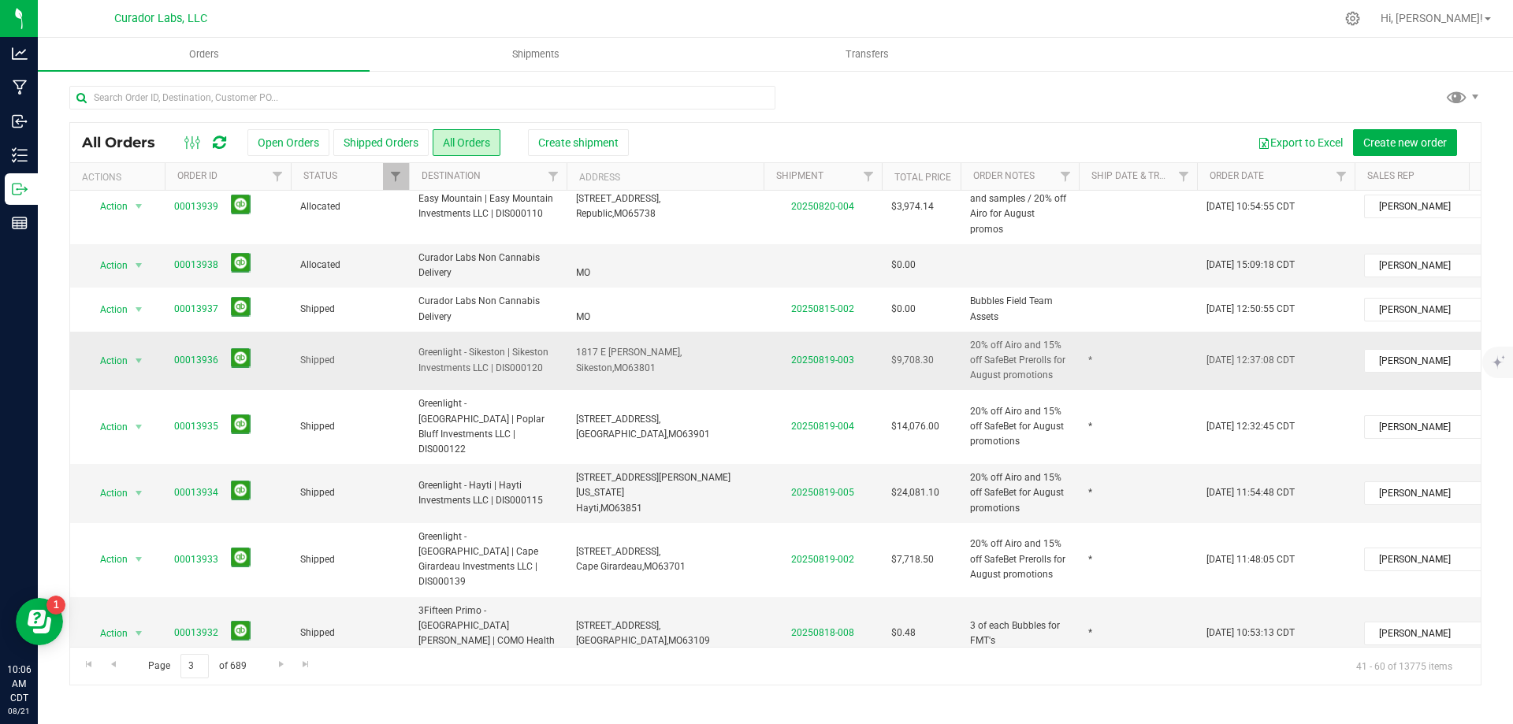
click at [532, 345] on span "Greenlight - Sikeston | Sikeston Investments LLC | DIS000120" at bounding box center [487, 360] width 139 height 30
click at [1092, 353] on span "*" at bounding box center [1090, 360] width 4 height 15
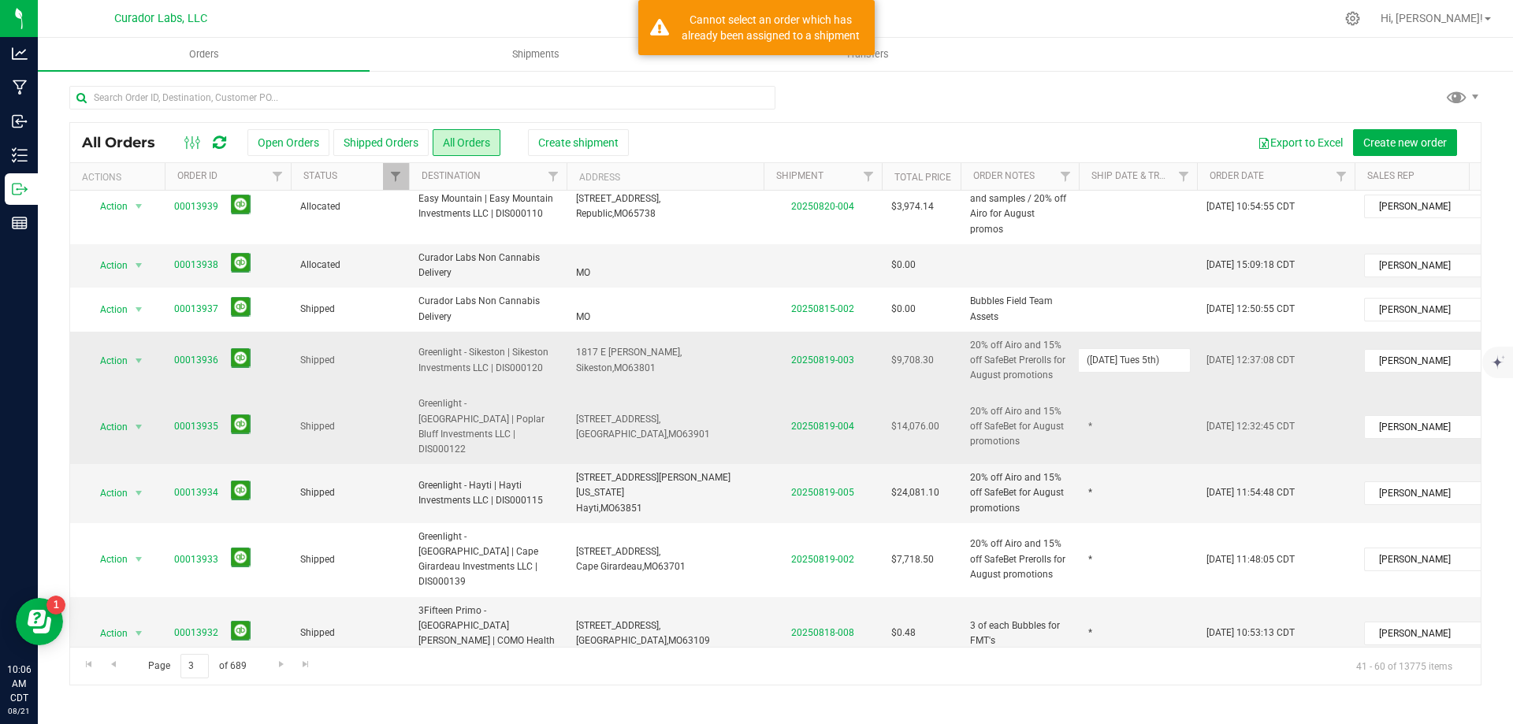
type input "([DATE] Tues 5th)"
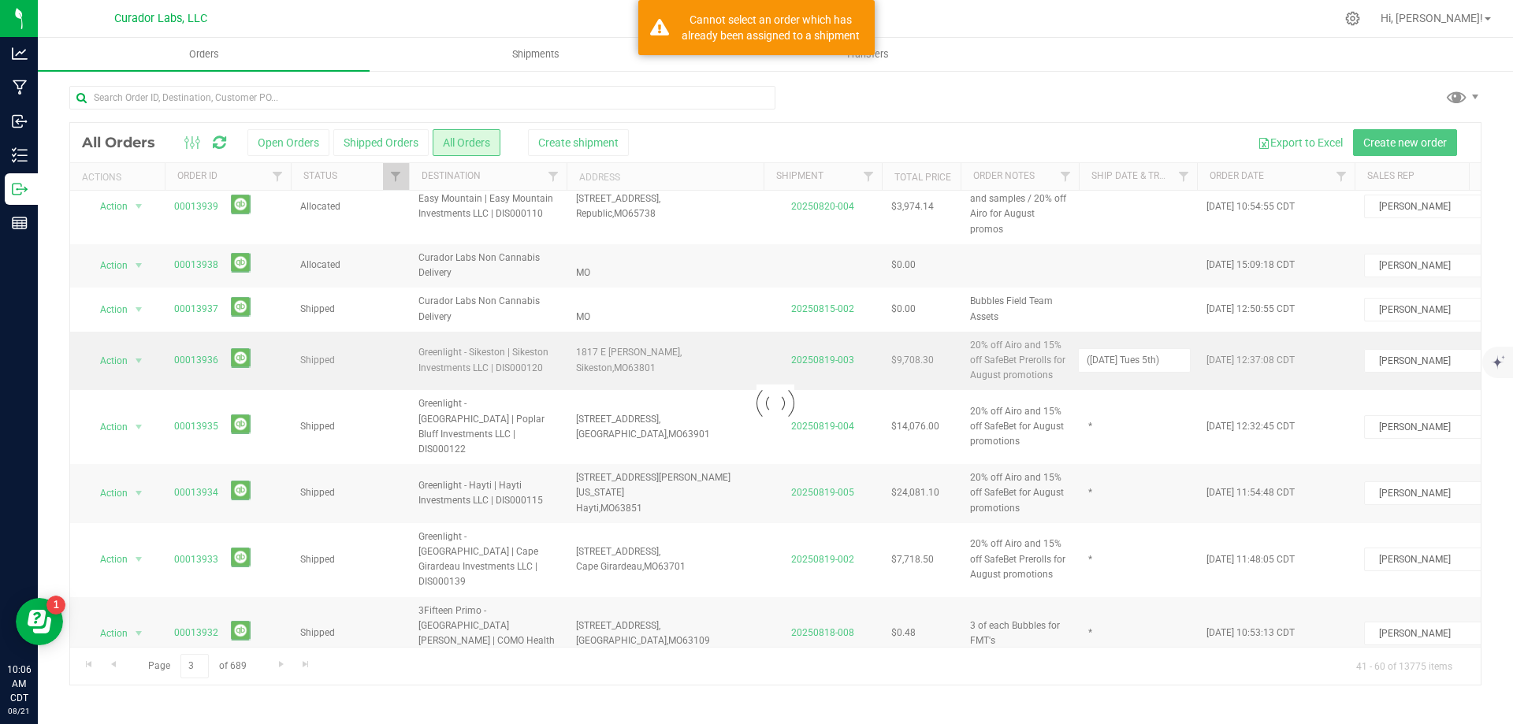
click at [1095, 394] on div "Loading... All Orders Open Orders Shipped Orders All Orders Create shipment Exp…" at bounding box center [775, 403] width 1412 height 563
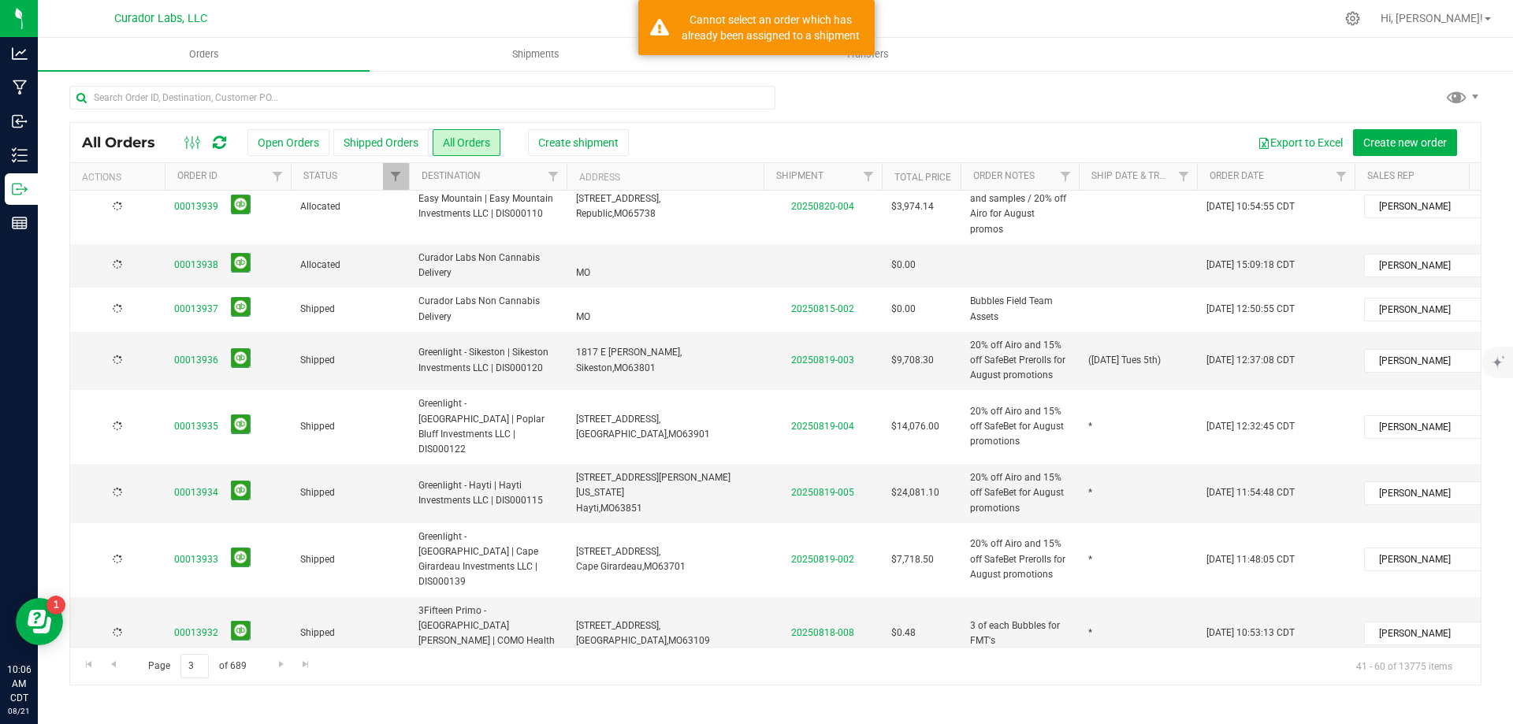
click at [1095, 392] on td "*" at bounding box center [1138, 427] width 118 height 74
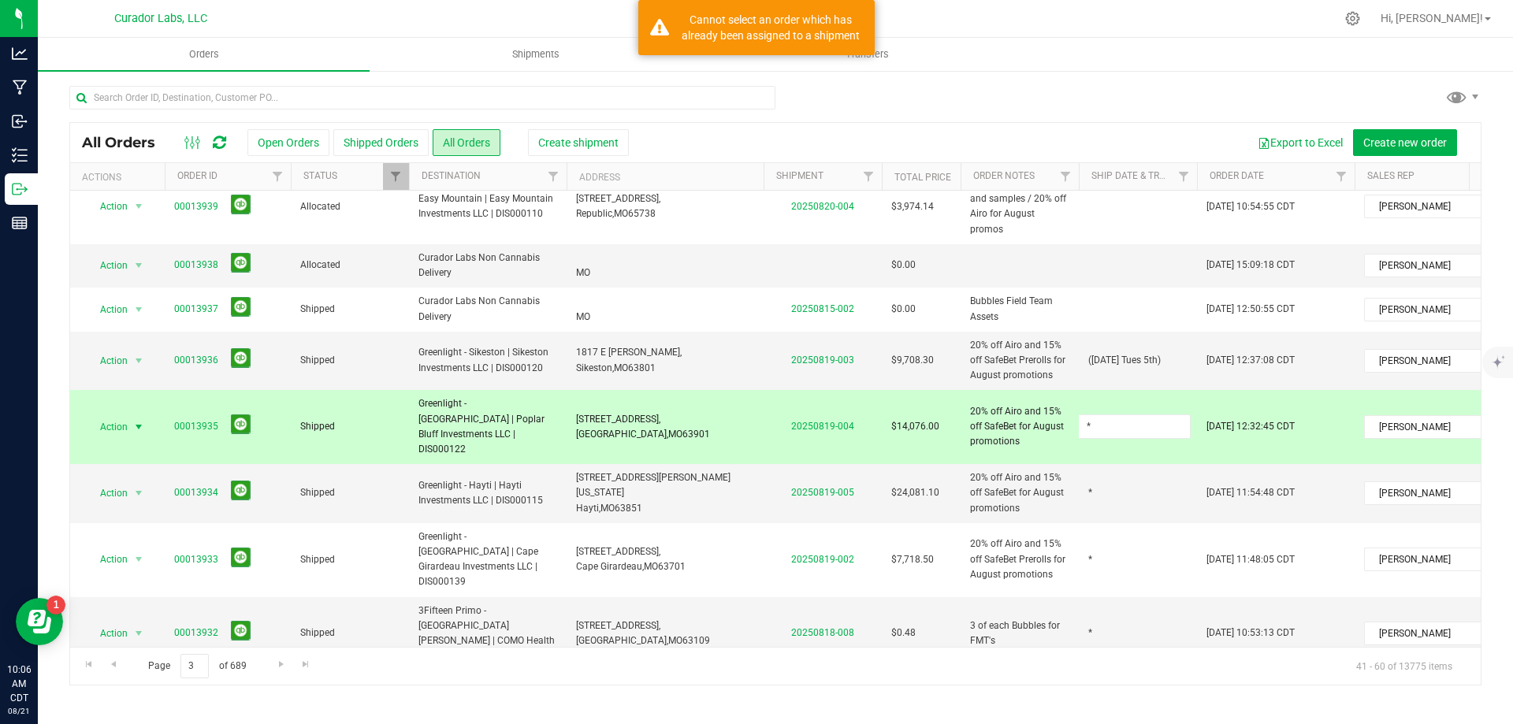
click at [1095, 415] on input "*" at bounding box center [1134, 427] width 113 height 24
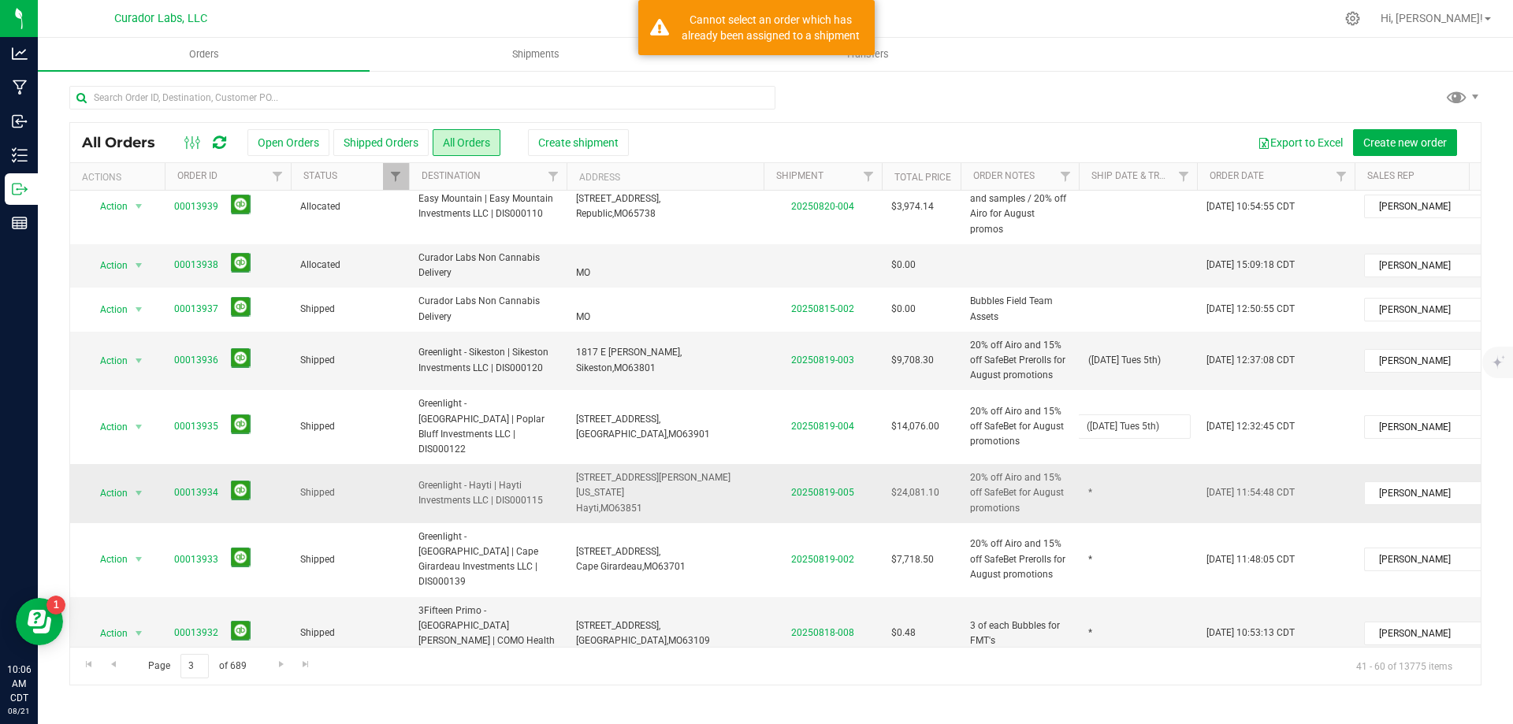
type input "([DATE] Tues 5th)"
click at [1102, 450] on div "All Orders Open Orders Shipped Orders All Orders Create shipment Export to Exce…" at bounding box center [775, 403] width 1412 height 563
click at [1102, 464] on td "*" at bounding box center [1138, 493] width 118 height 59
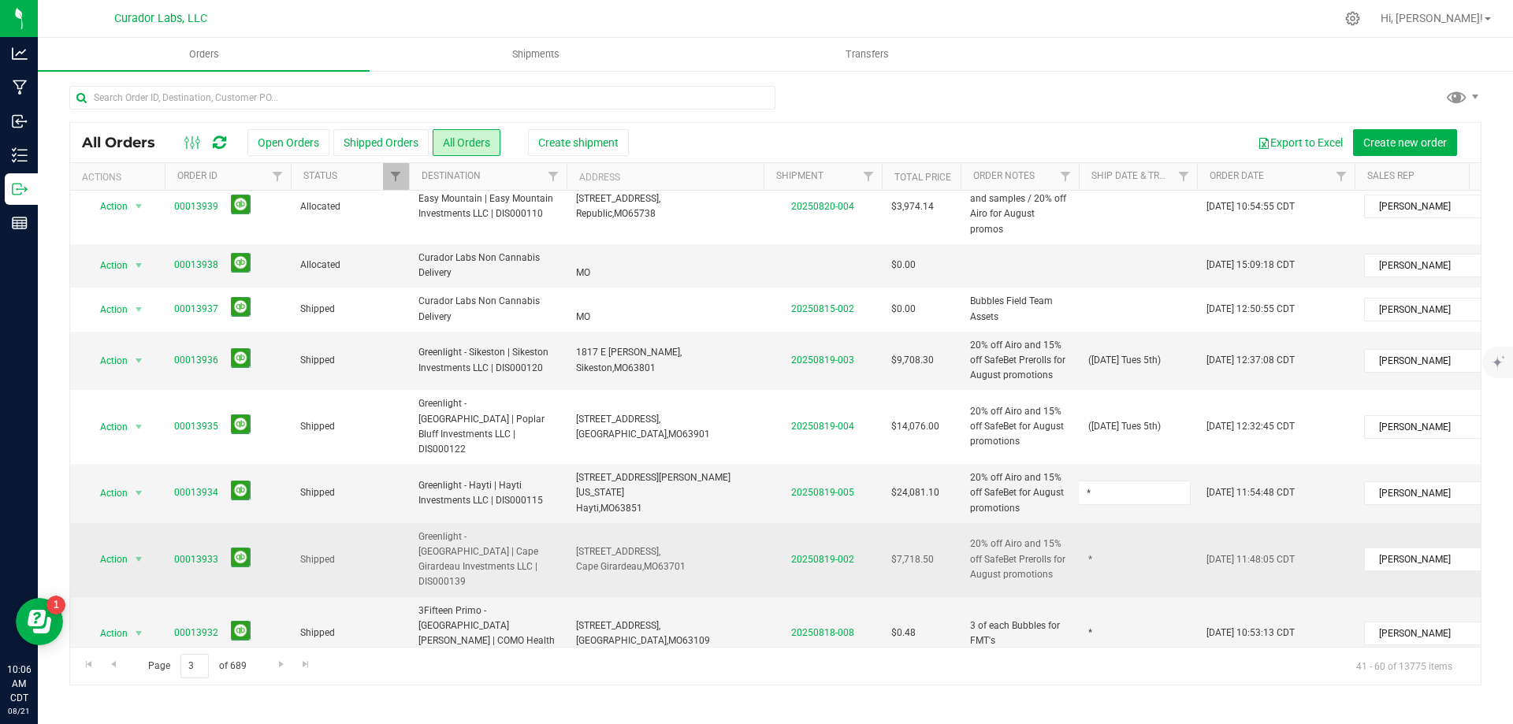
type input "([DATE] Tues 5th)"
click at [1099, 500] on div "All Orders Open Orders Shipped Orders All Orders Create shipment Export to Exce…" at bounding box center [775, 403] width 1412 height 563
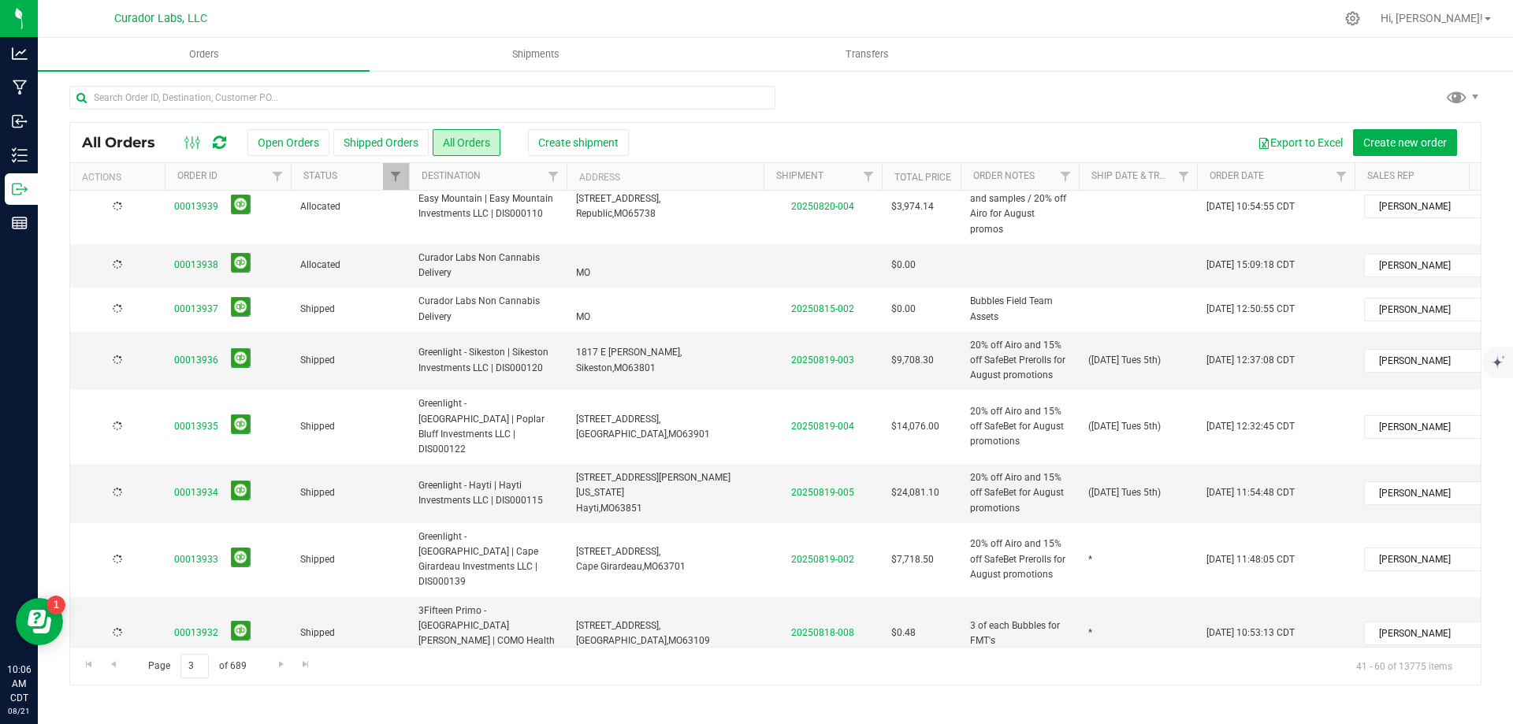
click at [1099, 523] on td "*" at bounding box center [1138, 560] width 118 height 74
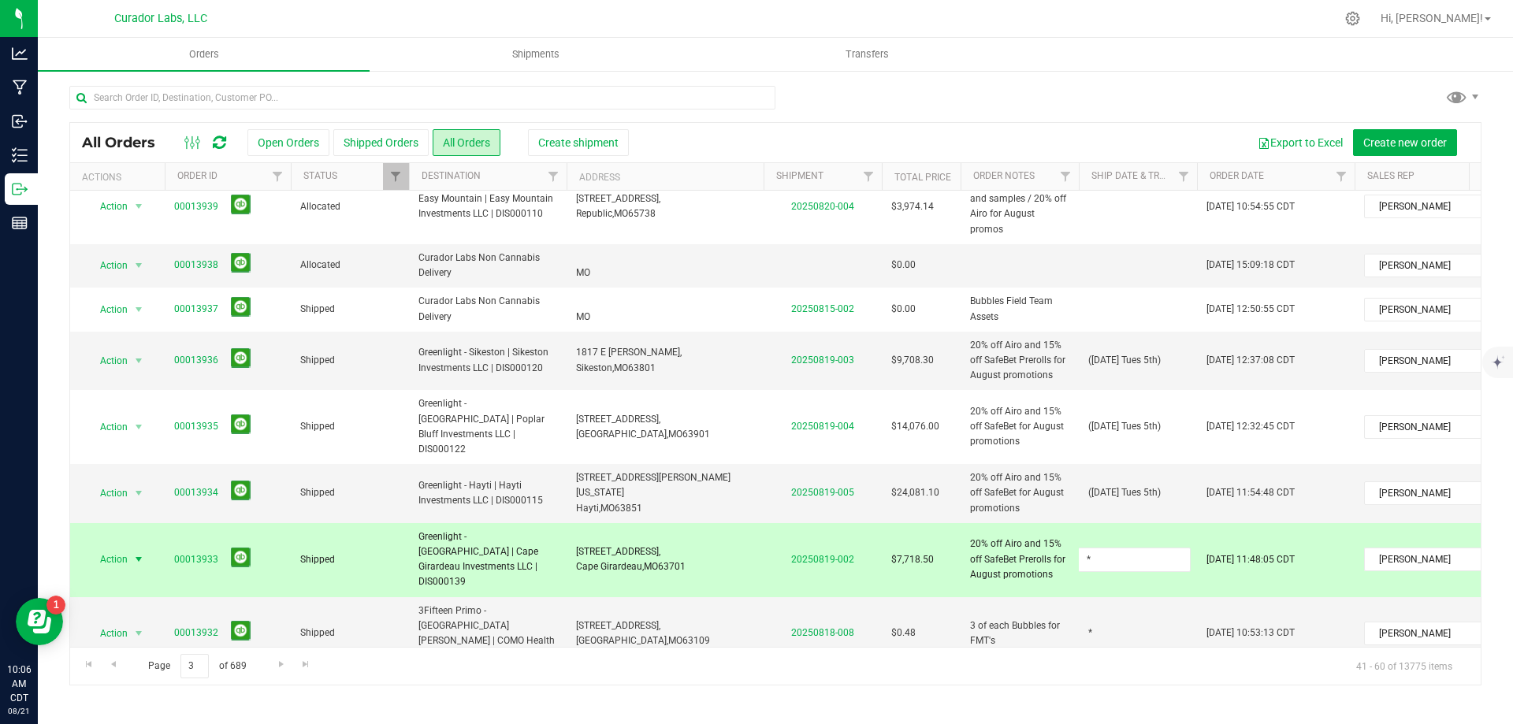
click at [1099, 548] on input "*" at bounding box center [1134, 560] width 113 height 24
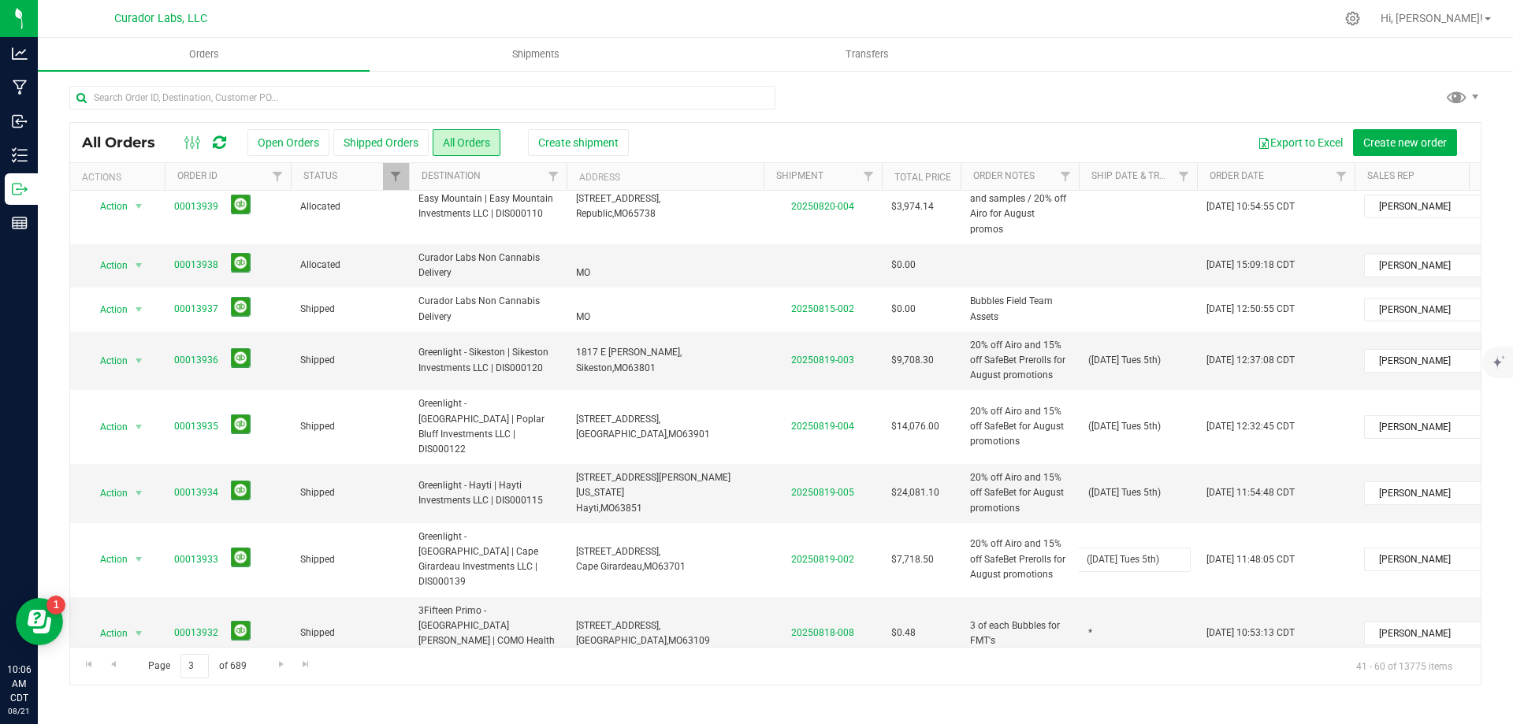
type input "([DATE] Tues 5th)"
drag, startPoint x: 483, startPoint y: 471, endPoint x: 499, endPoint y: 465, distance: 17.0
click at [483, 471] on td "Greenlight - Hayti | Hayti Investments LLC | DIS000115" at bounding box center [488, 493] width 158 height 59
click at [1149, 597] on td "*" at bounding box center [1138, 634] width 118 height 74
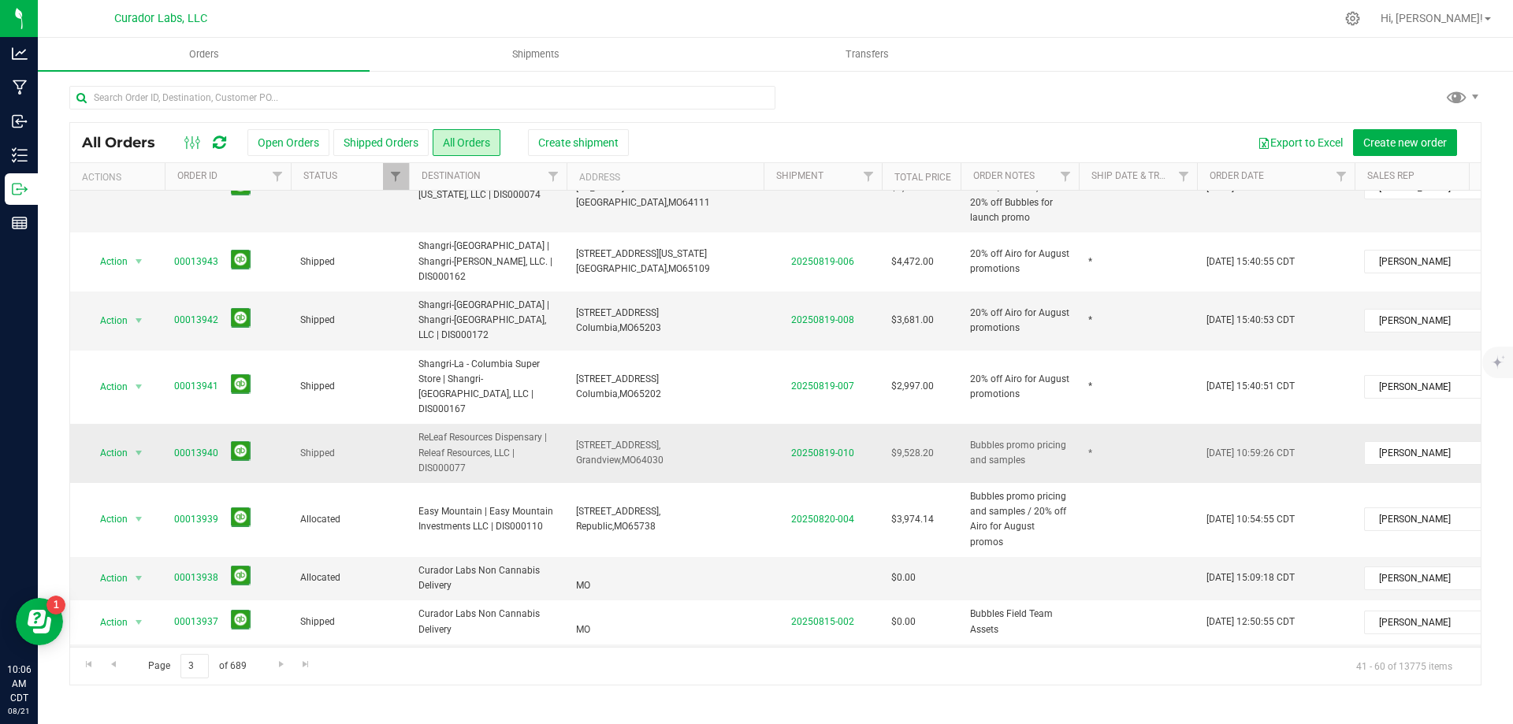
scroll to position [88, 0]
type input "([DATE] Mon 5th)"
drag, startPoint x: 605, startPoint y: 414, endPoint x: 686, endPoint y: 412, distance: 80.4
click at [605, 426] on td "[STREET_ADDRESS], [GEOGRAPHIC_DATA], [GEOGRAPHIC_DATA] 64030" at bounding box center [665, 455] width 197 height 59
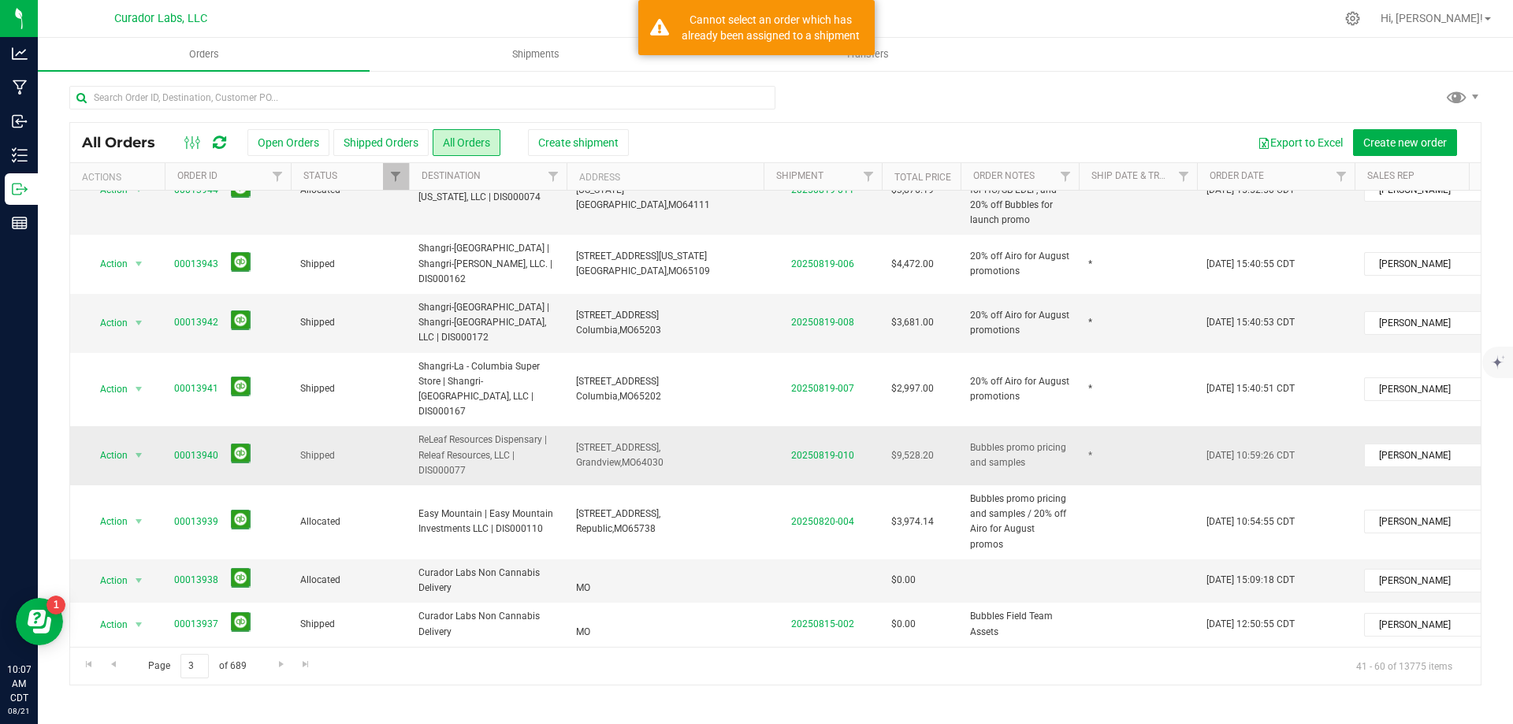
click at [1123, 437] on td "*" at bounding box center [1138, 455] width 118 height 59
type input "([DATE] Weds 5th)"
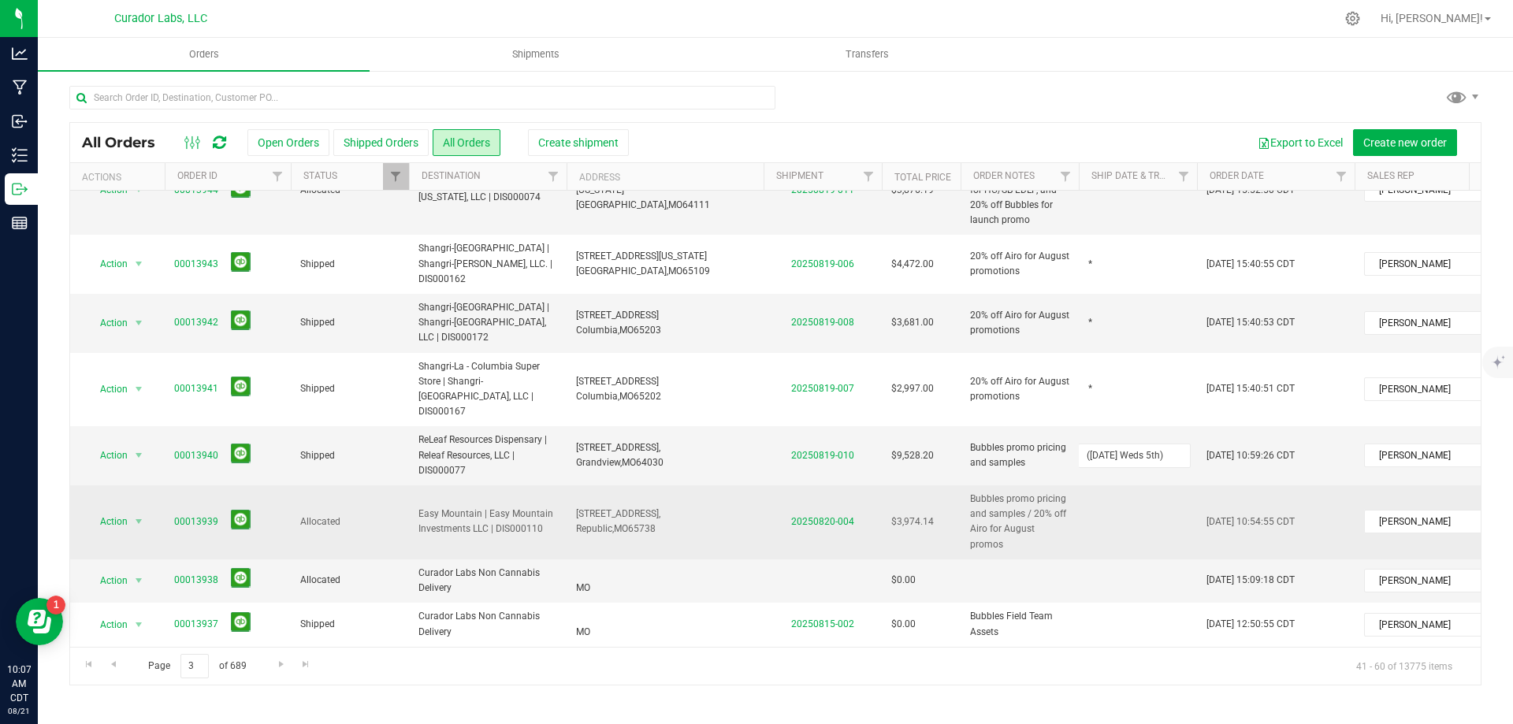
click at [1111, 511] on div "All Orders Open Orders Shipped Orders All Orders Create shipment Export to Exce…" at bounding box center [775, 403] width 1412 height 563
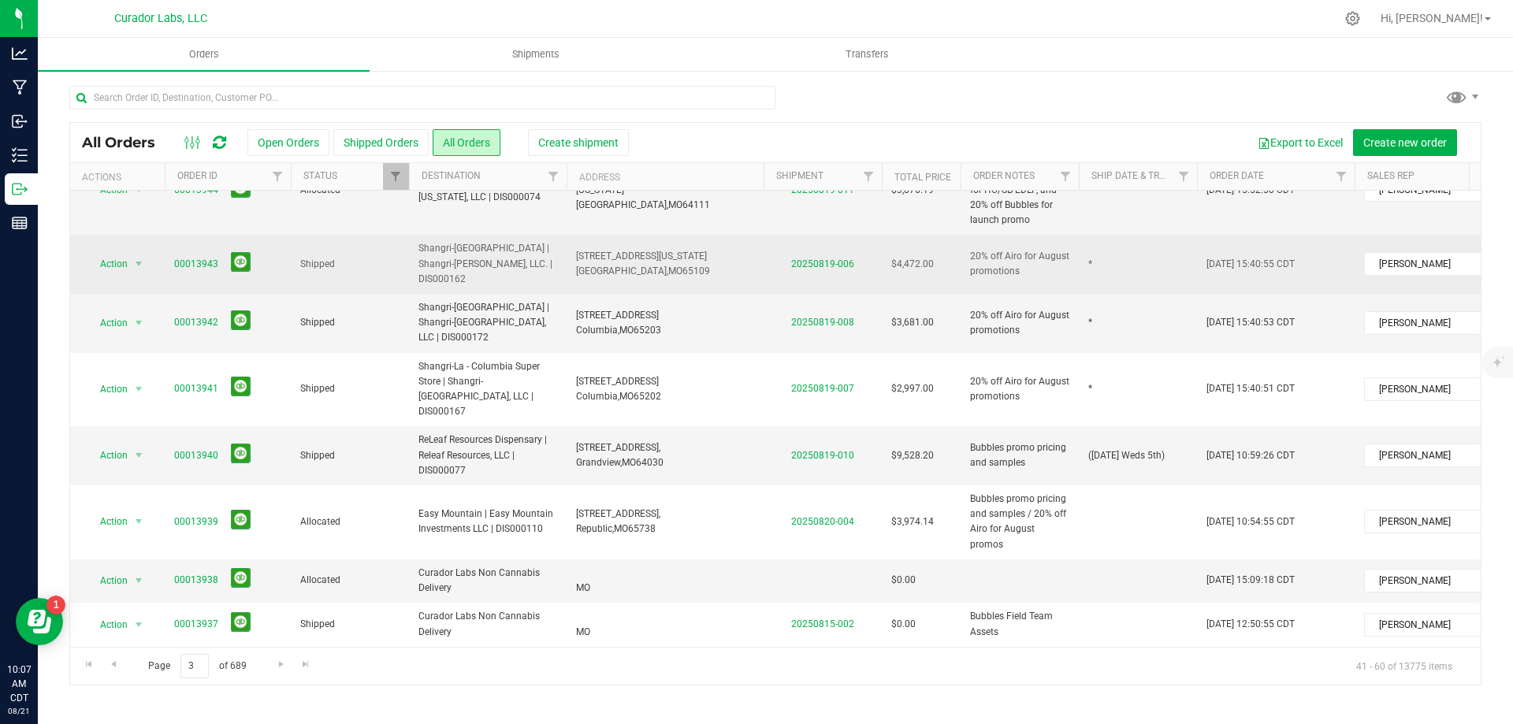
scroll to position [9, 0]
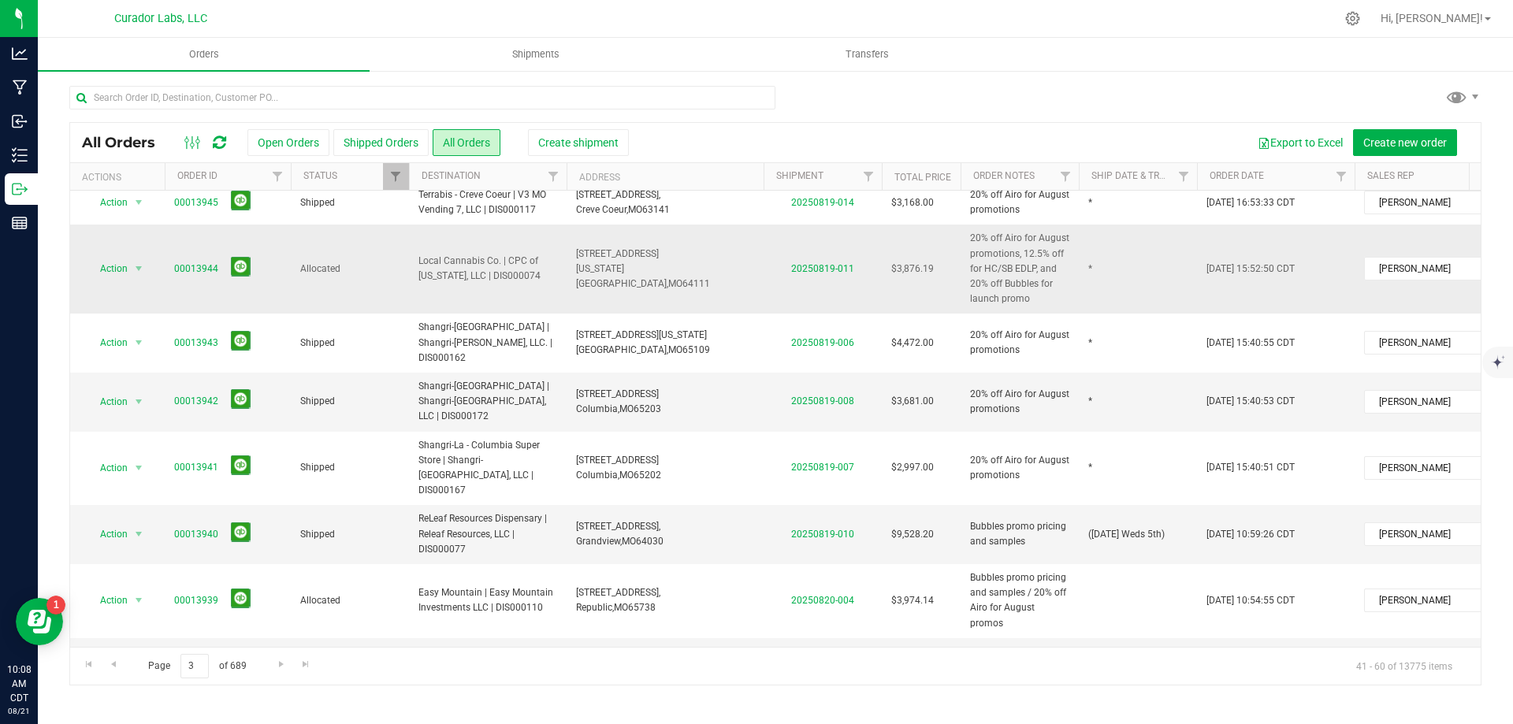
click at [560, 294] on td "Local Cannabis Co. | CPC of [US_STATE], LLC | DIS000074" at bounding box center [488, 269] width 158 height 89
drag, startPoint x: 1173, startPoint y: 519, endPoint x: 1073, endPoint y: 528, distance: 99.7
click at [1173, 519] on td "([DATE] Weds 5th)" at bounding box center [1138, 534] width 118 height 59
click at [1047, 530] on tr "Action Action Clone order Mark as fully paid Order audit log Print COAs (single…" at bounding box center [850, 534] width 1560 height 59
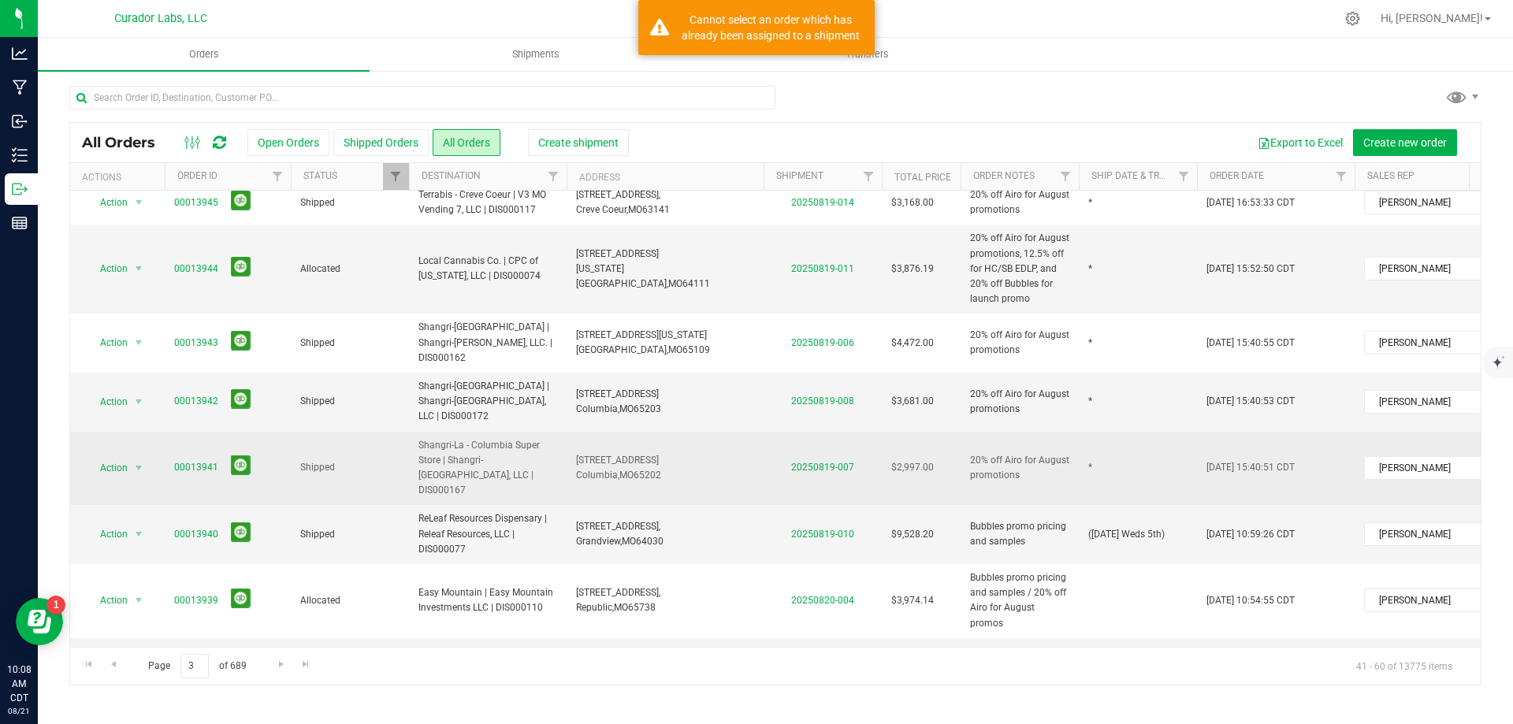
click at [1114, 455] on td "*" at bounding box center [1138, 469] width 118 height 74
click at [1114, 456] on input "*" at bounding box center [1134, 468] width 113 height 24
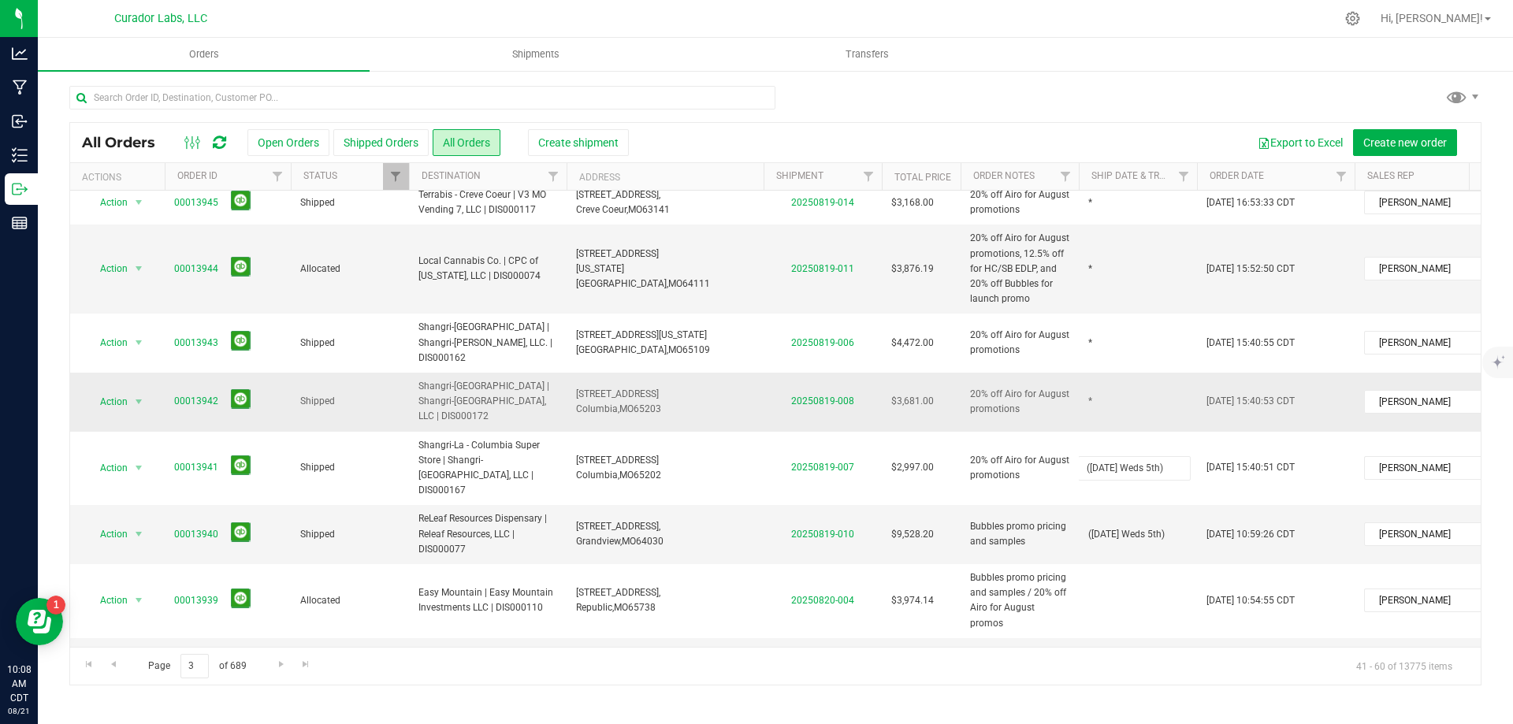
type input "([DATE] Weds 5th)"
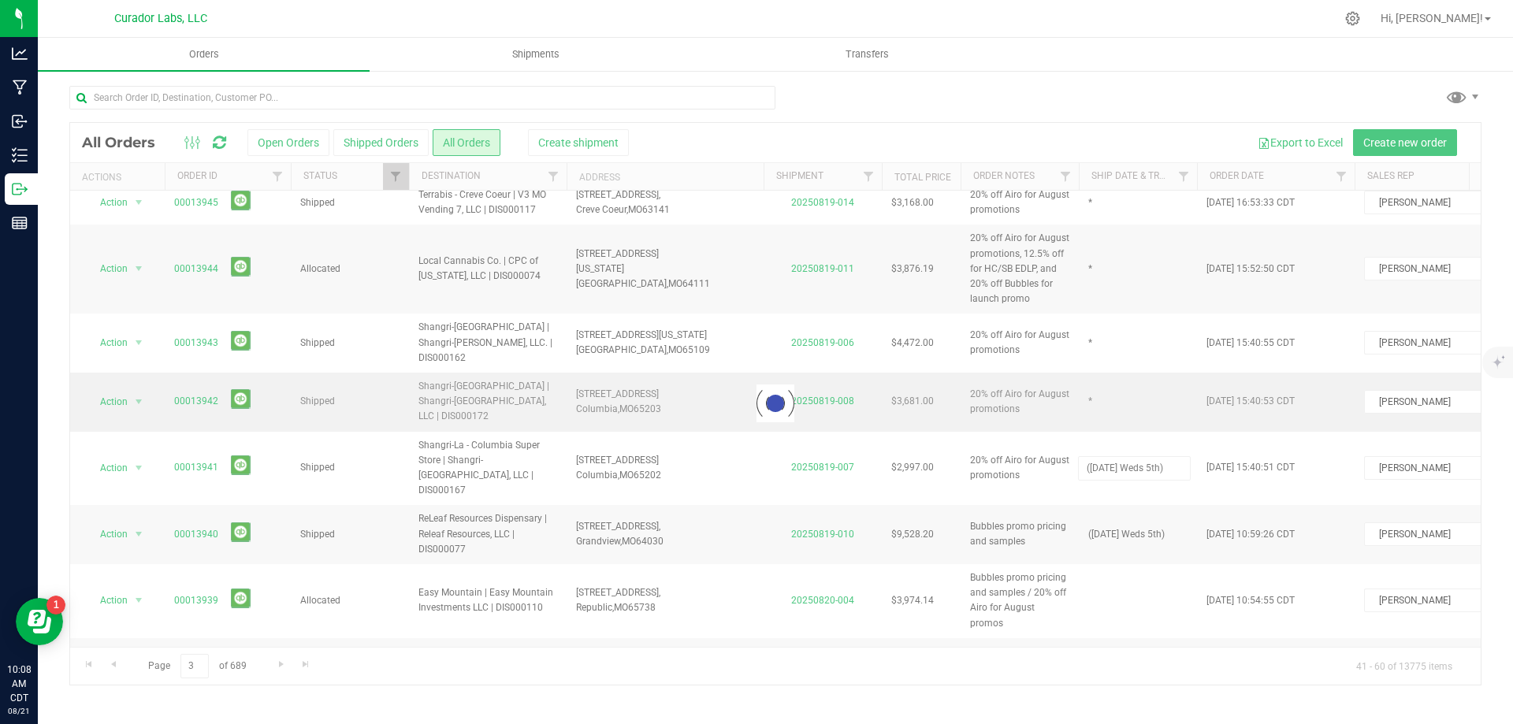
click at [1117, 399] on div "Loading... All Orders Open Orders Shipped Orders All Orders Create shipment Exp…" at bounding box center [775, 403] width 1412 height 563
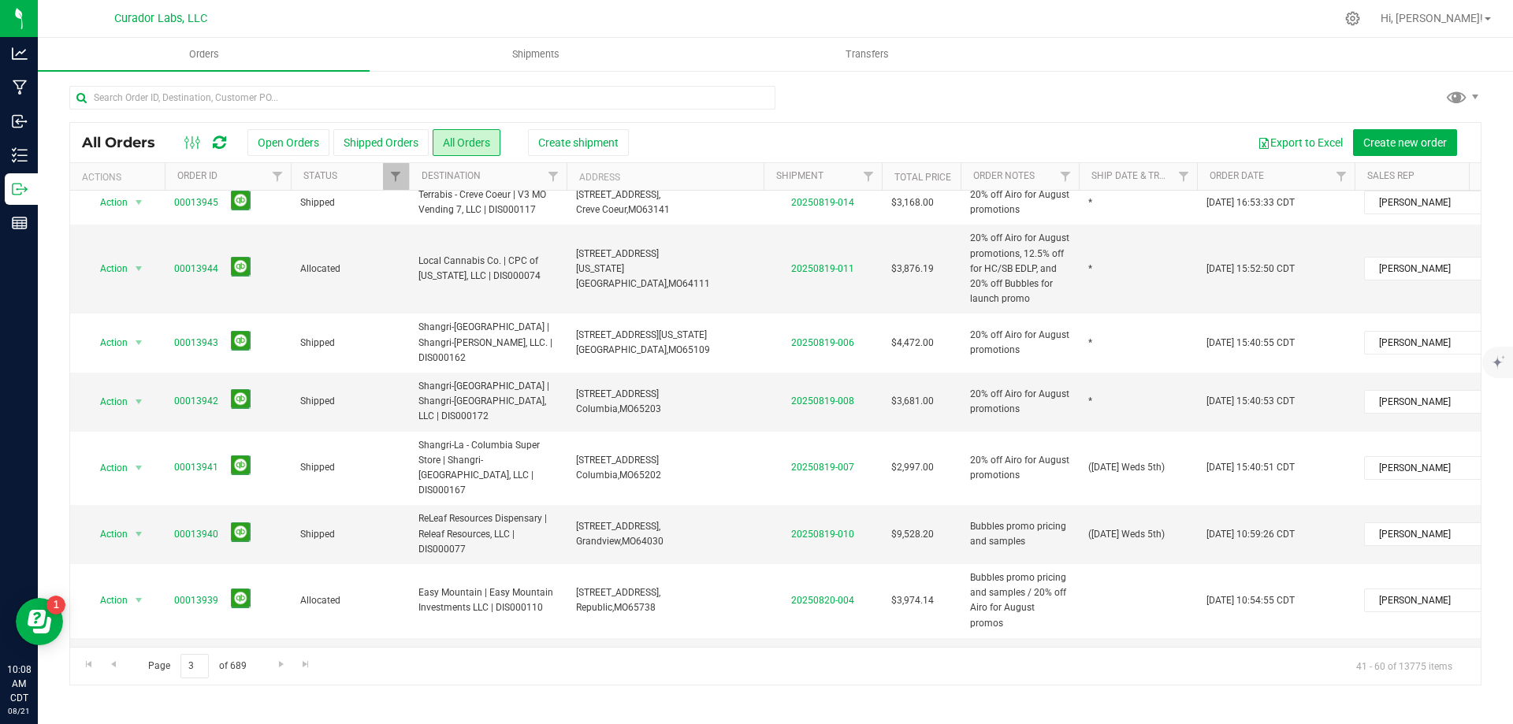
click at [1117, 399] on td "*" at bounding box center [1138, 402] width 118 height 59
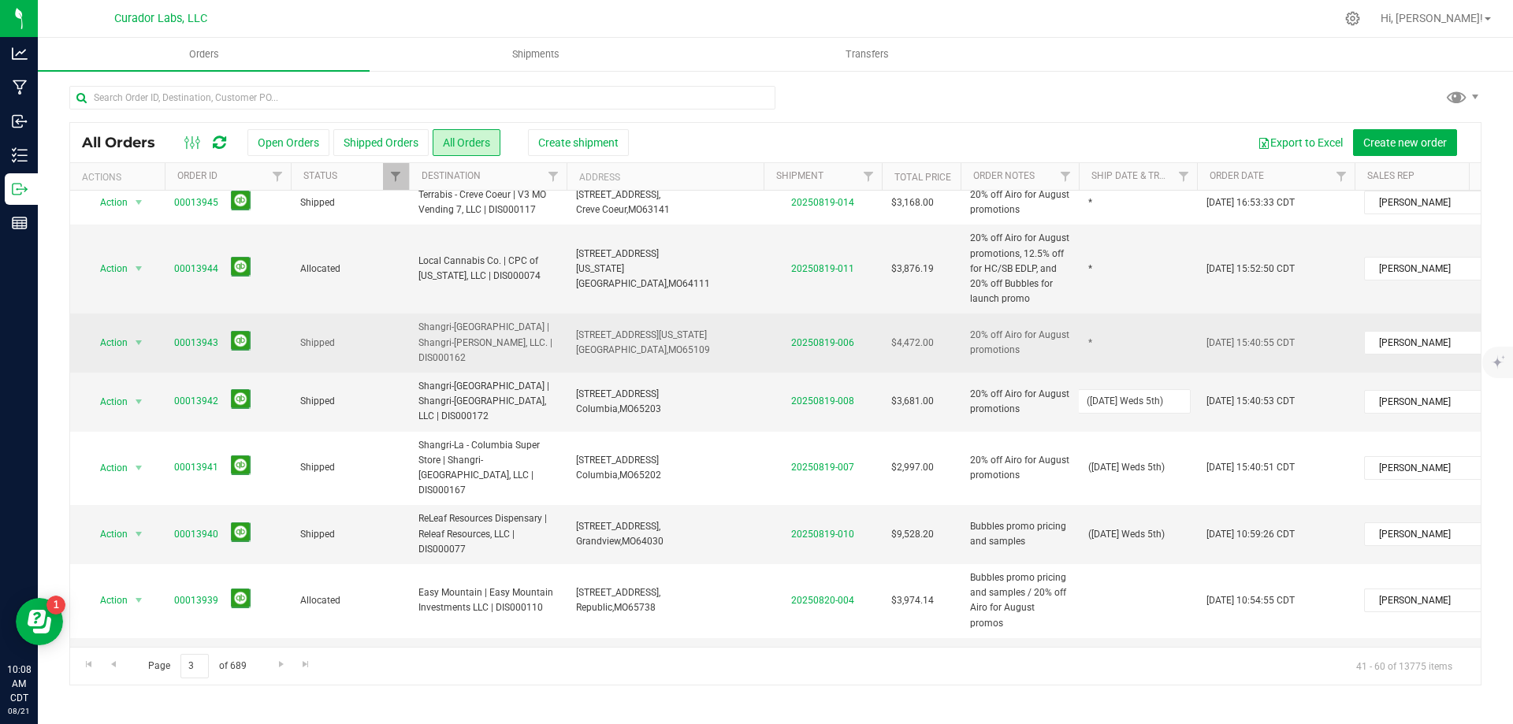
click at [1113, 316] on div "All Orders Open Orders Shipped Orders All Orders Create shipment Export to Exce…" at bounding box center [775, 403] width 1412 height 563
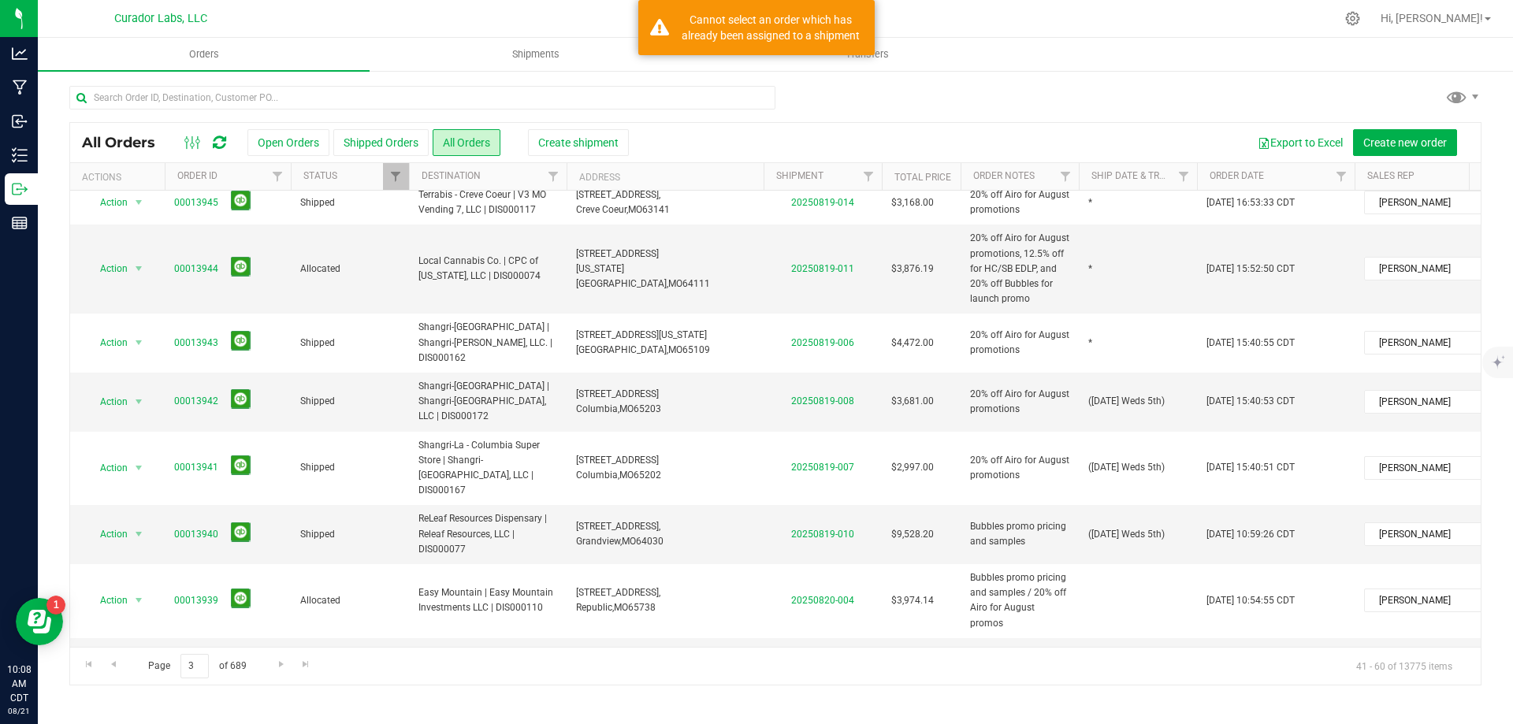
click at [1107, 338] on td "*" at bounding box center [1138, 343] width 118 height 59
click at [1129, 277] on div "All Orders Open Orders Shipped Orders All Orders Create shipment Export to Exce…" at bounding box center [775, 403] width 1412 height 563
click at [1125, 265] on td "*" at bounding box center [1138, 269] width 118 height 89
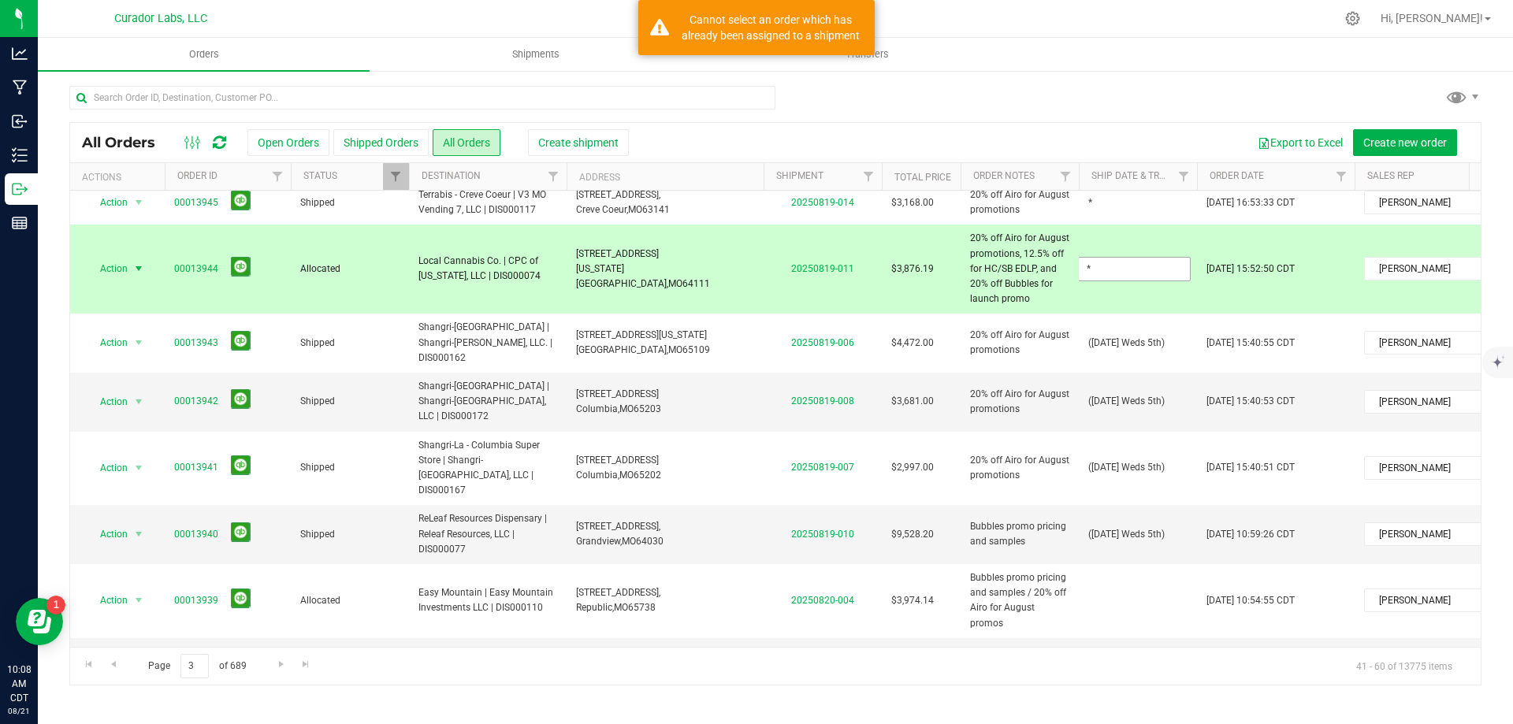
drag, startPoint x: 1127, startPoint y: 276, endPoint x: 1114, endPoint y: 266, distance: 16.4
click at [1125, 265] on input "*" at bounding box center [1134, 269] width 113 height 24
type input "([DATE] Weds 5th)"
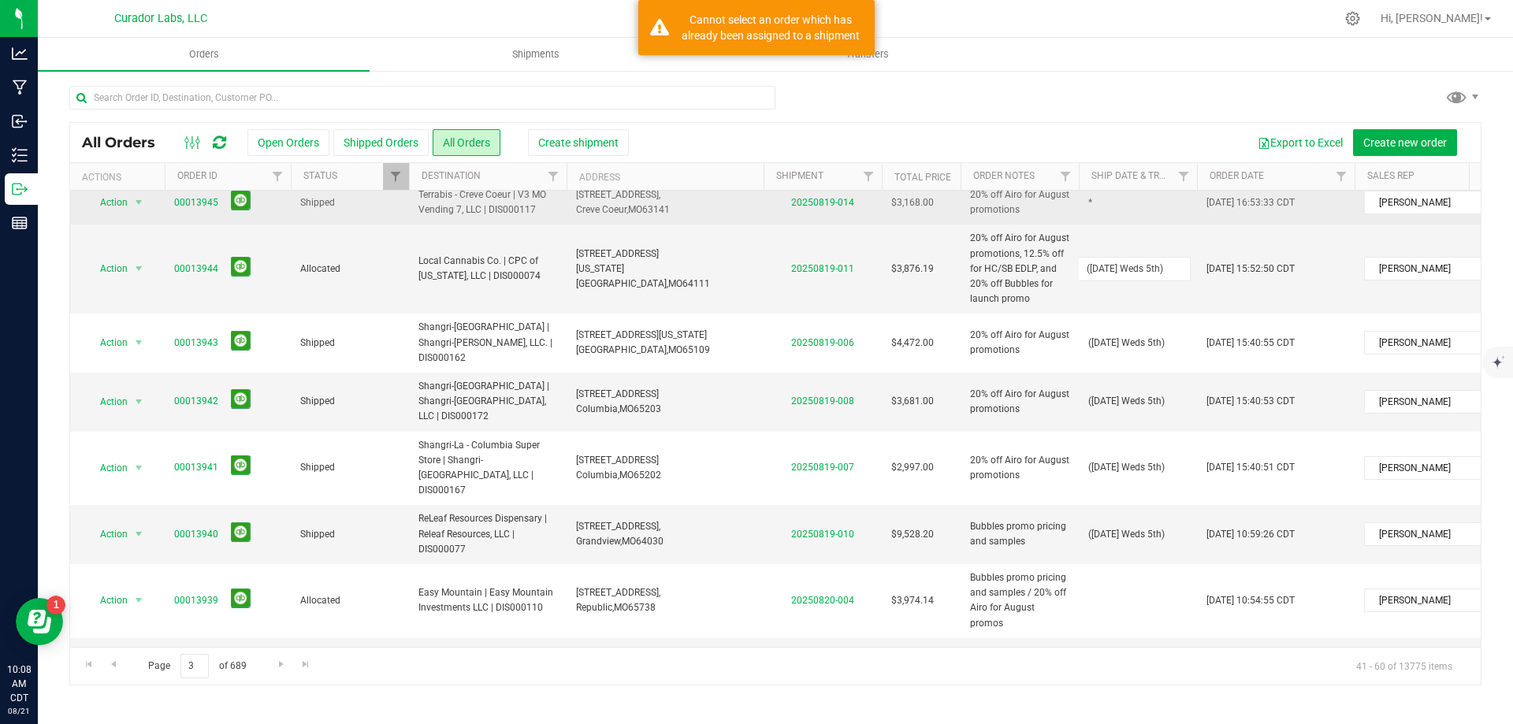
scroll to position [0, 0]
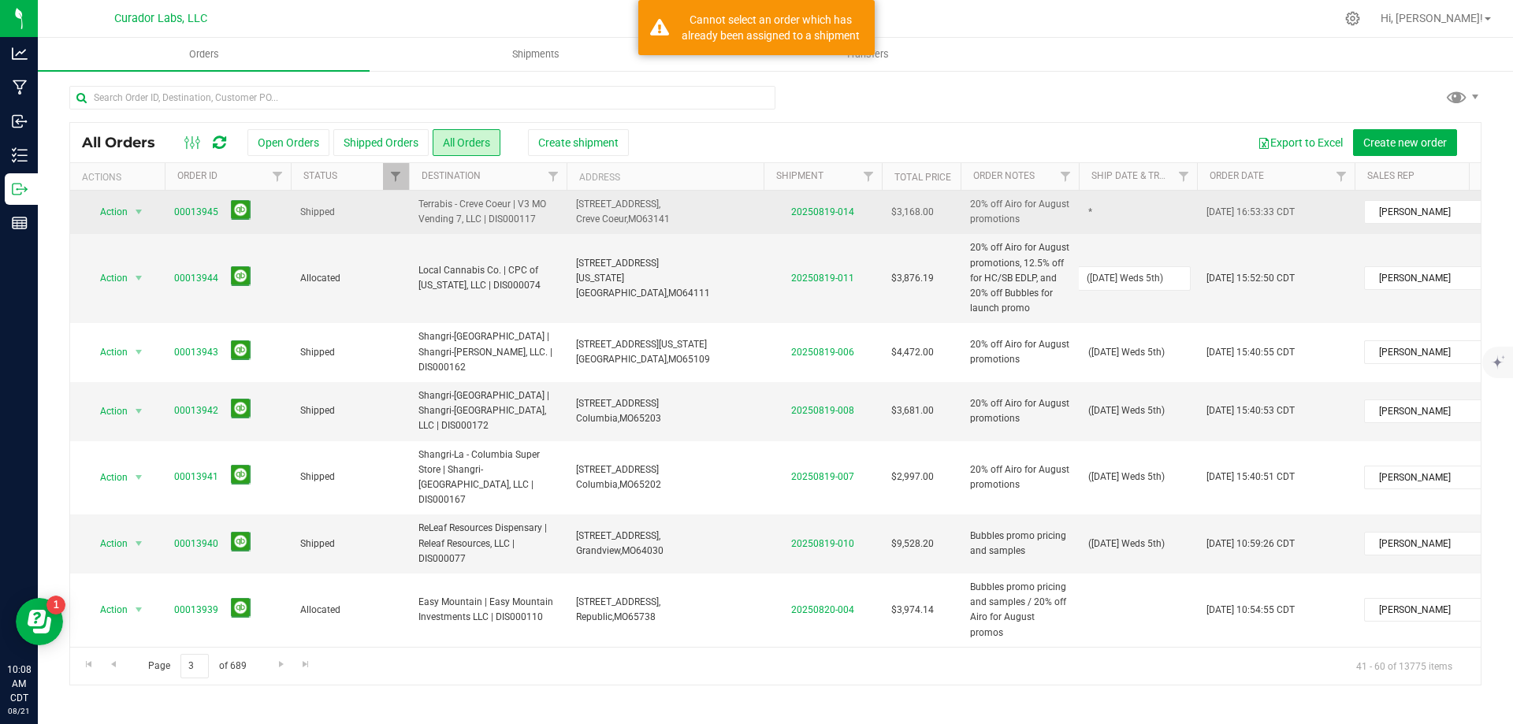
click at [1114, 211] on div "All Orders Open Orders Shipped Orders All Orders Create shipment Export to Exce…" at bounding box center [775, 403] width 1412 height 563
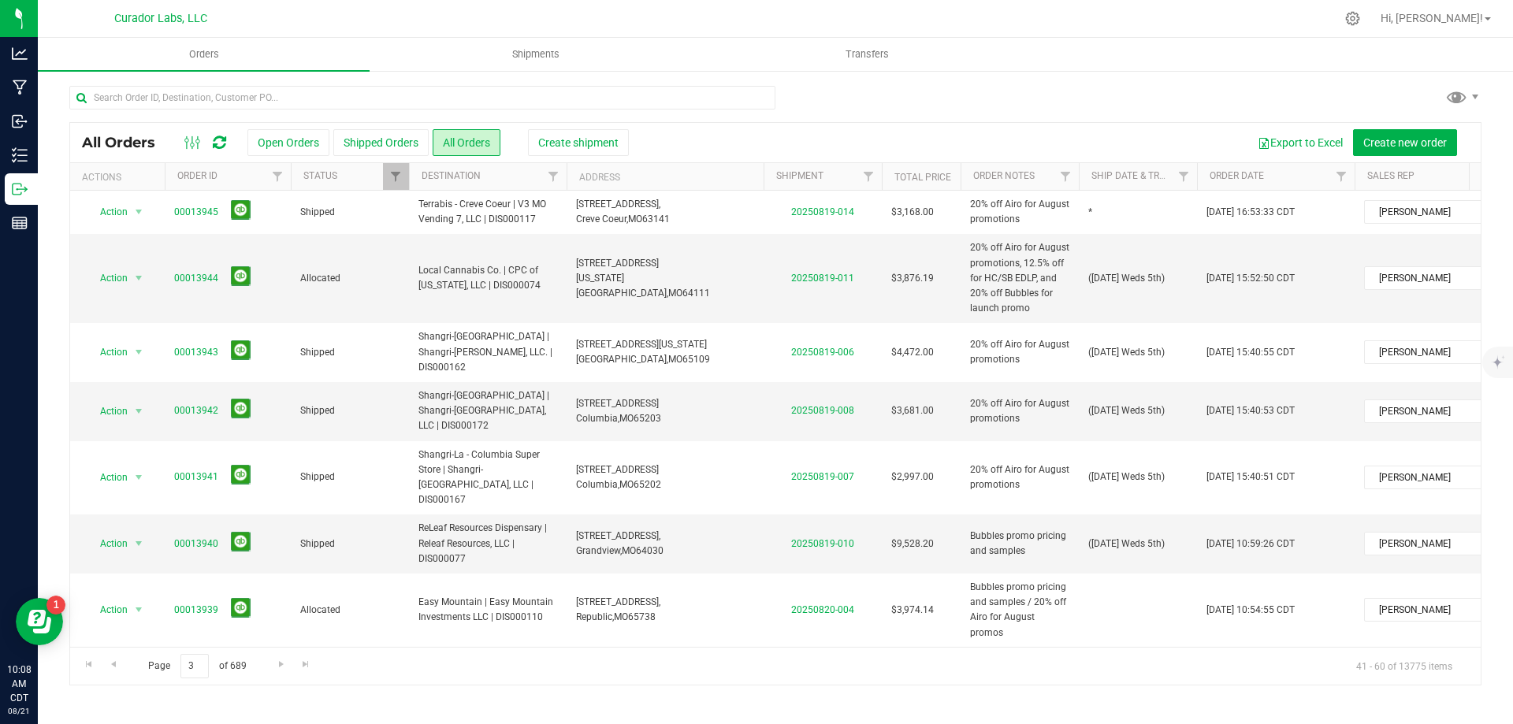
click at [1114, 211] on td "*" at bounding box center [1138, 212] width 118 height 43
type input "([DATE] Weds 5th)"
click at [1084, 240] on div "All Orders Open Orders Shipped Orders All Orders Create shipment Export to Exce…" at bounding box center [775, 403] width 1412 height 563
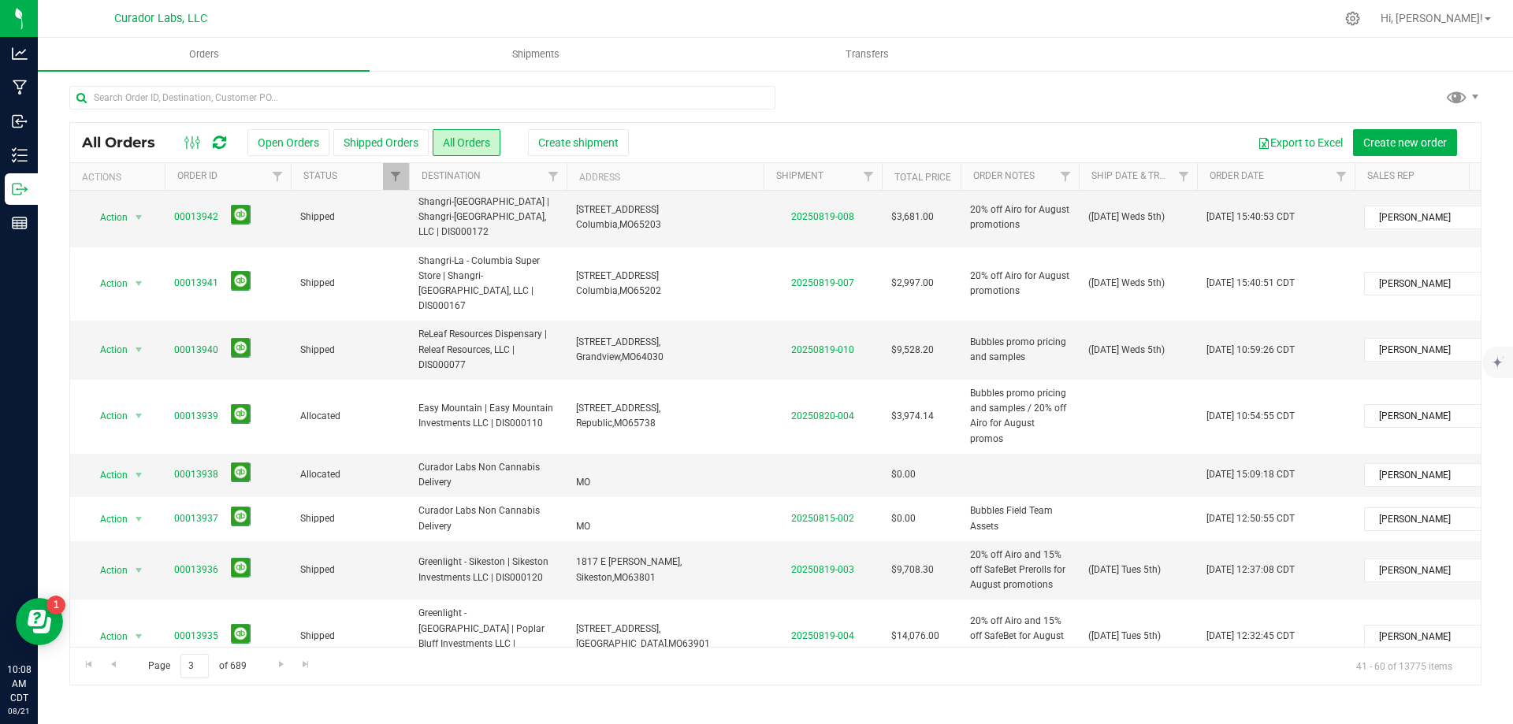
scroll to position [158, 0]
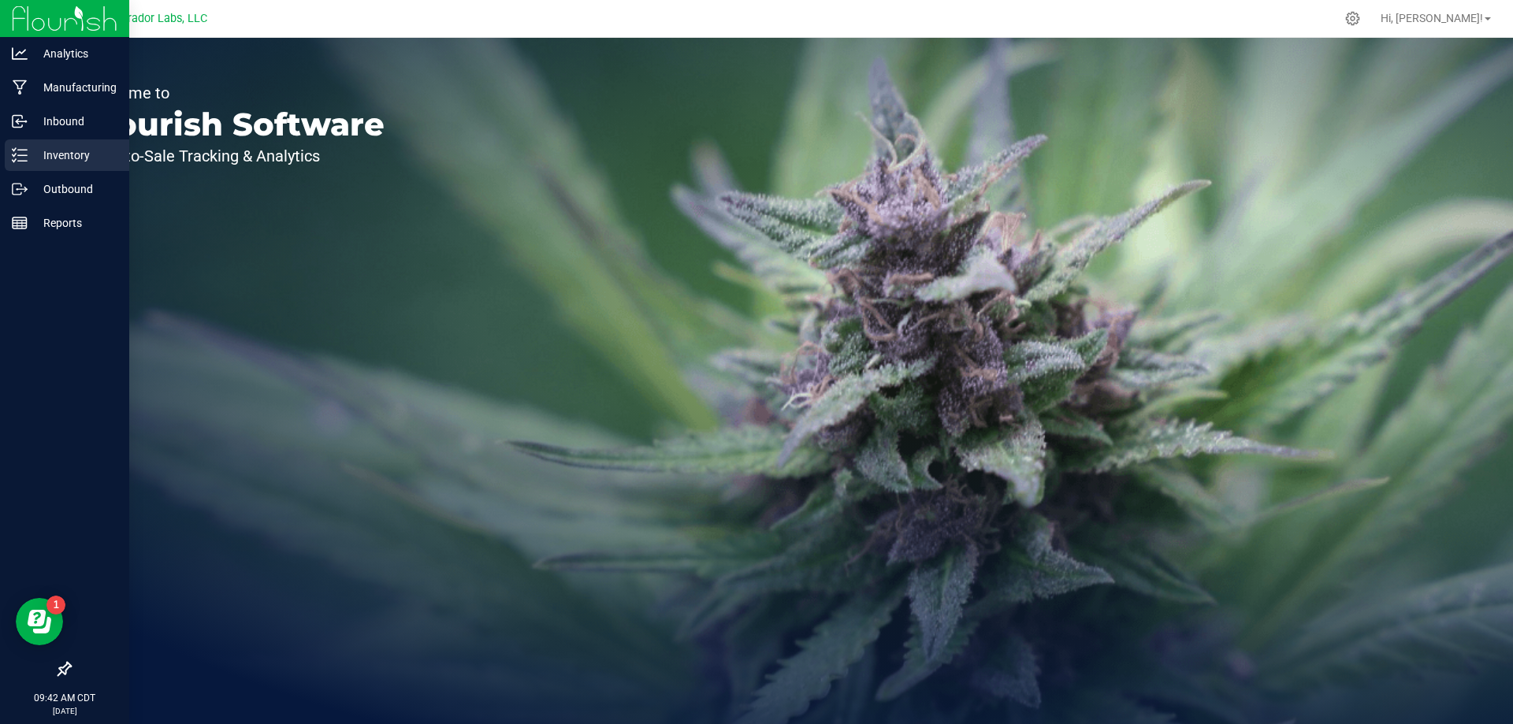
click at [47, 157] on p "Inventory" at bounding box center [75, 155] width 95 height 19
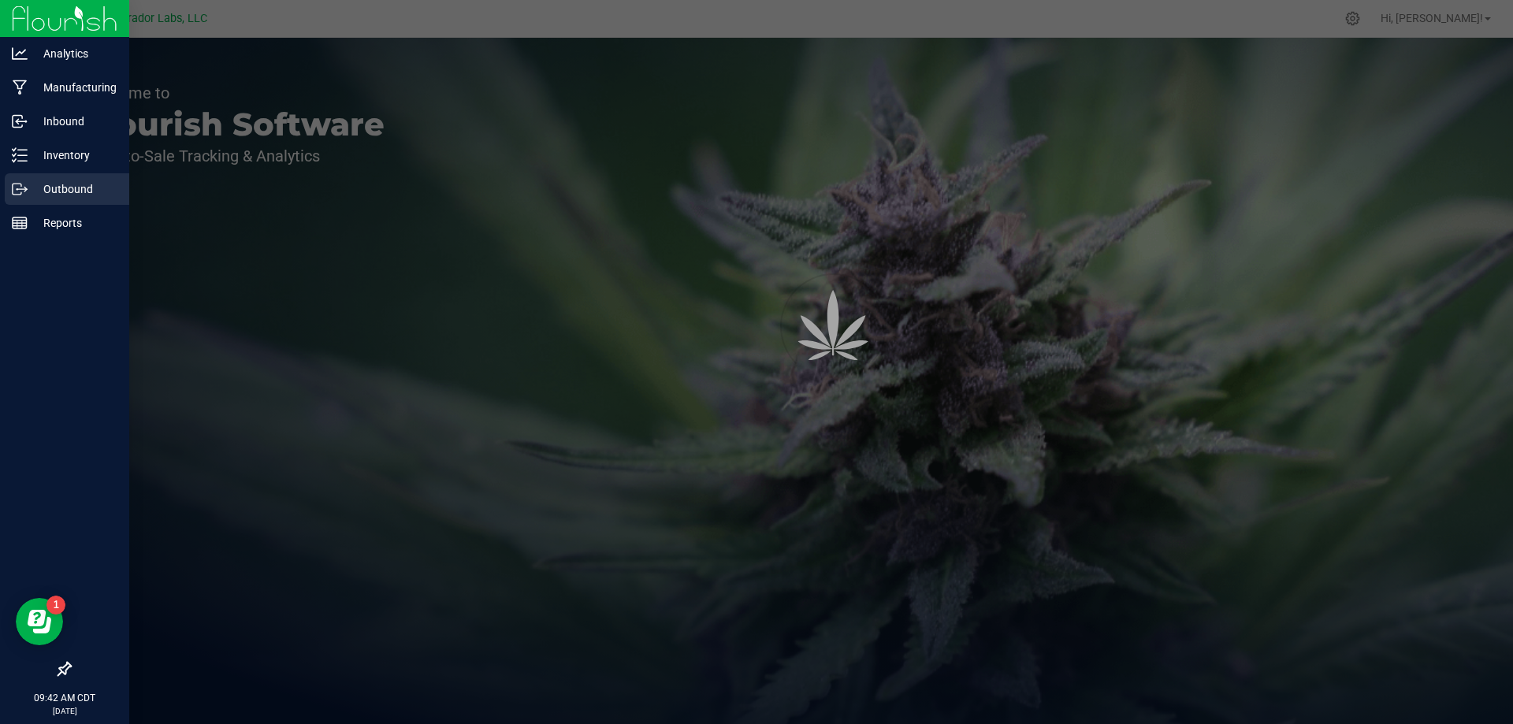
click at [72, 200] on div "Outbound" at bounding box center [67, 189] width 125 height 32
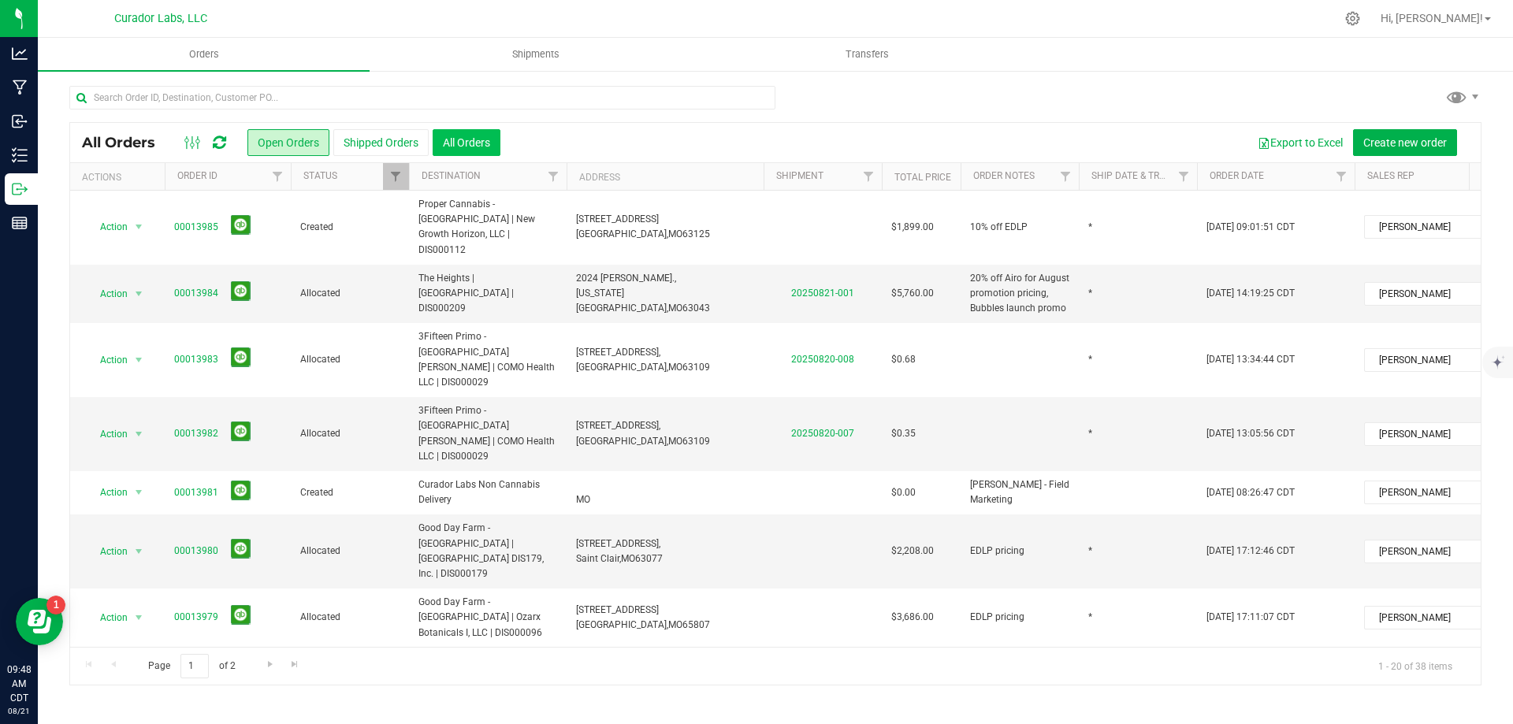
click at [446, 145] on button "All Orders" at bounding box center [467, 142] width 68 height 27
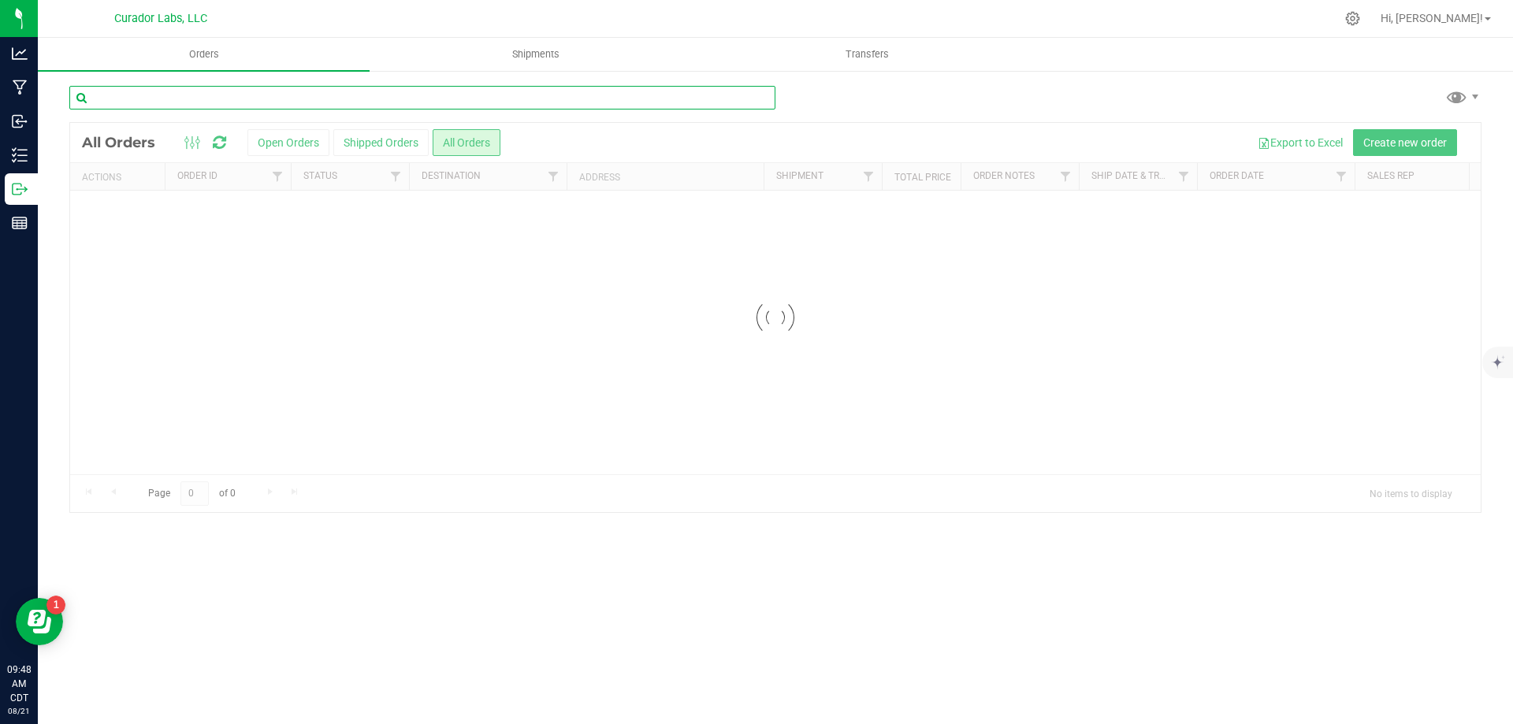
click at [404, 100] on input "text" at bounding box center [422, 98] width 706 height 24
type input "13919"
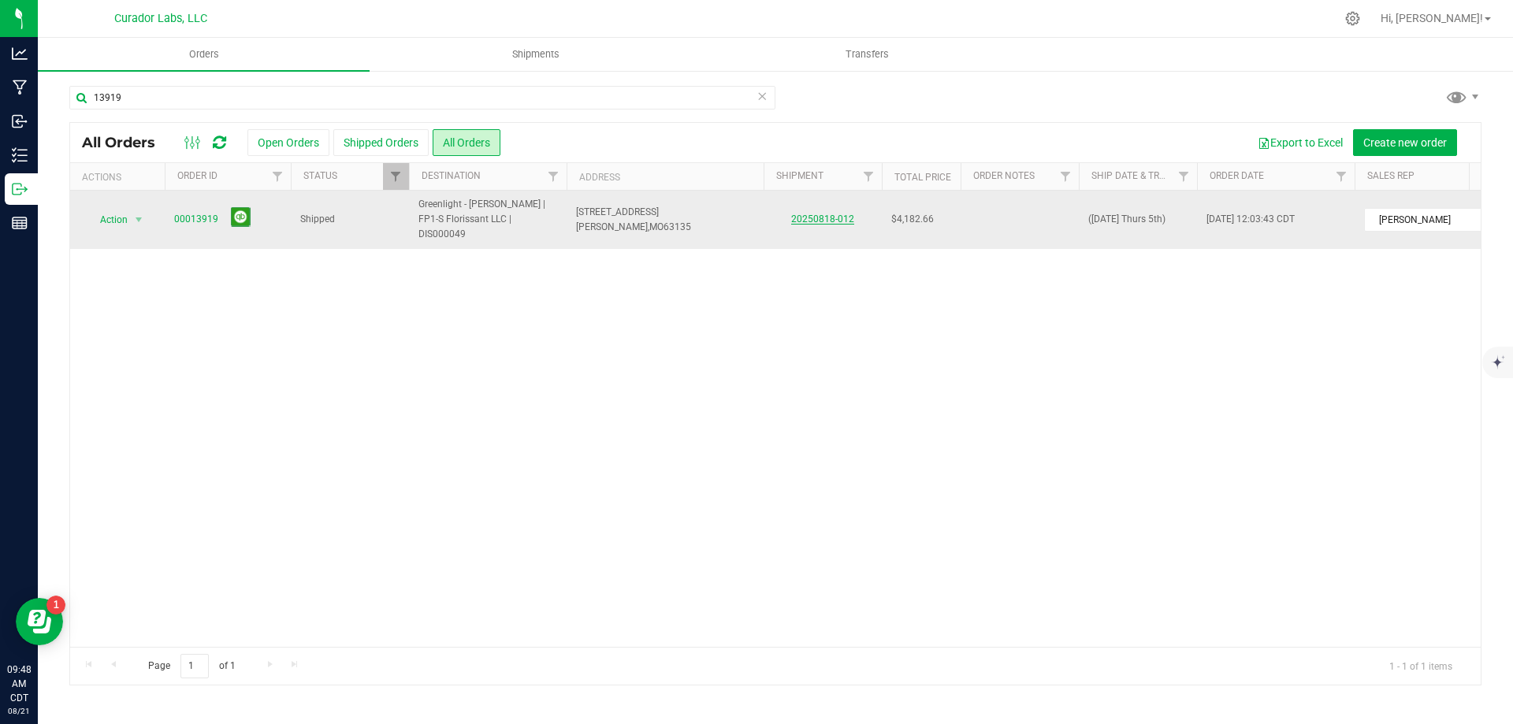
click at [797, 214] on link "20250818-012" at bounding box center [822, 219] width 63 height 11
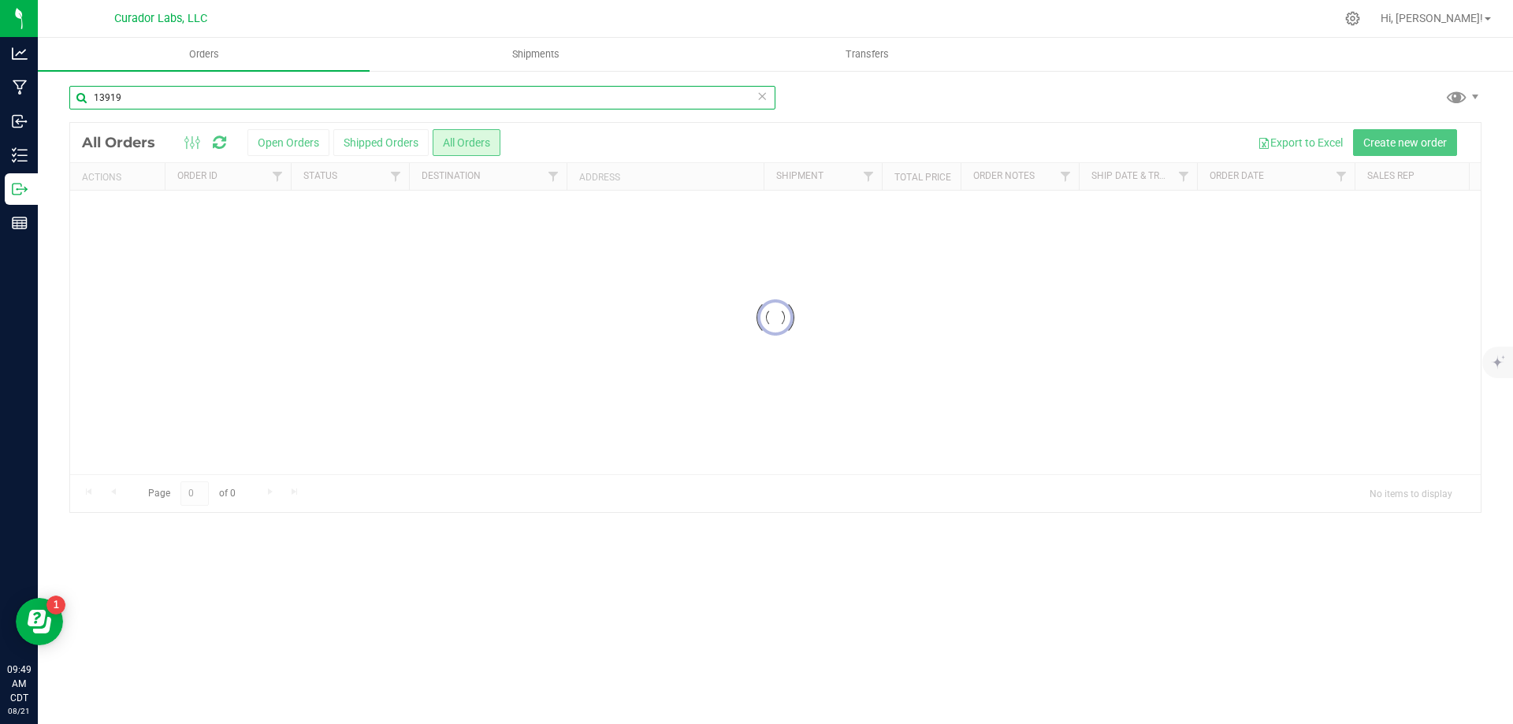
click at [199, 103] on input "13919" at bounding box center [422, 98] width 706 height 24
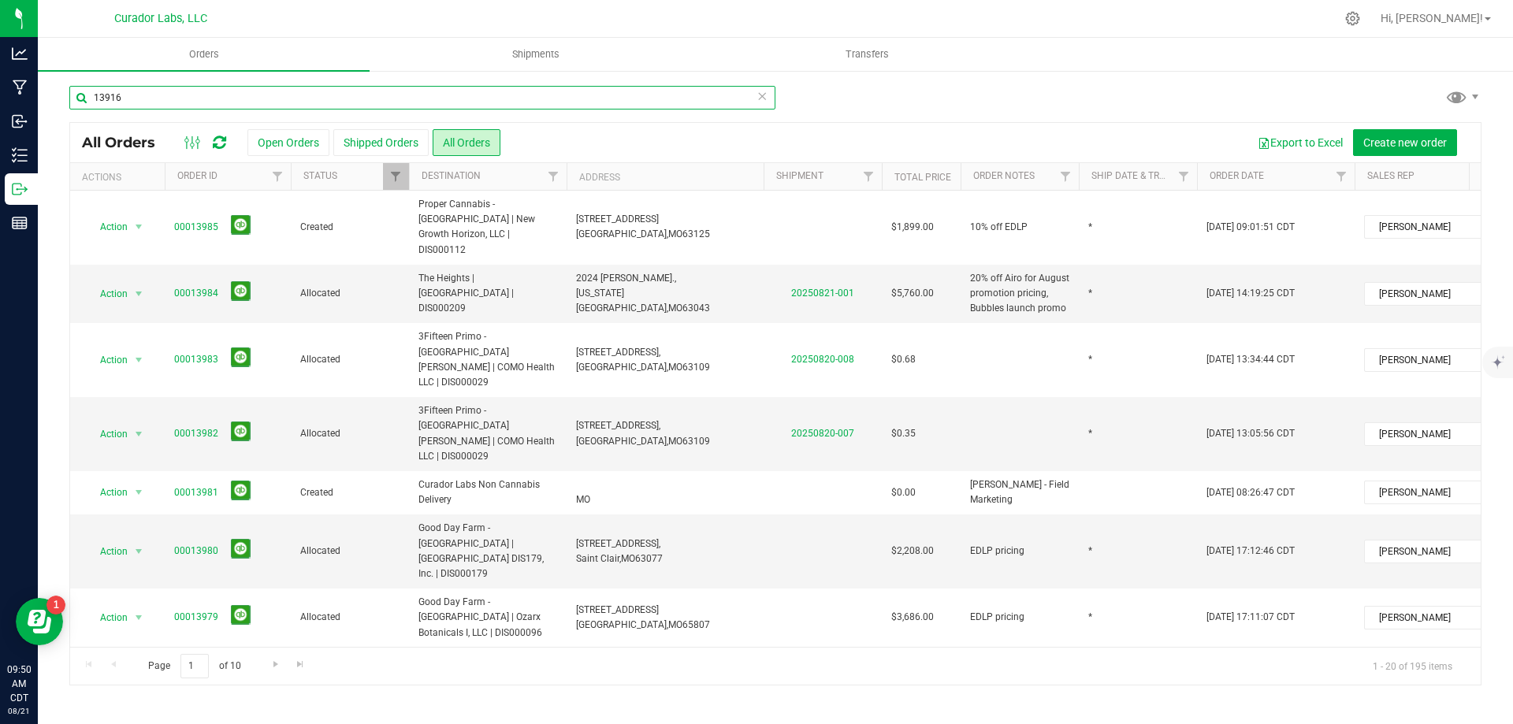
type input "13916"
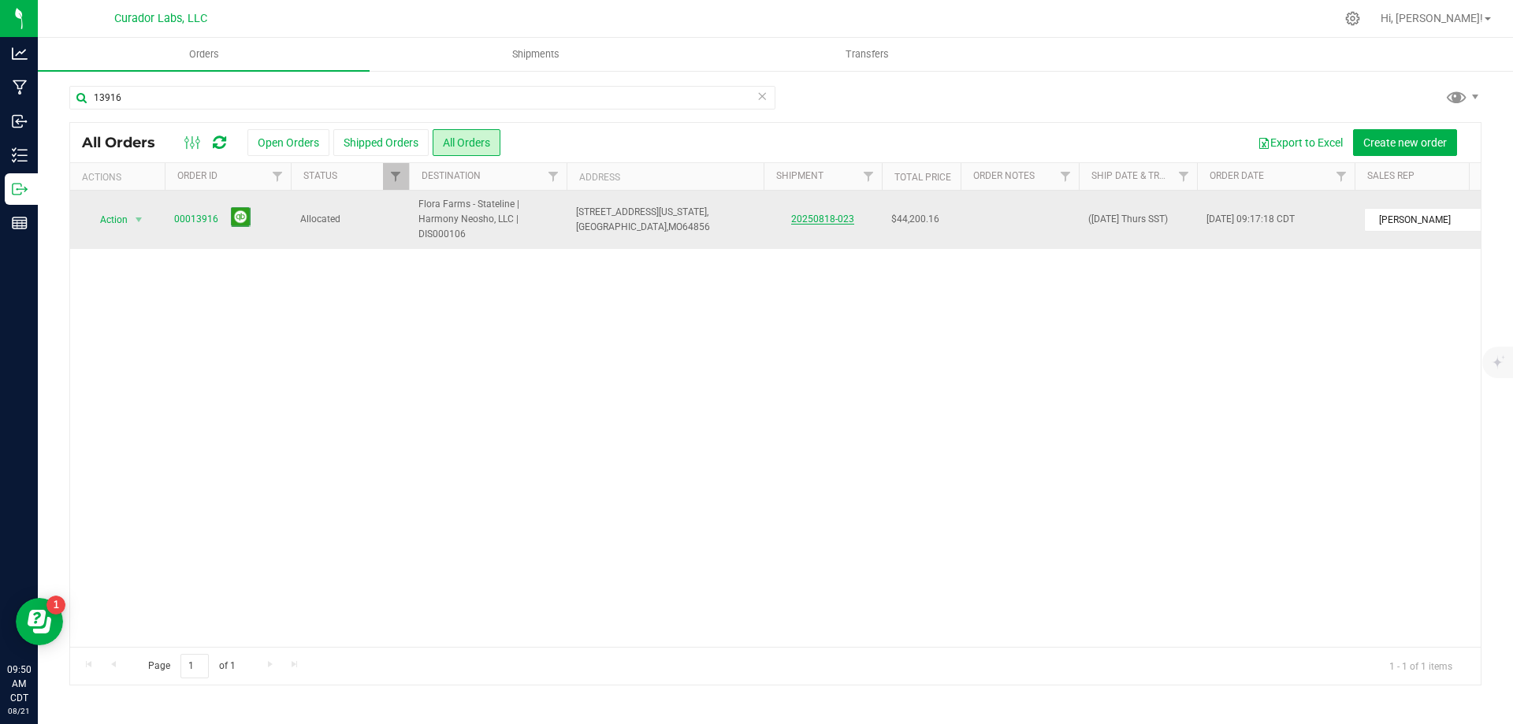
click at [828, 222] on link "20250818-023" at bounding box center [822, 219] width 63 height 11
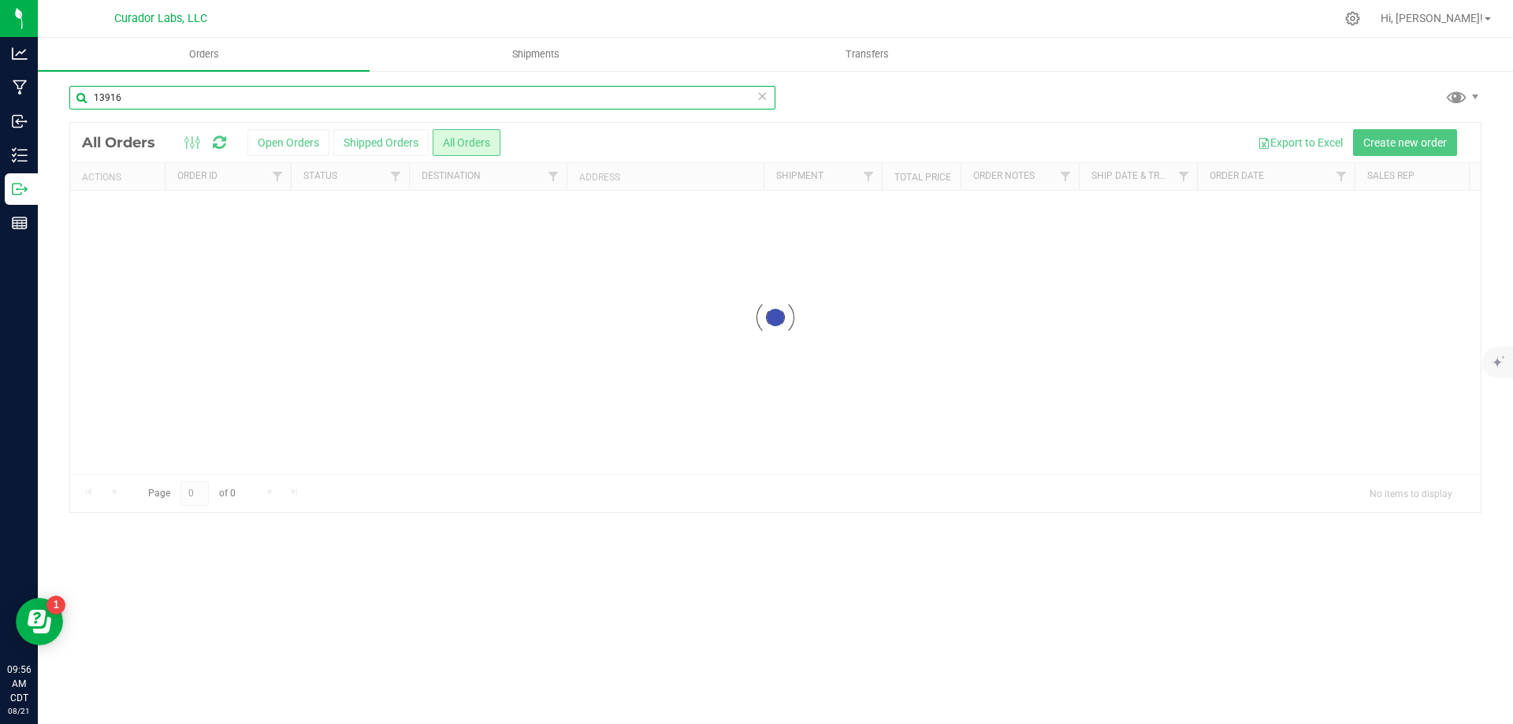
click at [162, 105] on input "13916" at bounding box center [422, 98] width 706 height 24
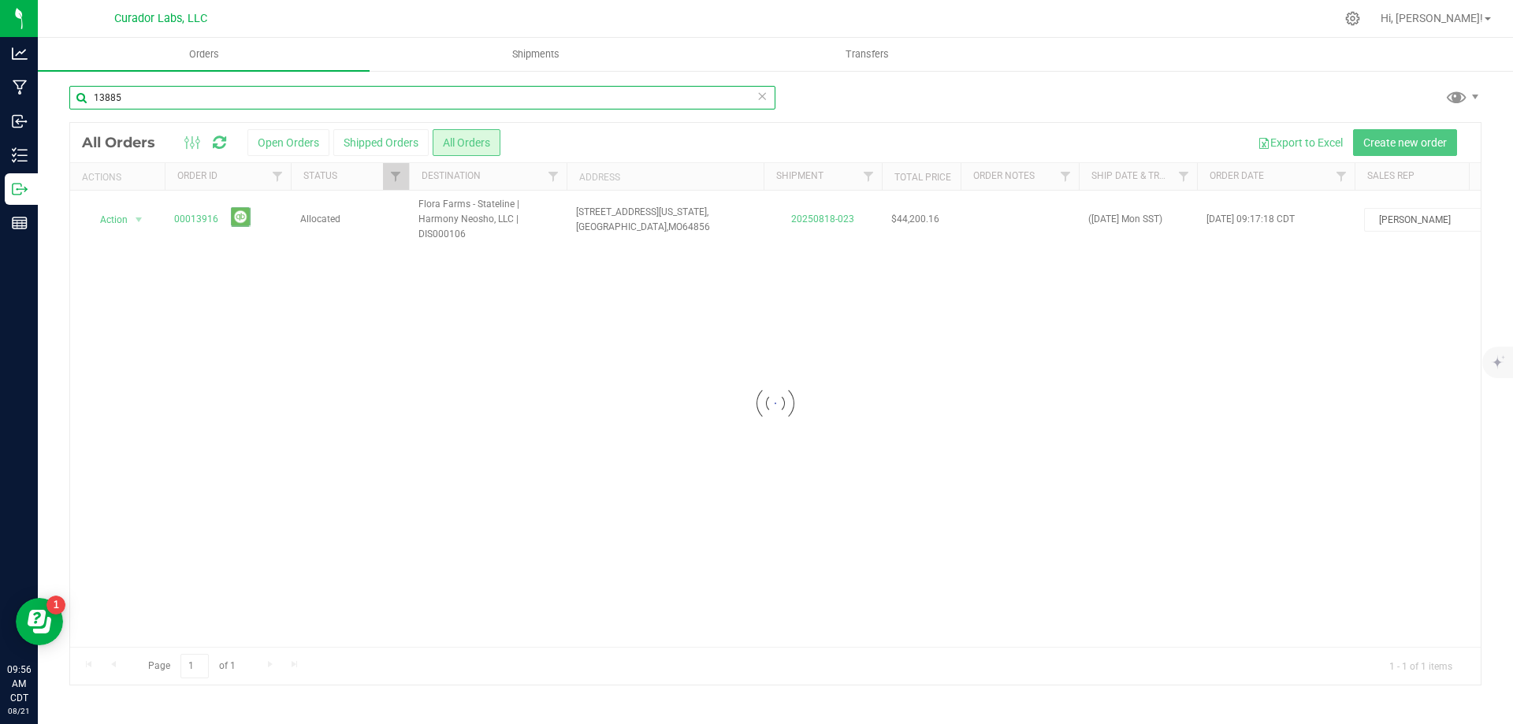
type input "13885"
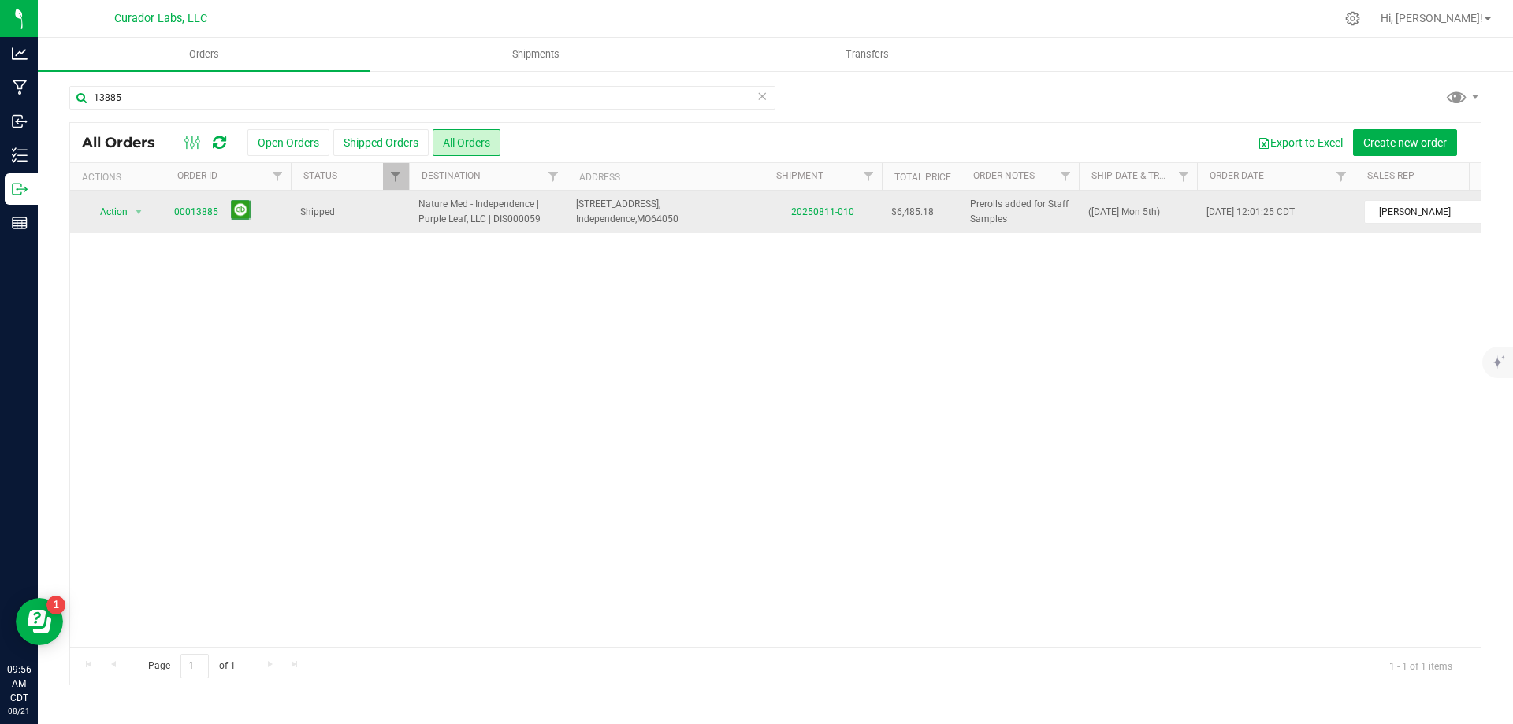
click at [812, 215] on link "20250811-010" at bounding box center [822, 211] width 63 height 11
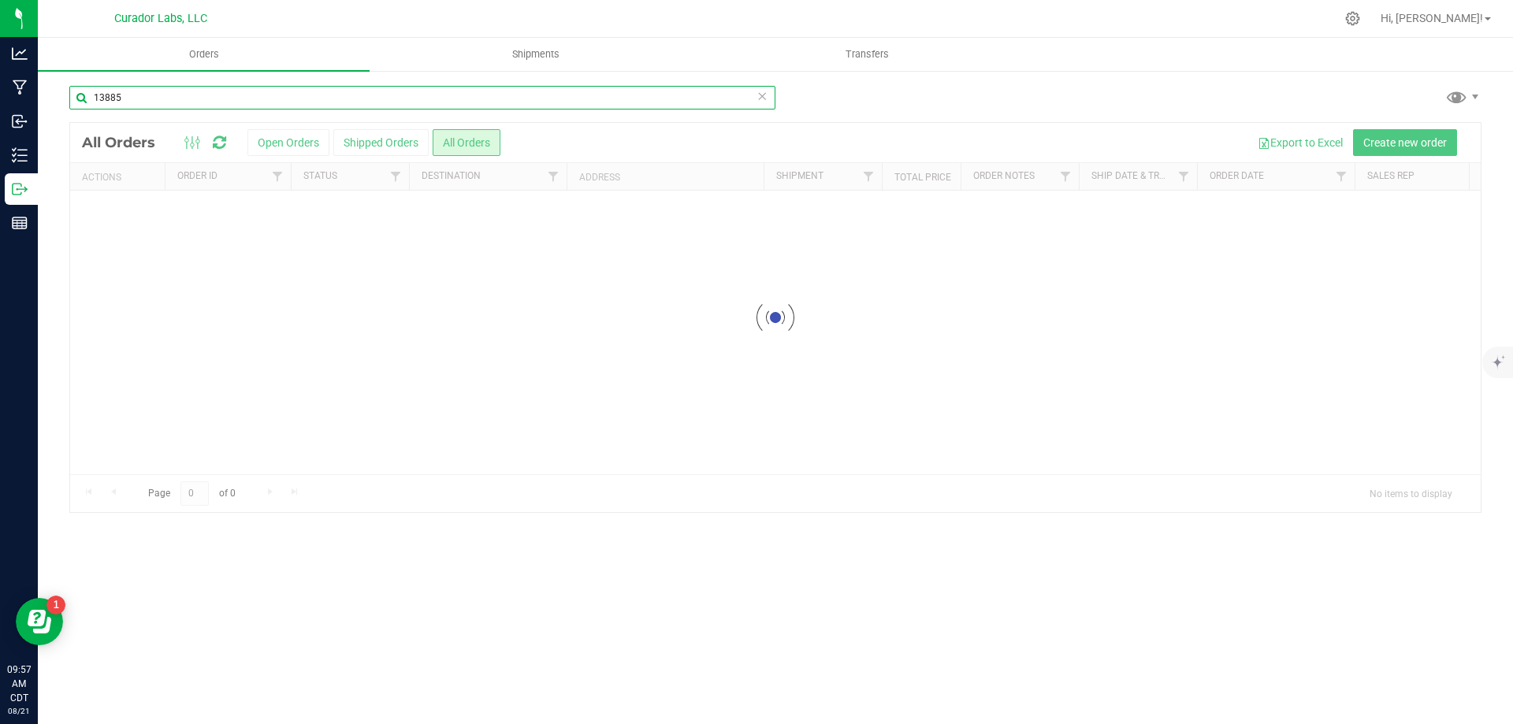
click at [146, 102] on input "13885" at bounding box center [422, 98] width 706 height 24
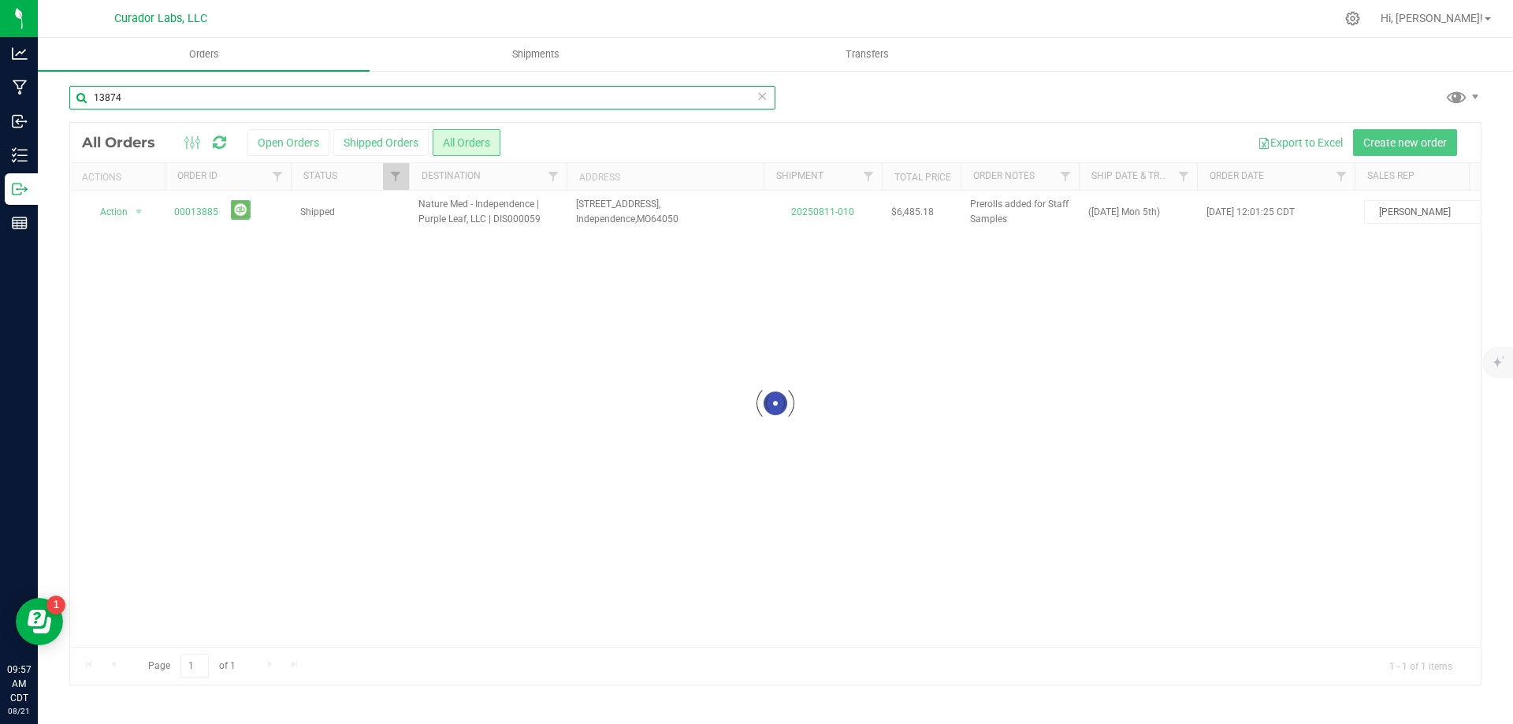
type input "13874"
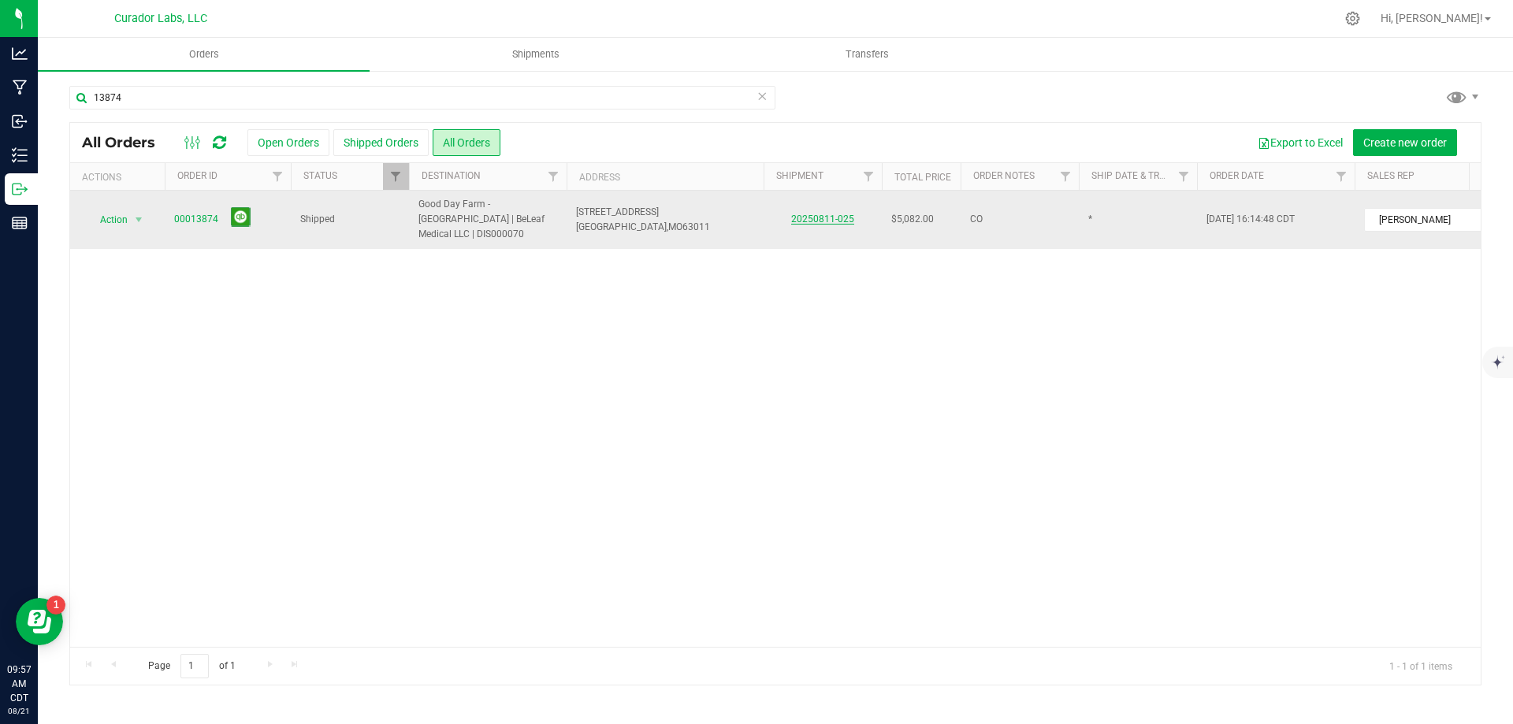
click at [811, 216] on link "20250811-025" at bounding box center [822, 219] width 63 height 11
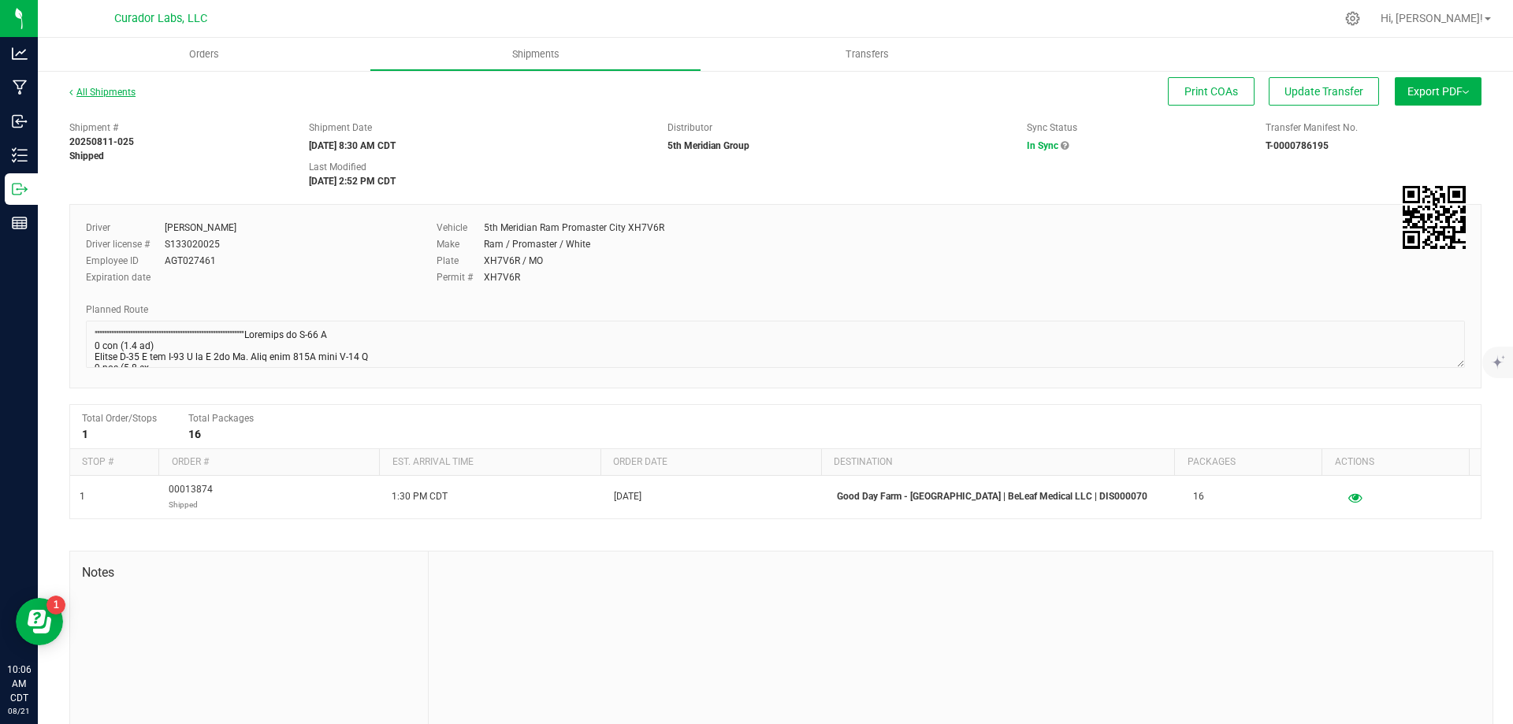
click at [90, 87] on link "All Shipments" at bounding box center [102, 92] width 66 height 11
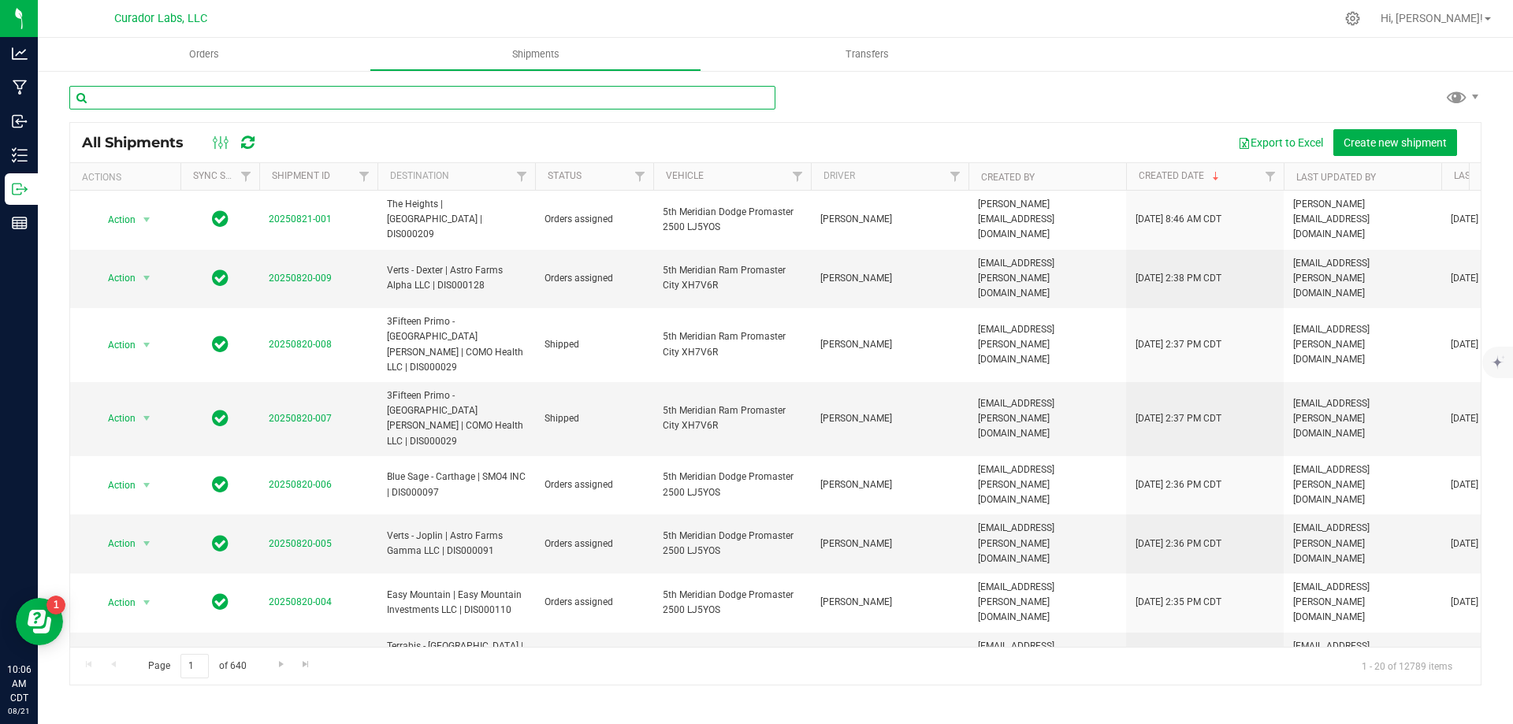
click at [148, 99] on input "text" at bounding box center [422, 98] width 706 height 24
click at [173, 50] on span "Orders" at bounding box center [204, 54] width 73 height 14
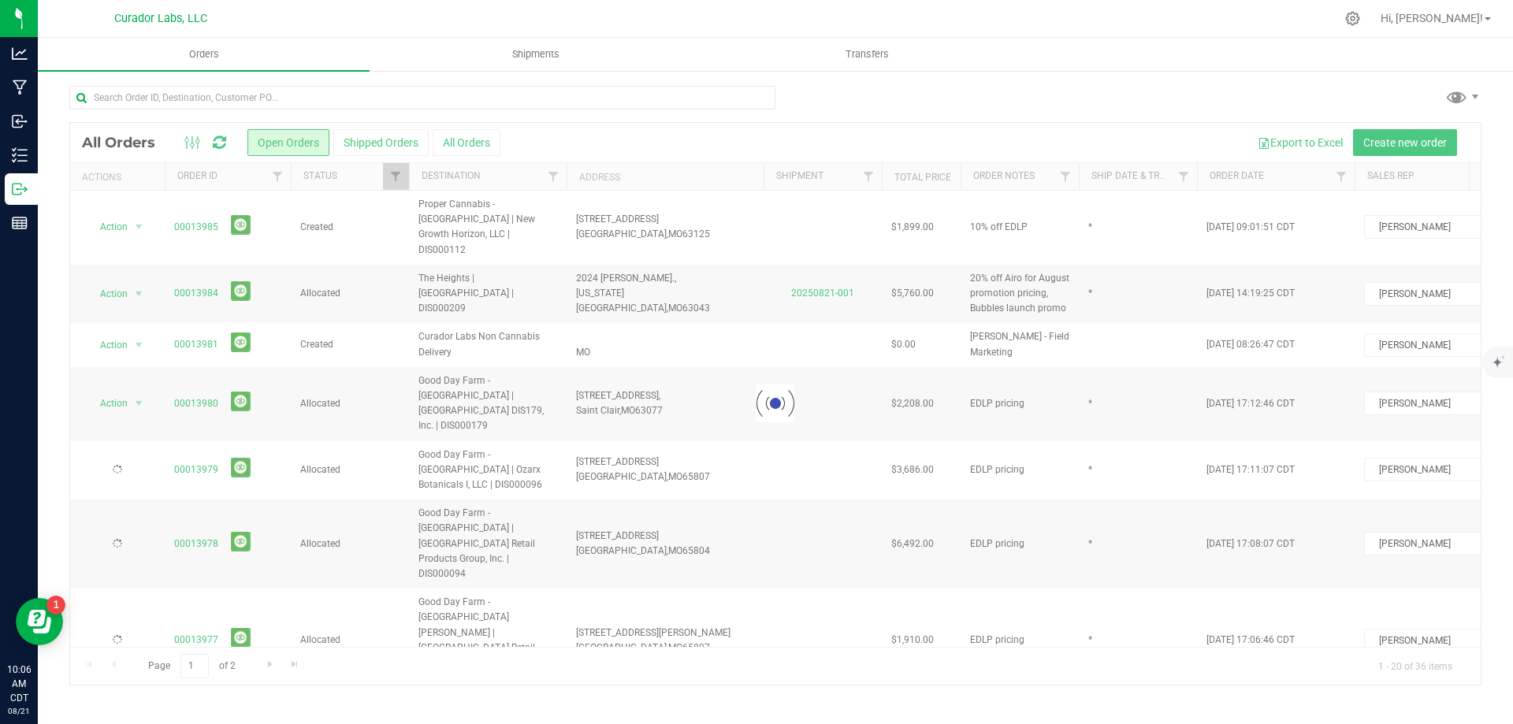
click at [448, 143] on button "All Orders" at bounding box center [467, 142] width 68 height 27
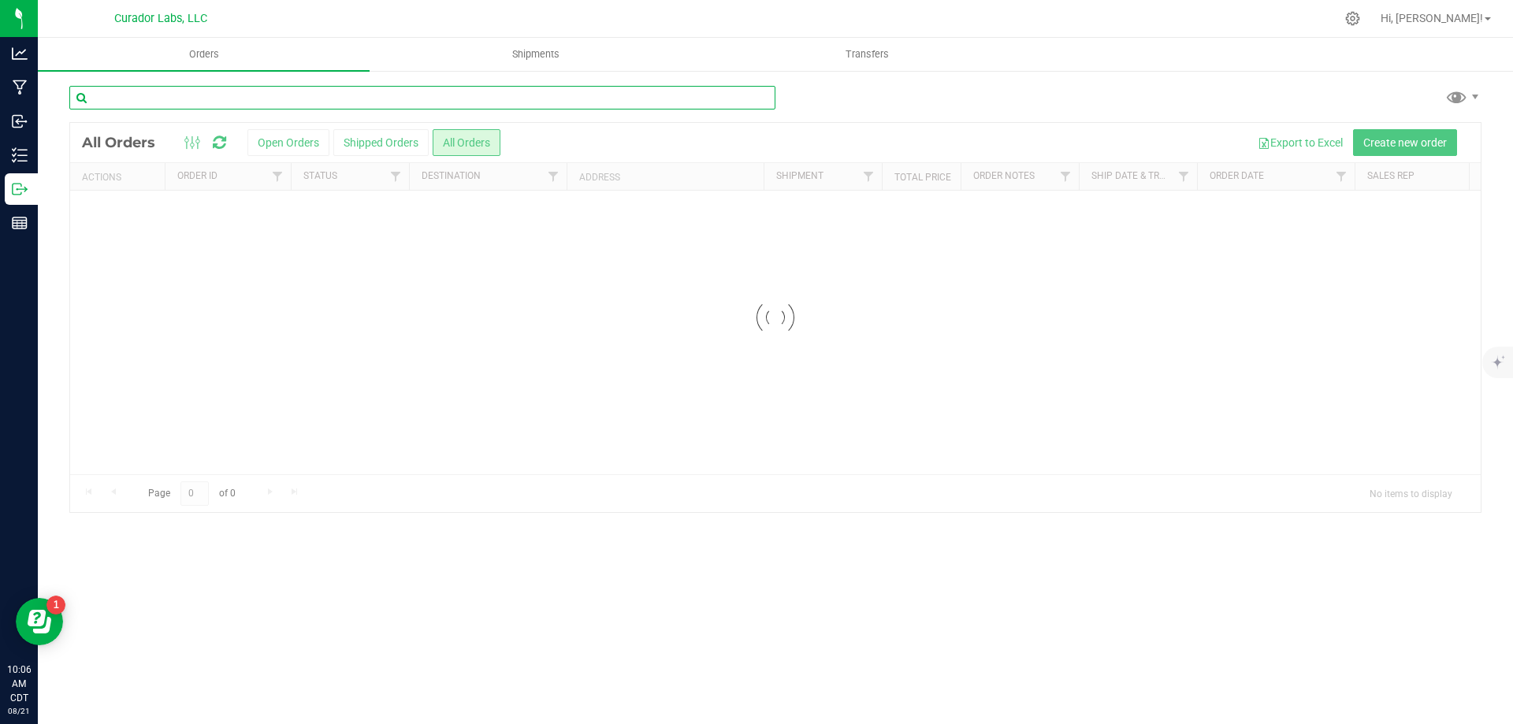
click at [315, 98] on input "text" at bounding box center [422, 98] width 706 height 24
type input "13932"
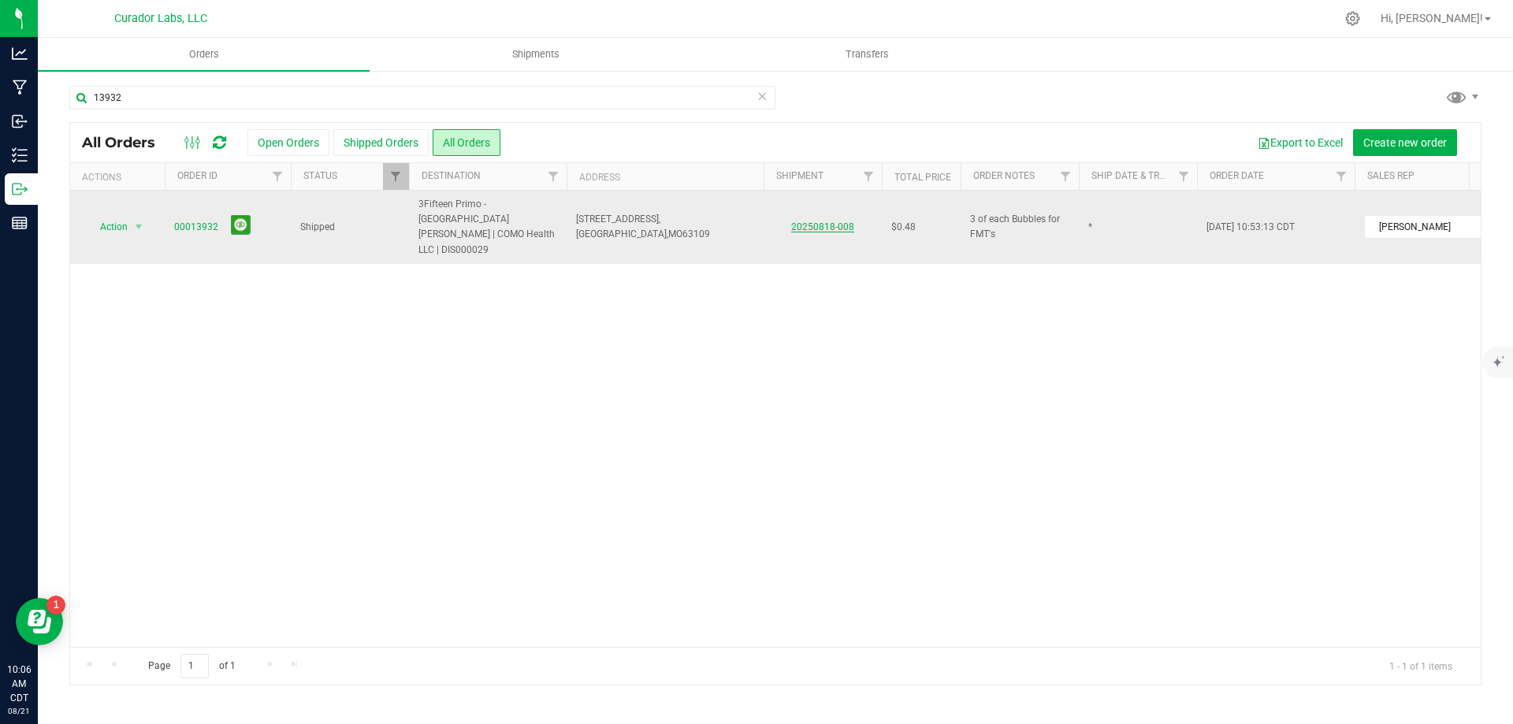
click at [822, 221] on link "20250818-008" at bounding box center [822, 226] width 63 height 11
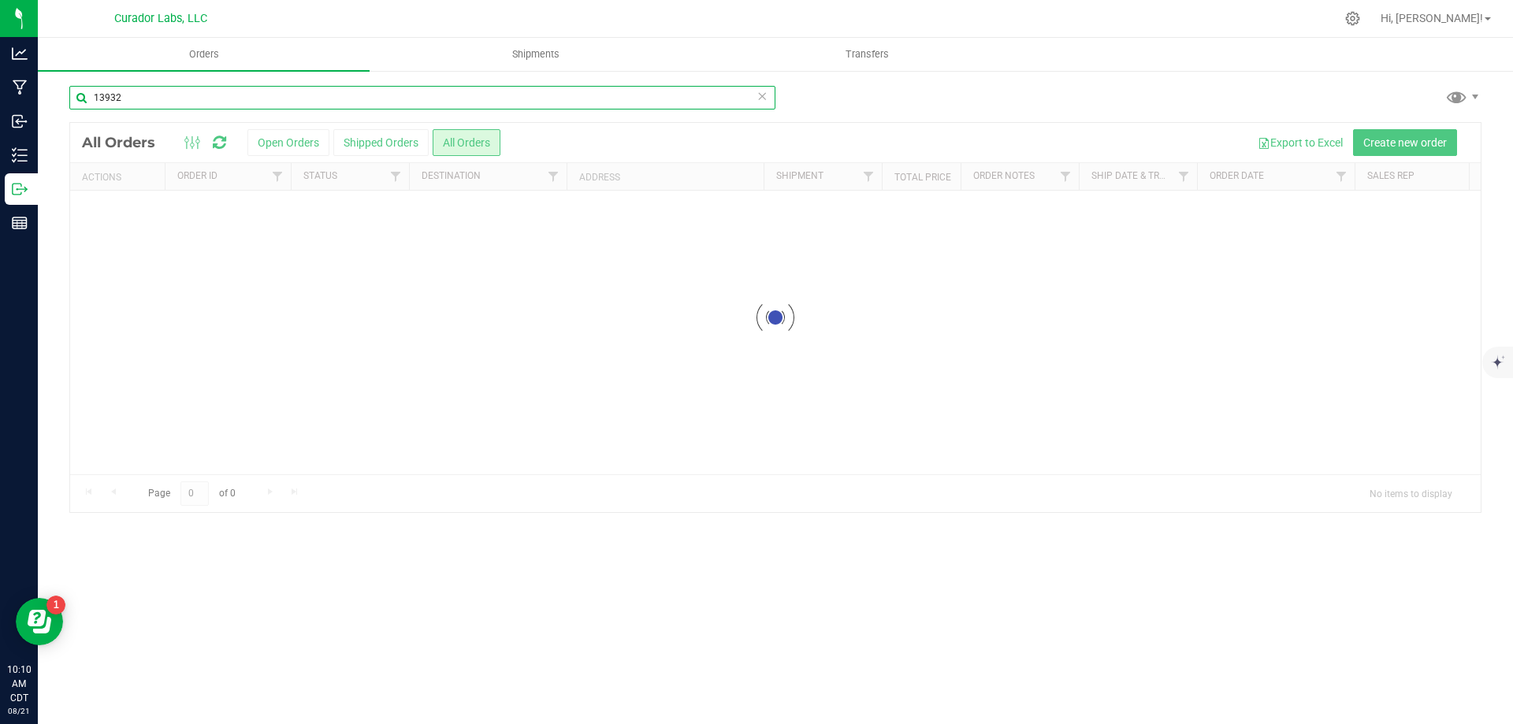
click at [142, 104] on input "13932" at bounding box center [422, 98] width 706 height 24
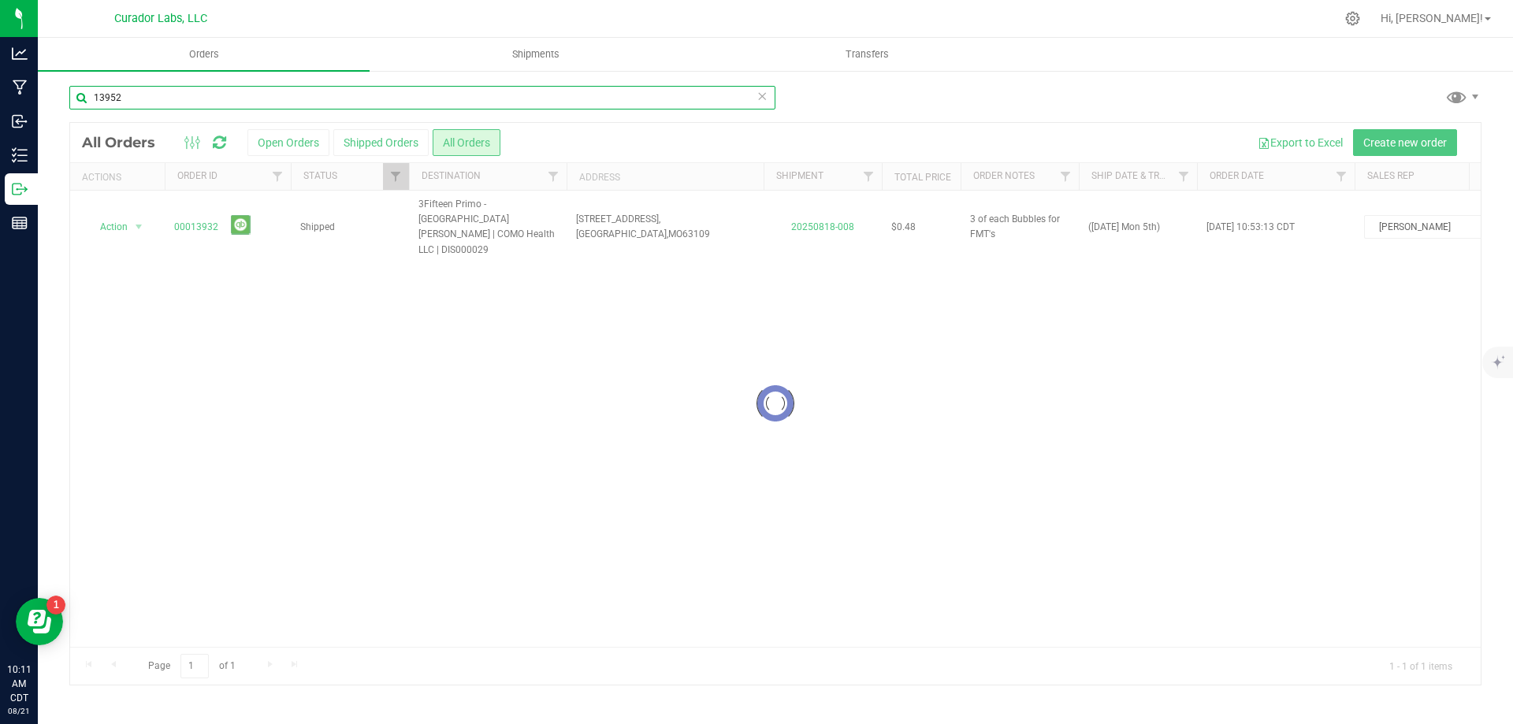
type input "13952"
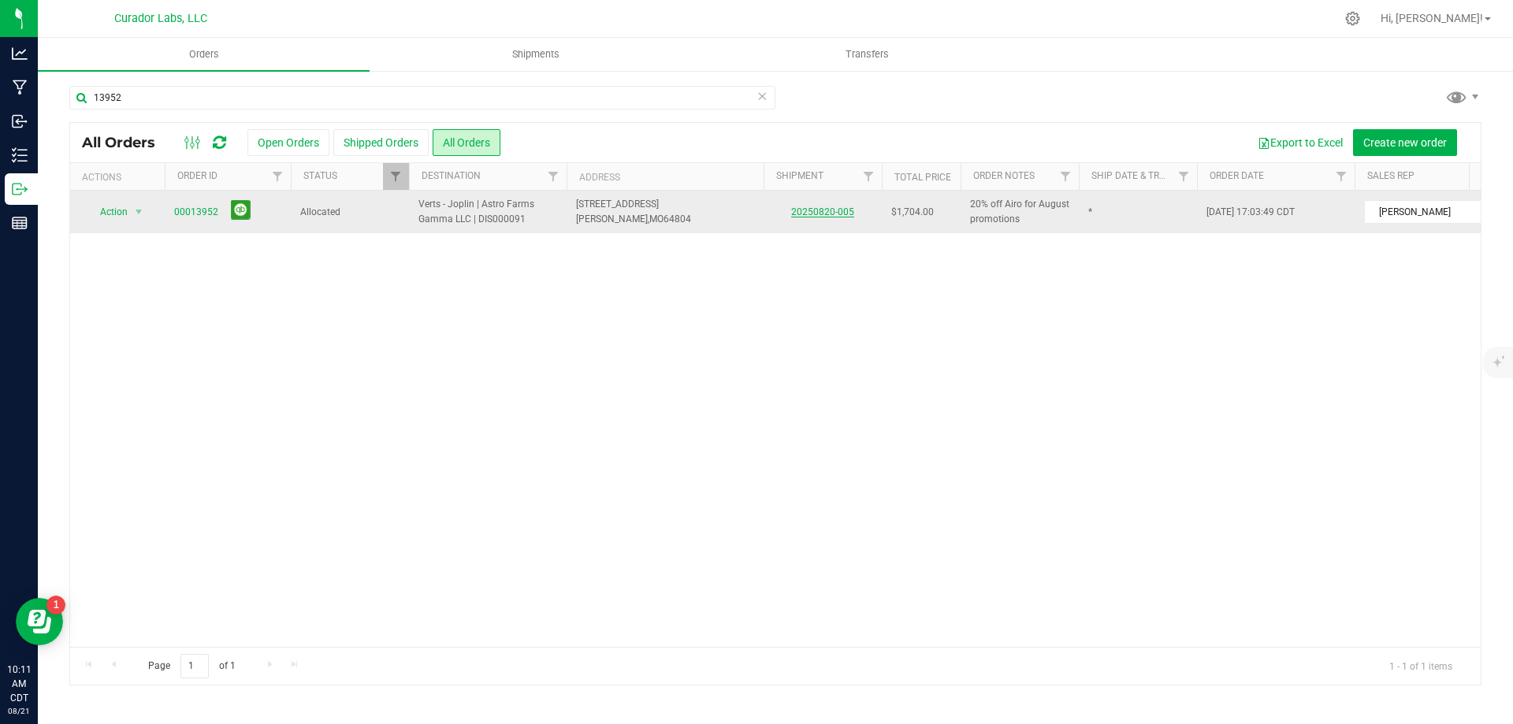
click at [812, 212] on link "20250820-005" at bounding box center [822, 211] width 63 height 11
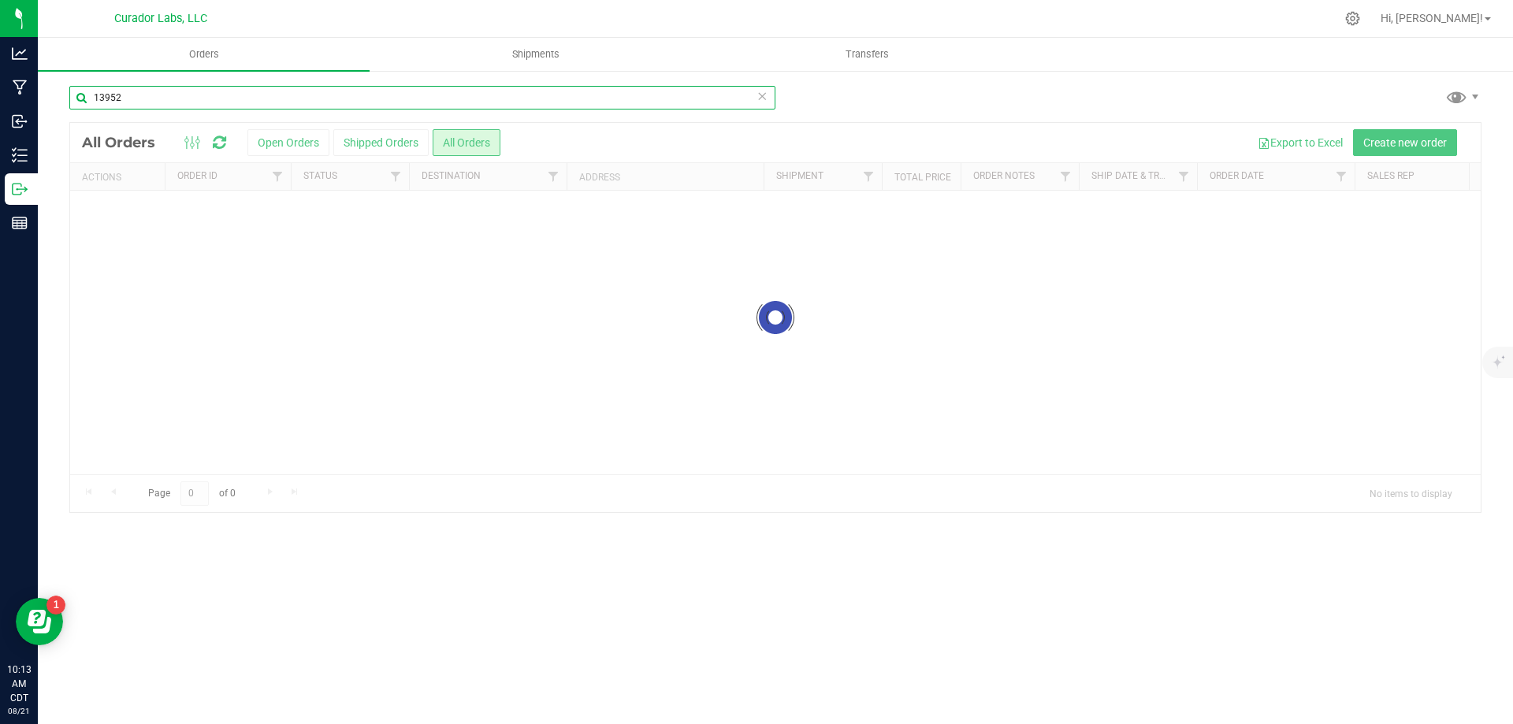
click at [133, 95] on input "13952" at bounding box center [422, 98] width 706 height 24
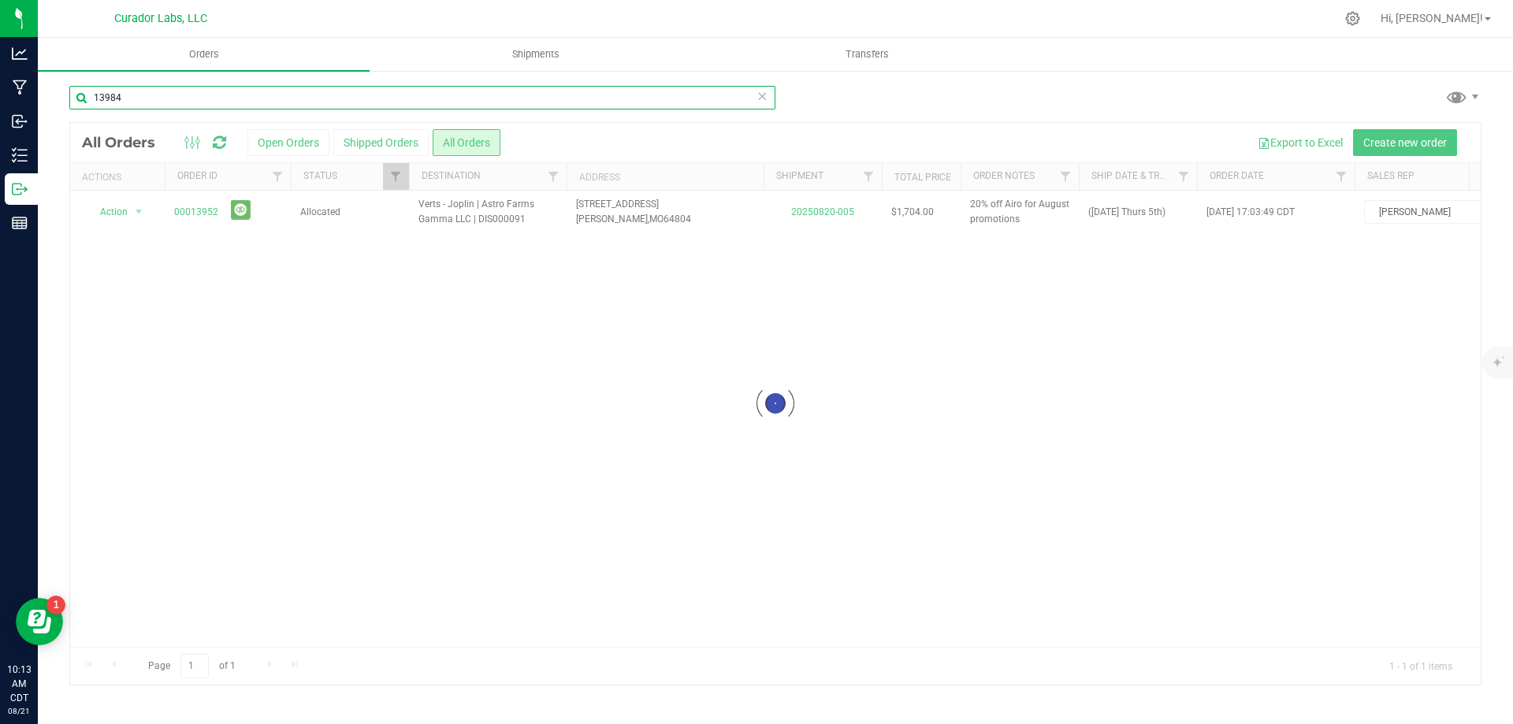
type input "13984"
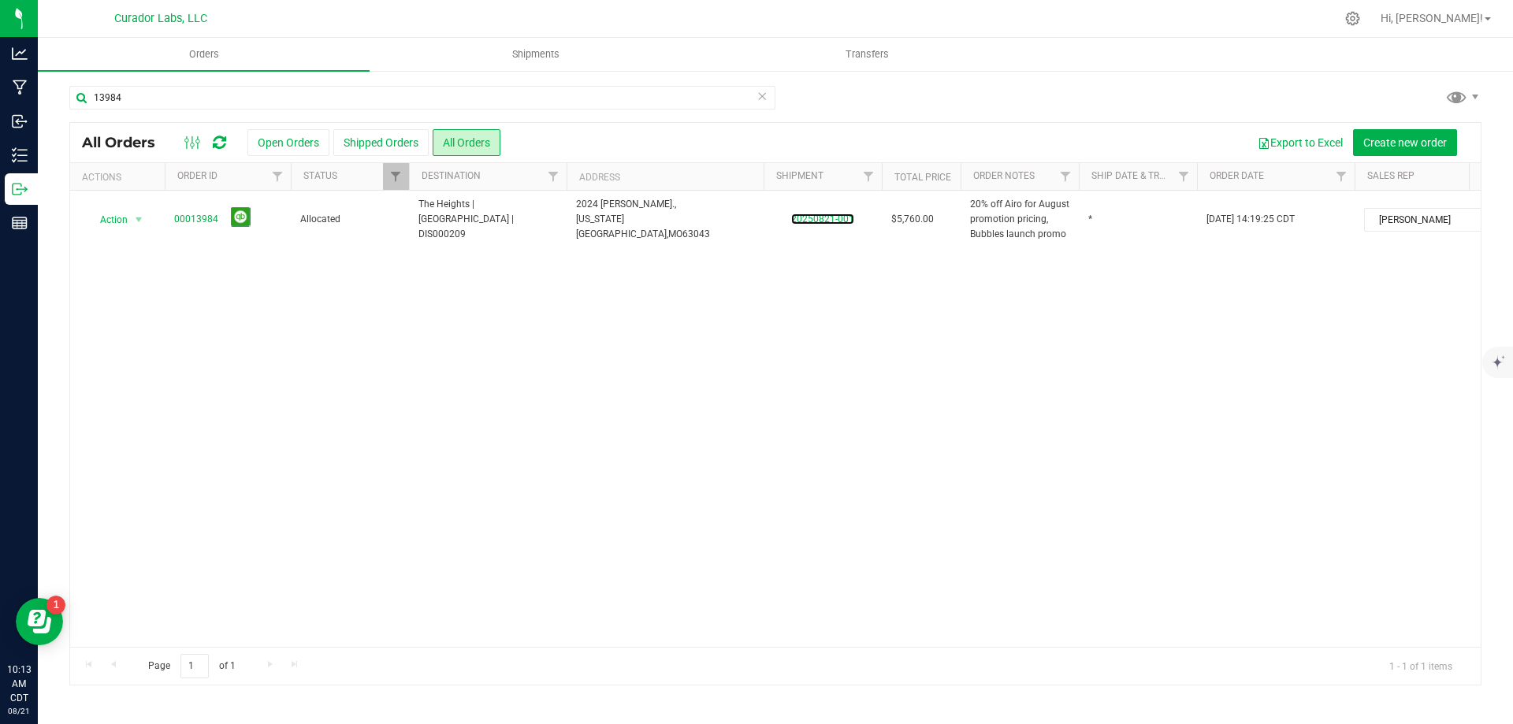
click at [813, 222] on link "20250821-001" at bounding box center [822, 219] width 63 height 11
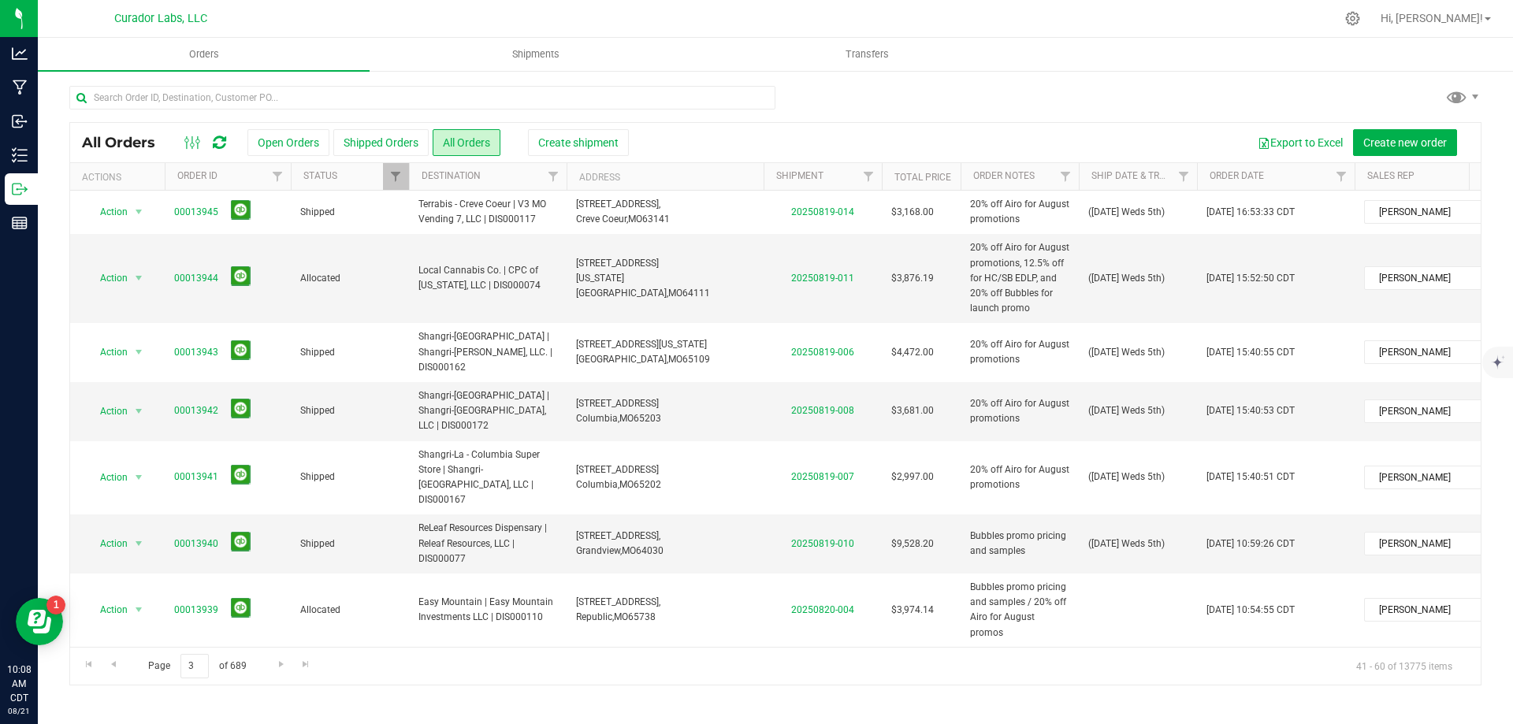
scroll to position [158, 0]
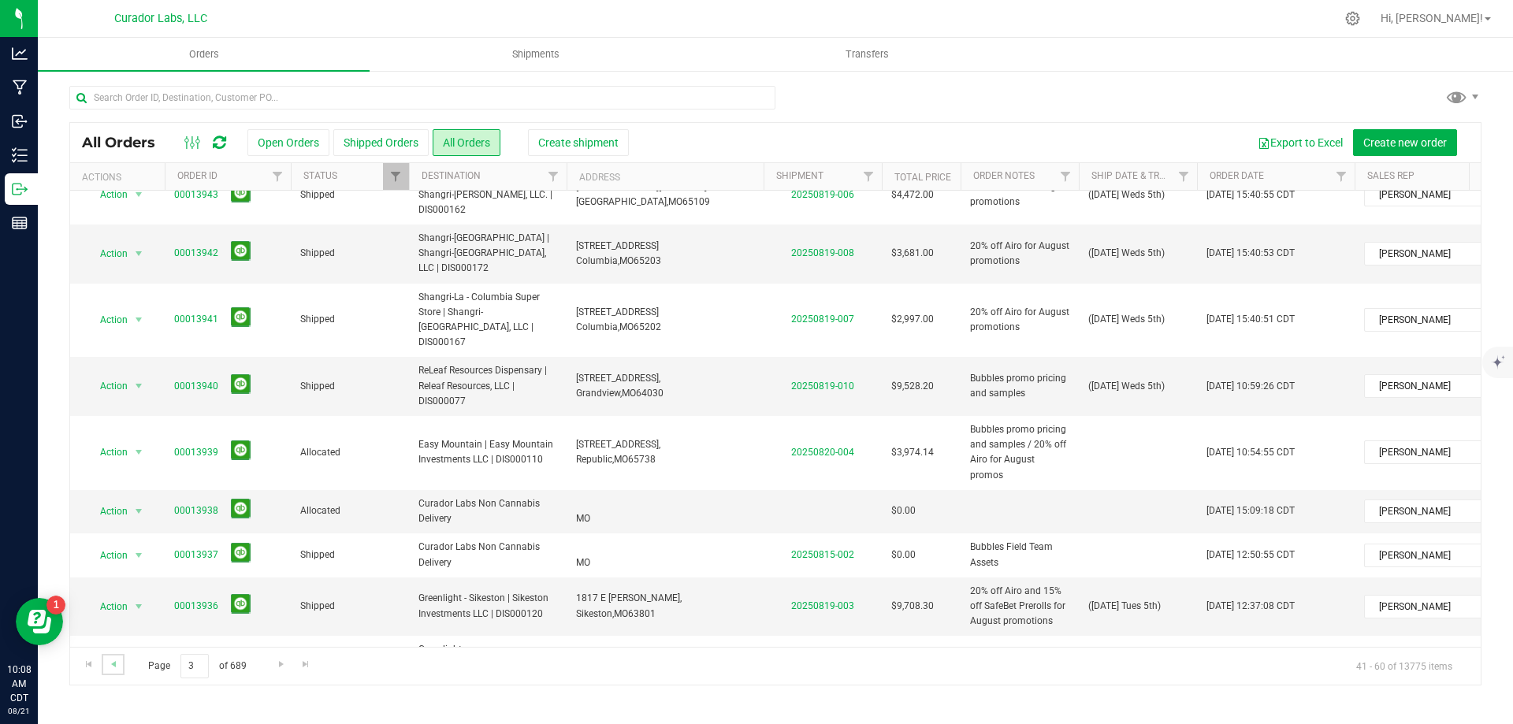
click at [121, 667] on link "Go to the previous page" at bounding box center [113, 664] width 23 height 21
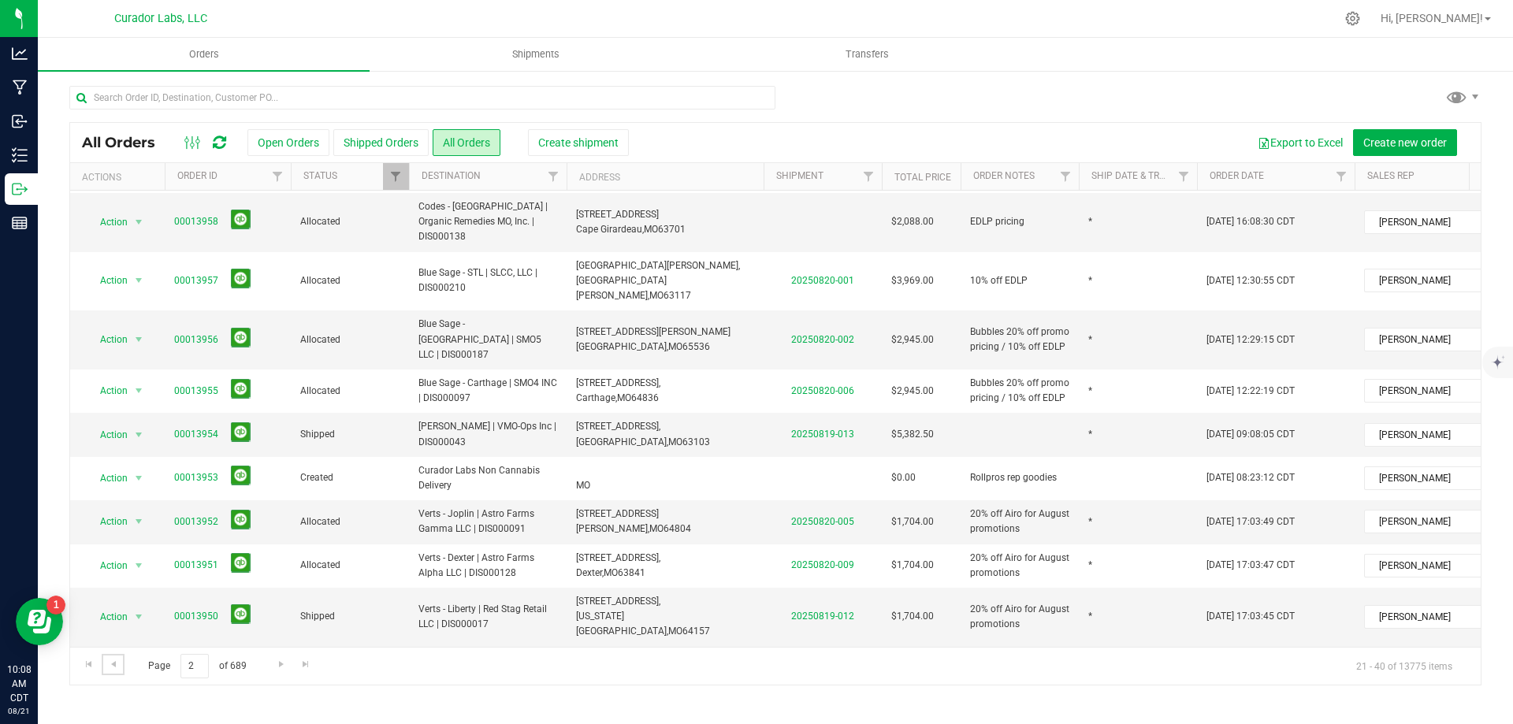
scroll to position [459, 0]
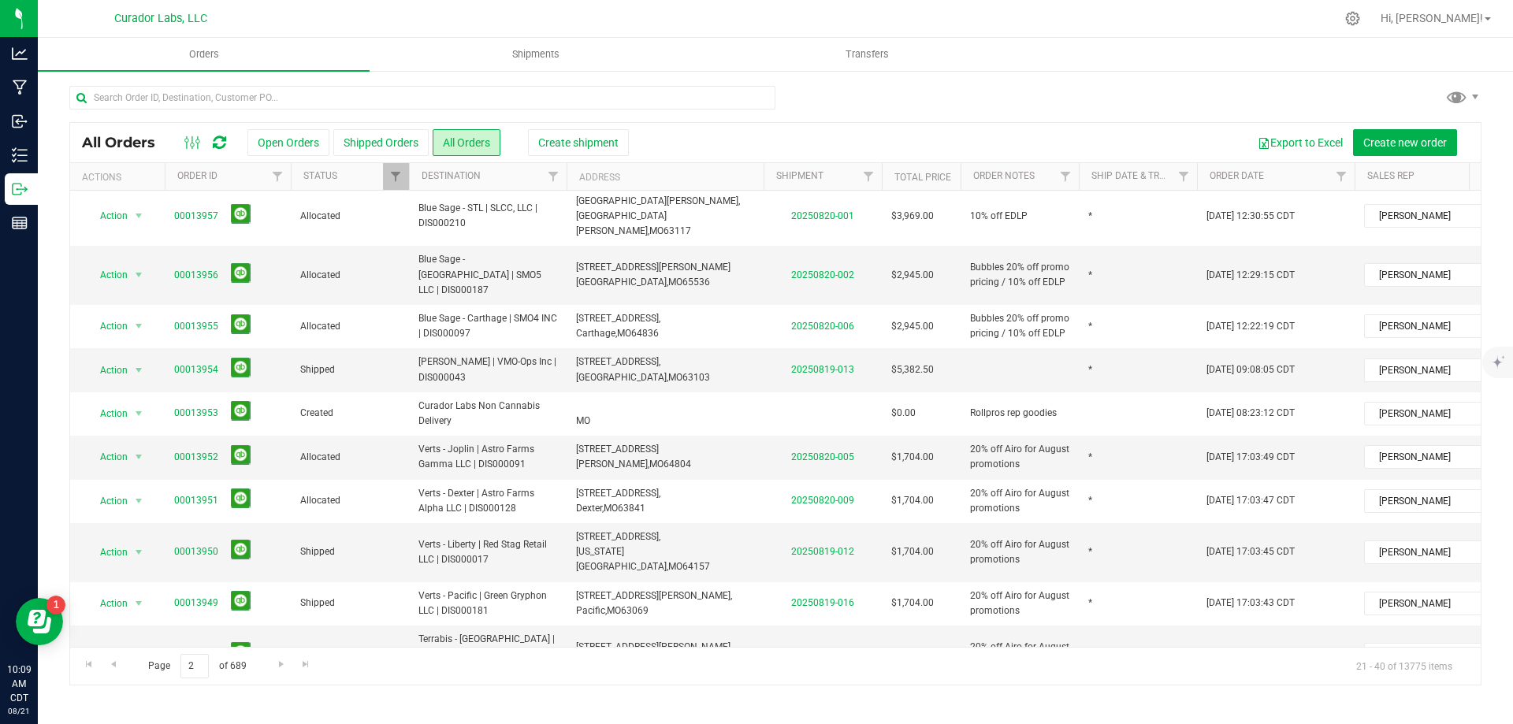
type input "([DATE] Weds 5th)"
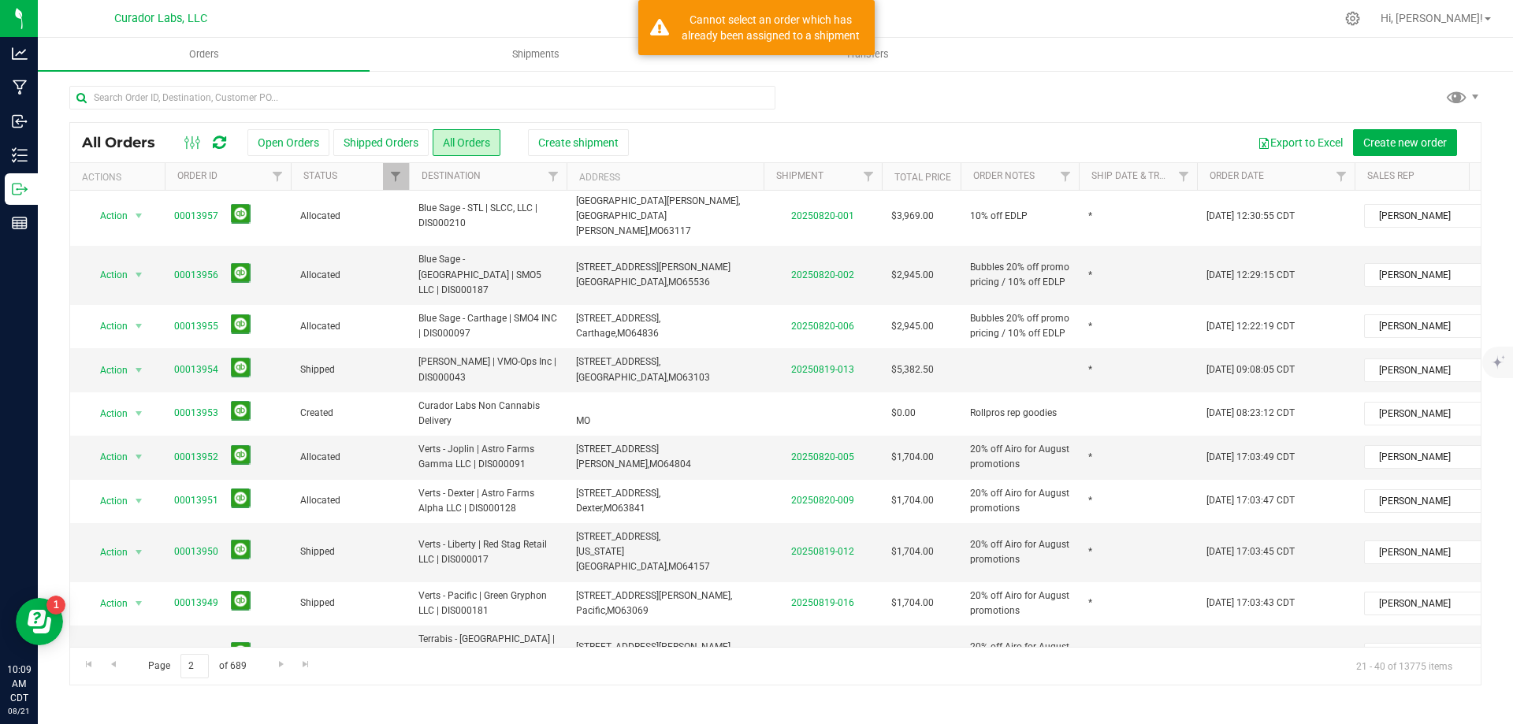
click at [1110, 685] on td "*" at bounding box center [1138, 706] width 118 height 43
click at [1110, 693] on input "*" at bounding box center [1134, 705] width 113 height 24
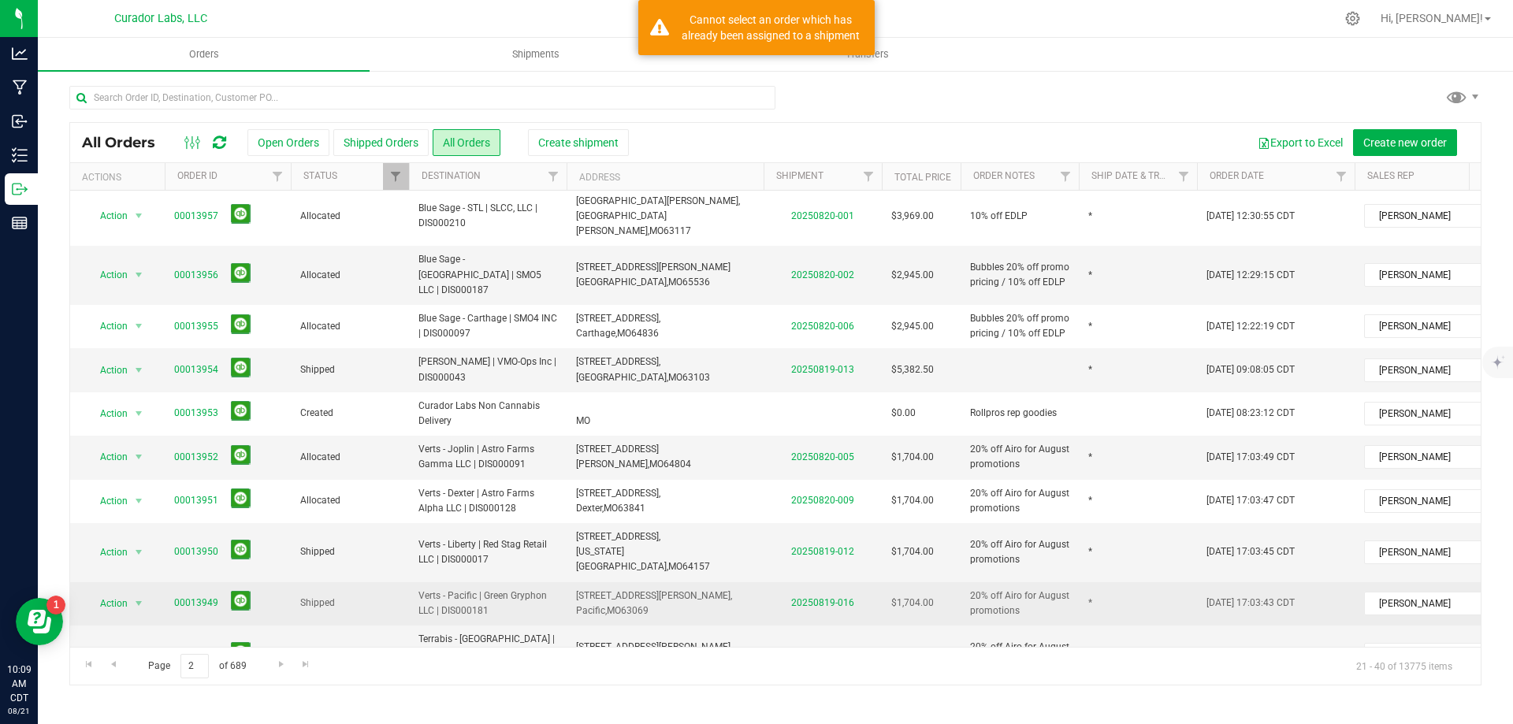
type input "([DATE] Weds 5th)"
click at [1119, 493] on div "All Orders Open Orders Shipped Orders All Orders Create shipment Export to Exce…" at bounding box center [775, 403] width 1412 height 563
click at [1119, 582] on td "*" at bounding box center [1138, 603] width 118 height 43
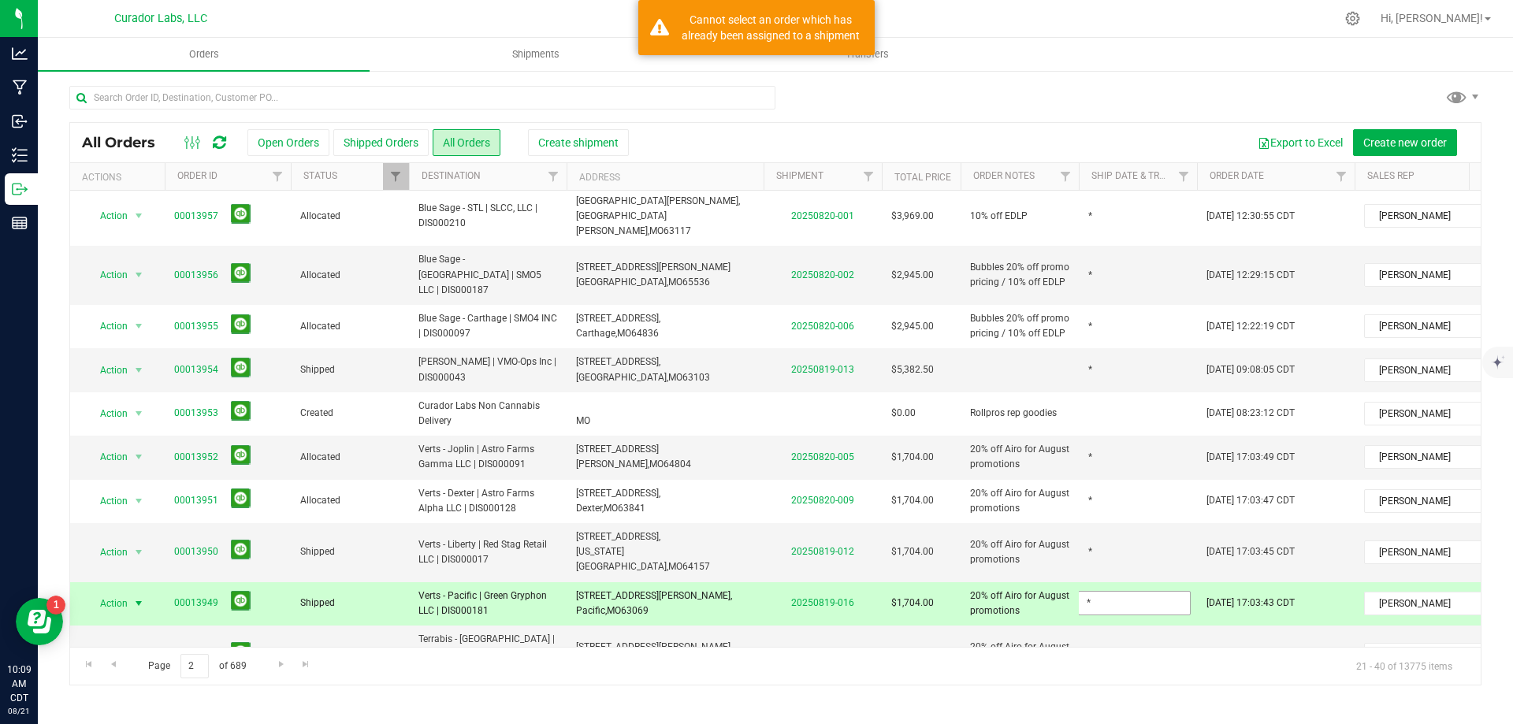
click at [1119, 591] on input "*" at bounding box center [1134, 603] width 113 height 24
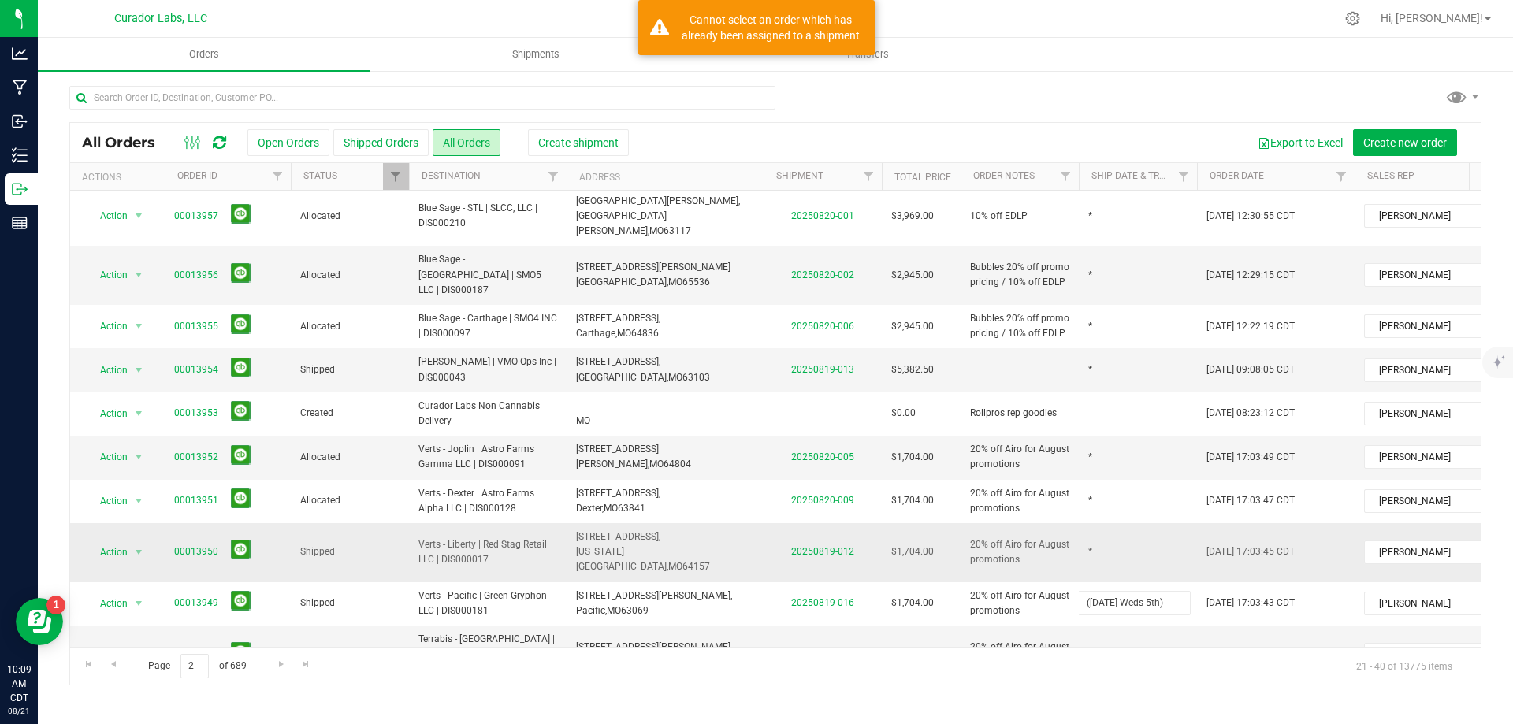
type input "([DATE] Weds 5th)"
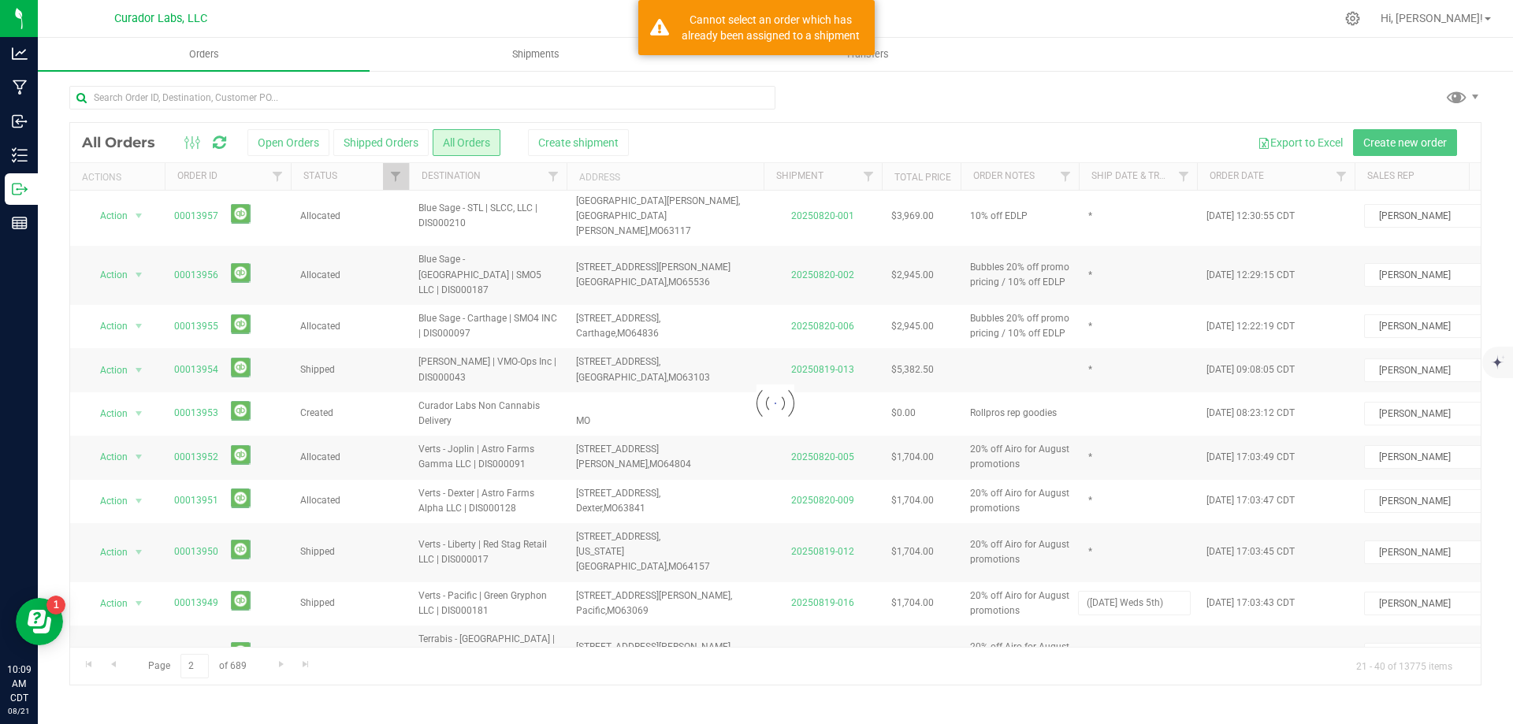
click at [1136, 445] on div "Loading... All Orders Open Orders Shipped Orders All Orders Create shipment Exp…" at bounding box center [775, 403] width 1412 height 563
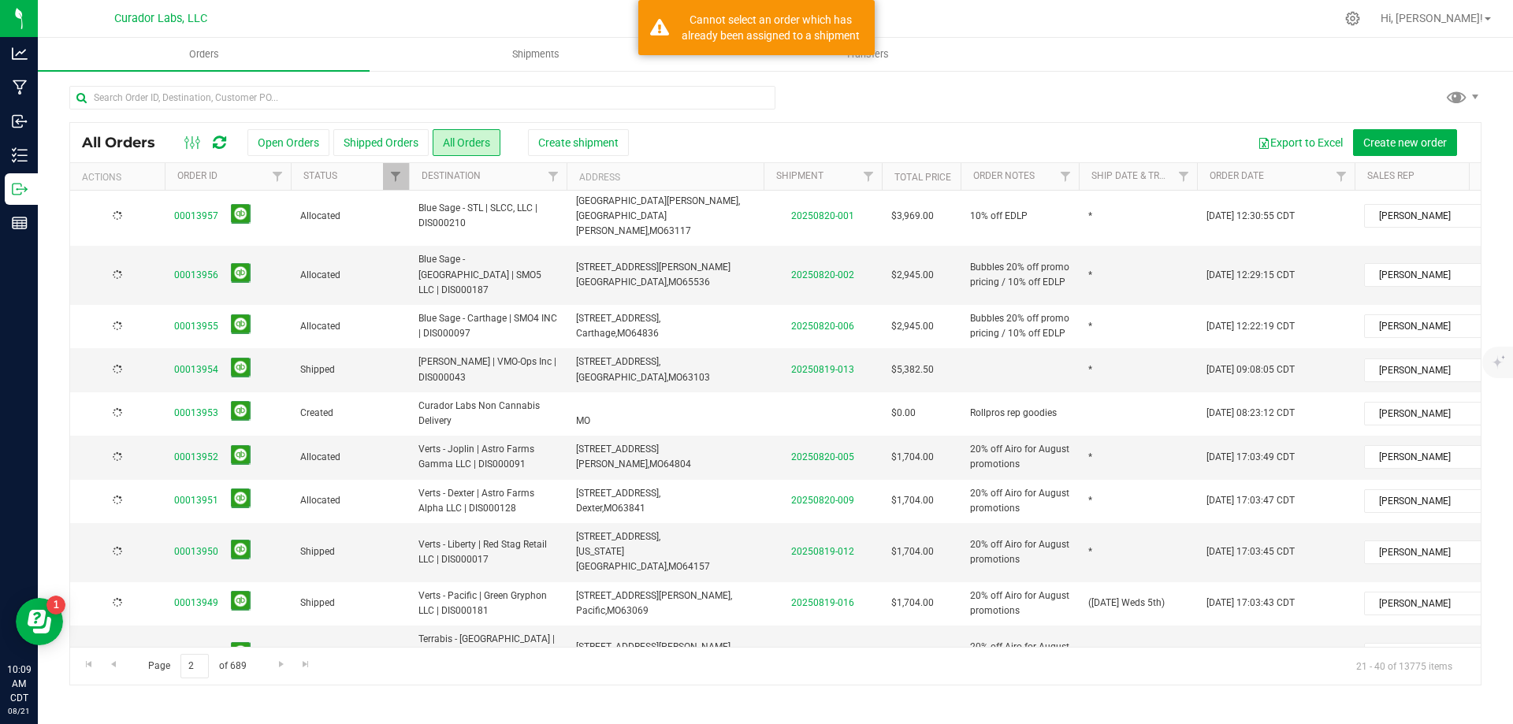
click at [1136, 523] on td "*" at bounding box center [1138, 552] width 118 height 59
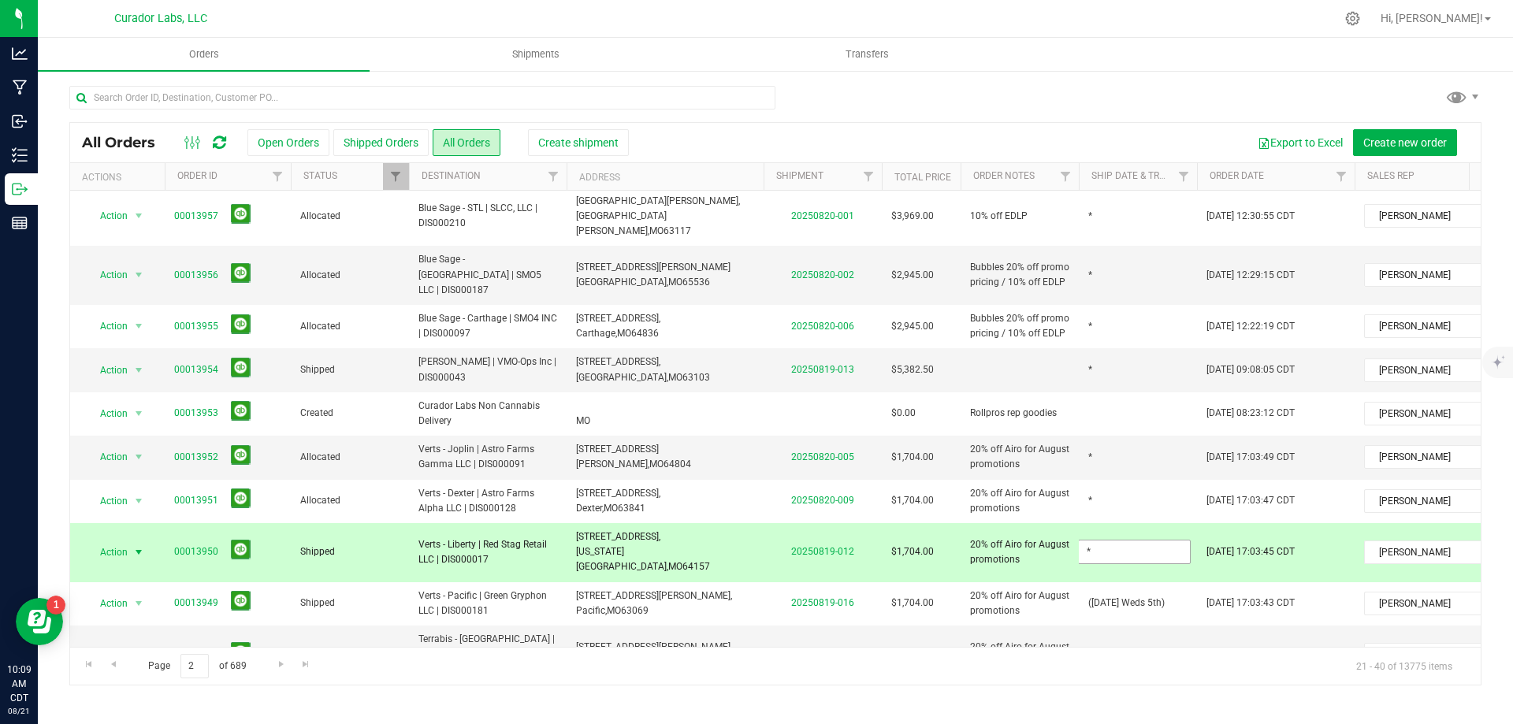
click at [1136, 540] on input "*" at bounding box center [1134, 552] width 113 height 24
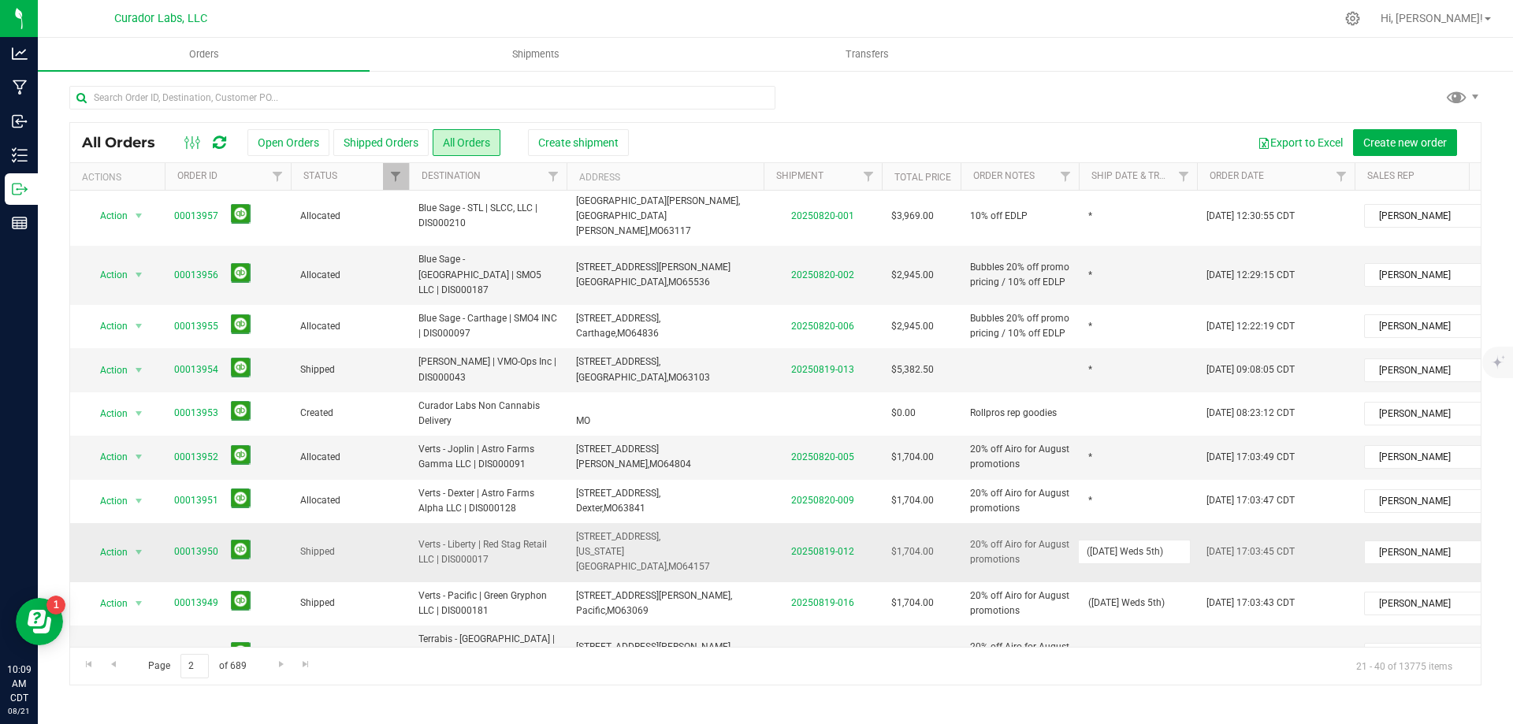
click at [991, 418] on div "All Orders Open Orders Shipped Orders All Orders Create shipment Export to Exce…" at bounding box center [775, 403] width 1412 height 563
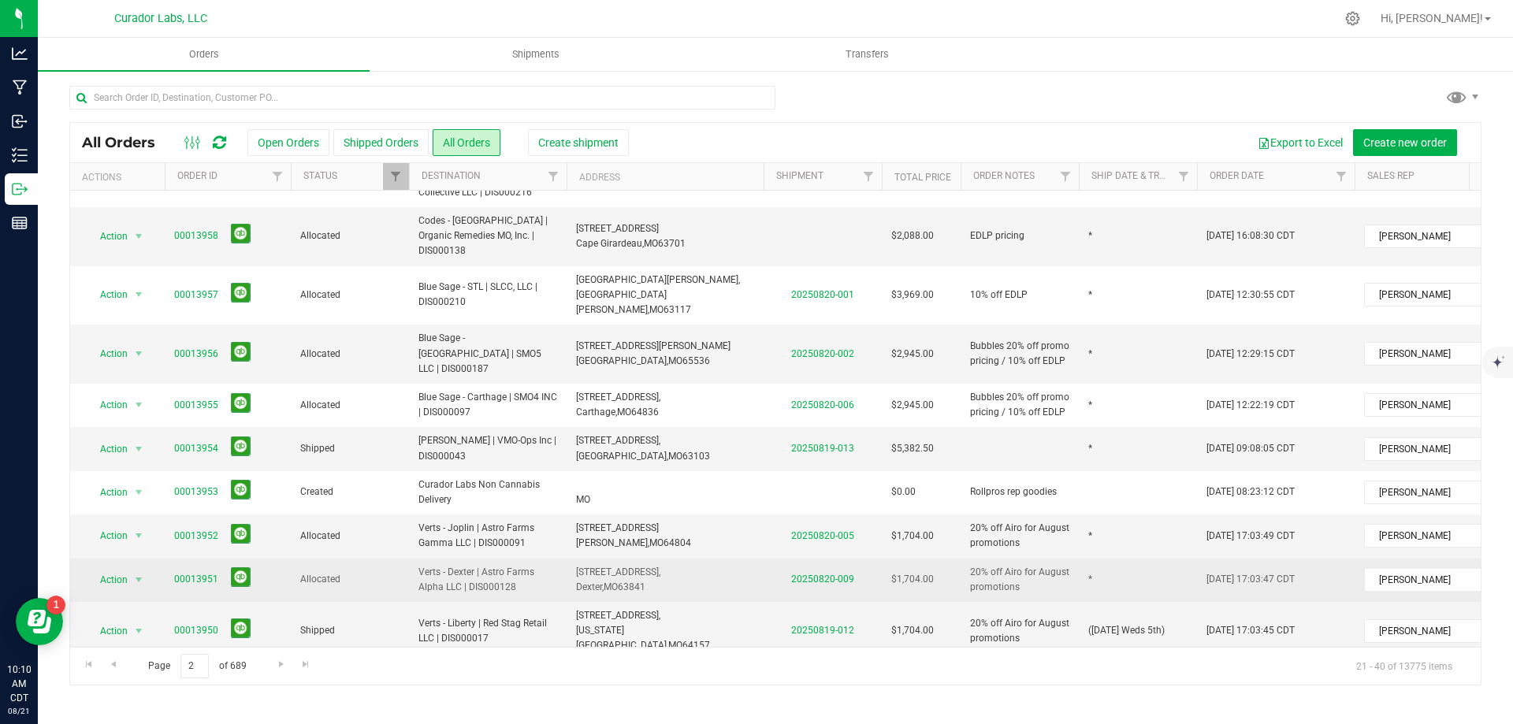
drag, startPoint x: 576, startPoint y: 477, endPoint x: 688, endPoint y: 469, distance: 112.2
click at [576, 582] on span "Dexter," at bounding box center [590, 587] width 28 height 11
click at [1151, 559] on td "*" at bounding box center [1138, 580] width 118 height 43
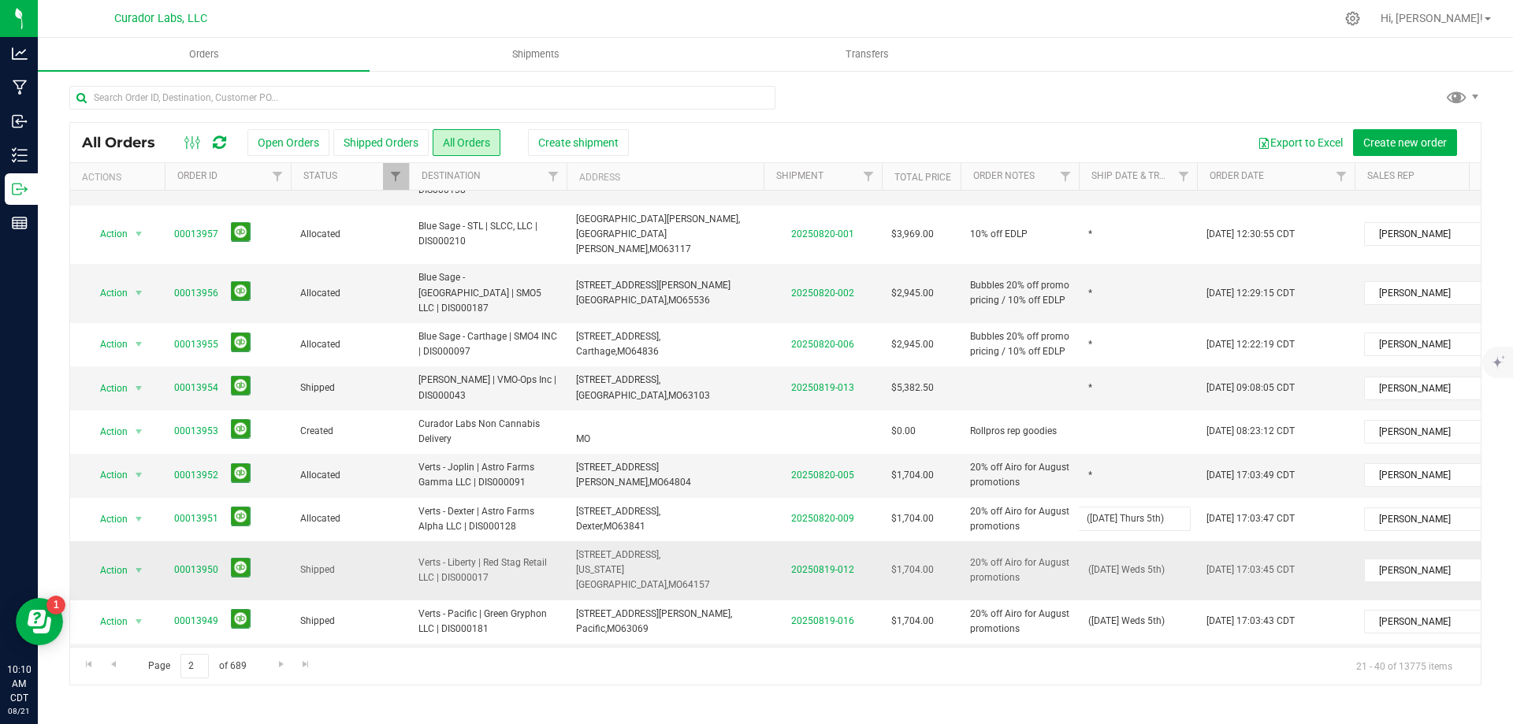
scroll to position [459, 0]
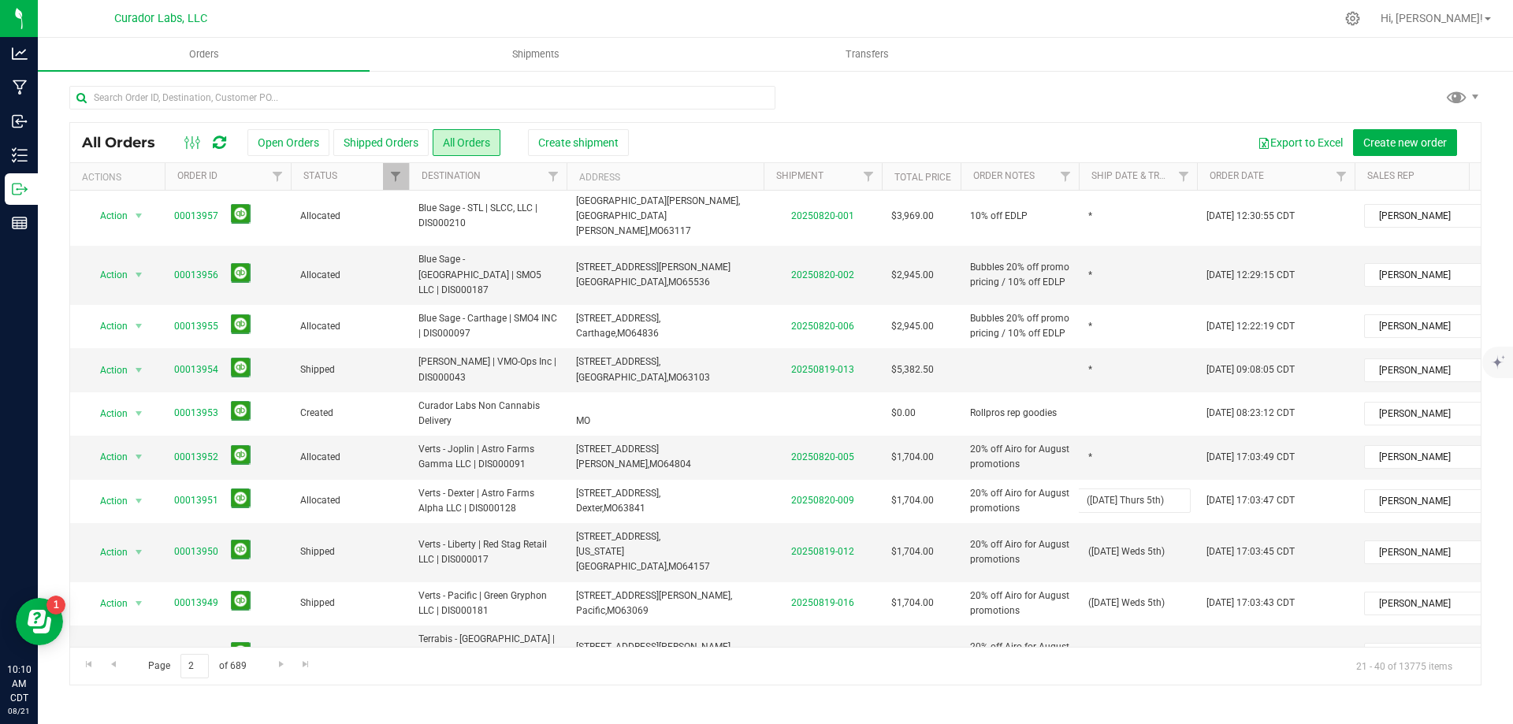
type input "(8-21-25 Thurs 5th)"
click at [623, 546] on span "[US_STATE][GEOGRAPHIC_DATA]," at bounding box center [622, 559] width 92 height 26
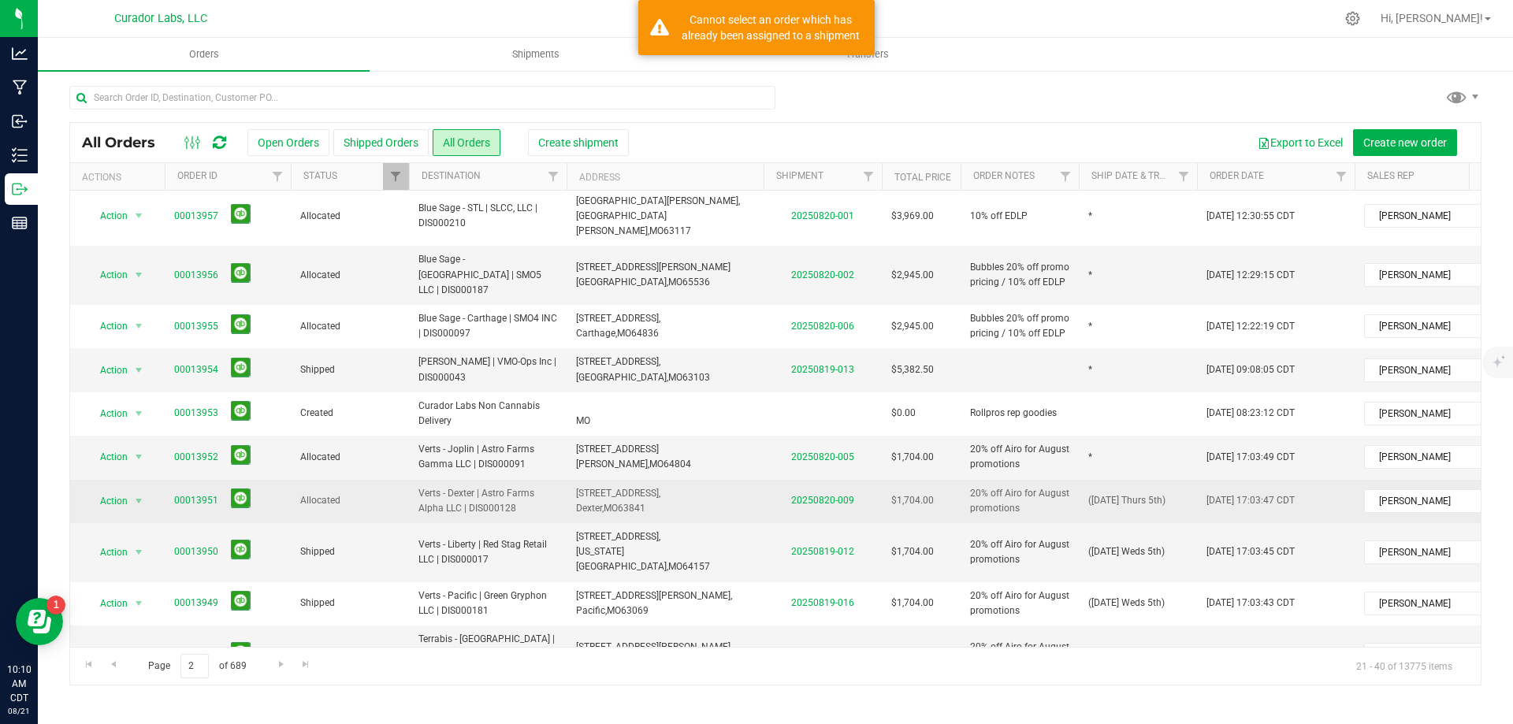
click at [1079, 480] on td "(8-21-25 Thurs 5th)" at bounding box center [1138, 501] width 118 height 43
click at [1205, 480] on tr "Action Action Cancel order Clone order Edit order Mark as fully paid Order audi…" at bounding box center [850, 501] width 1560 height 43
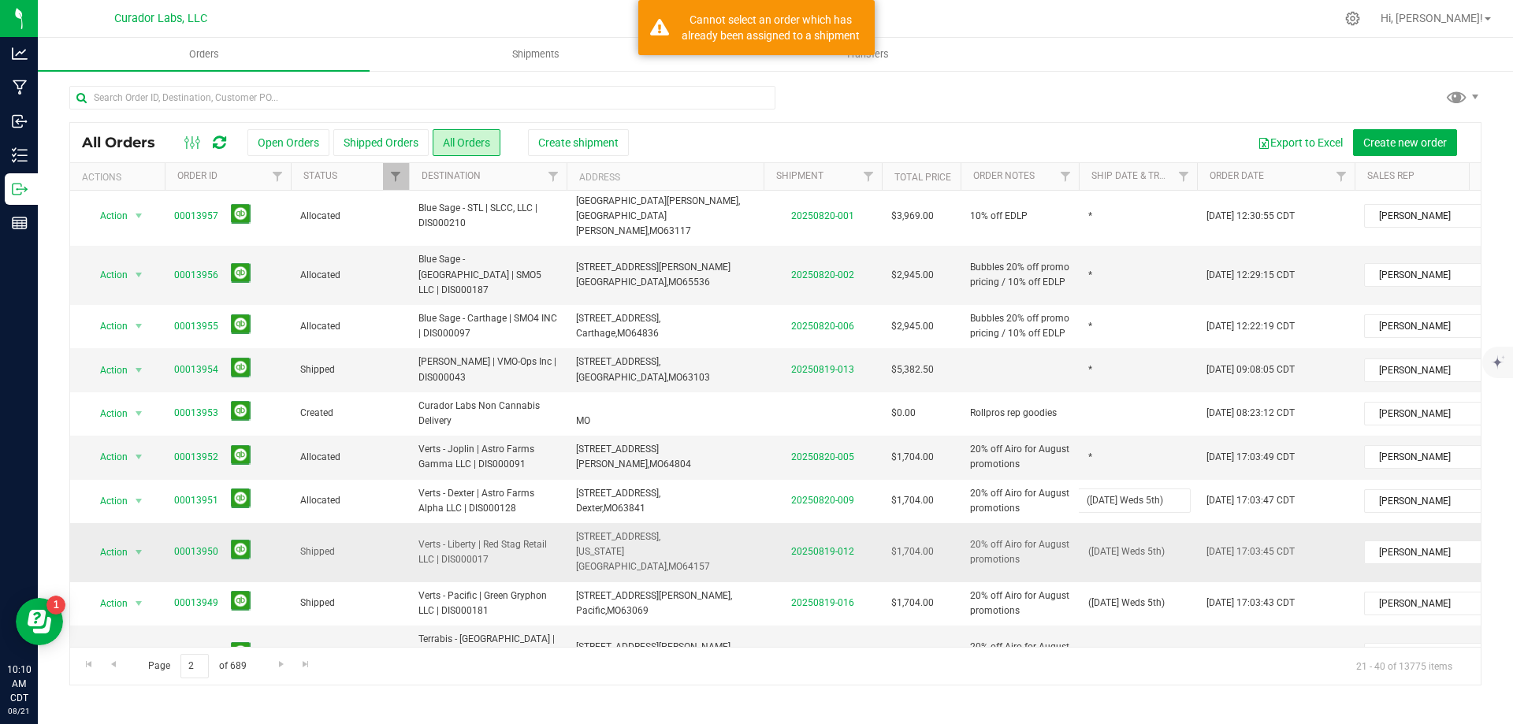
type input "(8-21-25 Thurs 5th)"
click at [1121, 626] on td "*" at bounding box center [1138, 655] width 118 height 59
type input "(8-21-25 Thurs 5th)"
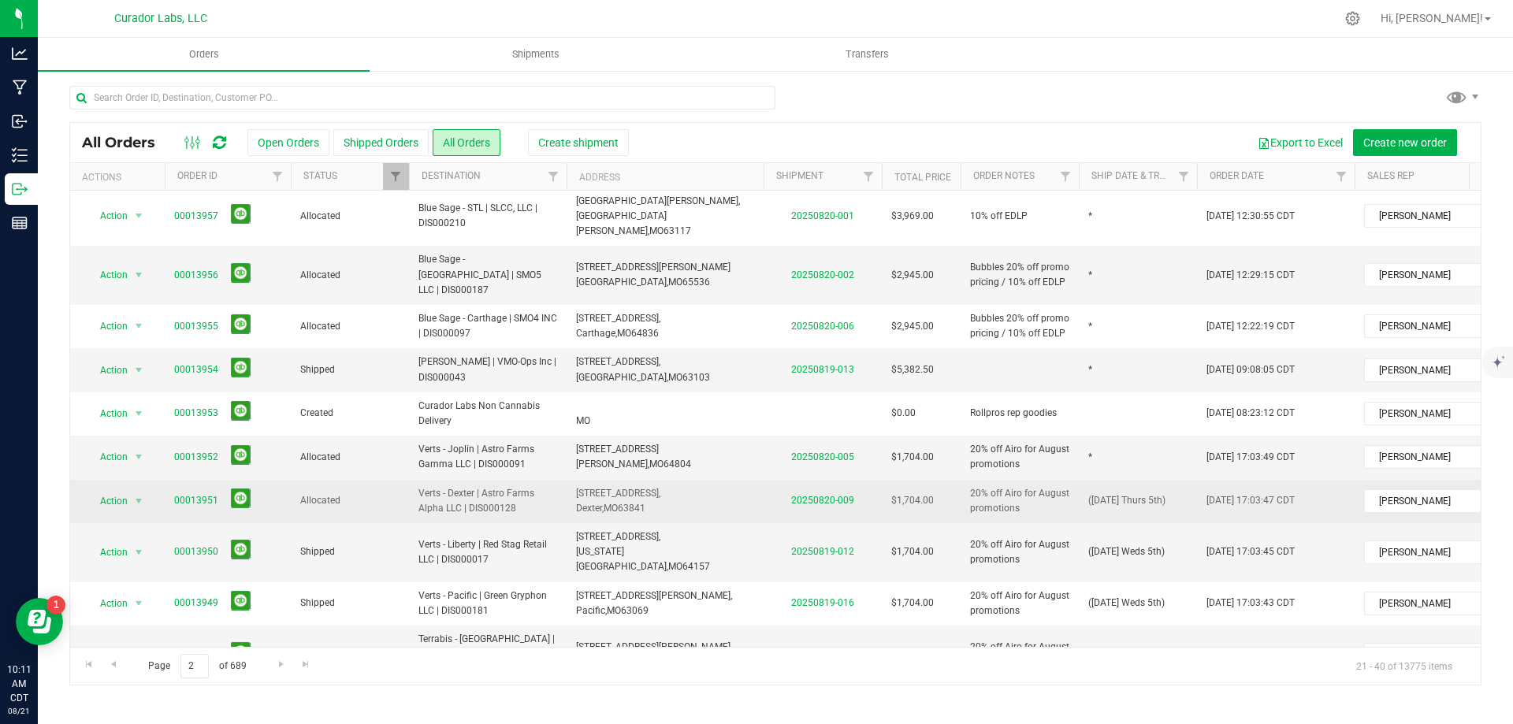
click at [1180, 480] on td "(8-21-25 Thurs 5th)" at bounding box center [1138, 501] width 118 height 43
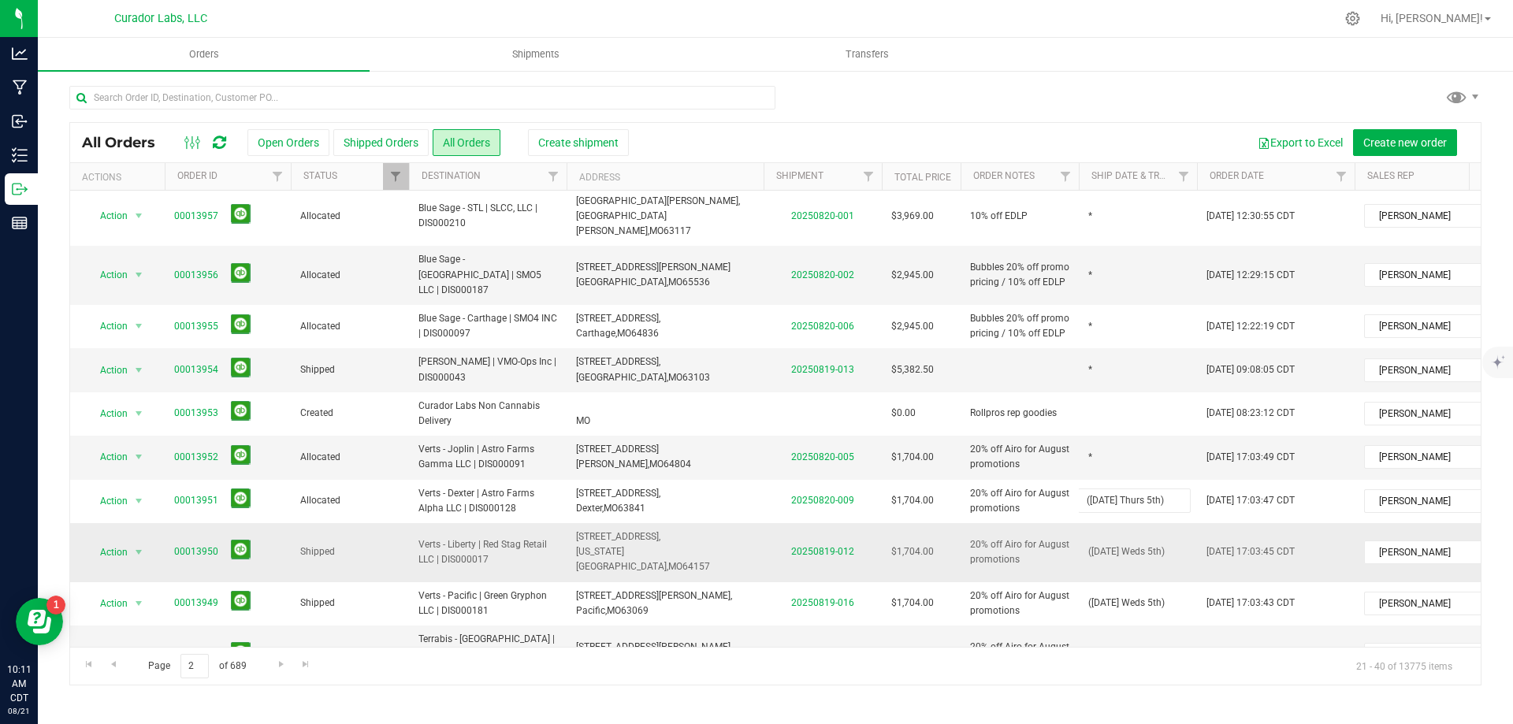
click at [991, 423] on tbody "Action Action Cancel order Clone order Edit order Mark as fully paid Order audi…" at bounding box center [850, 251] width 1560 height 1039
drag, startPoint x: 1100, startPoint y: 327, endPoint x: 1100, endPoint y: 343, distance: 15.8
click at [1101, 392] on td at bounding box center [1138, 413] width 118 height 43
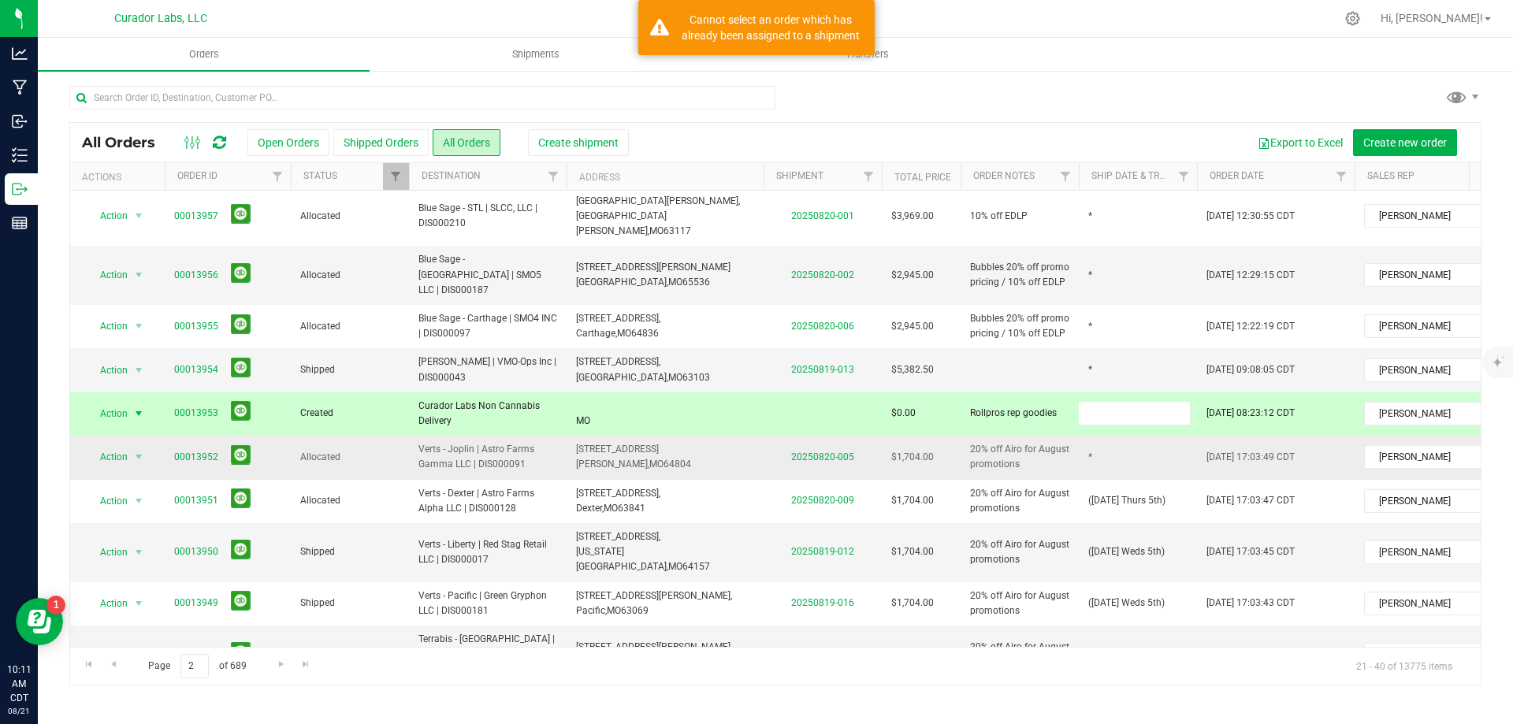
click at [1100, 436] on td "*" at bounding box center [1138, 457] width 118 height 43
type input "(8-21-25 Thurs 5th)"
click at [742, 310] on div "All Orders Open Orders Shipped Orders All Orders Create shipment Export to Exce…" at bounding box center [775, 403] width 1412 height 563
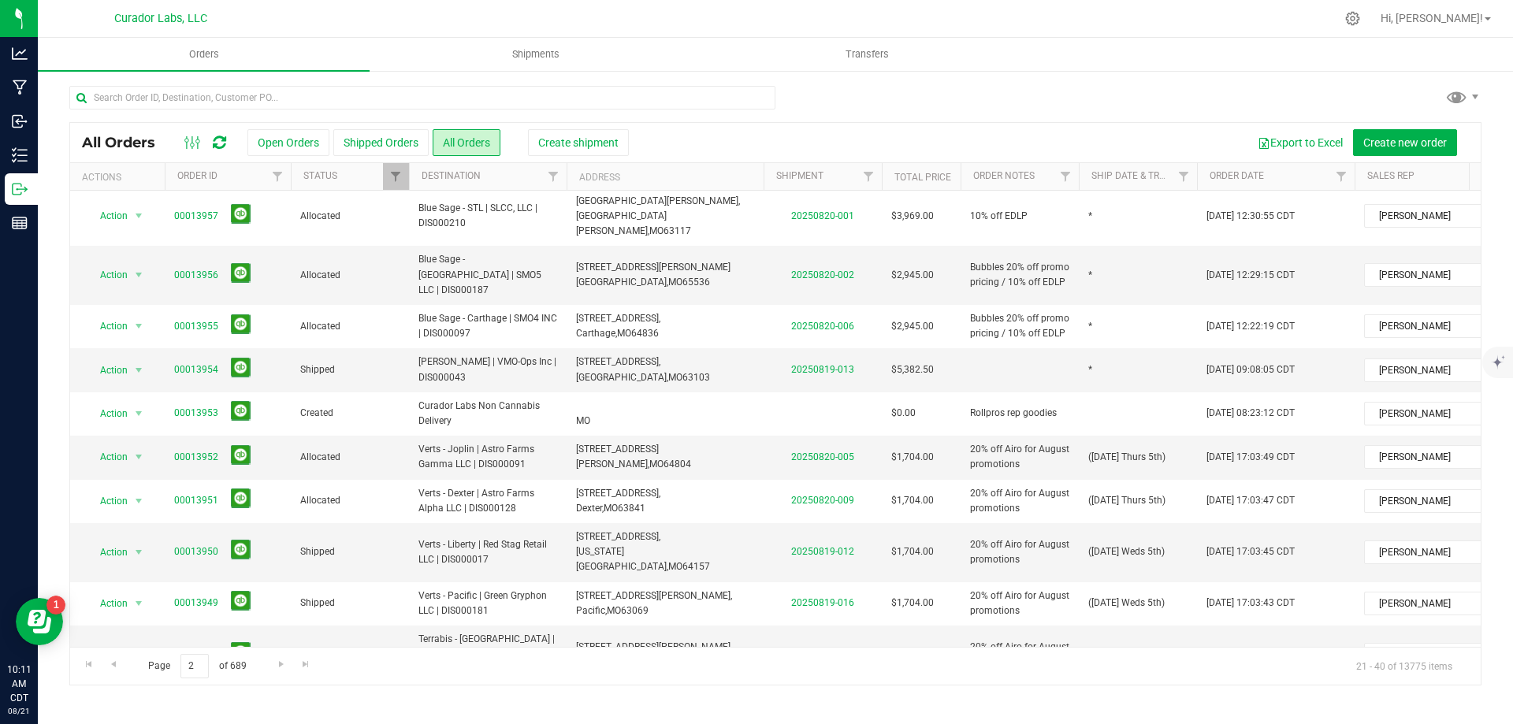
scroll to position [301, 0]
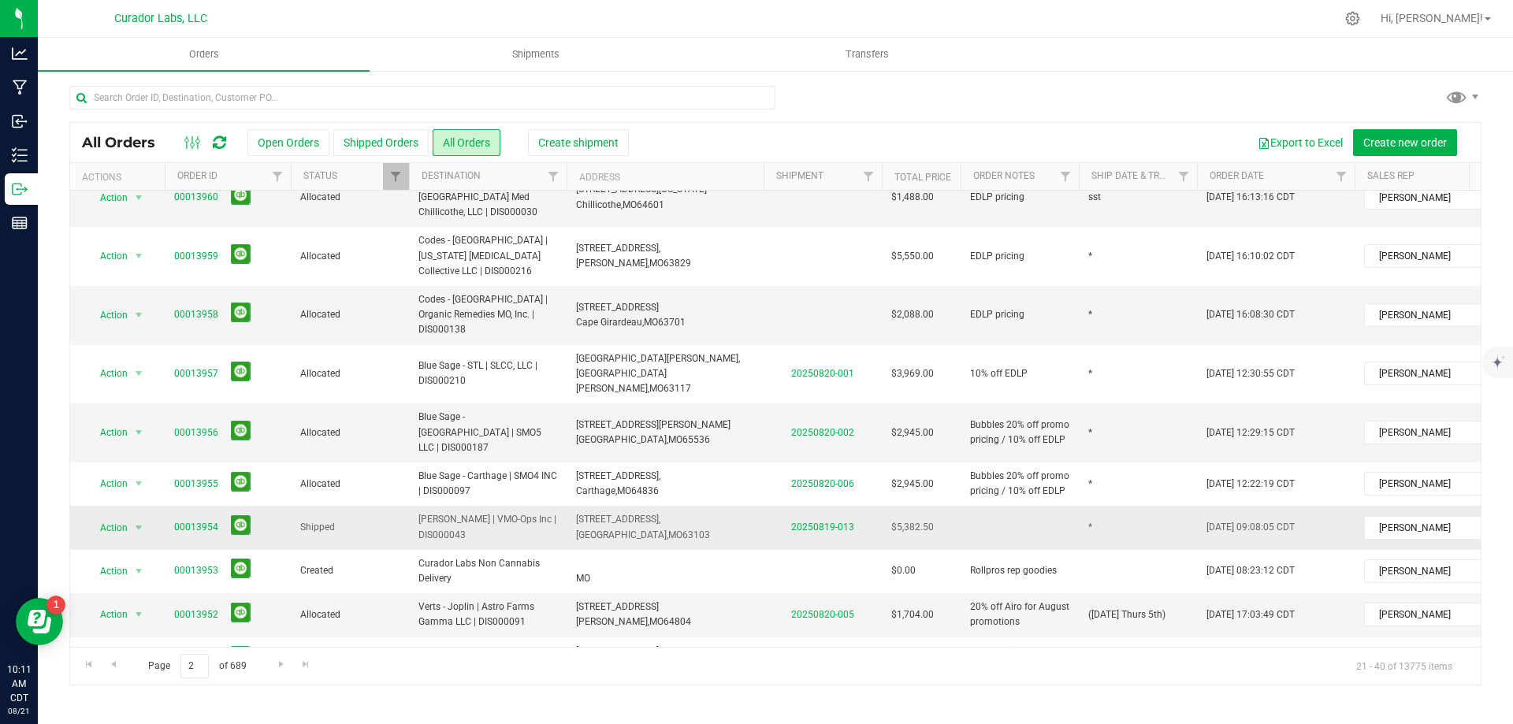
click at [560, 506] on td "Viola - Olive | VMO-Ops Inc | DIS000043" at bounding box center [488, 527] width 158 height 43
click at [1179, 681] on td "([DATE] Weds 5th)" at bounding box center [1138, 710] width 118 height 59
click at [1033, 681] on tr "Action Action Clone order Mark as fully paid Order audit log Print COAs (single…" at bounding box center [850, 710] width 1560 height 59
click at [1128, 506] on td "*" at bounding box center [1138, 527] width 118 height 43
type input "([DATE] Weds 5th)"
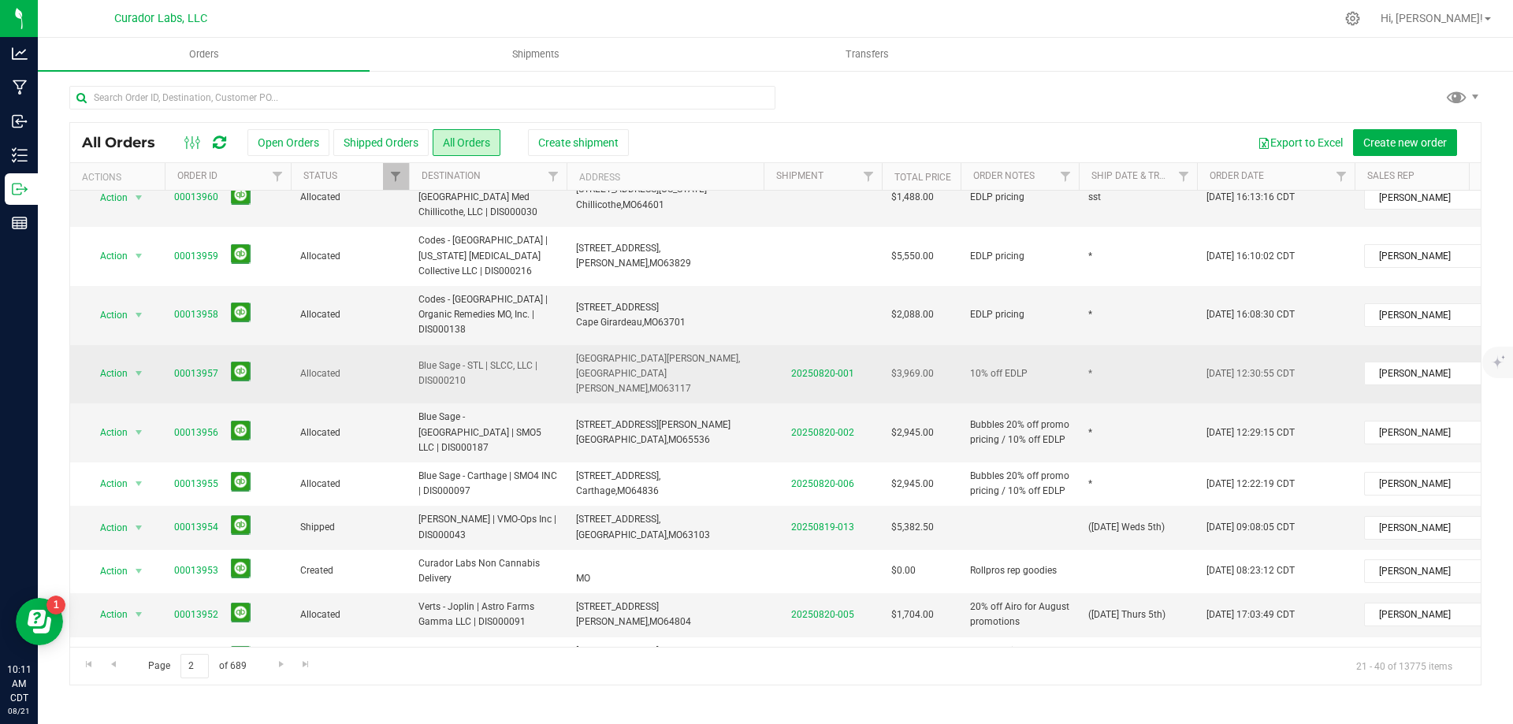
click at [527, 359] on span "Blue Sage - STL | SLCC, LLC | DIS000210" at bounding box center [487, 374] width 139 height 30
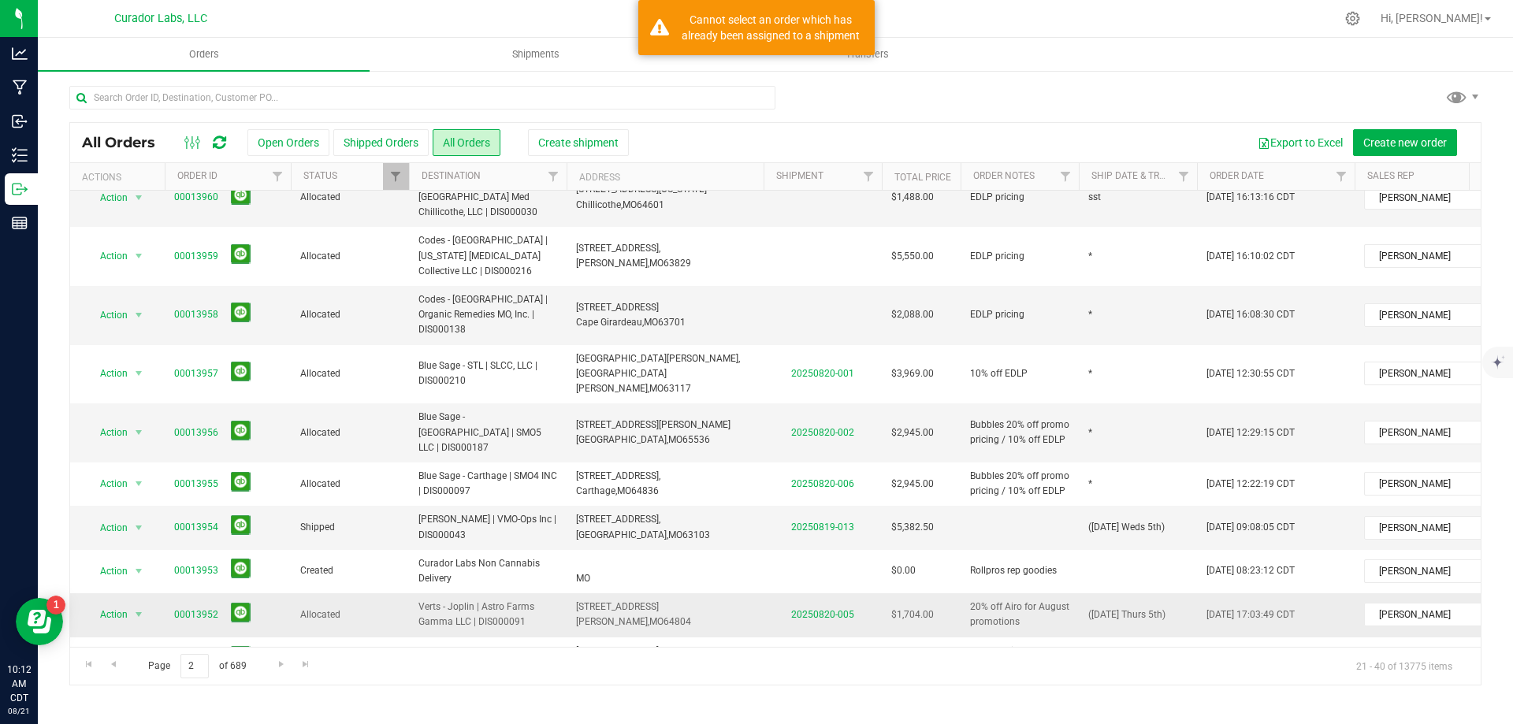
drag, startPoint x: 1196, startPoint y: 505, endPoint x: 1064, endPoint y: 518, distance: 133.0
click at [1194, 593] on td "(8-21-25 Thurs 5th)" at bounding box center [1138, 614] width 118 height 43
click at [1028, 593] on tr "Action Action Cancel order Clone order Edit order Mark as fully paid Order audi…" at bounding box center [850, 614] width 1560 height 43
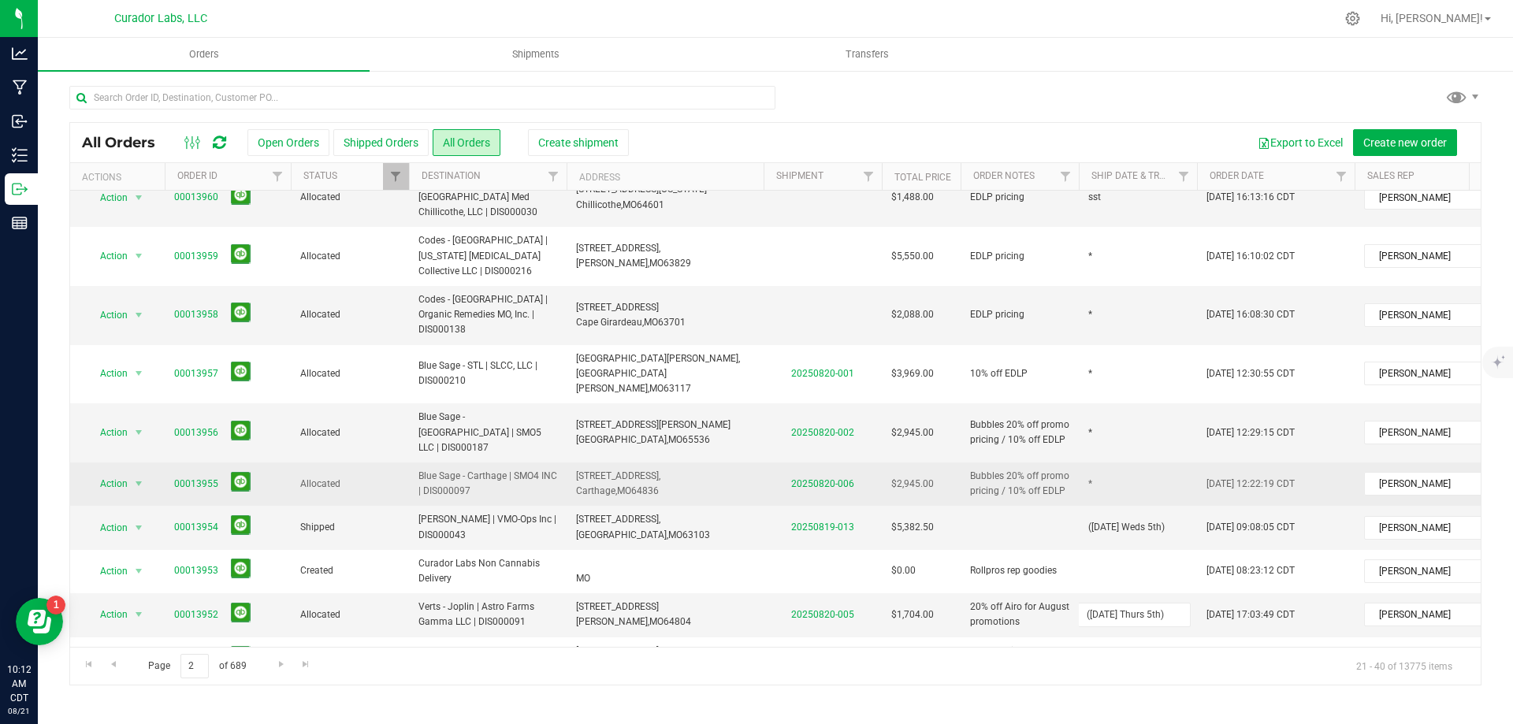
click at [1134, 463] on td "*" at bounding box center [1138, 484] width 118 height 43
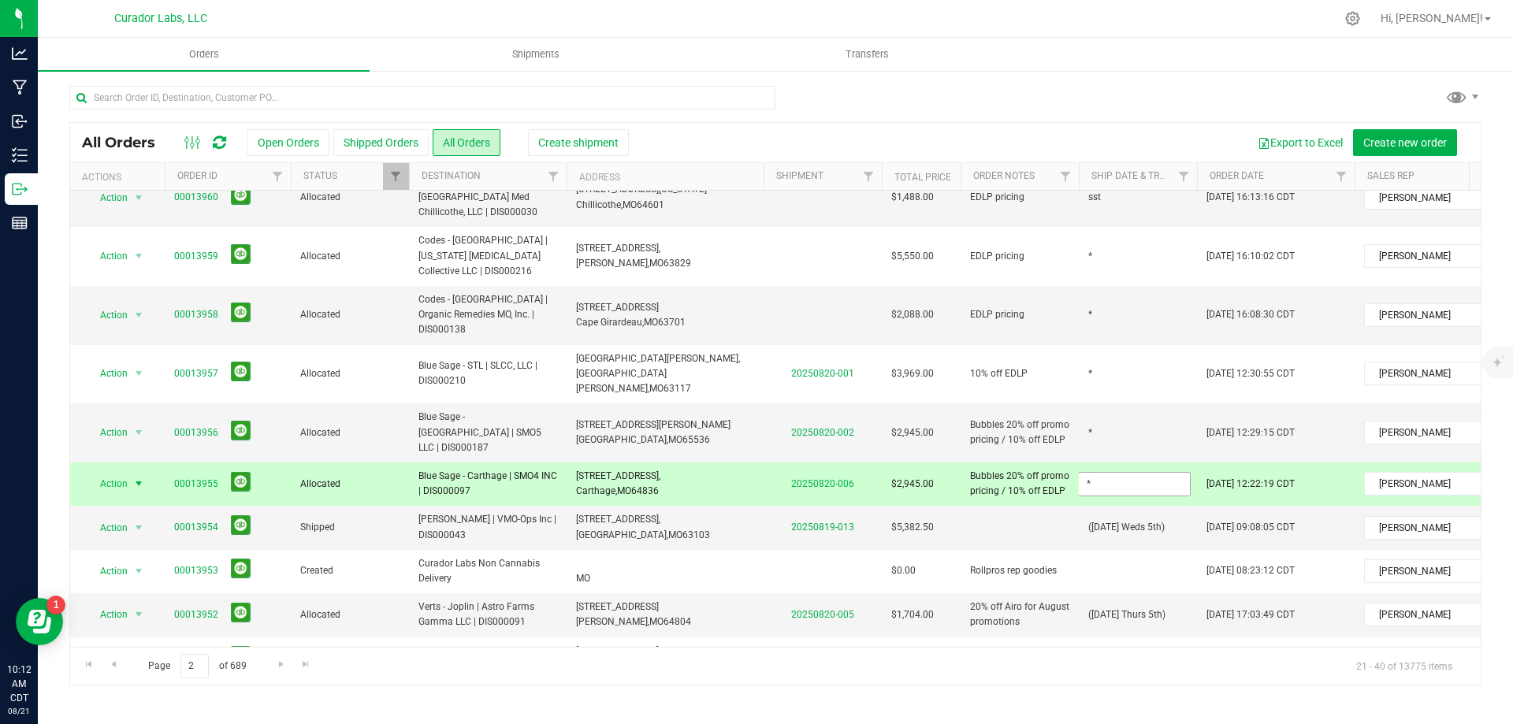
click at [1134, 472] on input "*" at bounding box center [1134, 484] width 113 height 24
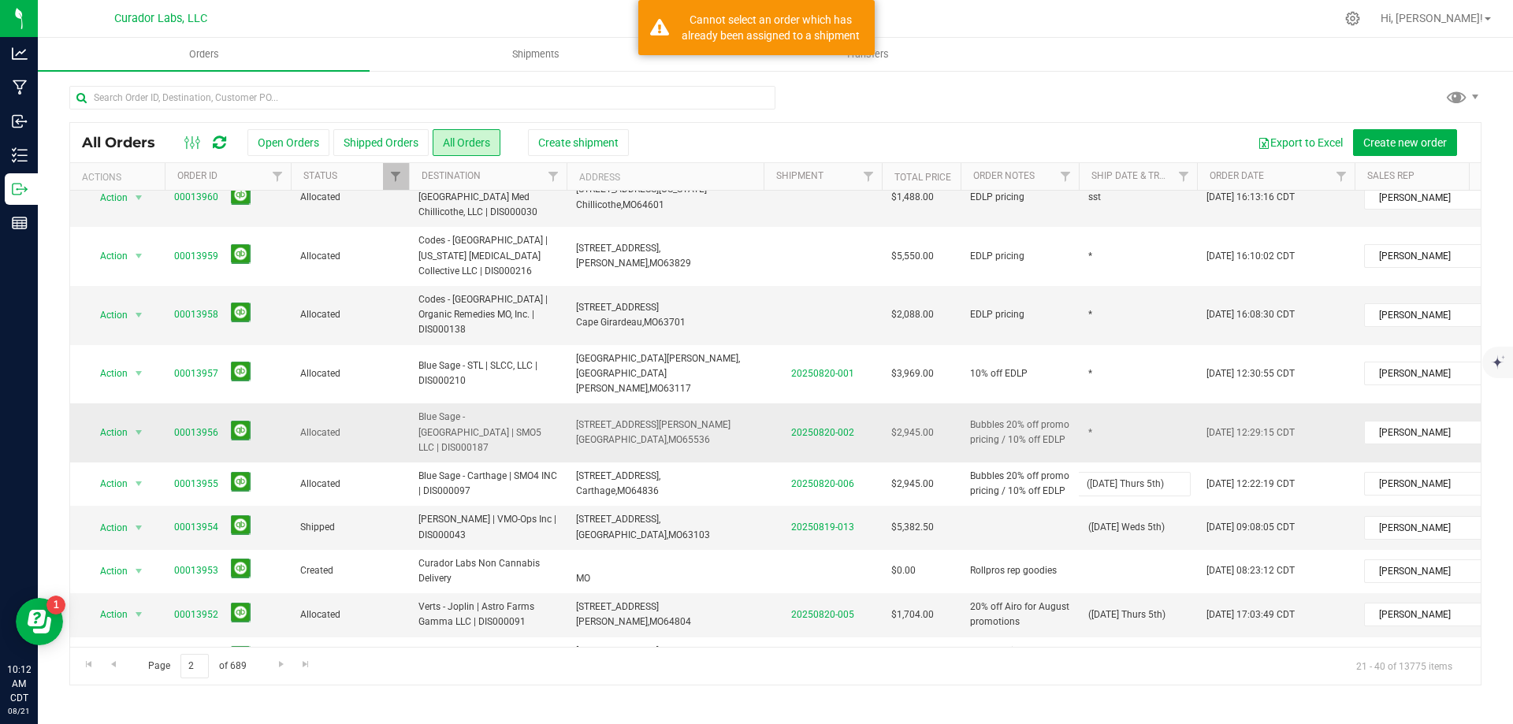
type input "(8-21-25 Thurs 5th)"
click at [1112, 318] on div "All Orders Open Orders Shipped Orders All Orders Create shipment Export to Exce…" at bounding box center [775, 403] width 1412 height 563
click at [1110, 403] on td "*" at bounding box center [1138, 432] width 118 height 59
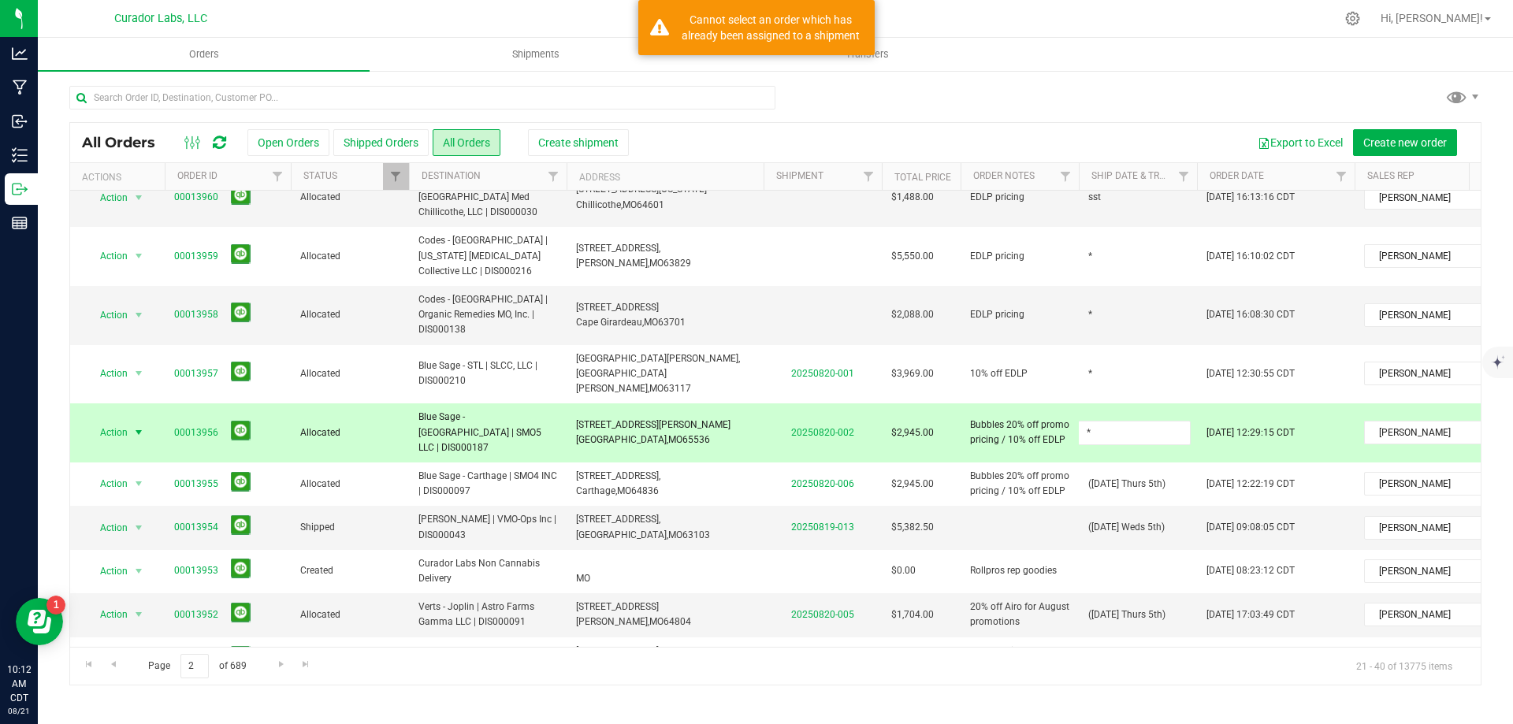
click at [1110, 421] on input "*" at bounding box center [1134, 433] width 113 height 24
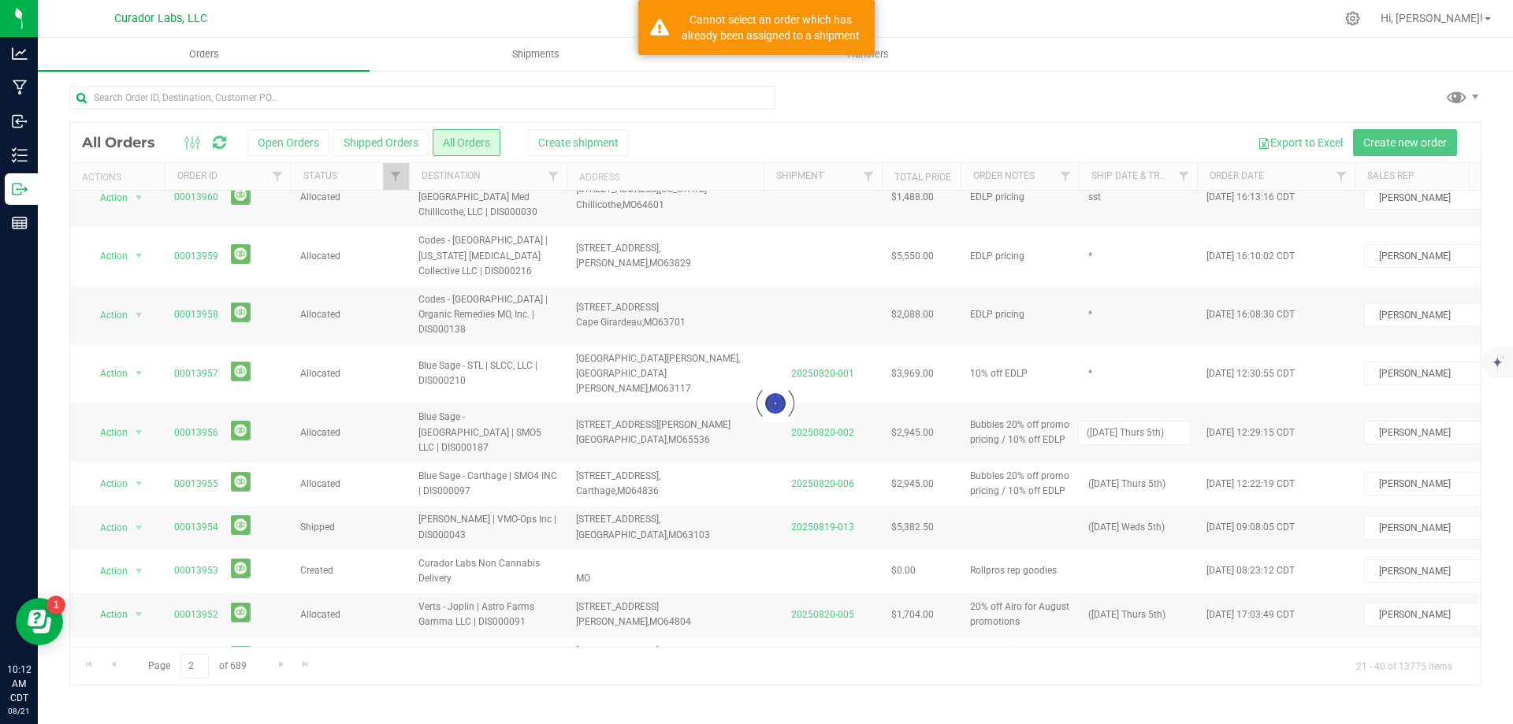
click at [1108, 296] on div "Loading... All Orders Open Orders Shipped Orders All Orders Create shipment Exp…" at bounding box center [775, 403] width 1412 height 563
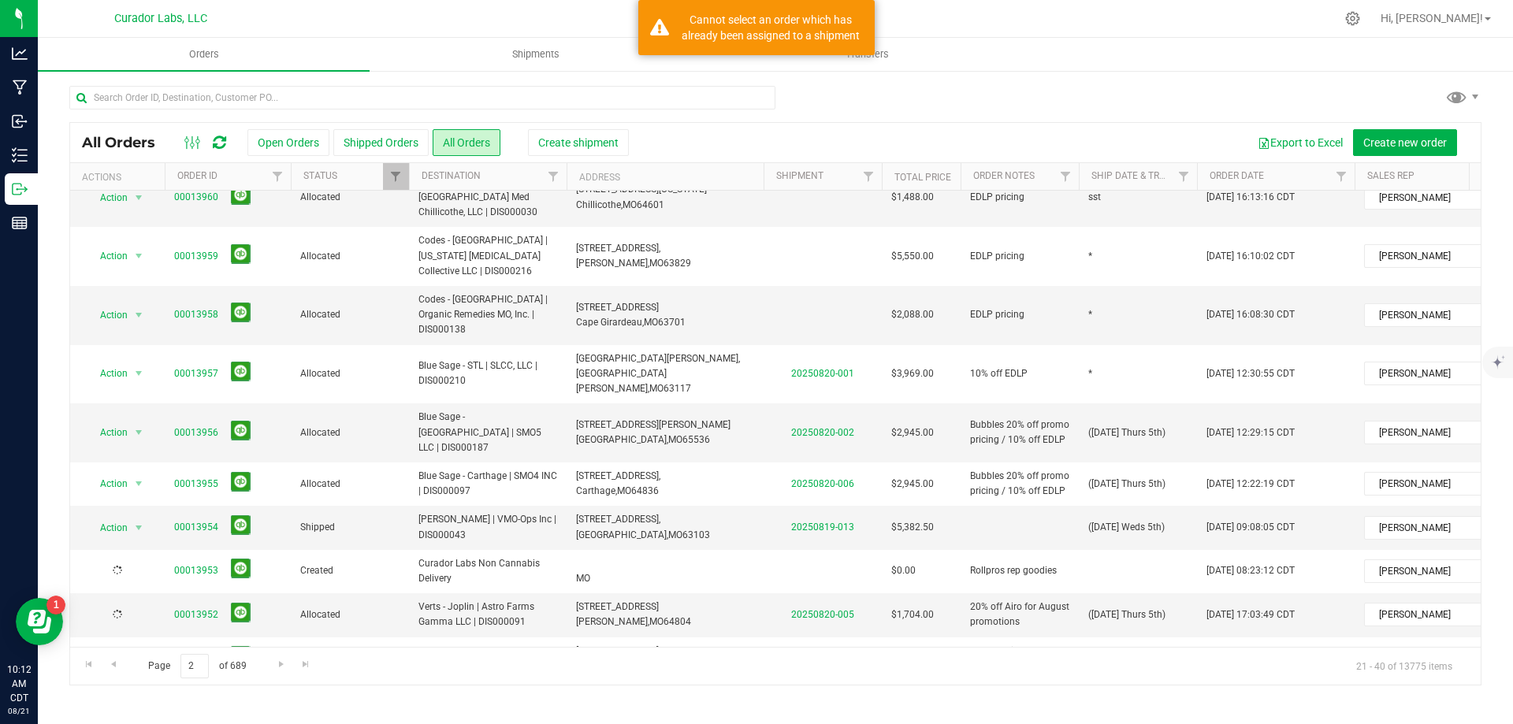
click at [1108, 345] on td "*" at bounding box center [1138, 374] width 118 height 59
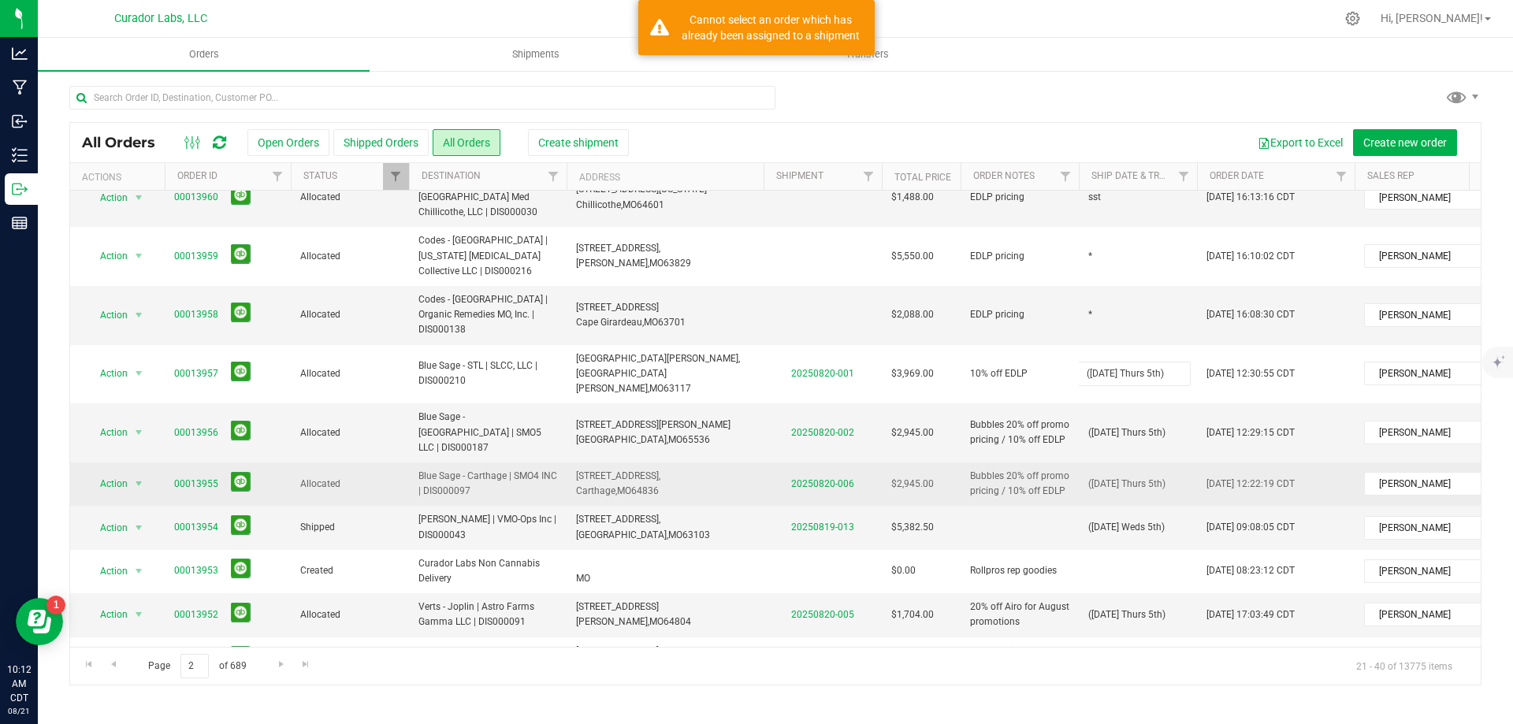
type input "(8-21-25 Thurs 5th)"
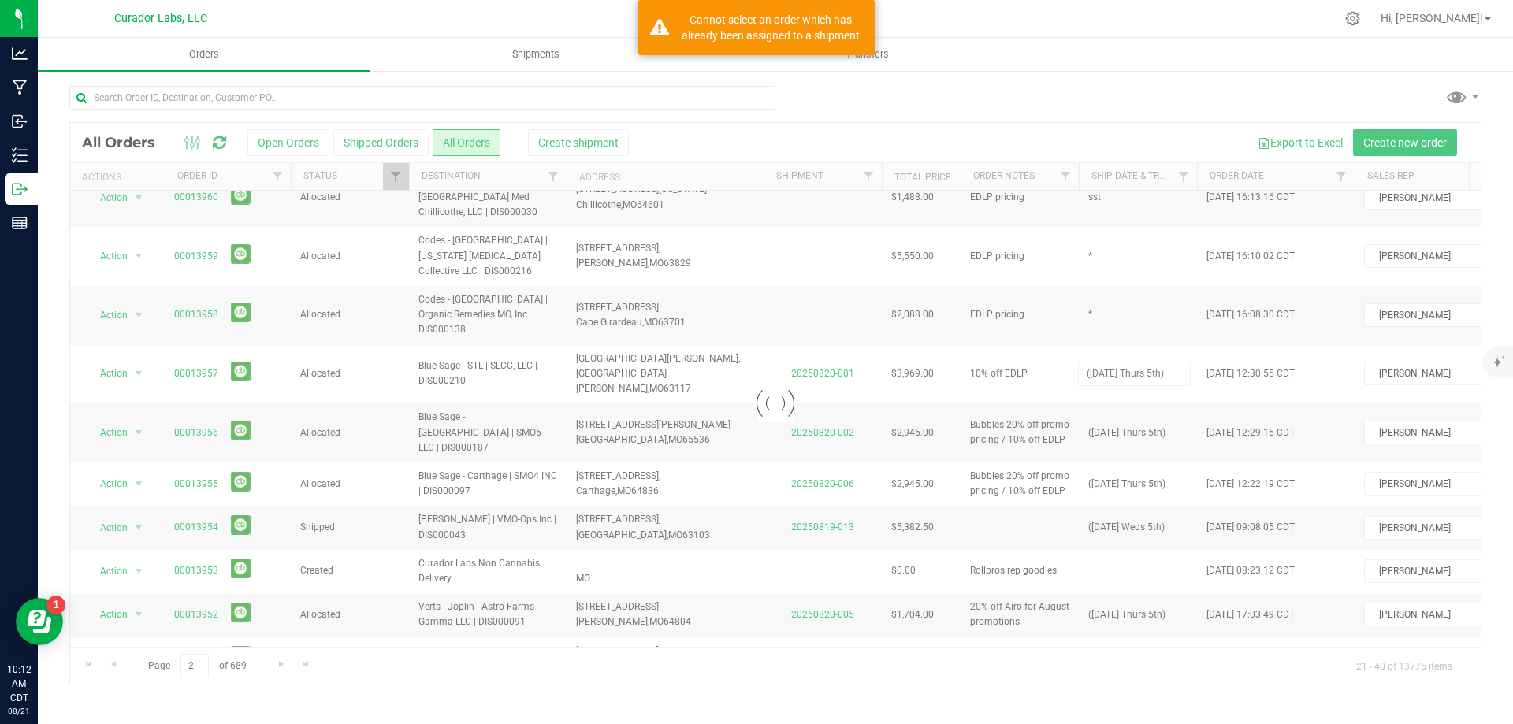
click at [694, 393] on div "Loading... All Orders Open Orders Shipped Orders All Orders Create shipment Exp…" at bounding box center [775, 403] width 1412 height 563
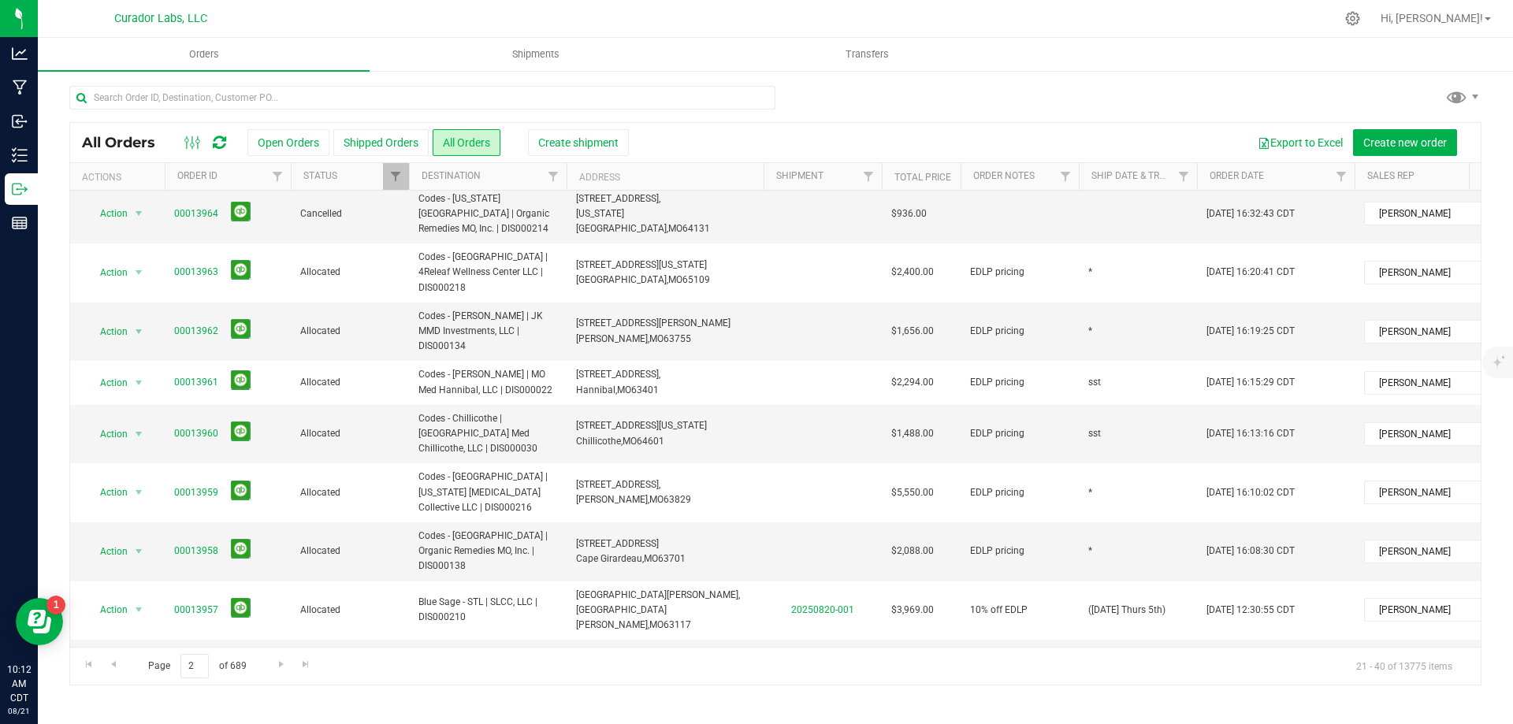
scroll to position [0, 0]
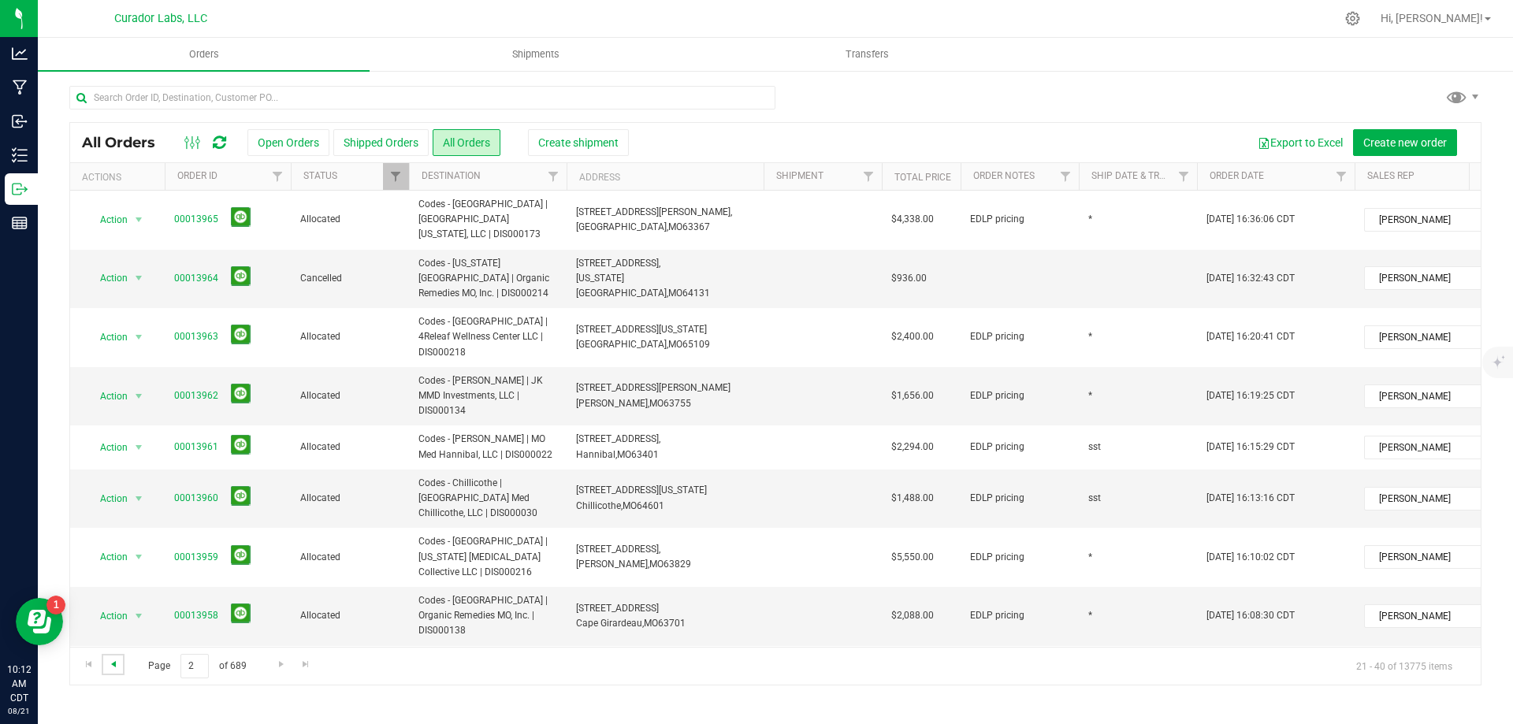
click at [113, 664] on span "Go to the previous page" at bounding box center [113, 664] width 13 height 13
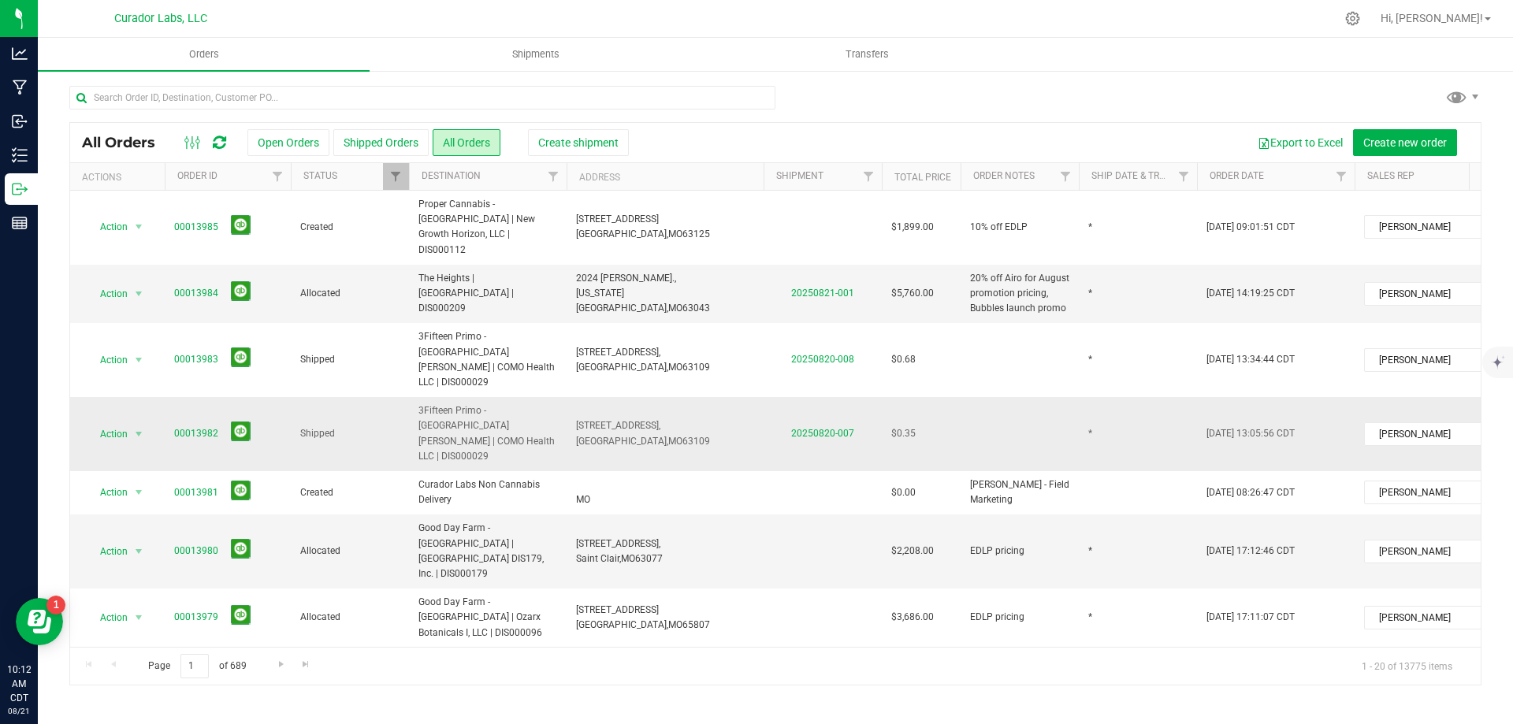
click at [1099, 397] on td "*" at bounding box center [1138, 434] width 118 height 74
type input "(8-21-25 Thurs 5th)"
drag, startPoint x: 1188, startPoint y: 374, endPoint x: 1051, endPoint y: 363, distance: 137.6
click at [1188, 397] on td "(8-21-25 Thurs 5th)" at bounding box center [1138, 434] width 118 height 74
click at [1013, 397] on tr "Action Action Clone order Mark as fully paid Order audit log Print COAs (single…" at bounding box center [850, 434] width 1560 height 74
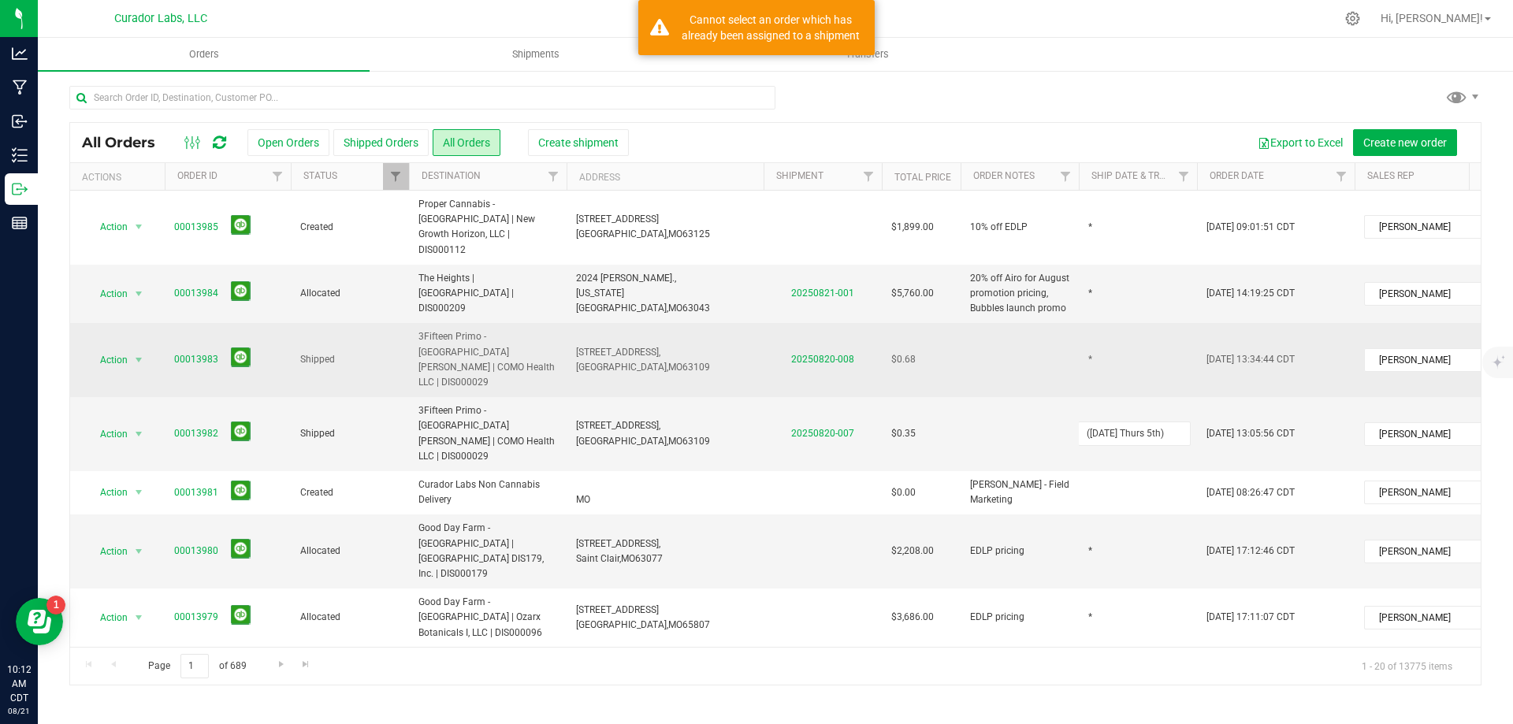
click at [1103, 323] on td "*" at bounding box center [1138, 360] width 118 height 74
click at [1067, 329] on tr "Action Action Clone order Mark as fully paid Order audit log Print COAs (single…" at bounding box center [850, 360] width 1560 height 74
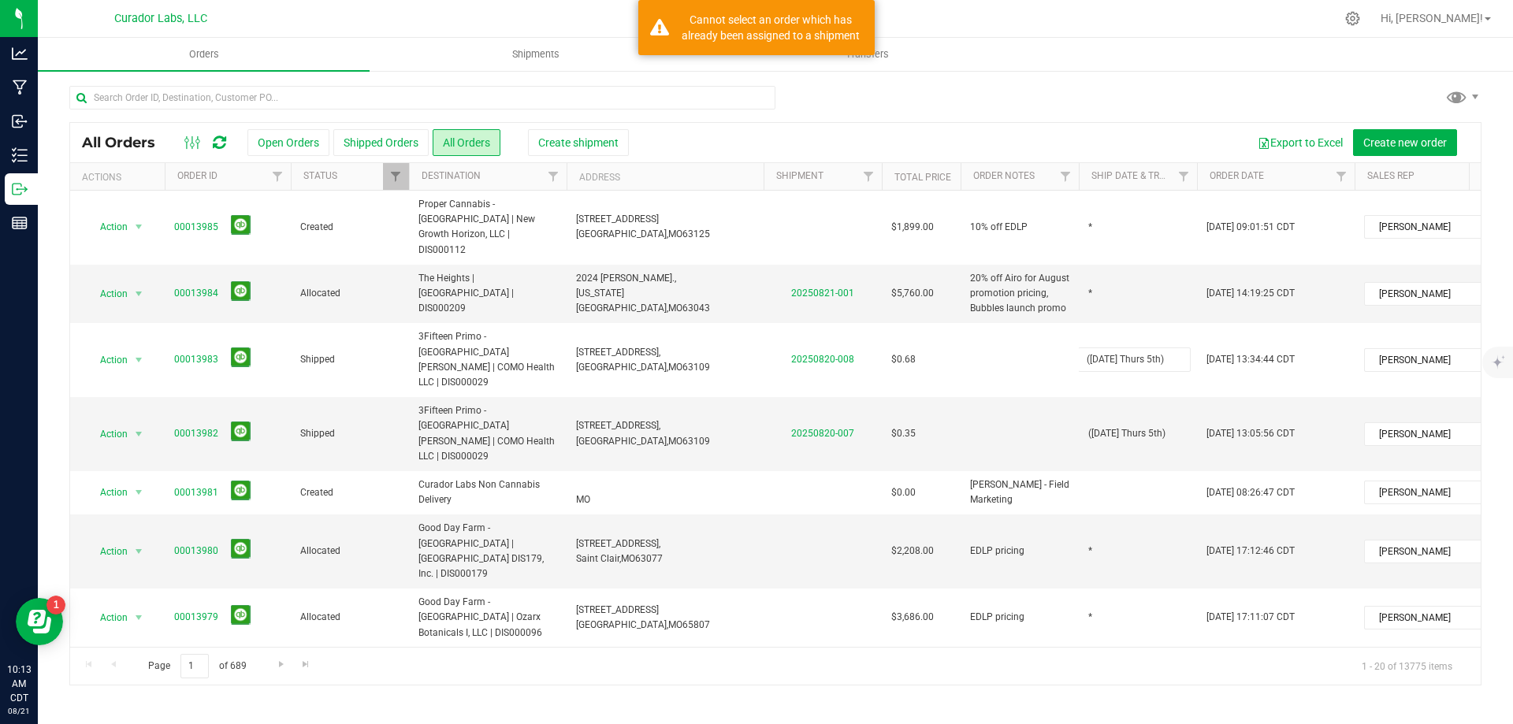
type input "(8-21-25 Thurs 5th)"
